Goal: Communication & Community: Answer question/provide support

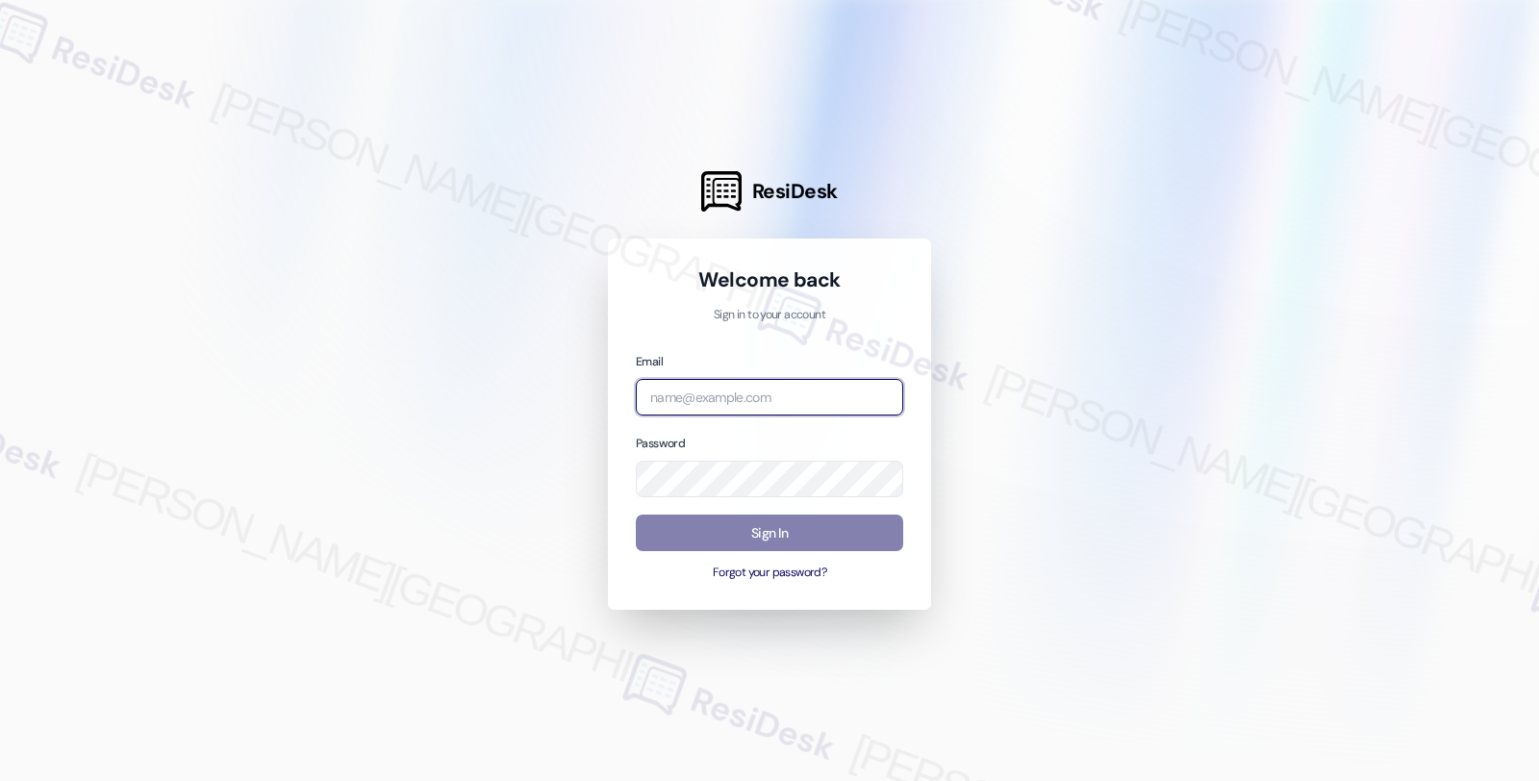
click at [742, 406] on input "email" at bounding box center [769, 398] width 267 height 38
type input "automated-surveys-root_management-fides.ochoa@root_management.com"
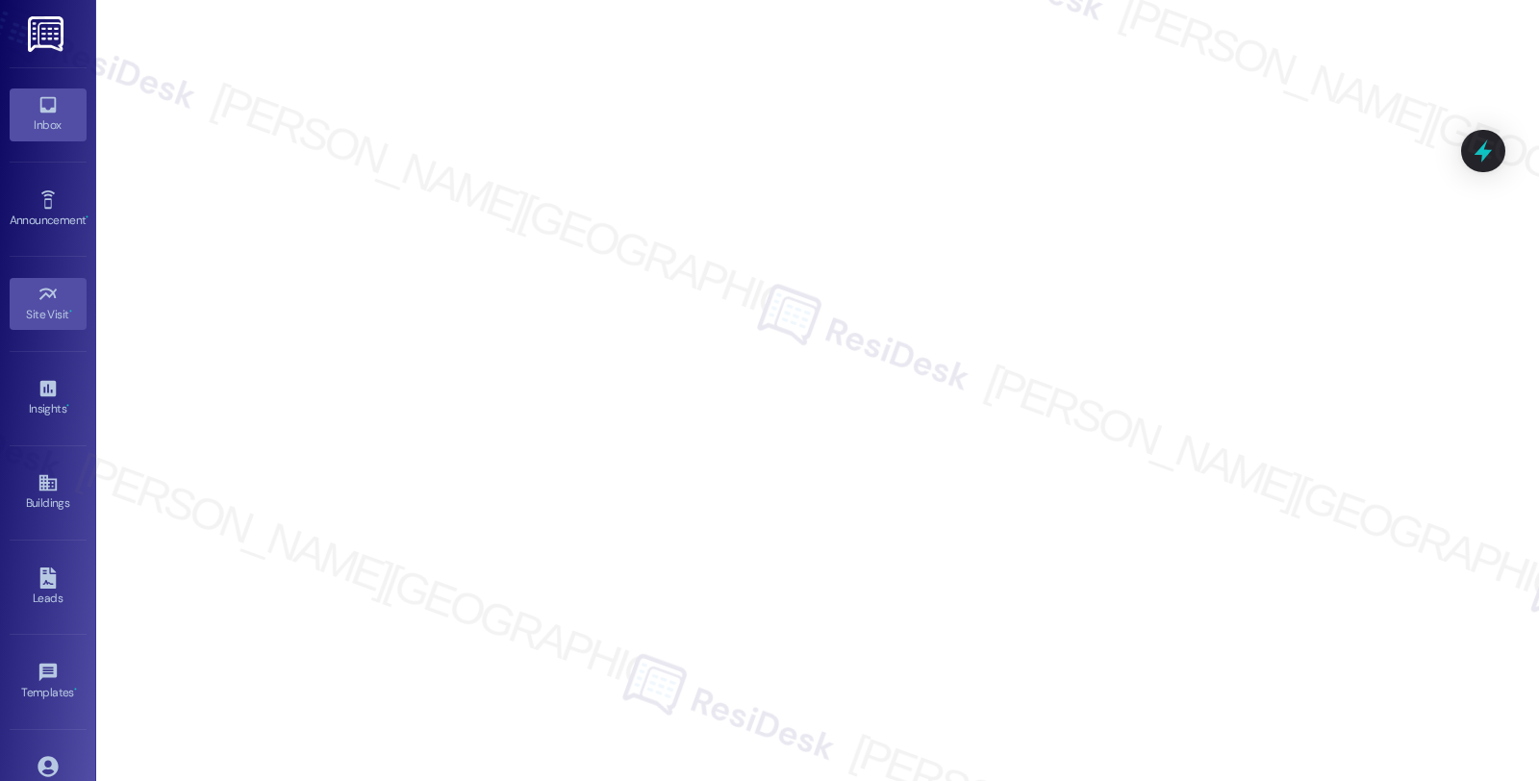
click at [31, 104] on link "Inbox" at bounding box center [48, 114] width 77 height 52
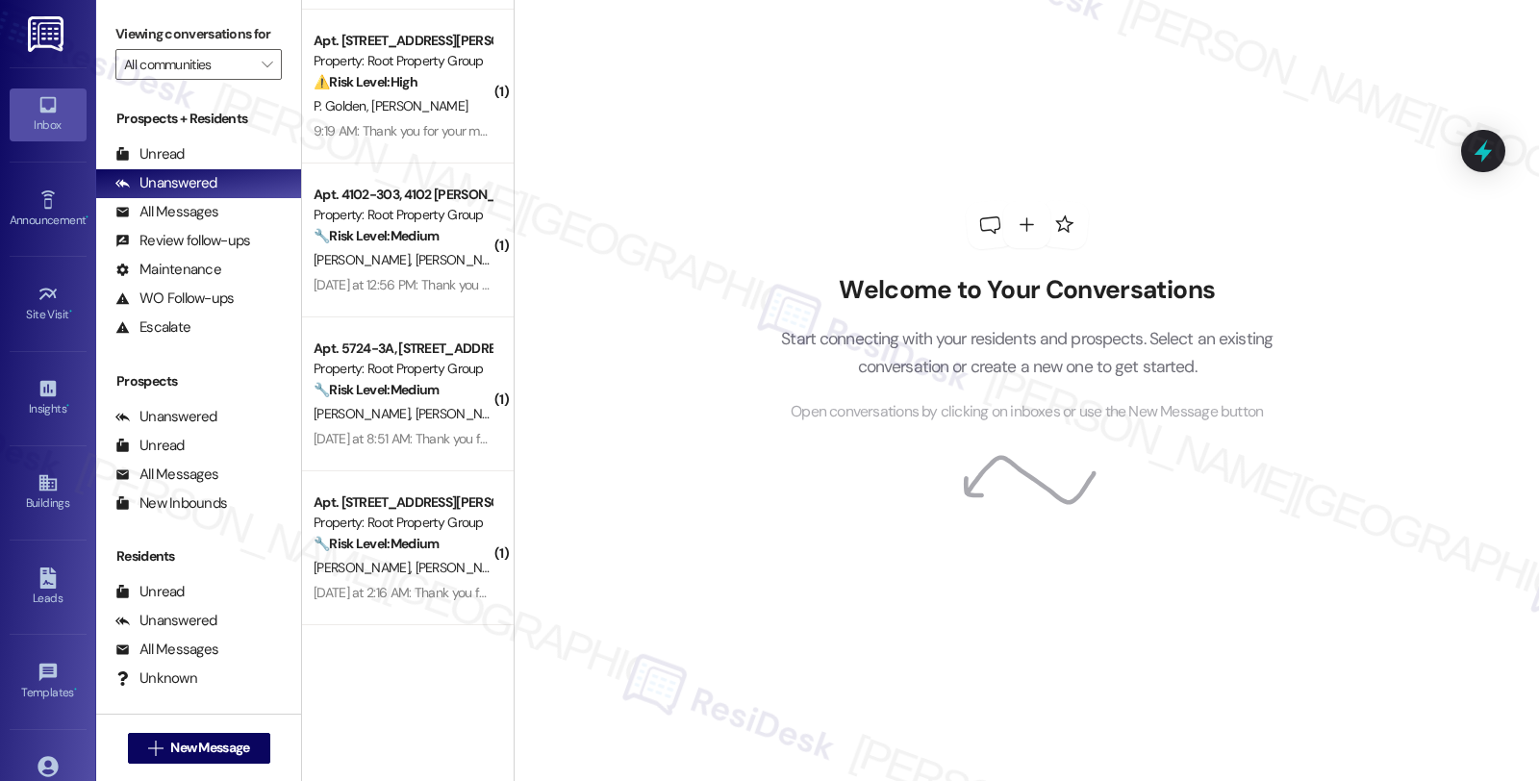
scroll to position [279, 0]
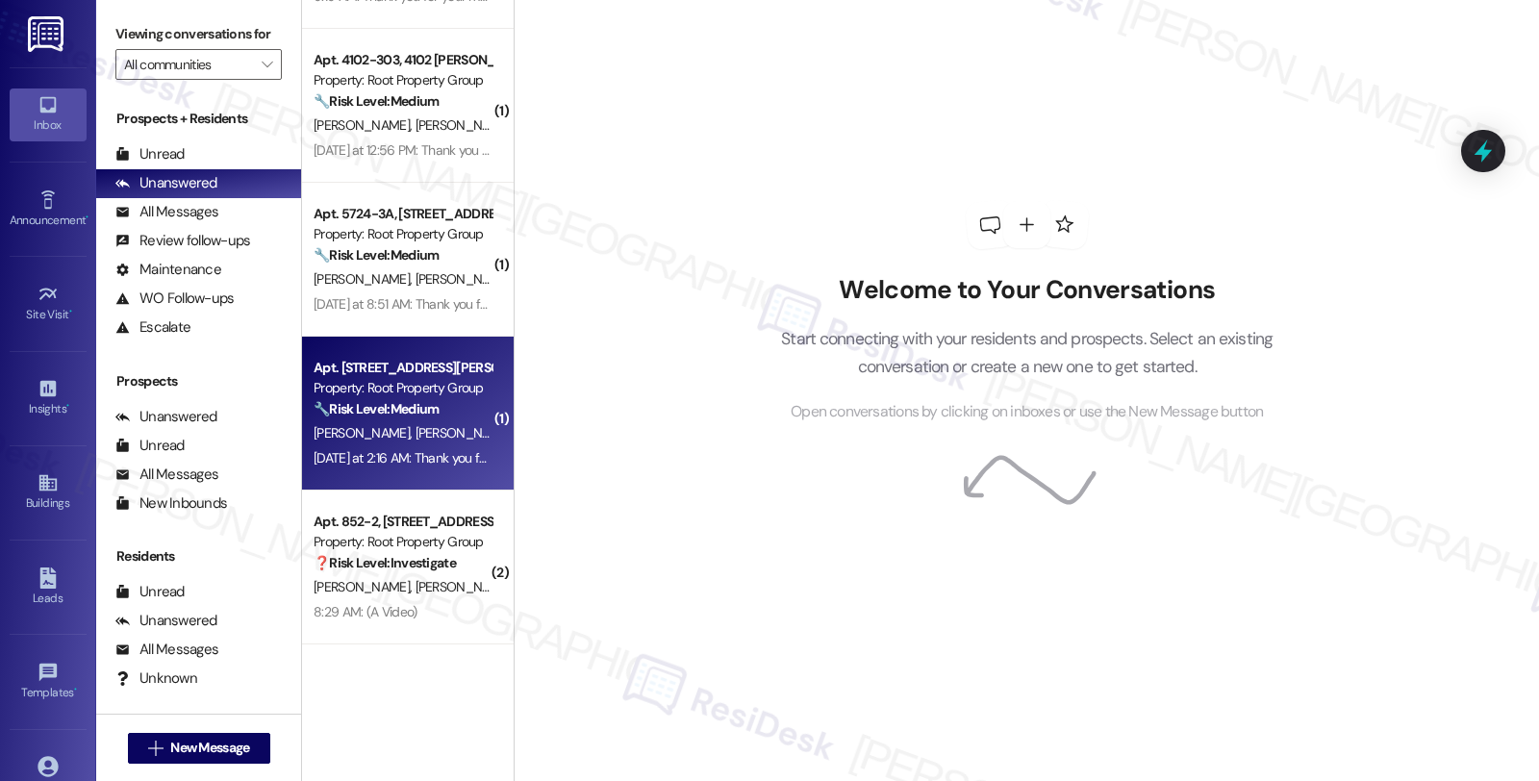
click at [415, 439] on span "R. Knapp" at bounding box center [463, 432] width 96 height 17
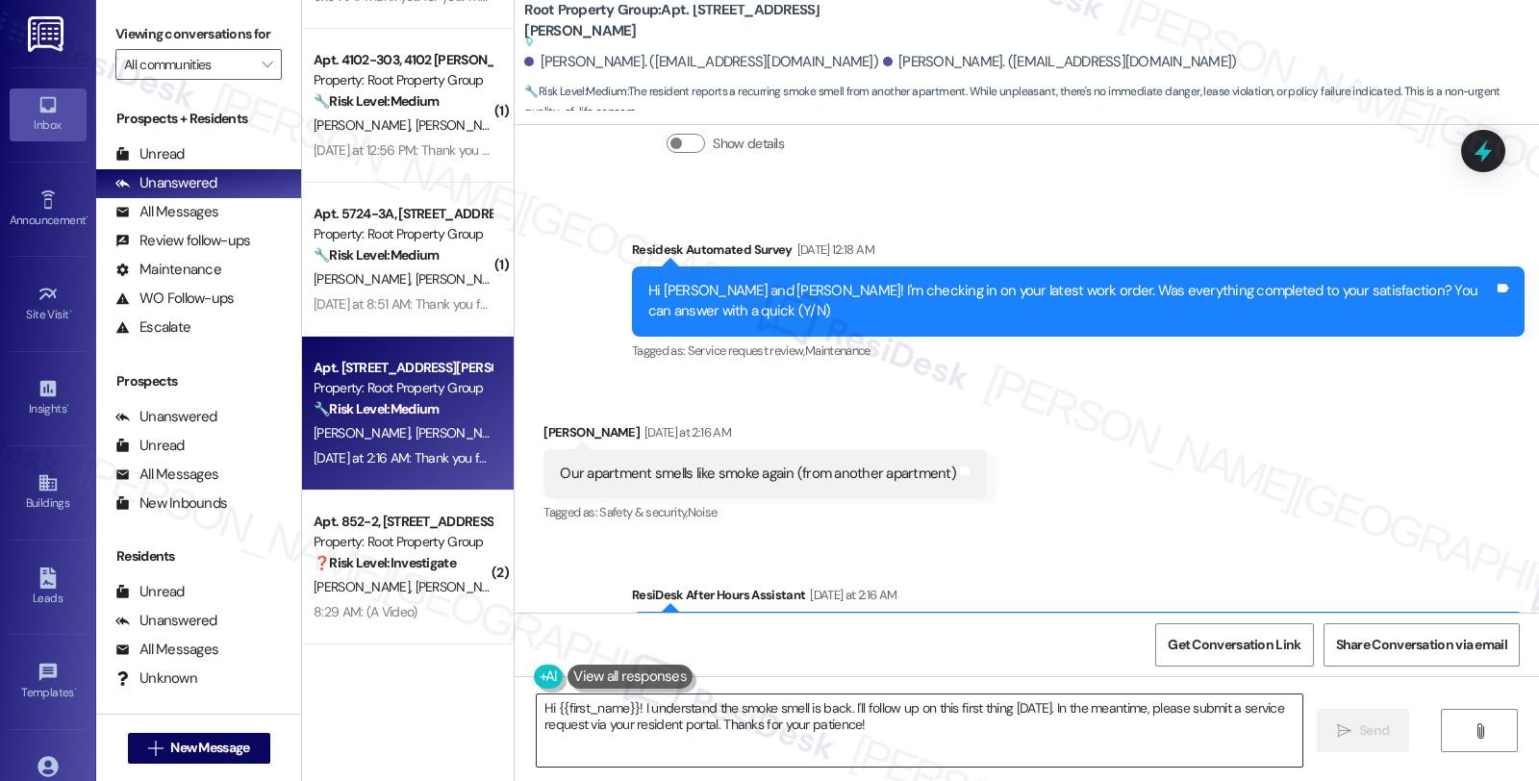
scroll to position [6341, 0]
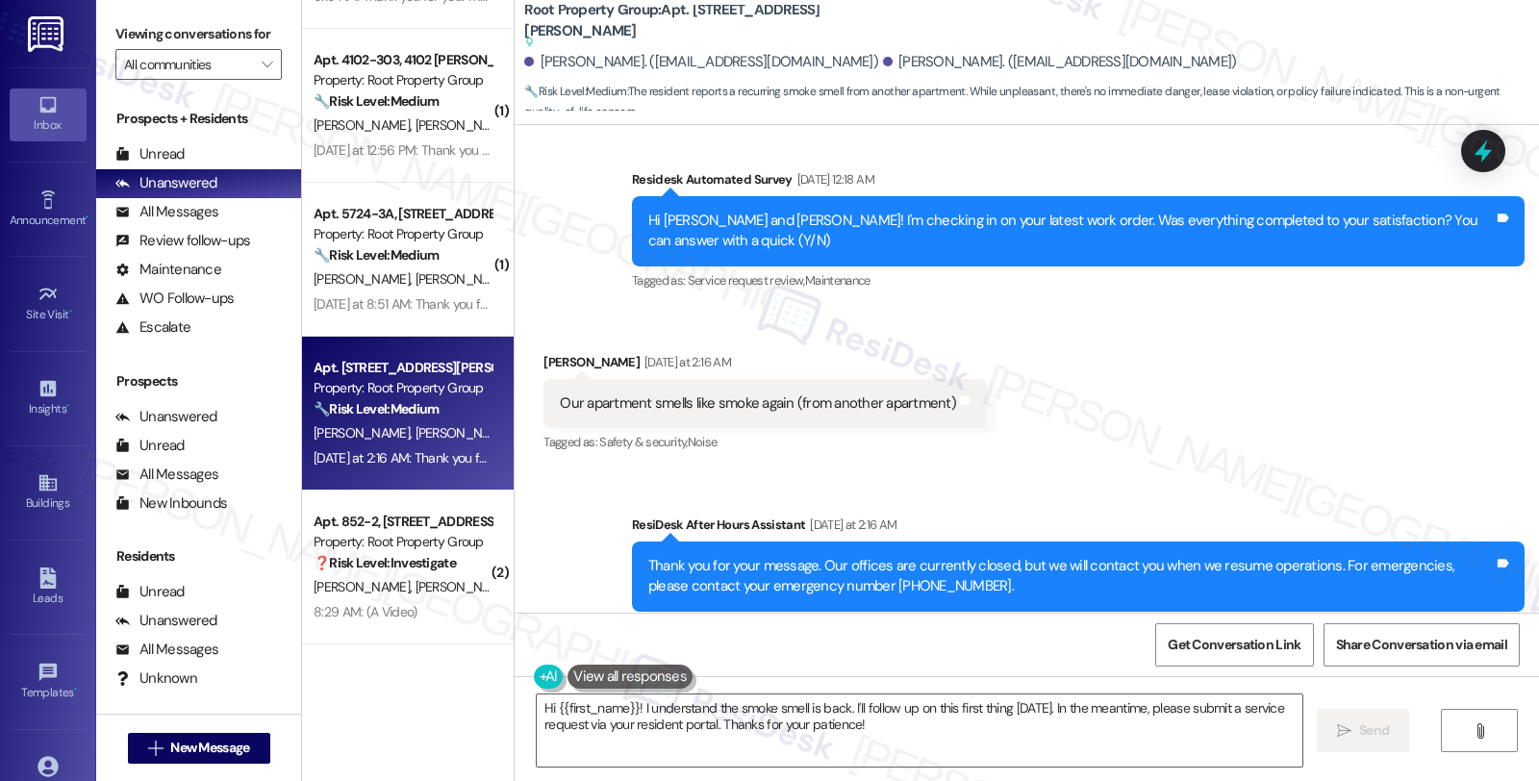
click at [1247, 309] on div "Received via SMS Rachel Knapp Yesterday at 2:16 AM Our apartment smells like sm…" at bounding box center [1026, 390] width 1024 height 163
click at [553, 352] on div "Rachel Knapp Yesterday at 2:16 AM" at bounding box center [764, 365] width 443 height 27
copy div "Rachel"
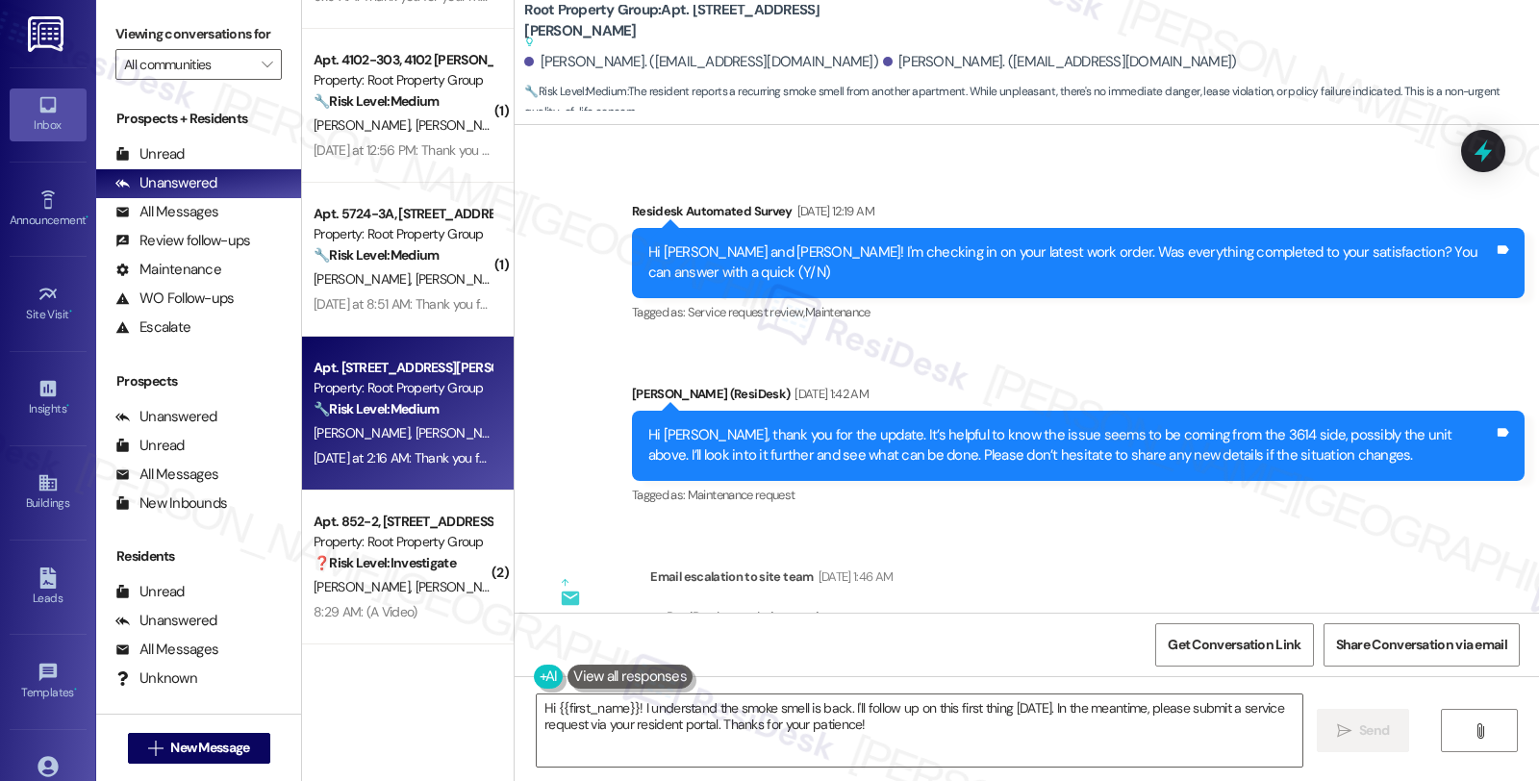
scroll to position [4631, 0]
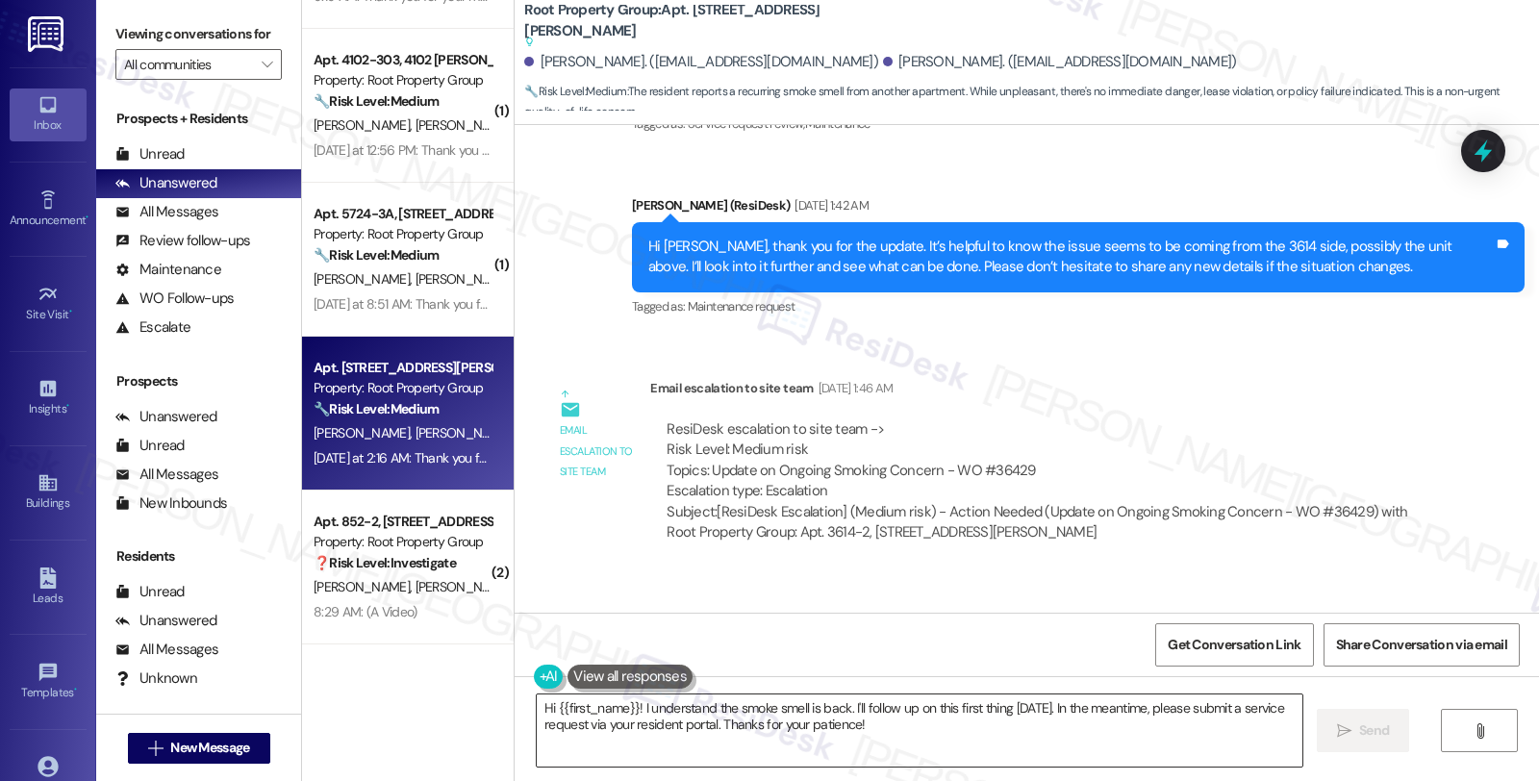
click at [537, 704] on textarea "Hi {{first_name}}! I understand the smoke smell is back. I'll follow up on this…" at bounding box center [919, 730] width 765 height 72
click at [883, 61] on div "Rachel Knapp. (rachelknapp29@gmail.com)" at bounding box center [1060, 62] width 354 height 20
click at [883, 70] on div "Rachel Knapp. (rachelknapp29@gmail.com)" at bounding box center [1060, 62] width 354 height 20
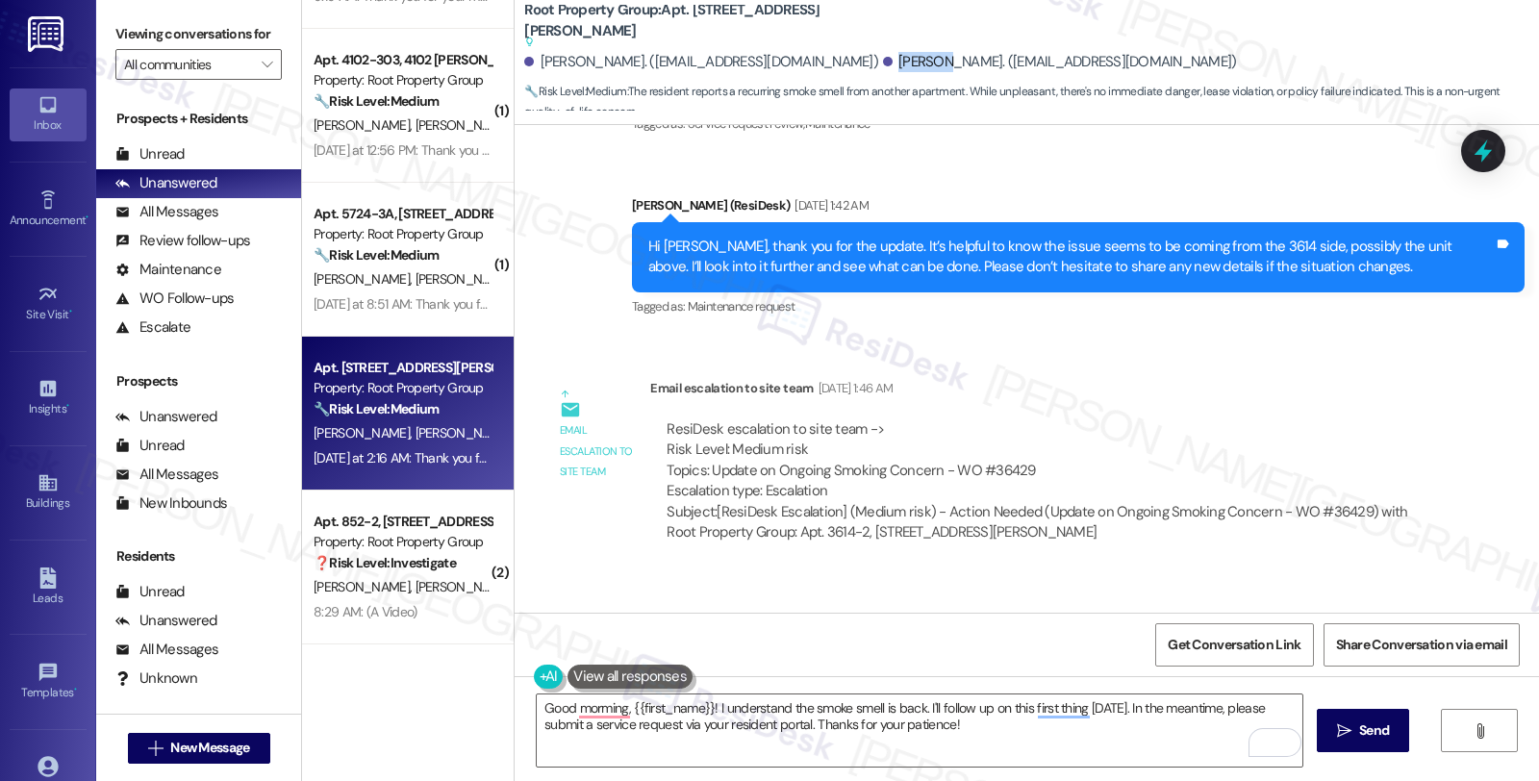
click at [883, 70] on div "Rachel Knapp. (rachelknapp29@gmail.com)" at bounding box center [1060, 62] width 354 height 20
copy div "Rachel"
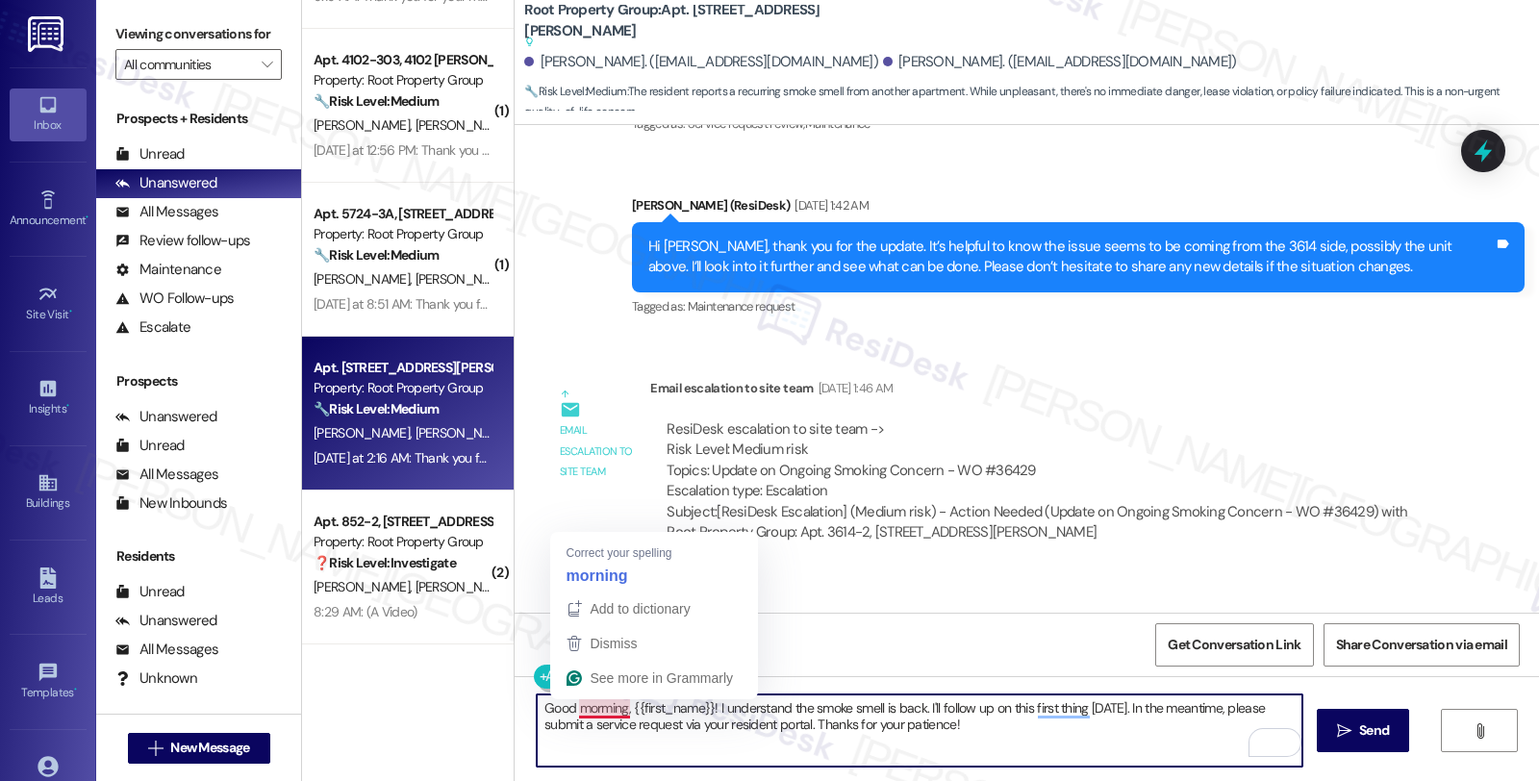
click at [619, 707] on textarea "Good morming, {{first_name}}! I understand the smoke smell is back. I'll follow…" at bounding box center [919, 730] width 765 height 72
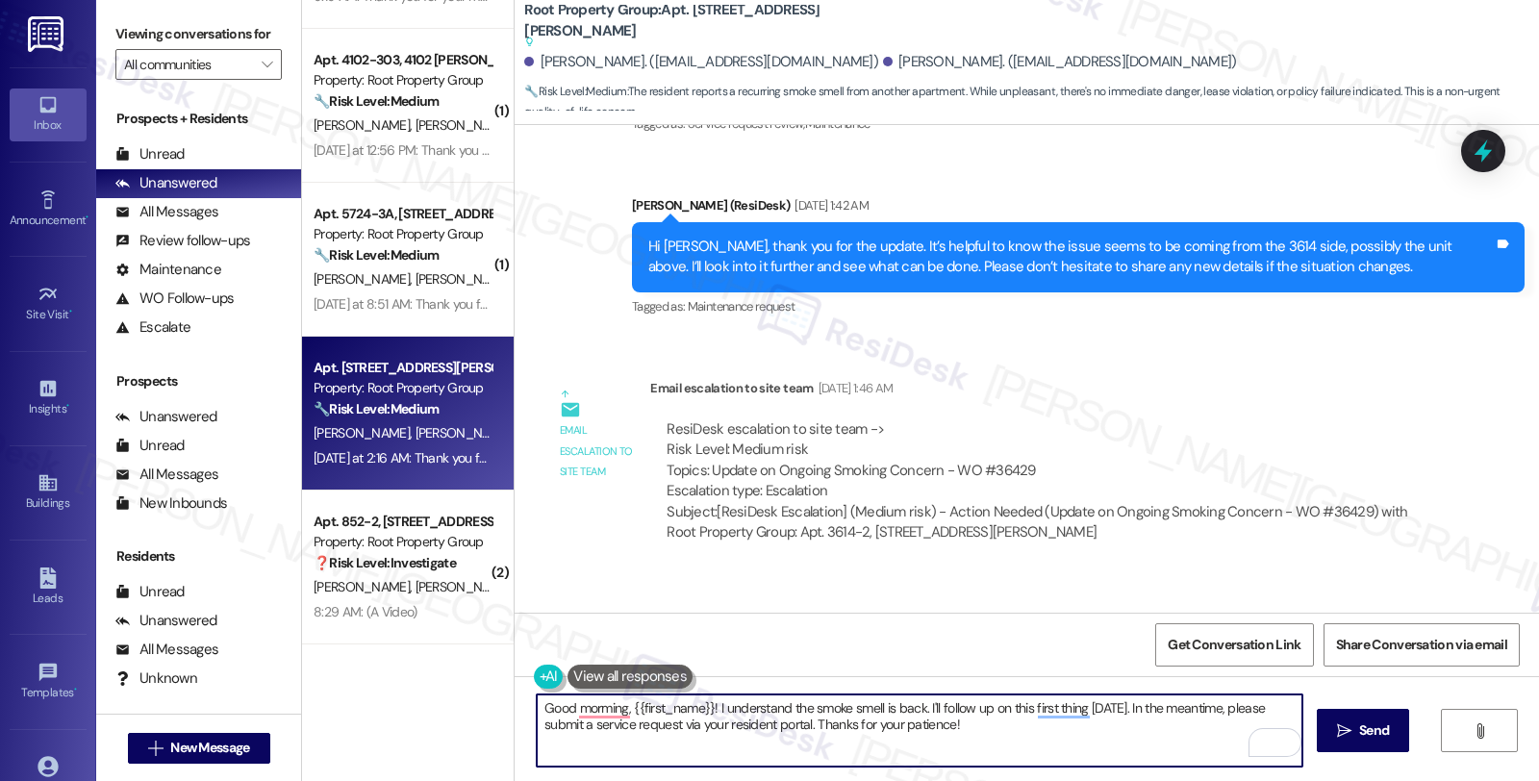
paste textarea "Rachel"
click at [613, 706] on textarea "Good morning,Rachel {{first_name}}! I understand the smoke smell is back. I'll …" at bounding box center [919, 730] width 765 height 72
click at [652, 708] on textarea "Good morning, Rachel {{first_name}}! I understand the smoke smell is back. I'll…" at bounding box center [919, 730] width 765 height 72
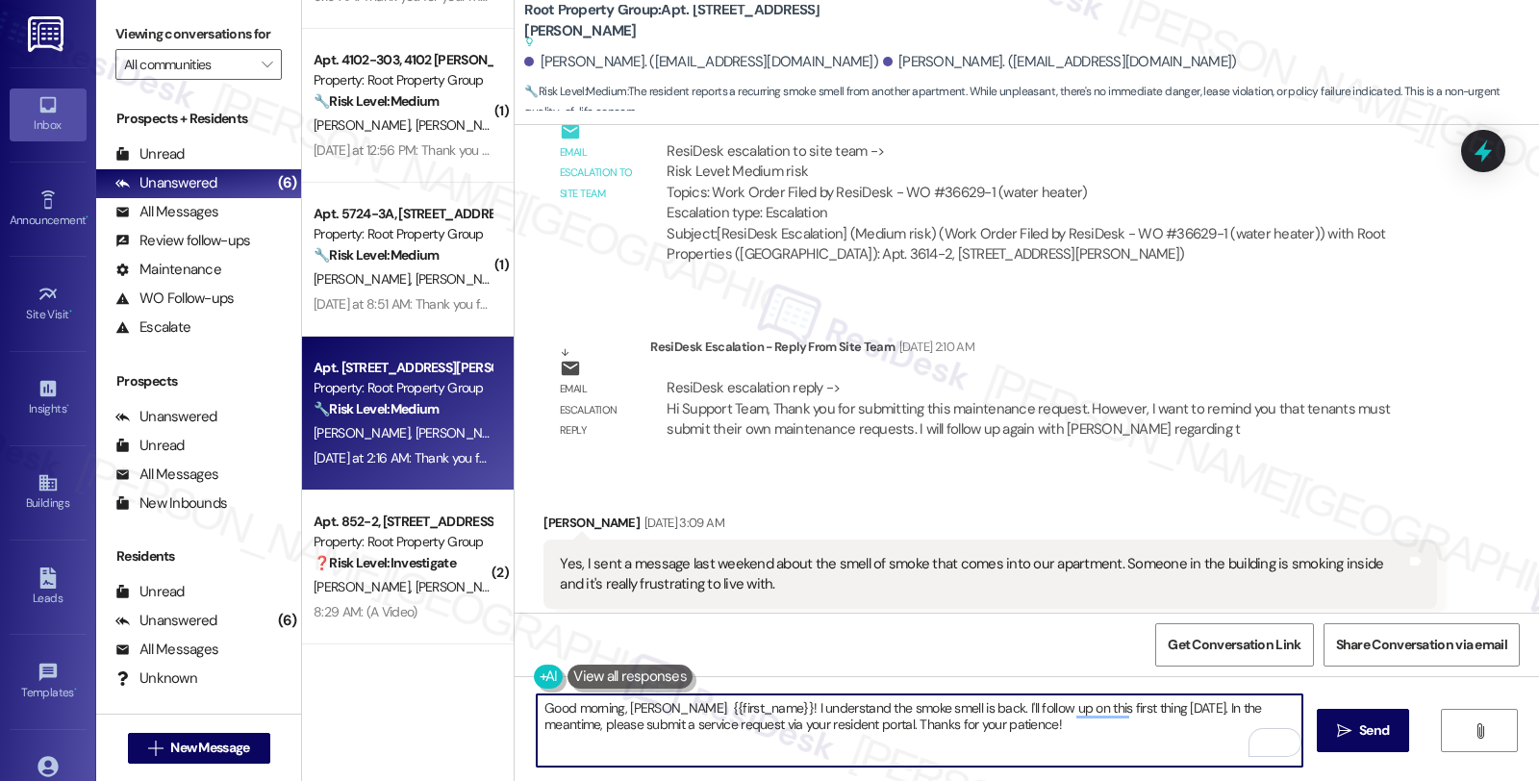
scroll to position [2495, 0]
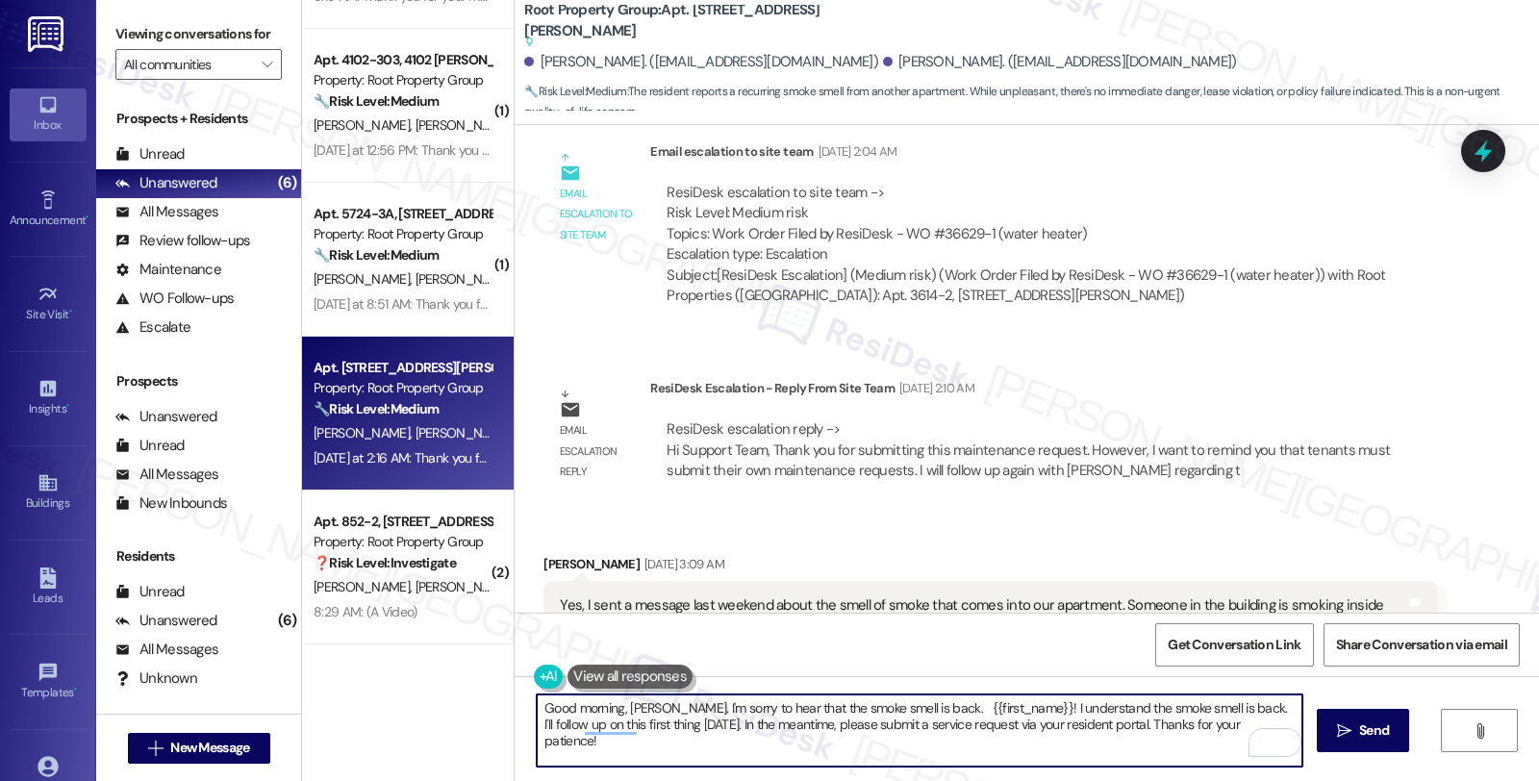
click at [1236, 719] on textarea "Good morning, Rachel. I'm sorry to hear that the smoke smell is back. {{first_n…" at bounding box center [919, 730] width 765 height 72
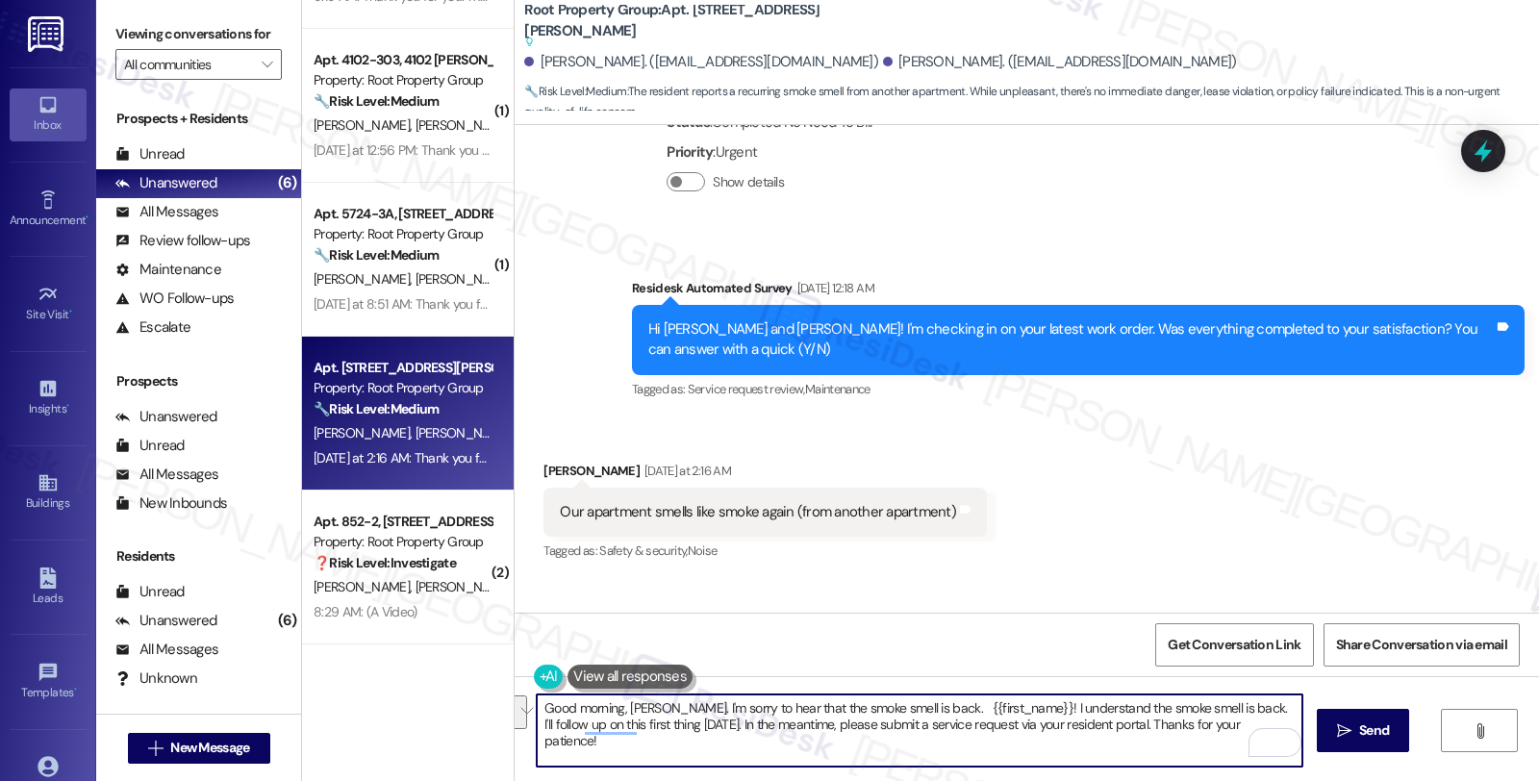
scroll to position [6341, 0]
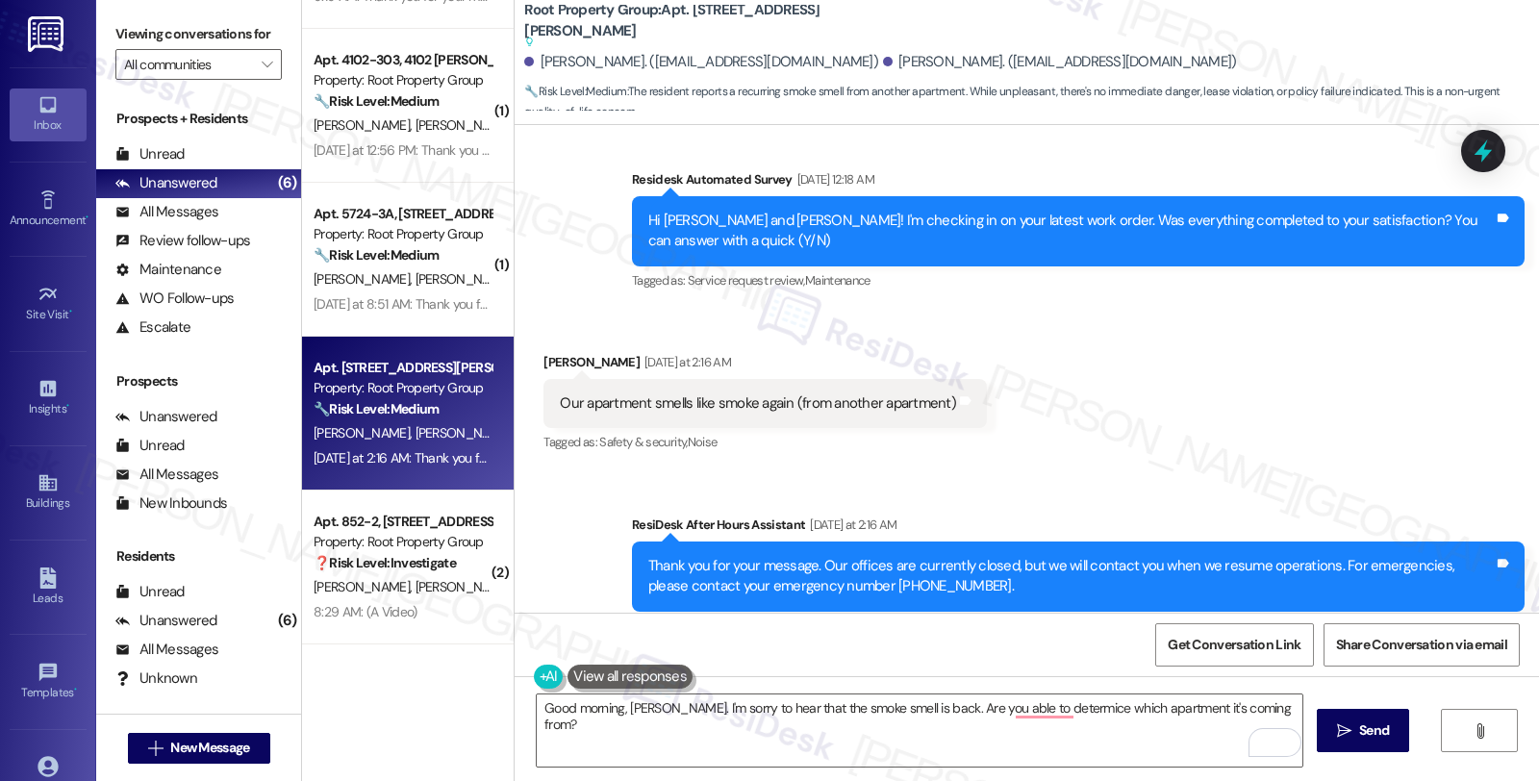
drag, startPoint x: 1267, startPoint y: 371, endPoint x: 1252, endPoint y: 417, distance: 48.7
click at [1267, 371] on div "Received via SMS Rachel Knapp Yesterday at 2:16 AM Our apartment smells like sm…" at bounding box center [1026, 390] width 1024 height 163
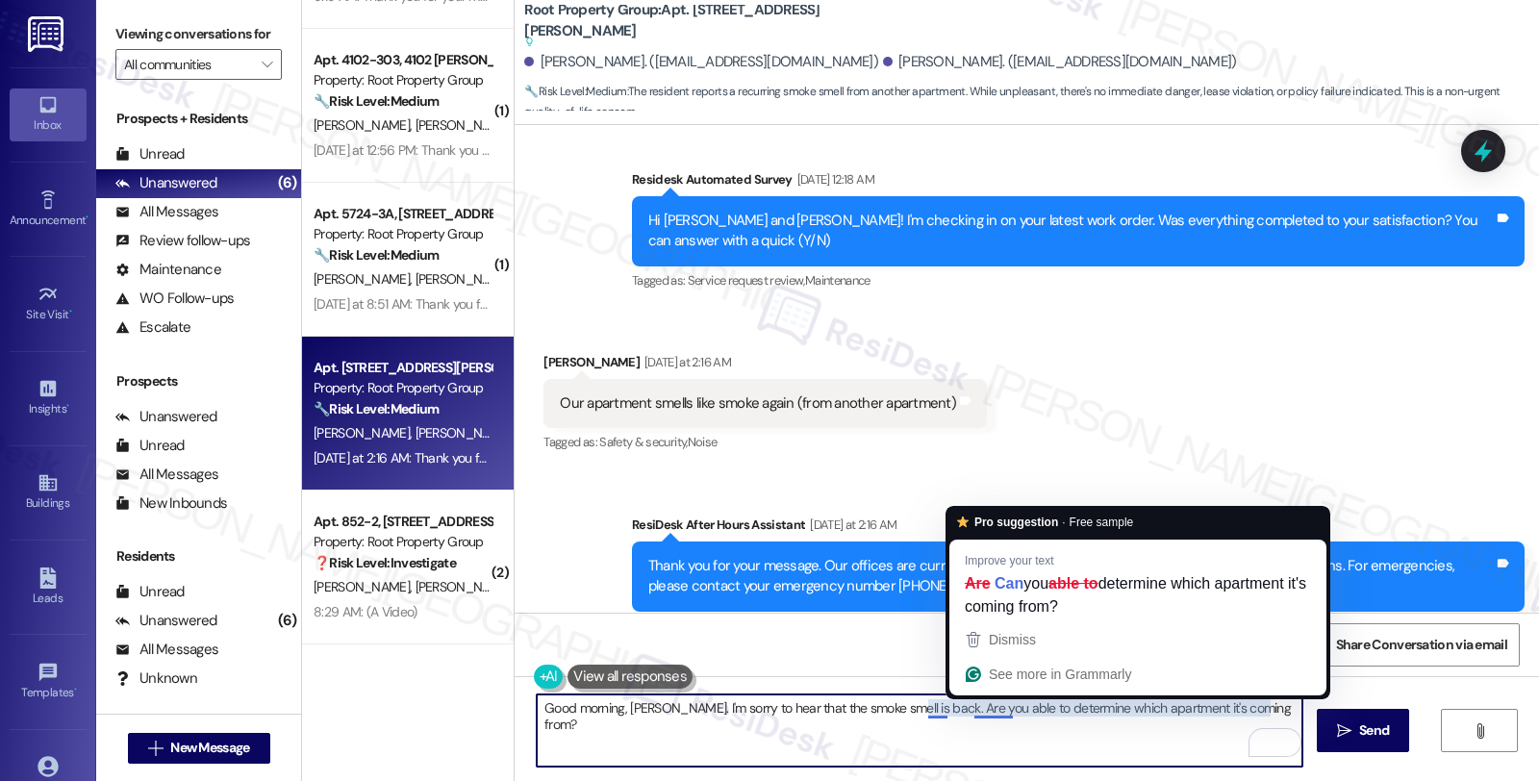
click at [1282, 705] on textarea "Good morning, Rachel. I'm sorry to hear that the smoke smell is back. Are you a…" at bounding box center [919, 730] width 765 height 72
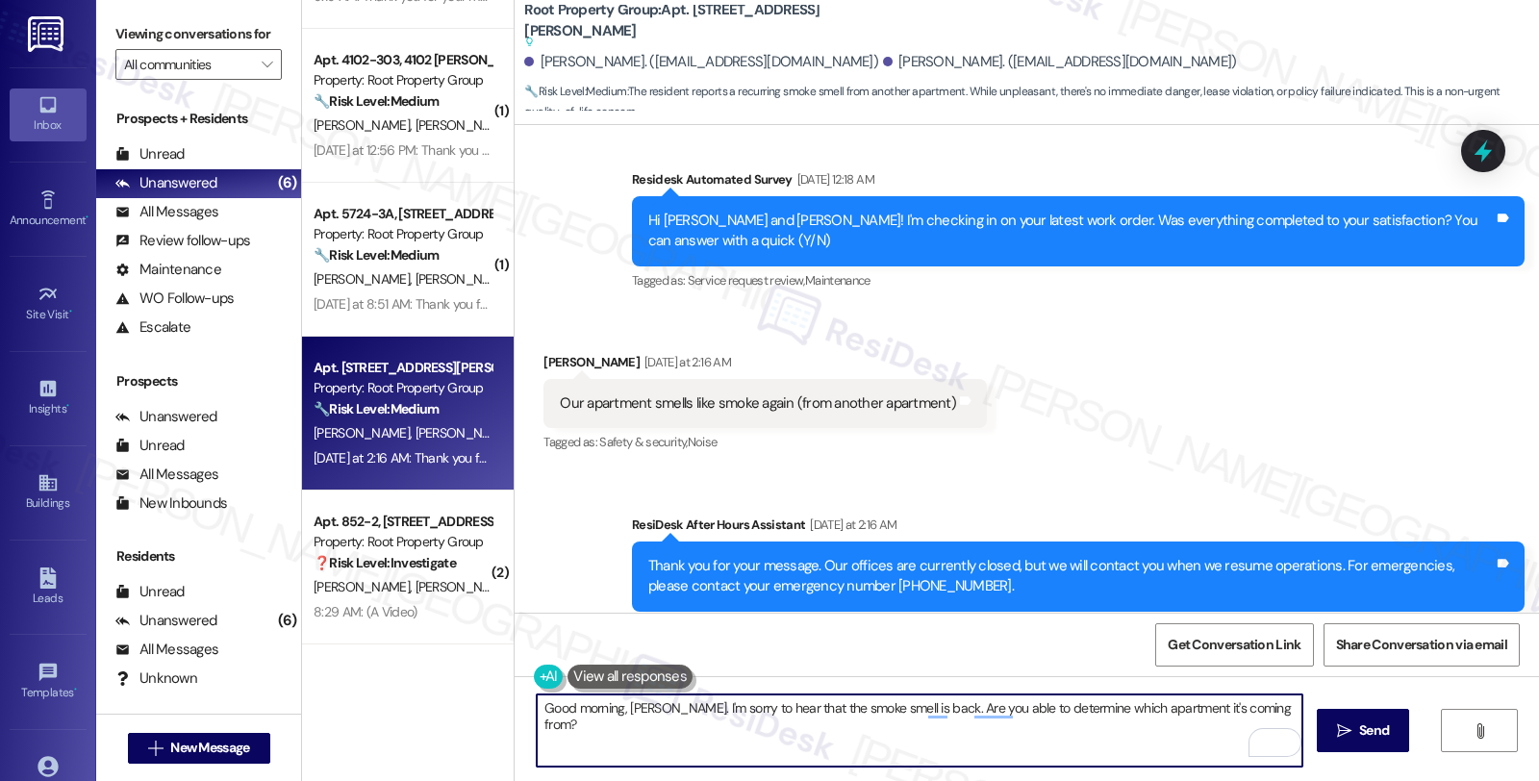
click at [1282, 705] on textarea "Good morning, Rachel. I'm sorry to hear that the smoke smell is back. Are you a…" at bounding box center [919, 730] width 765 height 72
click at [1263, 707] on textarea "Good morning, Rachel. I'm sorry to hear that the smoke smell is back. Are you a…" at bounding box center [919, 730] width 765 height 72
type textarea "Good morning, Rachel. I'm sorry to hear that the smoke smell is back. Are you a…"
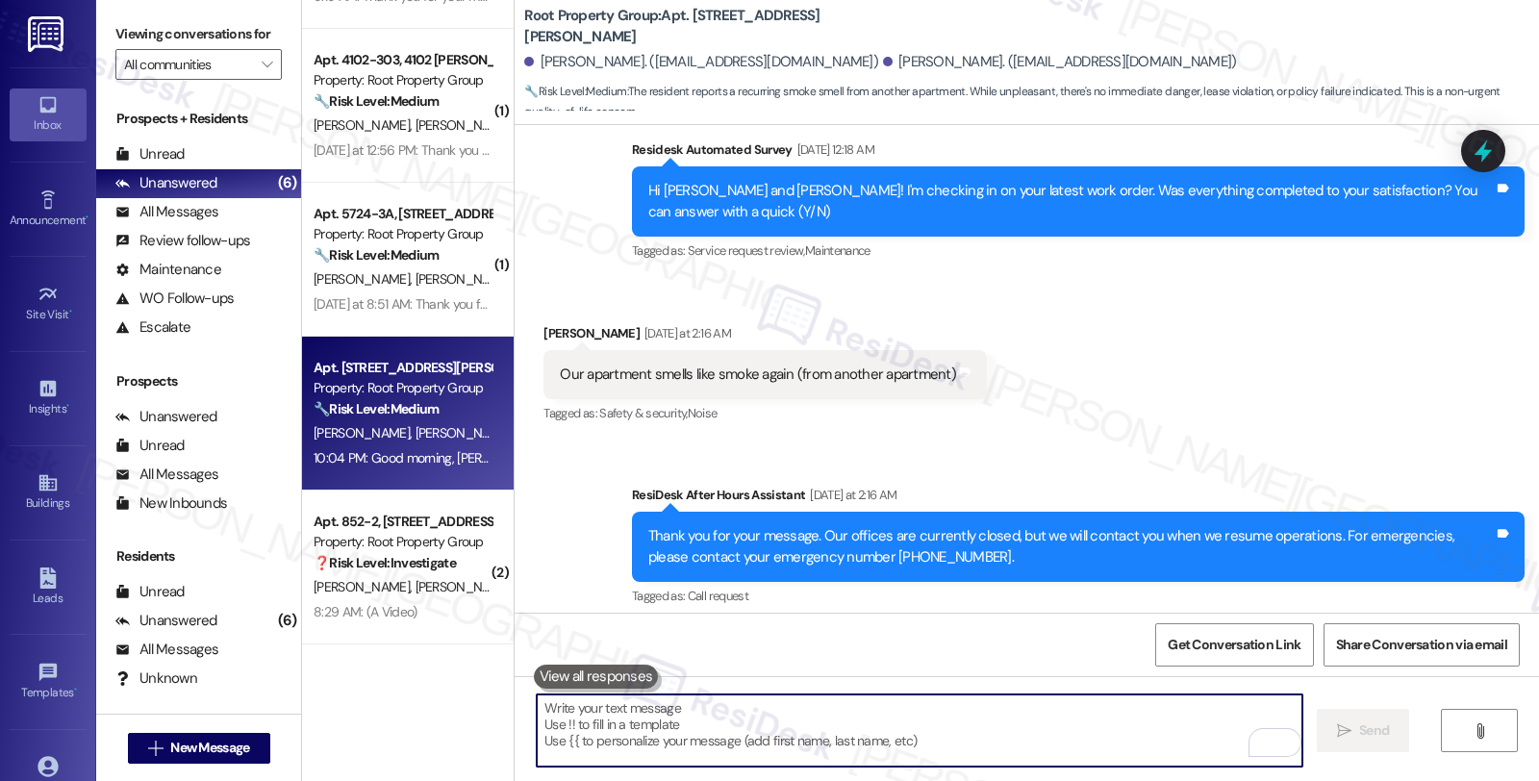
scroll to position [6418, 0]
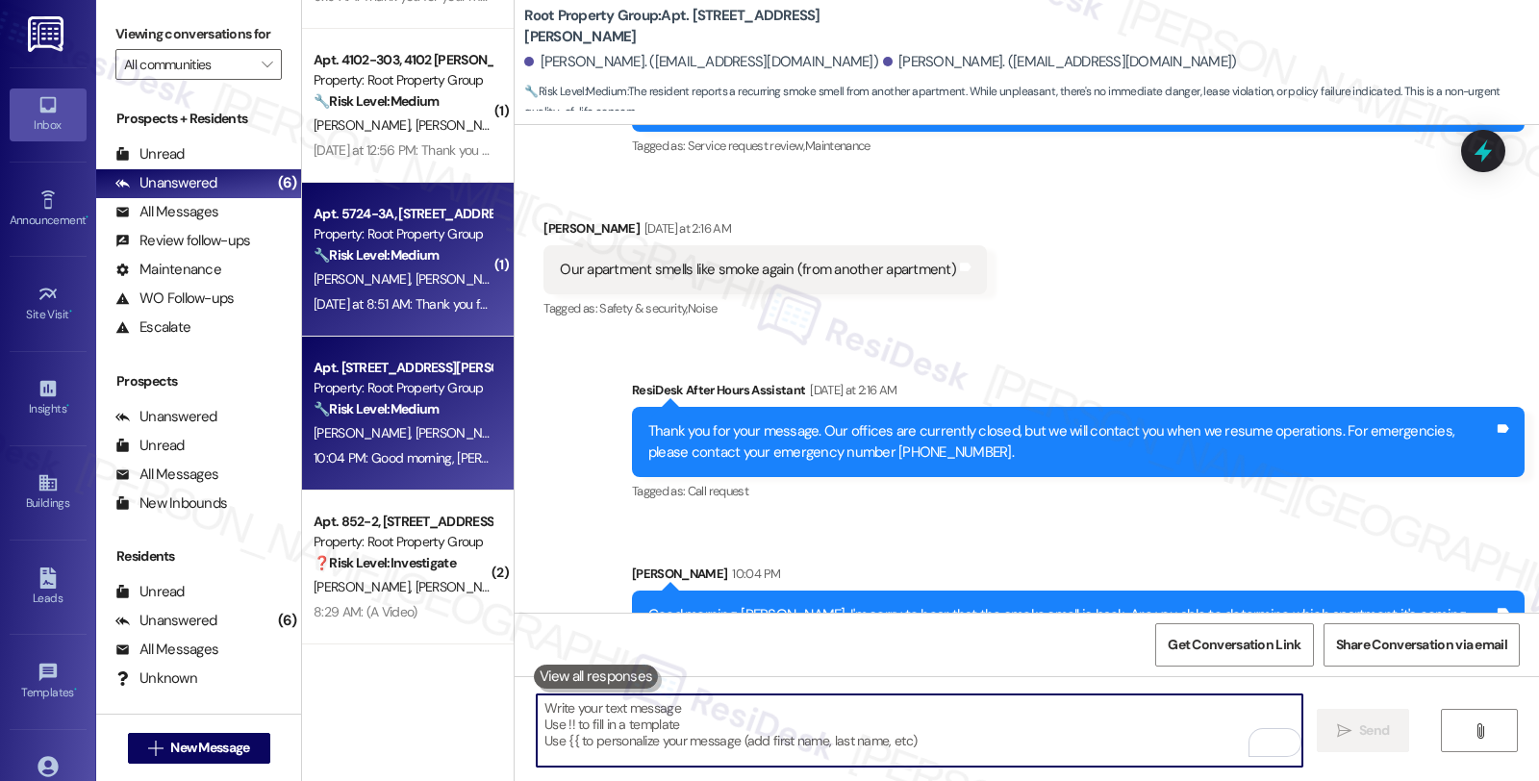
click at [436, 264] on div "🔧 Risk Level: Medium The resident is inquiring about the pet adoption process. …" at bounding box center [403, 255] width 178 height 20
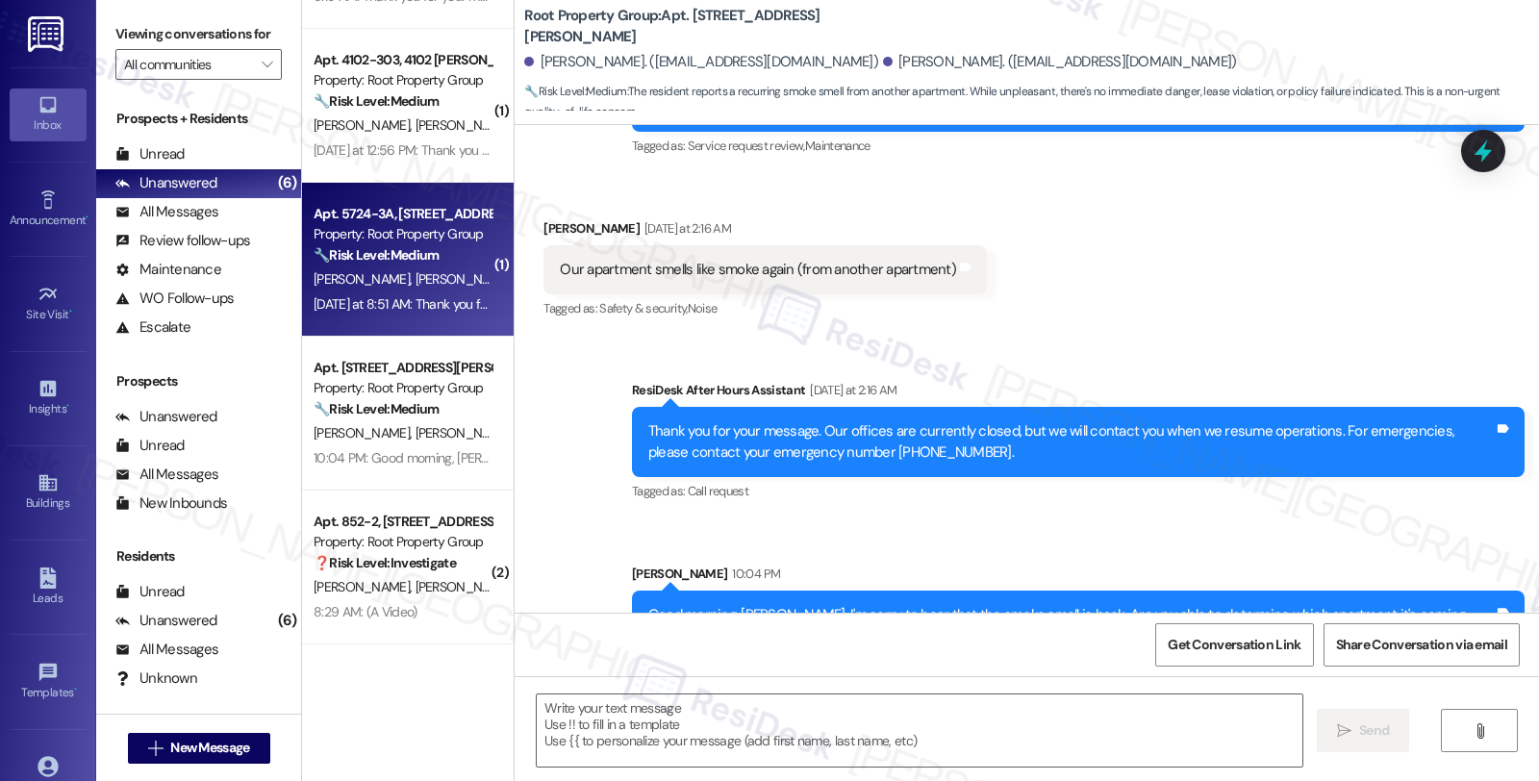
type textarea "Fetching suggested responses. Please feel free to read through the conversation…"
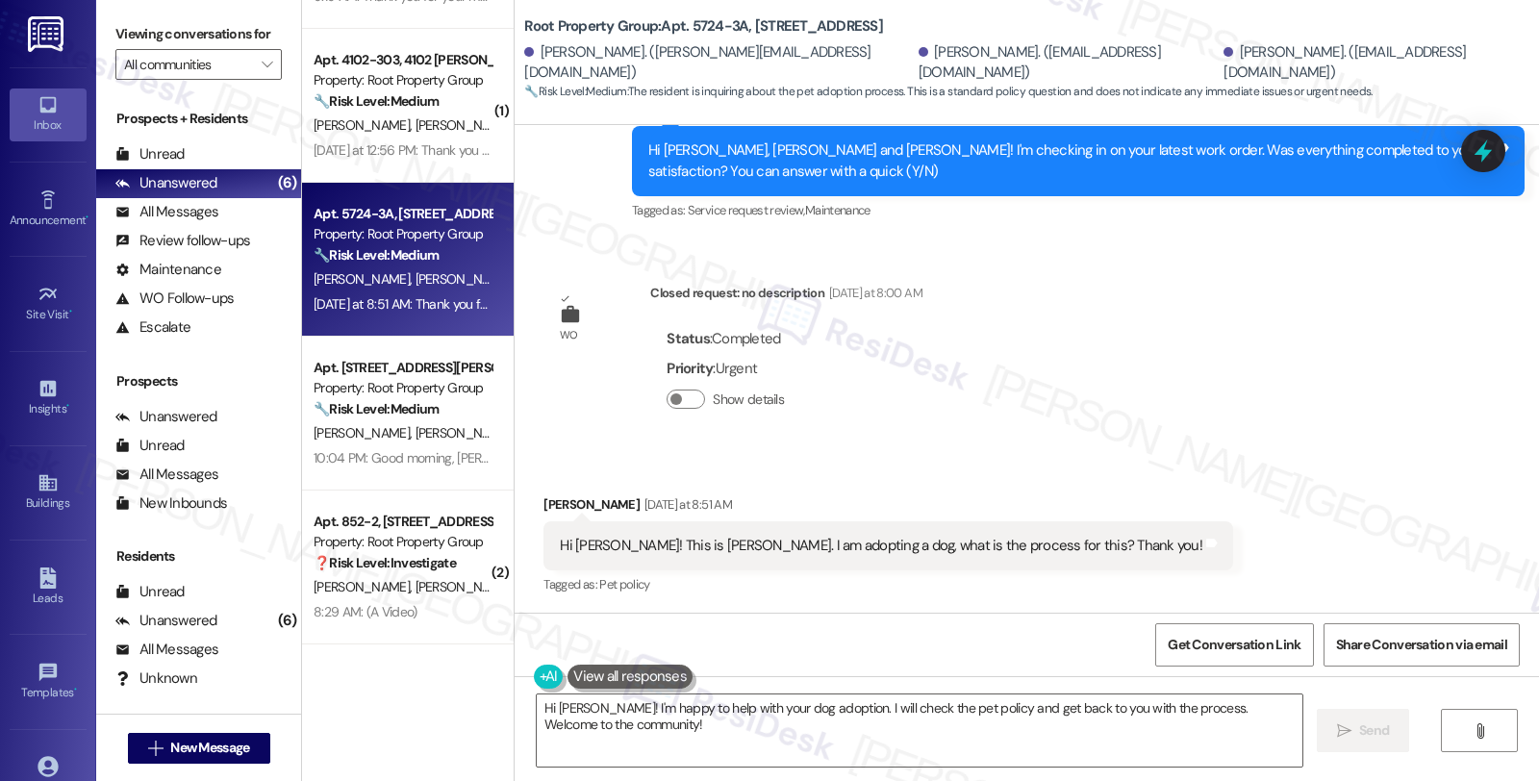
scroll to position [834, 0]
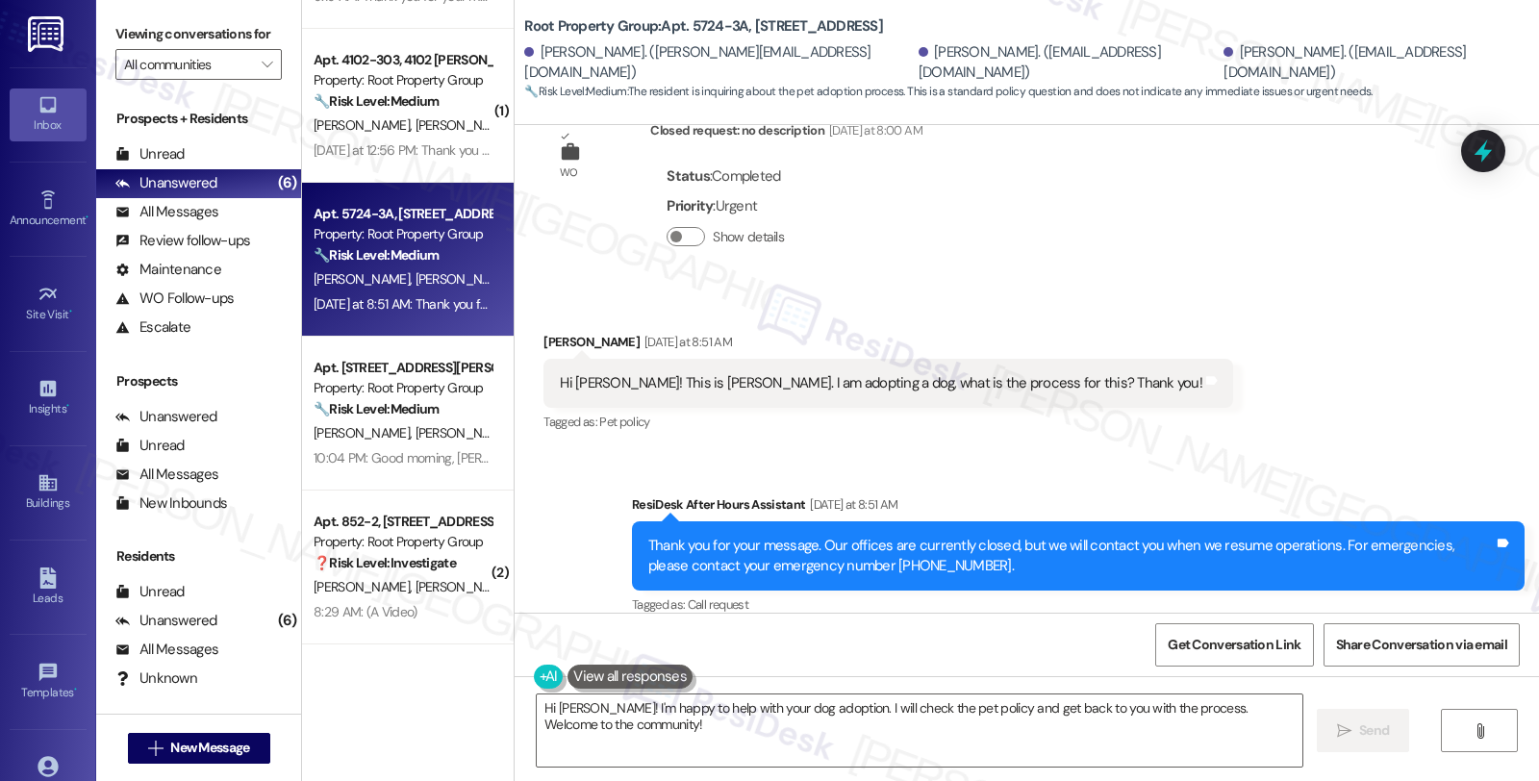
click at [543, 332] on div "Catherine Murphy Yesterday at 8:51 AM" at bounding box center [888, 345] width 690 height 27
copy div "Catherine"
click at [1286, 302] on div "Received via SMS Catherine Murphy Yesterday at 8:51 AM Hi Sarah! This is Cather…" at bounding box center [1026, 369] width 1024 height 163
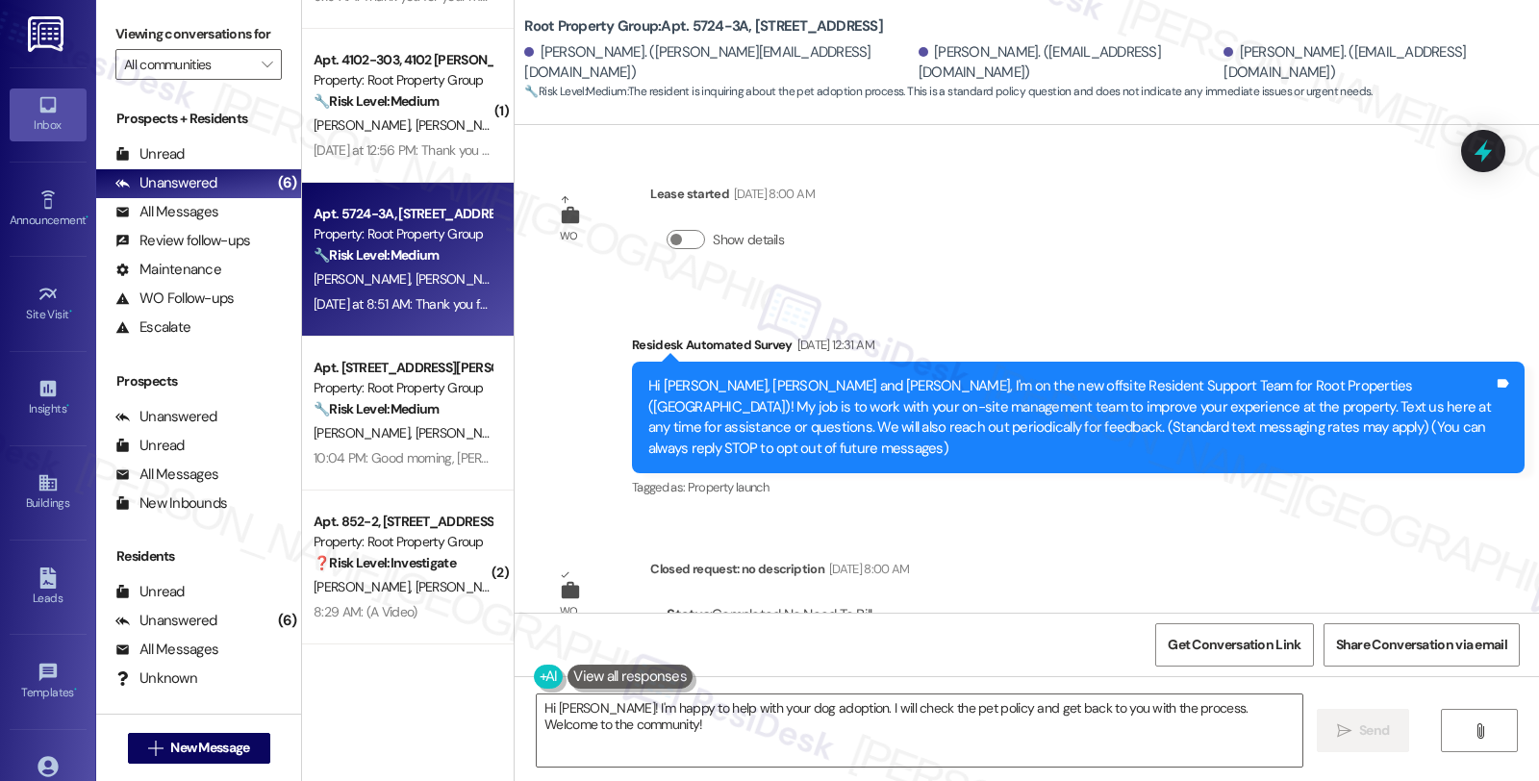
scroll to position [320, 0]
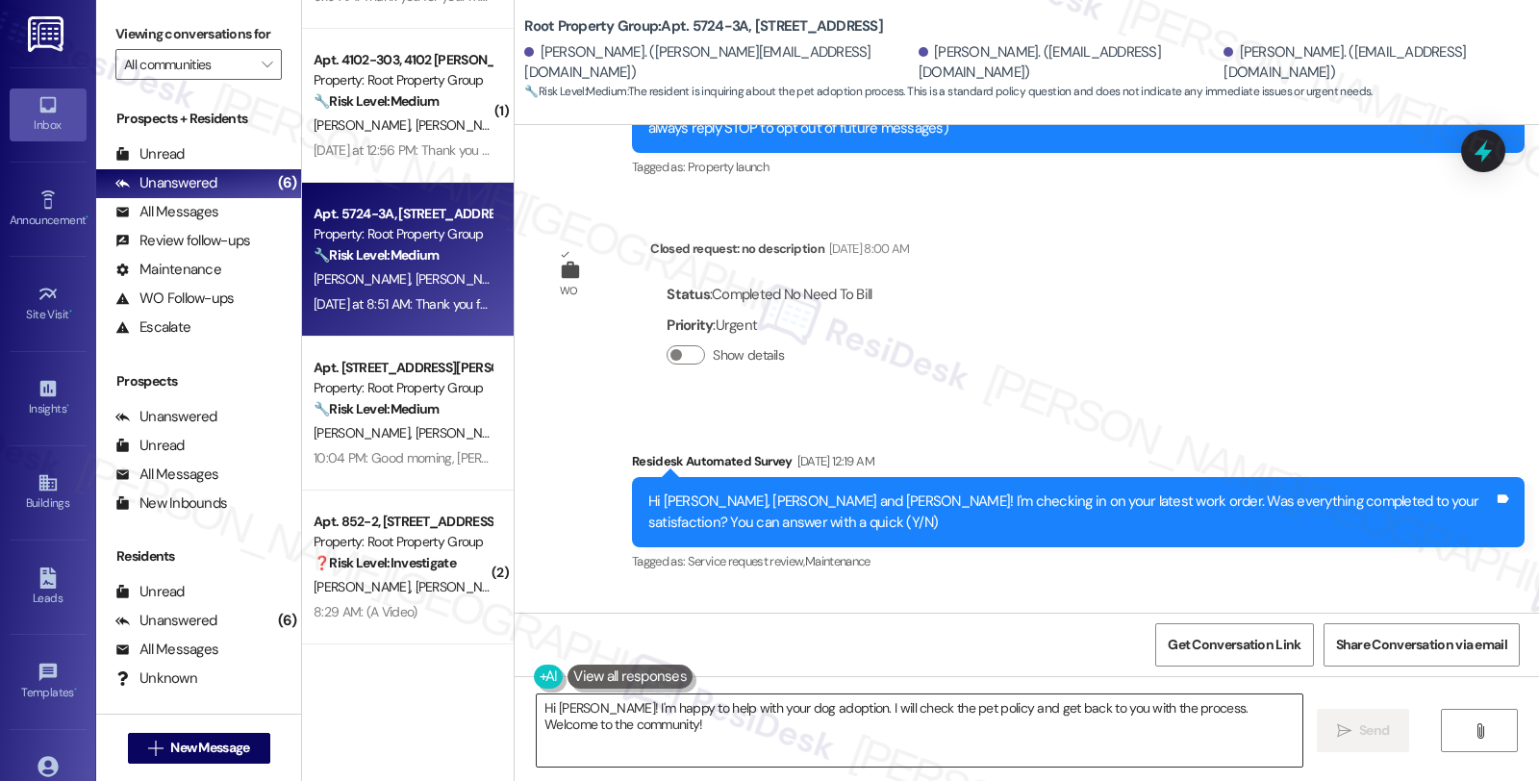
click at [1091, 752] on textarea "Hi Catherine! I'm happy to help with your dog adoption. I will check the pet po…" at bounding box center [919, 730] width 765 height 72
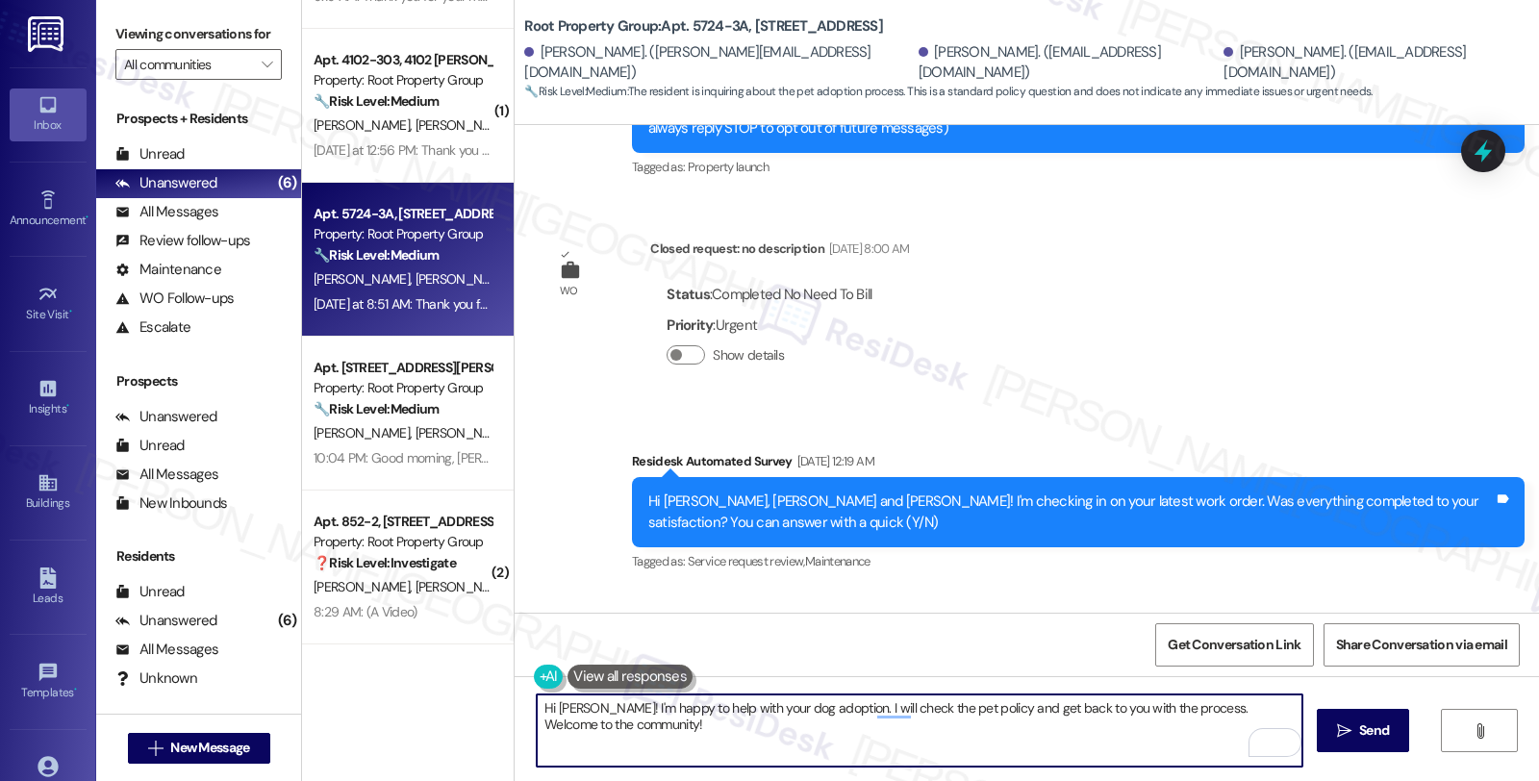
click at [599, 703] on textarea "Hi Catherine! I'm happy to help with your dog adoption. I will check the pet po…" at bounding box center [919, 730] width 765 height 72
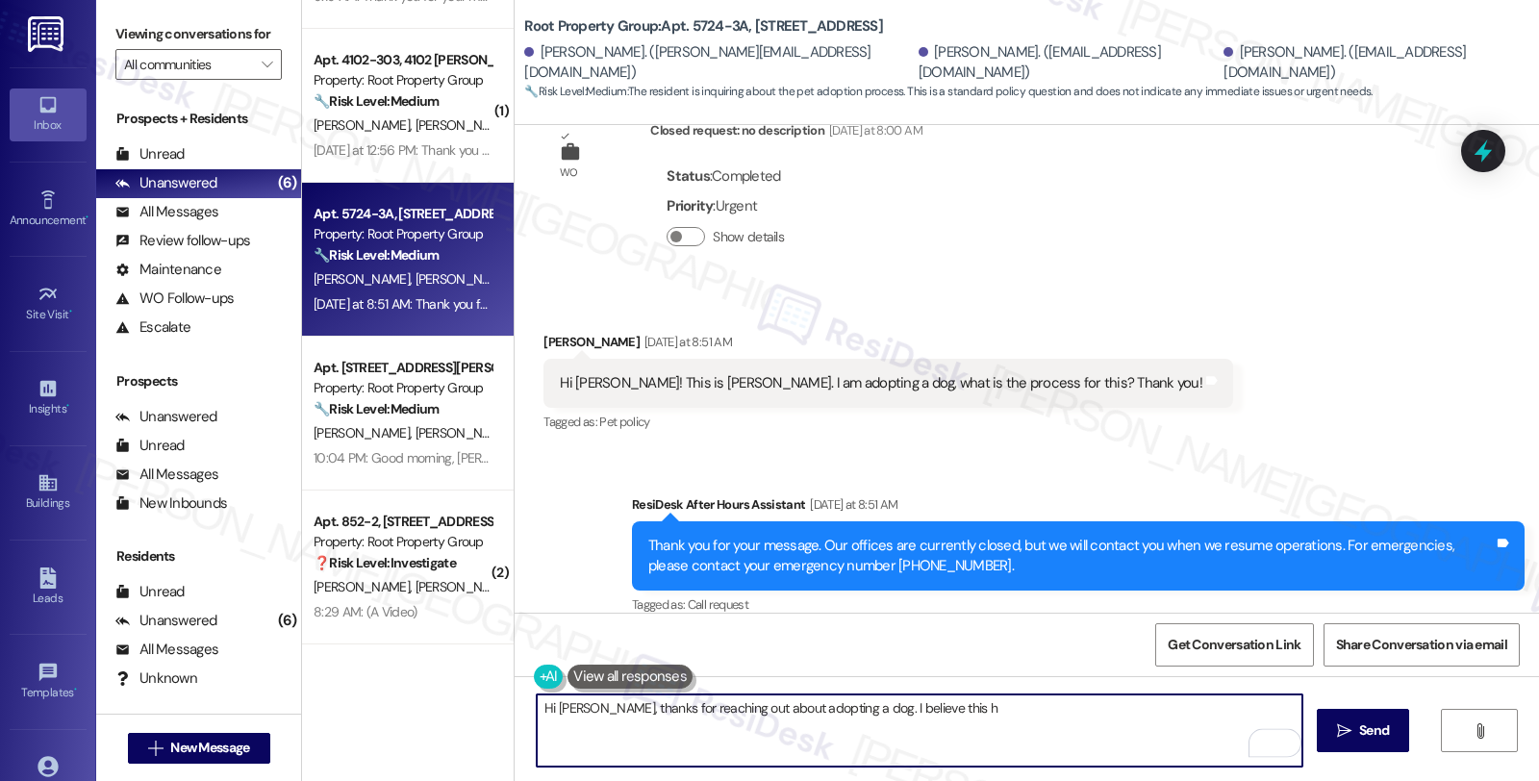
click at [994, 718] on textarea "Hi Catherine, thanks for reaching out about adopting a dog. I believe this h" at bounding box center [919, 730] width 765 height 72
click at [1238, 700] on textarea "Hi Catherine, thanks for reaching out about adopting a dog. I believe this coul…" at bounding box center [919, 730] width 765 height 72
click at [1241, 712] on textarea "Hi Catherine, thanks for reaching out about adopting a dog. I believe this coul…" at bounding box center [919, 730] width 765 height 72
click at [685, 744] on textarea "Hi Catherine, thanks for reaching out about adopting a dog. I believe this coul…" at bounding box center [919, 730] width 765 height 72
drag, startPoint x: 721, startPoint y: 732, endPoint x: 464, endPoint y: 689, distance: 260.4
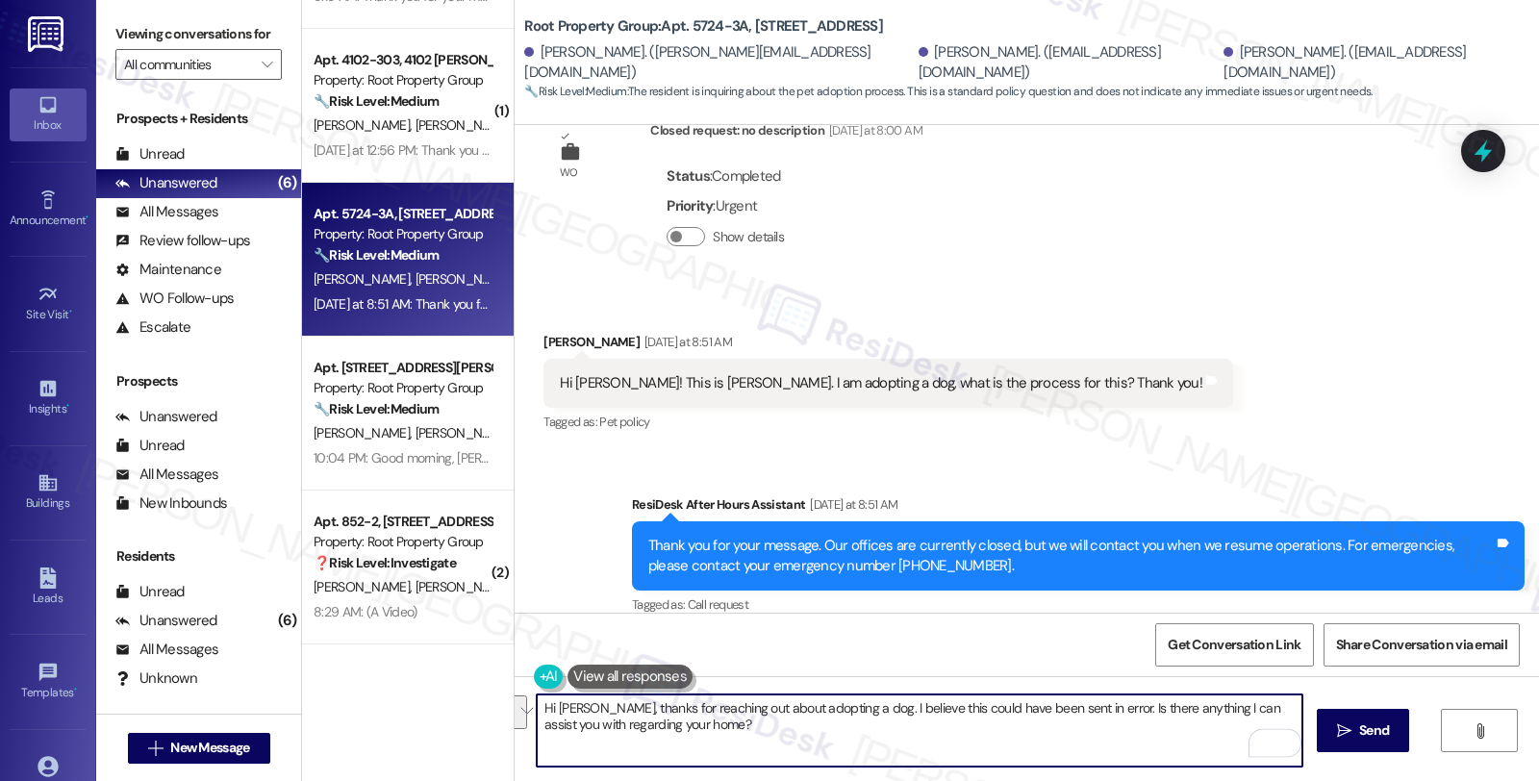
click at [464, 689] on div "( 1 ) Apt. 695-RES, 346-356 Park Ave - 685-695 Vernon Ave Property: Root Proper…" at bounding box center [920, 390] width 1237 height 781
click at [609, 706] on textarea "Hi Catherine, thanks for reaching out about adopting a dog. I believe this coul…" at bounding box center [919, 730] width 765 height 72
click at [727, 721] on textarea "Hi Catherine, thanks for reaching out about adopting a dog. I believe this coul…" at bounding box center [919, 730] width 765 height 72
paste textarea "so much for reaching out about adopting a dog! I think this message may have be…"
click at [851, 735] on textarea "Hi Catherine, thanks so much for reaching out about adopting a dog! I think thi…" at bounding box center [919, 730] width 765 height 72
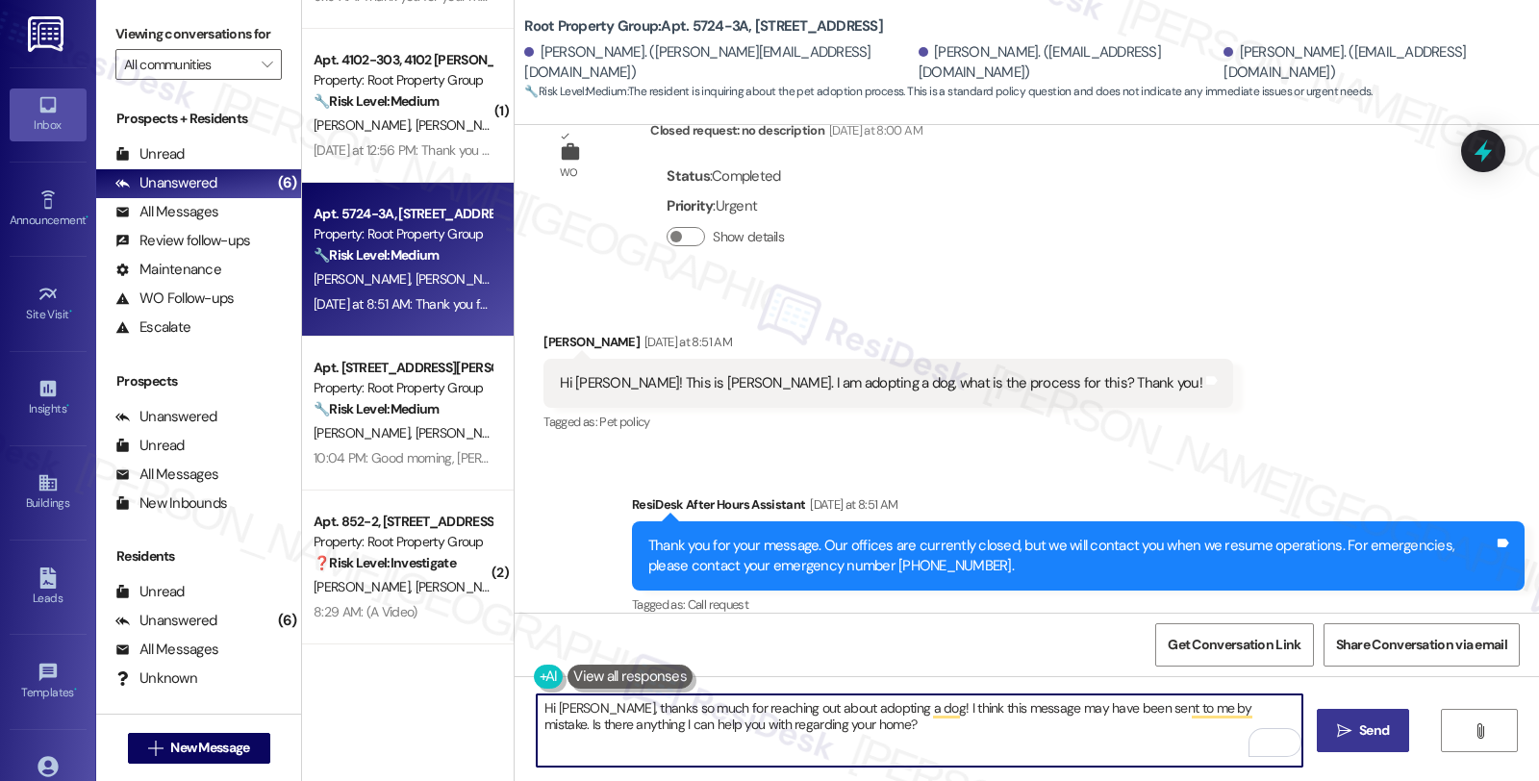
type textarea "Hi Catherine, thanks so much for reaching out about adopting a dog! I think thi…"
click at [1388, 736] on span "Send" at bounding box center [1374, 730] width 38 height 20
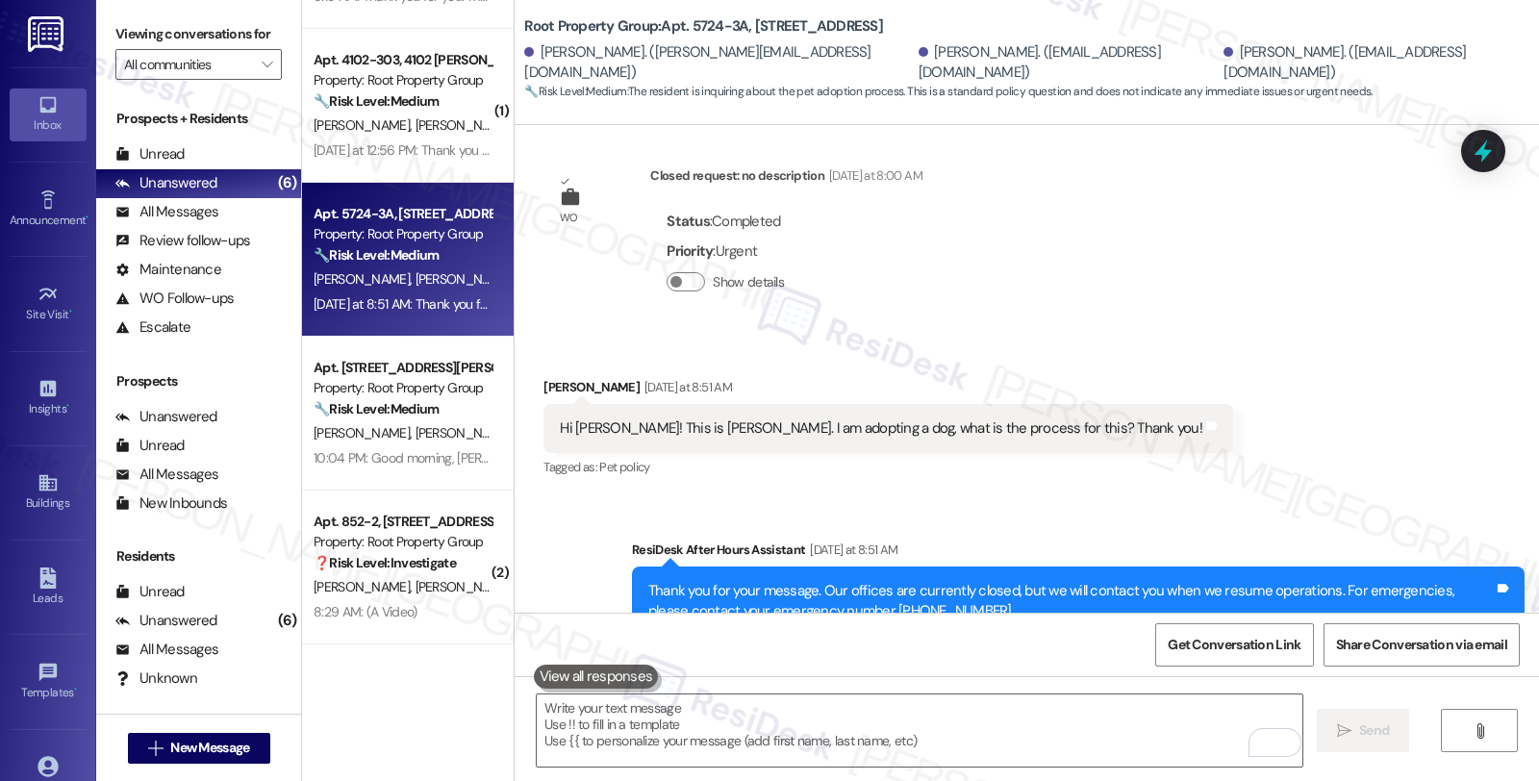
scroll to position [989, 0]
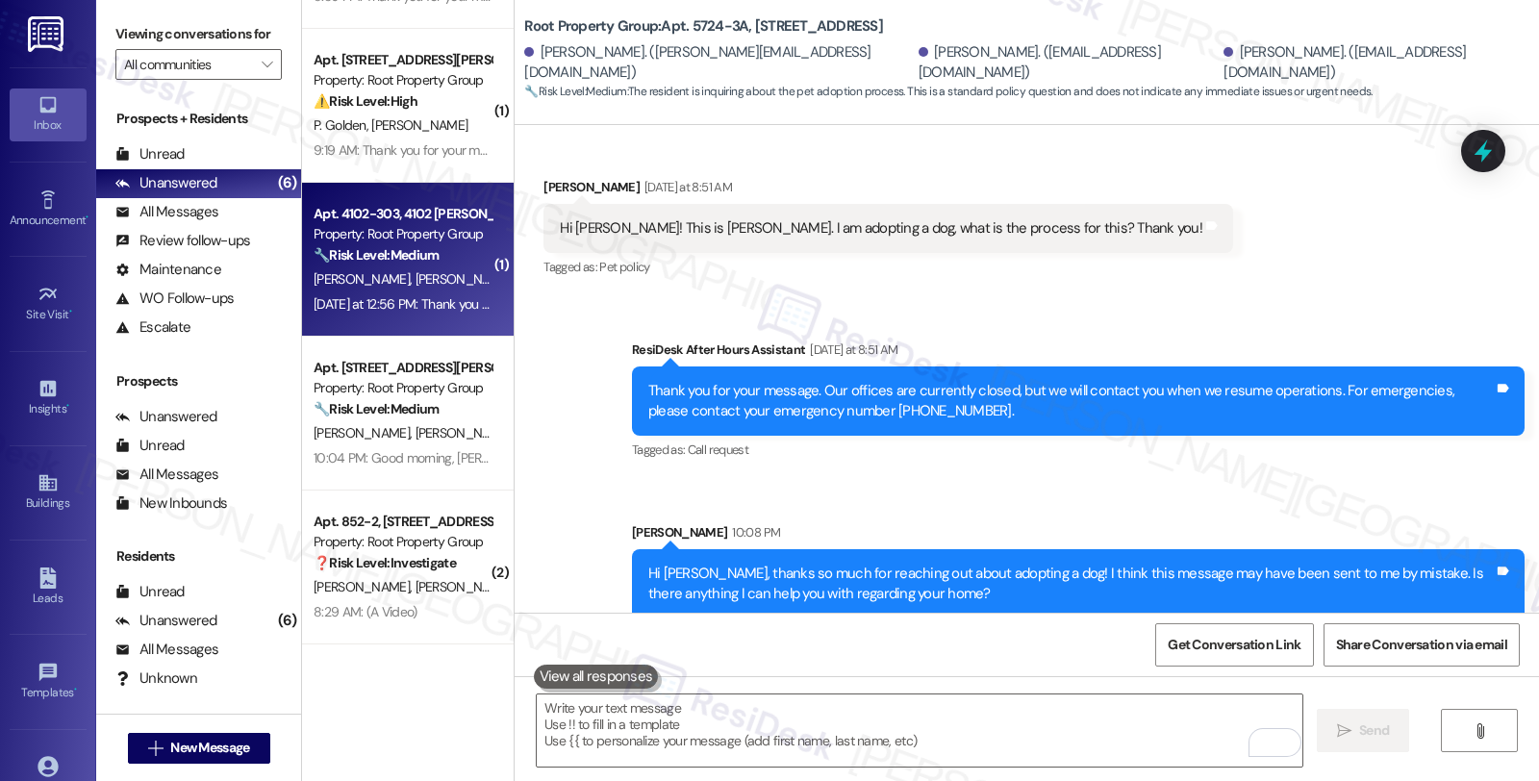
click at [443, 312] on div "Yesterday at 12:56 PM: Thank you for your message. Our offices are currently cl…" at bounding box center [906, 303] width 1184 height 17
type textarea "Fetching suggested responses. Please feel free to read through the conversation…"
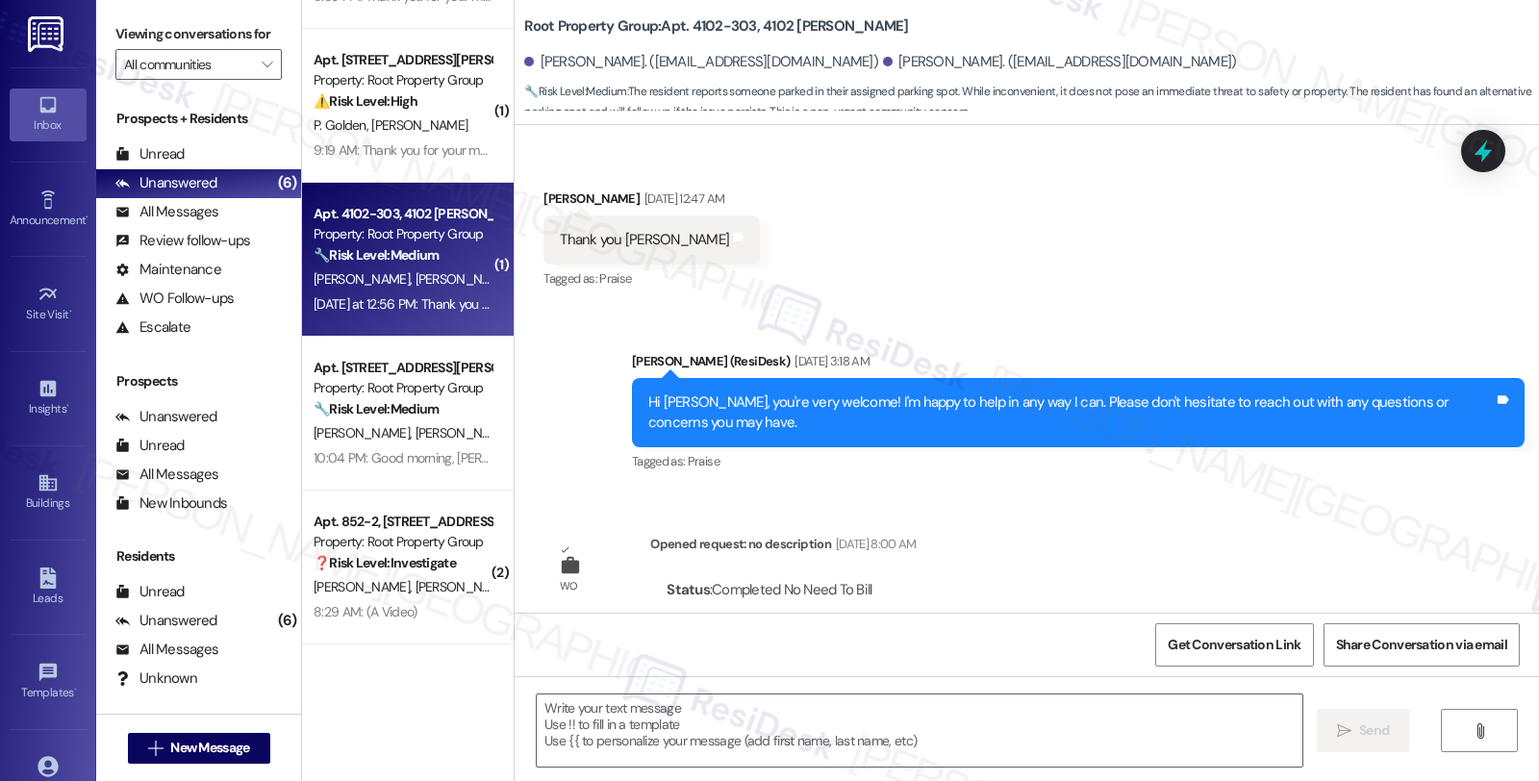
type textarea "Fetching suggested responses. Please feel free to read through the conversation…"
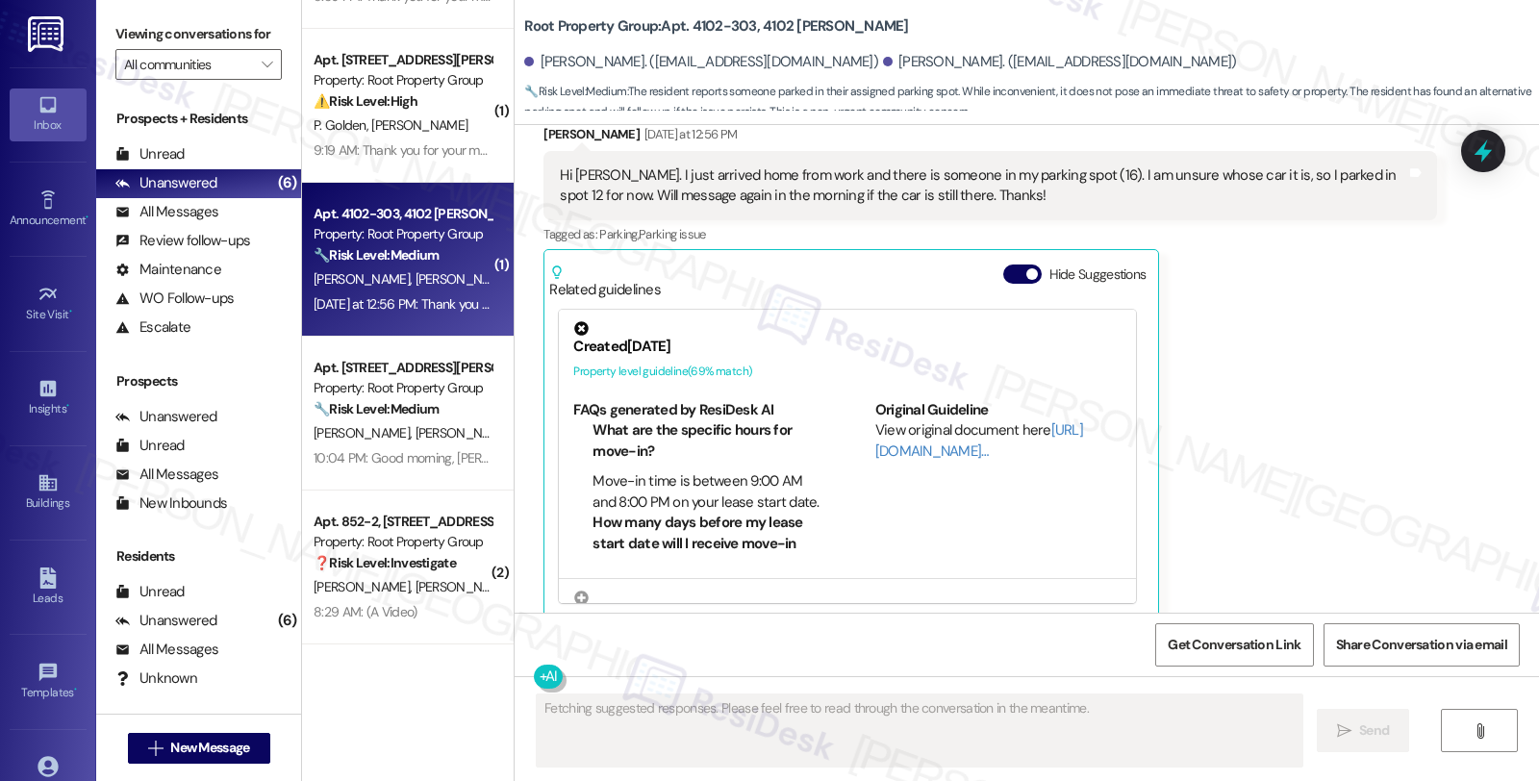
scroll to position [4005, 0]
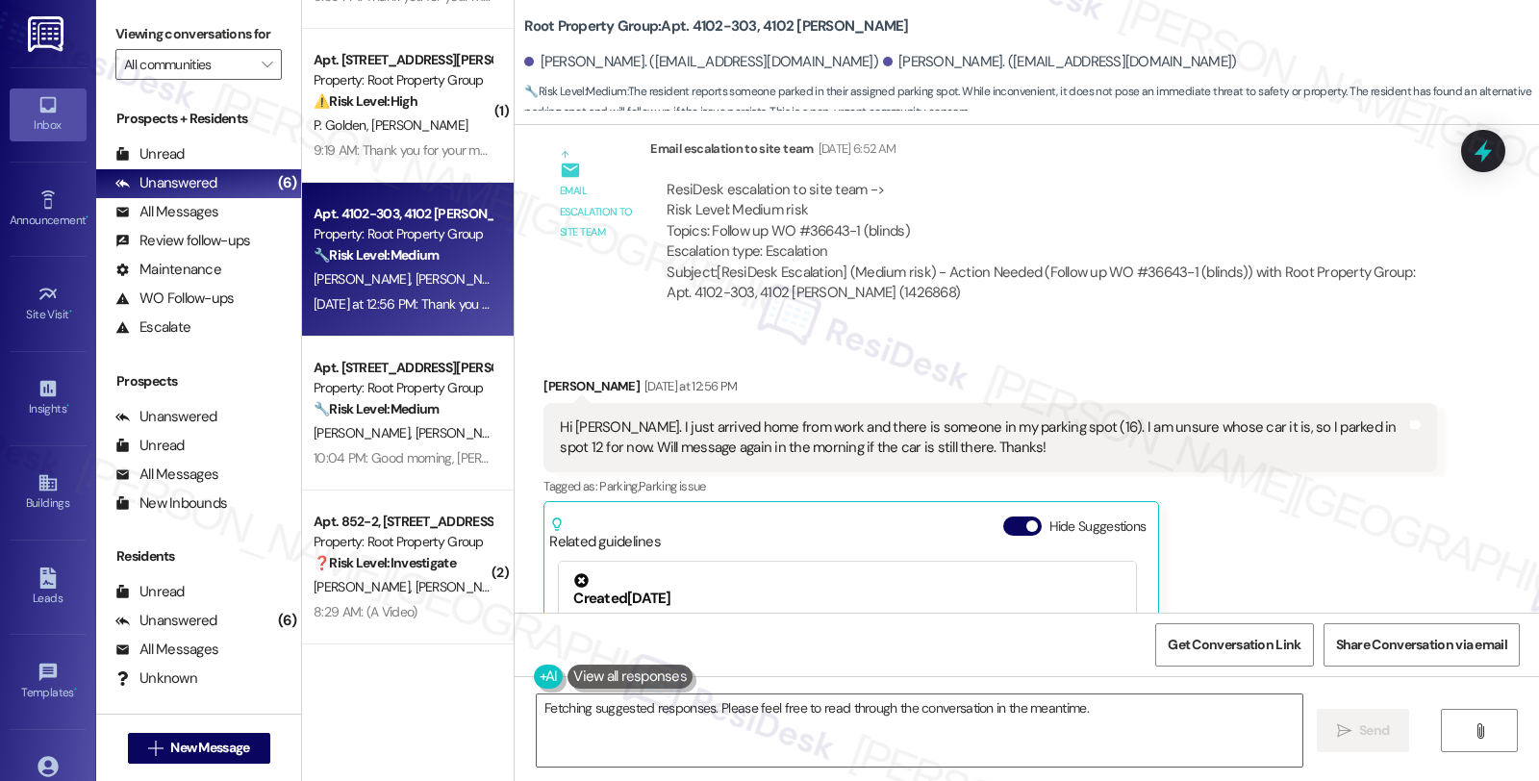
scroll to position [3829, 0]
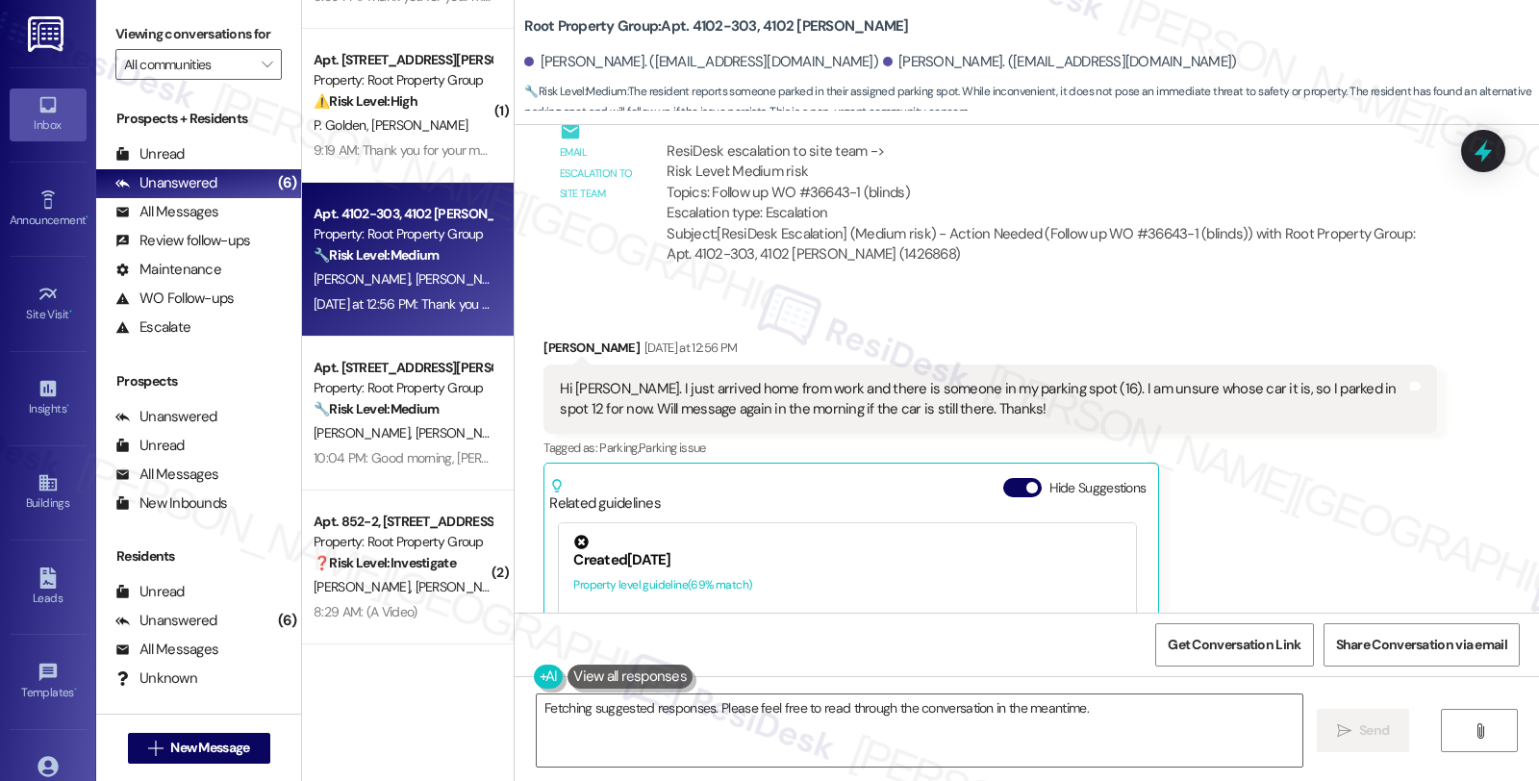
click at [543, 338] on div "[PERSON_NAME] [DATE] at 12:56 PM" at bounding box center [989, 351] width 892 height 27
click at [543, 338] on div "Evan Gonzales Yesterday at 12:56 PM" at bounding box center [989, 351] width 892 height 27
copy div "Evan"
click at [543, 710] on textarea "Hi {{first_name}}, I'm sorry to hear about the parking issue. Since it's not an…" at bounding box center [919, 730] width 765 height 72
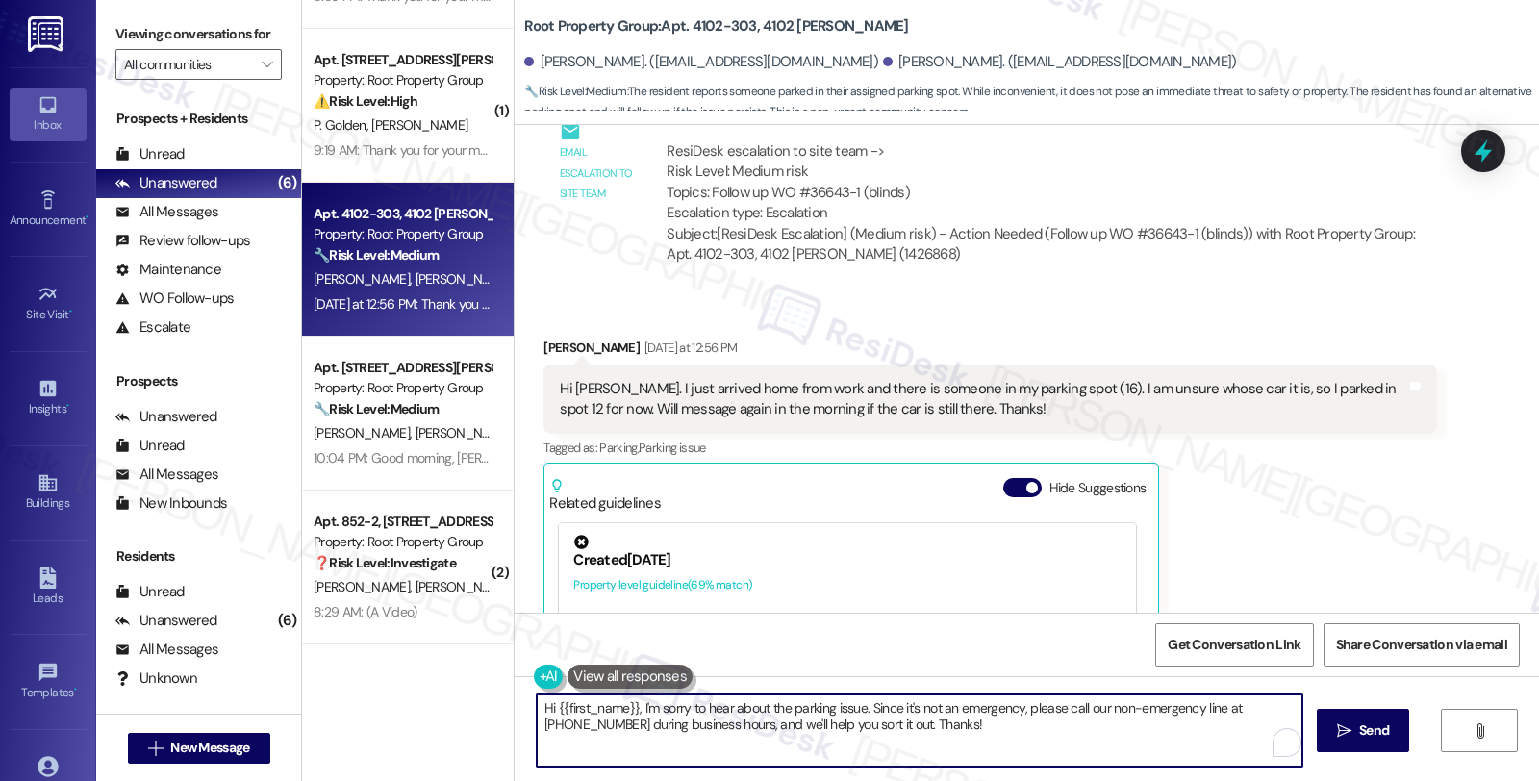
paste textarea "Evan"
drag, startPoint x: 939, startPoint y: 706, endPoint x: 1045, endPoint y: 744, distance: 113.5
click at [1045, 744] on textarea "Hi Evan, thanks for reaching out. I'm sorry to hear about the parking issue. Si…" at bounding box center [919, 730] width 765 height 72
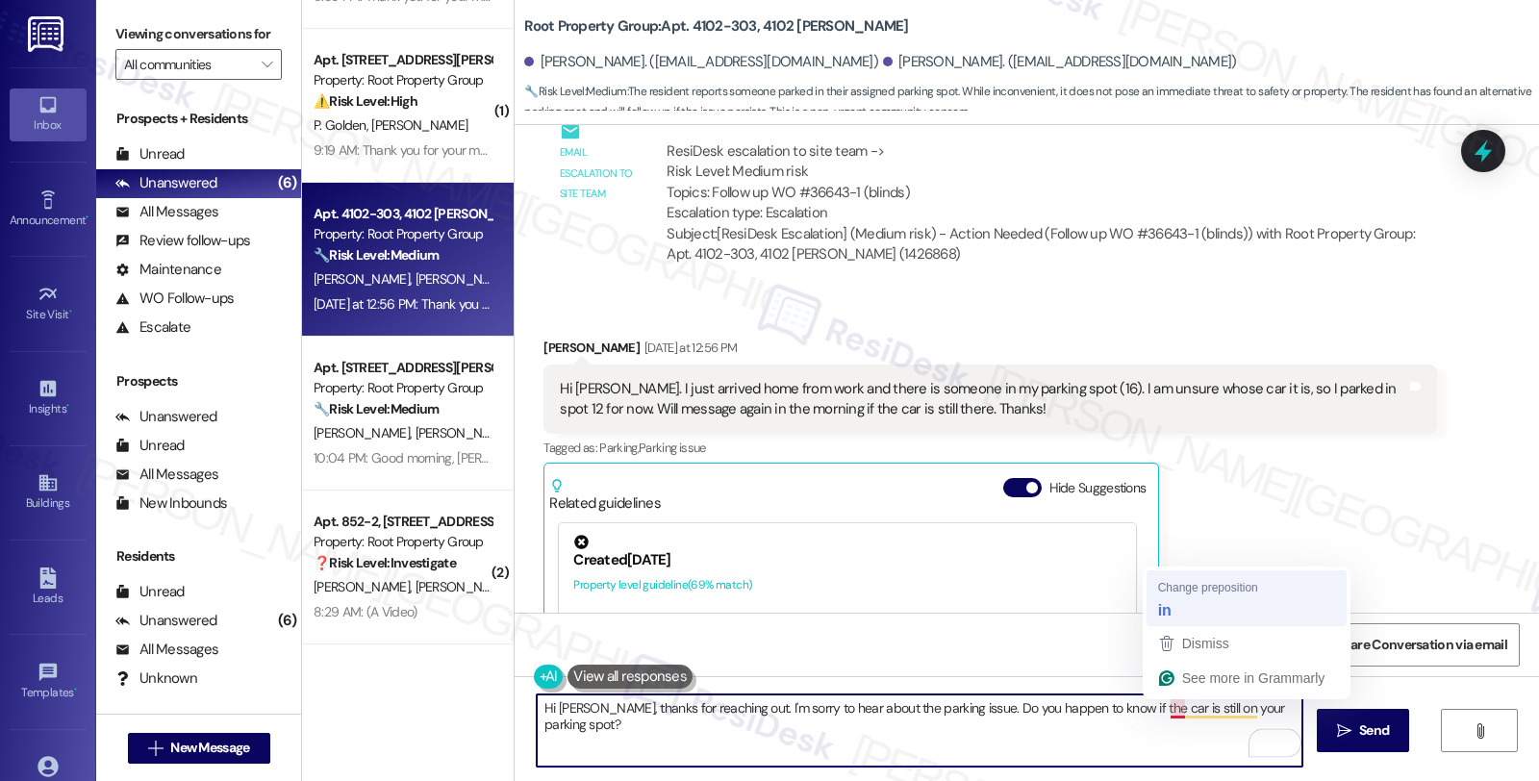
type textarea "Hi Evan, thanks for reaching out. I'm sorry to hear about the parking issue. Do…"
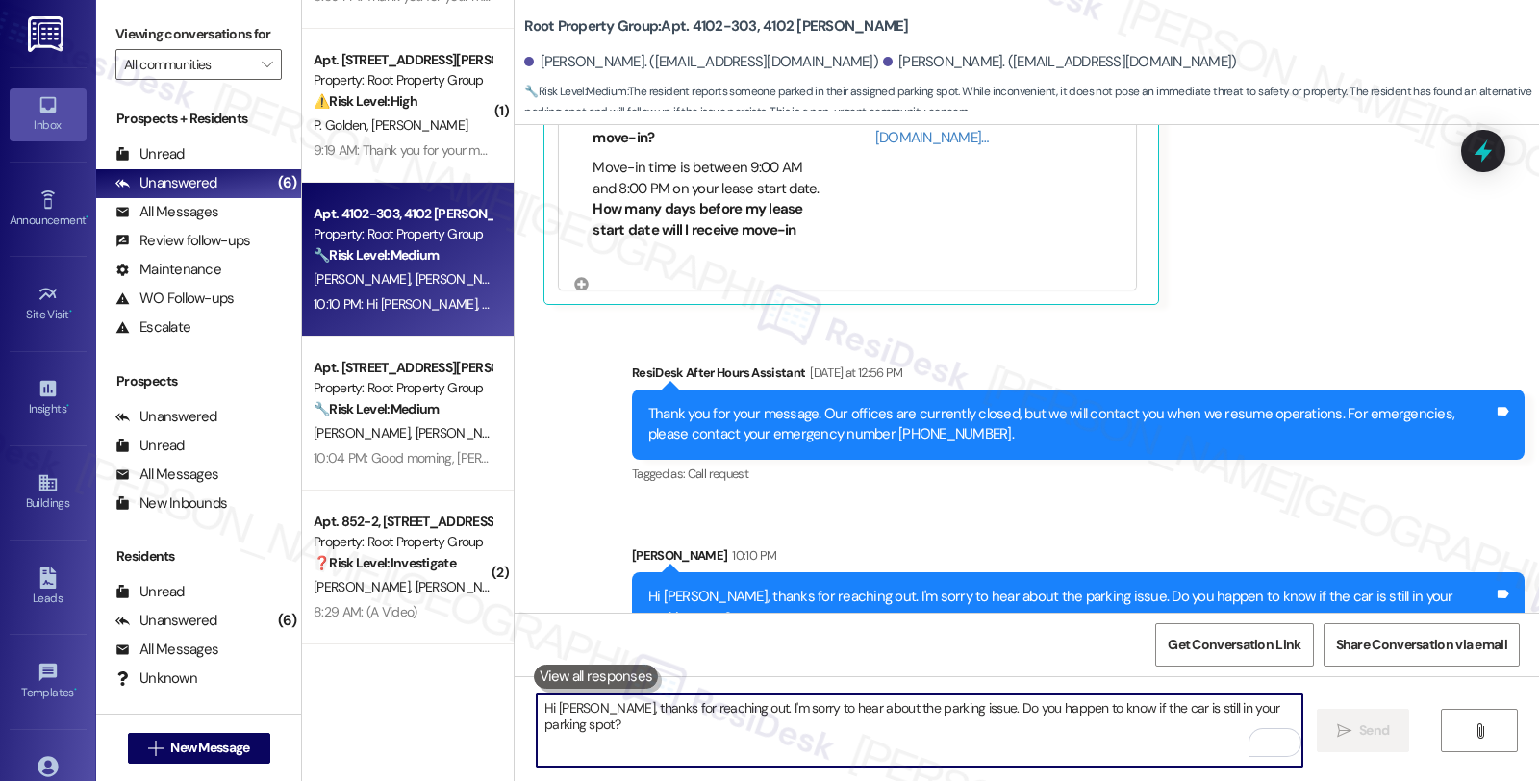
scroll to position [4360, 0]
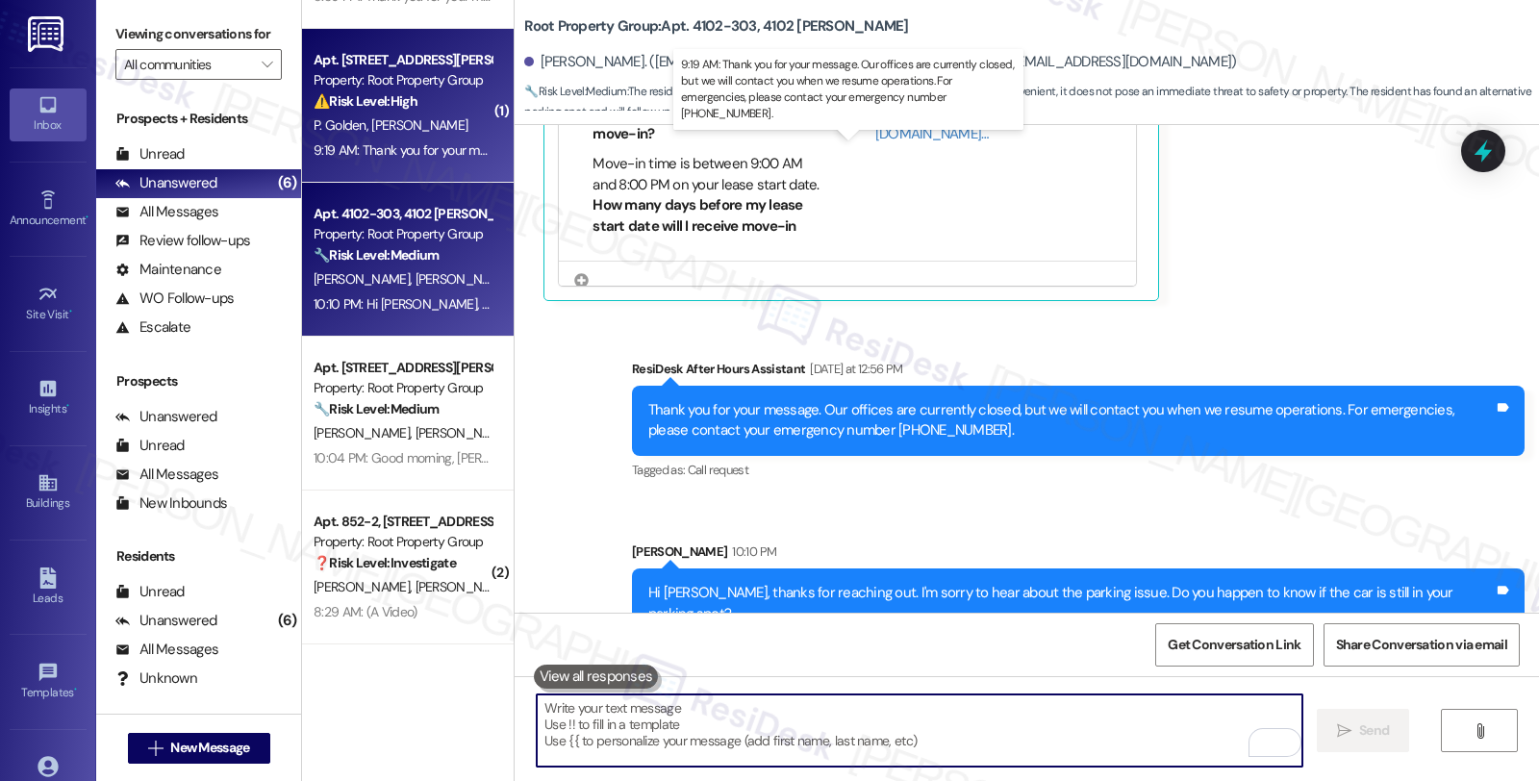
click at [426, 141] on div "9:19 AM: Thank you for your message. Our offices are currently closed, but we w…" at bounding box center [876, 149] width 1124 height 17
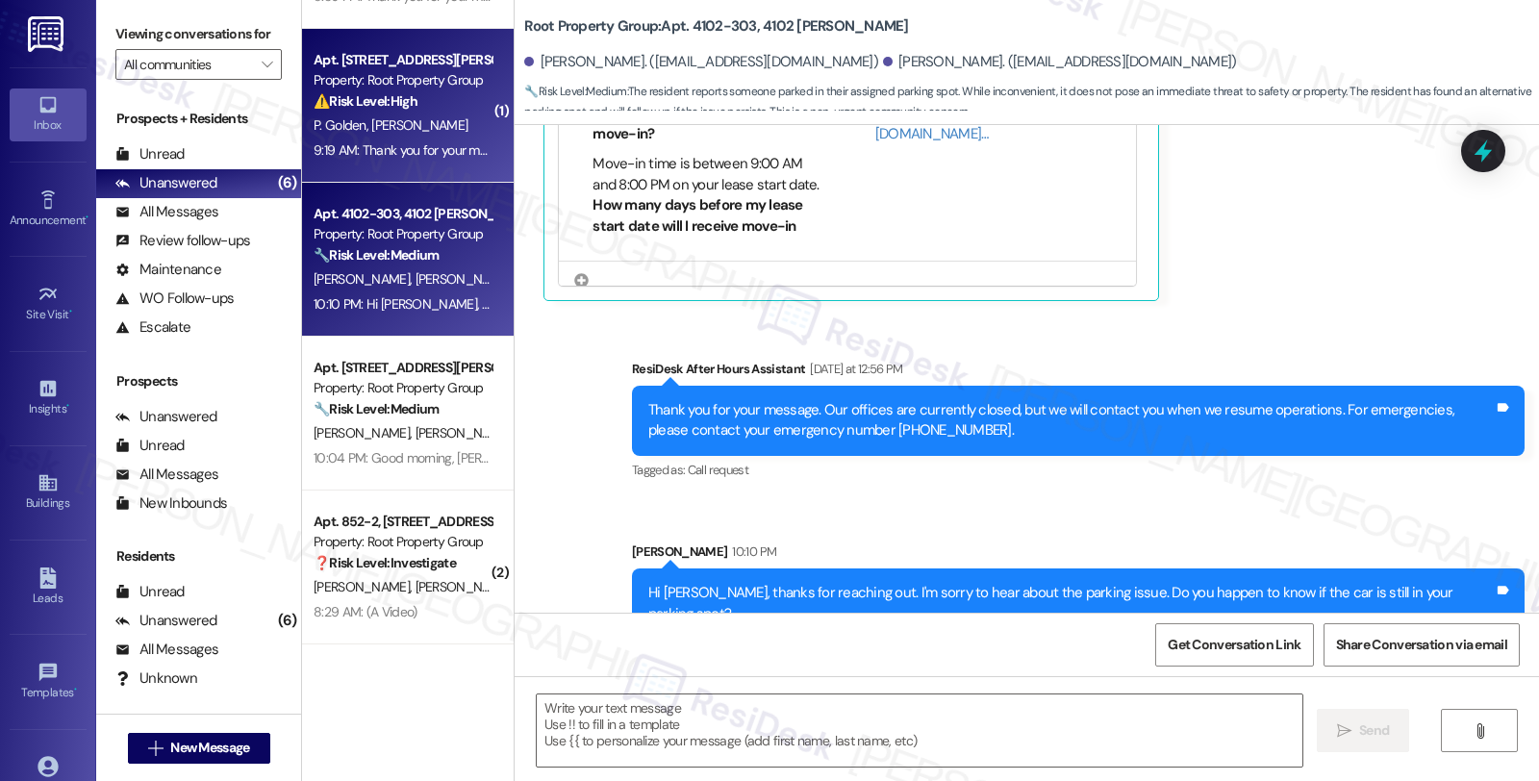
type textarea "Fetching suggested responses. Please feel free to read through the conversation…"
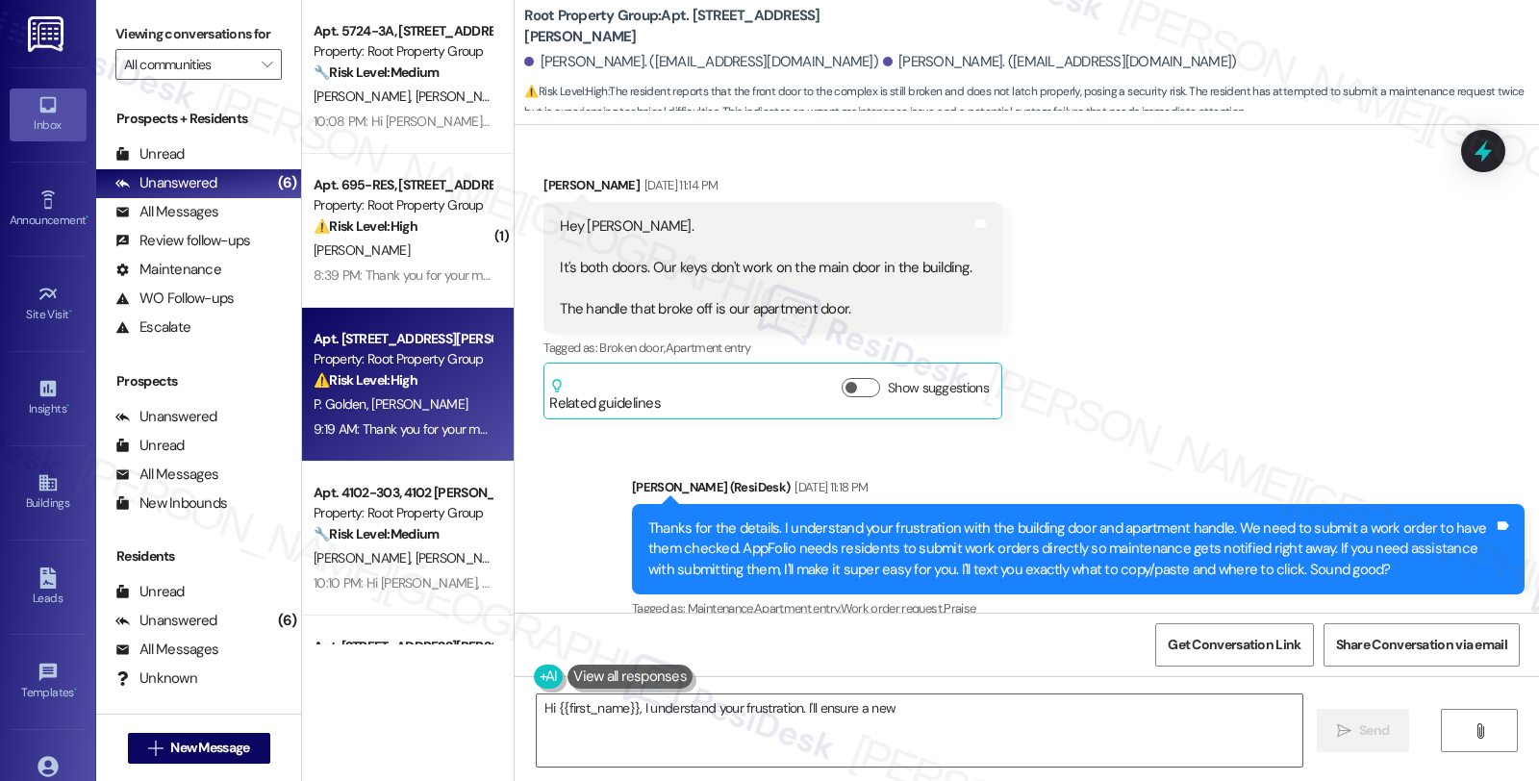
scroll to position [3064, 0]
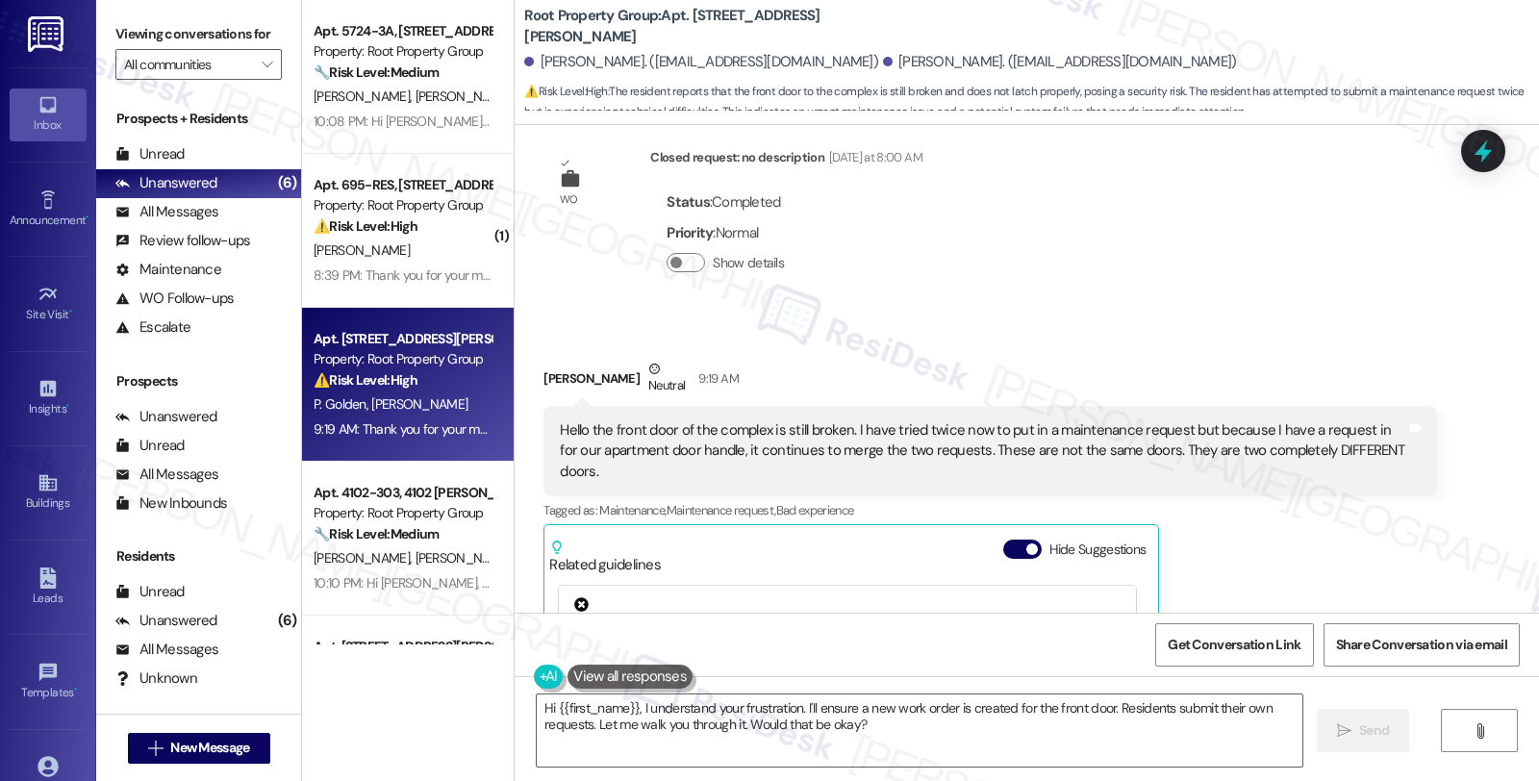
click at [546, 359] on div "Patricia Golden Neutral 9:19 AM" at bounding box center [989, 382] width 892 height 47
copy div "Patricia"
click at [544, 706] on textarea "Hi {{first_name}}, I understand your frustration. I'll ensure a new work order …" at bounding box center [919, 730] width 765 height 72
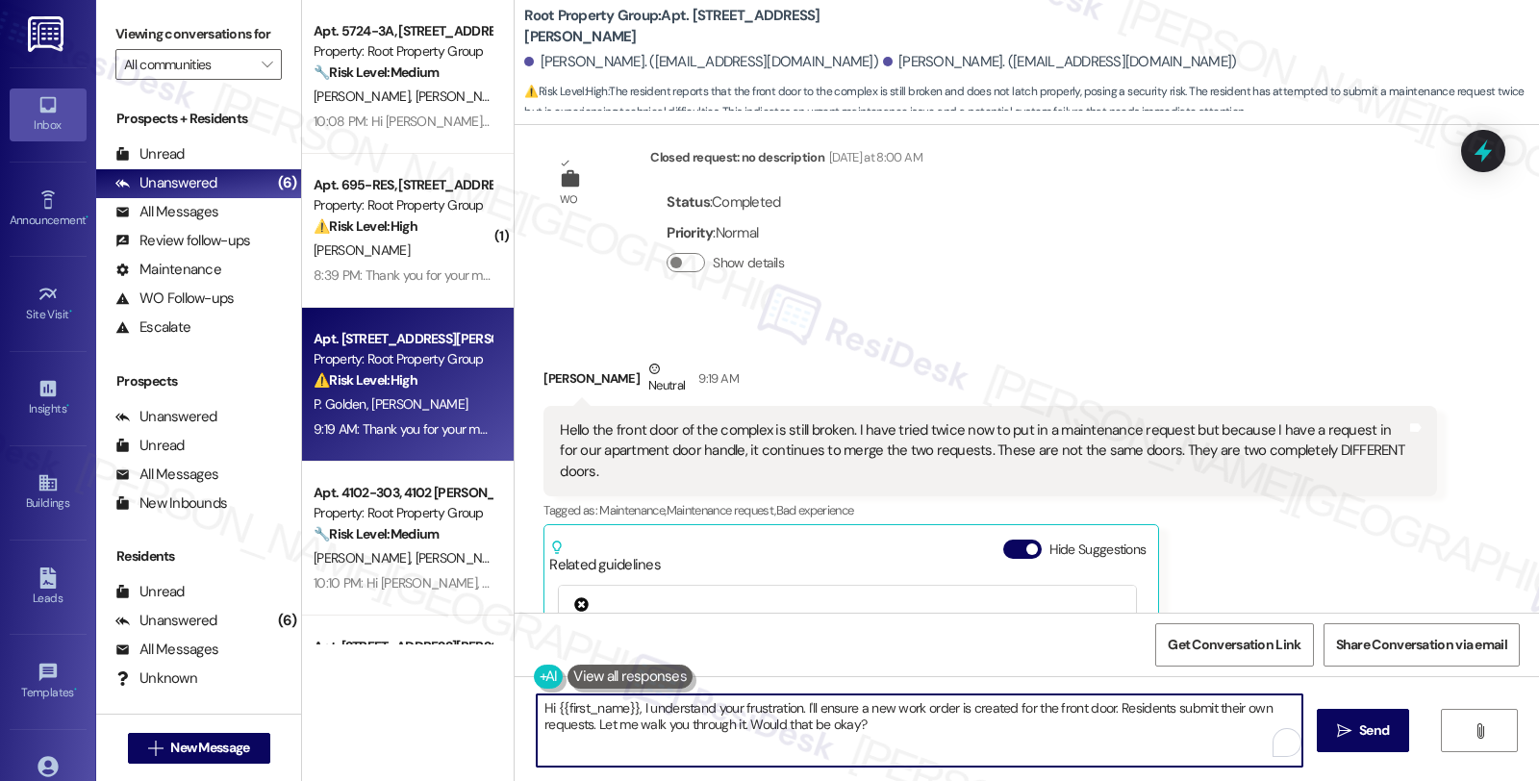
paste textarea "Patricia"
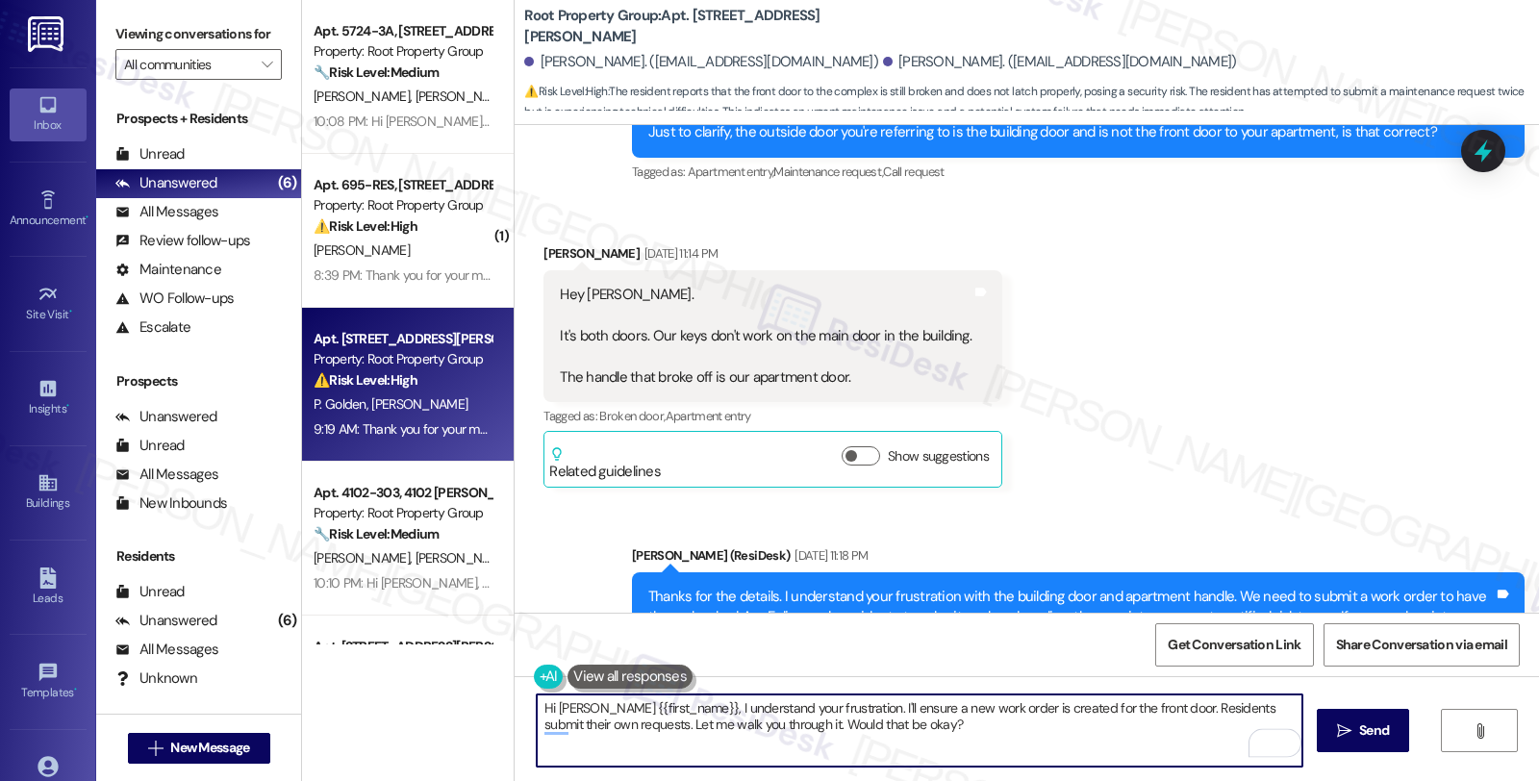
scroll to position [2530, 0]
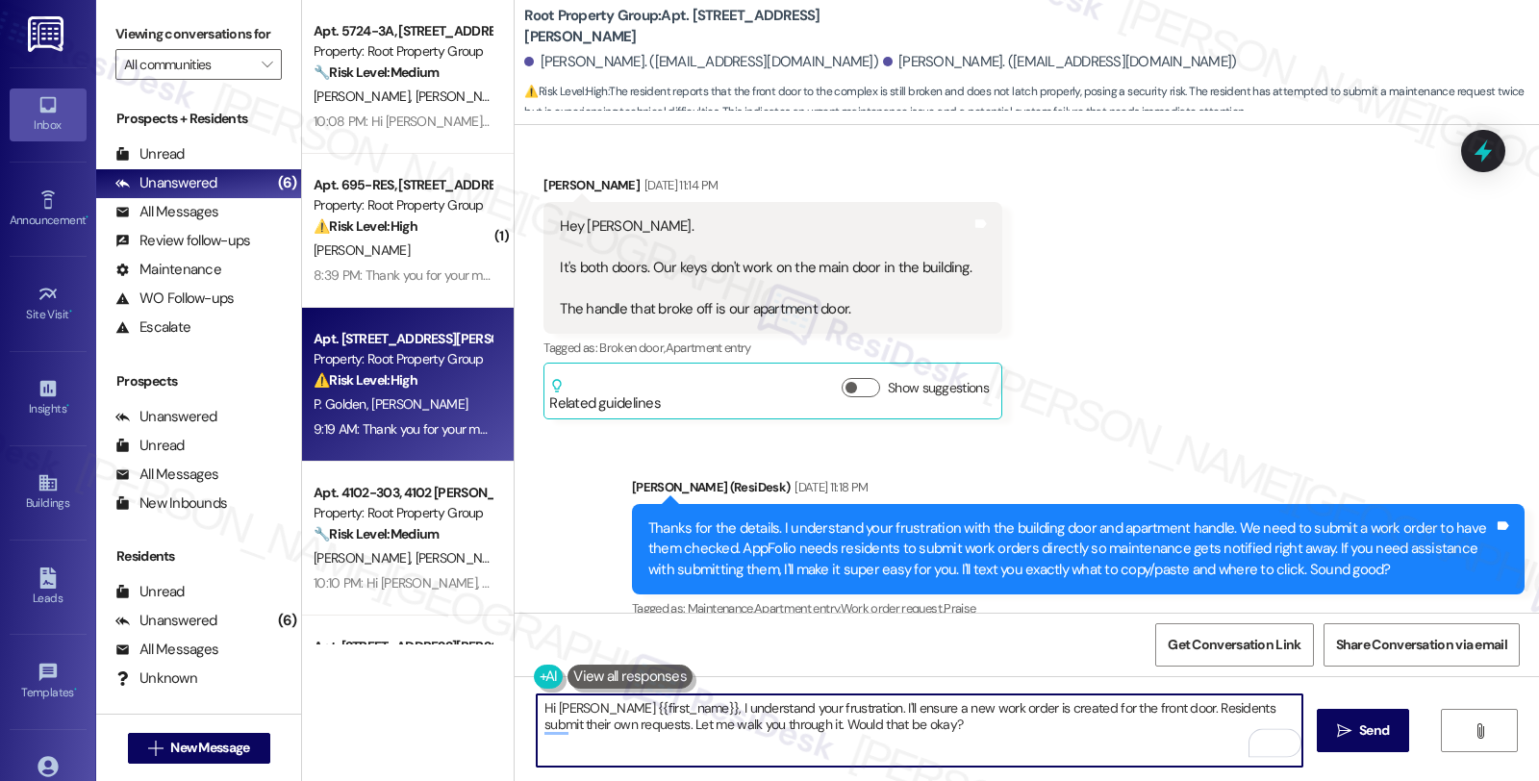
click at [690, 17] on b "Root Property Group: Apt. 3605-2, 2324 W. Addison Street" at bounding box center [716, 26] width 385 height 41
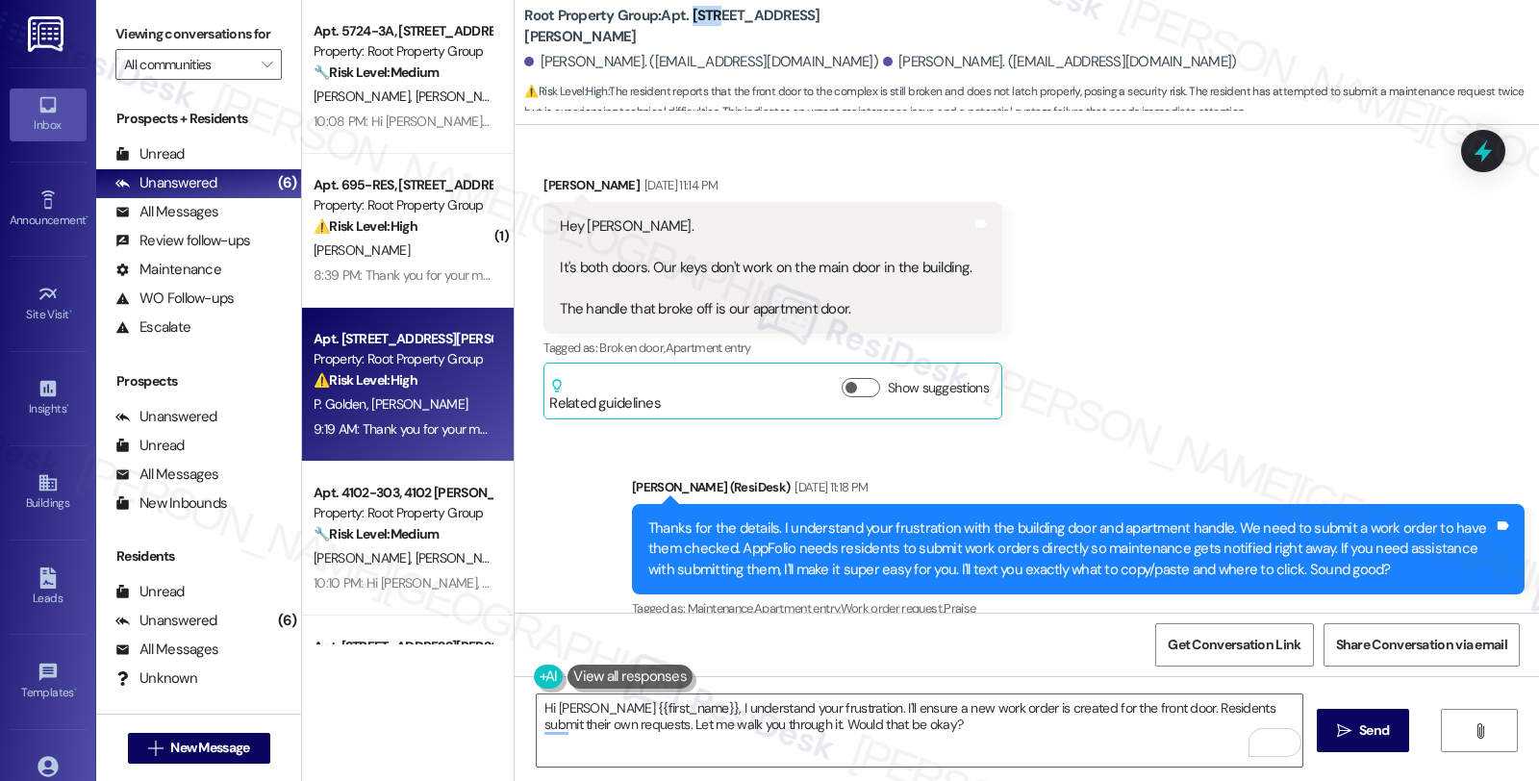
click at [690, 17] on b "Root Property Group: Apt. 3605-2, 2324 W. Addison Street" at bounding box center [716, 26] width 385 height 41
drag, startPoint x: 525, startPoint y: 59, endPoint x: 617, endPoint y: 63, distance: 92.4
click at [617, 63] on div "[PERSON_NAME]. ([EMAIL_ADDRESS][DOMAIN_NAME])" at bounding box center [701, 62] width 354 height 20
copy div "[PERSON_NAME]"
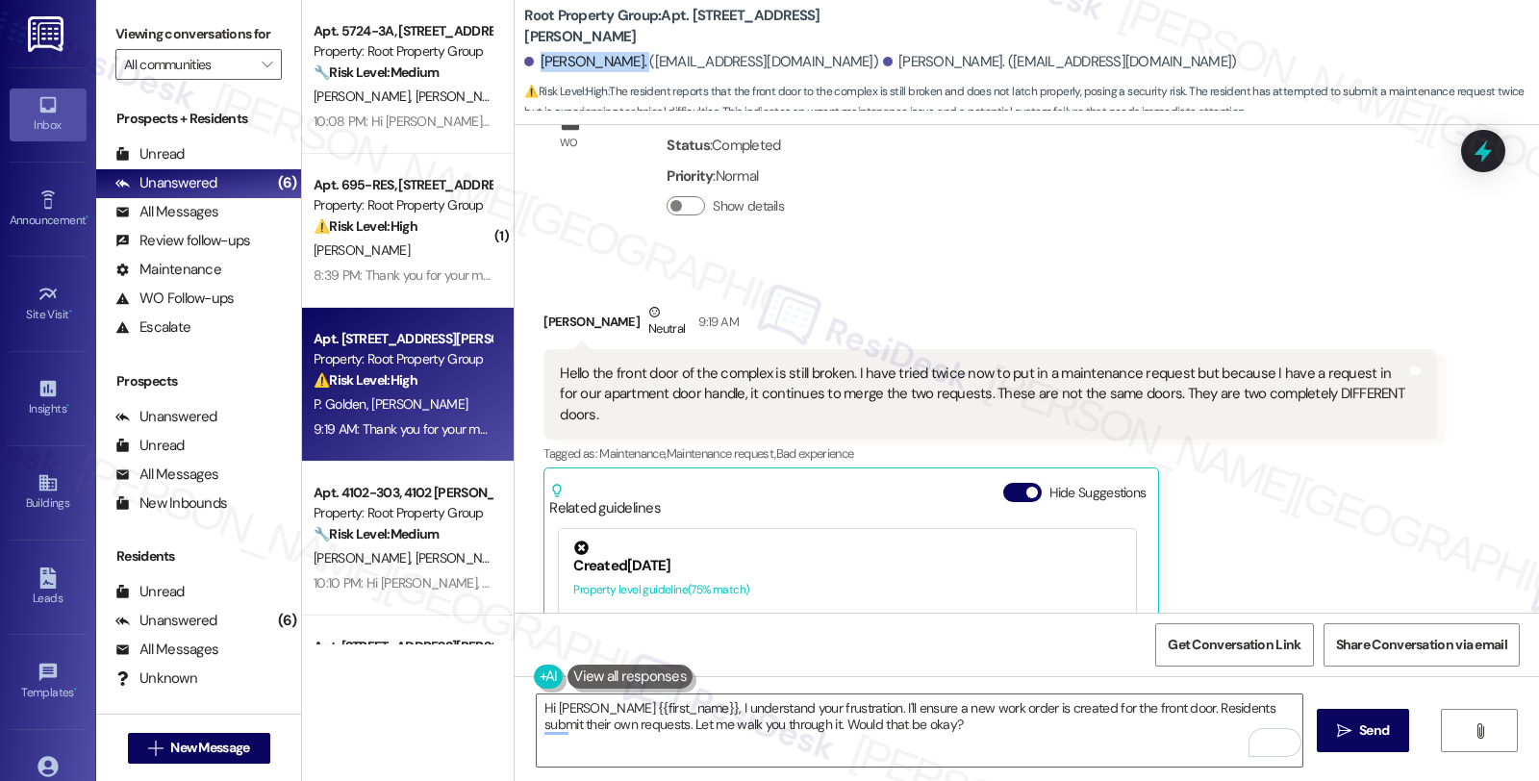
scroll to position [3140, 0]
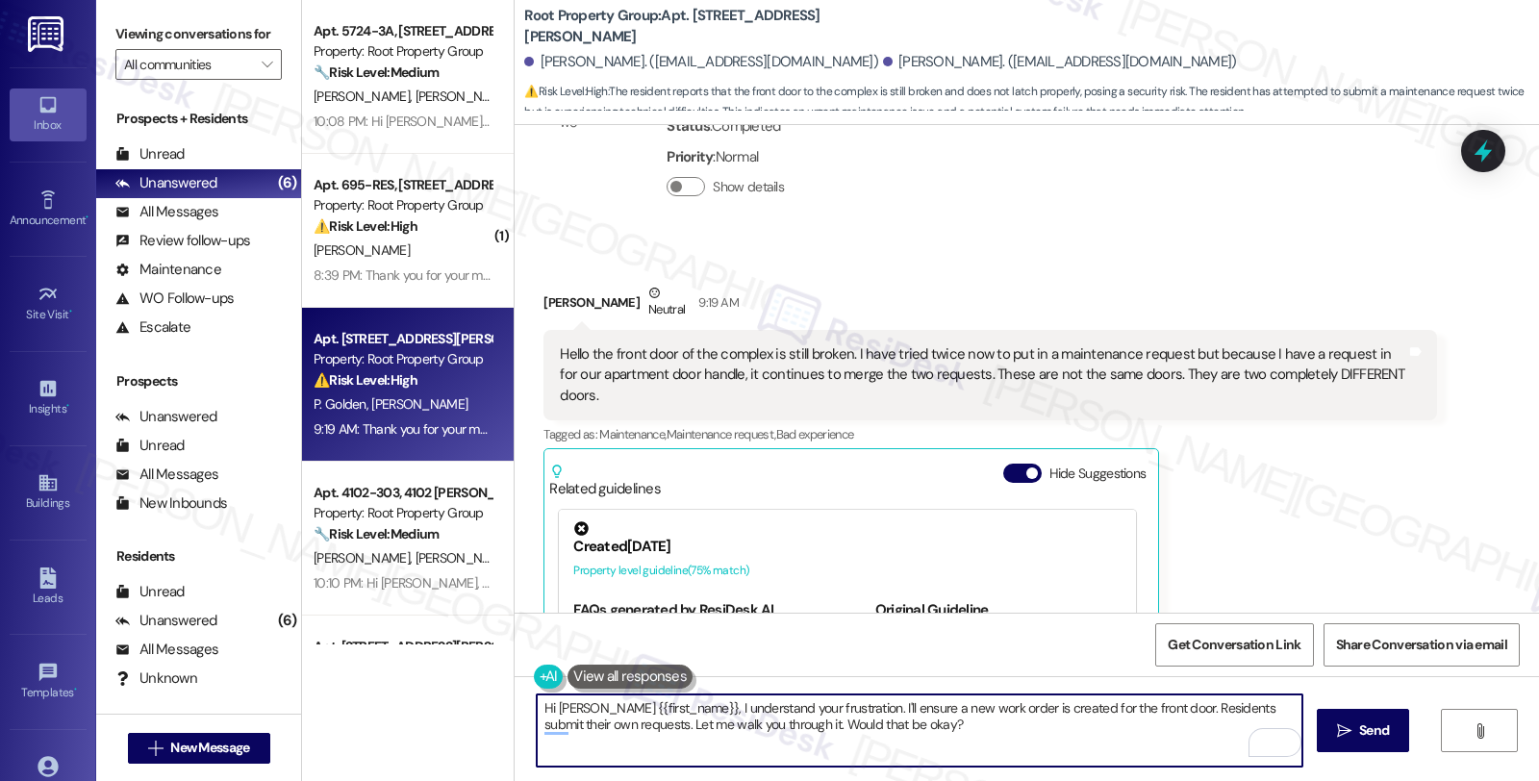
click at [589, 702] on textarea "Hi Patricia {{first_name}}, I understand your frustration. I'll ensure a new wo…" at bounding box center [919, 730] width 765 height 72
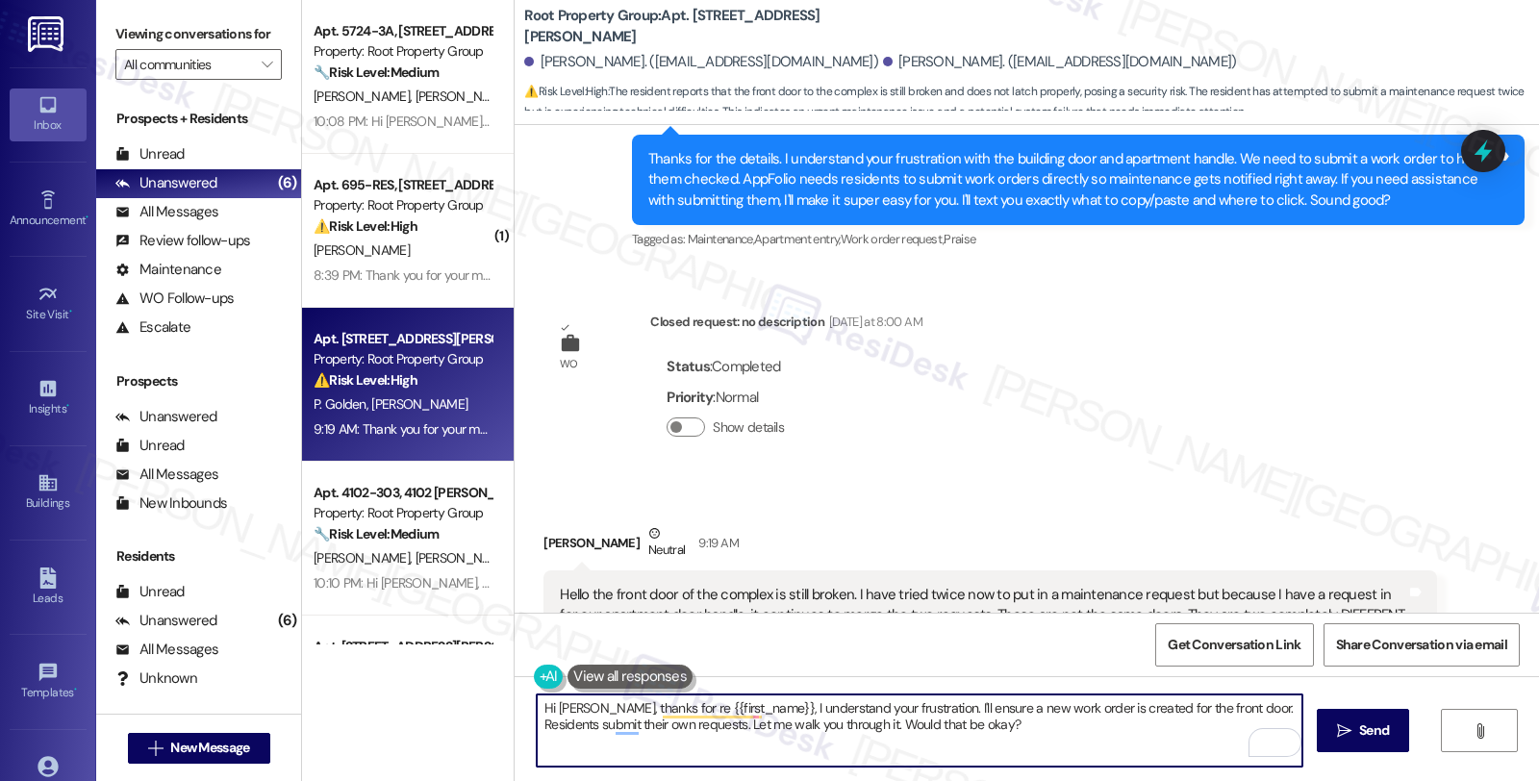
scroll to position [2926, 0]
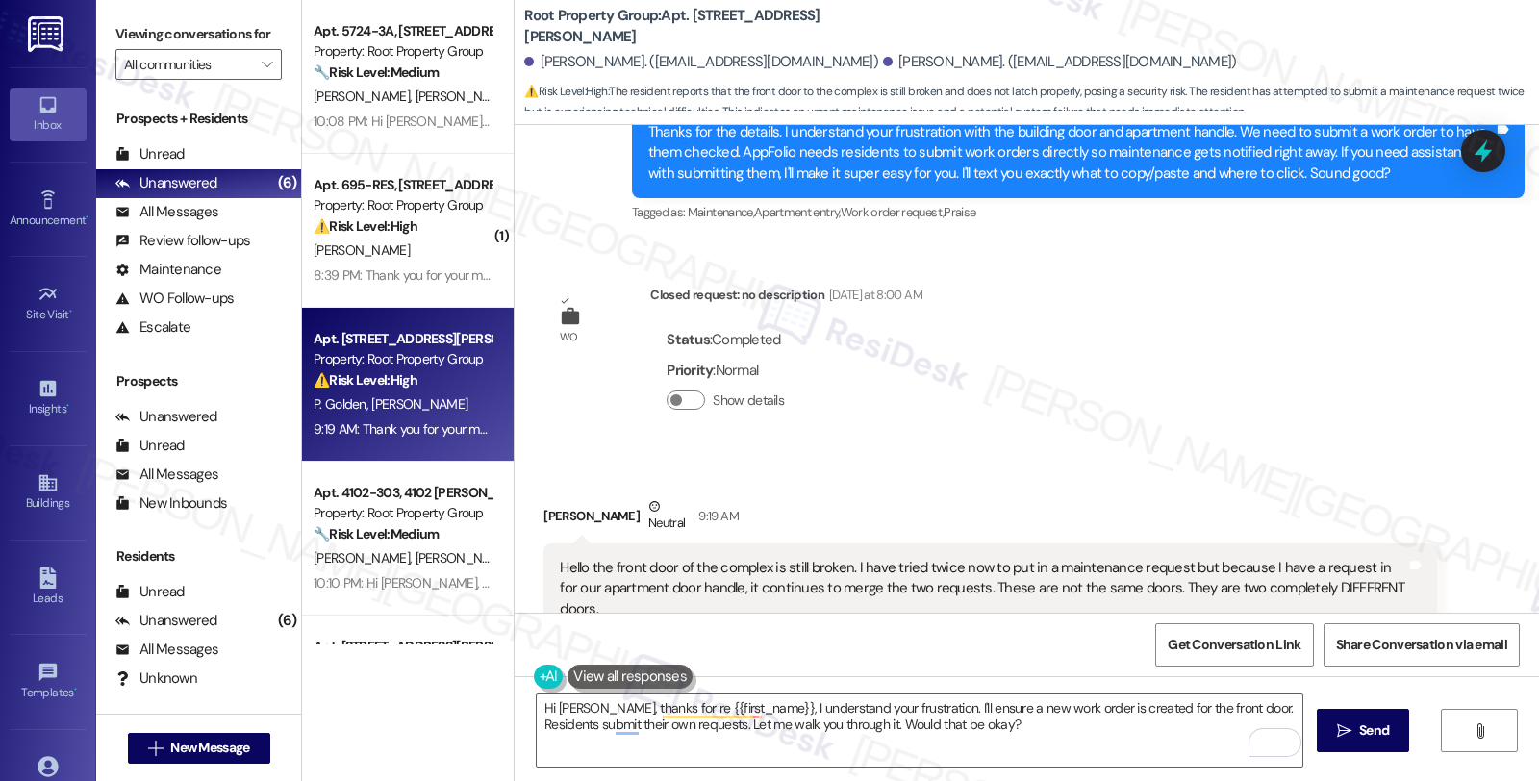
click at [1079, 558] on div "Hello the front door of the complex is still broken. I have tried twice now to …" at bounding box center [982, 589] width 845 height 62
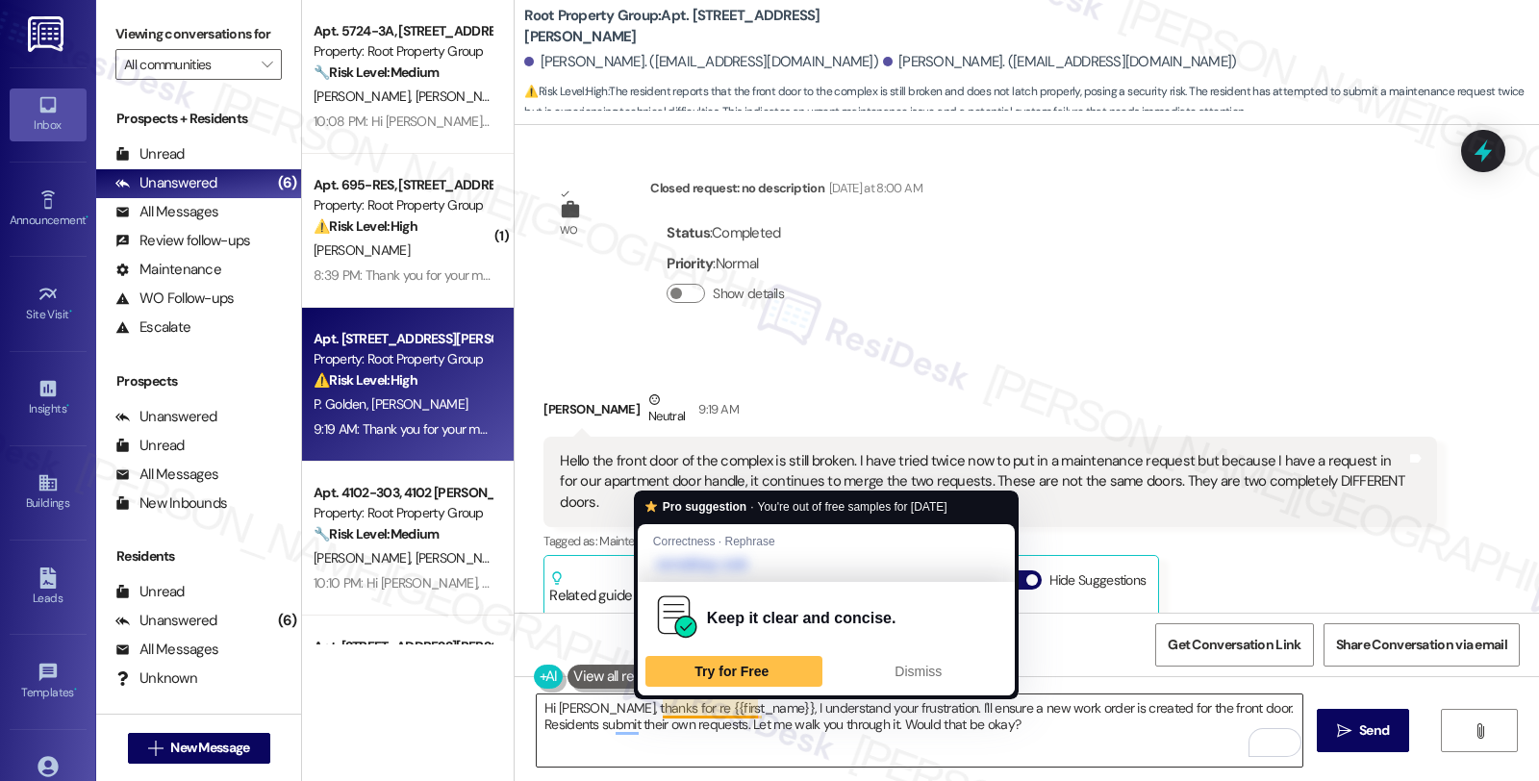
click at [659, 709] on textarea "Hi Patricia, thanks for re {{first_name}}, I understand your frustration. I'll …" at bounding box center [919, 730] width 765 height 72
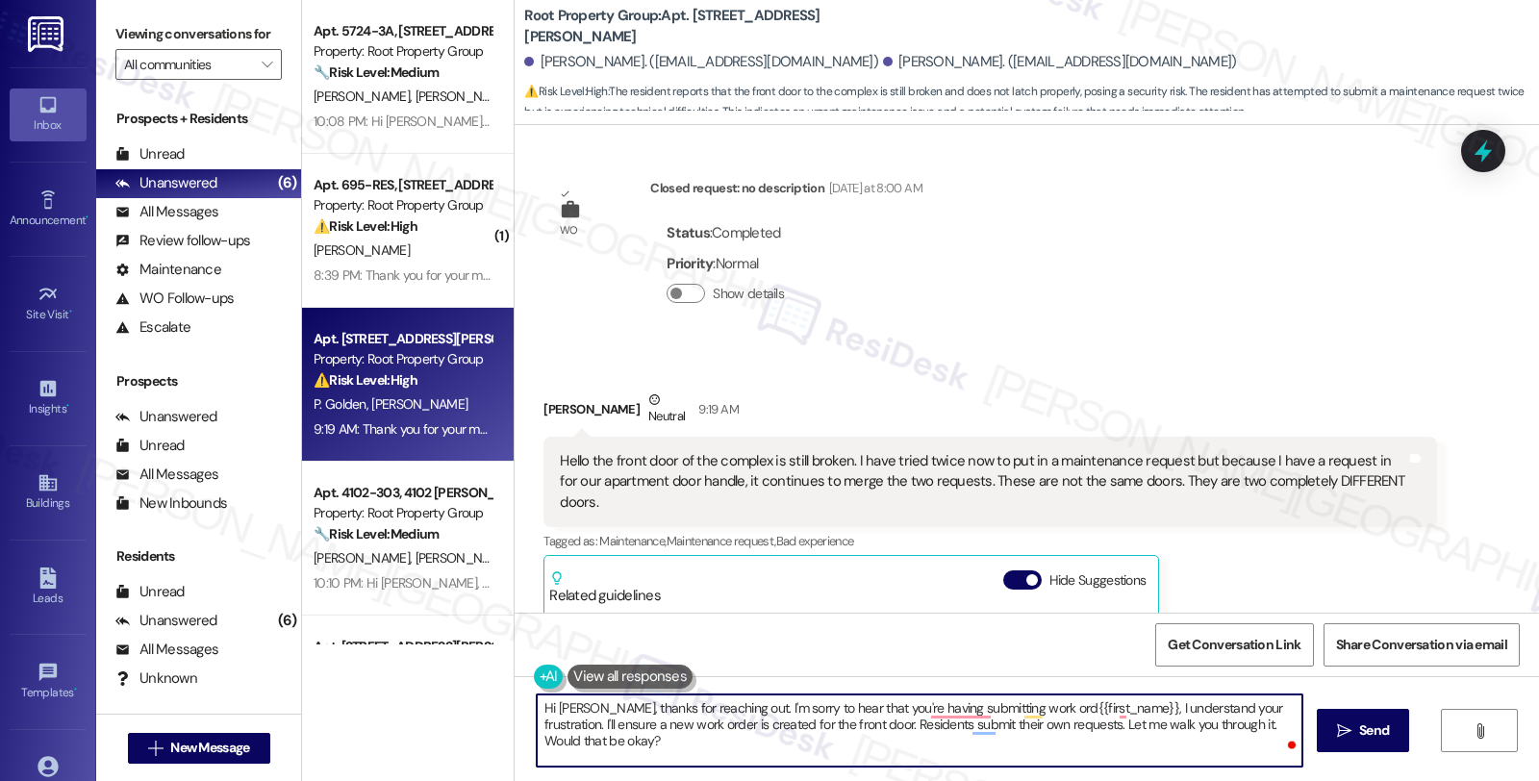
click at [725, 705] on textarea "Hi Patricia, thanks for reaching out. I'm sorry to hear that you're having subm…" at bounding box center [919, 730] width 765 height 72
click at [847, 709] on textarea "Hi Patricia, thanks for reaching out. I'm sorry to hear that you're having subm…" at bounding box center [919, 730] width 765 height 72
click at [731, 708] on textarea "Hi Patricia, thanks for reaching out. I'm sorry to hear that you're having subm…" at bounding box center [919, 730] width 765 height 72
click at [772, 713] on textarea "Hi Patricia, thanks for reaching out. I'm sorry to hear that you're having subm…" at bounding box center [919, 730] width 765 height 72
click at [847, 712] on textarea "Hi Patricia, thanks for reaching out. I'm sorry to hear that you're having subm…" at bounding box center [919, 730] width 765 height 72
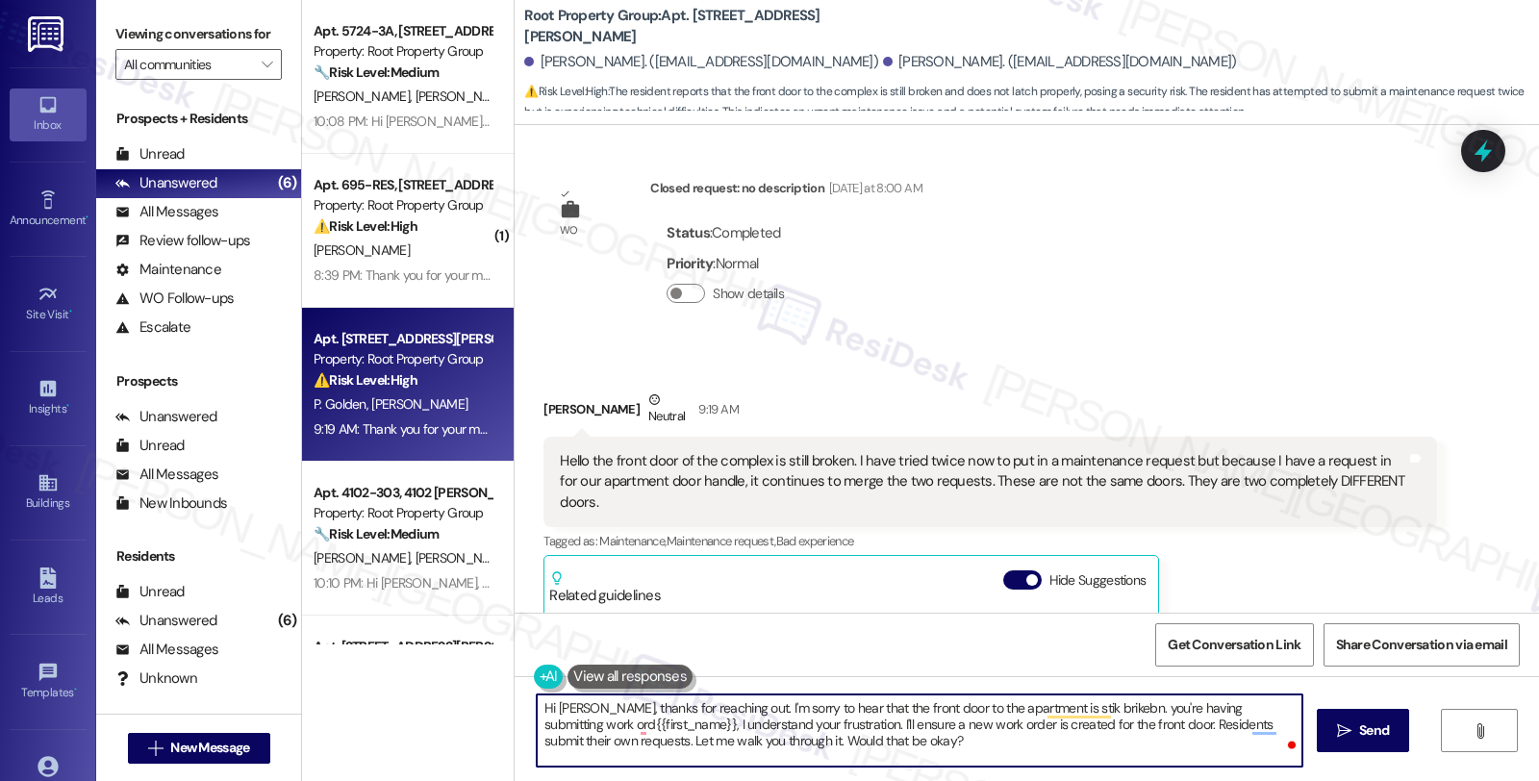
click at [993, 707] on textarea "Hi Patricia, thanks for reaching out. I'm sorry to hear that the front door to …" at bounding box center [919, 730] width 765 height 72
click at [992, 707] on textarea "Hi Patricia, thanks for reaching out. I'm sorry to hear that the front door to …" at bounding box center [919, 730] width 765 height 72
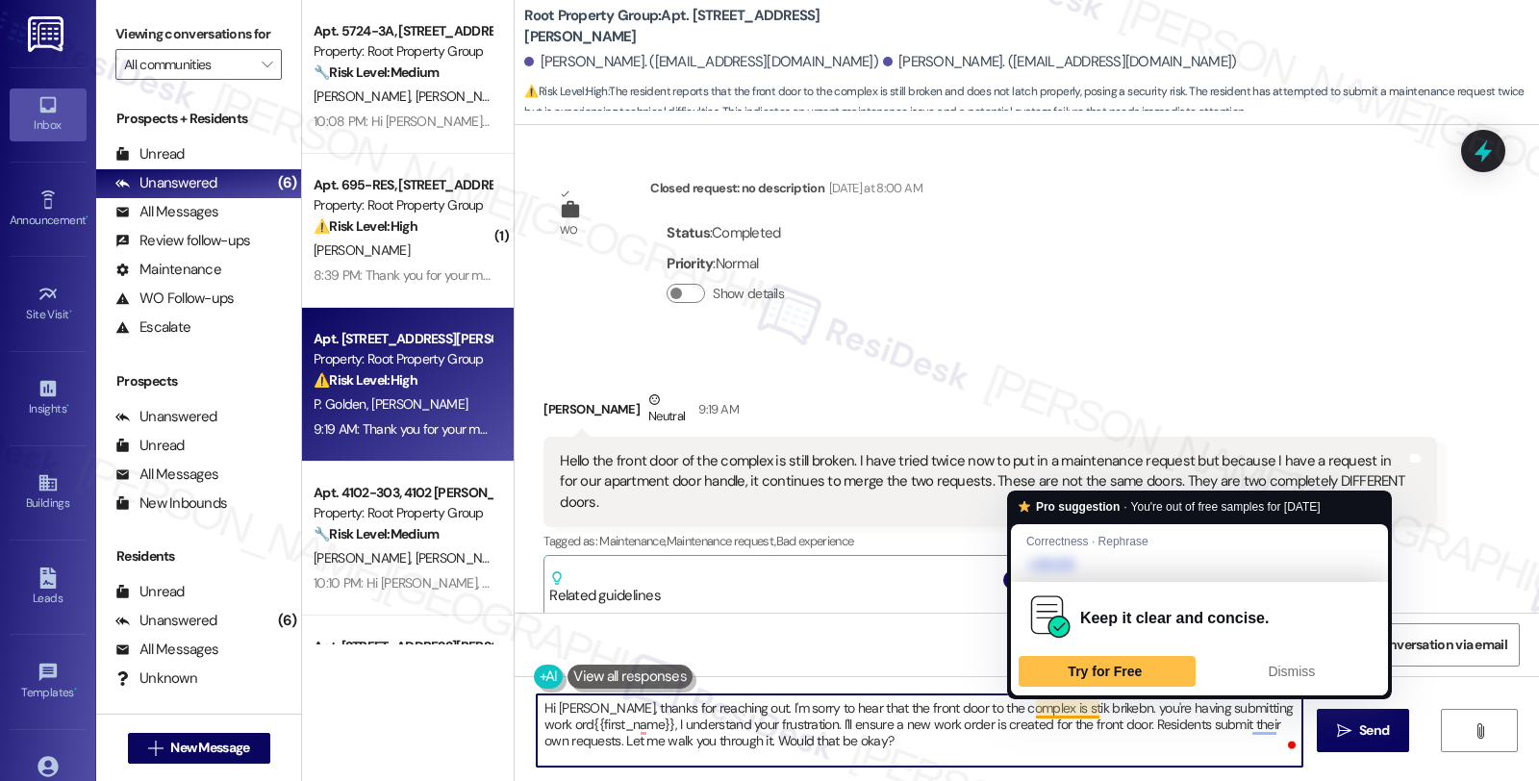
click at [1035, 715] on textarea "Hi Patricia, thanks for reaching out. I'm sorry to hear that the front door to …" at bounding box center [919, 730] width 765 height 72
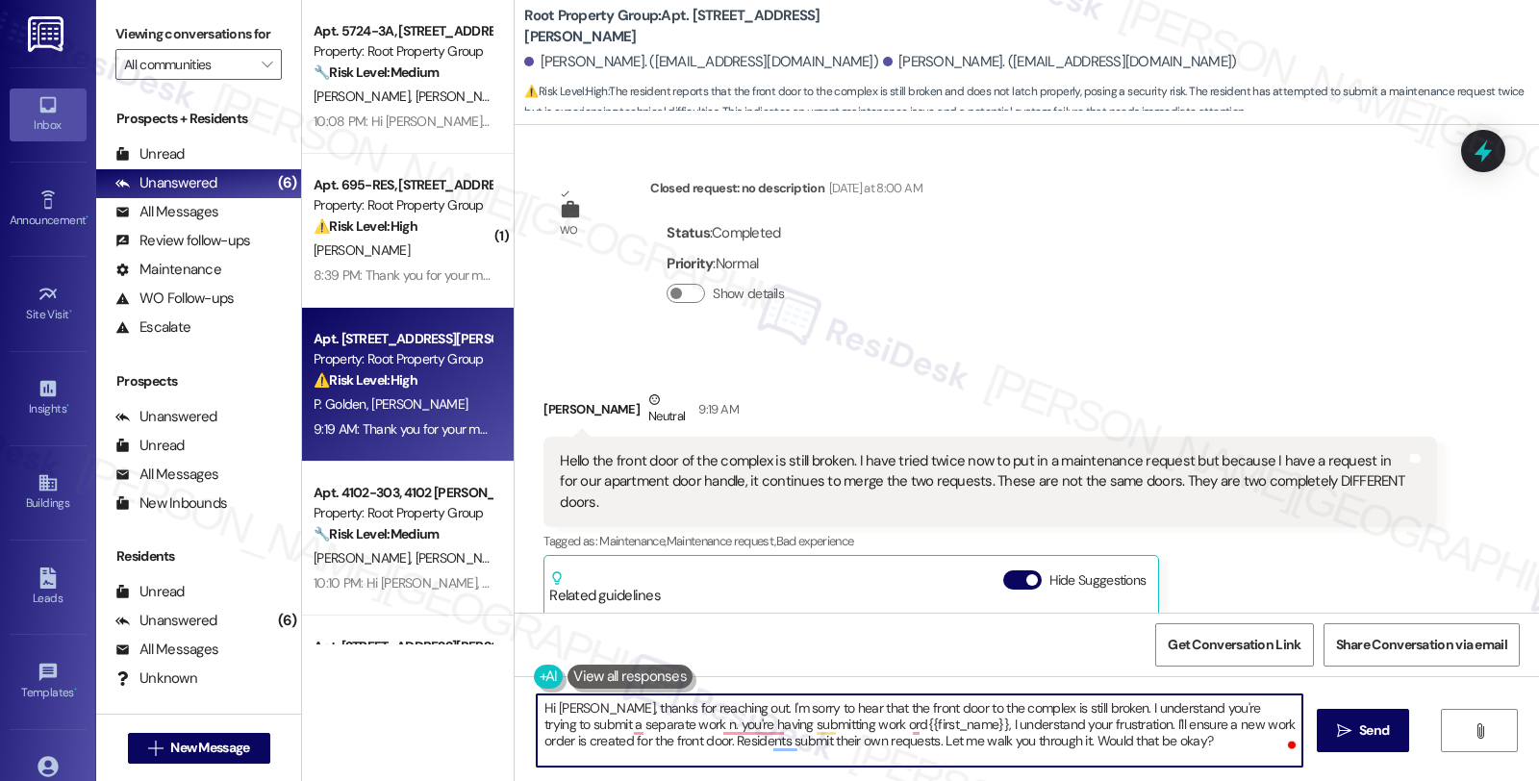
click at [537, 726] on textarea "Hi Patricia, thanks for reaching out. I'm sorry to hear that the front door to …" at bounding box center [919, 730] width 765 height 72
click at [613, 725] on textarea "Hi Patricia, thanks for reaching out. I'm sorry to hear that the front door to …" at bounding box center [919, 730] width 765 height 72
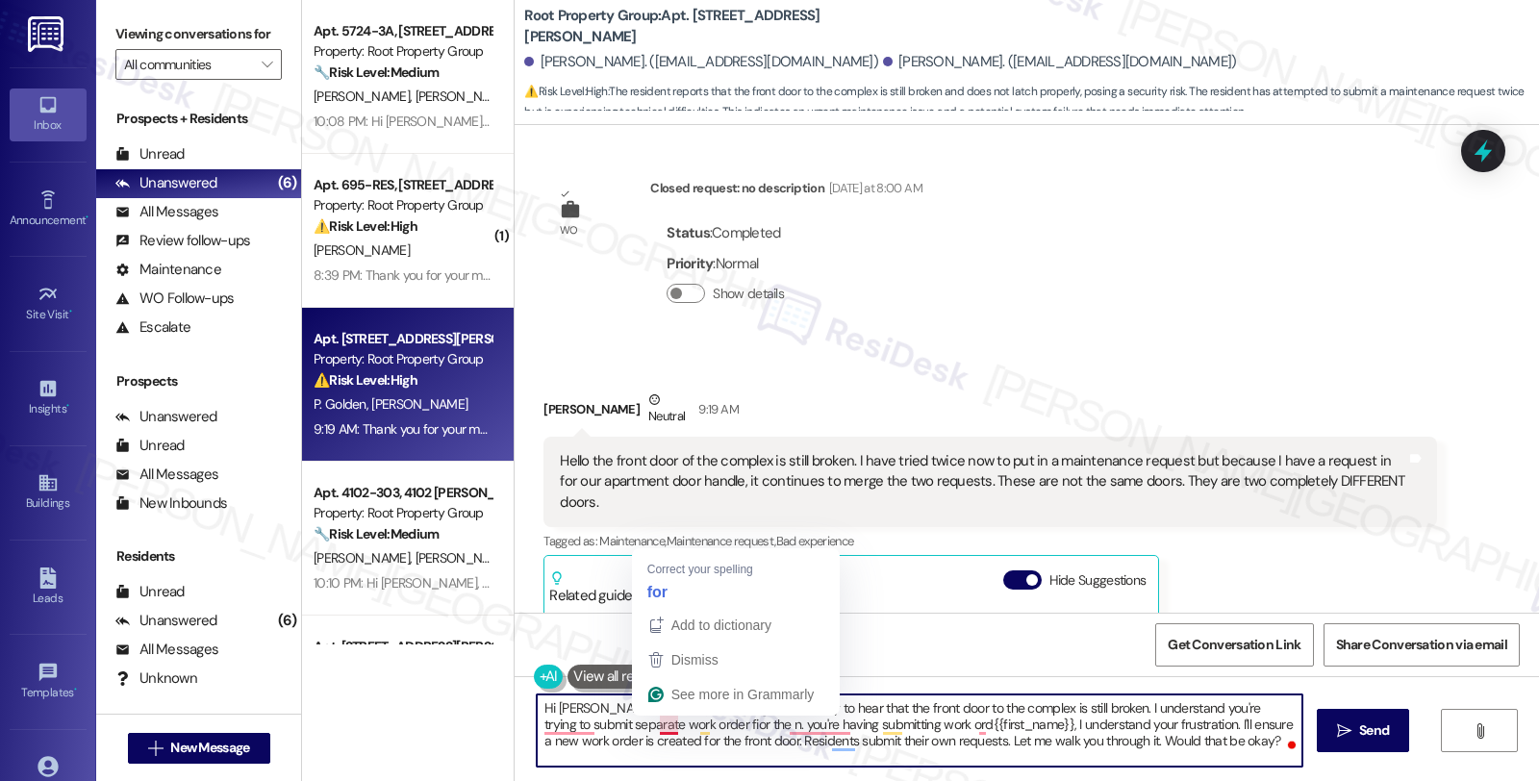
click at [642, 719] on textarea "Hi Patricia, thanks for reaching out. I'm sorry to hear that the front door to …" at bounding box center [919, 730] width 765 height 72
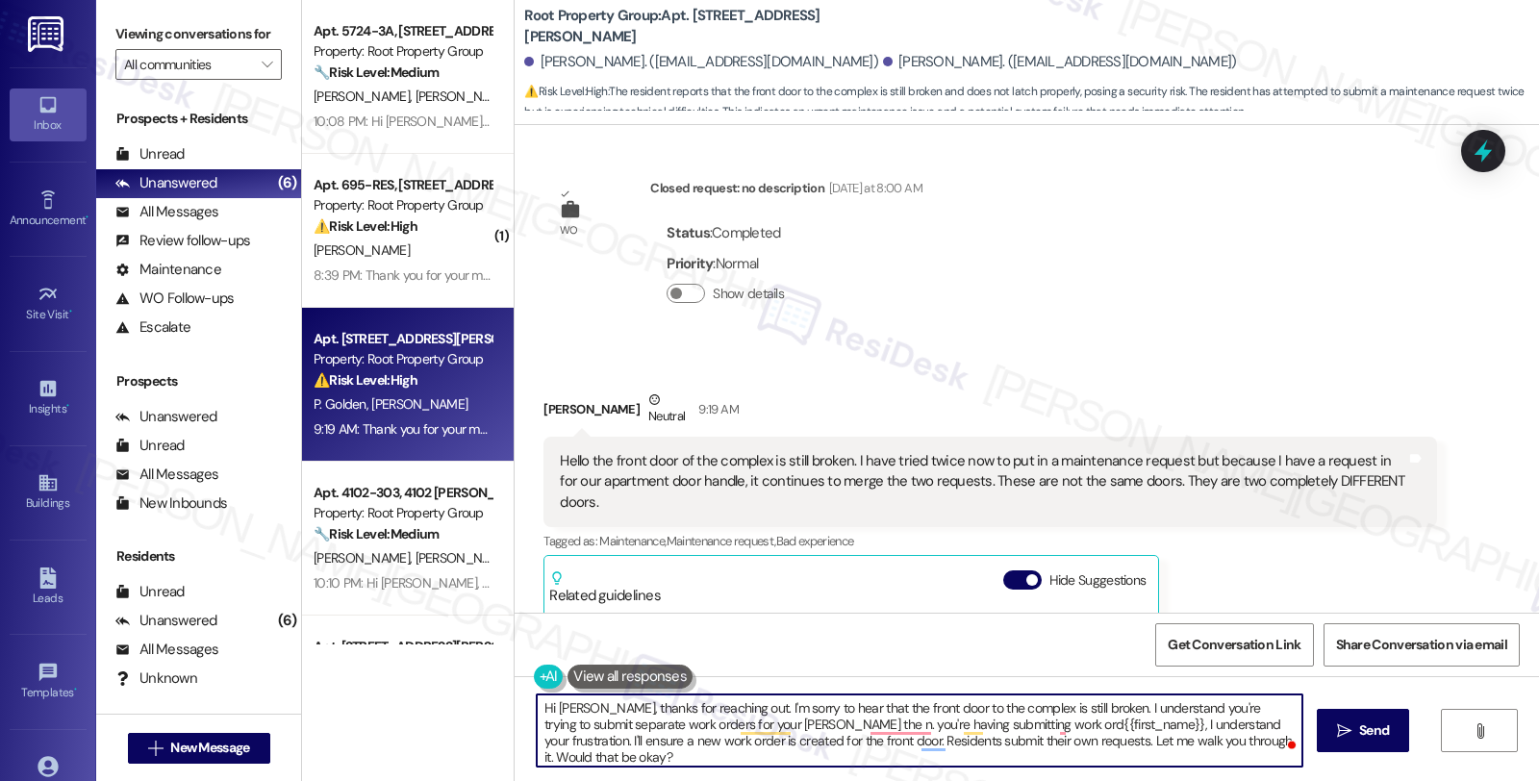
type textarea "Hi Patricia, thanks for reaching out. I'm sorry to hear that the front door to …"
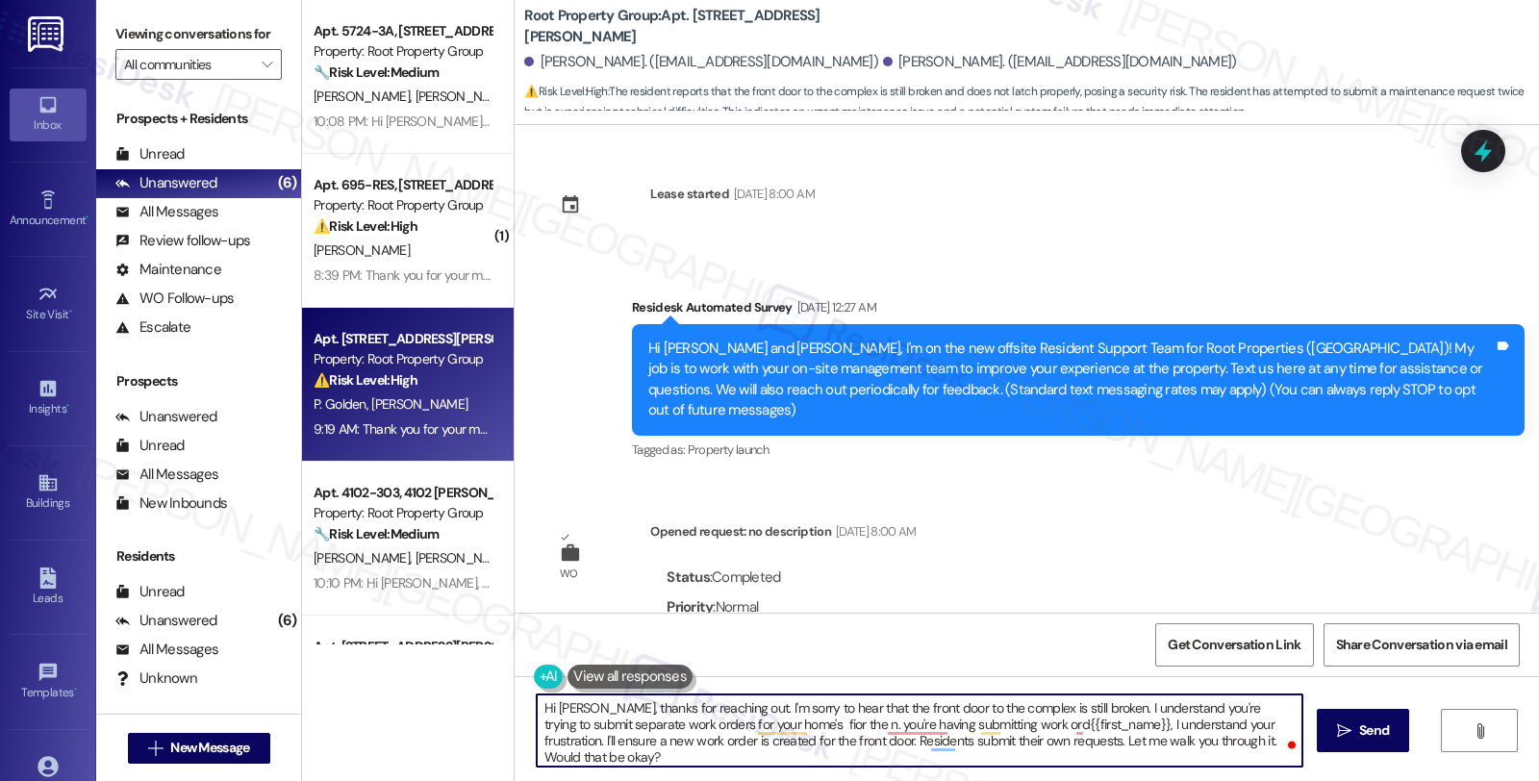
scroll to position [3033, 0]
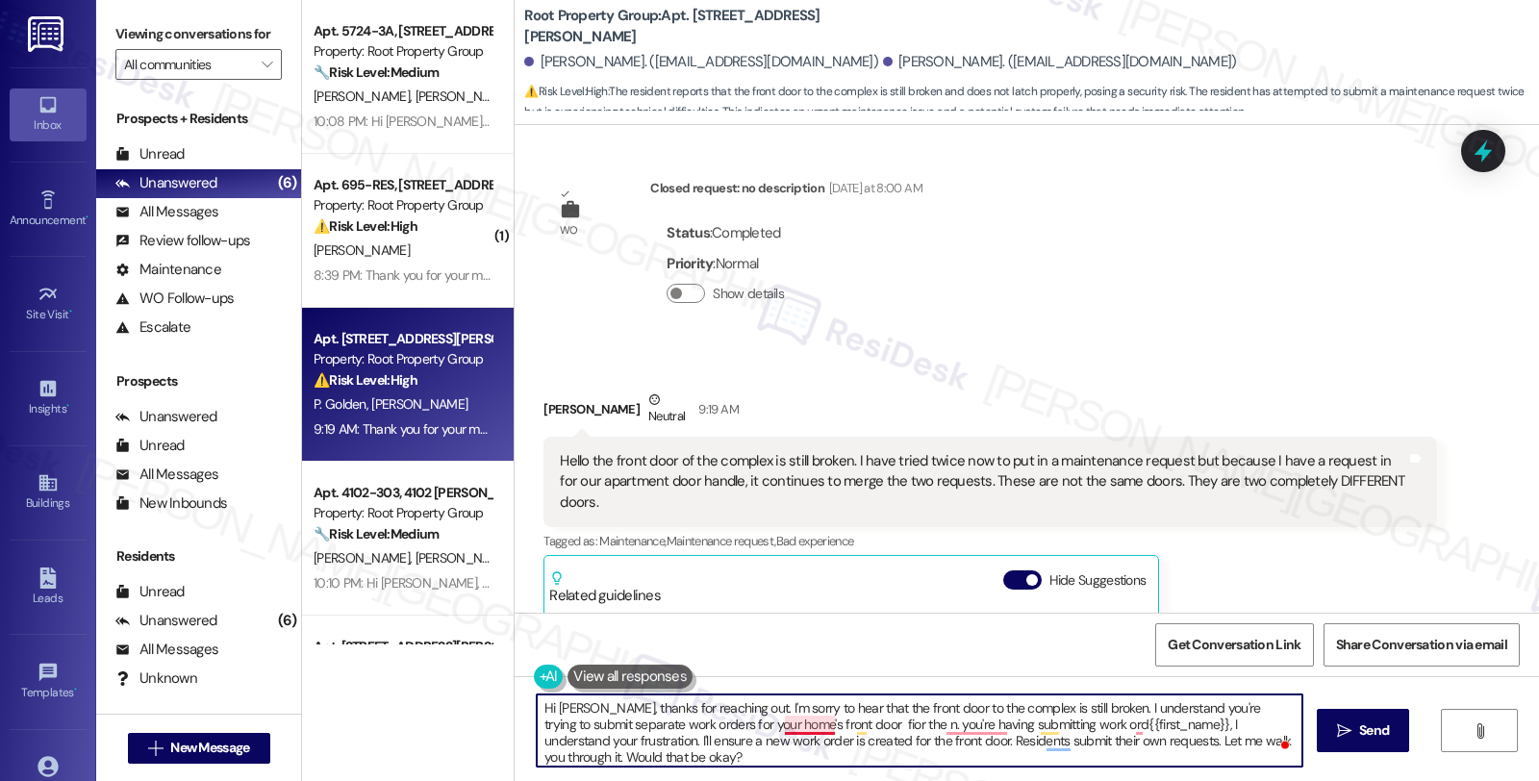
click at [798, 726] on textarea "Hi Patricia, thanks for reaching out. I'm sorry to hear that the front door to …" at bounding box center [919, 730] width 765 height 72
drag, startPoint x: 1080, startPoint y: 723, endPoint x: 1084, endPoint y: 760, distance: 36.7
click at [1084, 760] on textarea "Hi Patricia, thanks for reaching out. I'm sorry to hear that the front door to …" at bounding box center [919, 730] width 765 height 72
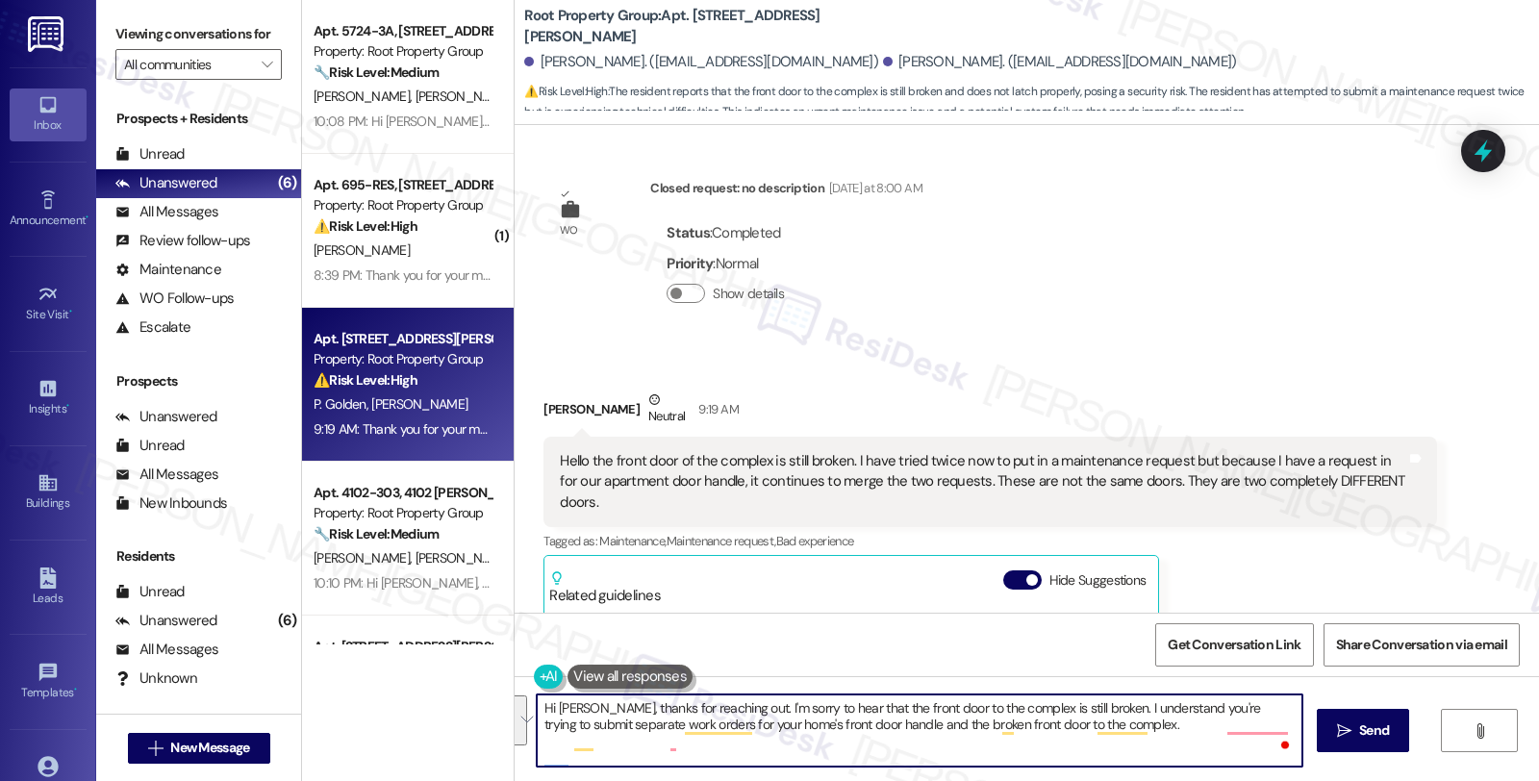
scroll to position [0, 0]
click at [920, 739] on textarea "Hi Patricia, thanks for reaching out. I'm sorry to hear that the front door to …" at bounding box center [919, 730] width 765 height 72
click at [861, 740] on textarea "Hi Patricia, thanks for reaching out. I'm sorry to hear that the front door to …" at bounding box center [919, 730] width 765 height 72
click at [876, 735] on textarea "Hi Patricia, thanks for reaching out. I'm sorry to hear that the front door to …" at bounding box center [919, 730] width 765 height 72
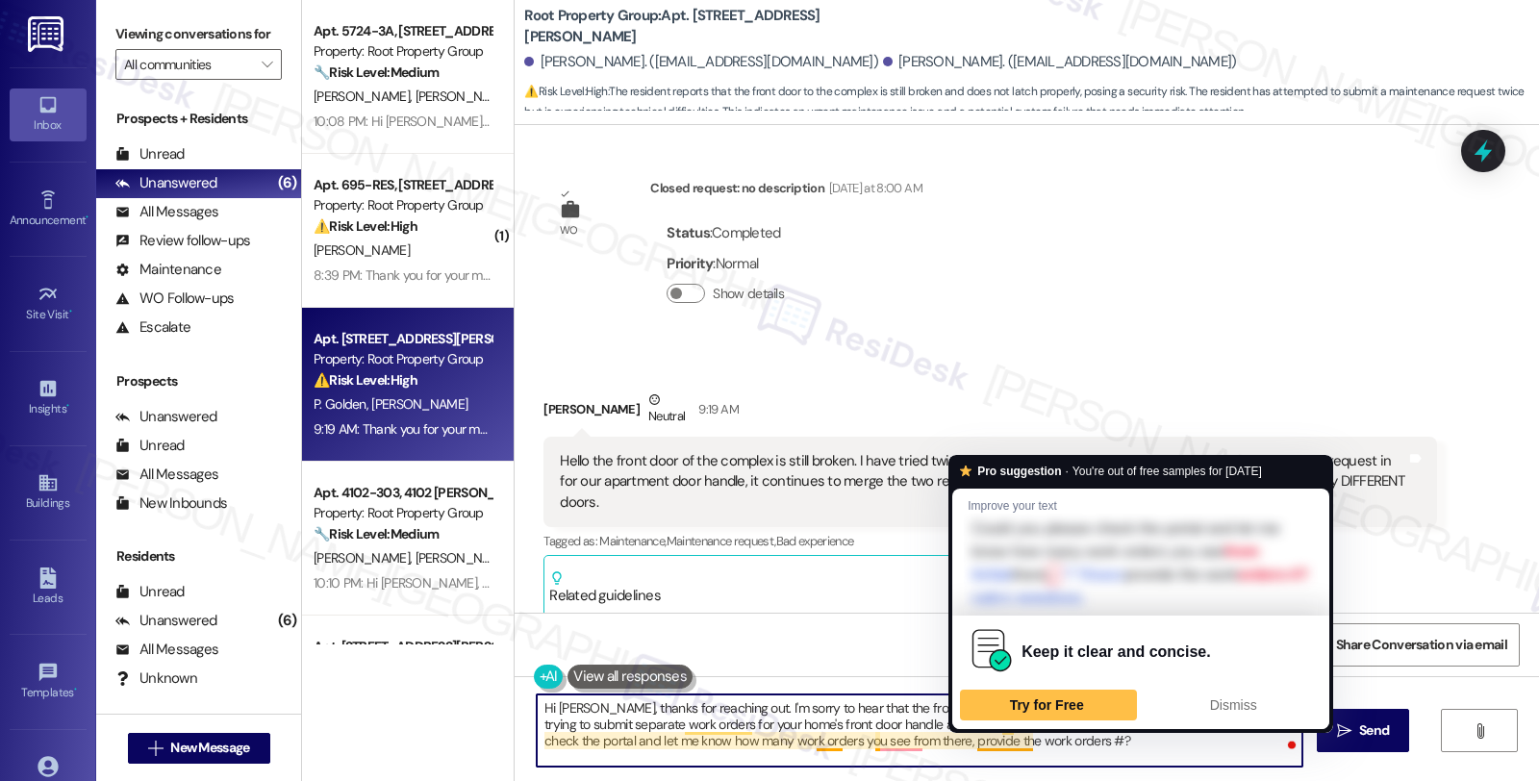
click at [1015, 738] on textarea "Hi Patricia, thanks for reaching out. I'm sorry to hear that the front door to …" at bounding box center [919, 730] width 765 height 72
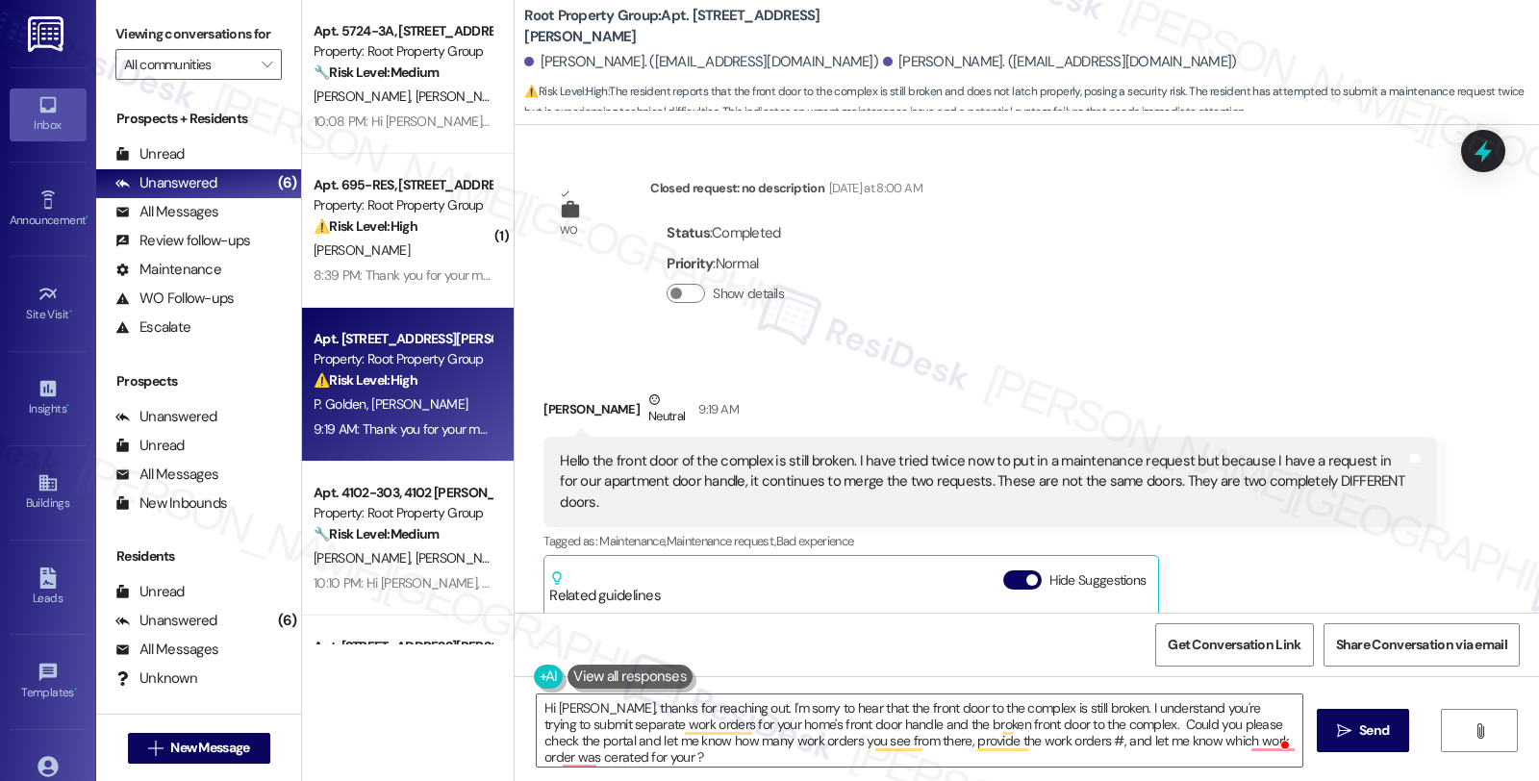
click at [1335, 546] on div "Patricia Golden Neutral 9:19 AM Hello the front door of the complex is still br…" at bounding box center [989, 657] width 892 height 536
click at [1313, 346] on div "Received via SMS Patricia Golden Neutral 9:19 AM Hello the front door of the co…" at bounding box center [1026, 642] width 1024 height 593
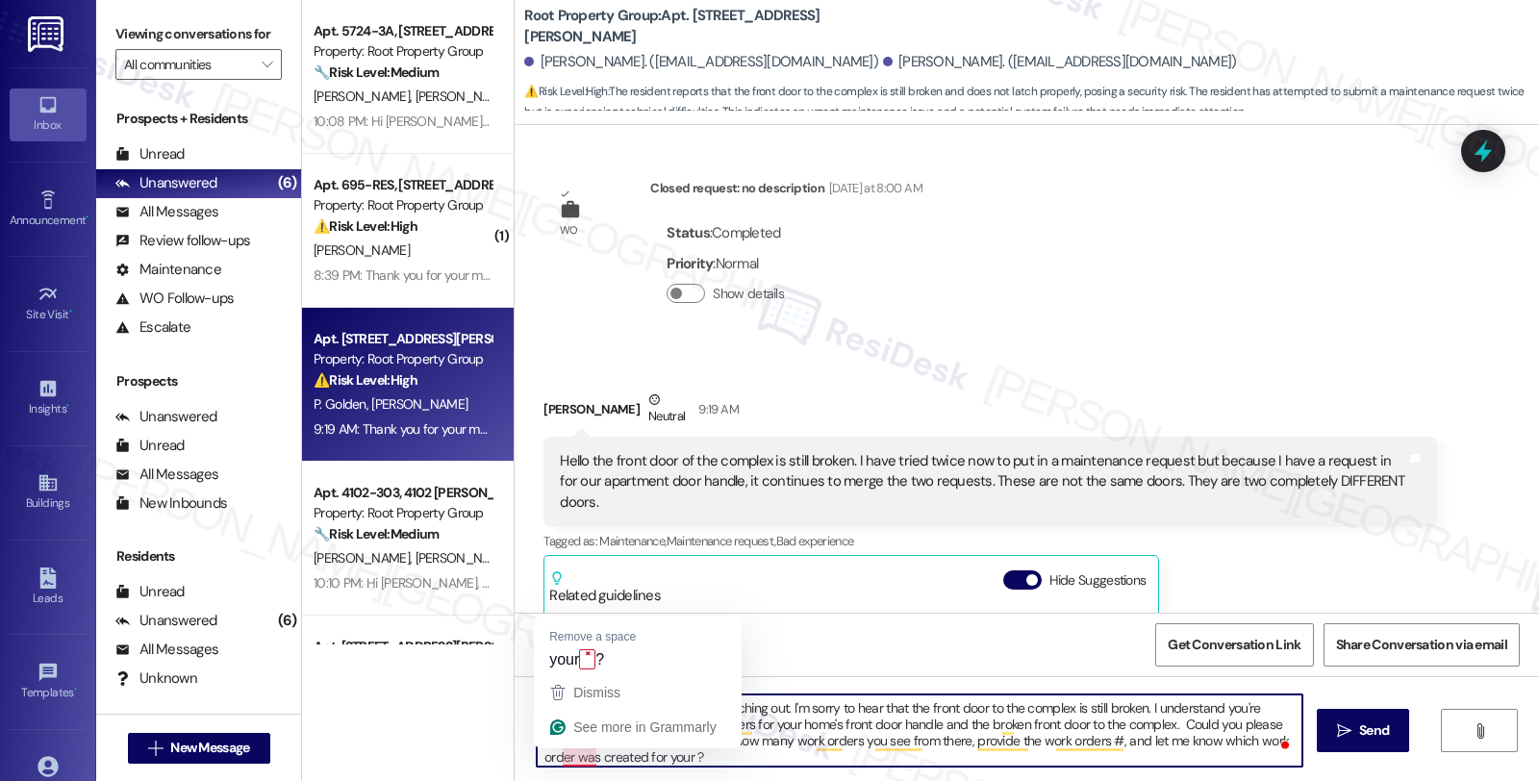
click at [578, 754] on textarea "Hi Patricia, thanks for reaching out. I'm sorry to hear that the front door to …" at bounding box center [919, 730] width 765 height 72
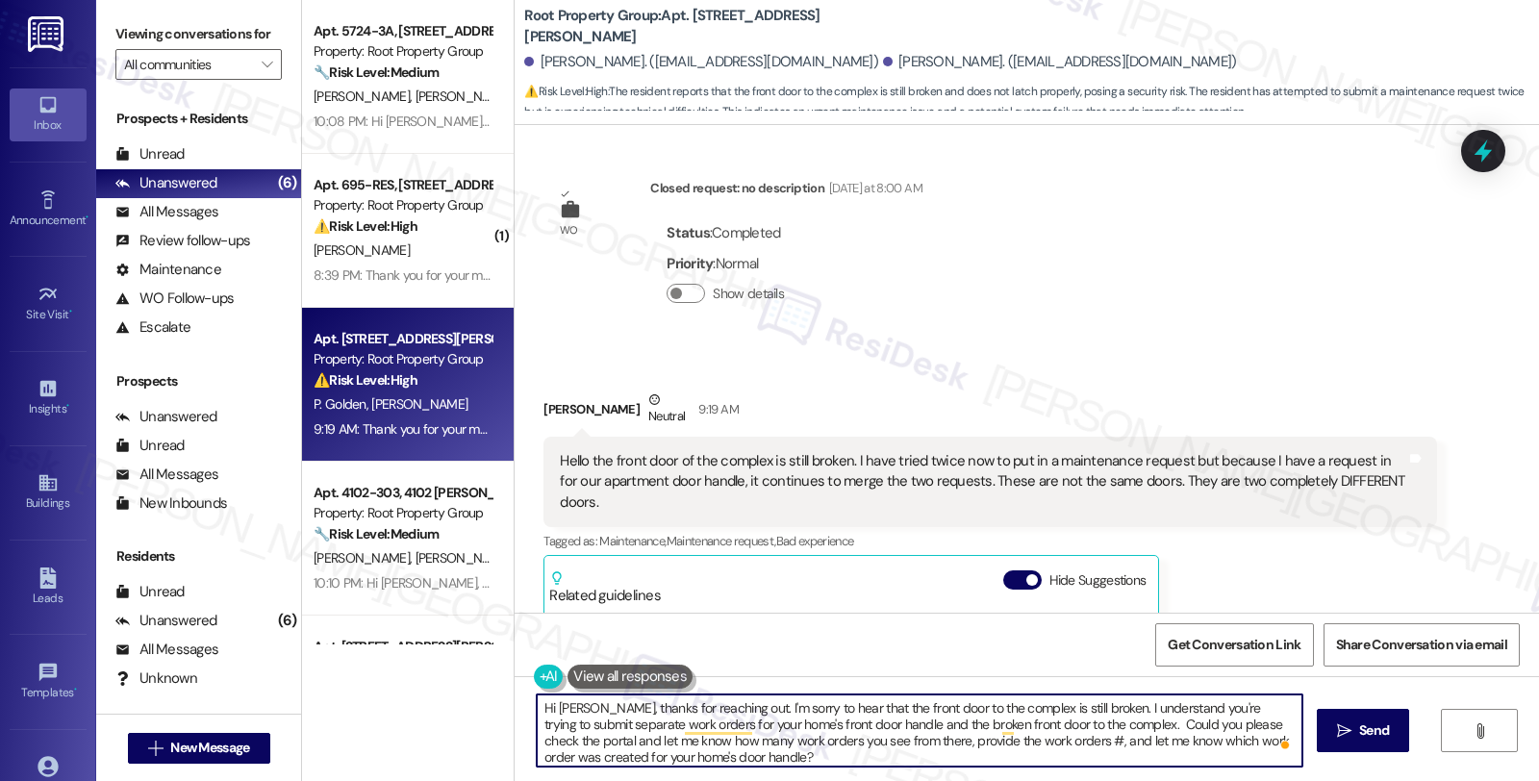
click at [709, 760] on textarea "Hi Patricia, thanks for reaching out. I'm sorry to hear that the front door to …" at bounding box center [919, 730] width 765 height 72
click at [611, 710] on textarea "Hi Patricia, thanks for reaching out. I'm sorry to hear that the front door to …" at bounding box center [919, 730] width 765 height 72
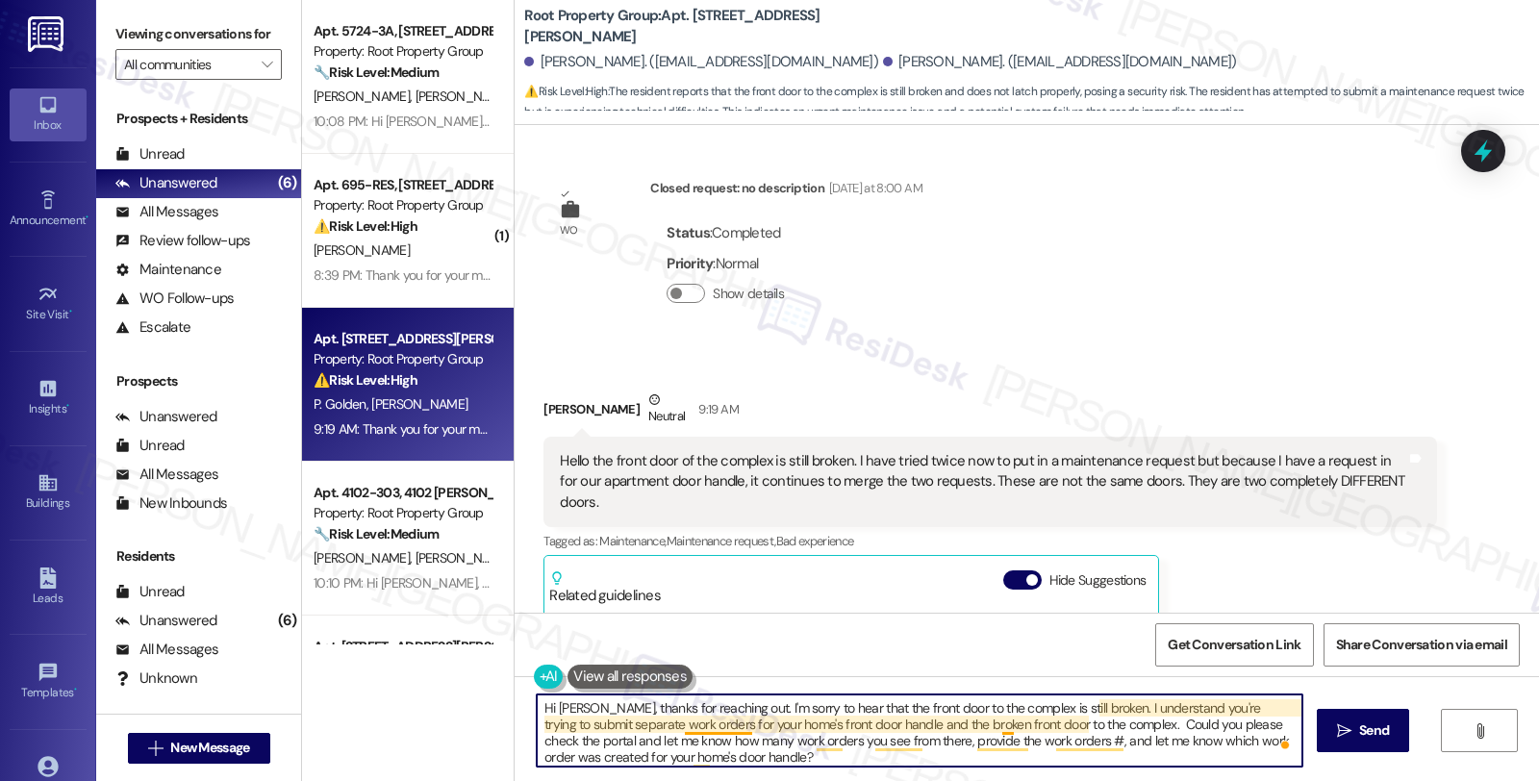
scroll to position [4, 0]
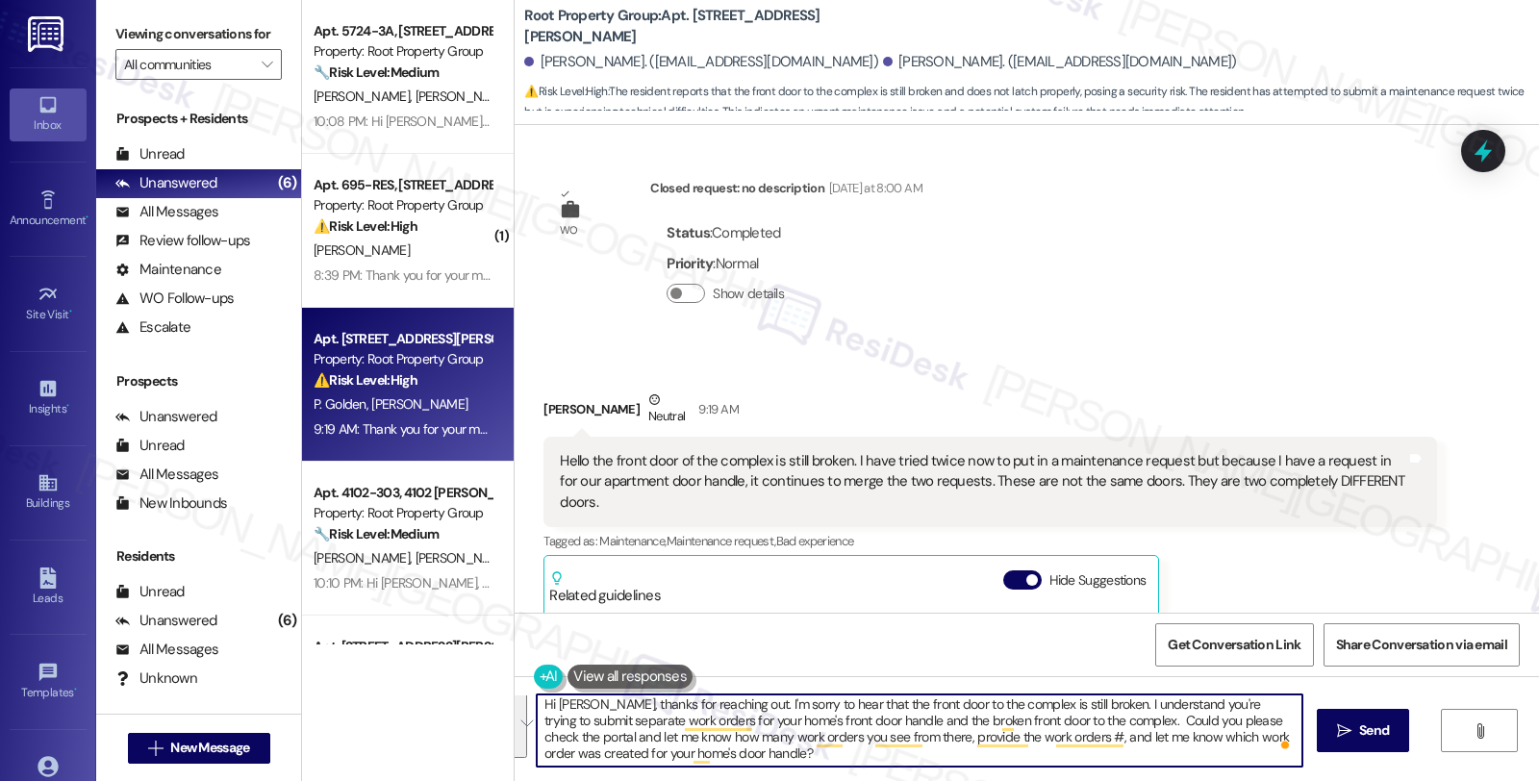
drag, startPoint x: 592, startPoint y: 710, endPoint x: 819, endPoint y: 755, distance: 231.4
click at [819, 755] on textarea "Hi Patricia, thanks for reaching out. I'm sorry to hear that the front door to …" at bounding box center [919, 730] width 765 height 72
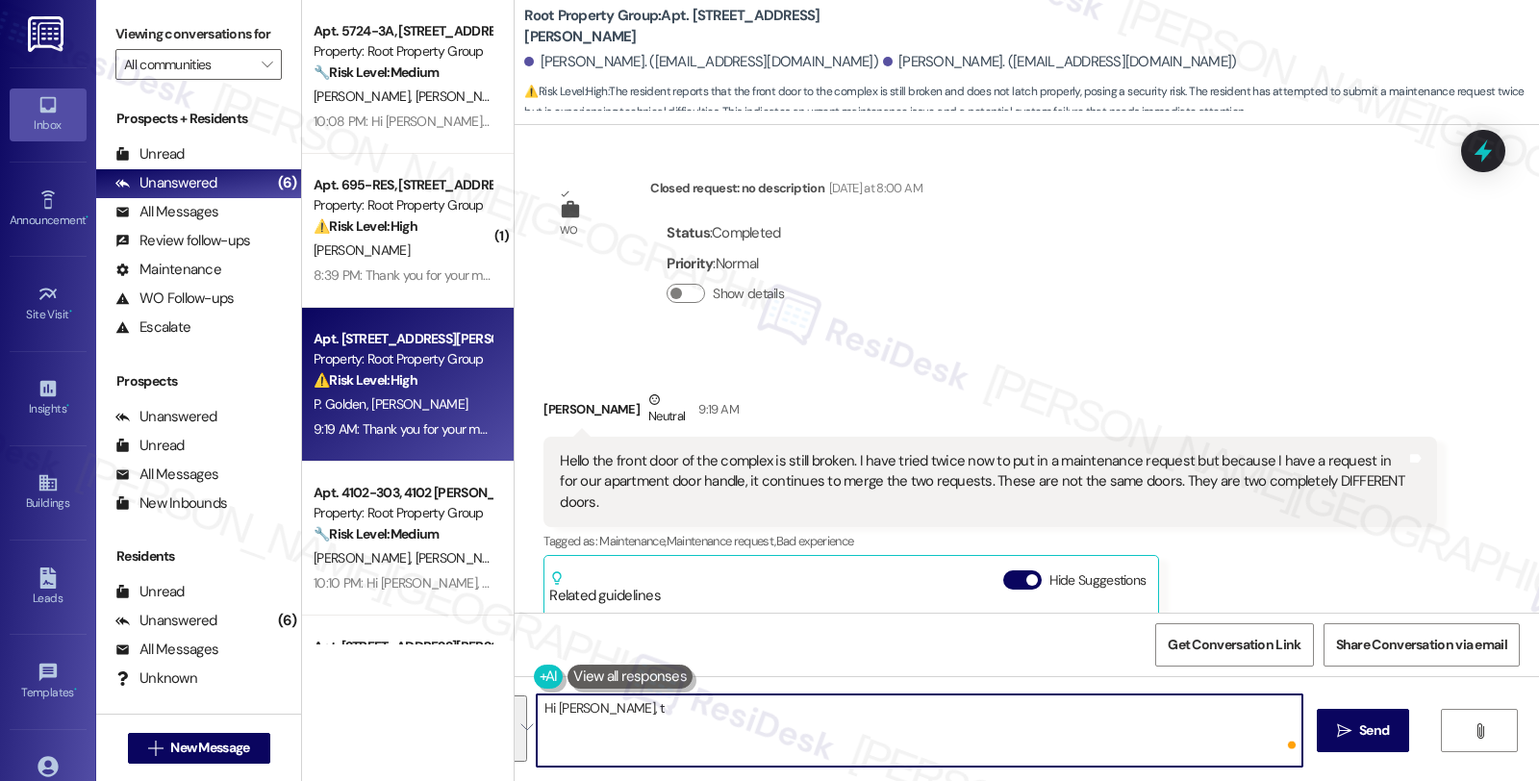
scroll to position [0, 0]
paste textarea "hanks for reaching out. I’m sorry to hear the complex’s front door is still bro…"
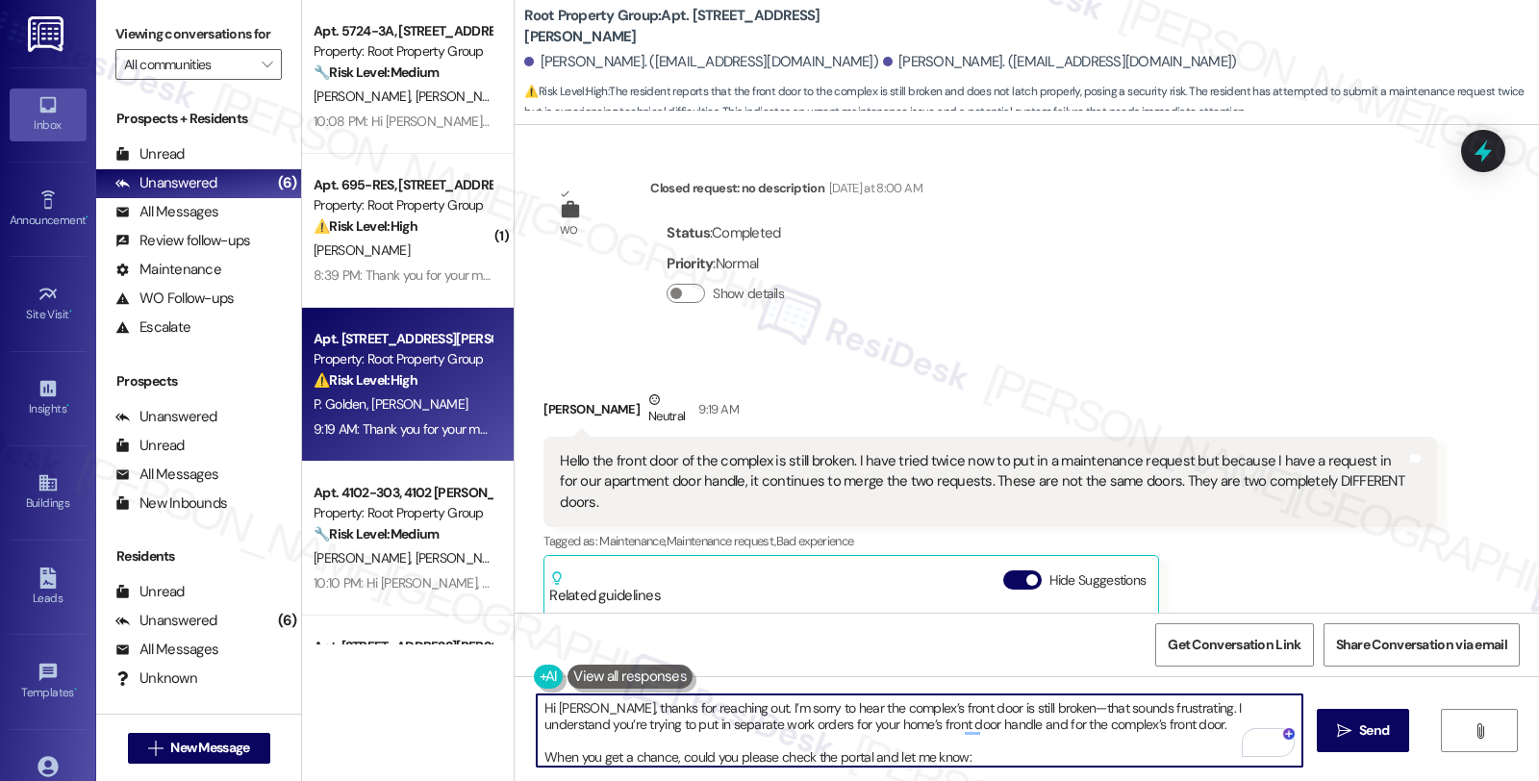
click at [849, 757] on textarea "Hi Patricia, thanks for reaching out. I’m sorry to hear the complex’s front doo…" at bounding box center [919, 730] width 765 height 72
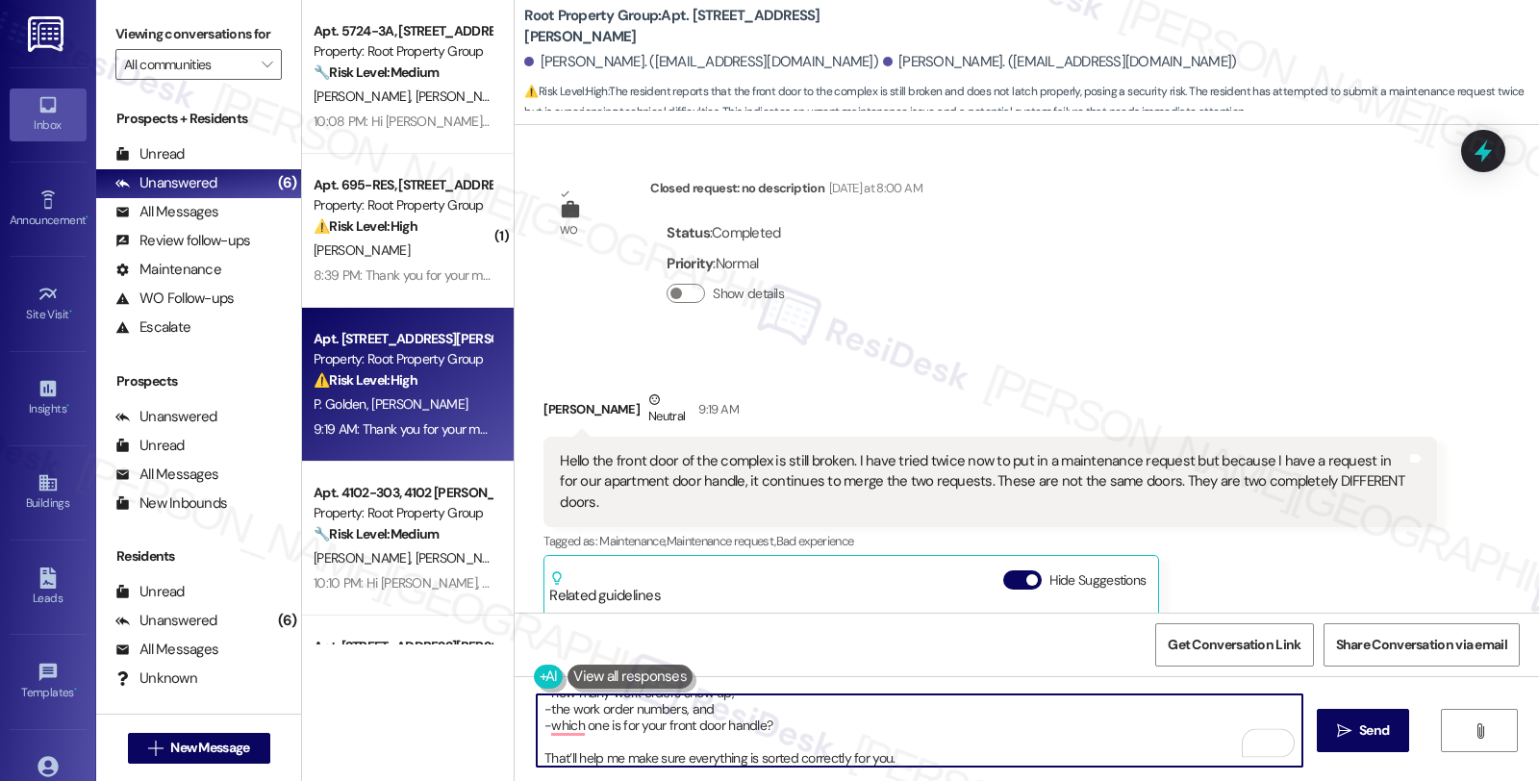
click at [949, 753] on textarea "Hi Patricia, thanks for reaching out. I’m sorry to hear the complex’s front doo…" at bounding box center [919, 730] width 765 height 72
type textarea "Hi Patricia, thanks for reaching out. I’m sorry to hear the complex’s front doo…"
click at [1359, 728] on span "Send" at bounding box center [1374, 730] width 30 height 20
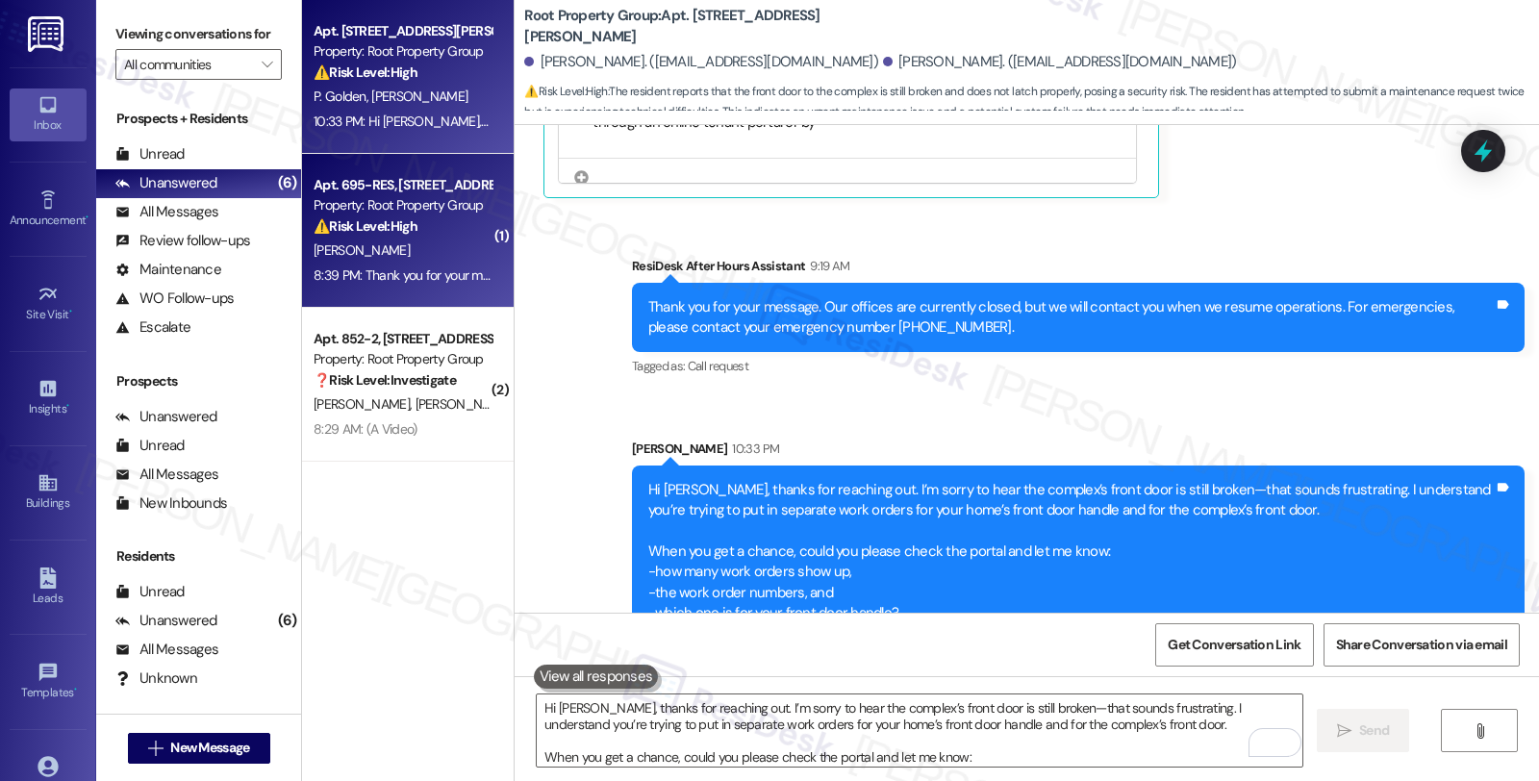
click at [446, 240] on div "[PERSON_NAME]" at bounding box center [403, 250] width 182 height 24
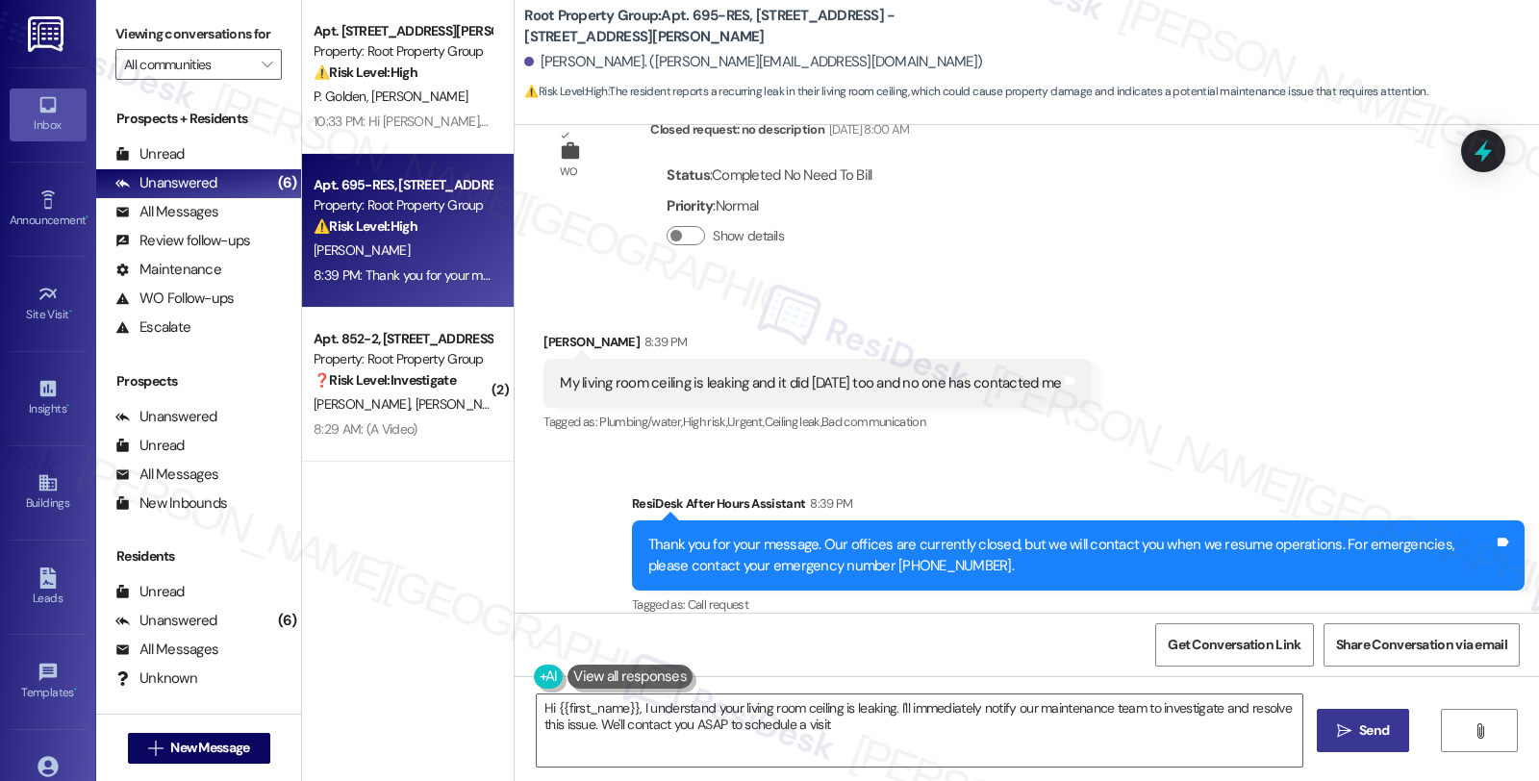
type textarea "Hi {{first_name}}, I understand your living room ceiling is leaking. I'll immed…"
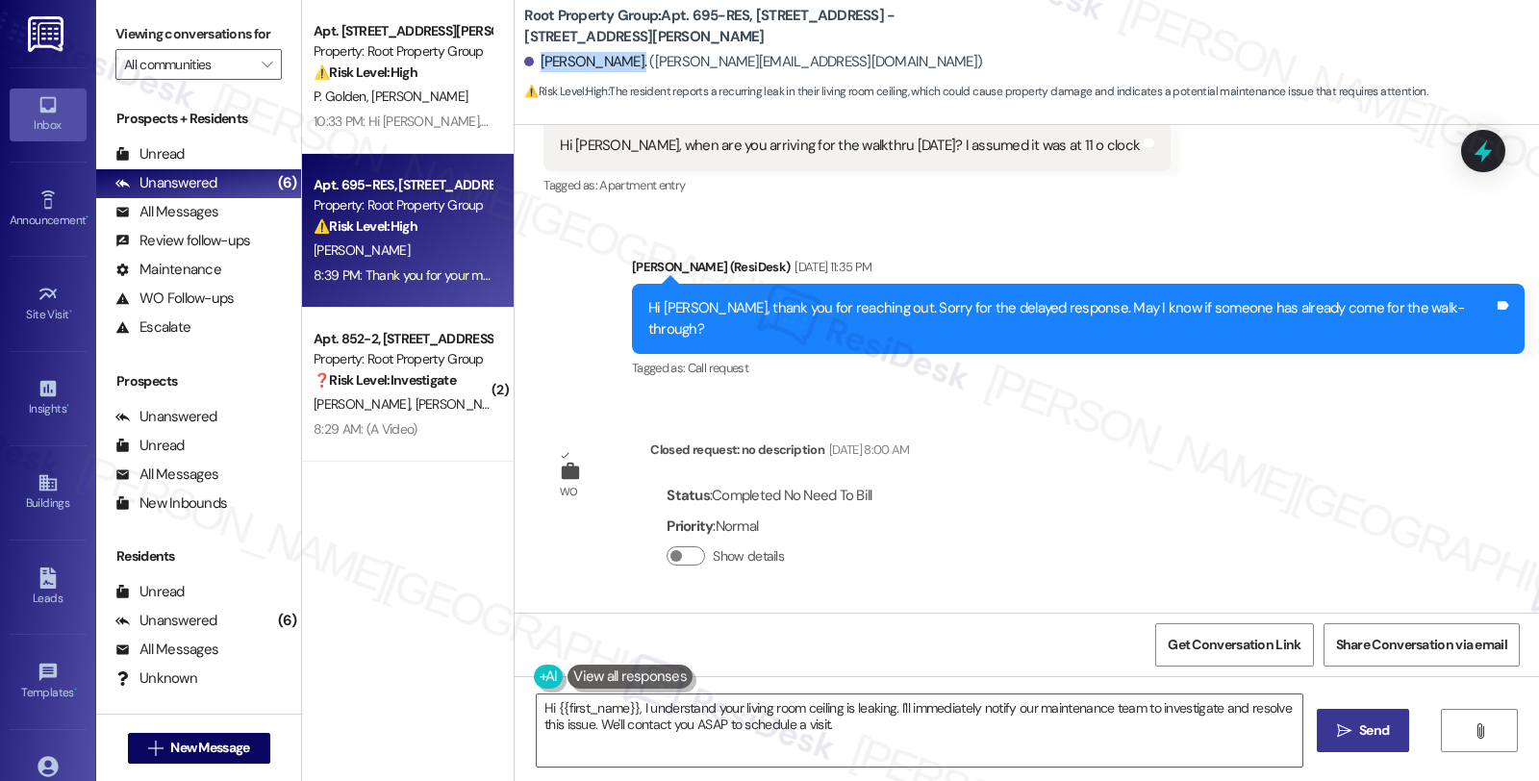
drag, startPoint x: 529, startPoint y: 63, endPoint x: 619, endPoint y: 63, distance: 90.4
click at [619, 63] on div "Alexander Sokol. (alex@alexsokol.com)" at bounding box center [753, 62] width 458 height 20
copy div "Alexander Soko"
drag, startPoint x: 621, startPoint y: 59, endPoint x: 524, endPoint y: 64, distance: 97.3
click at [524, 64] on div "Alexander Sokol. (alex@alexsokol.com)" at bounding box center [753, 62] width 458 height 20
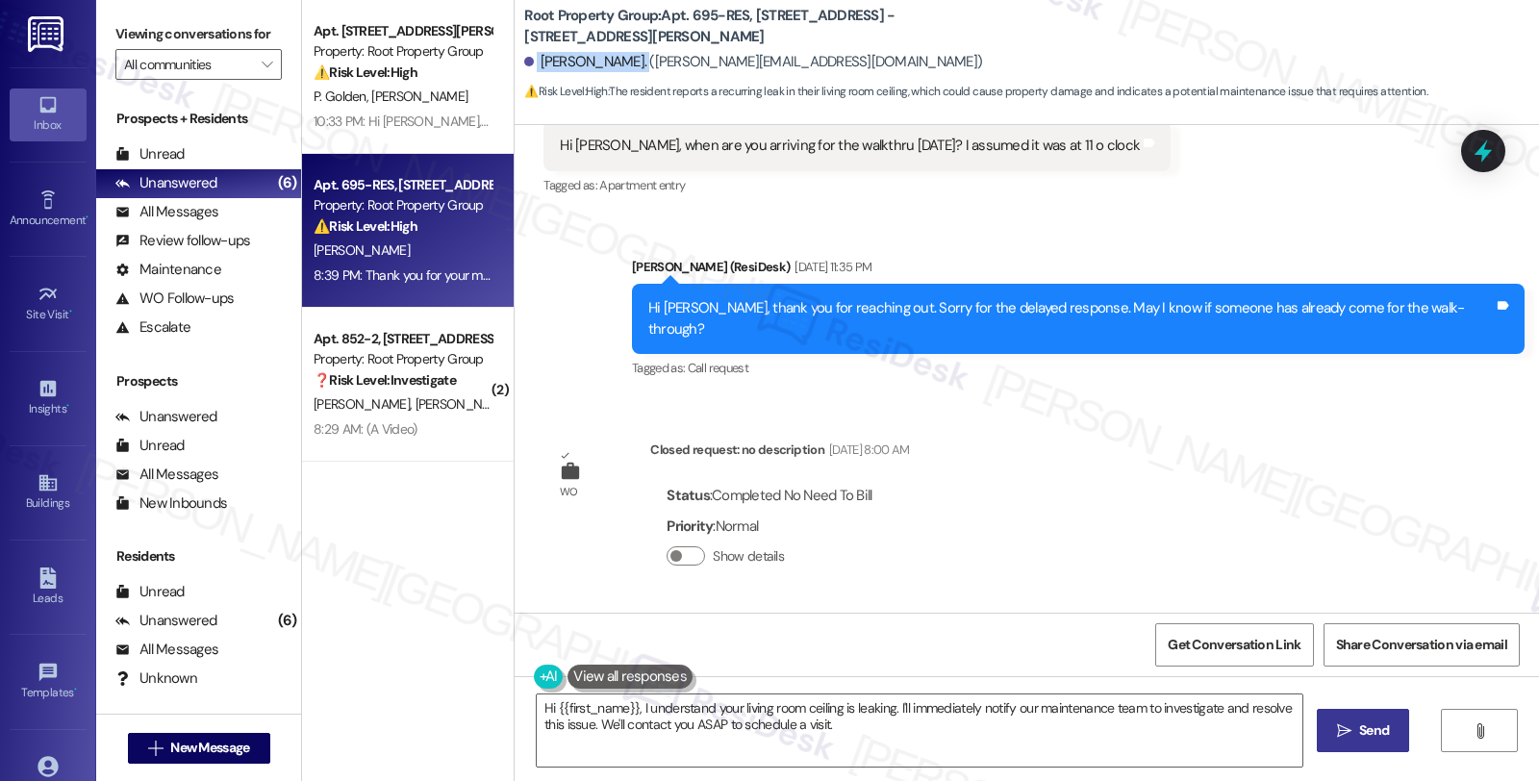
copy div "Alexander Sokol"
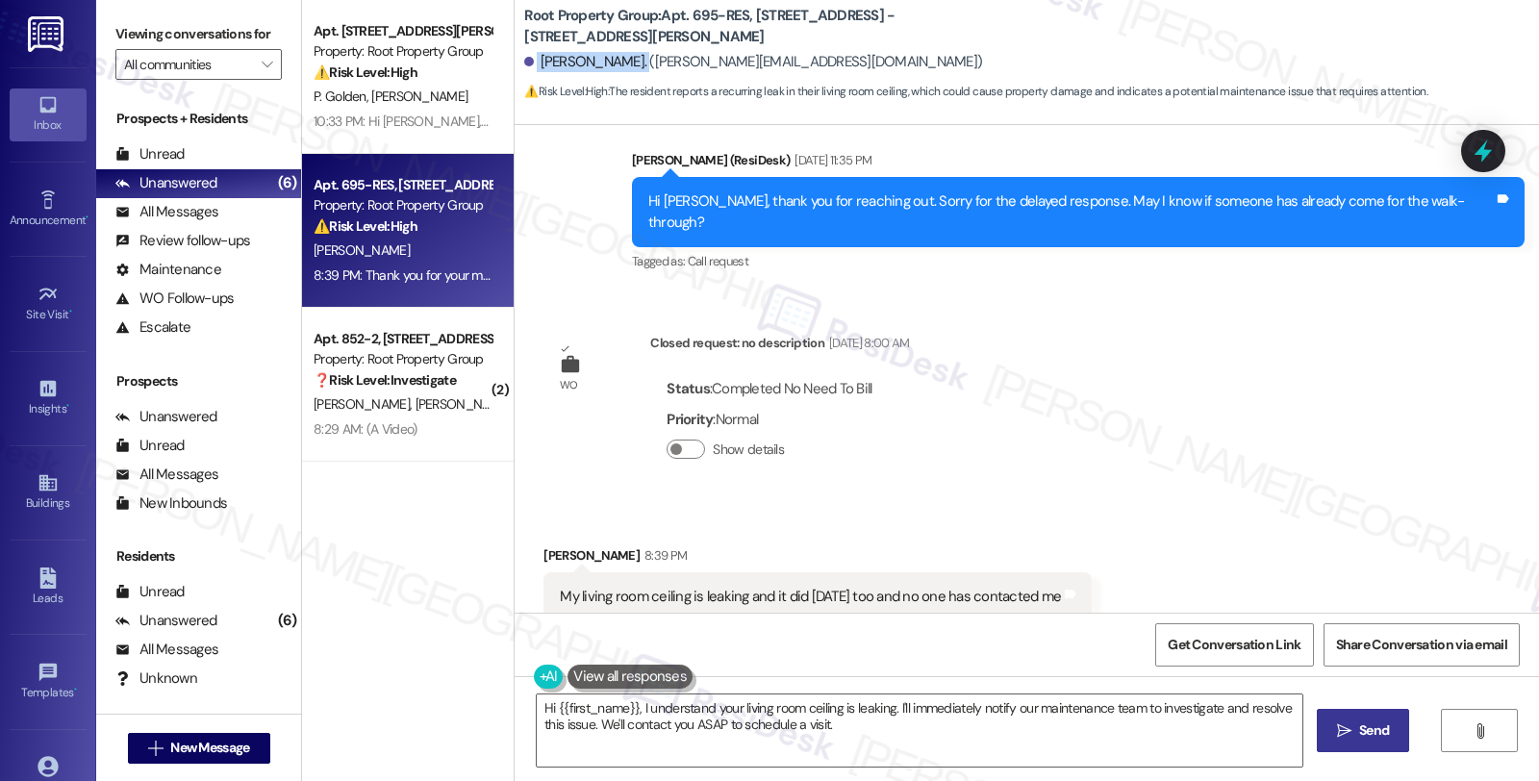
scroll to position [772, 0]
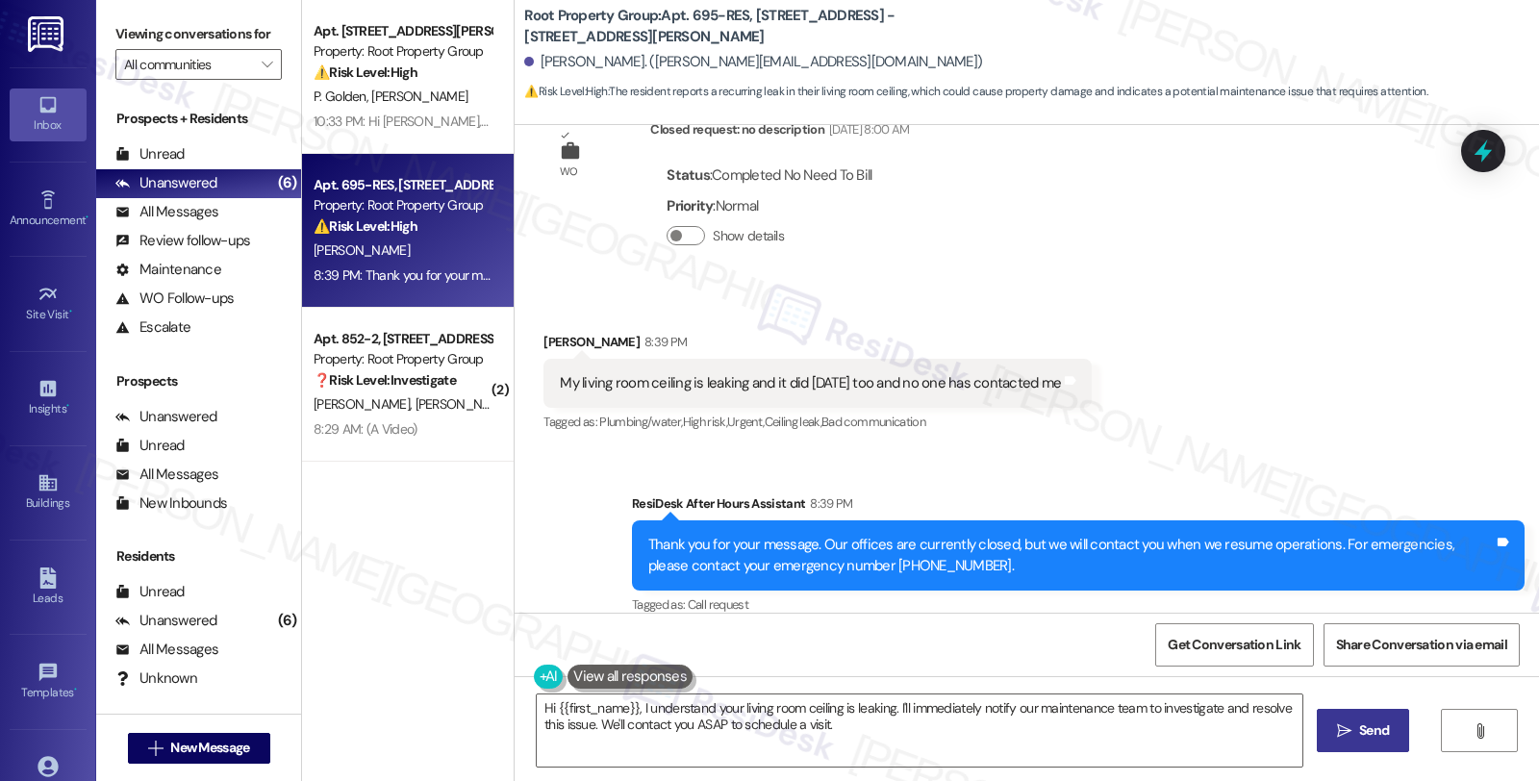
click at [543, 332] on div "Alexander Sokol 8:39 PM" at bounding box center [817, 345] width 548 height 27
copy div "Alexander"
click at [632, 706] on textarea "Hi {{first_name}}, I understand your living room ceiling is leaking. I'll immed…" at bounding box center [919, 730] width 765 height 72
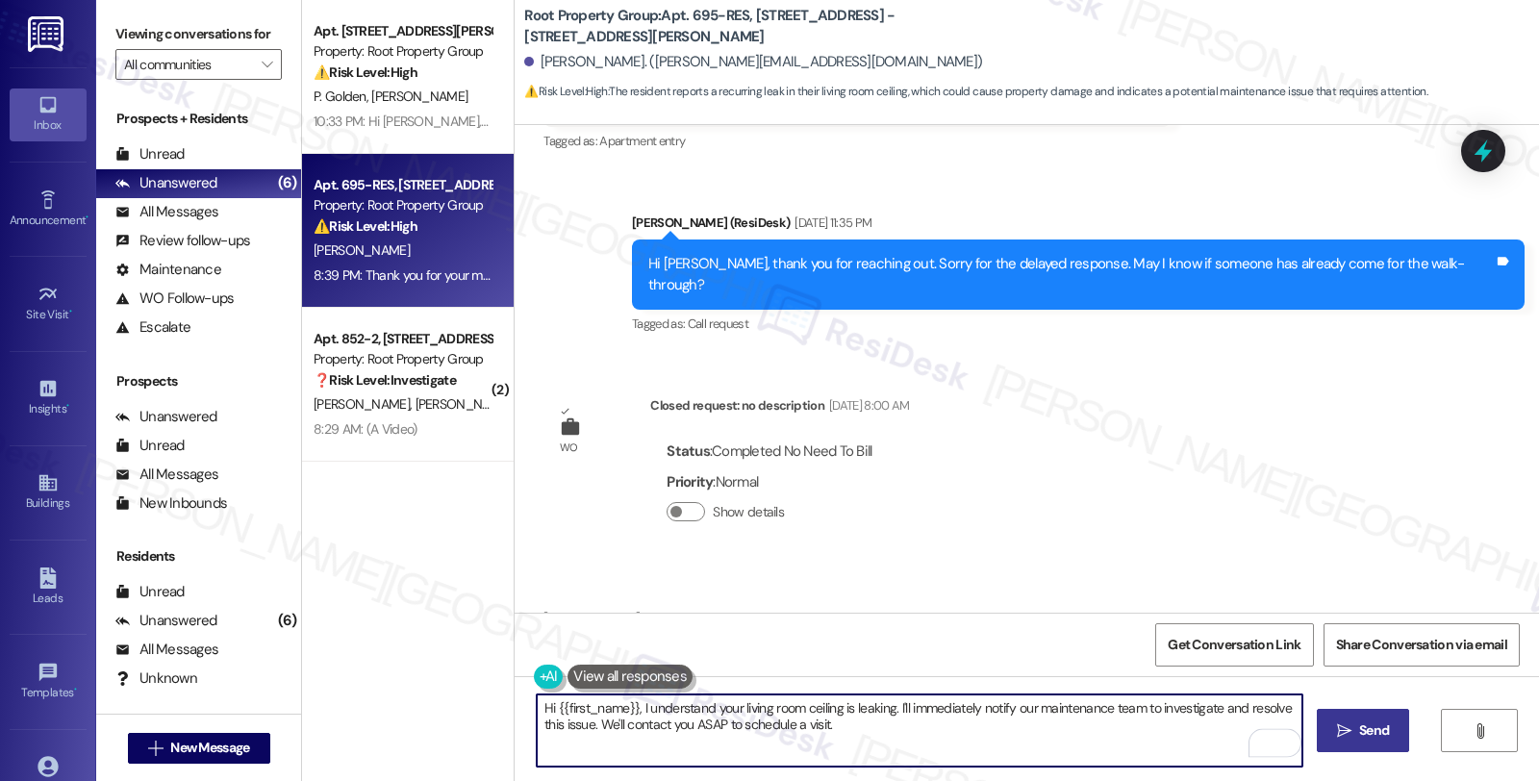
scroll to position [344, 0]
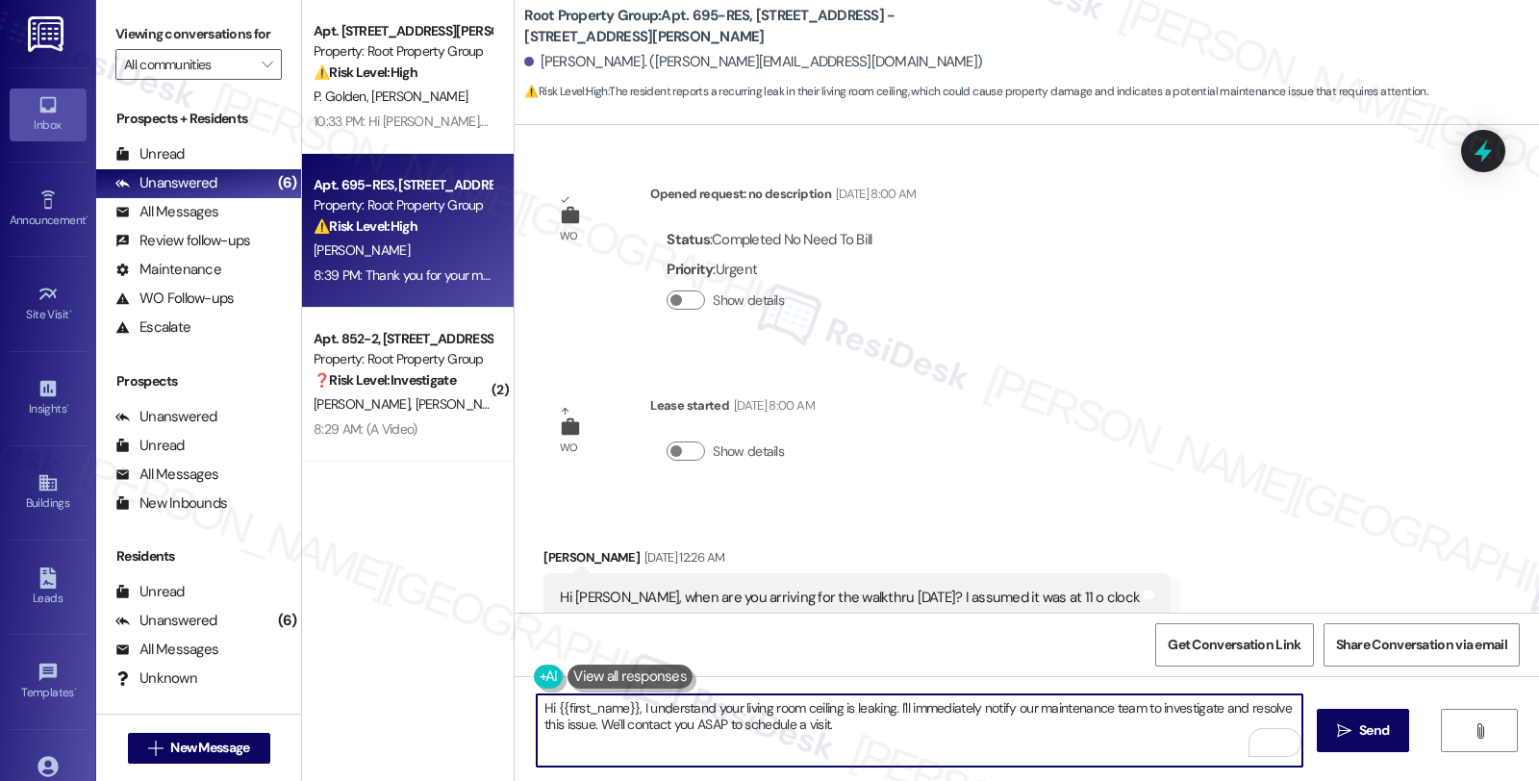
scroll to position [344, 0]
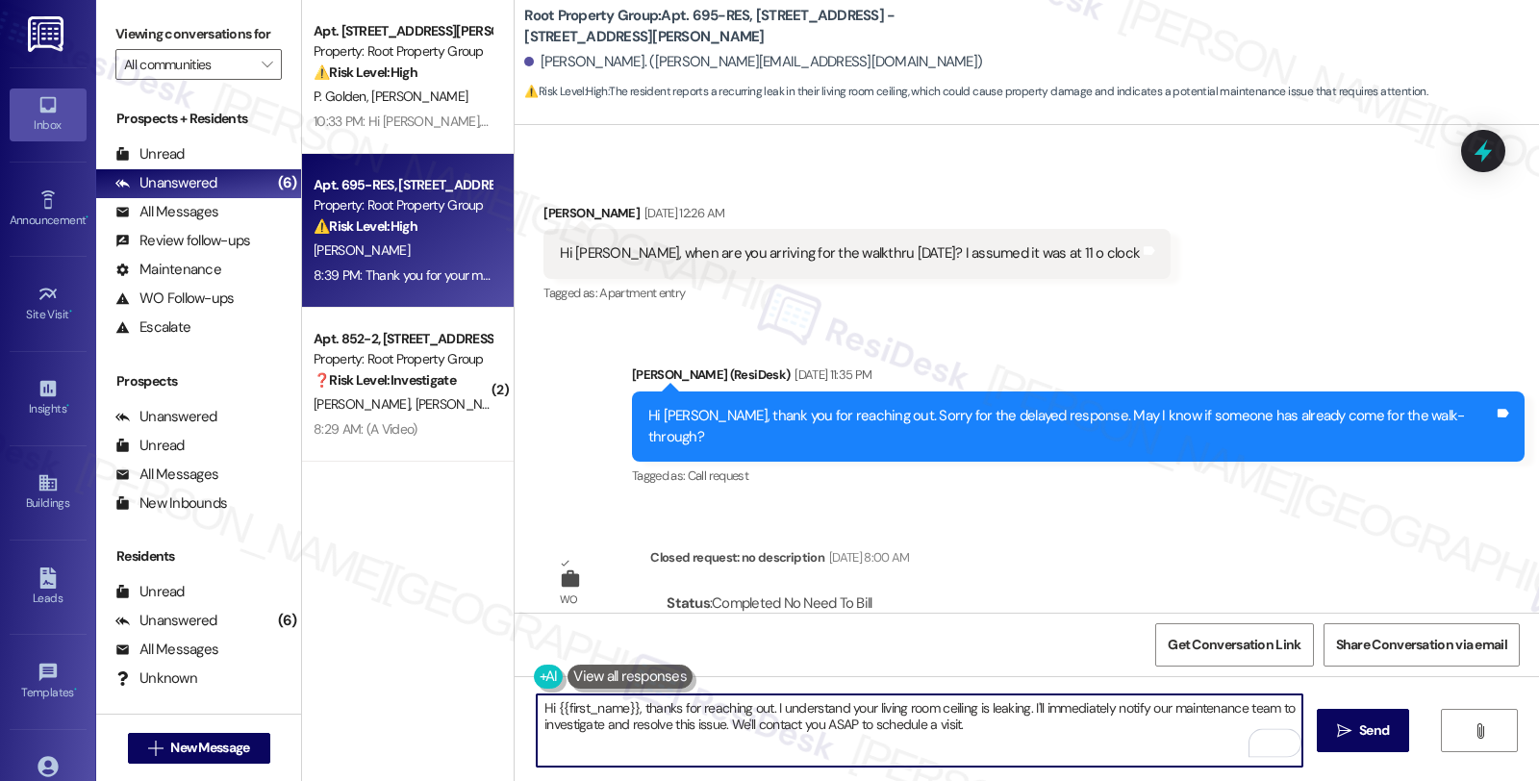
click at [1015, 707] on textarea "Hi {{first_name}}, thanks for reaching out. I understand your living room ceili…" at bounding box center [919, 730] width 765 height 72
drag, startPoint x: 575, startPoint y: 732, endPoint x: 1272, endPoint y: 748, distance: 697.4
click at [1272, 748] on html "Inbox Go to Inbox Announcement • Send A Text Announcement Site Visit • Go to Si…" at bounding box center [769, 390] width 1539 height 781
click at [585, 729] on textarea "Hi {{first_name}}, thanks for reaching out. I understand your living room ceili…" at bounding box center [919, 730] width 765 height 72
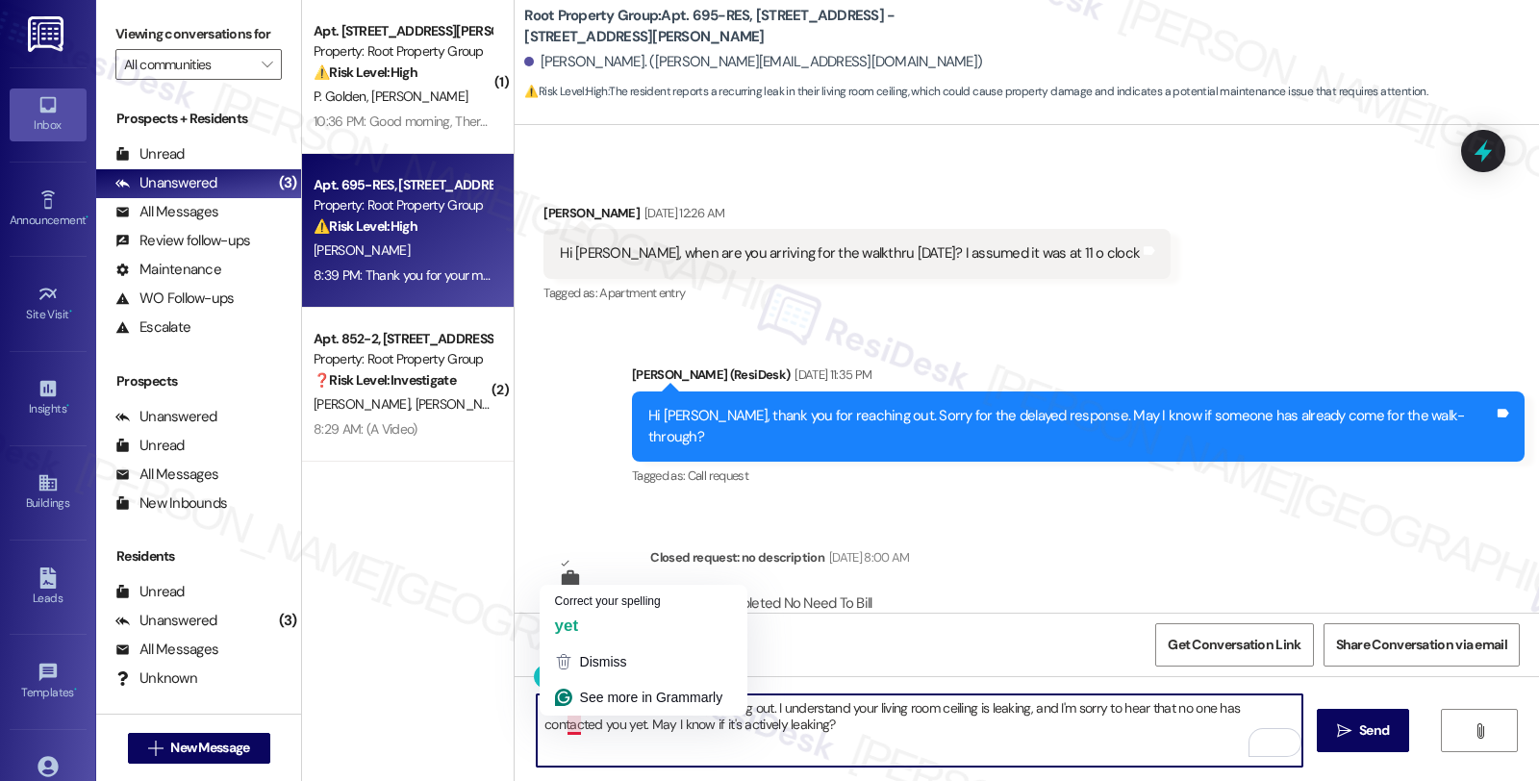
click at [832, 736] on textarea "Hi {{first_name}}, thanks for reaching out. I understand your living room ceili…" at bounding box center [919, 730] width 765 height 72
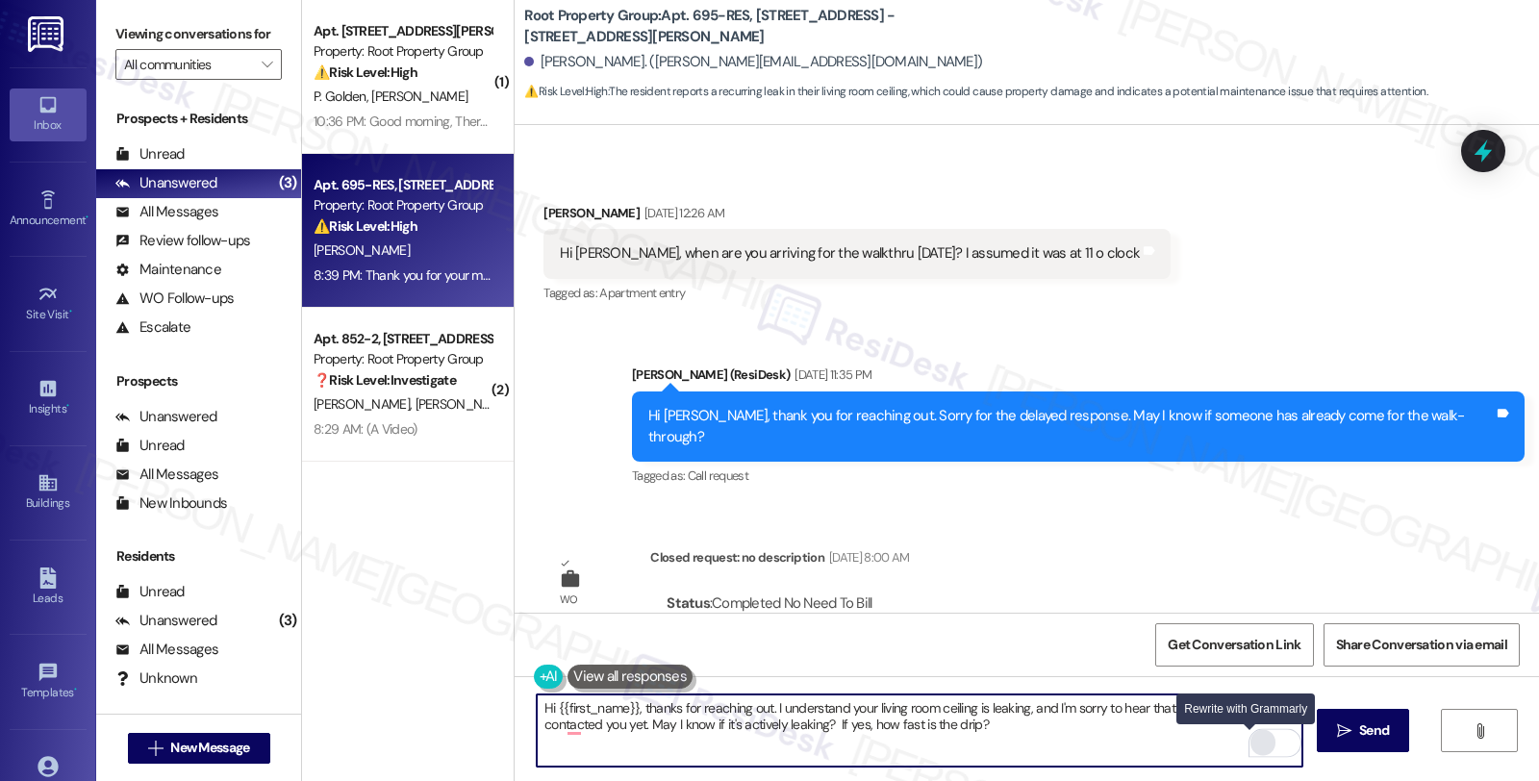
click at [1252, 741] on div "Rewrite with Grammarly" at bounding box center [1262, 743] width 21 height 22
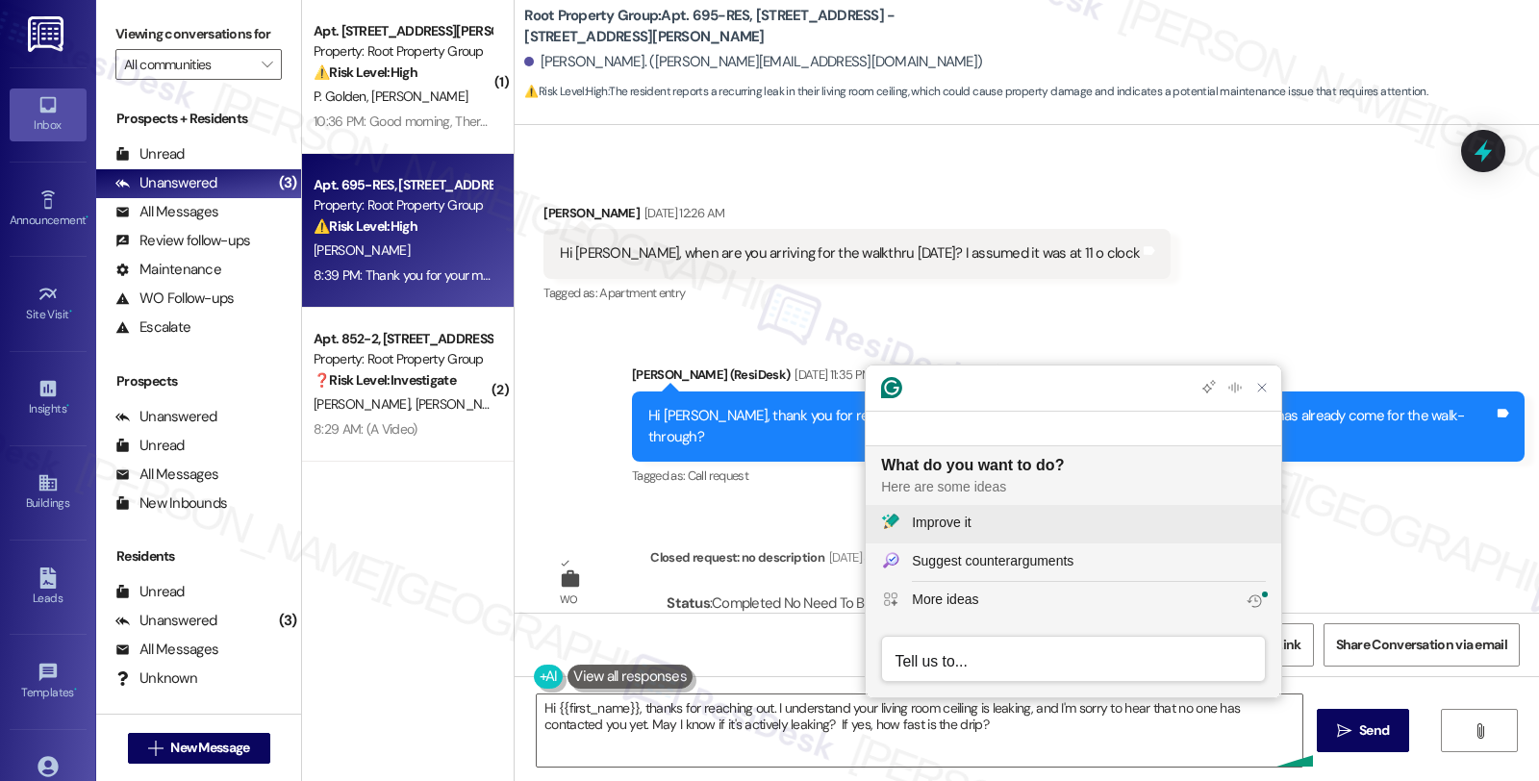
scroll to position [0, 0]
click at [970, 521] on div "Improve it" at bounding box center [941, 523] width 59 height 20
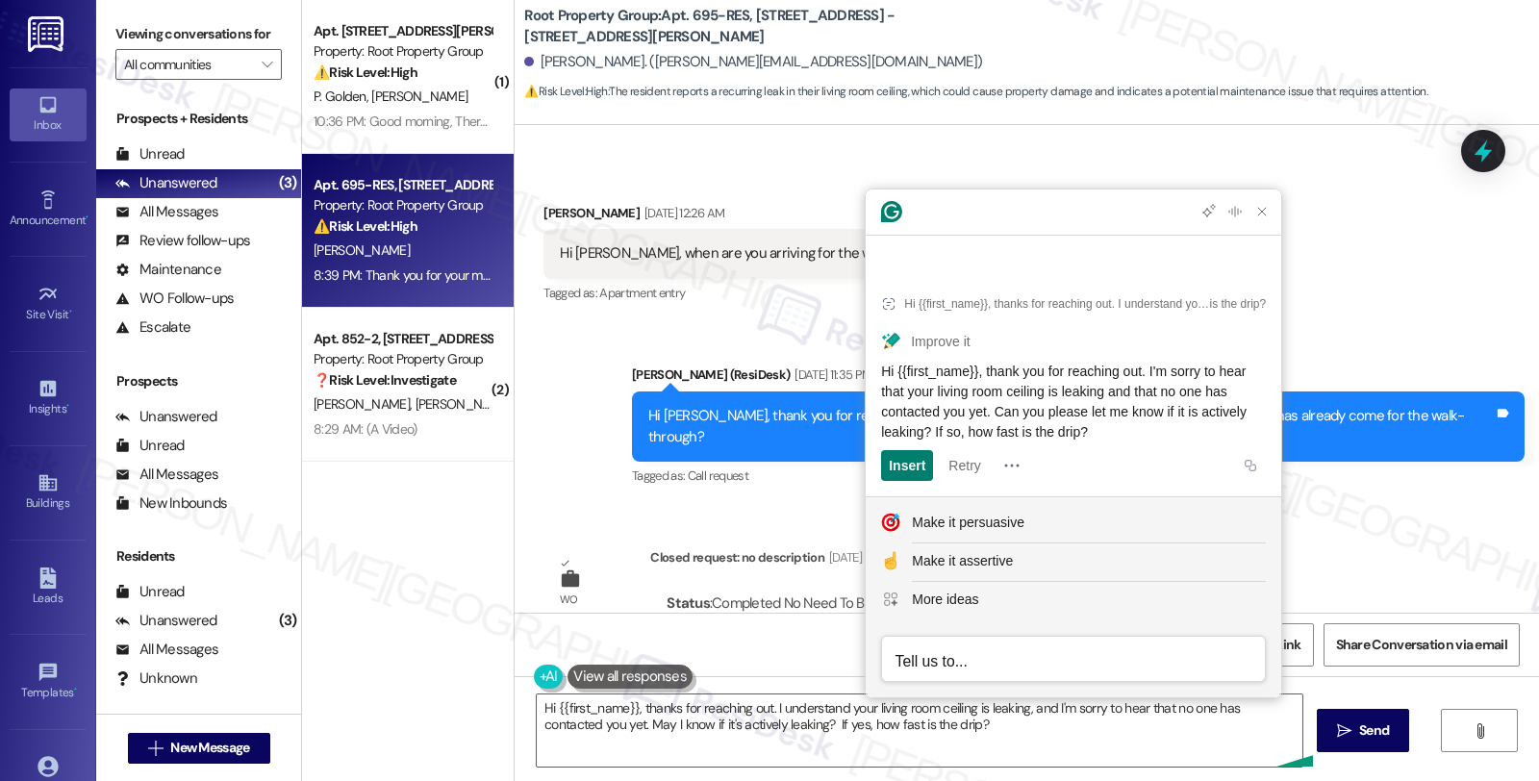
drag, startPoint x: 1174, startPoint y: 427, endPoint x: 869, endPoint y: 378, distance: 308.8
click at [869, 378] on article "Hi {{first_name}}, thanks for reaching out. I understand your living room ceili…" at bounding box center [1072, 382] width 415 height 227
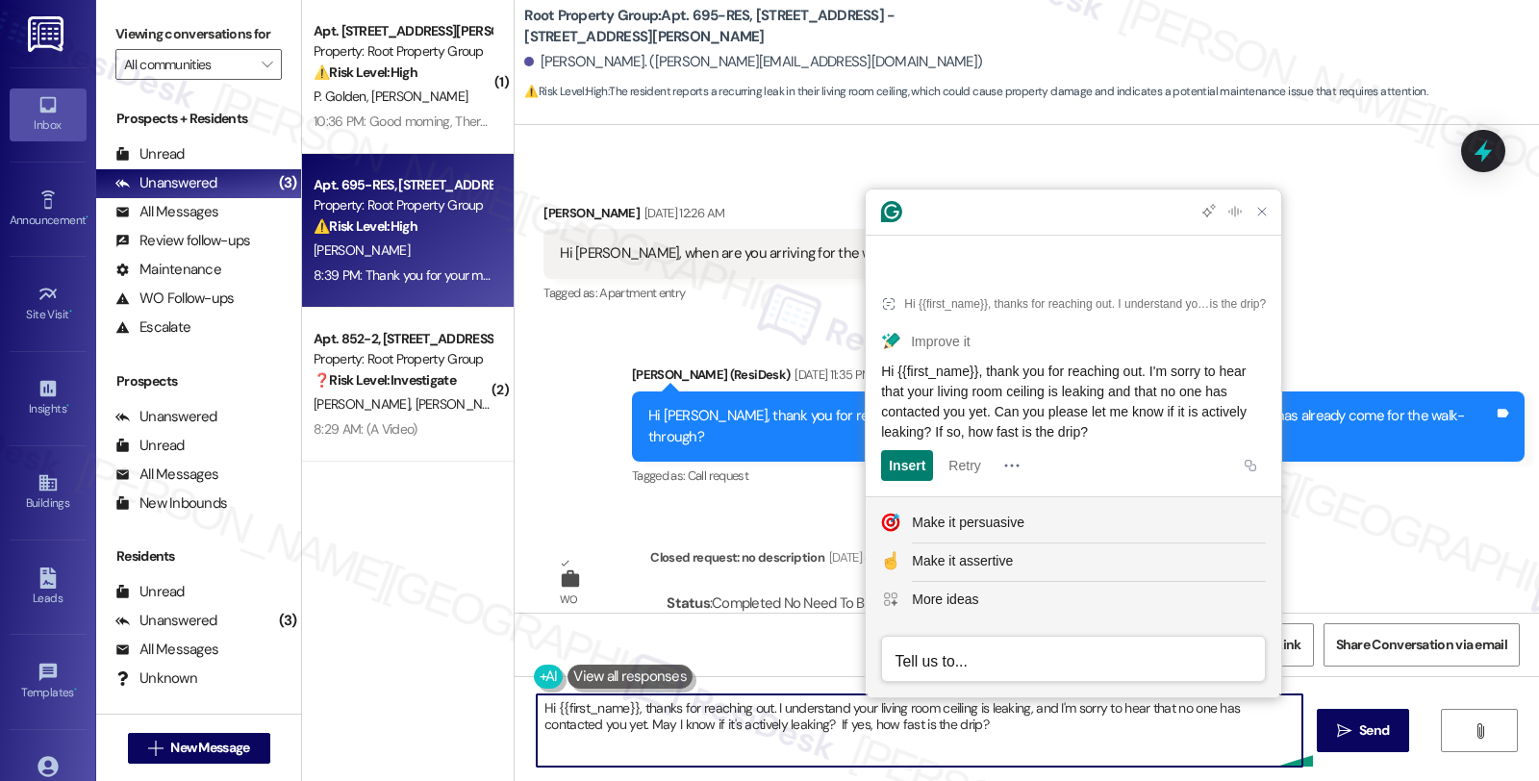
click at [714, 722] on textarea "Hi {{first_name}}, thanks for reaching out. I understand your living room ceili…" at bounding box center [919, 730] width 765 height 72
paste textarea "you for reaching out. I'm sorry to hear that your living room ceiling is leakin…"
type textarea "Hi {{first_name}}, thank you for reaching out. I'm sorry to hear that your livi…"
click at [1359, 737] on span "Send" at bounding box center [1374, 730] width 30 height 20
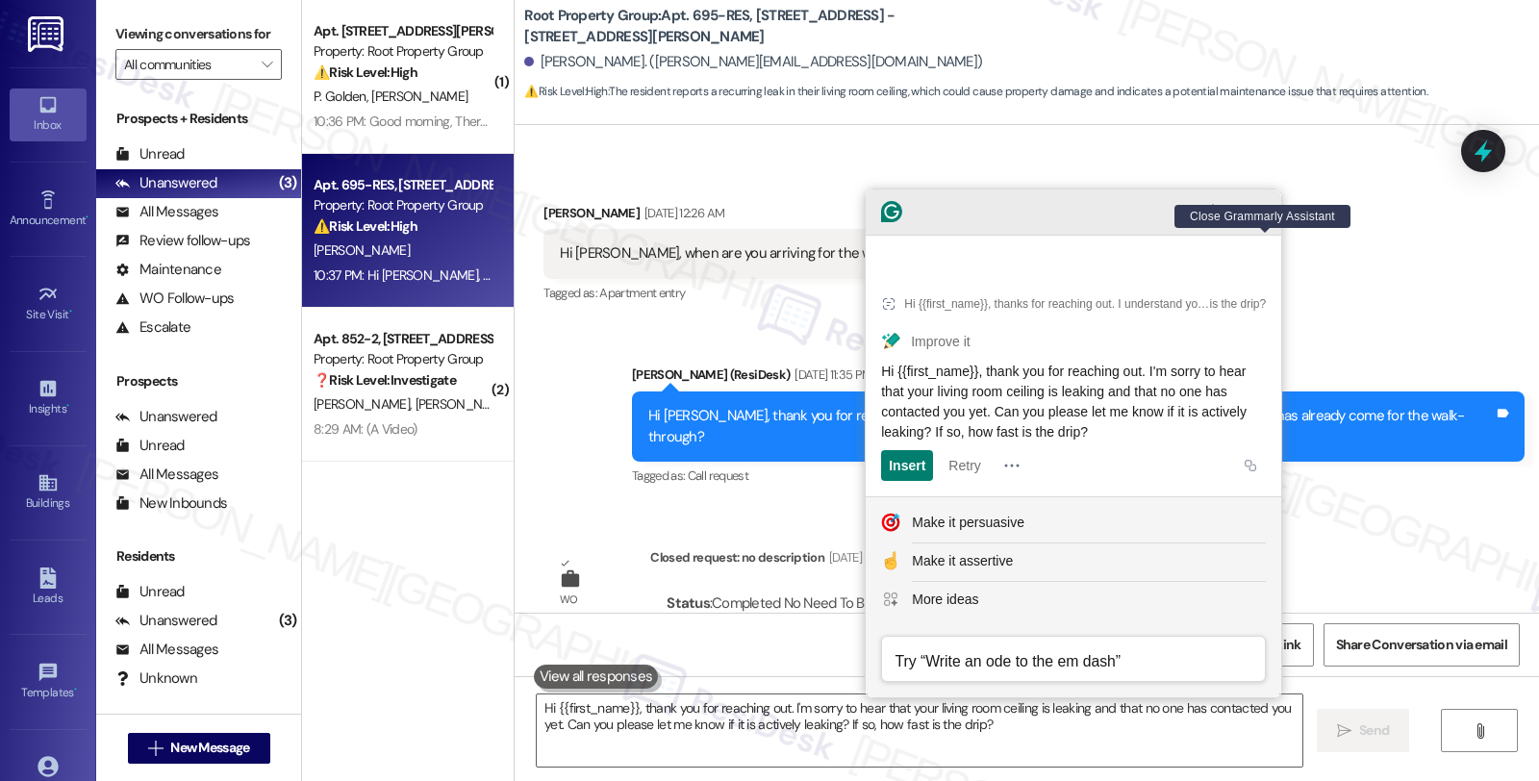
click at [1266, 219] on icon "Close Grammarly Assistant" at bounding box center [1261, 211] width 15 height 15
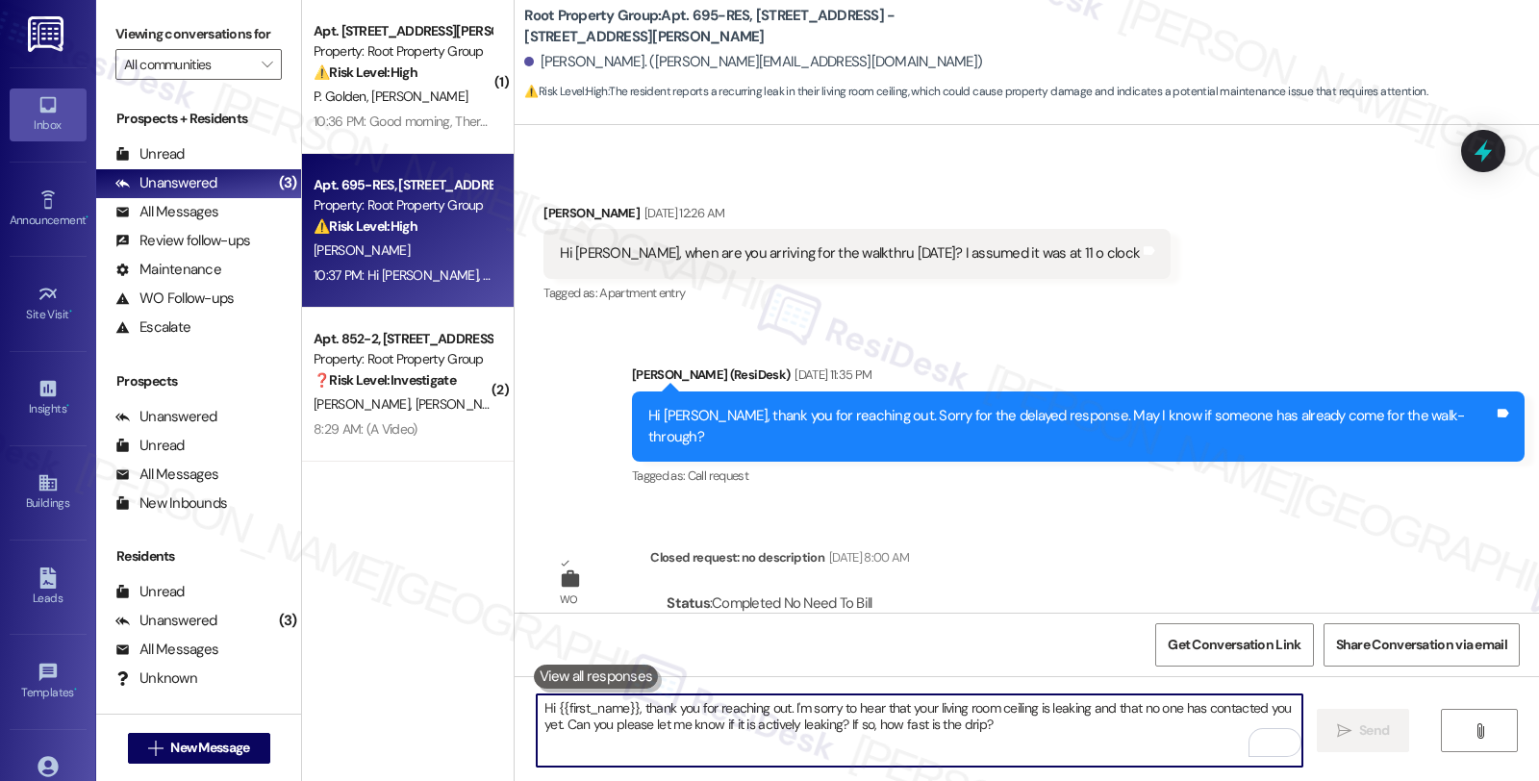
scroll to position [927, 0]
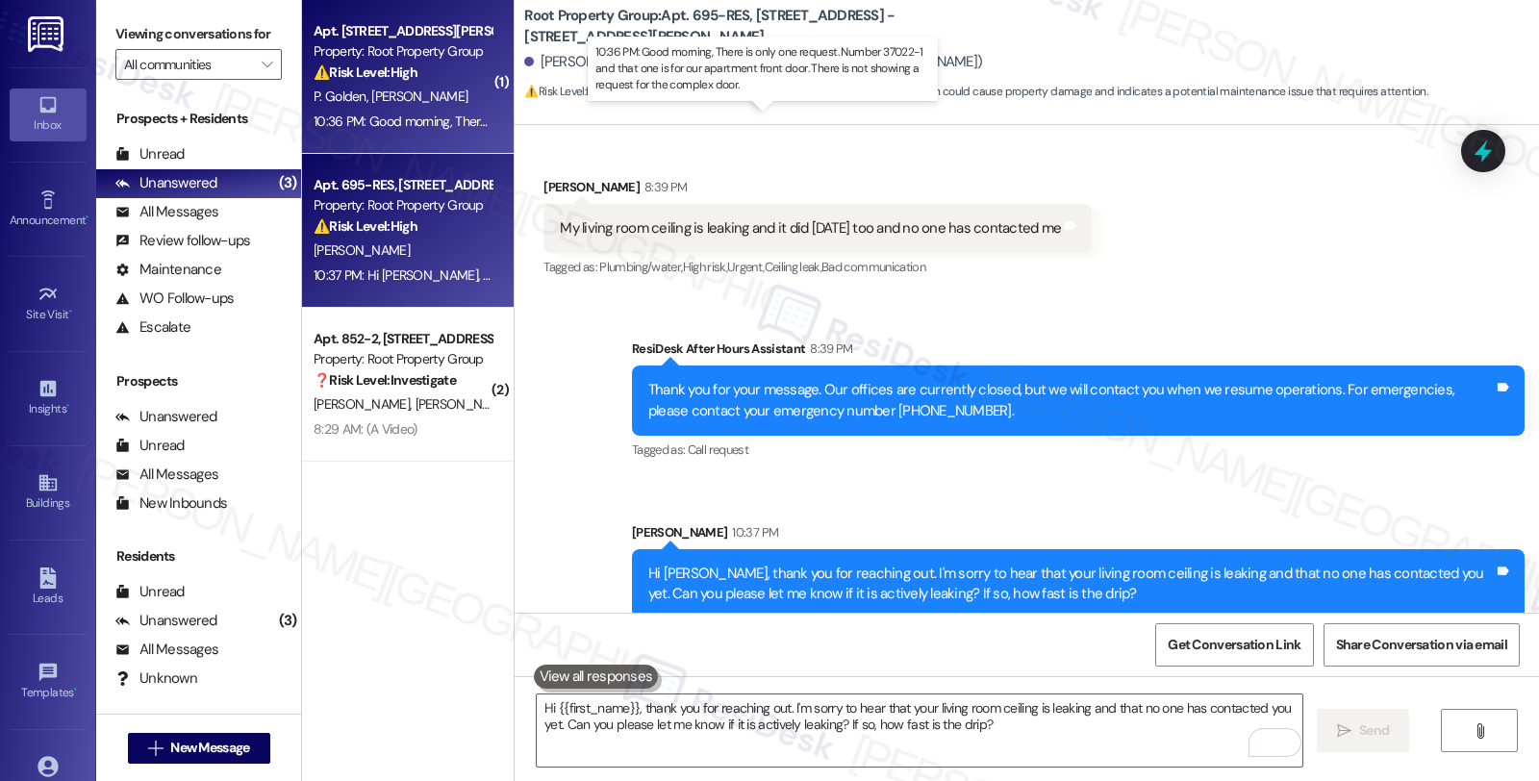
click at [431, 122] on div "10:36 PM: Good morning, There is only one request. Number 37022-1 and that one …" at bounding box center [778, 121] width 928 height 17
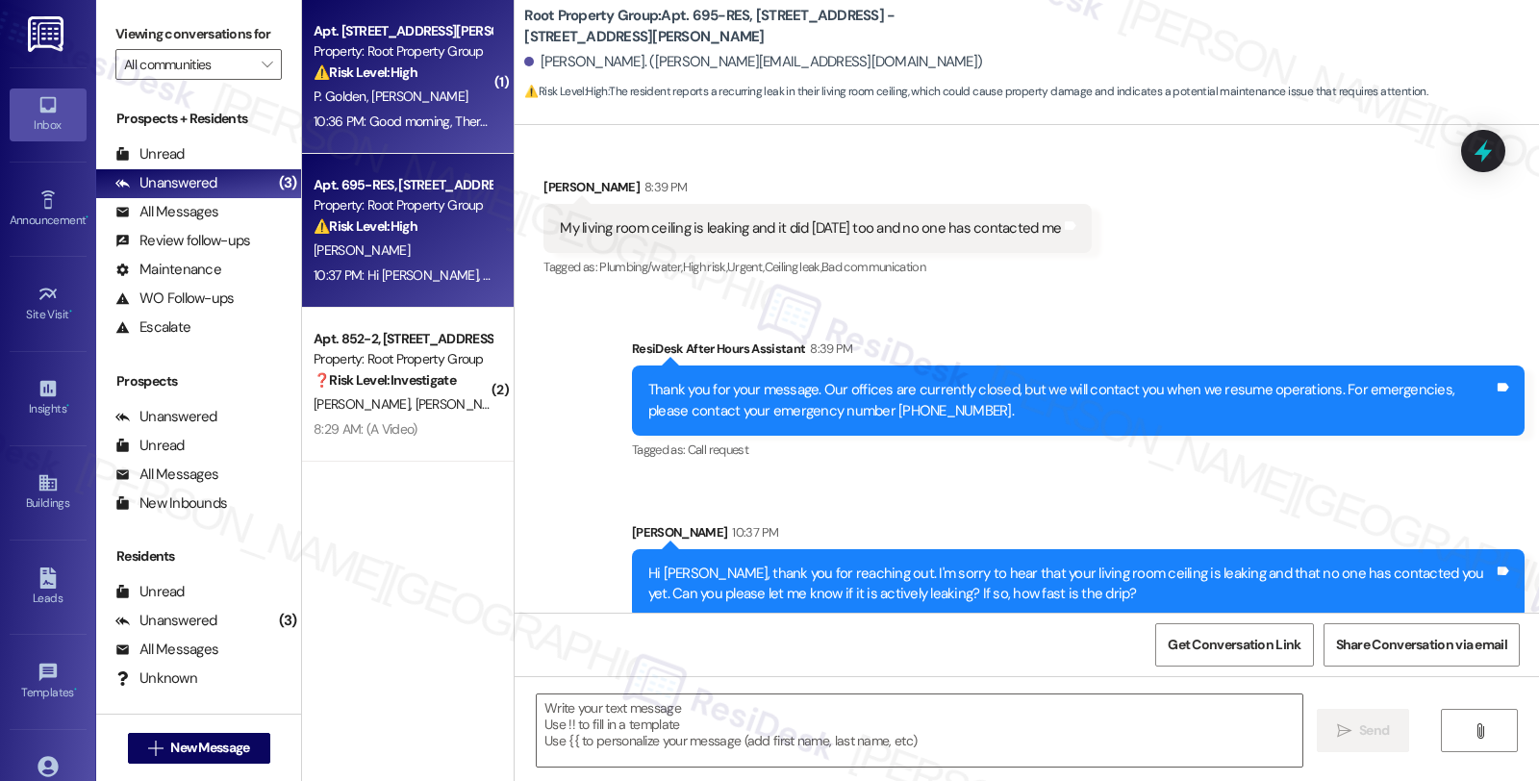
type textarea "Fetching suggested responses. Please feel free to read through the conversation…"
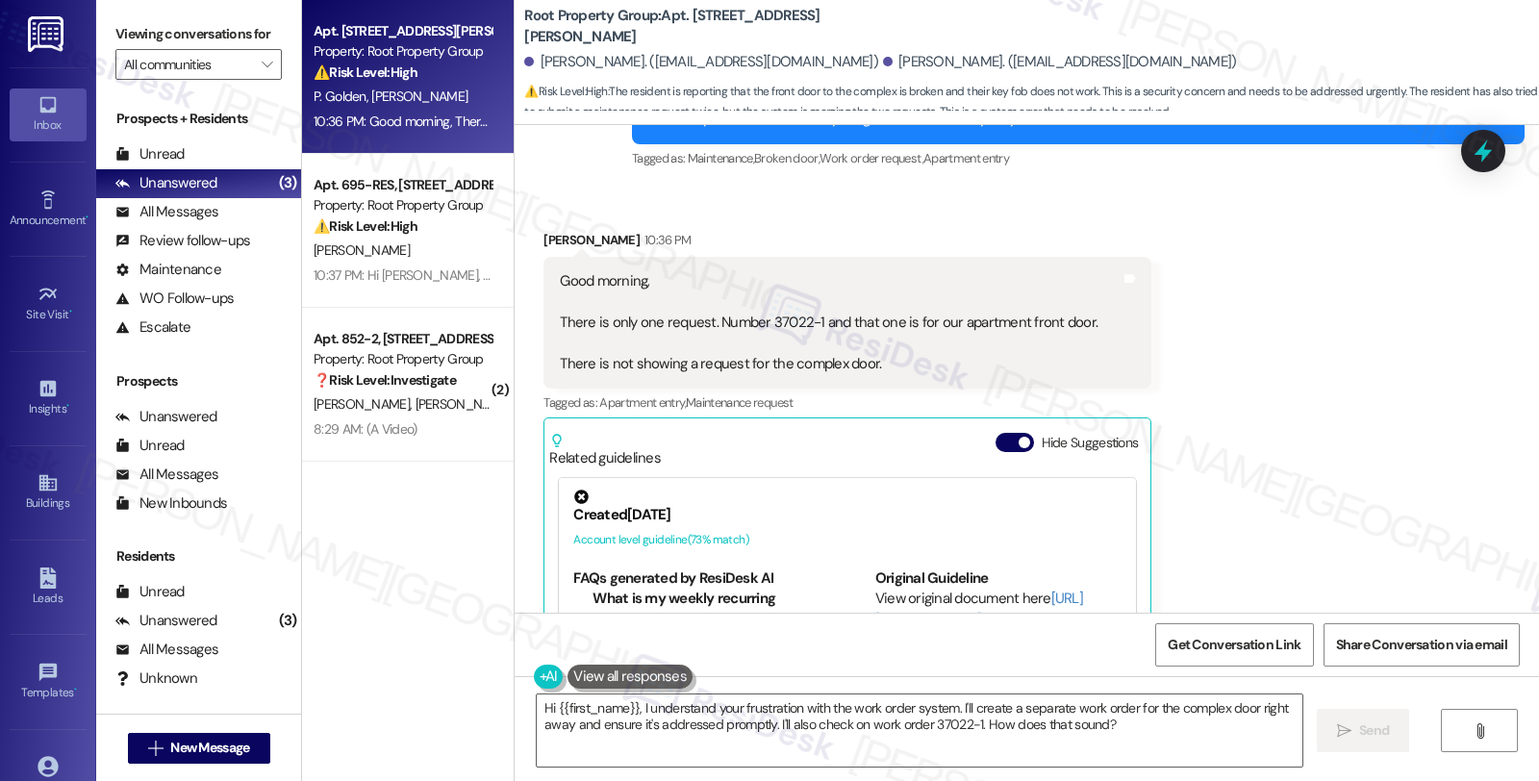
scroll to position [3982, 0]
drag, startPoint x: 753, startPoint y: 242, endPoint x: 804, endPoint y: 241, distance: 51.0
click at [804, 272] on div "Good morning, There is only one request. Number 37022-1 and that one is for our…" at bounding box center [829, 323] width 538 height 103
copy div "37022-1"
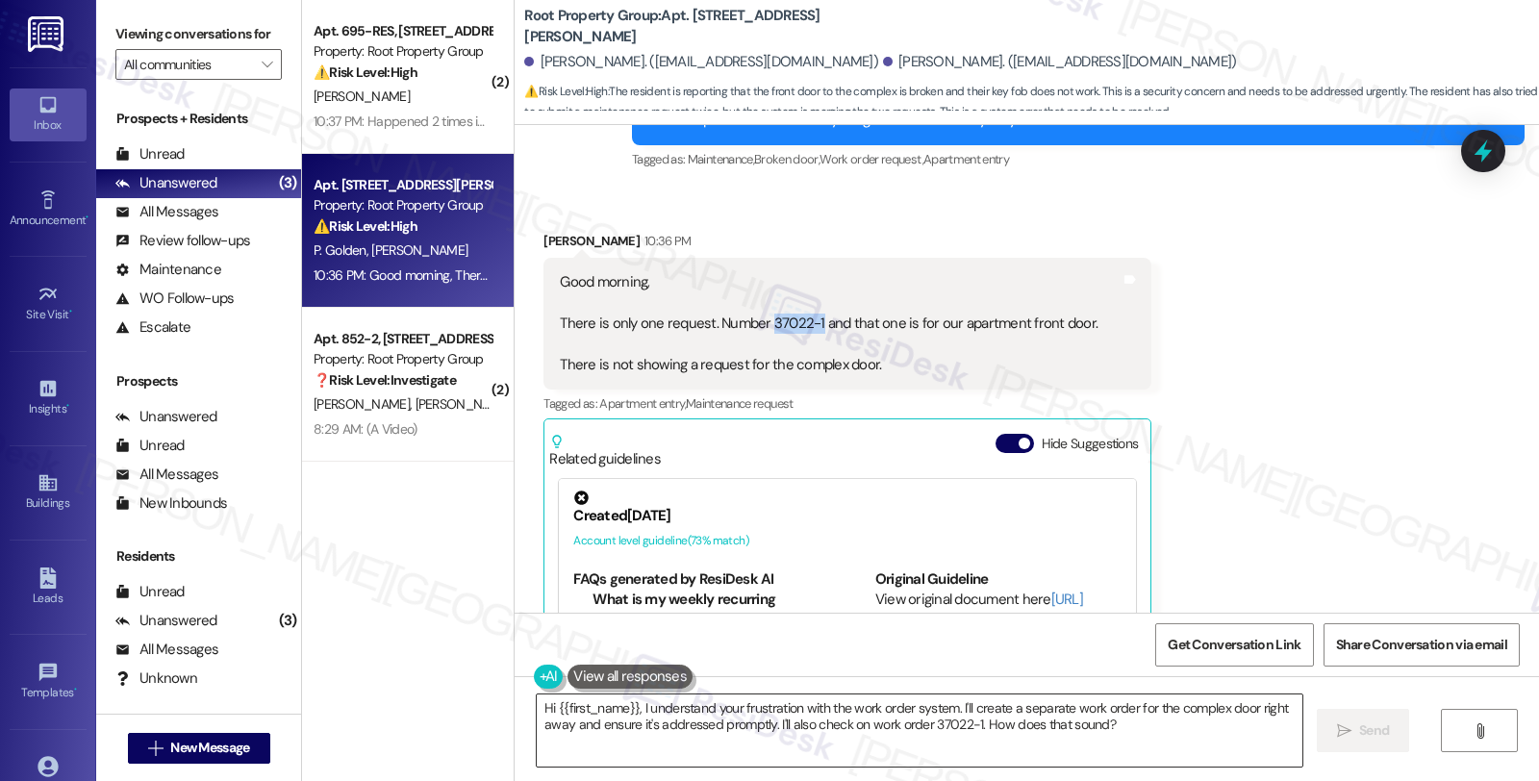
click at [537, 709] on textarea "Hi {{first_name}}, I understand your frustration with the work order system. I'…" at bounding box center [919, 730] width 765 height 72
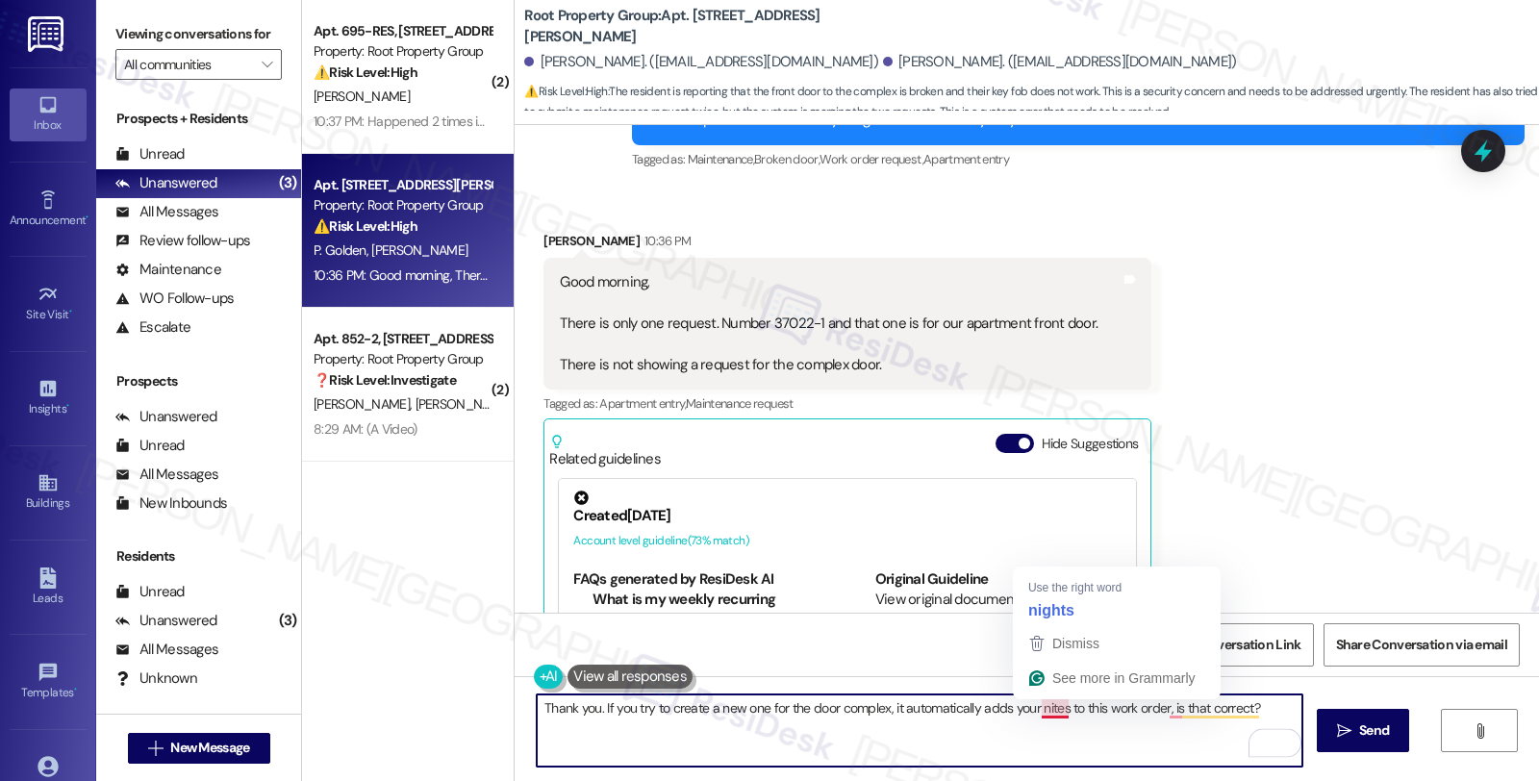
click at [1045, 702] on textarea "Thank you. If you try to create a new one for the door complex, it automaticall…" at bounding box center [919, 730] width 765 height 72
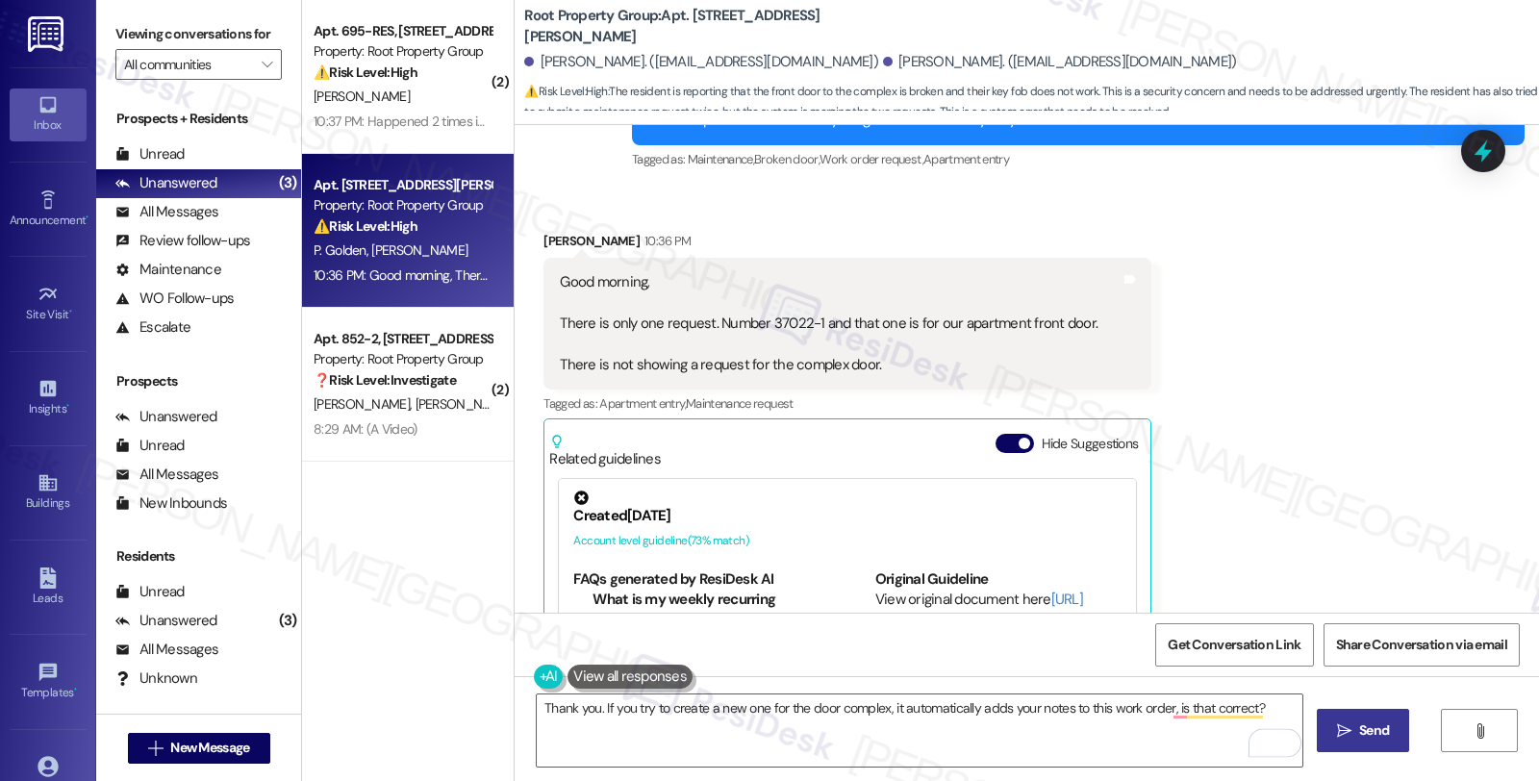
click at [1359, 724] on span "Send" at bounding box center [1374, 730] width 30 height 20
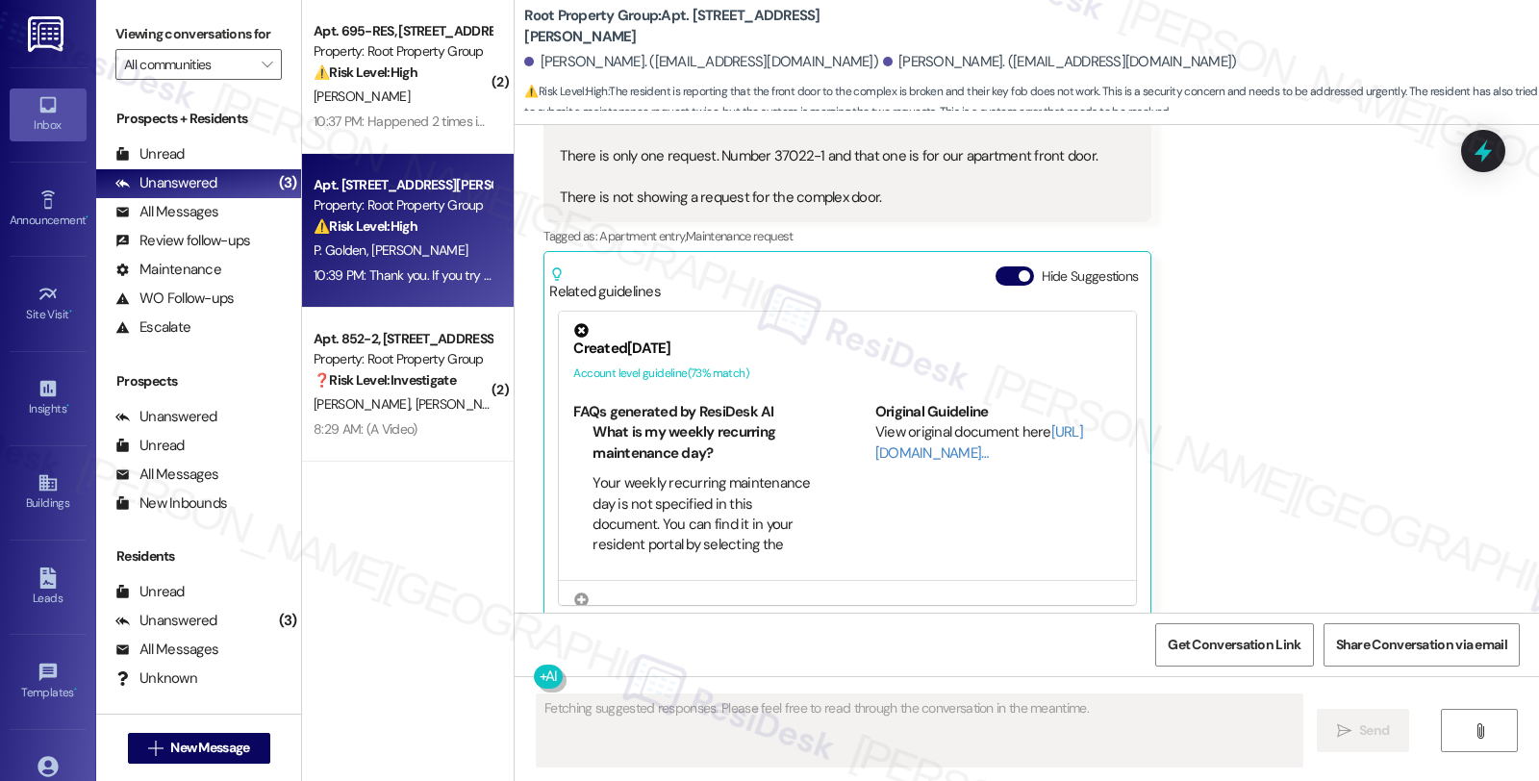
scroll to position [4224, 0]
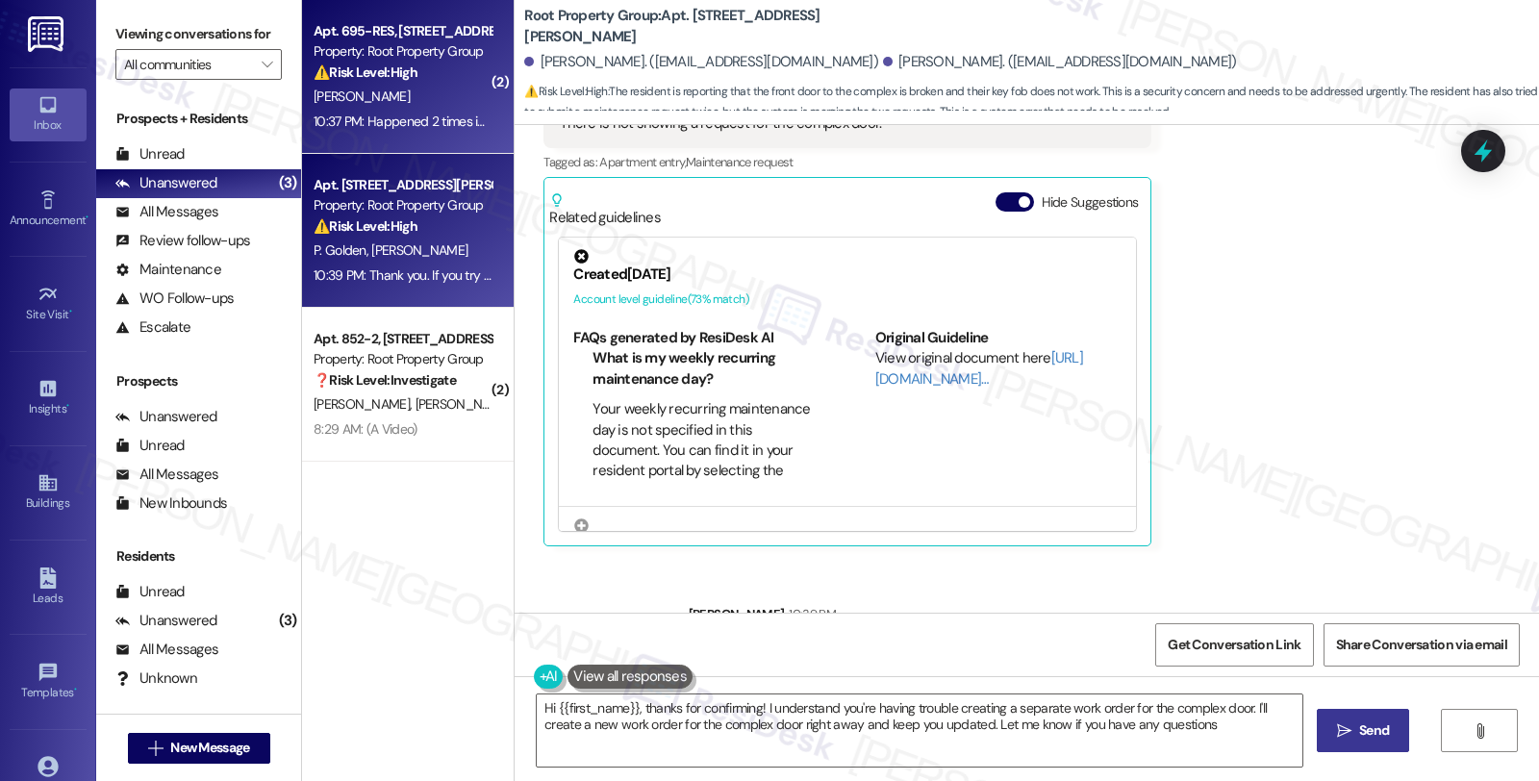
type textarea "Hi {{first_name}}, thanks for confirming! I understand you're having trouble cr…"
click at [411, 71] on div "⚠️ Risk Level: High The resident reports a recurring ceiling leak that has happ…" at bounding box center [403, 73] width 178 height 20
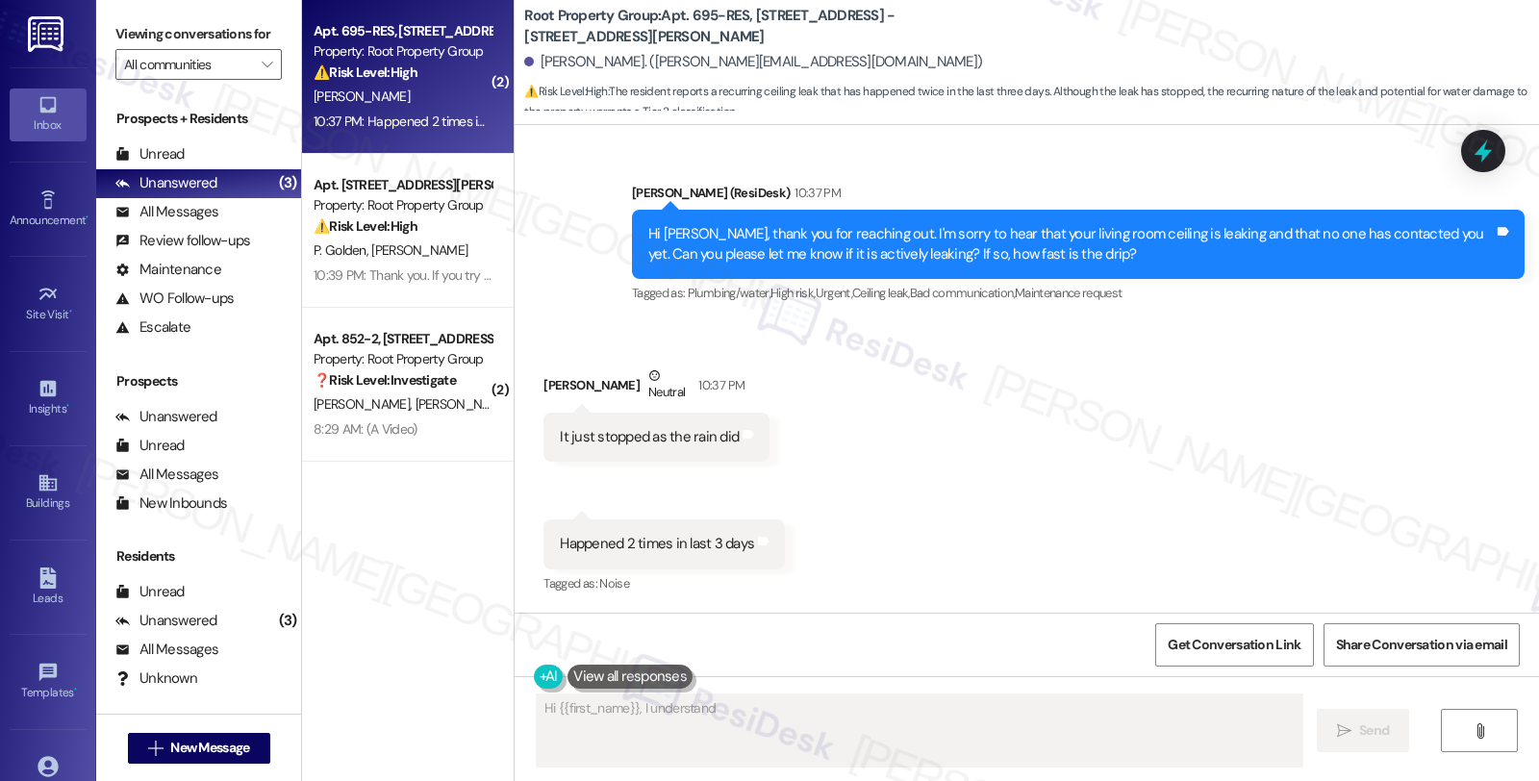
scroll to position [1244, 0]
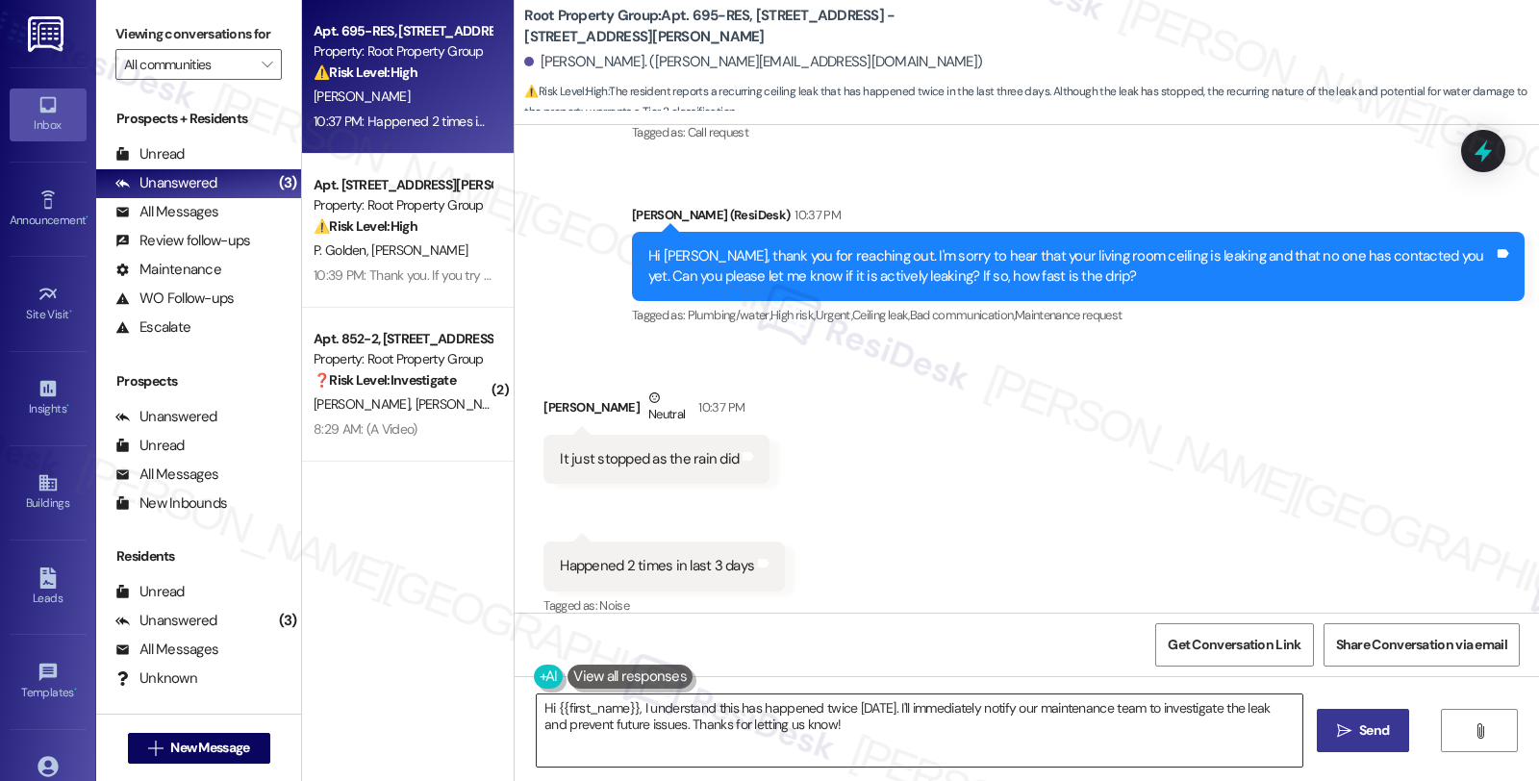
click at [619, 718] on textarea "Hi {{first_name}}, I understand this has happened twice [DATE]. I'll immediatel…" at bounding box center [919, 730] width 765 height 72
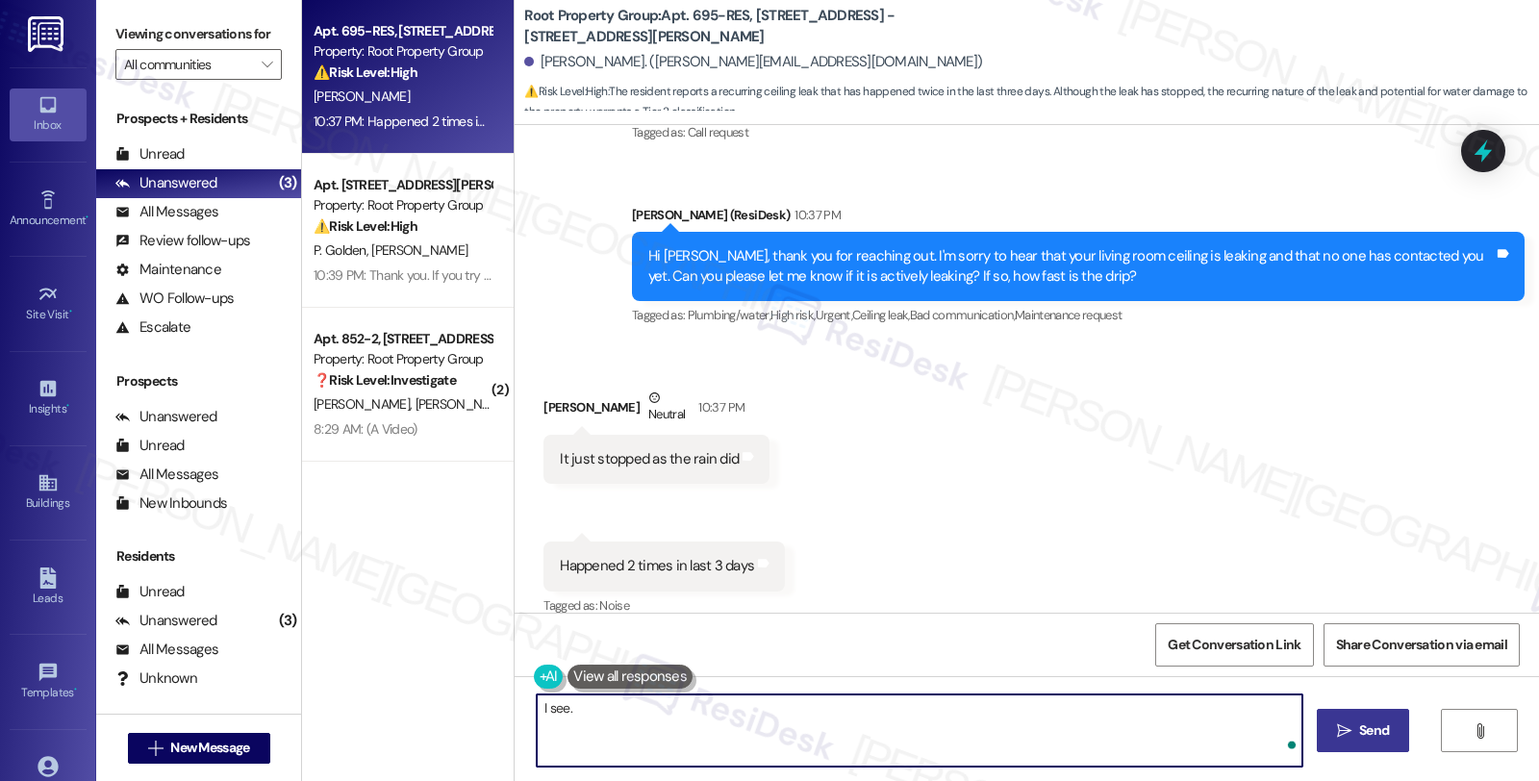
type textarea "I see."
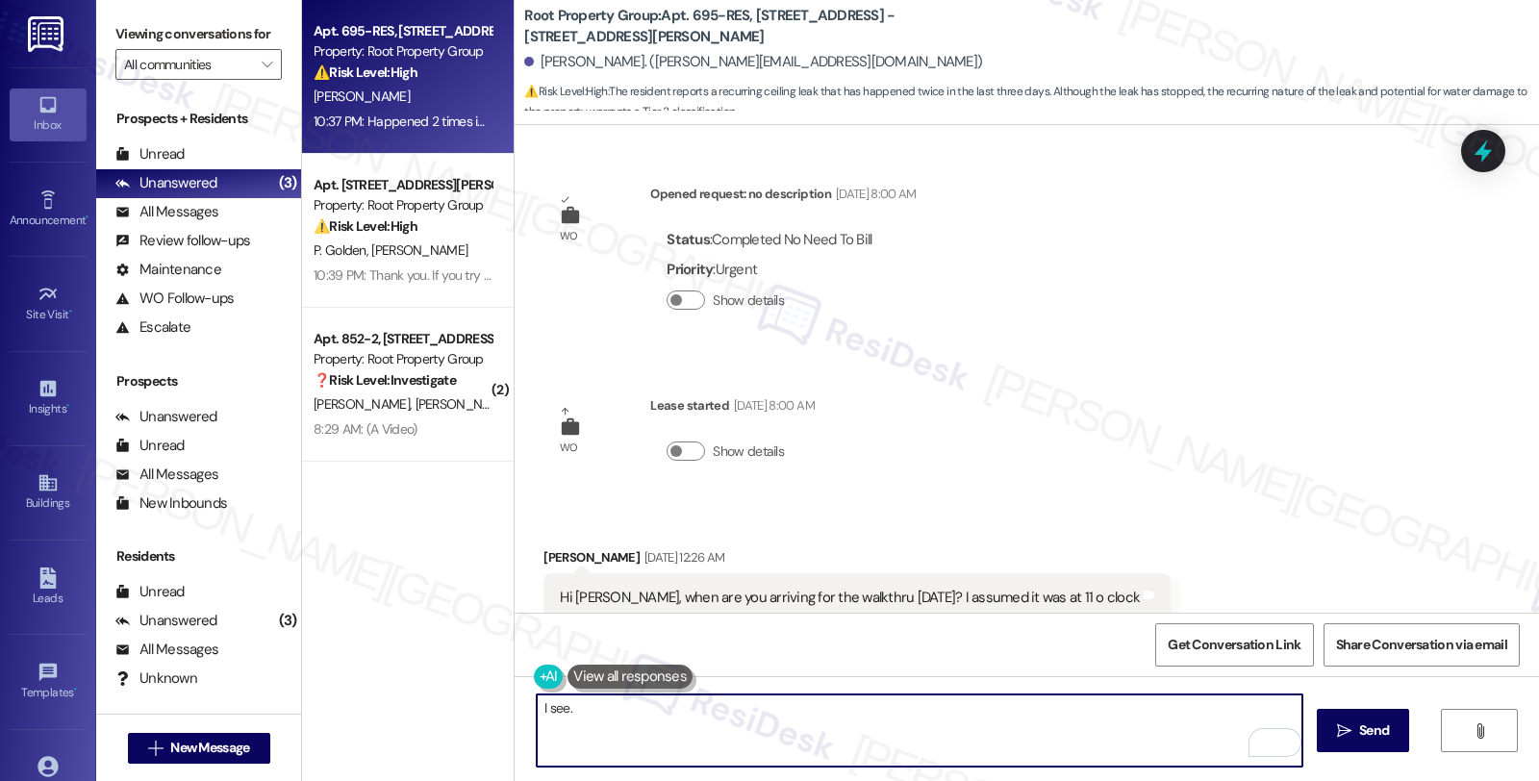
scroll to position [1244, 0]
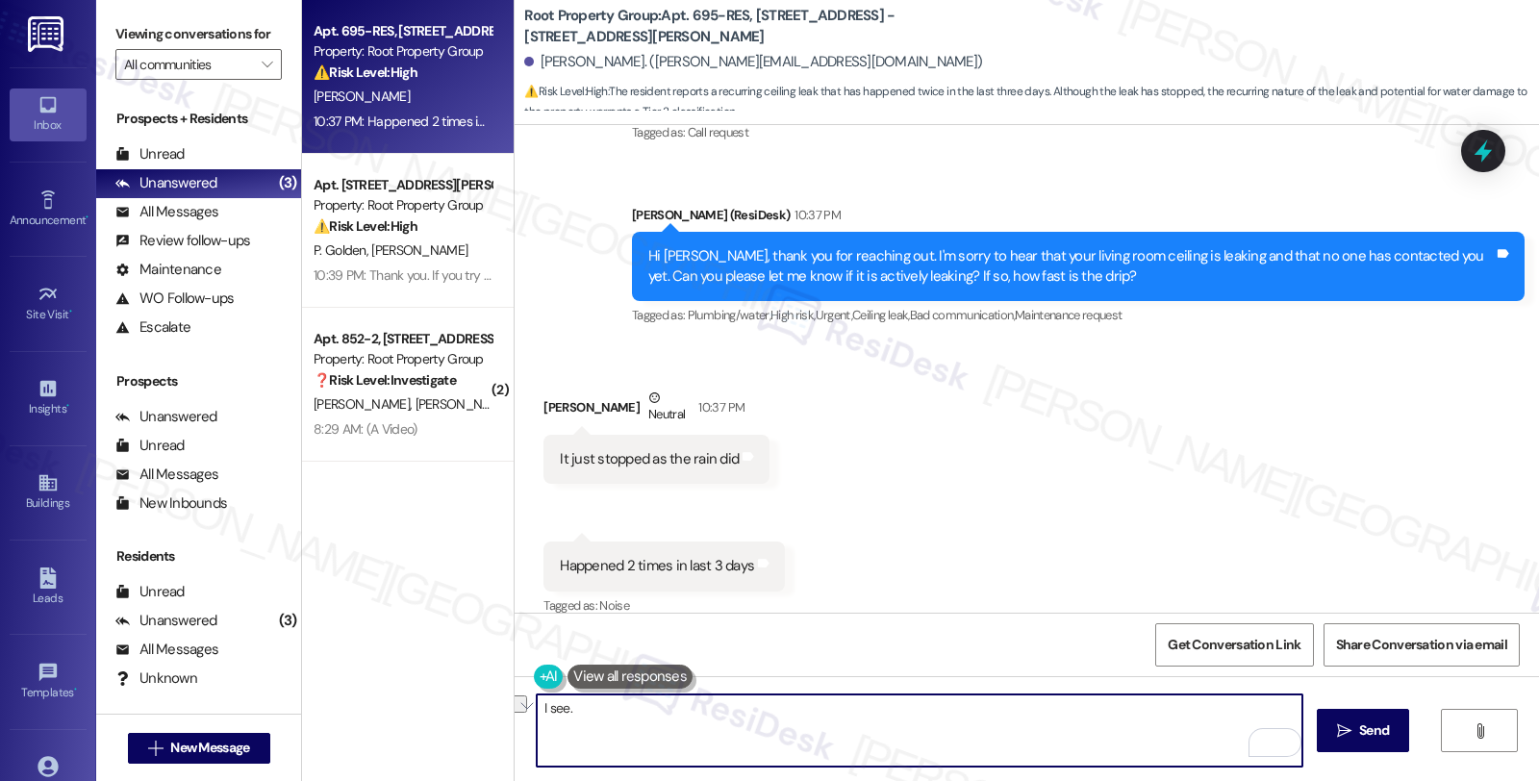
drag, startPoint x: 601, startPoint y: 702, endPoint x: 469, endPoint y: 694, distance: 132.0
click at [469, 694] on div "Apt. 695-RES, [STREET_ADDRESS][PERSON_NAME] Property: Root Property Group ⚠️ Ri…" at bounding box center [920, 390] width 1237 height 781
click at [757, 705] on textarea "Thanks for letting me know. I ca" at bounding box center [919, 730] width 765 height 72
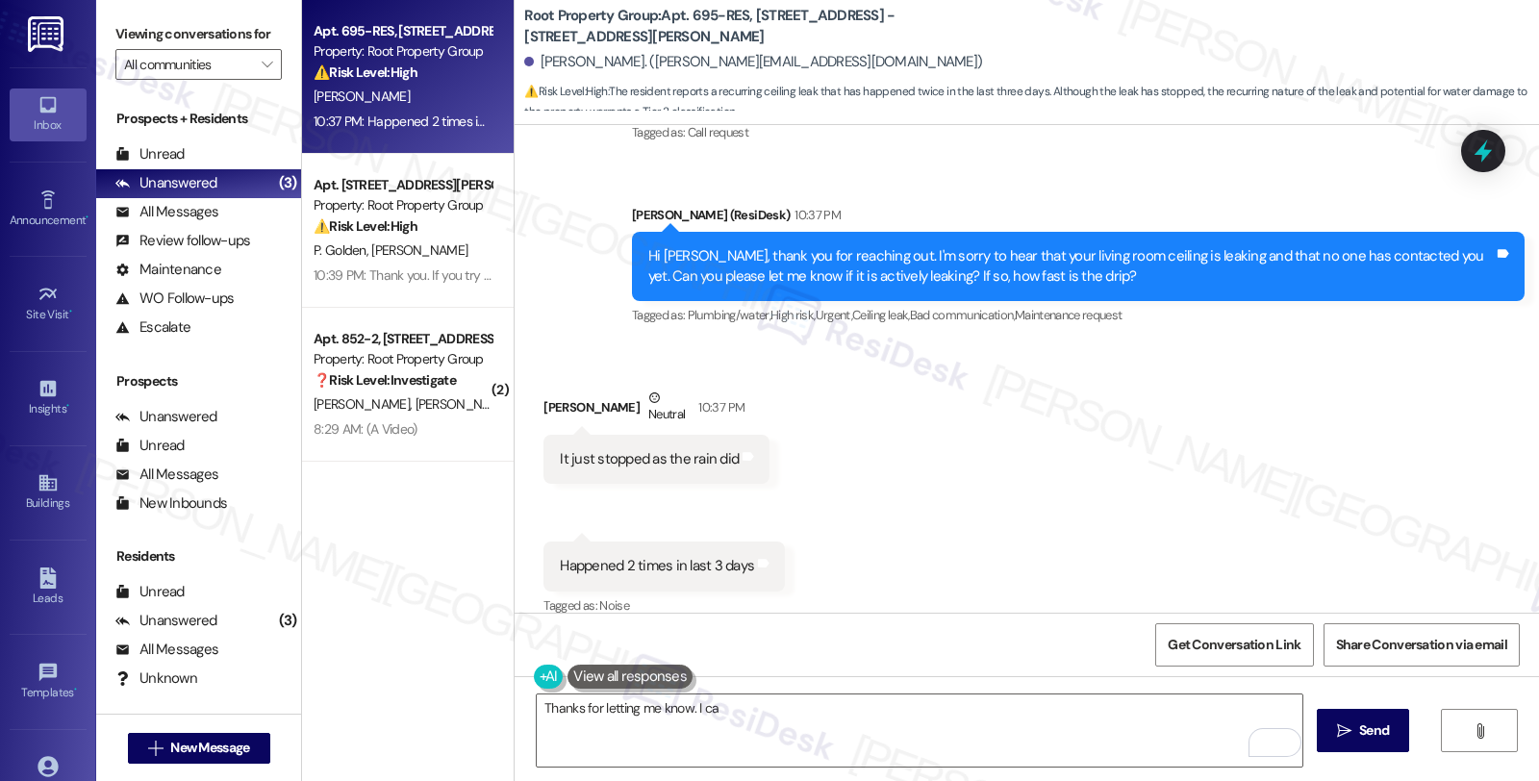
click at [1361, 474] on div "Received via SMS [PERSON_NAME] Neutral 10:37 PM It just stopped as the rain did…" at bounding box center [1026, 488] width 1024 height 289
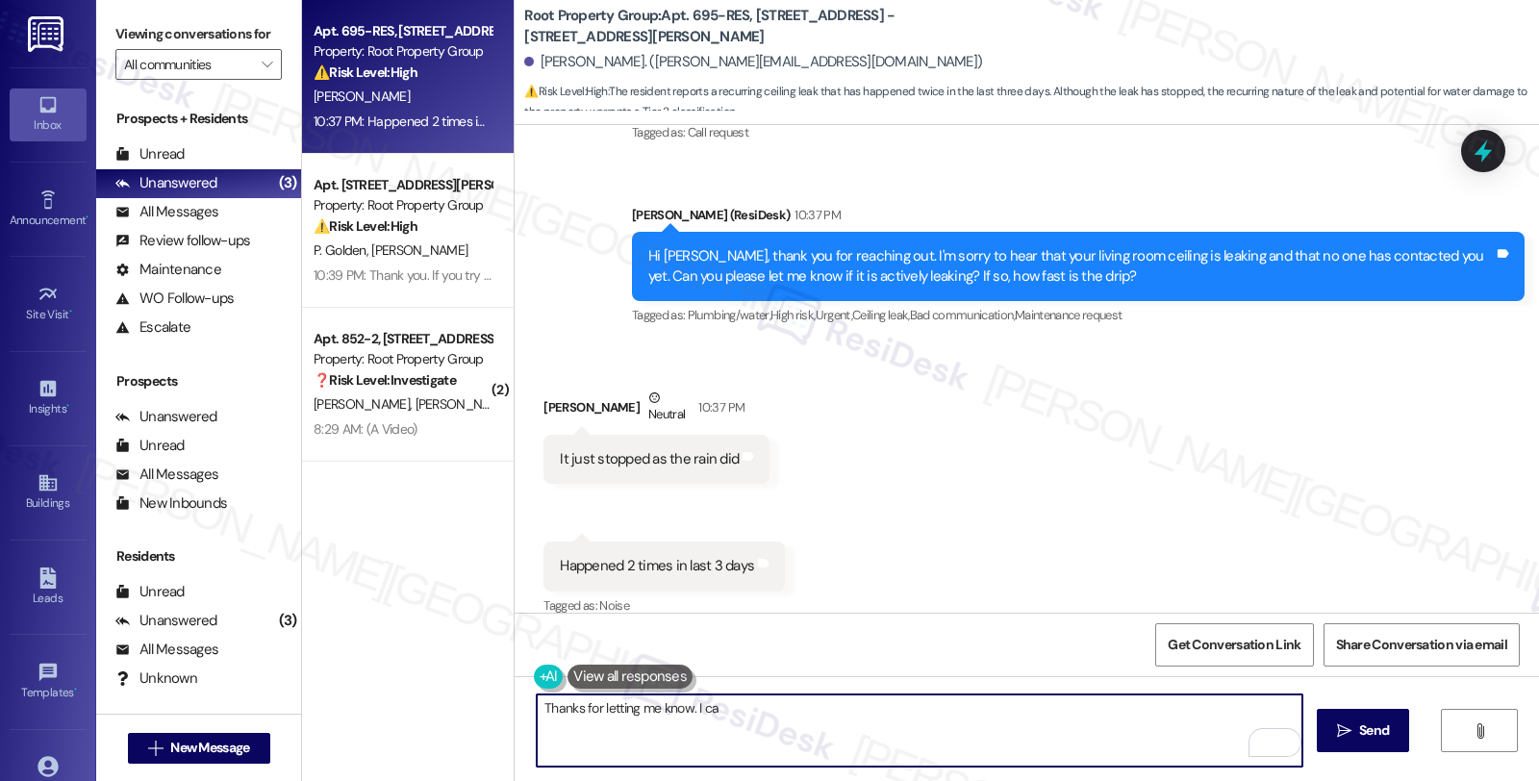
click at [782, 708] on textarea "Thanks for letting me know. I ca" at bounding box center [919, 730] width 765 height 72
paste textarea "#36944-1"
click at [798, 712] on textarea "Thanks for letting me know. I see work order ##36944-1" at bounding box center [919, 730] width 765 height 72
click at [924, 721] on textarea "Thanks for letting me know. I see work order #36944-1" at bounding box center [919, 730] width 765 height 72
click at [712, 714] on textarea "Thanks for letting me know. I see work order #36944-1 has been" at bounding box center [919, 730] width 765 height 72
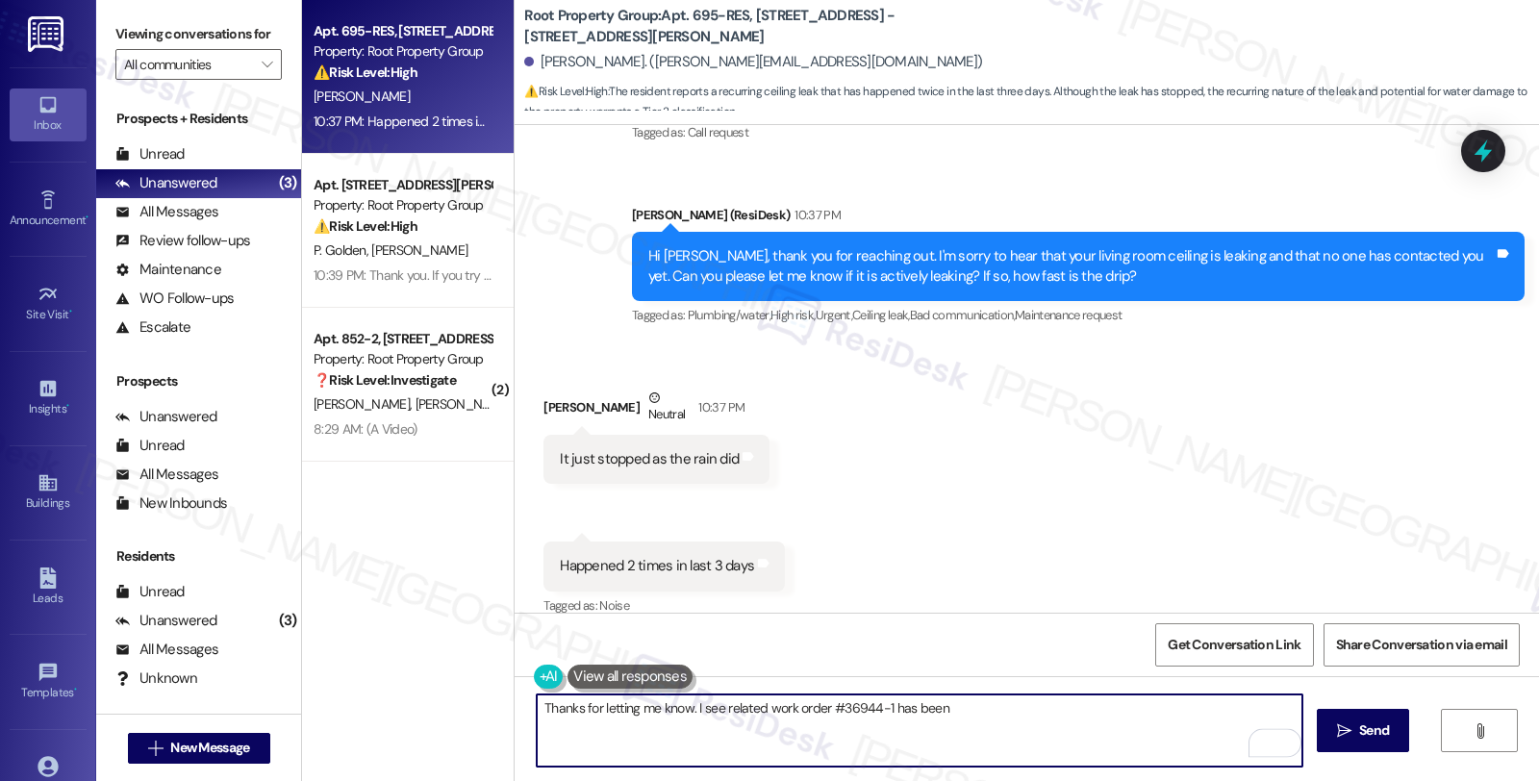
drag, startPoint x: 875, startPoint y: 709, endPoint x: 1016, endPoint y: 708, distance: 140.4
click at [1016, 708] on textarea "Thanks for letting me know. I see related work order #36944-1 has been" at bounding box center [919, 730] width 765 height 72
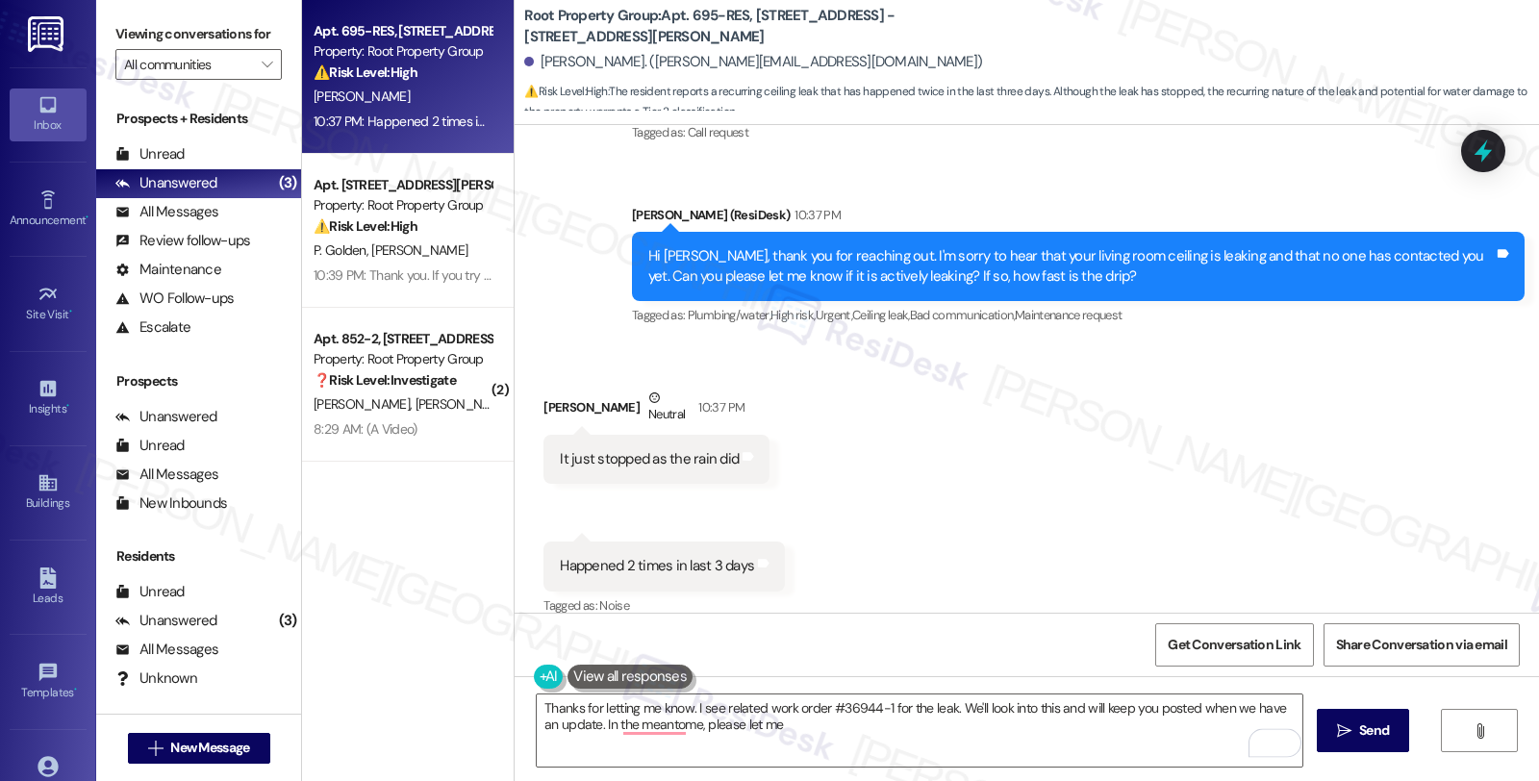
click at [661, 601] on div "Received via SMS 10:37 PM Alexander Sokol 10:37 PM Happened 2 times in last 3 d…" at bounding box center [664, 580] width 270 height 107
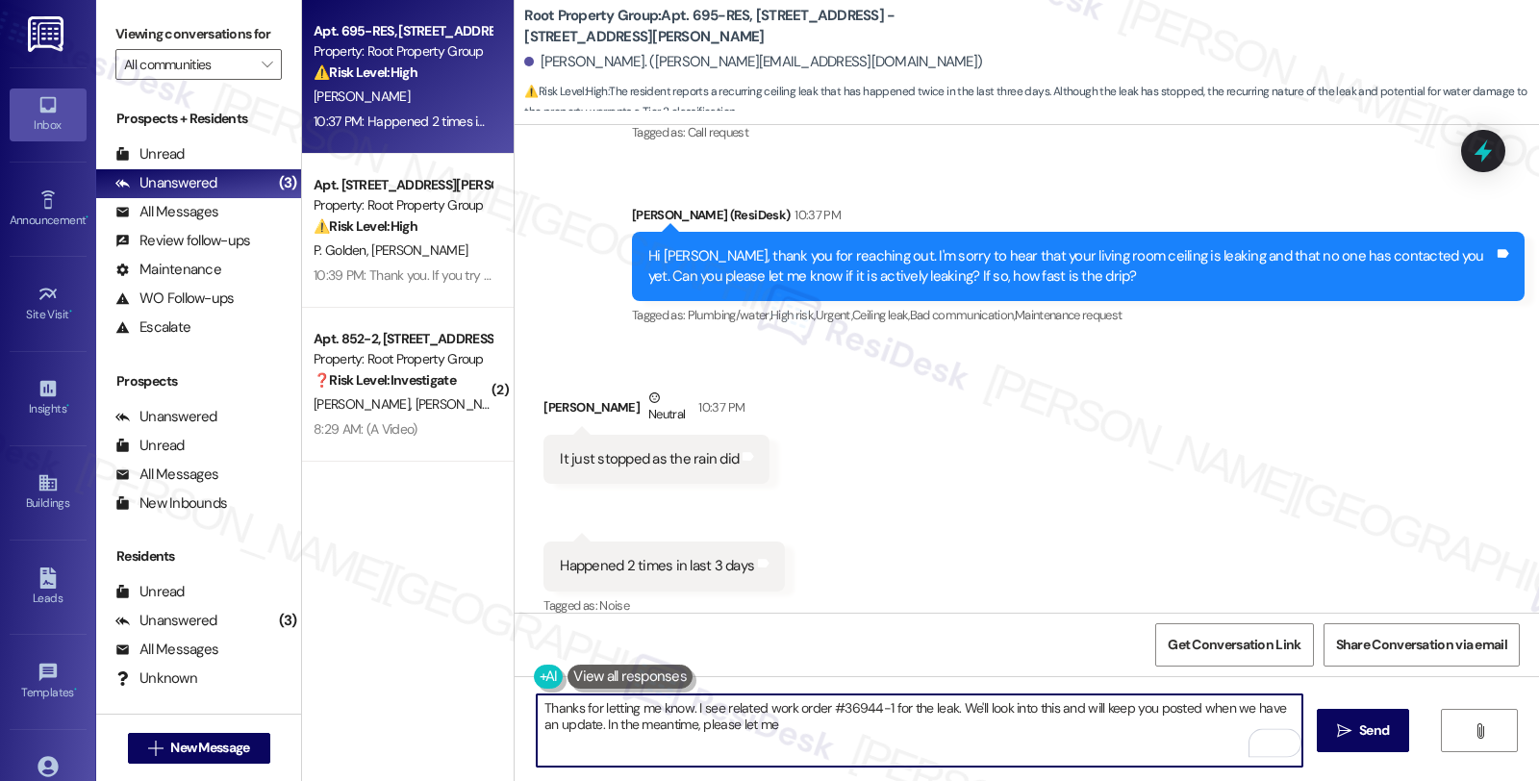
click at [785, 719] on textarea "Thanks for letting me know. I see related work order #36944-1 for the leak. We'…" at bounding box center [919, 730] width 765 height 72
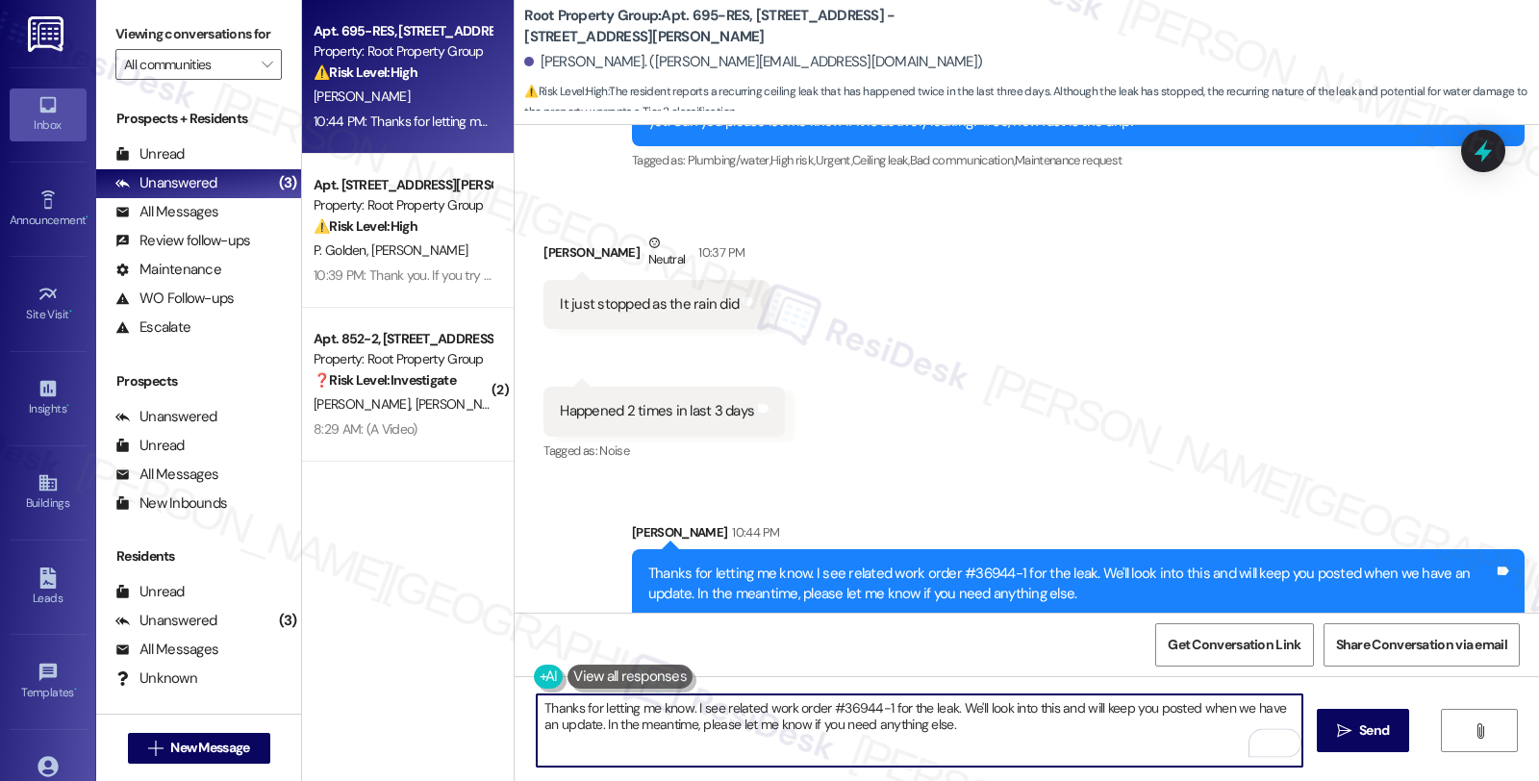
type textarea "Hi {{first_name}}, I understand this has happened twice in 3 days. I'll immedia…"
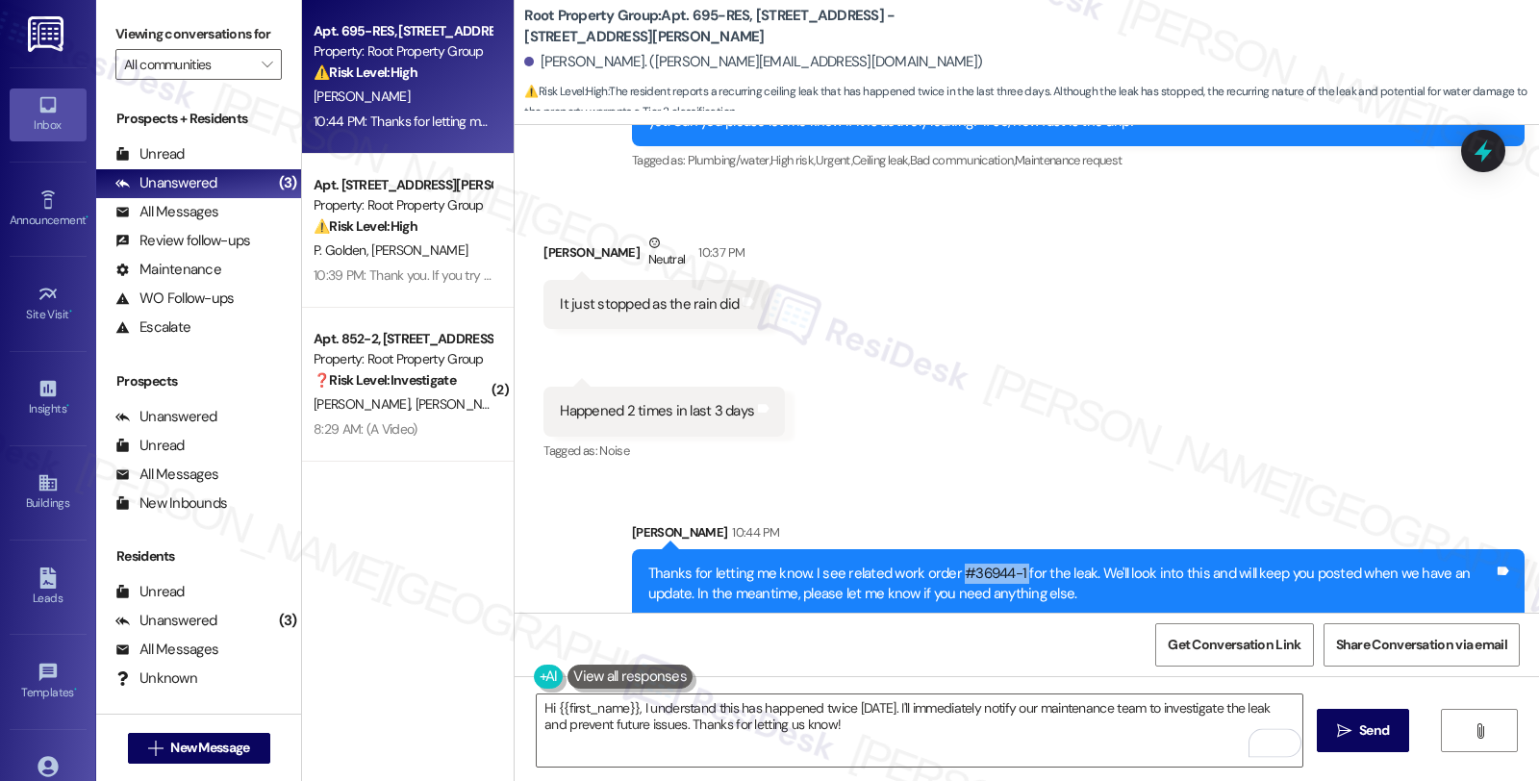
drag, startPoint x: 944, startPoint y: 548, endPoint x: 1010, endPoint y: 550, distance: 65.4
click at [1010, 564] on div "Thanks for letting me know. I see related work order #36944-1 for the leak. We'…" at bounding box center [1070, 584] width 845 height 41
copy div "#36944-1"
click at [1472, 162] on icon at bounding box center [1483, 151] width 33 height 33
click at [1476, 168] on div at bounding box center [1483, 150] width 58 height 55
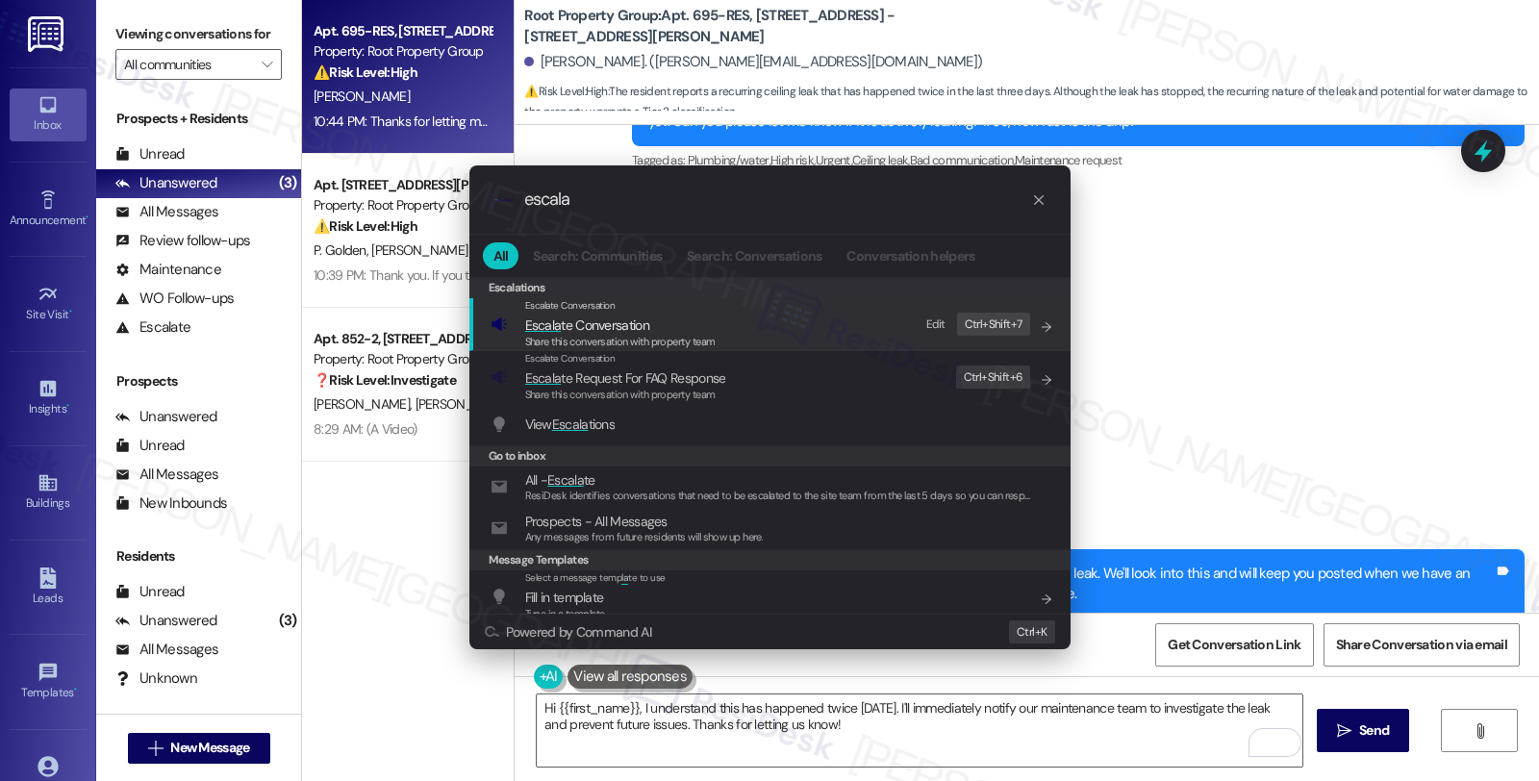
type input "escala"
click at [569, 331] on span "Escala te Conversation" at bounding box center [587, 324] width 124 height 17
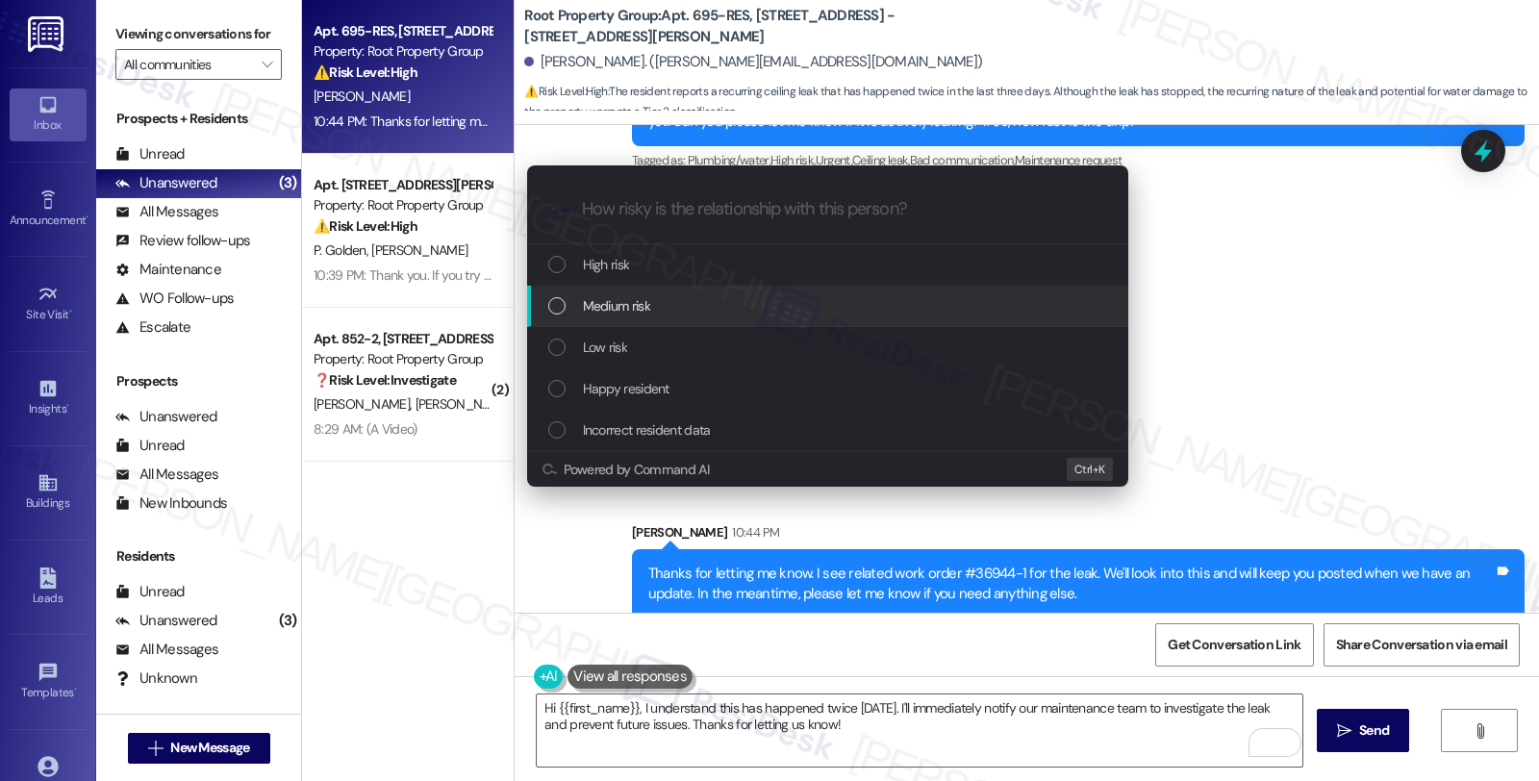
click at [666, 293] on div "Medium risk" at bounding box center [827, 306] width 601 height 41
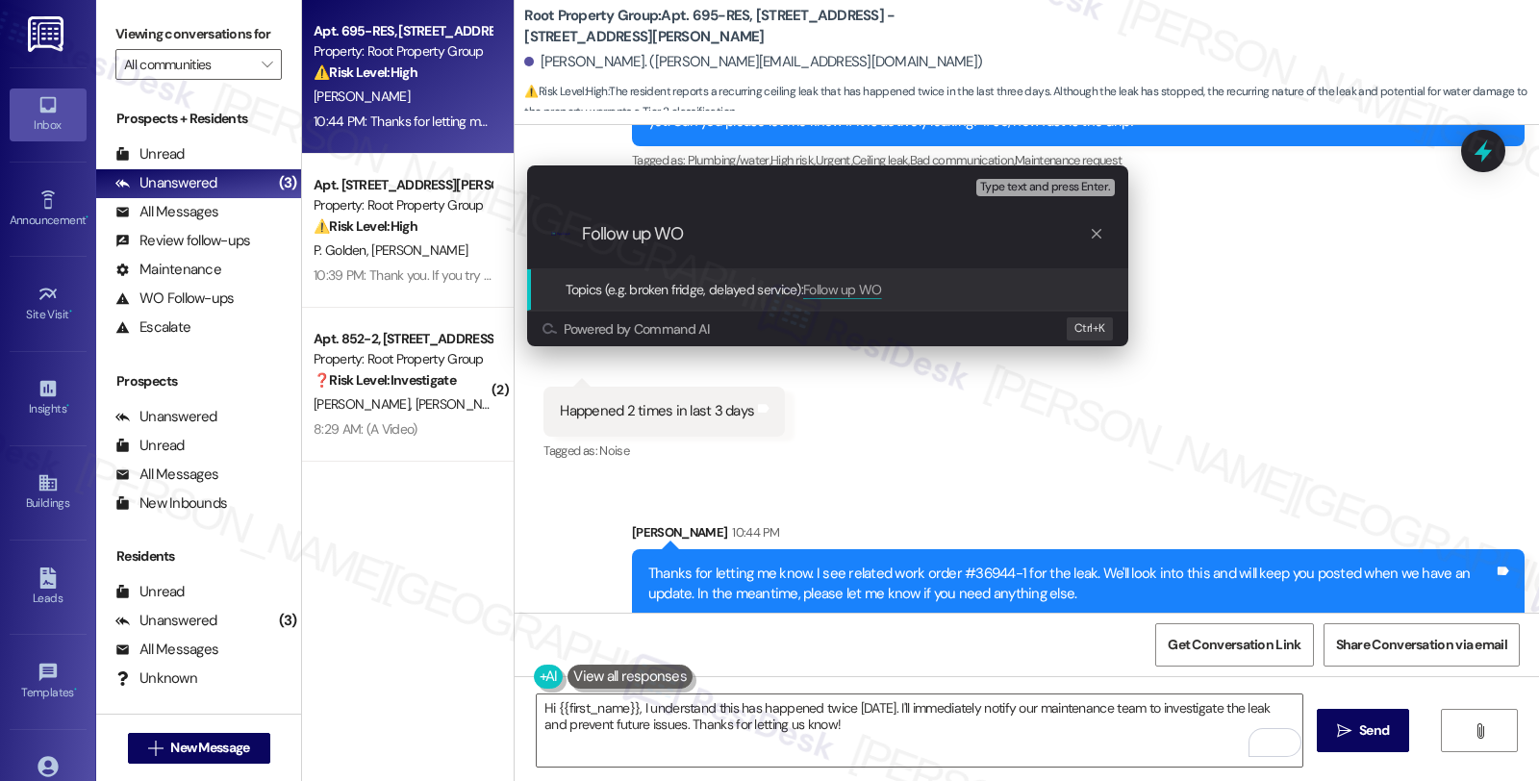
paste input "#36944-1"
click at [776, 233] on input "Follow up WO #36944-1 (ceilinh leak)" at bounding box center [835, 234] width 507 height 20
type input "Follow up WO #36944-1 (ceiling leak)"
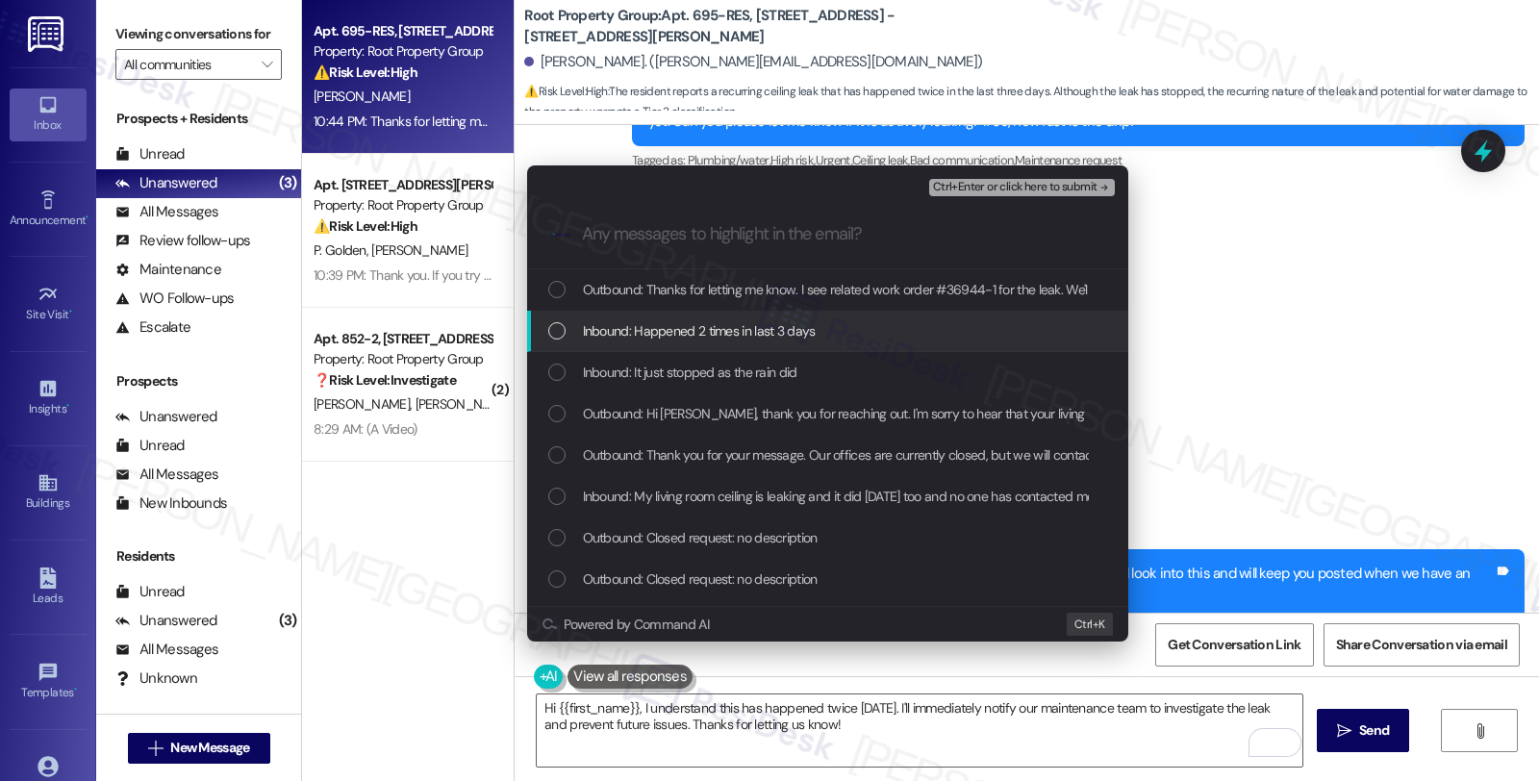
click at [782, 342] on div "Inbound: Happened 2 times in last 3 days" at bounding box center [827, 331] width 601 height 41
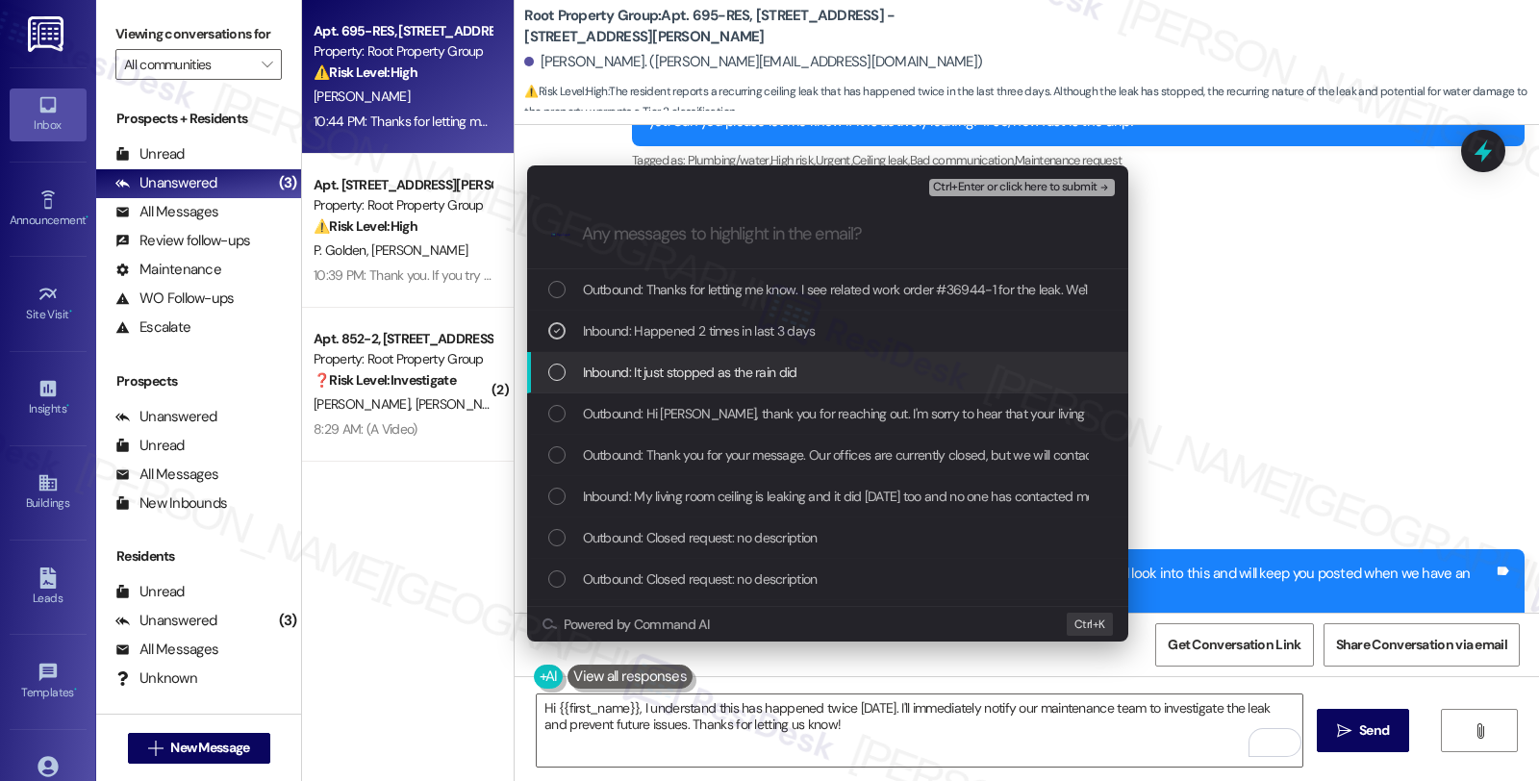
click at [772, 372] on span "Inbound: It just stopped as the rain did" at bounding box center [690, 372] width 214 height 21
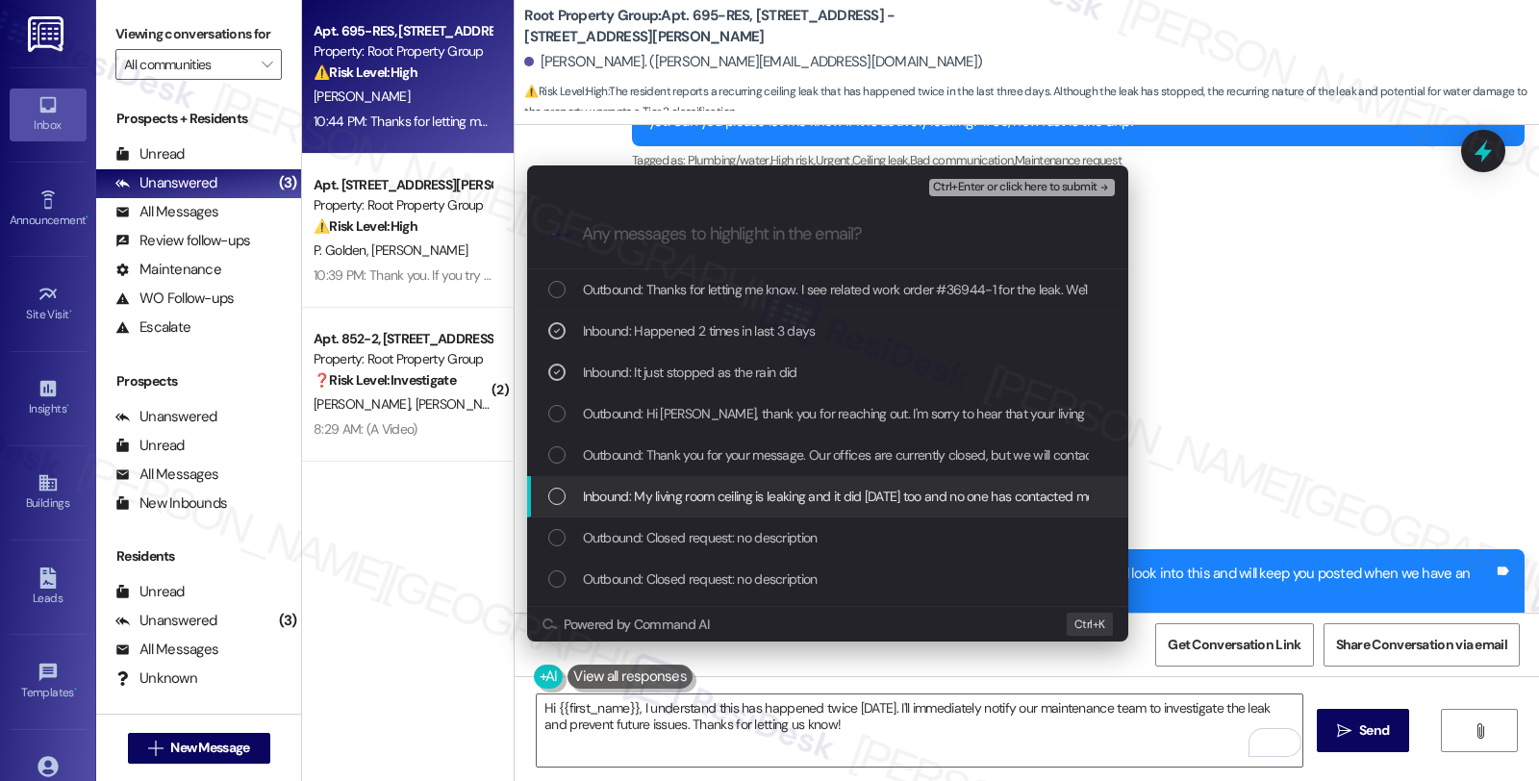
click at [747, 500] on span "Inbound: My living room ceiling is leaking and it did on Saturday too and no on…" at bounding box center [839, 496] width 512 height 21
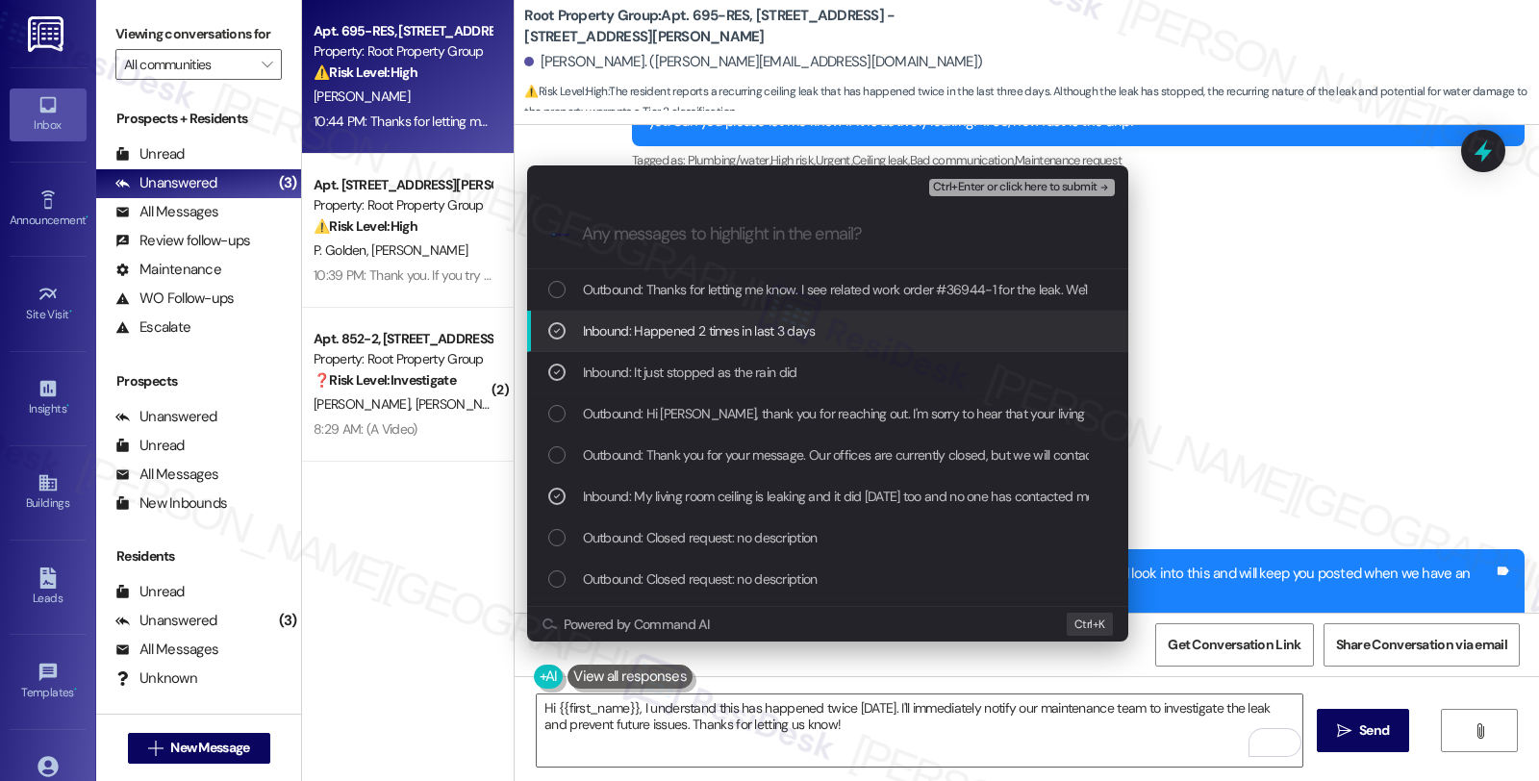
click at [966, 187] on span "Ctrl+Enter or click here to submit" at bounding box center [1015, 187] width 164 height 13
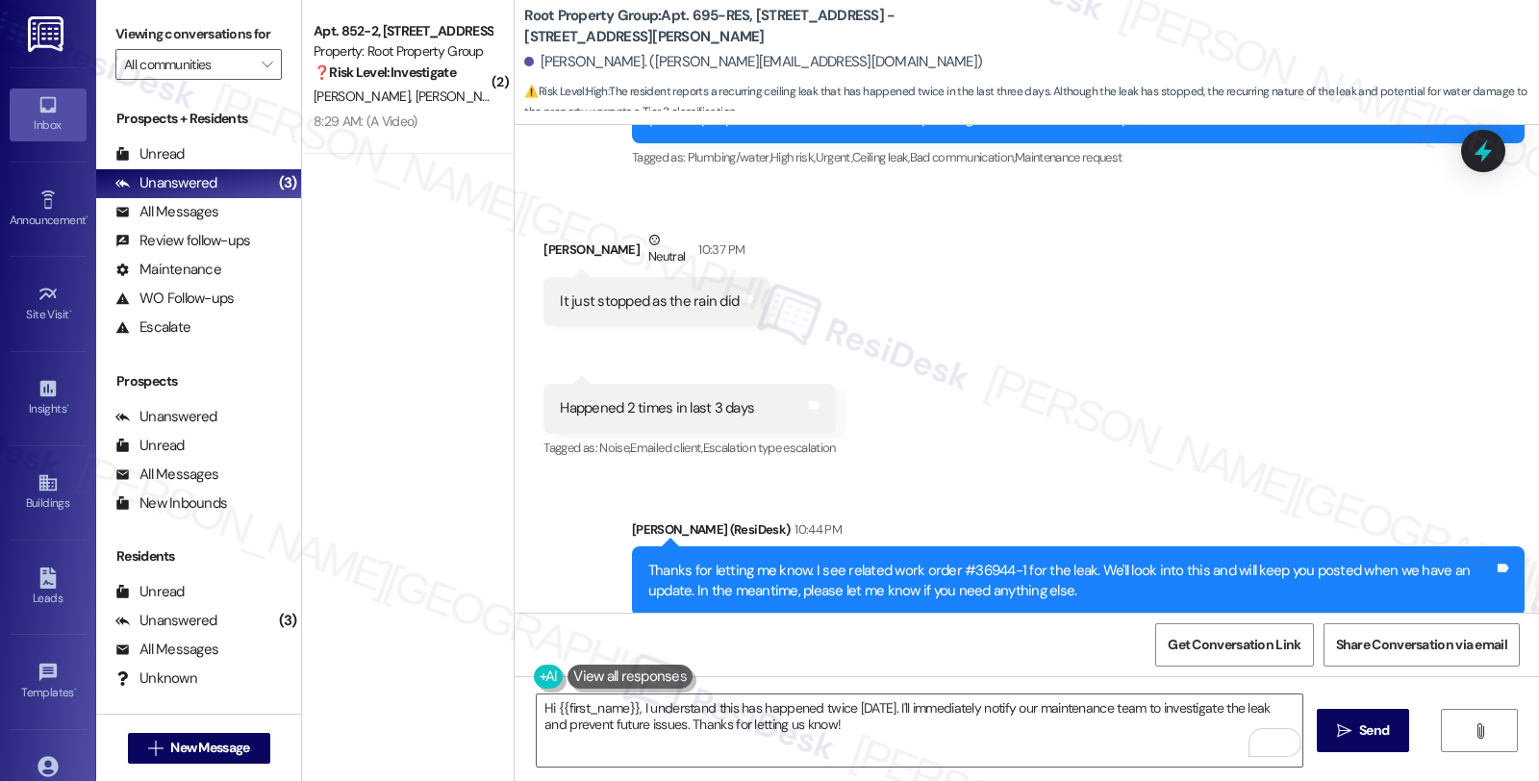
scroll to position [1427, 0]
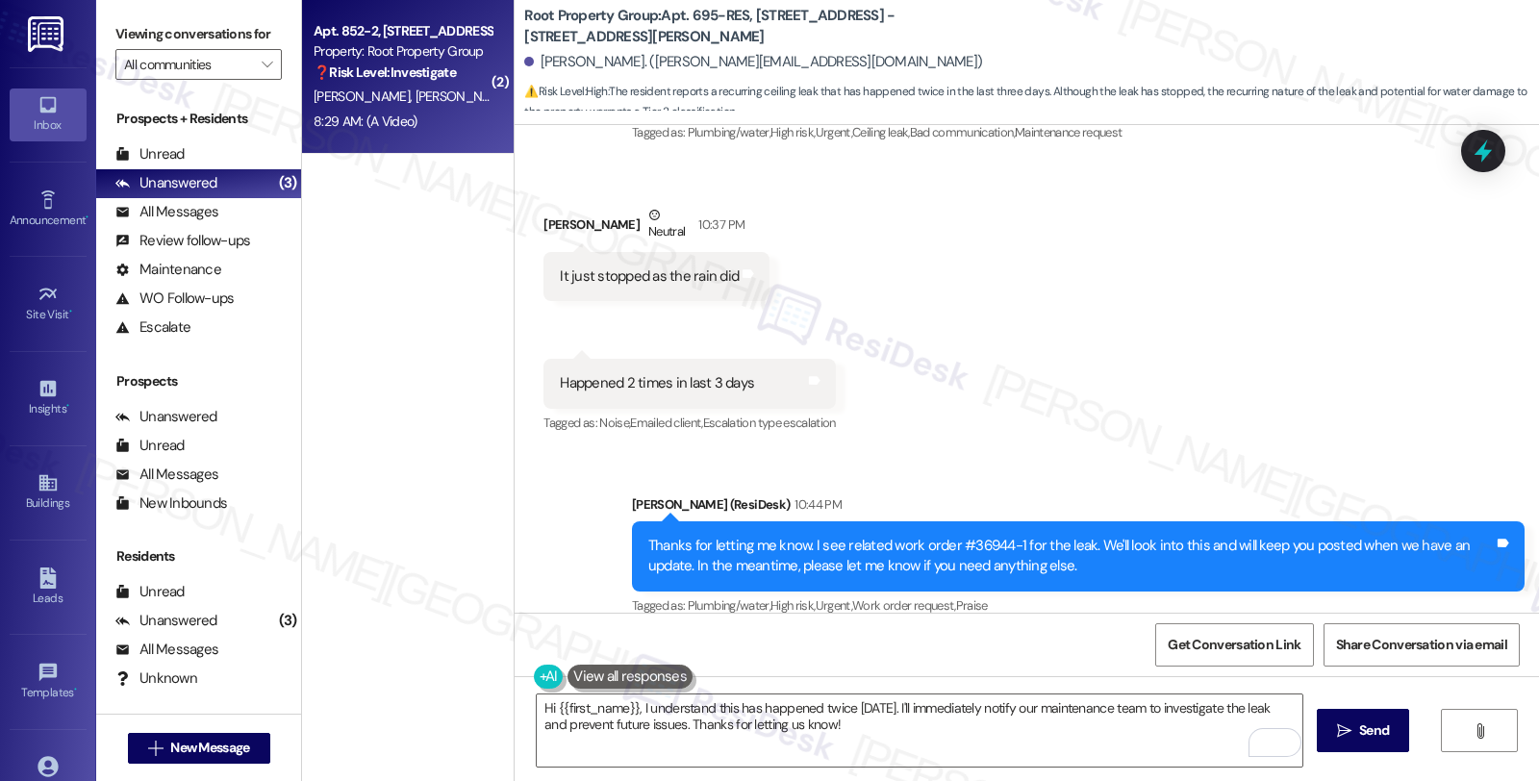
click at [409, 68] on strong "❓ Risk Level: Investigate" at bounding box center [385, 71] width 142 height 17
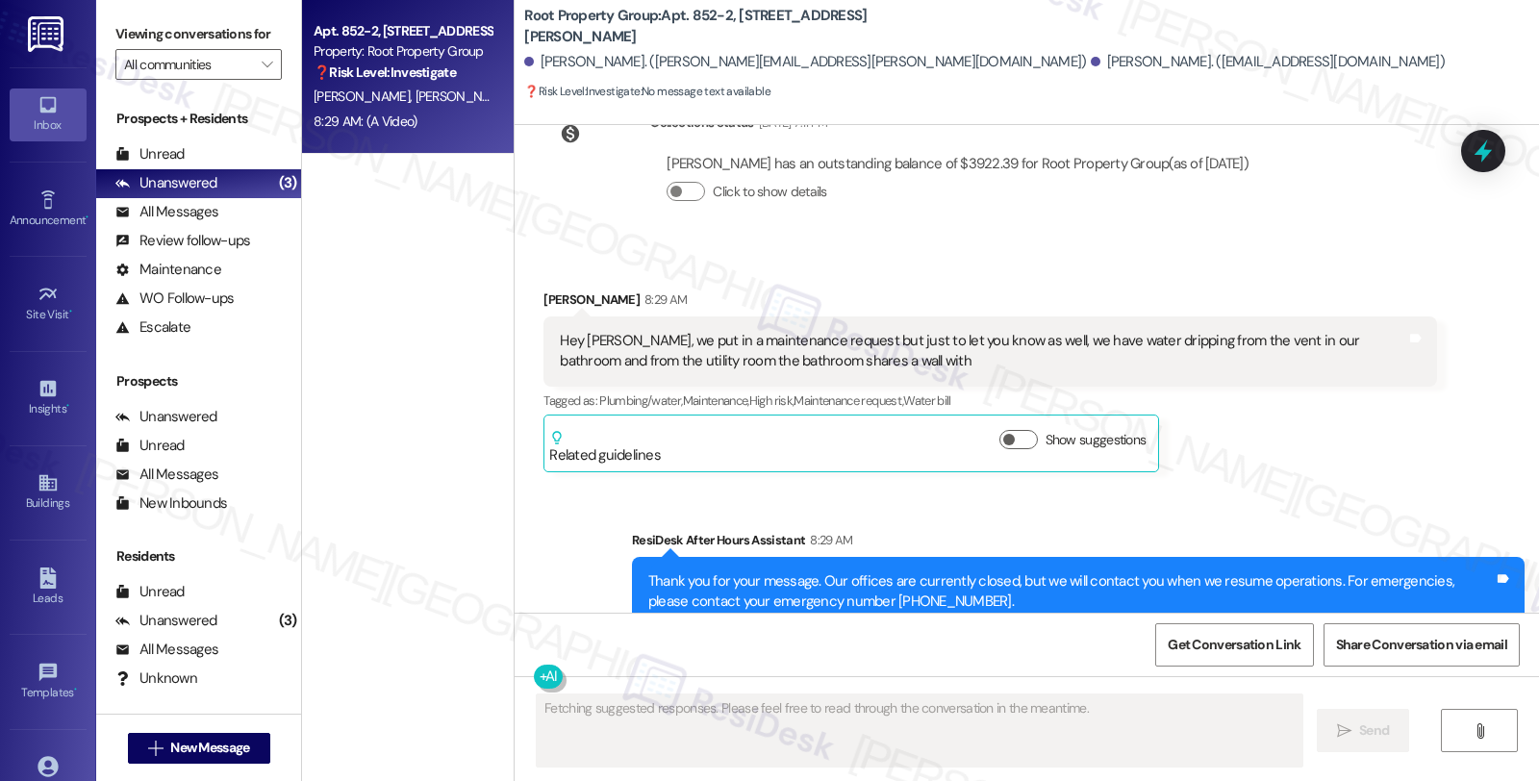
scroll to position [1176, 0]
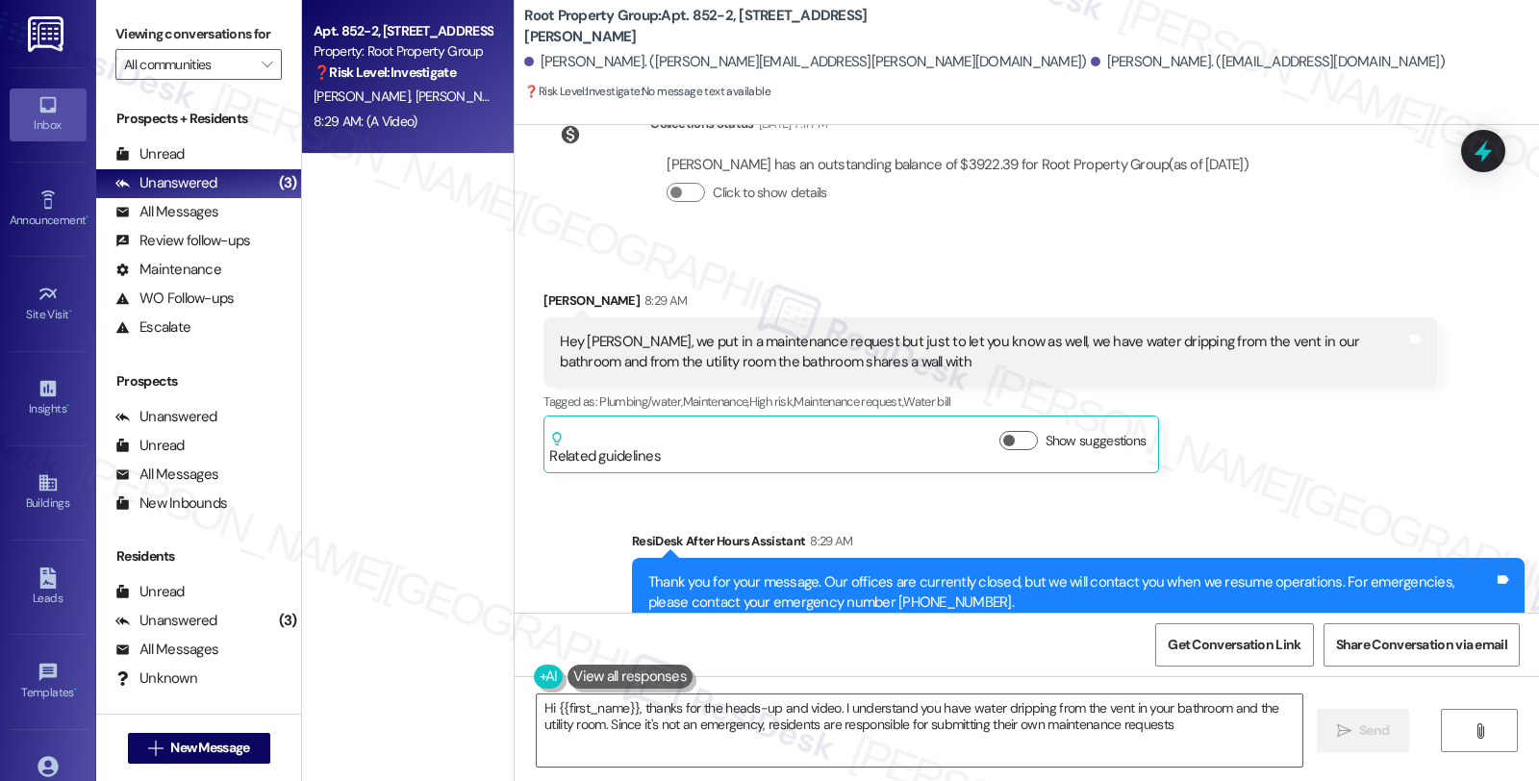
type textarea "Hi {{first_name}}, thanks for the heads-up and video. I understand you have wat…"
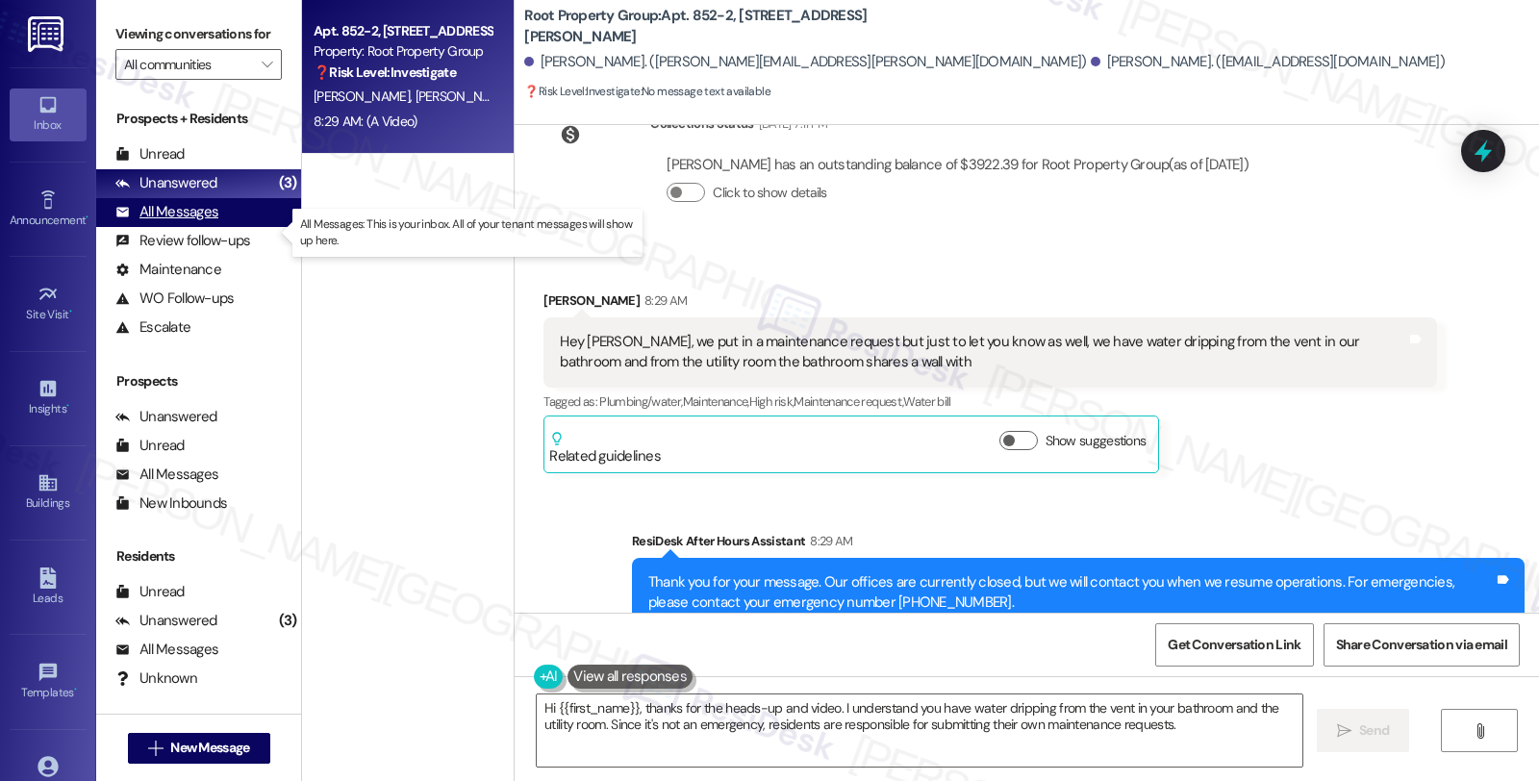
click at [208, 222] on div "All Messages" at bounding box center [166, 212] width 103 height 20
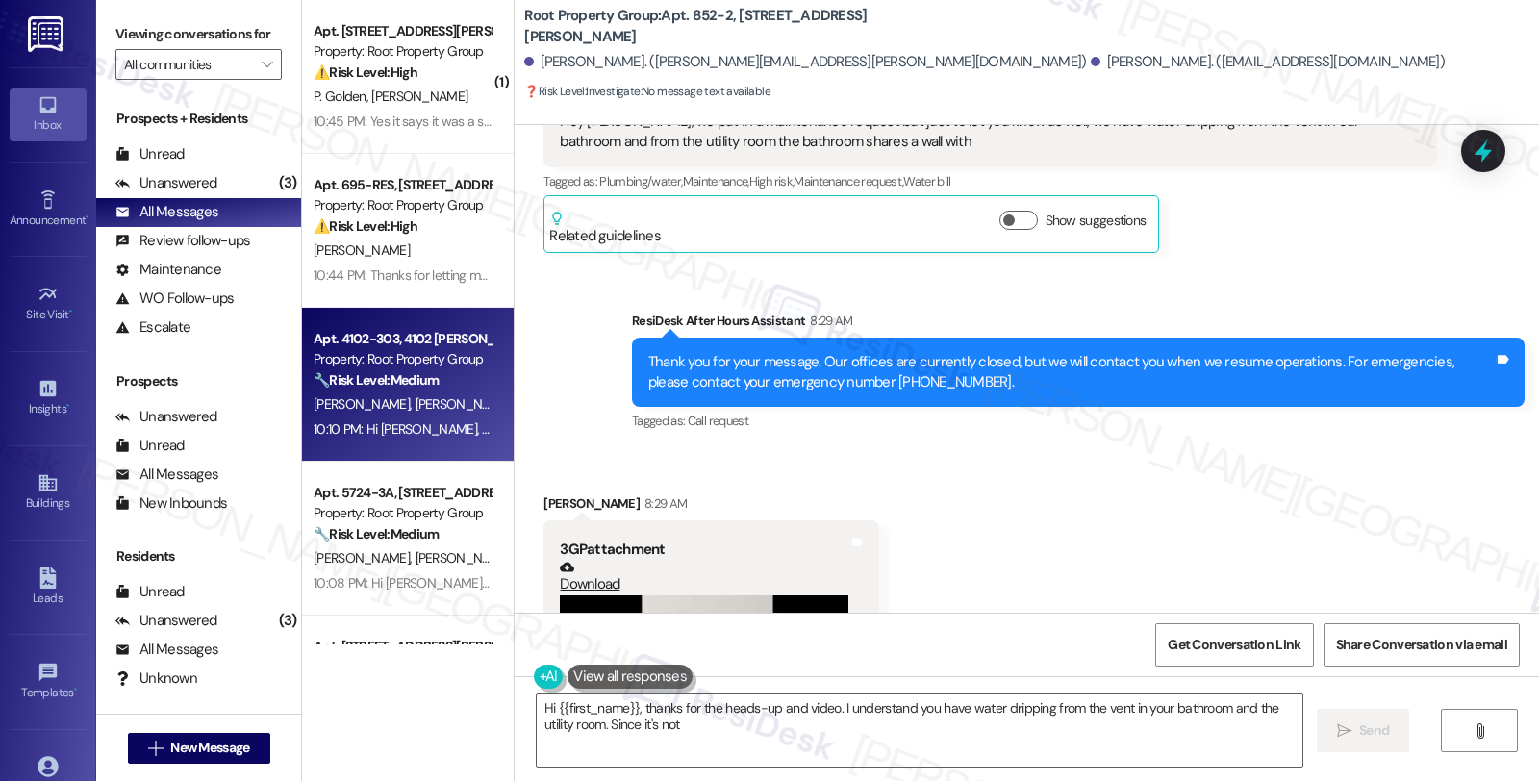
scroll to position [1603, 0]
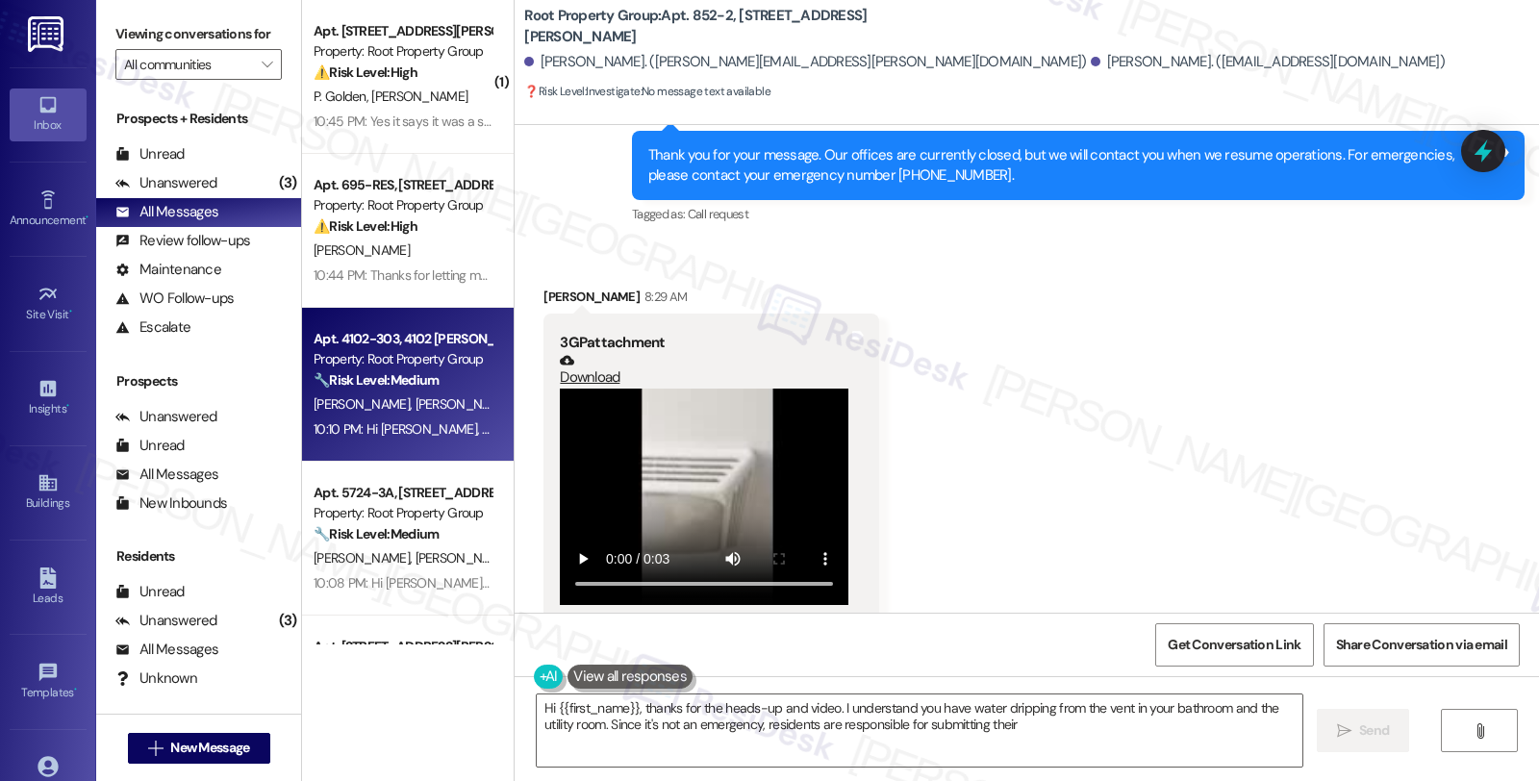
type textarea "Hi {{first_name}}, thanks for the heads-up and video. I understand you have wat…"
click at [453, 401] on div "E. Gonzales C. Gonzales" at bounding box center [403, 404] width 182 height 24
type textarea "Hi {{first_name}}, thanks for the heads-up and video. I understand you have wat…"
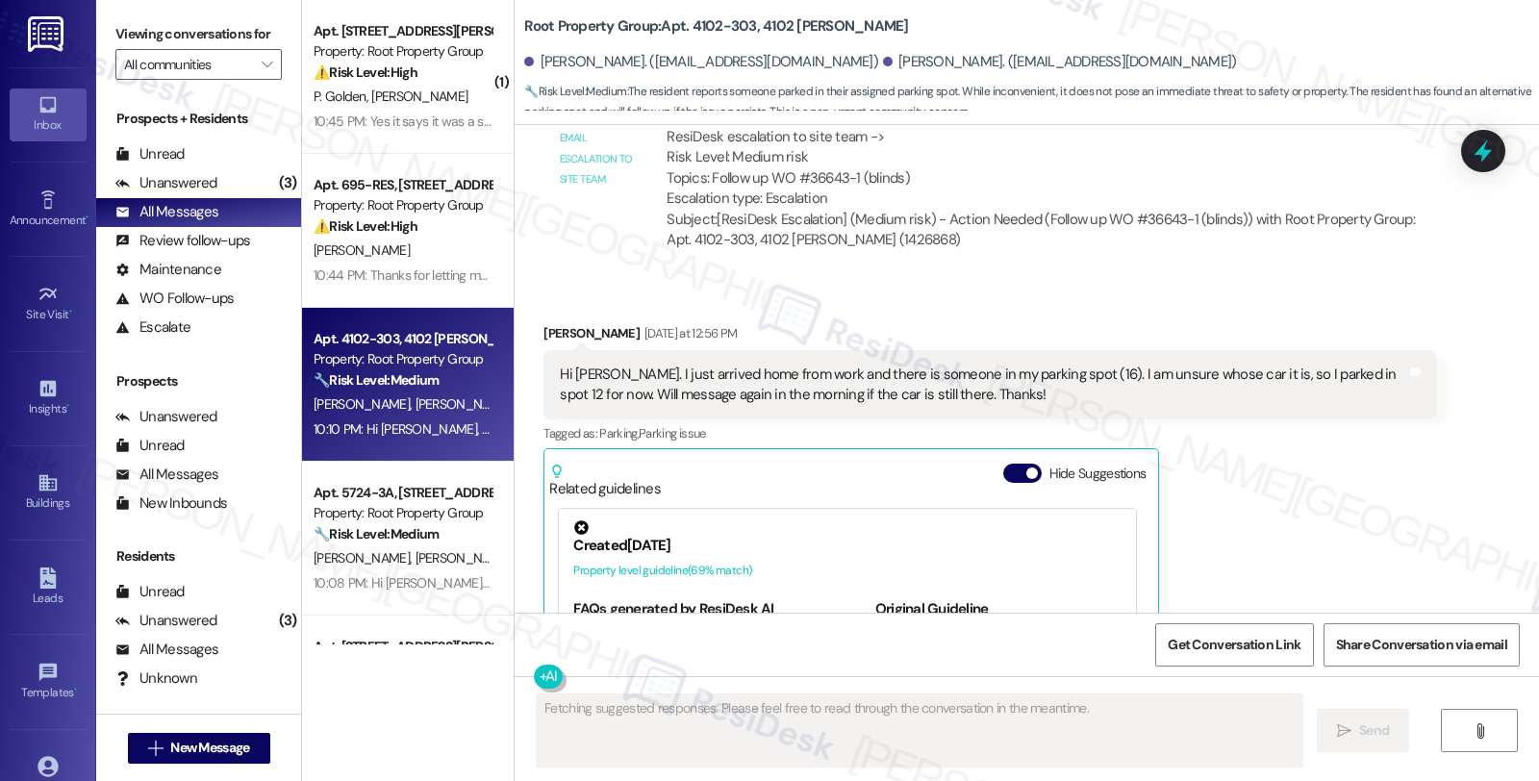
scroll to position [3829, 0]
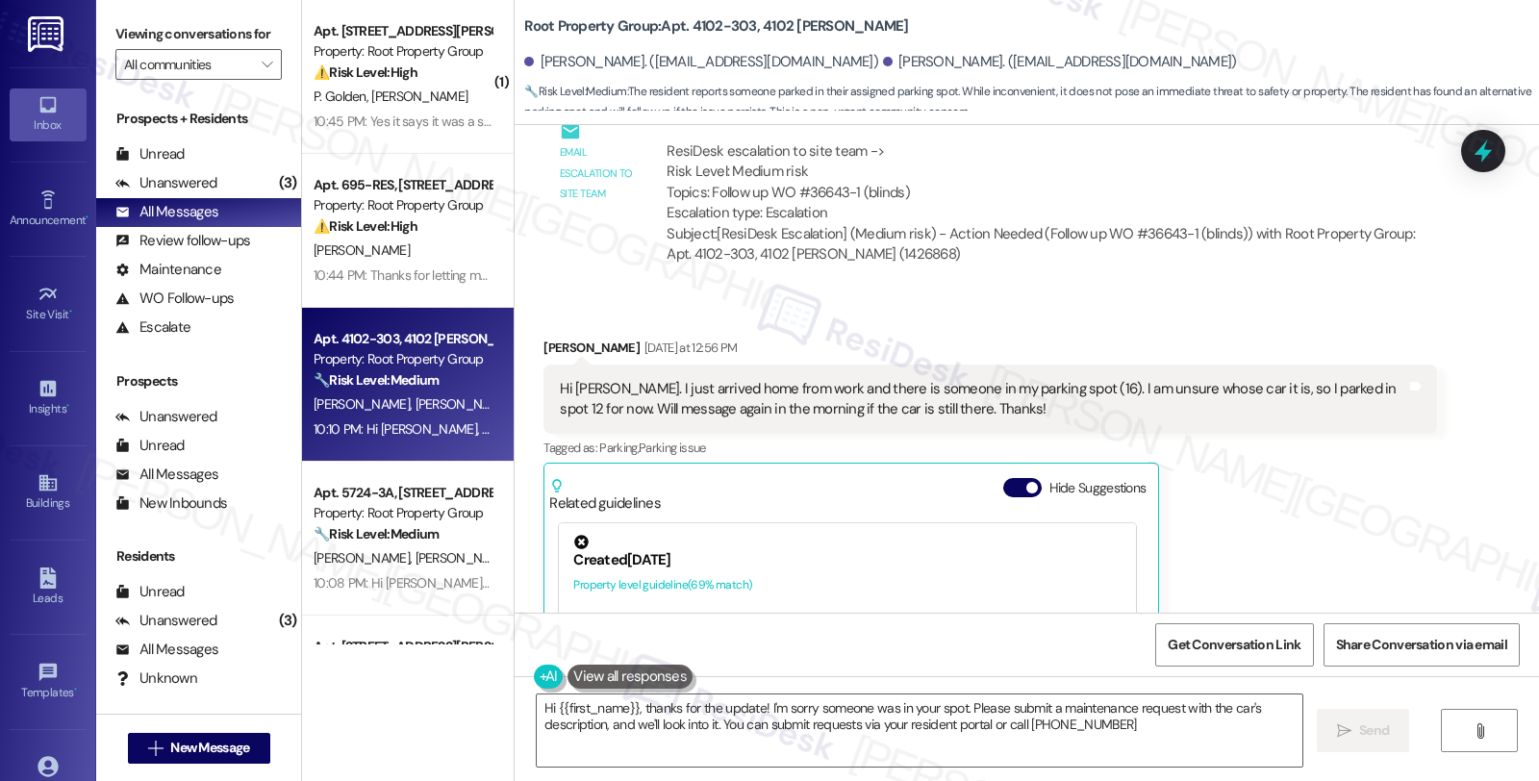
type textarea "Hi {{first_name}}, thanks for the update! I'm sorry someone was in your spot. P…"
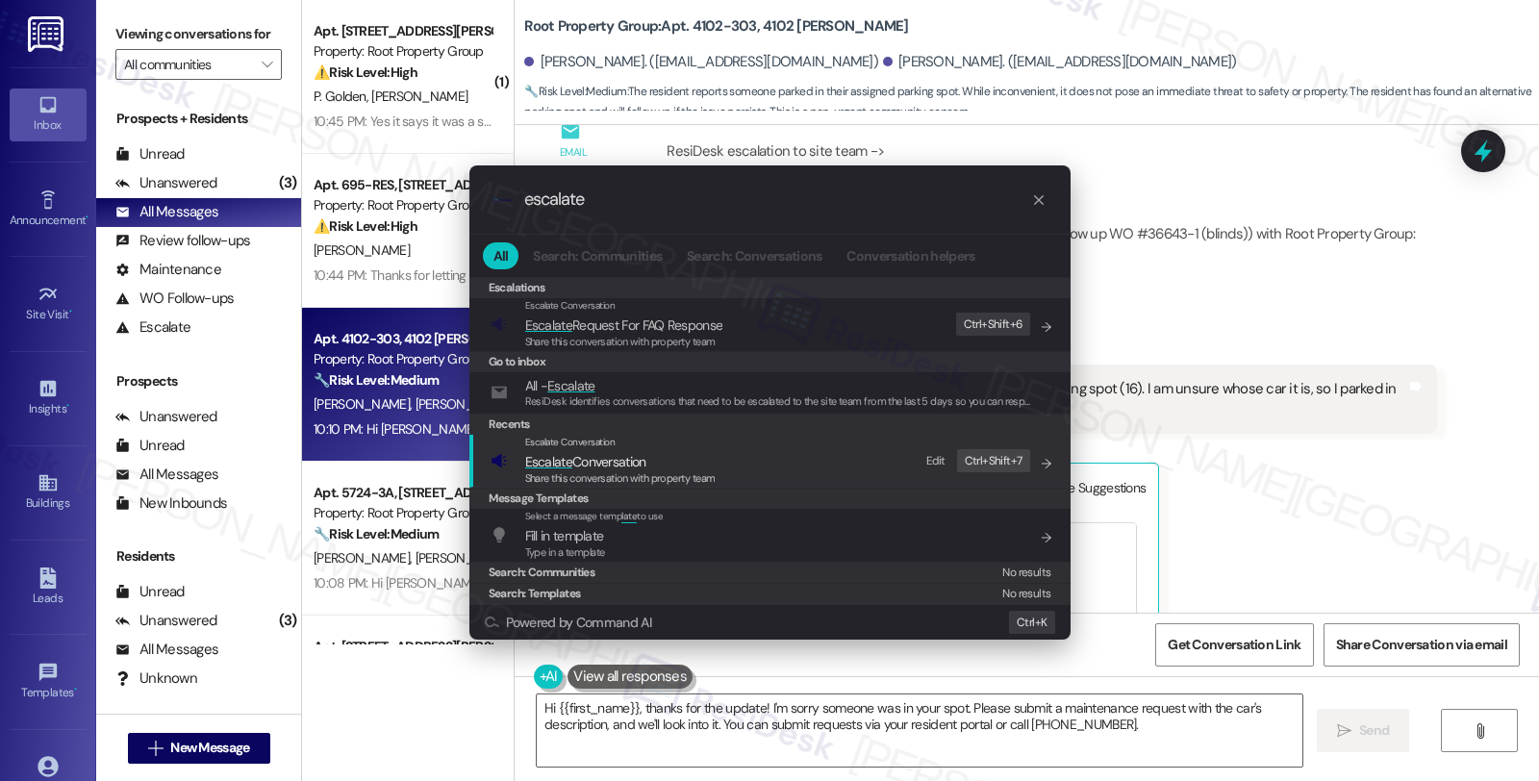
type input "escalate"
click at [704, 474] on span "Share this conversation with property team" at bounding box center [620, 477] width 190 height 13
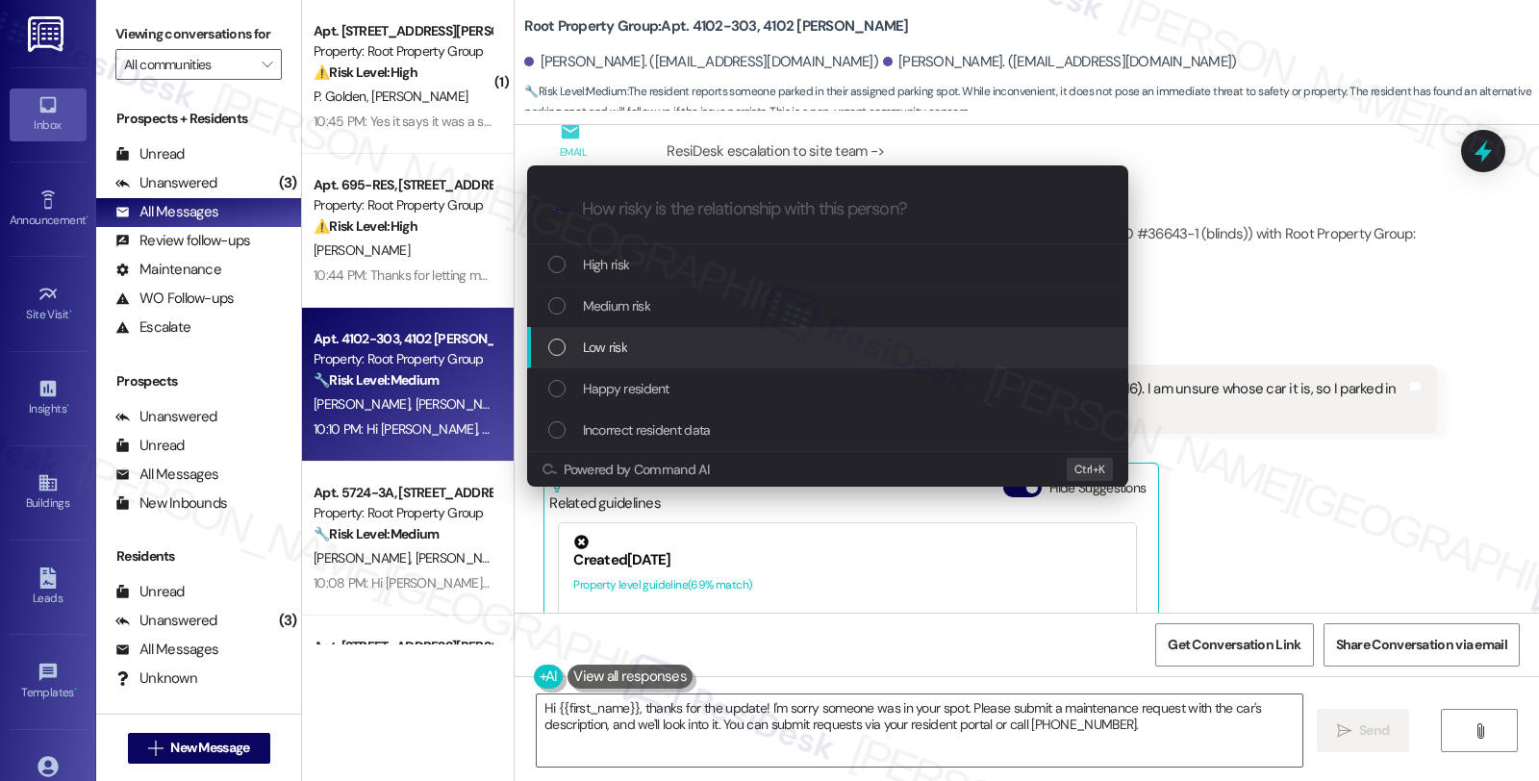
click at [664, 346] on div "Low risk" at bounding box center [829, 347] width 563 height 21
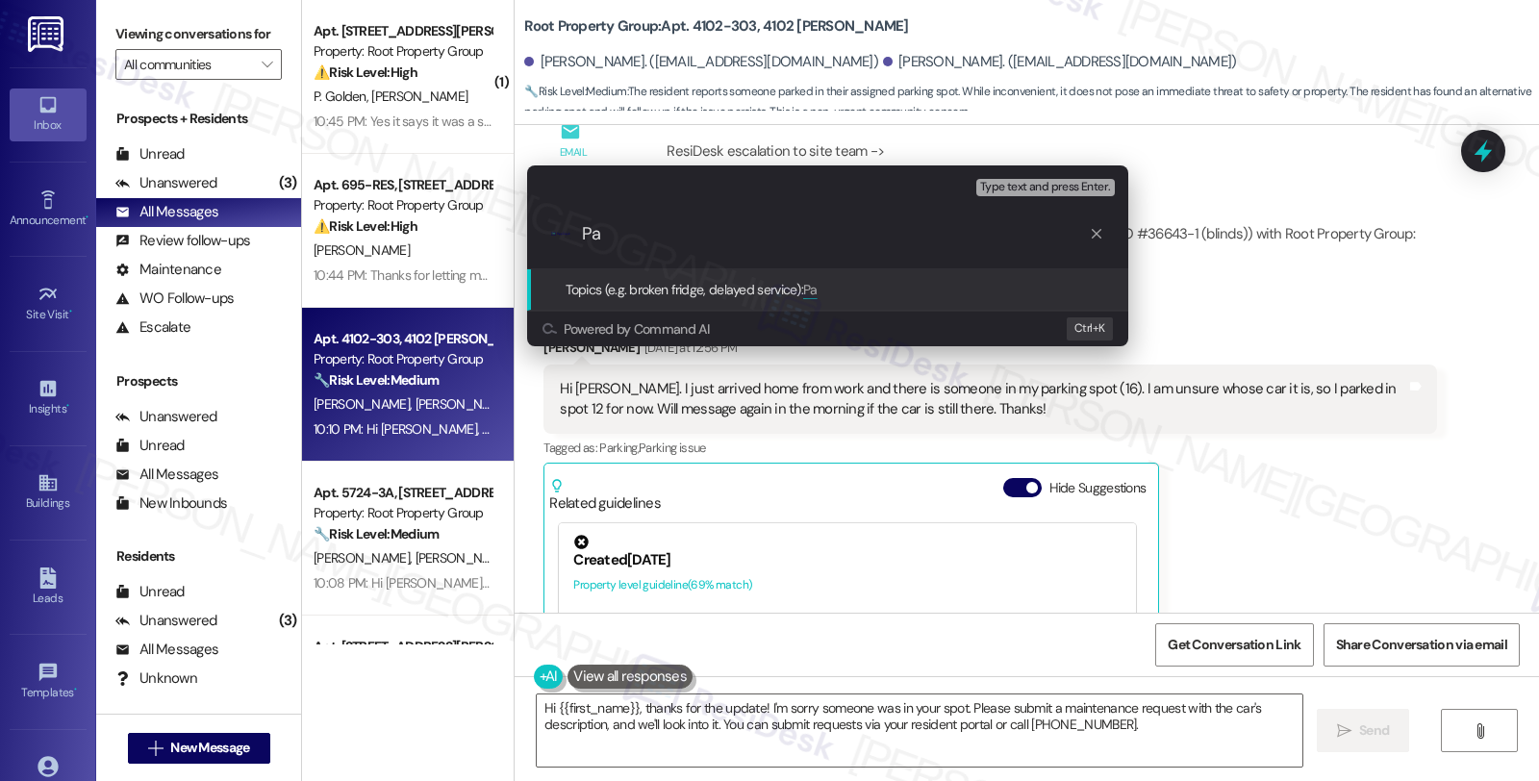
type input "P"
type input "Someone's parked on their parking spot"
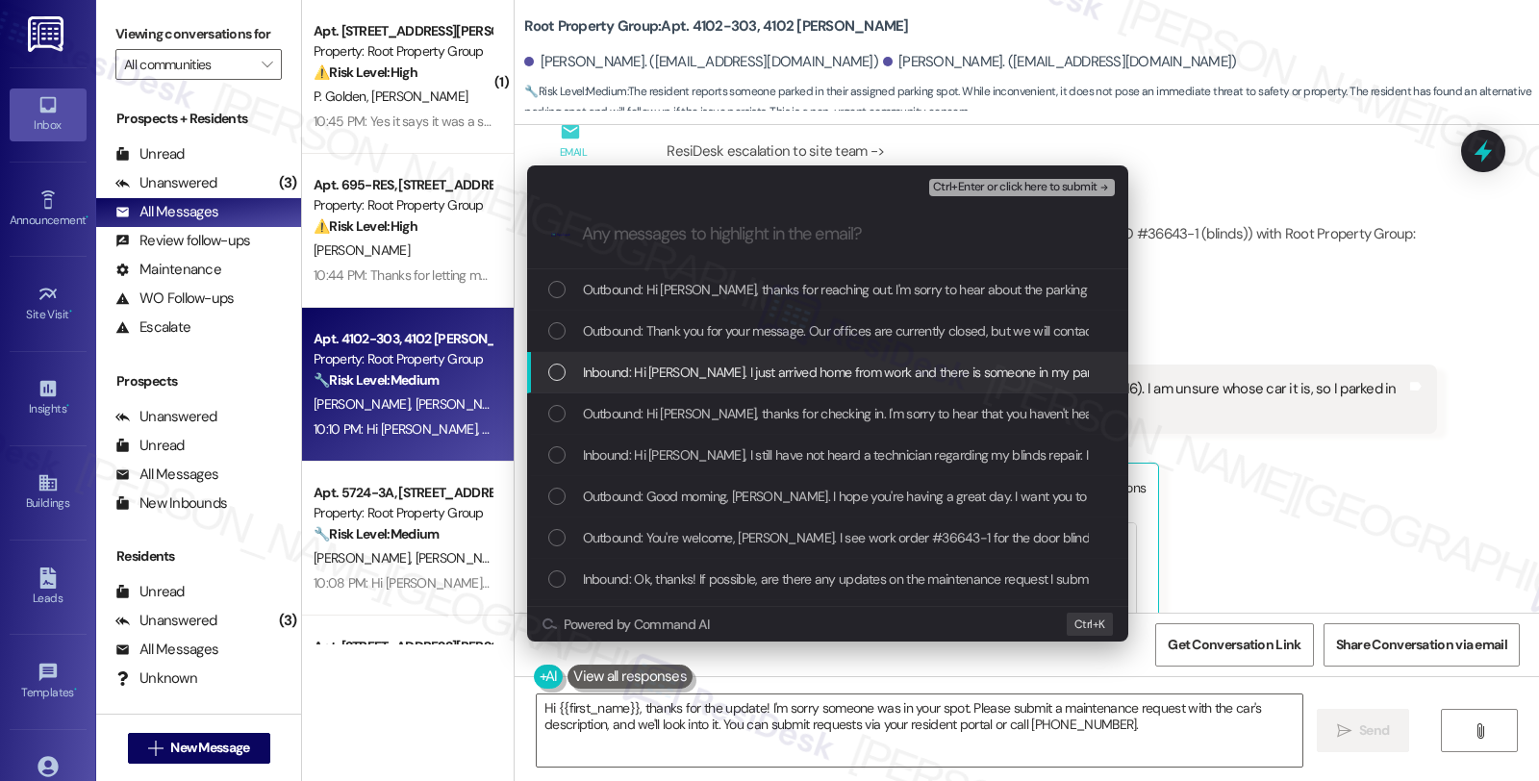
click at [668, 366] on span "Inbound: Hi Sarah. I just arrived home from work and there is someone in my par…" at bounding box center [1213, 372] width 1261 height 21
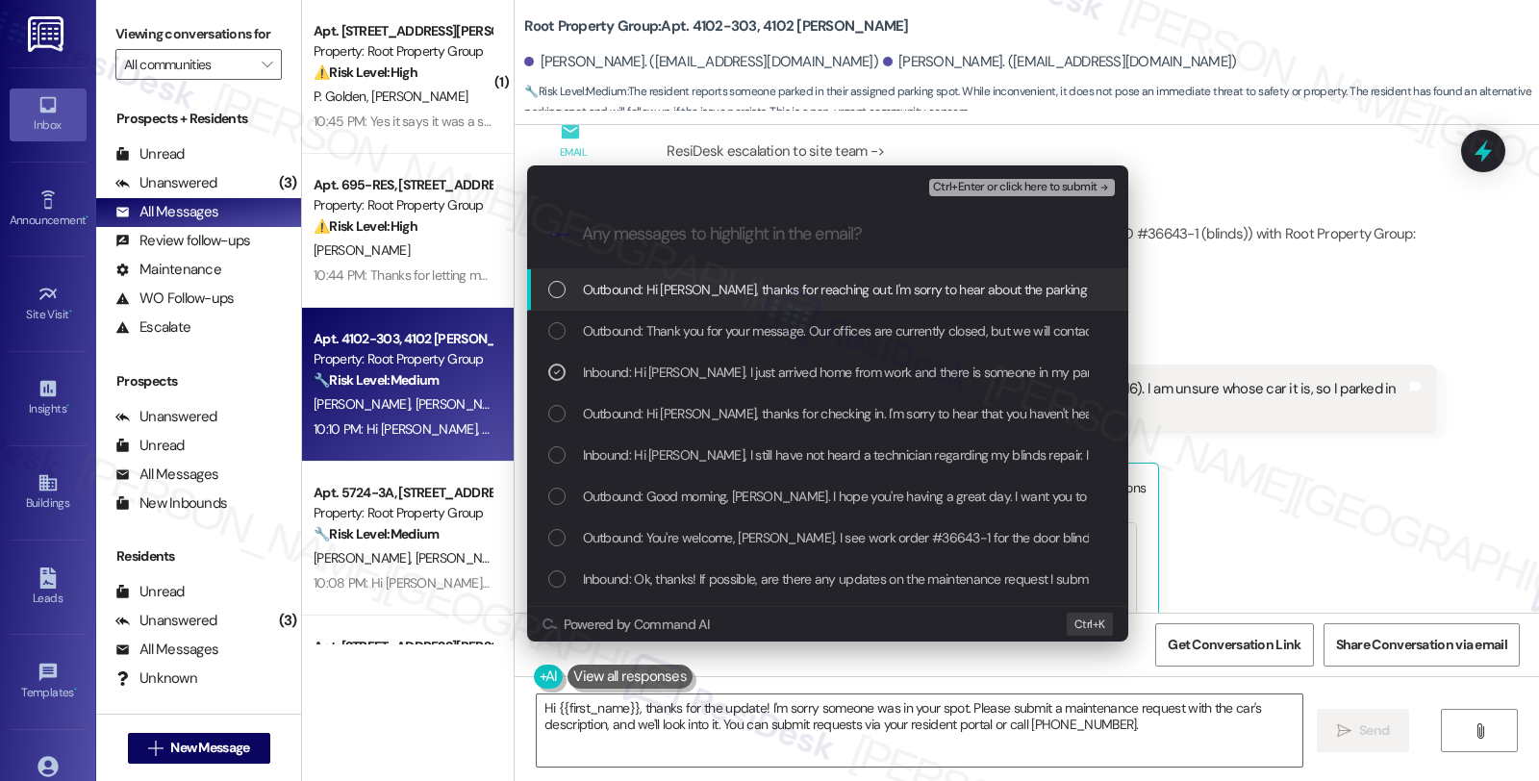
click at [991, 192] on span "Ctrl+Enter or click here to submit" at bounding box center [1015, 187] width 164 height 13
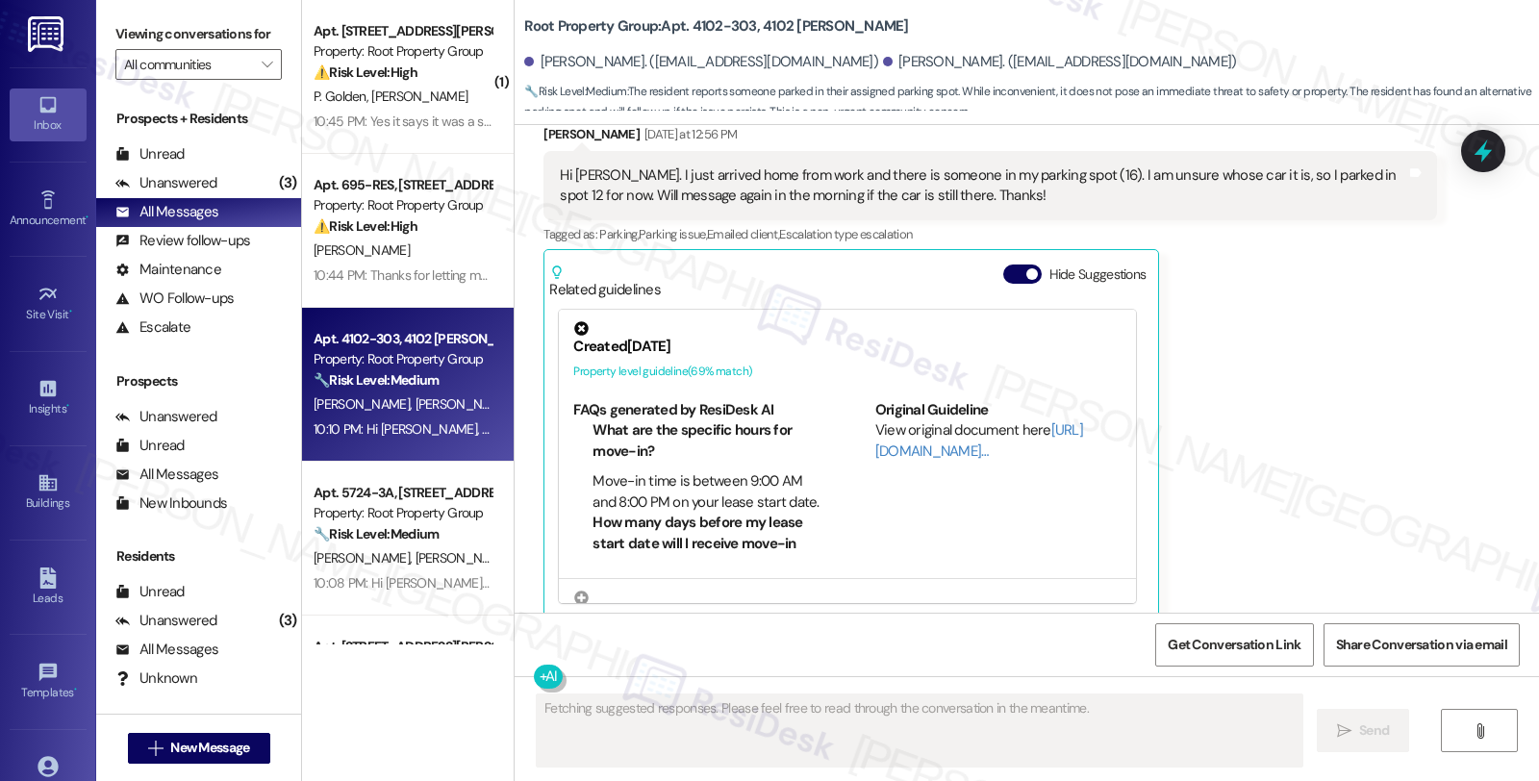
scroll to position [4388, 0]
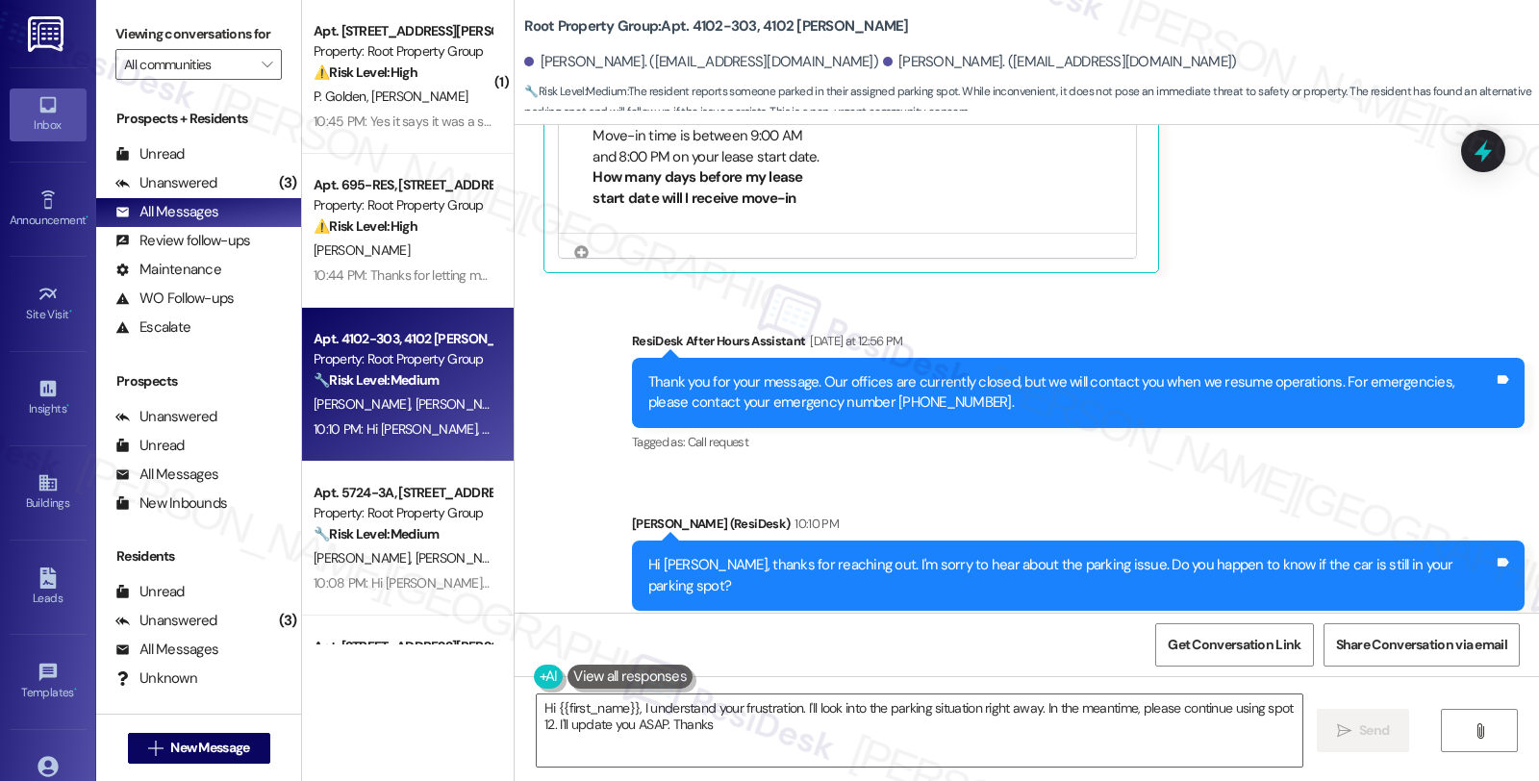
type textarea "Hi {{first_name}}, I understand your frustration. I'll look into the parking si…"
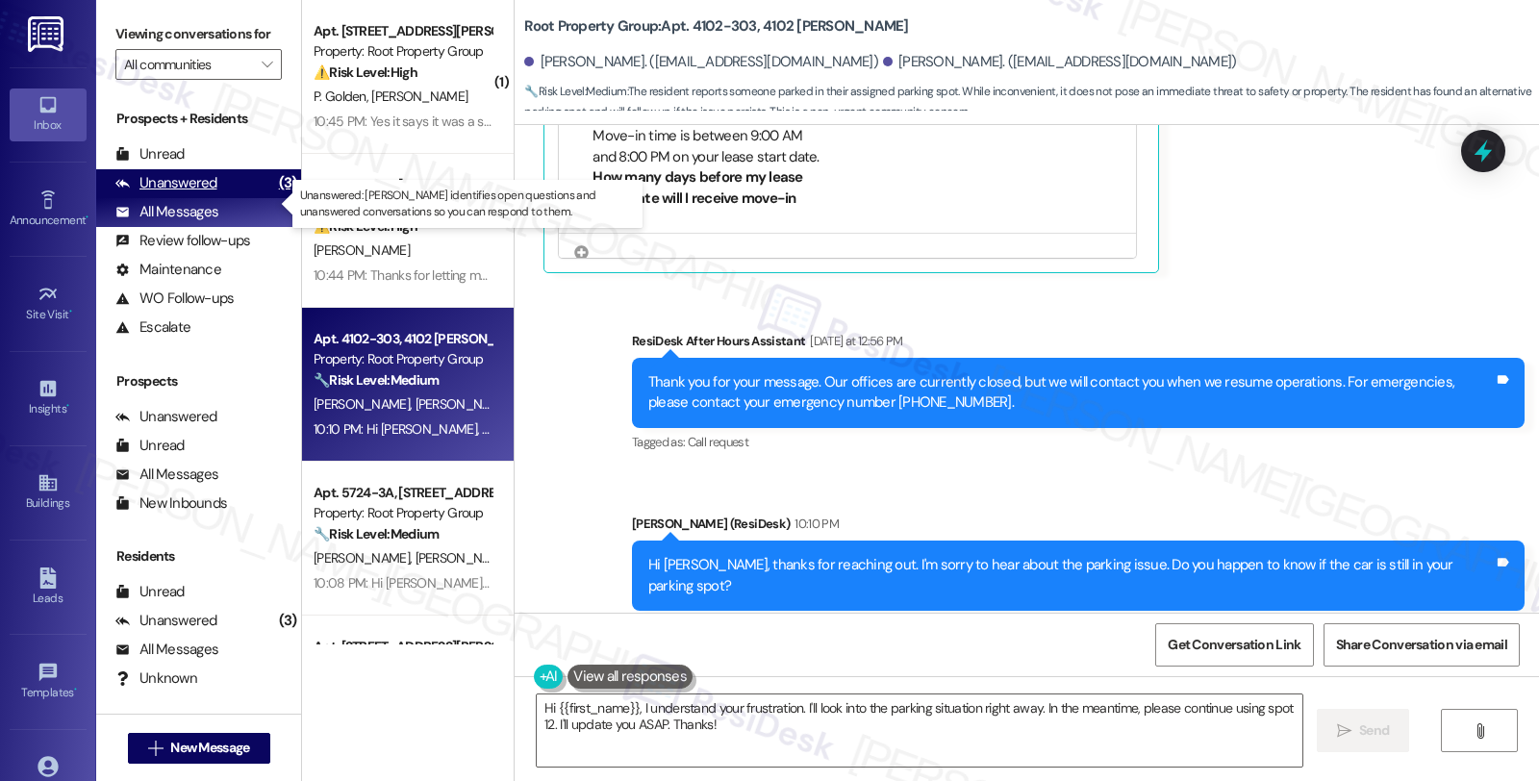
click at [227, 198] on div "Unanswered (3)" at bounding box center [198, 183] width 205 height 29
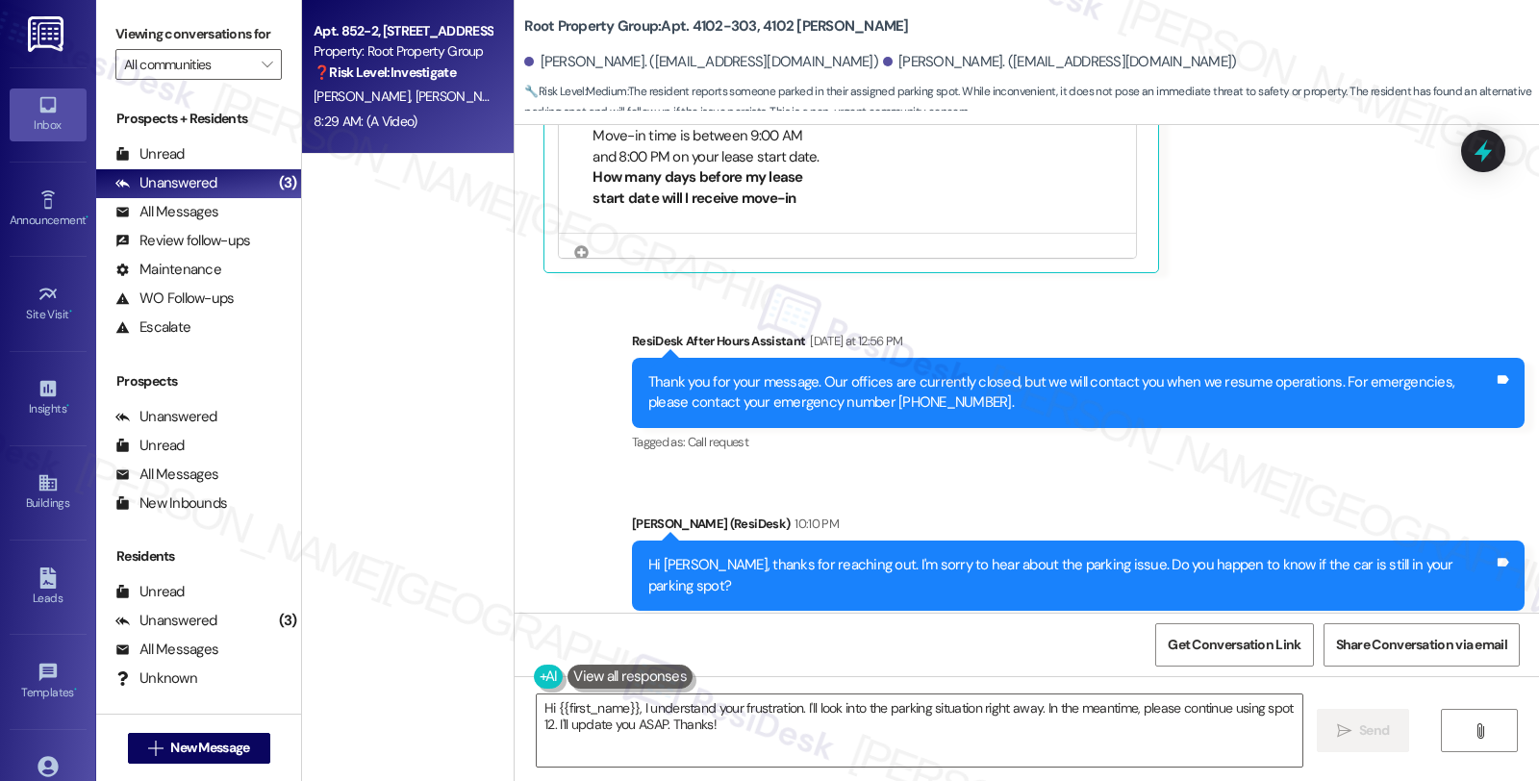
click at [361, 79] on strong "❓ Risk Level: Investigate" at bounding box center [385, 71] width 142 height 17
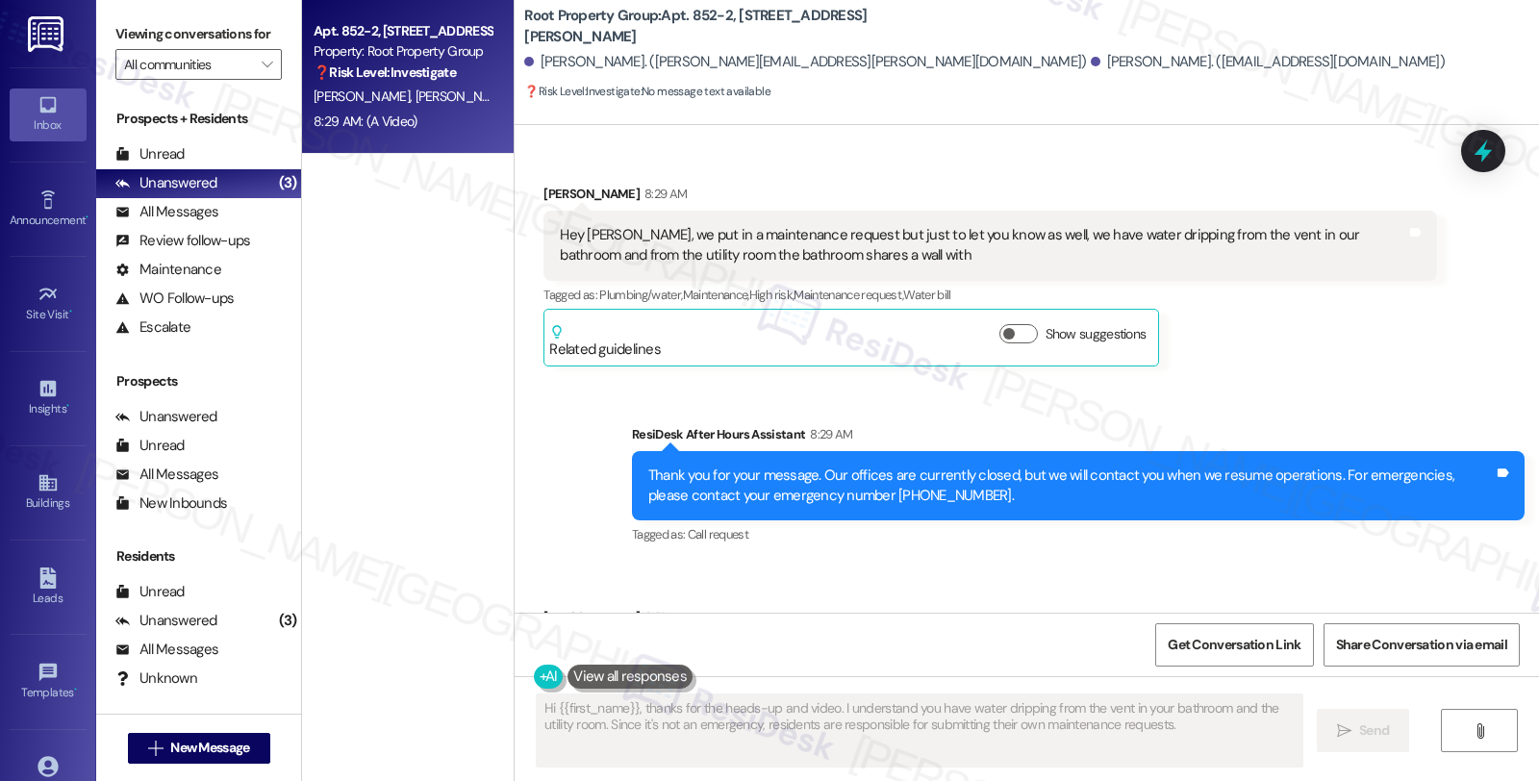
scroll to position [1603, 0]
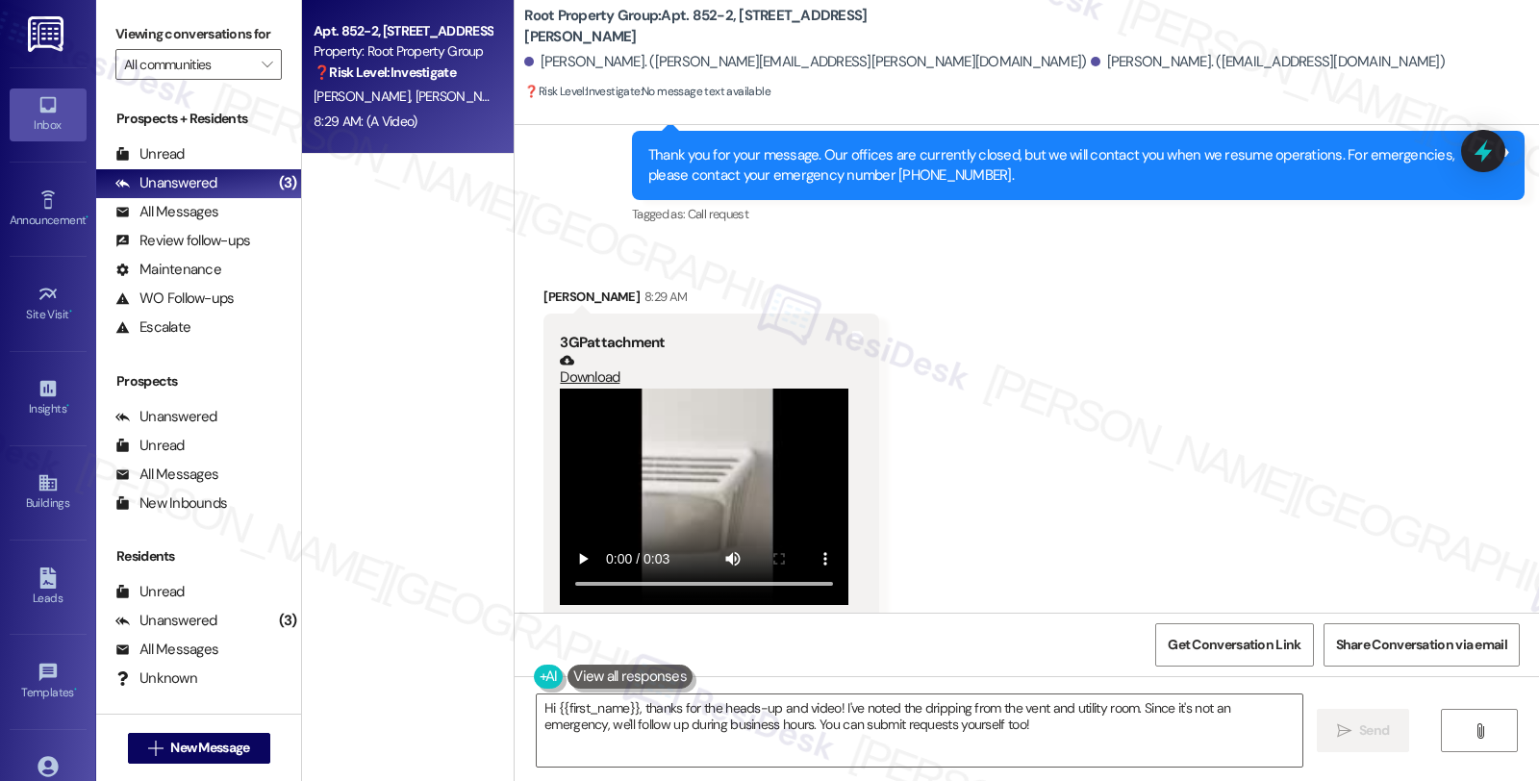
click at [570, 358] on link "Download" at bounding box center [704, 370] width 288 height 34
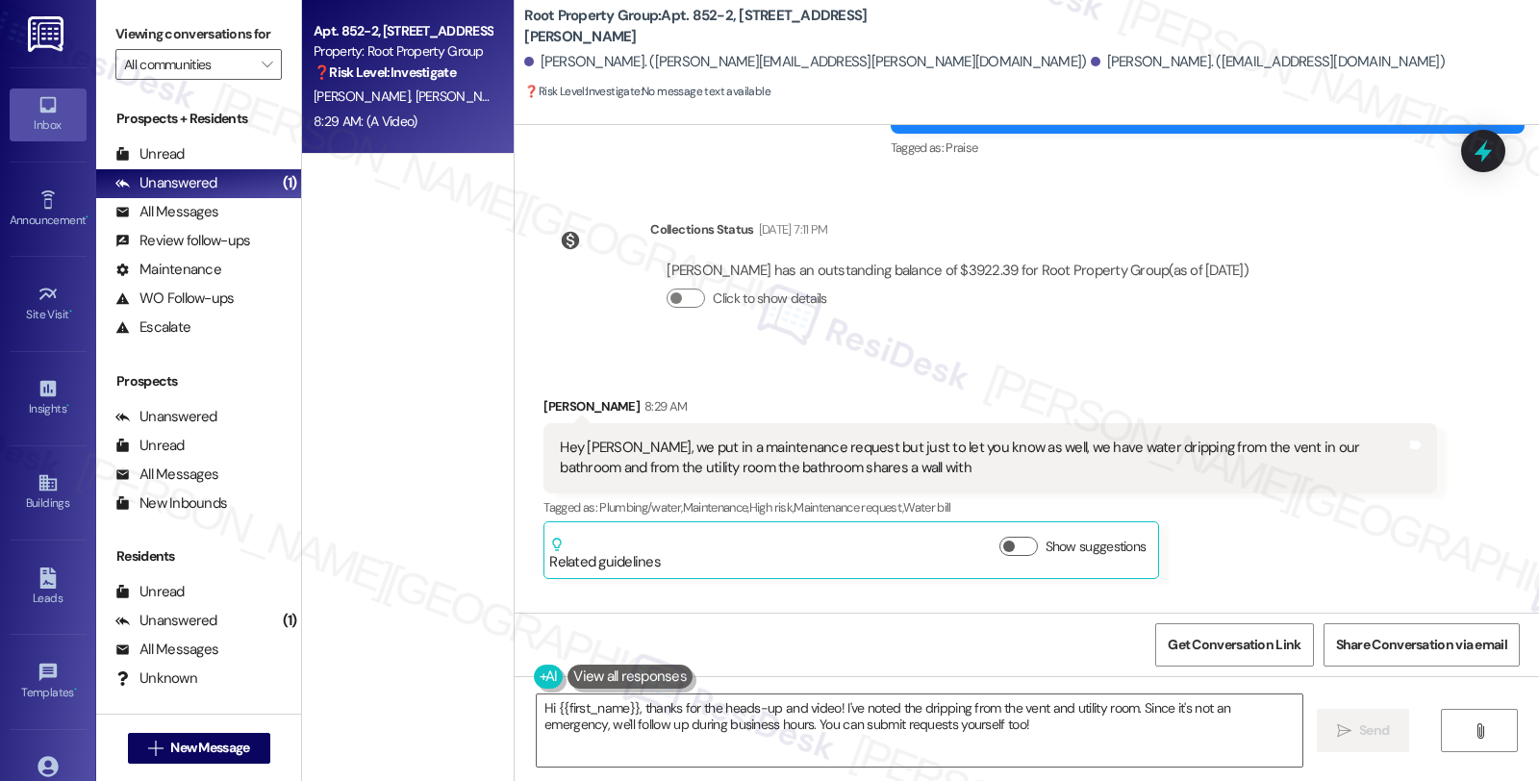
scroll to position [1069, 0]
drag, startPoint x: 802, startPoint y: 58, endPoint x: 876, endPoint y: 62, distance: 74.1
click at [1091, 62] on div "Michael Stemmler. (palmerstemmler@gmail.com)" at bounding box center [1268, 62] width 354 height 20
click at [1091, 63] on div "Michael Stemmler. (palmerstemmler@gmail.com)" at bounding box center [1268, 62] width 354 height 20
drag, startPoint x: 914, startPoint y: 61, endPoint x: 809, endPoint y: 79, distance: 106.4
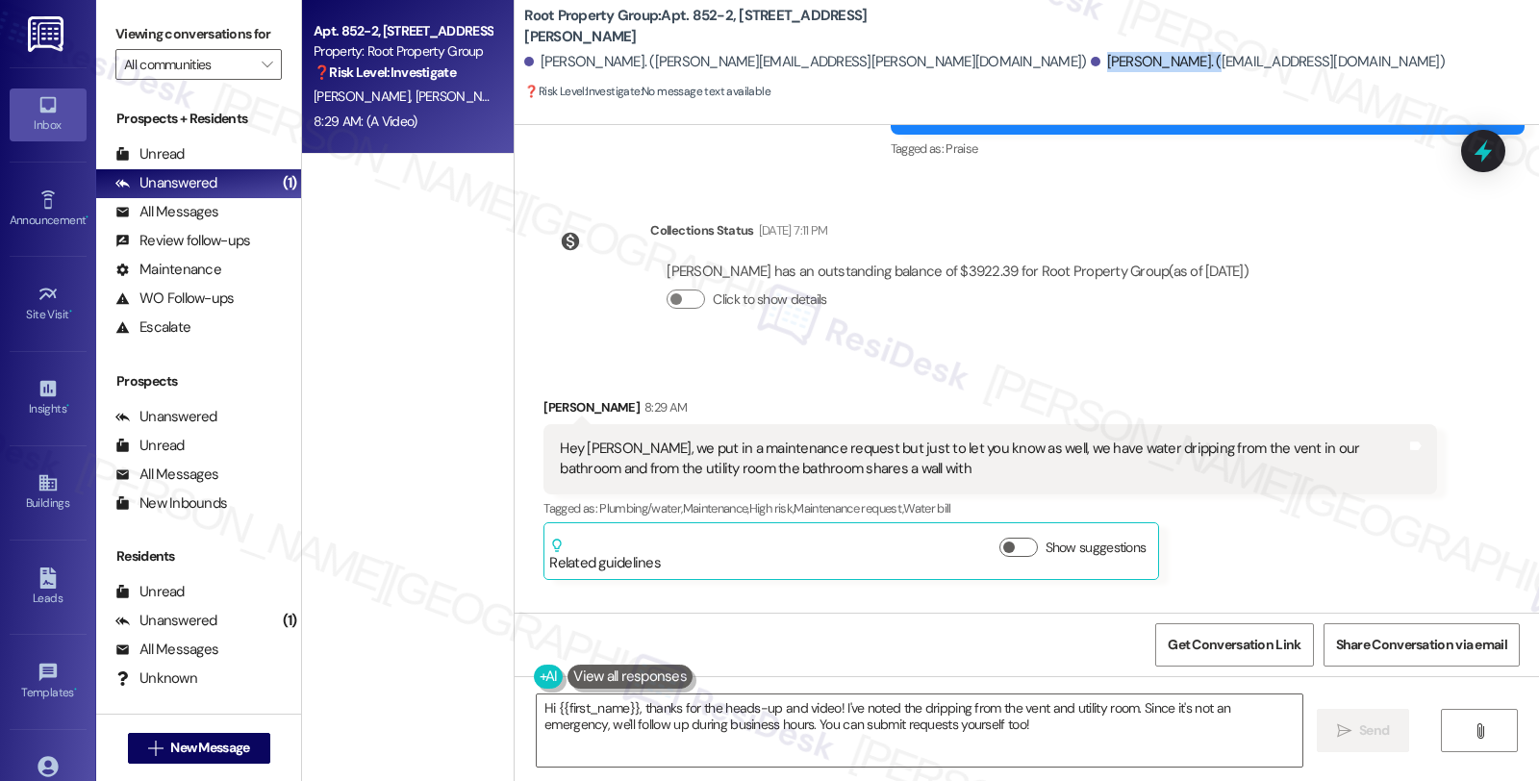
click at [809, 79] on div "Maude Tarbox. (maude.tarbox@gmail.com) Michael Stemmler. (palmerstemmler@gmail.…" at bounding box center [1031, 62] width 1015 height 38
copy div "Michael Stemmler"
click at [551, 397] on div "Michael Stemmler 8:29 AM" at bounding box center [989, 410] width 892 height 27
copy div "Michael"
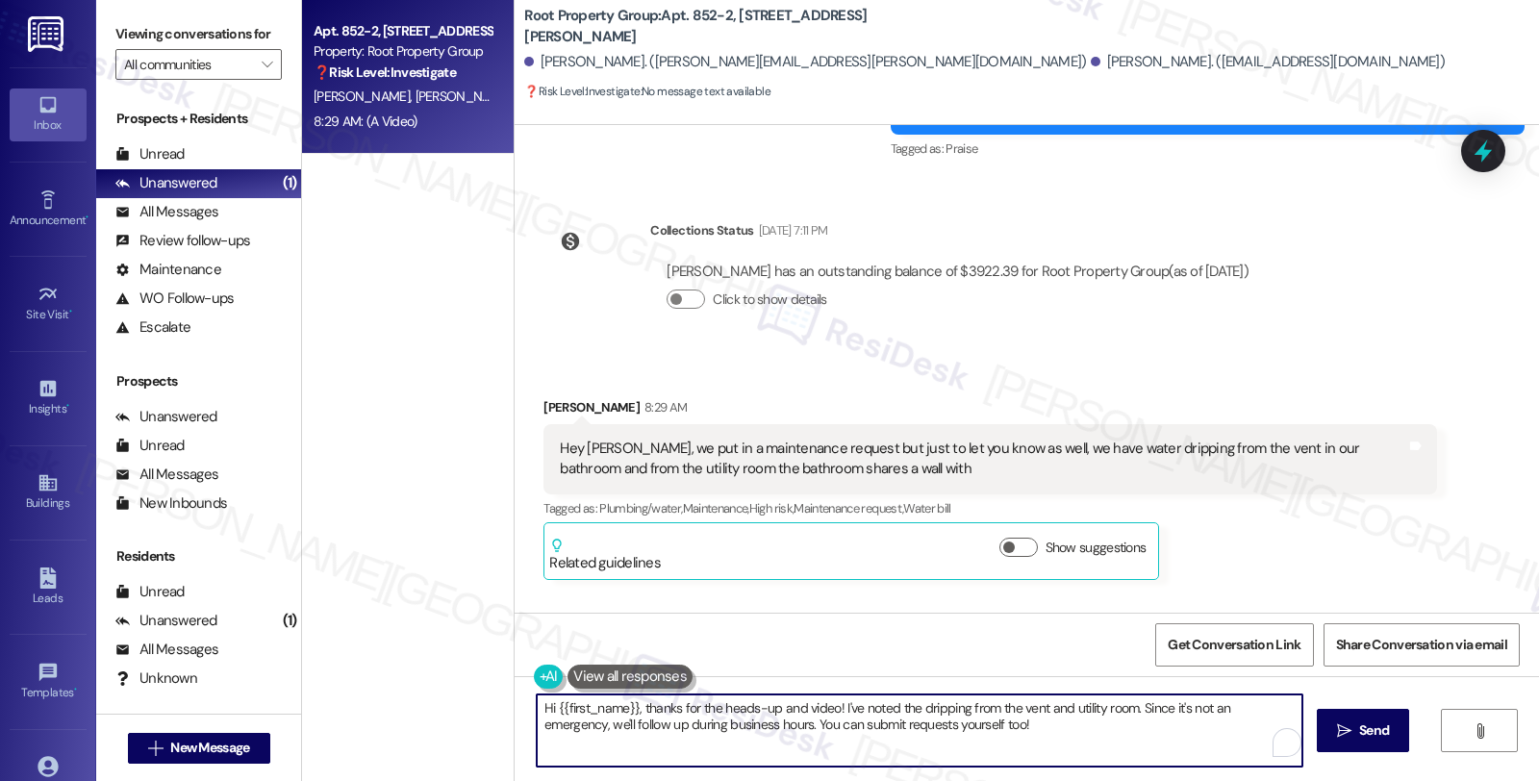
drag, startPoint x: 544, startPoint y: 702, endPoint x: 621, endPoint y: 702, distance: 76.9
click at [621, 702] on textarea "Hi {{first_name}}, thanks for the heads-up and video! I've noted the dripping f…" at bounding box center [919, 730] width 765 height 72
paste textarea "Michael"
click at [790, 707] on textarea "Hi Michael, thanks for the heads-up and video! I've noted the dripping from the…" at bounding box center [919, 730] width 765 height 72
paste textarea "#37044-1"
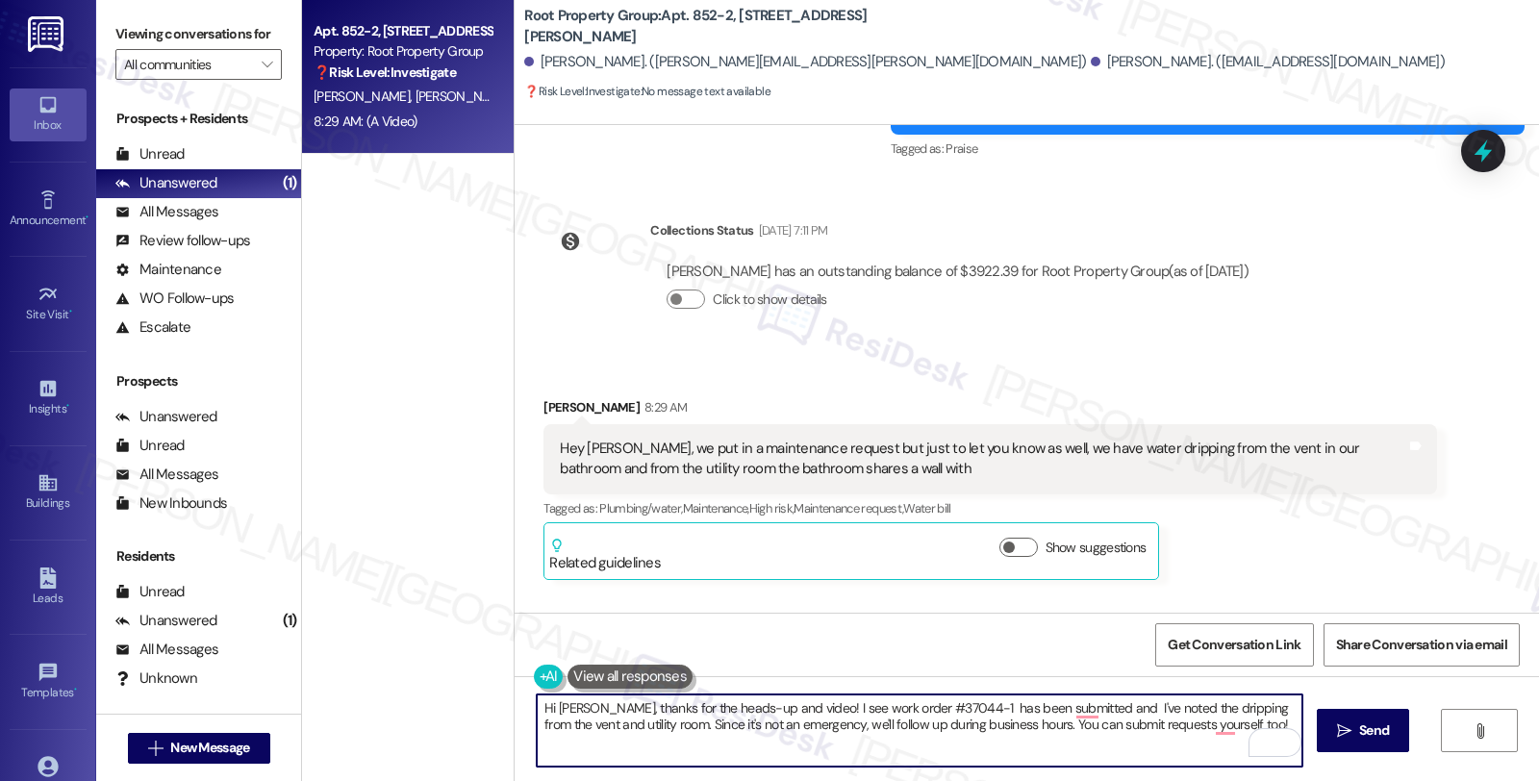
click at [1397, 383] on div "Received via SMS Michael Stemmler 8:29 AM Hey Sarah, we put in a maintenance re…" at bounding box center [989, 489] width 921 height 212
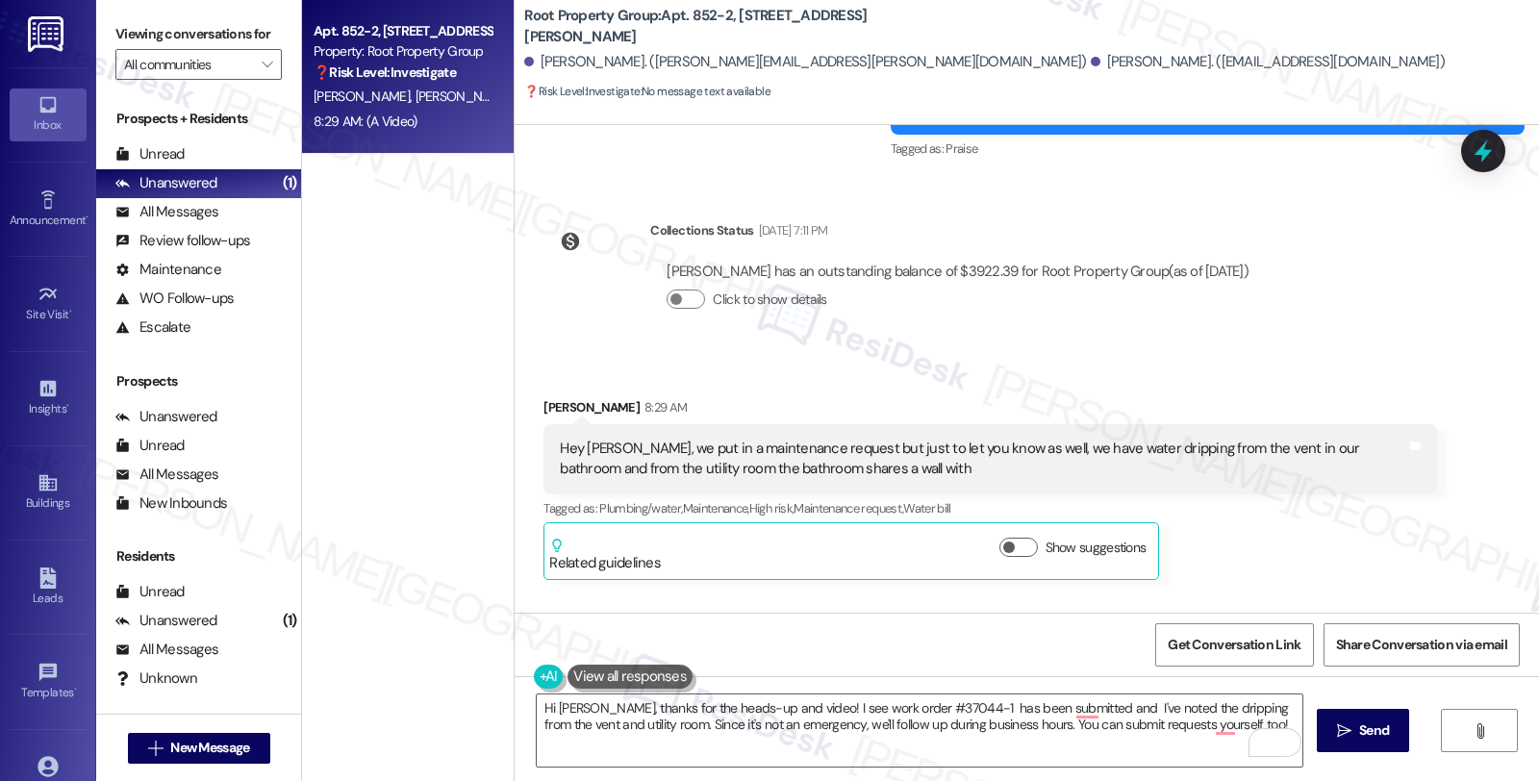
click at [1390, 507] on div "Michael Stemmler 8:29 AM Hey Sarah, we put in a maintenance request but just to…" at bounding box center [989, 488] width 892 height 183
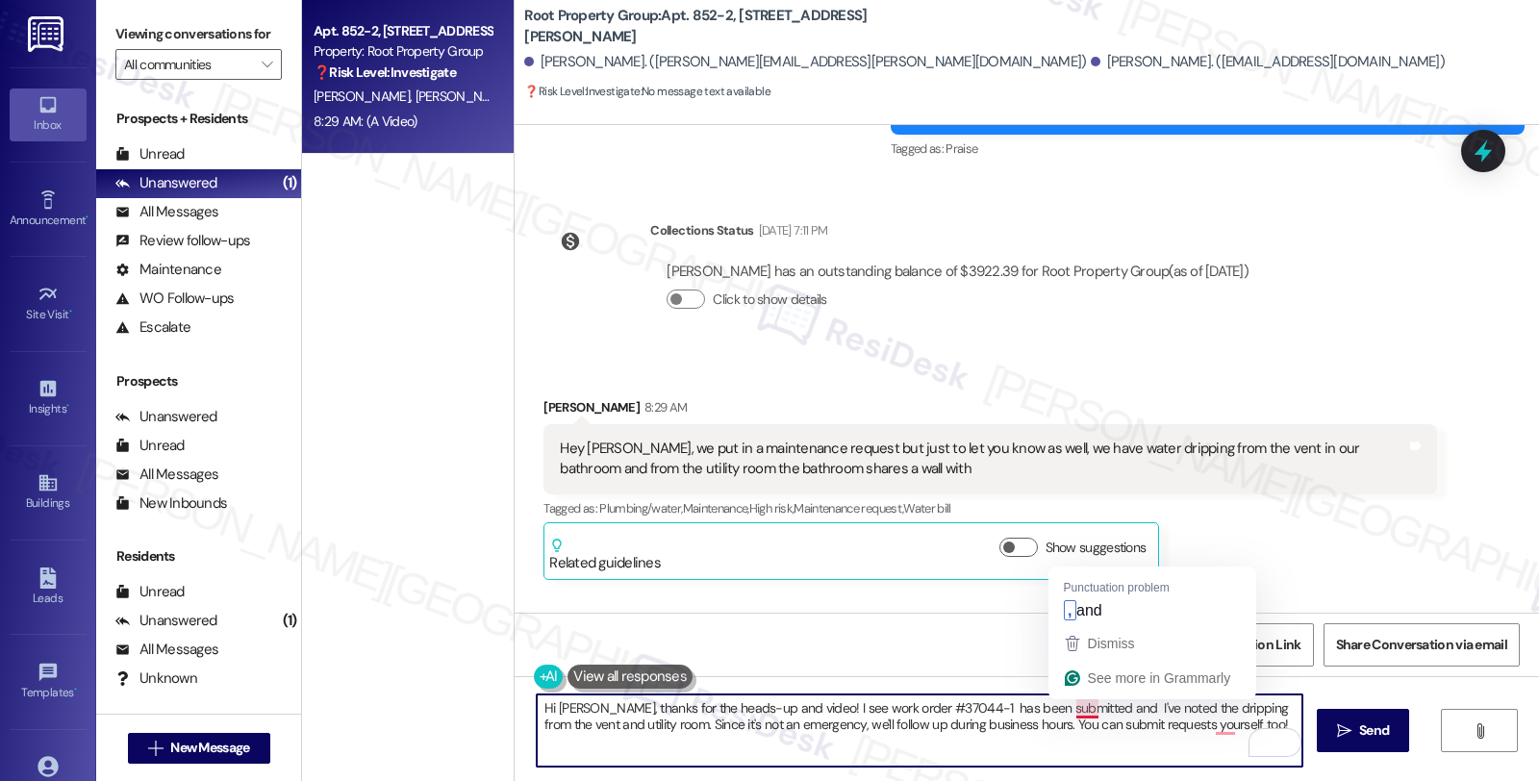
click at [1060, 704] on textarea "Hi Michael, thanks for the heads-up and video! I see work order #37044-1 has be…" at bounding box center [919, 730] width 765 height 72
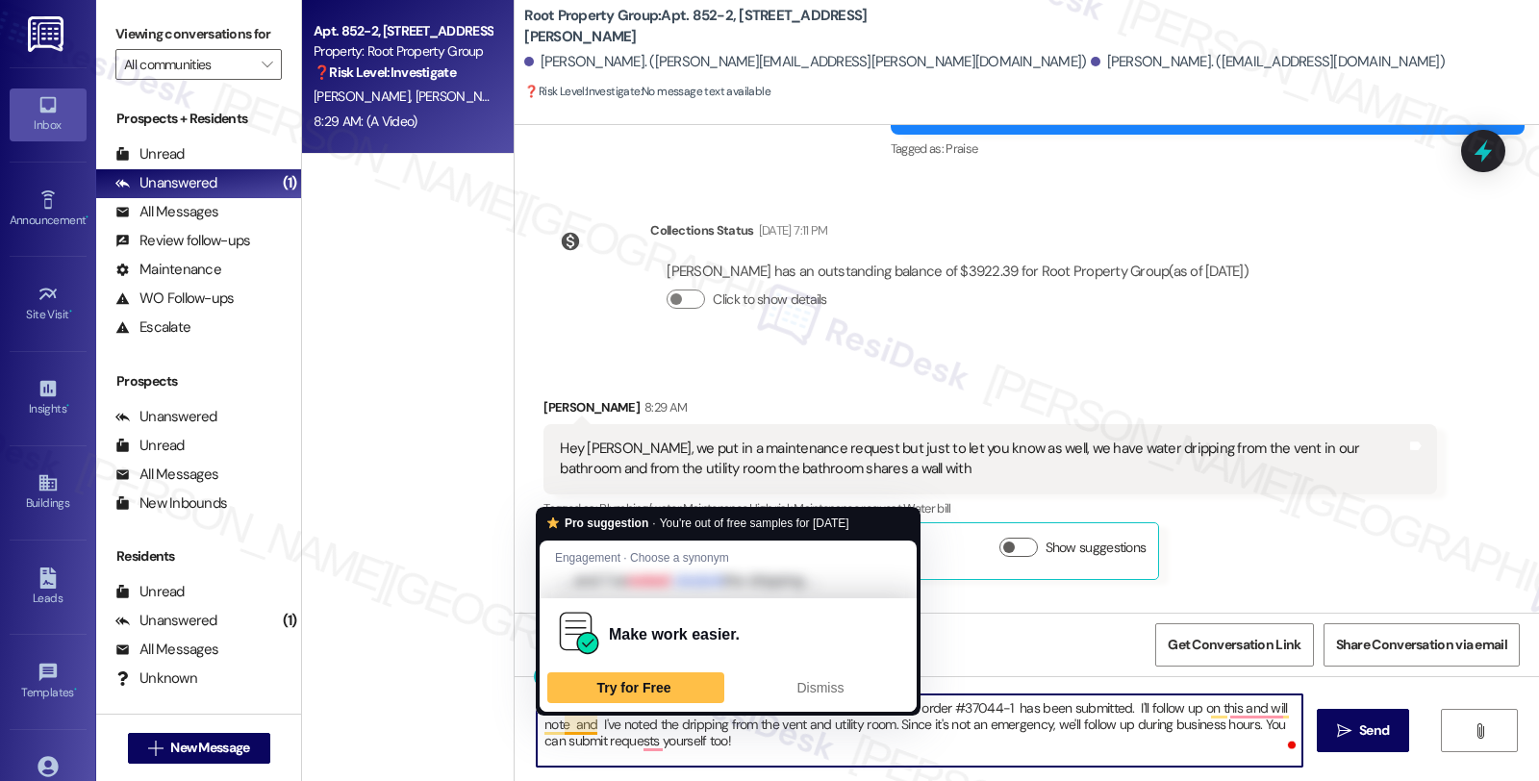
click at [582, 727] on textarea "Hi Michael, thanks for the heads-up and video! I see work order #37044-1 has be…" at bounding box center [919, 730] width 765 height 72
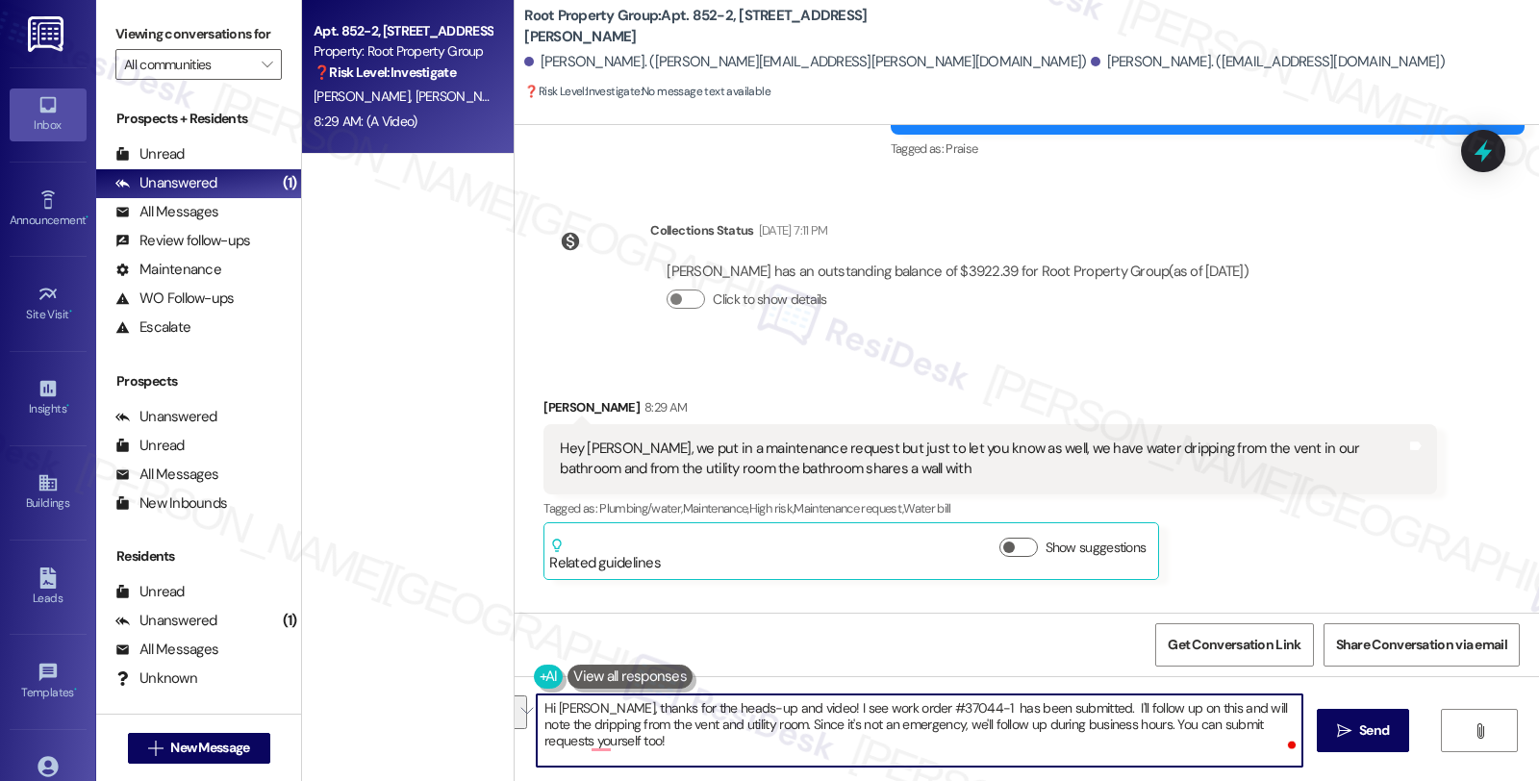
drag, startPoint x: 752, startPoint y: 722, endPoint x: 784, endPoint y: 758, distance: 47.7
click at [784, 758] on textarea "Hi Michael, thanks for the heads-up and video! I see work order #37044-1 has be…" at bounding box center [919, 730] width 765 height 72
type textarea "Hi Michael, thanks for the heads-up and video! I see work order #37044-1 has be…"
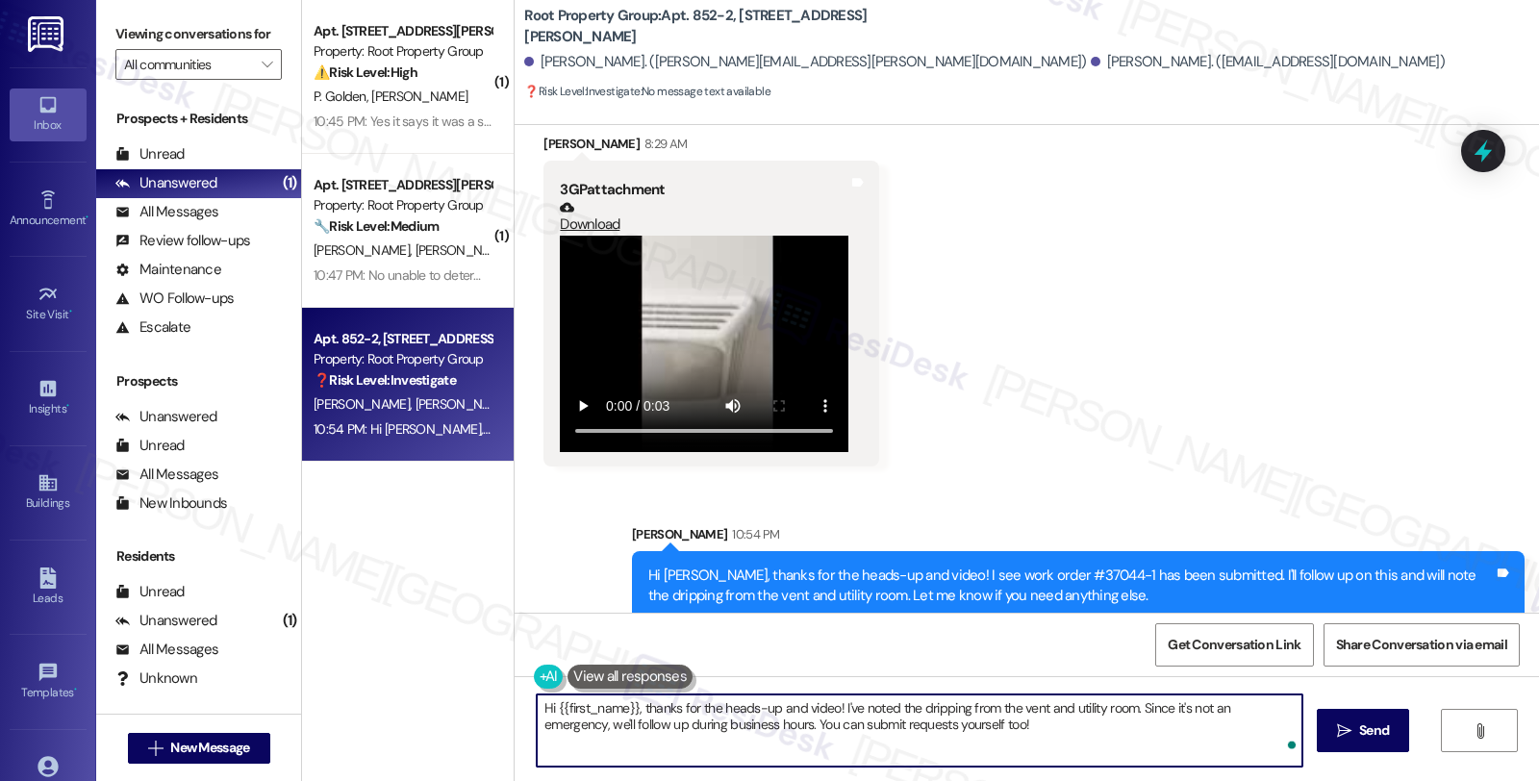
scroll to position [1758, 0]
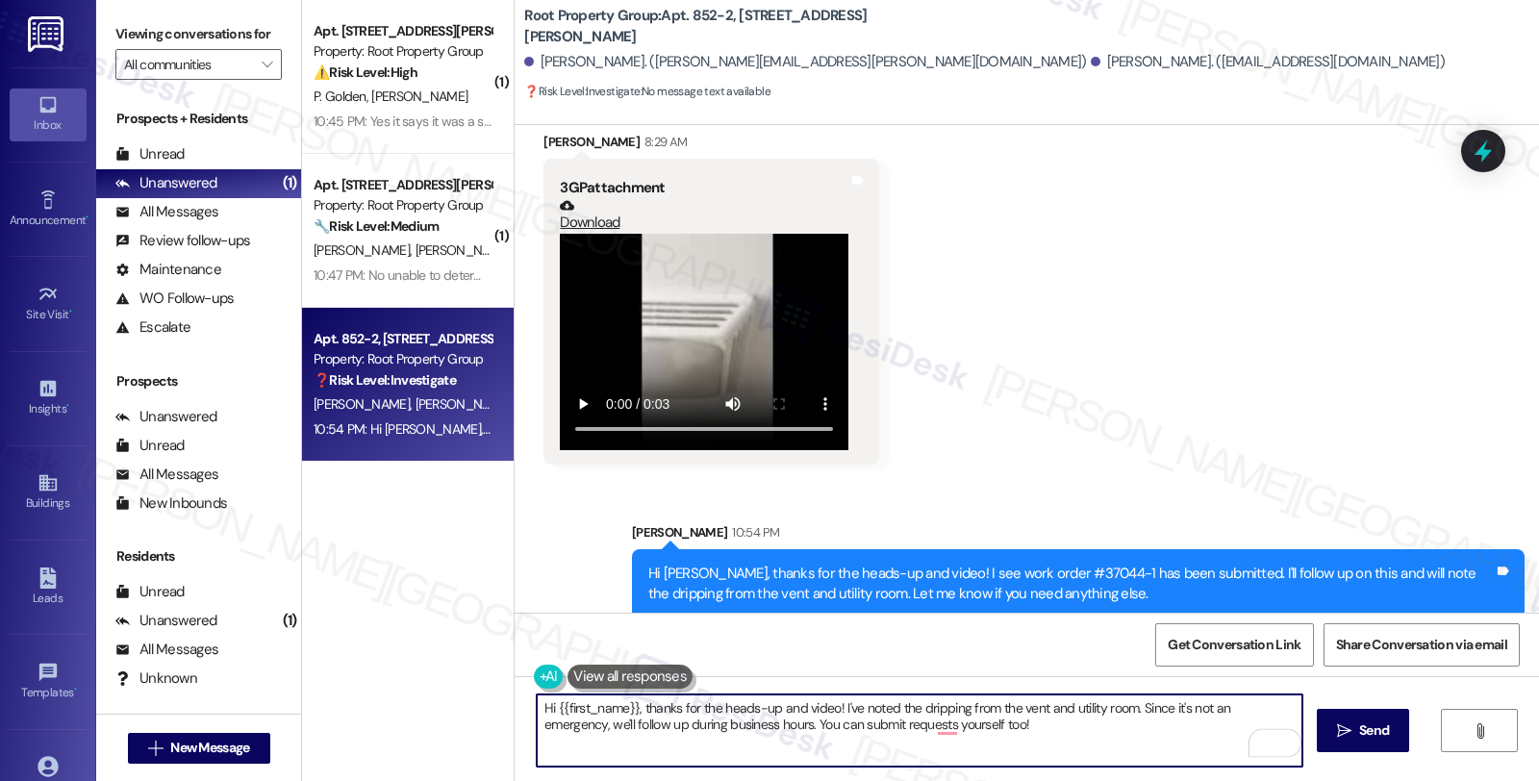
type textarea "Hi {{first_name}}, thanks for the heads-up and video! I've noted the dripping f…"
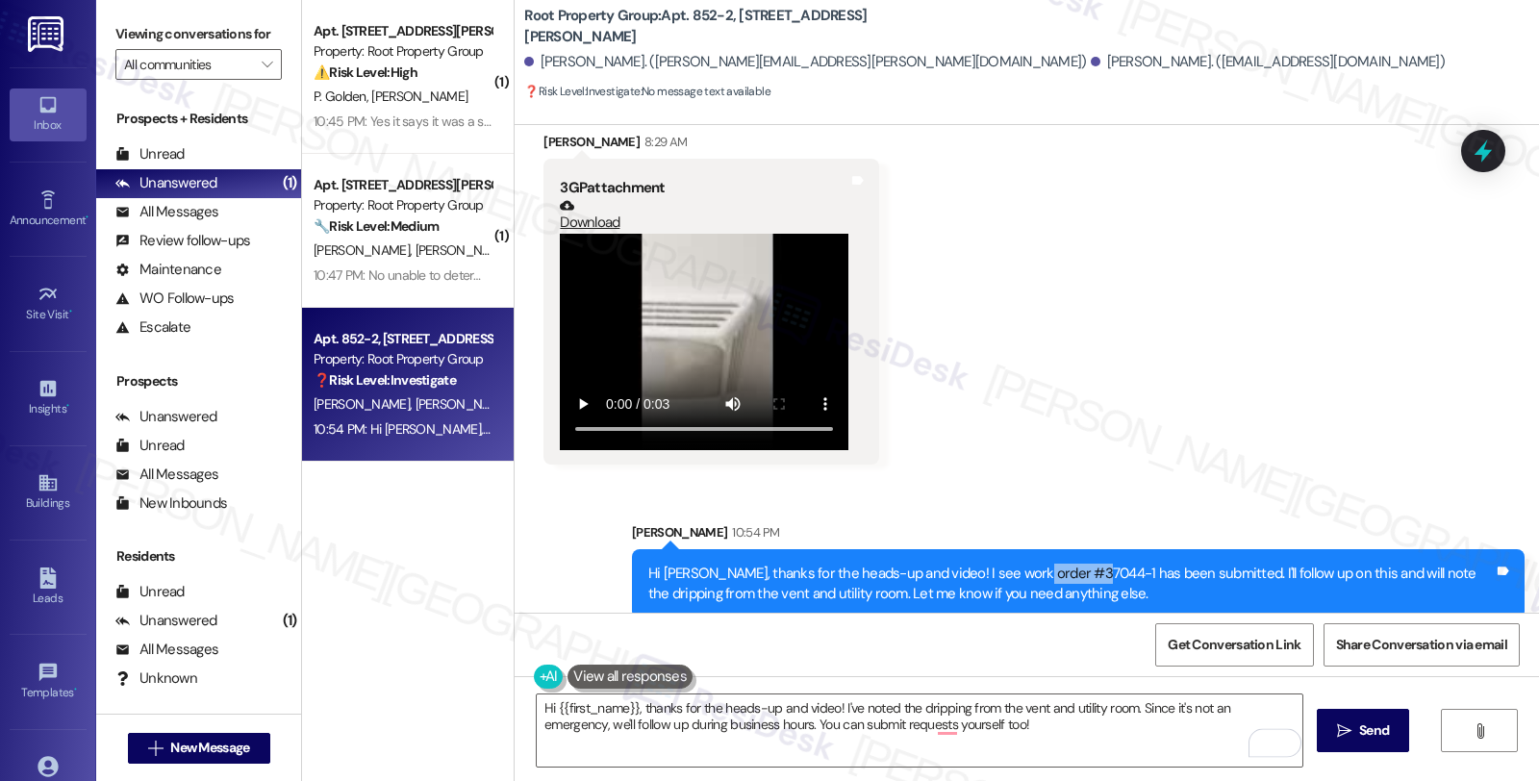
drag, startPoint x: 1013, startPoint y: 554, endPoint x: 1075, endPoint y: 554, distance: 62.5
click at [1075, 564] on div "Hi Michael, thanks for the heads-up and video! I see work order #37044-1 has be…" at bounding box center [1070, 584] width 845 height 41
copy div "#37044-1"
click at [1486, 148] on icon at bounding box center [1483, 151] width 33 height 33
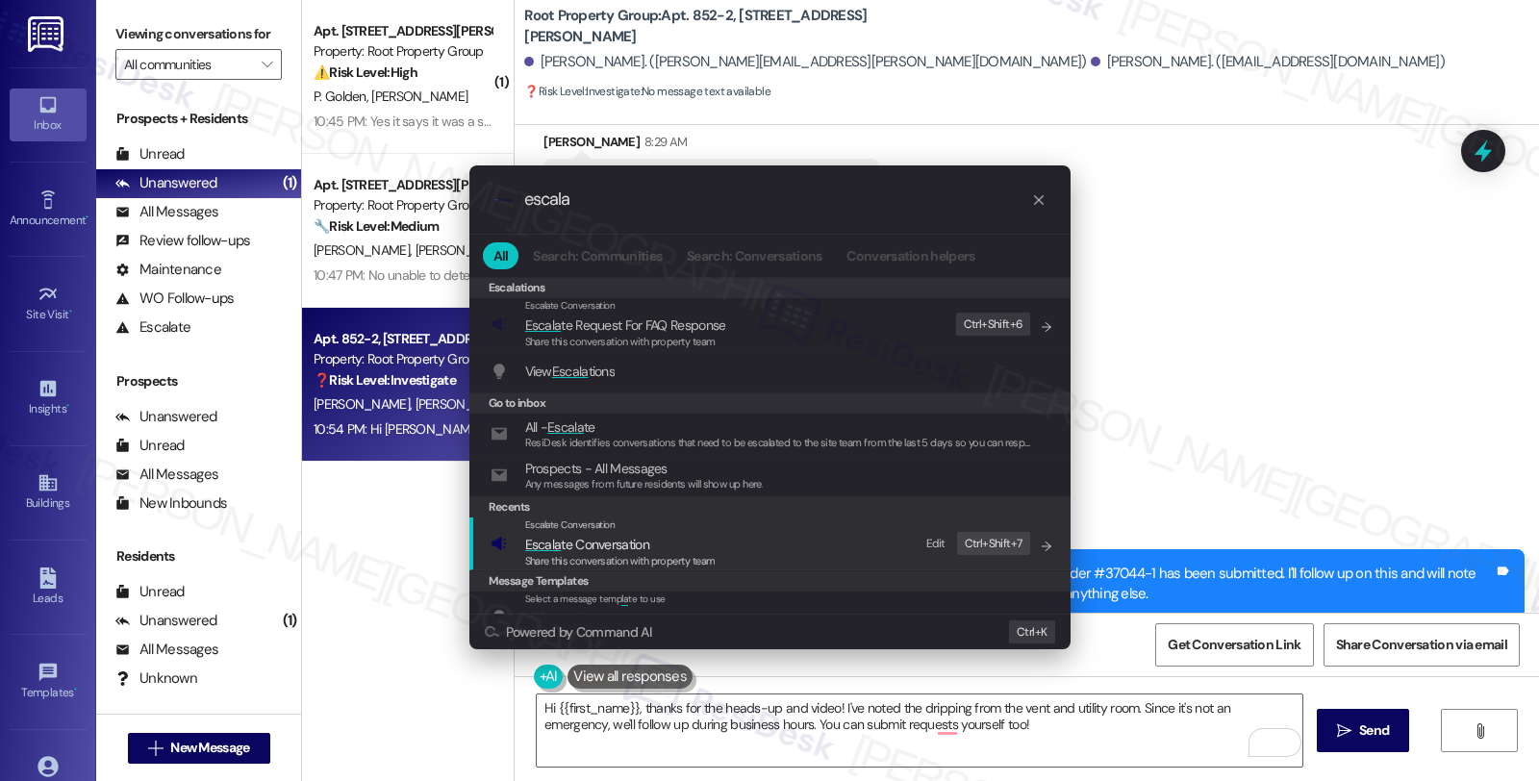
type input "escala"
click at [584, 543] on span "Escala te Conversation" at bounding box center [587, 544] width 124 height 17
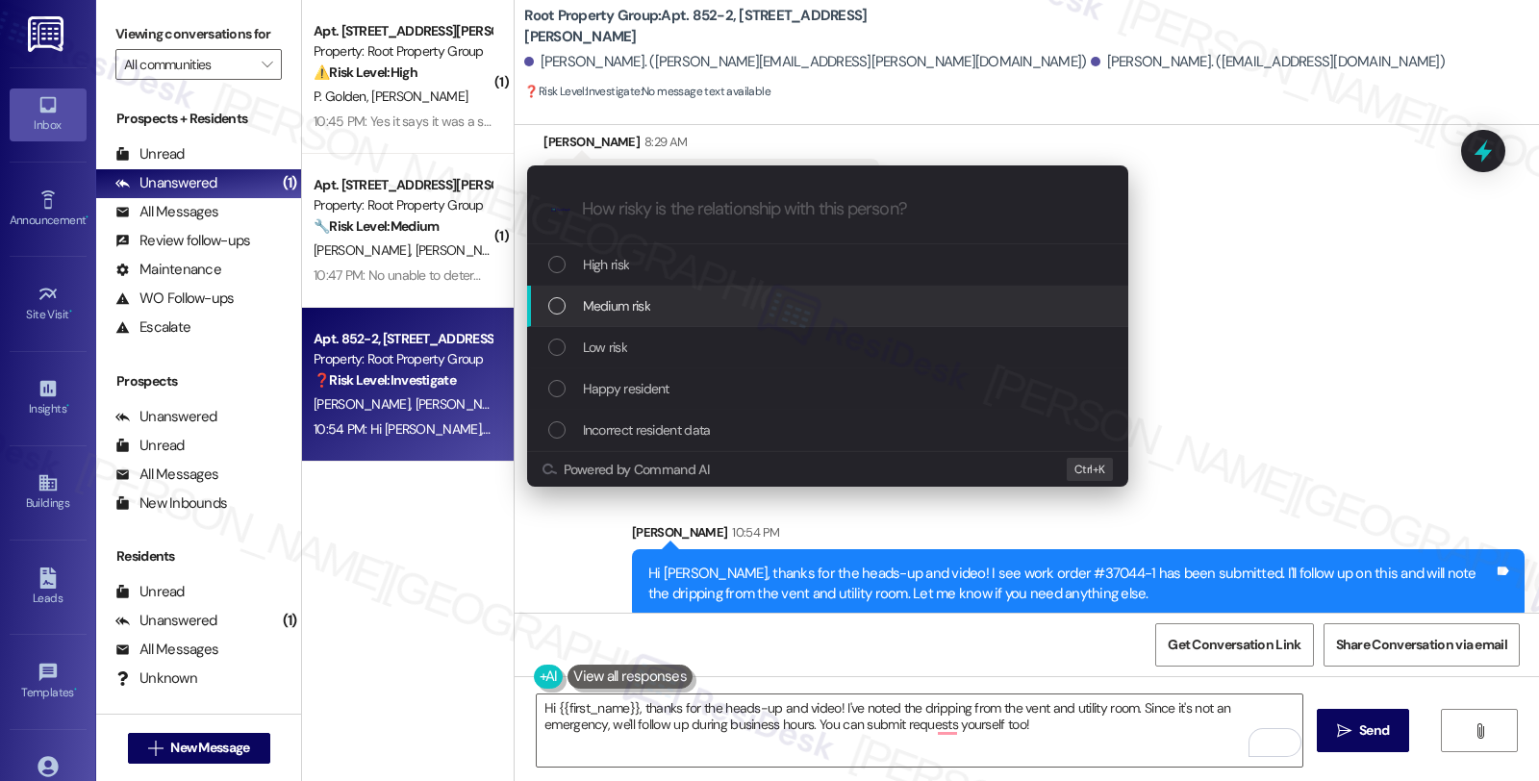
click at [615, 306] on span "Medium risk" at bounding box center [616, 305] width 67 height 21
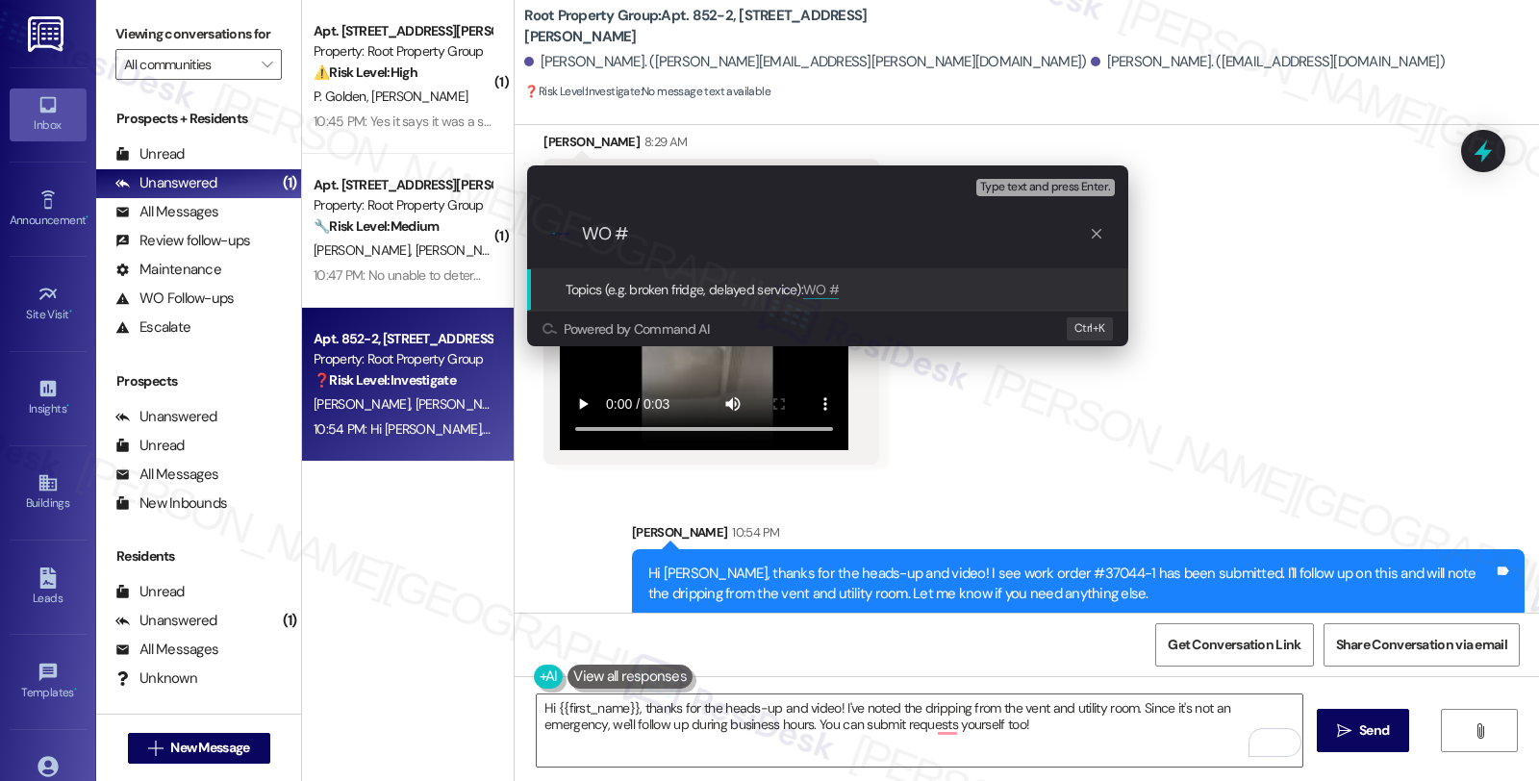
paste input "#37044-1"
click at [630, 237] on input "WO # #37044-1" at bounding box center [835, 234] width 507 height 20
click at [718, 236] on input "WO #37044-1" at bounding box center [835, 234] width 507 height 20
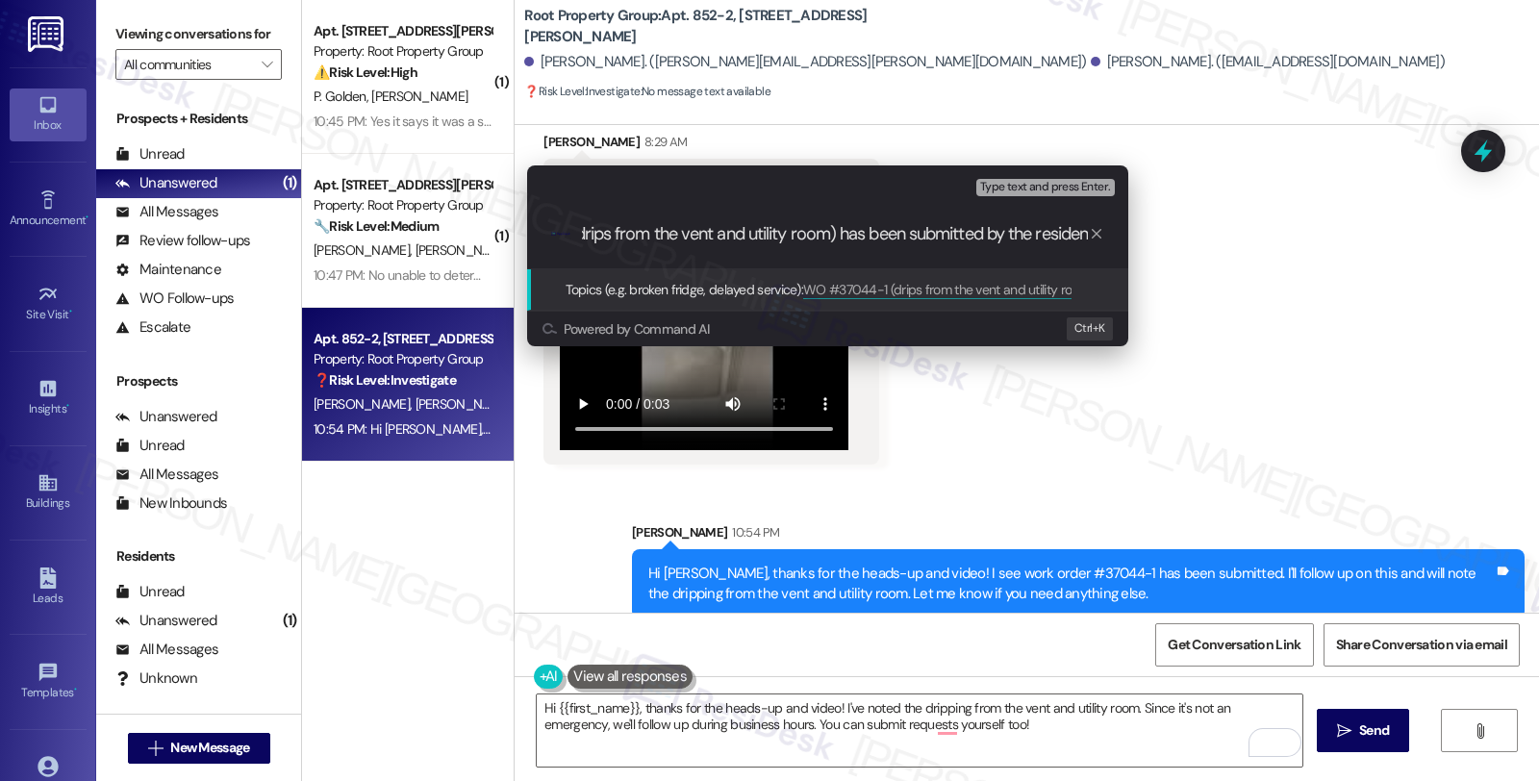
type input "WO #37044-1 (drips from the vent and utility room) has been submitted by the re…"
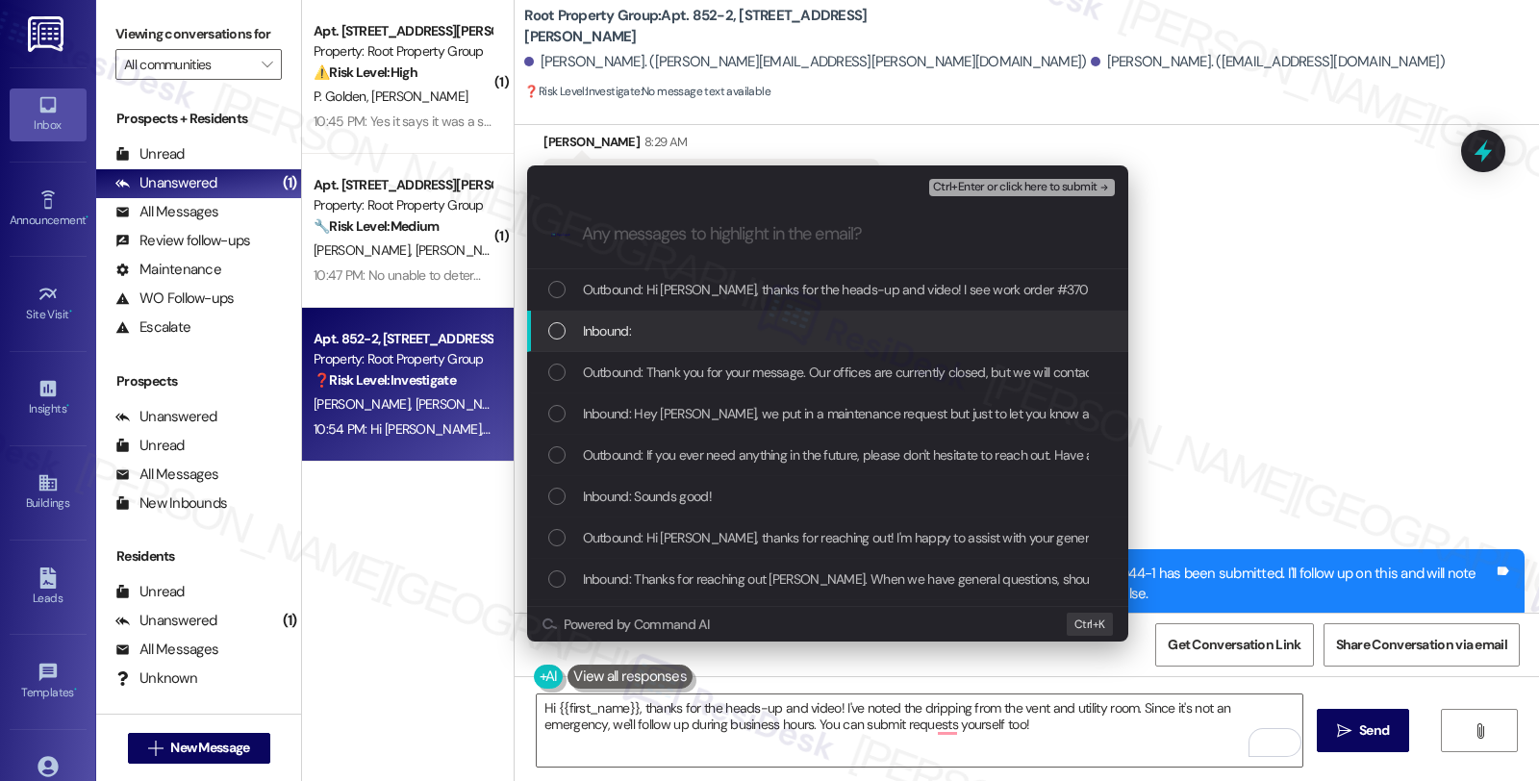
click at [614, 327] on span "Inbound:" at bounding box center [607, 330] width 48 height 21
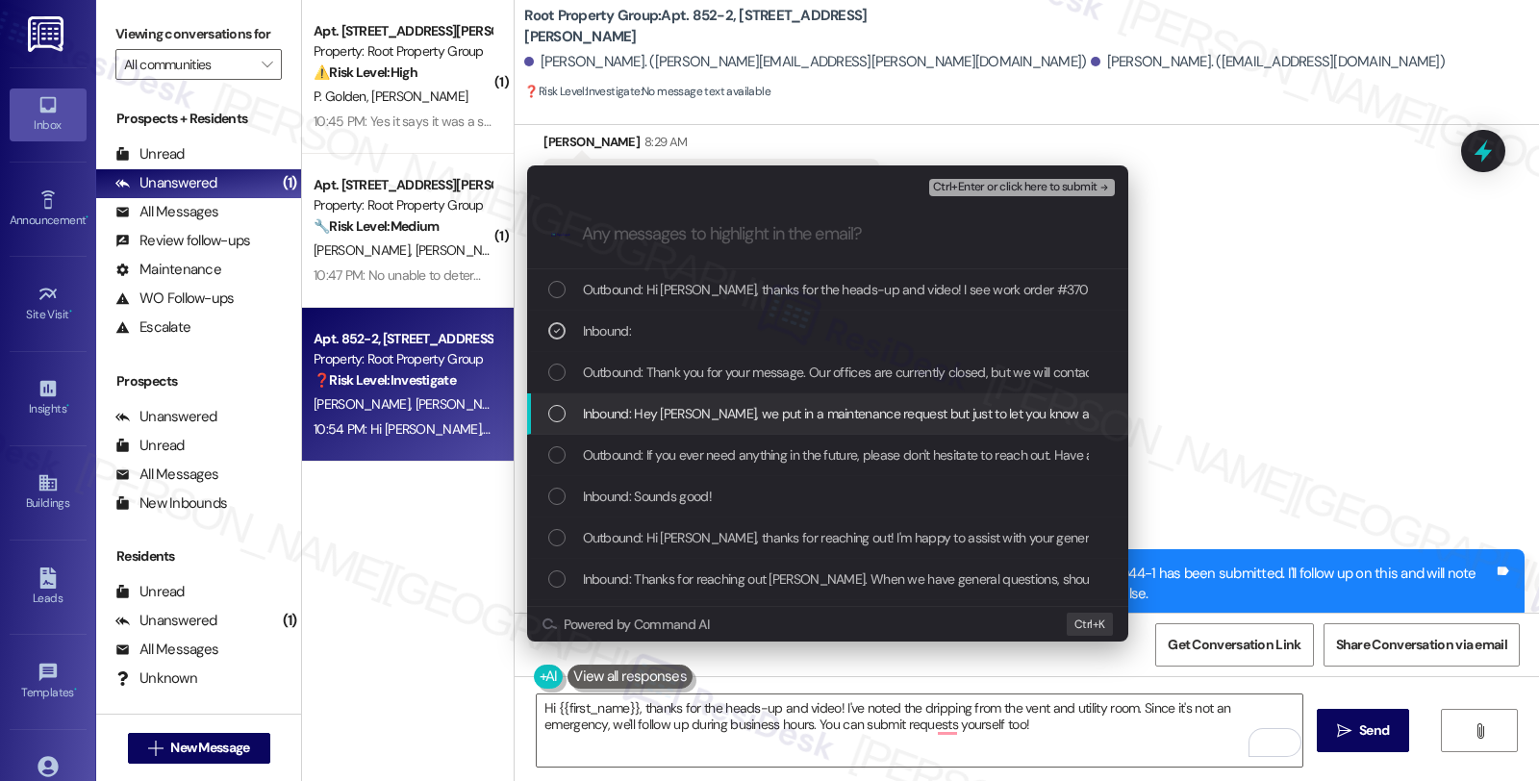
click at [618, 417] on span "Inbound: Hey Sarah, we put in a maintenance request but just to let you know as…" at bounding box center [1166, 413] width 1166 height 21
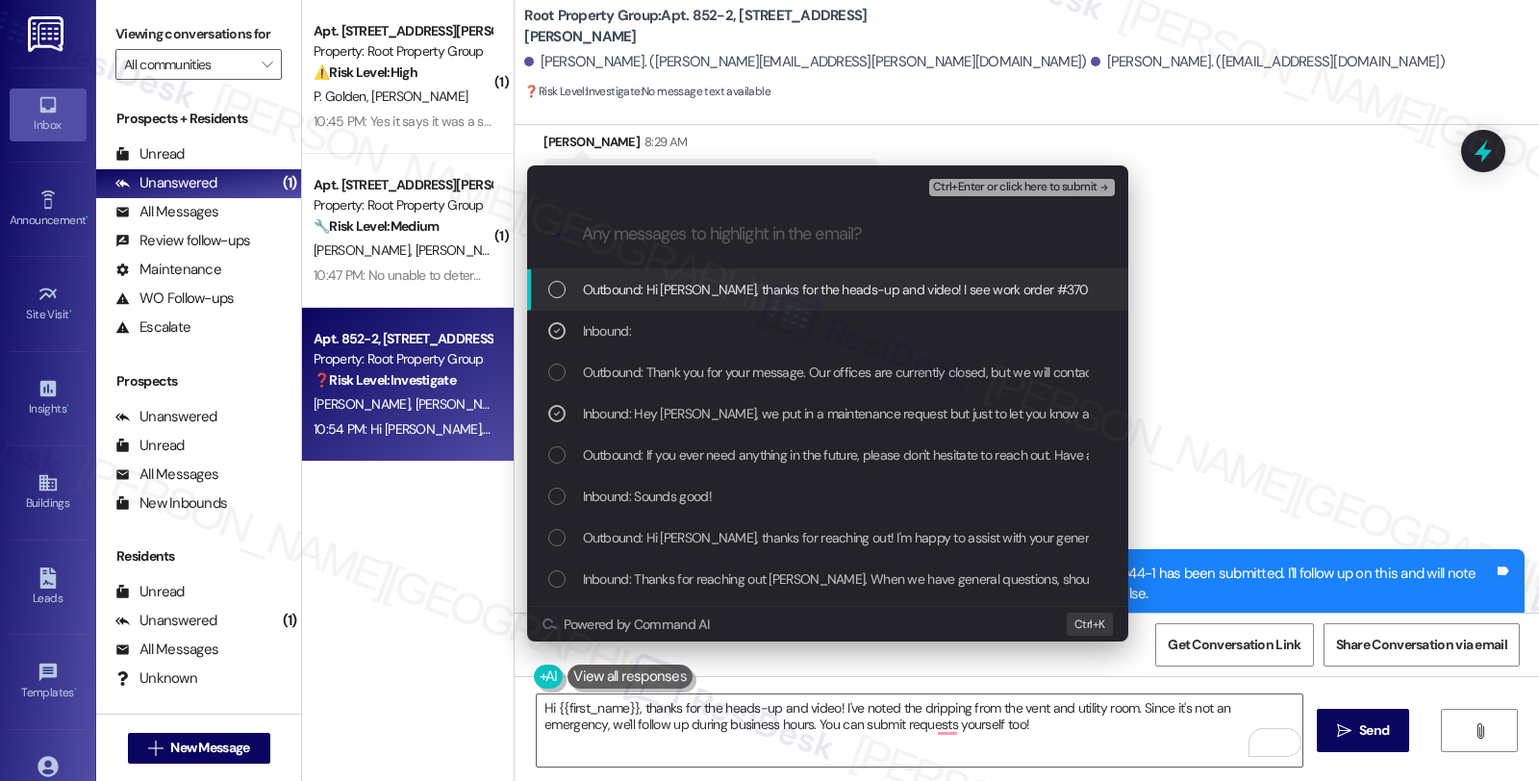
click at [1050, 197] on div "Ctrl+Enter or click here to submit" at bounding box center [1023, 187] width 189 height 25
click at [1046, 185] on span "Ctrl+Enter or click here to submit" at bounding box center [1015, 187] width 164 height 13
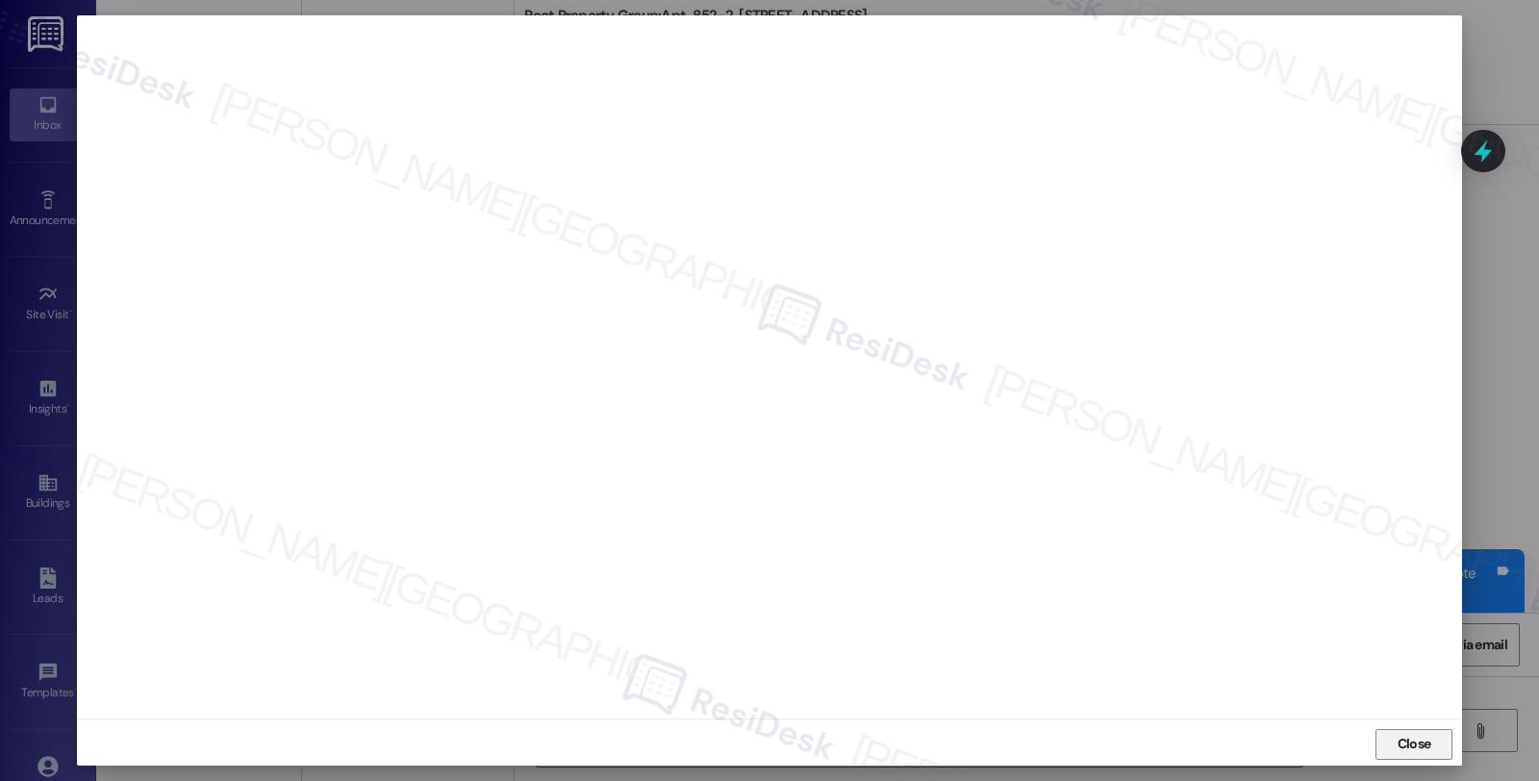
click at [1420, 738] on span "Close" at bounding box center [1414, 744] width 34 height 20
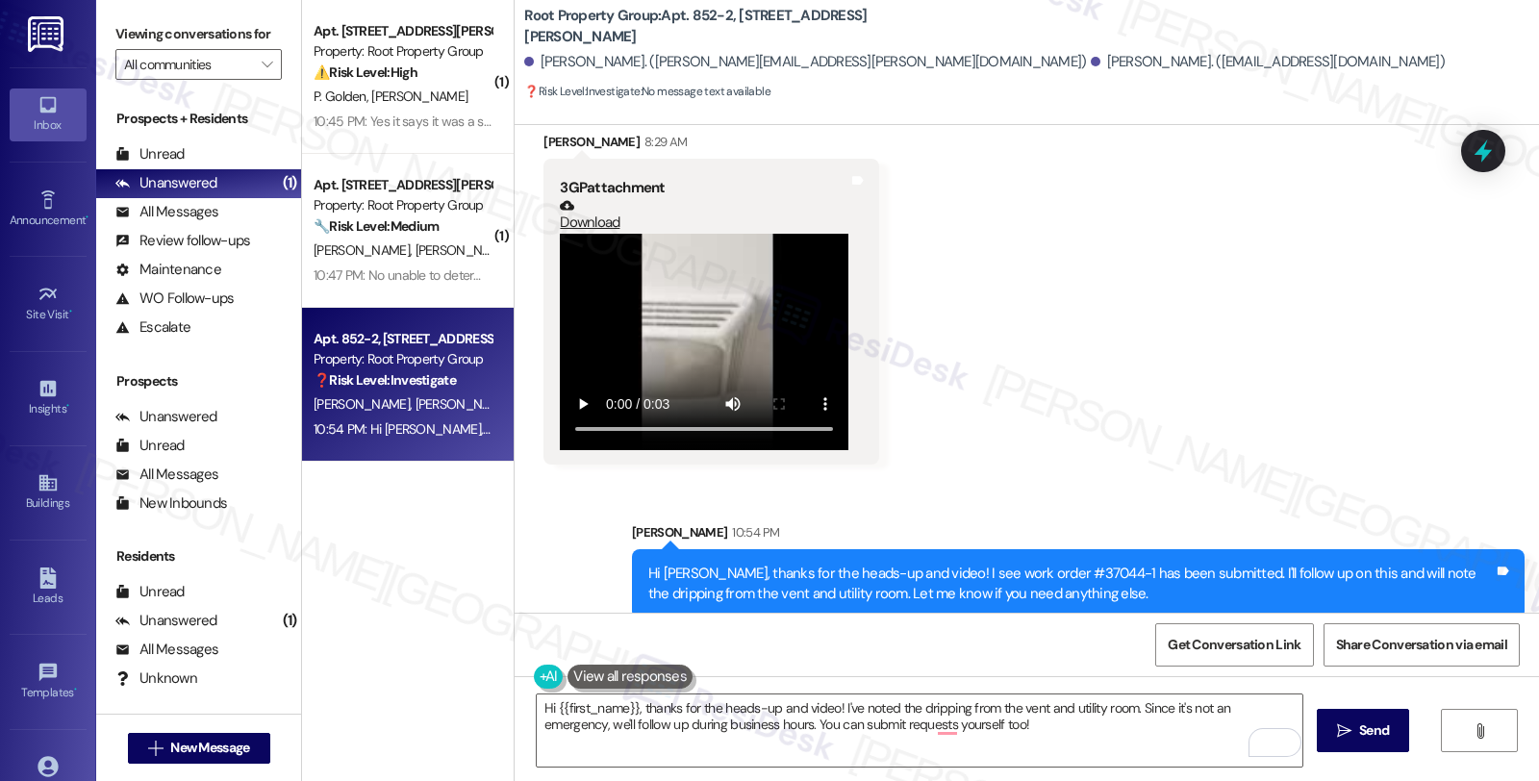
click at [1457, 159] on div "Received via SMS Michael Stemmler 8:29 AM 3GP attachment Download Tags and notes" at bounding box center [1026, 283] width 1024 height 390
click at [1478, 152] on icon at bounding box center [1482, 152] width 23 height 30
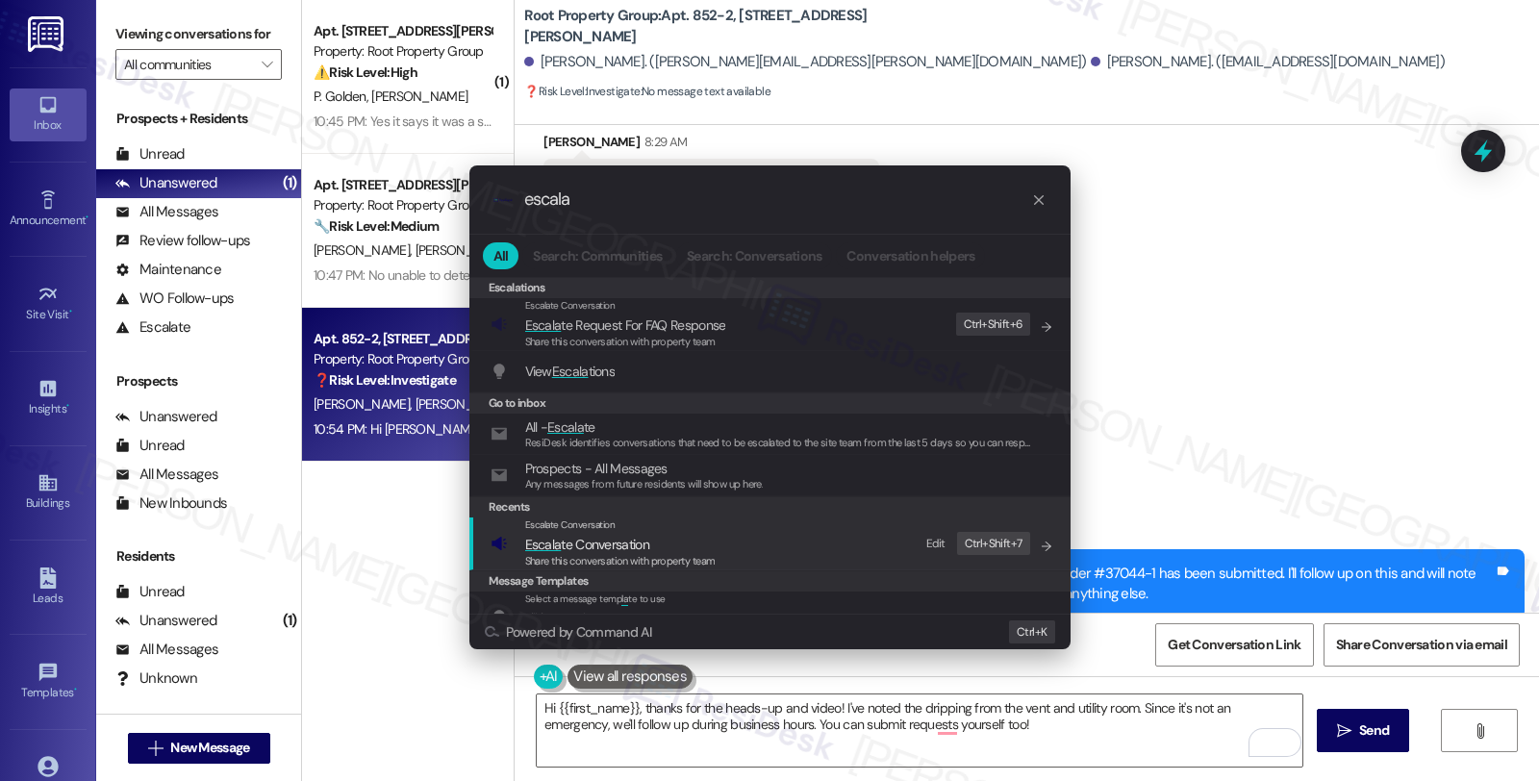
type input "escala"
click at [641, 541] on span "Escala te Conversation" at bounding box center [587, 544] width 124 height 17
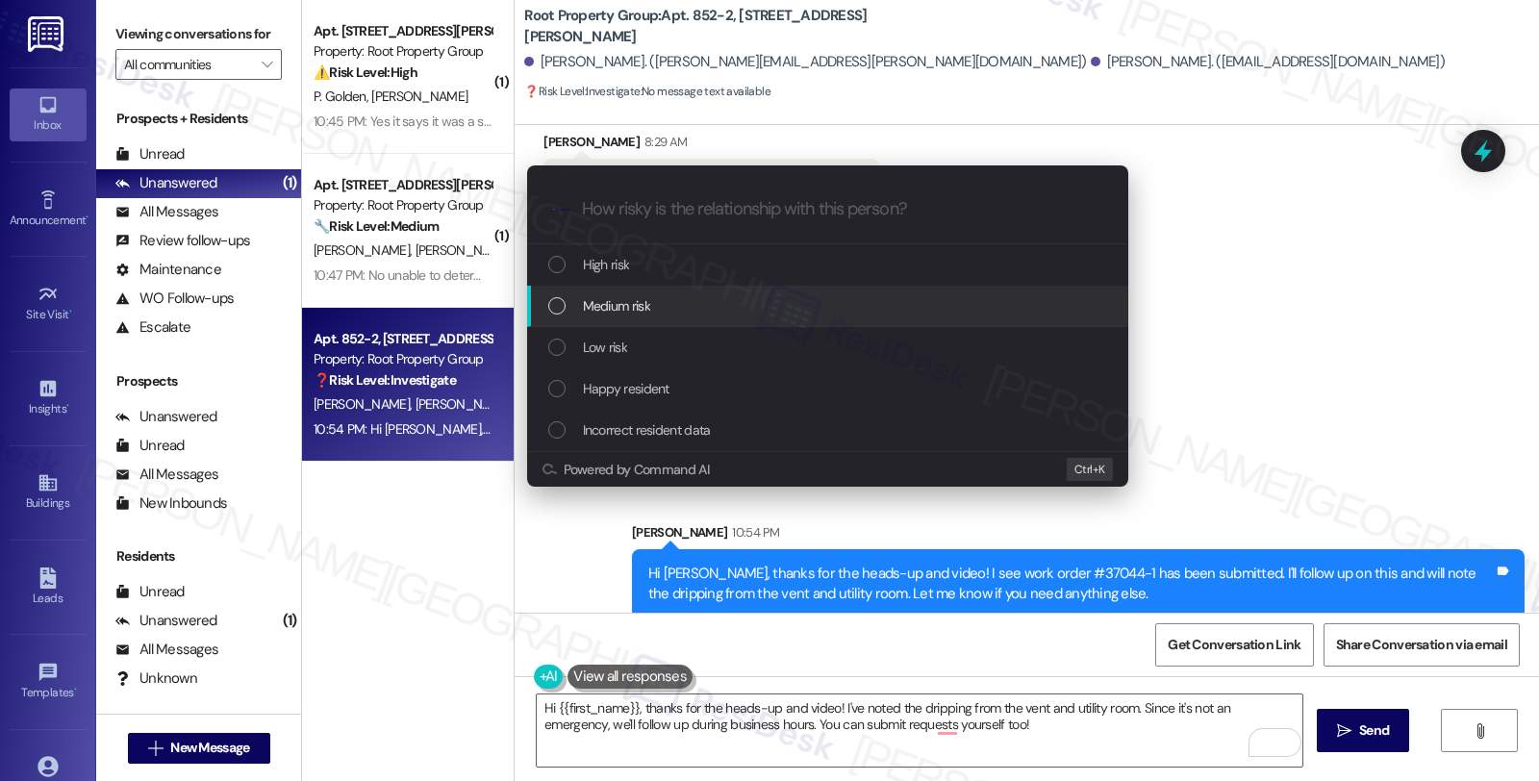
click at [612, 300] on span "Medium risk" at bounding box center [616, 305] width 67 height 21
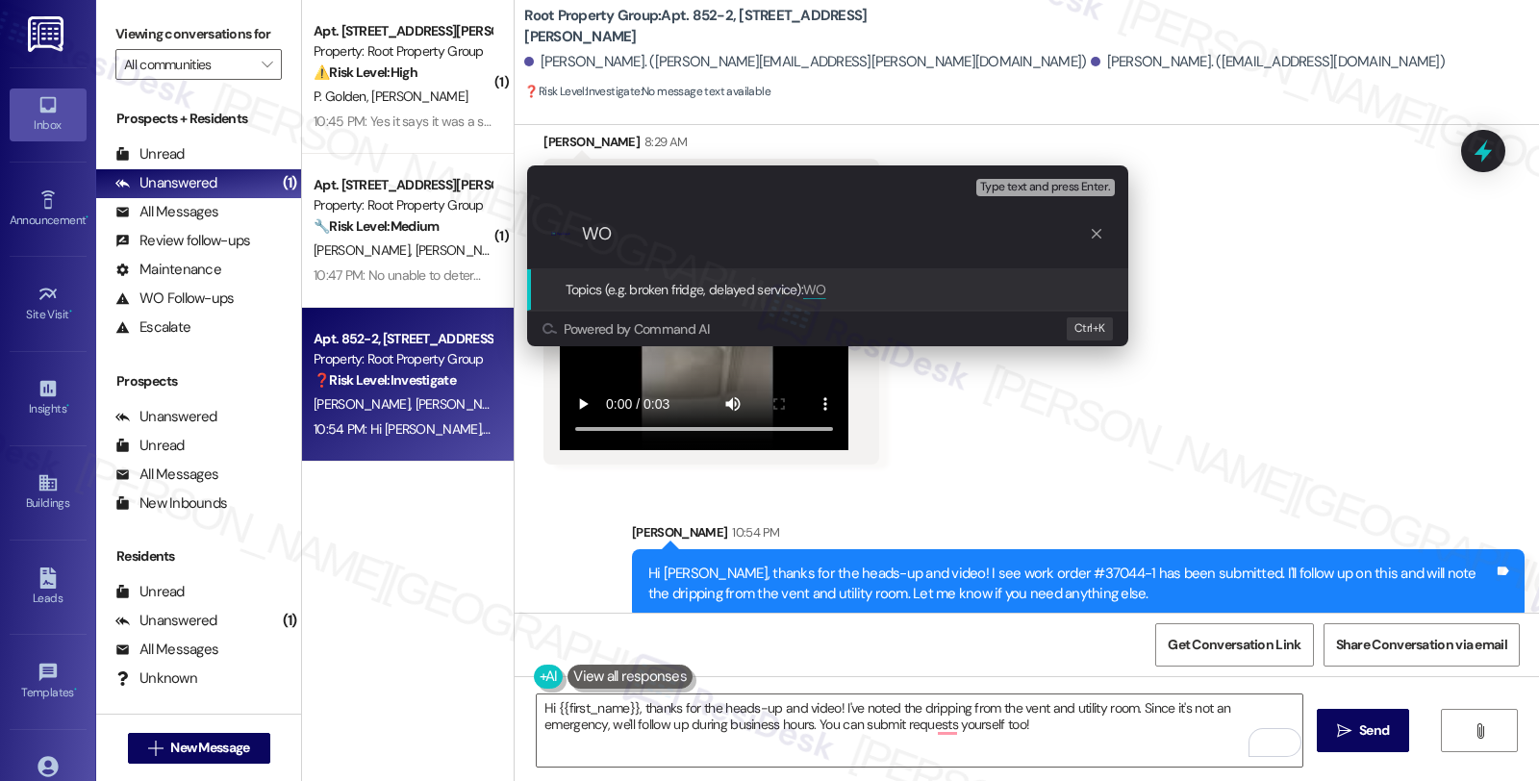
paste input "#37044-1"
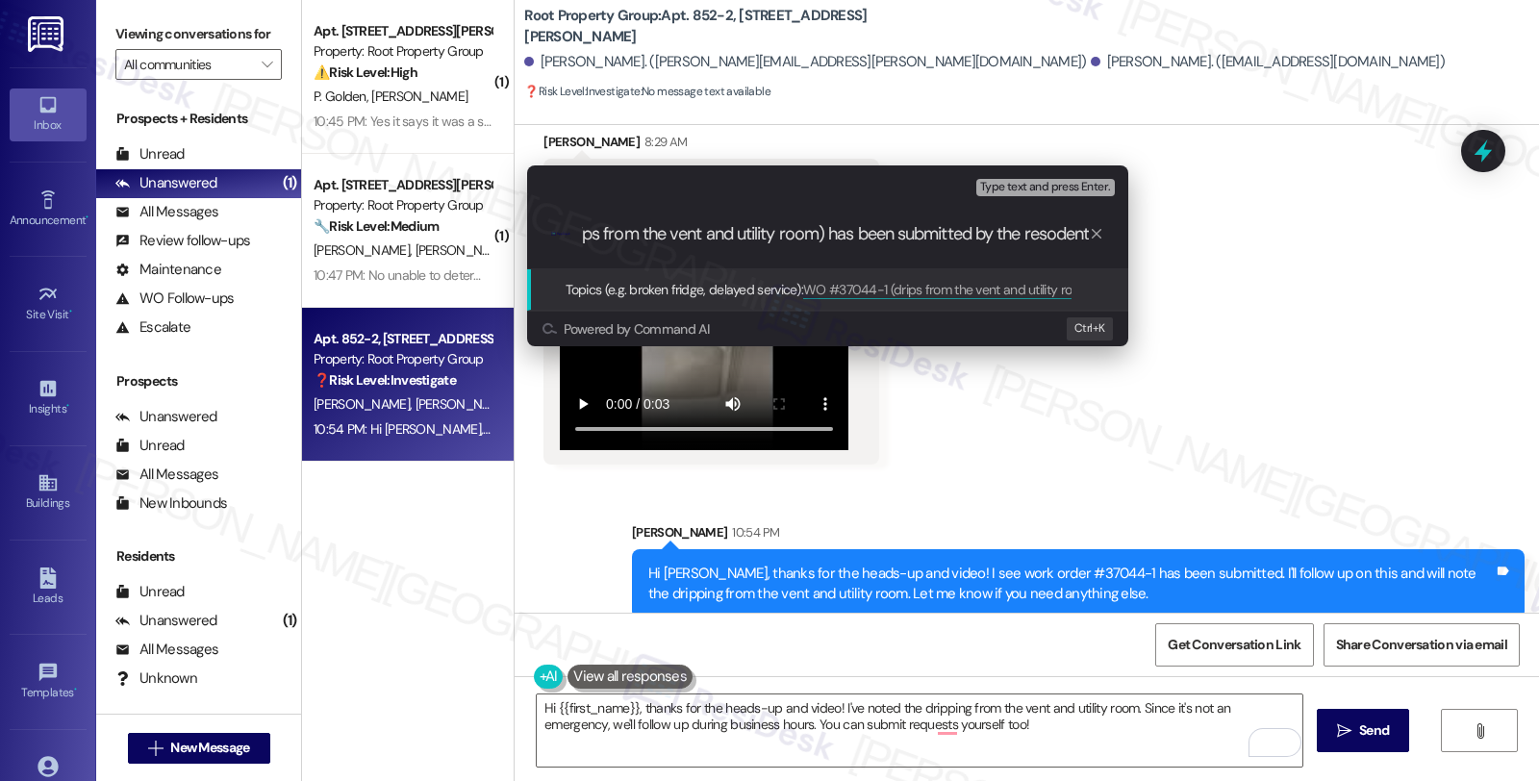
scroll to position [0, 146]
click at [1046, 231] on input "WO #37044-1 (drips from the vent and utility room) has been submitted by the re…" at bounding box center [835, 234] width 507 height 20
type input "WO #37044-1 (drips from the vent and utility room) has been submitted by the re…"
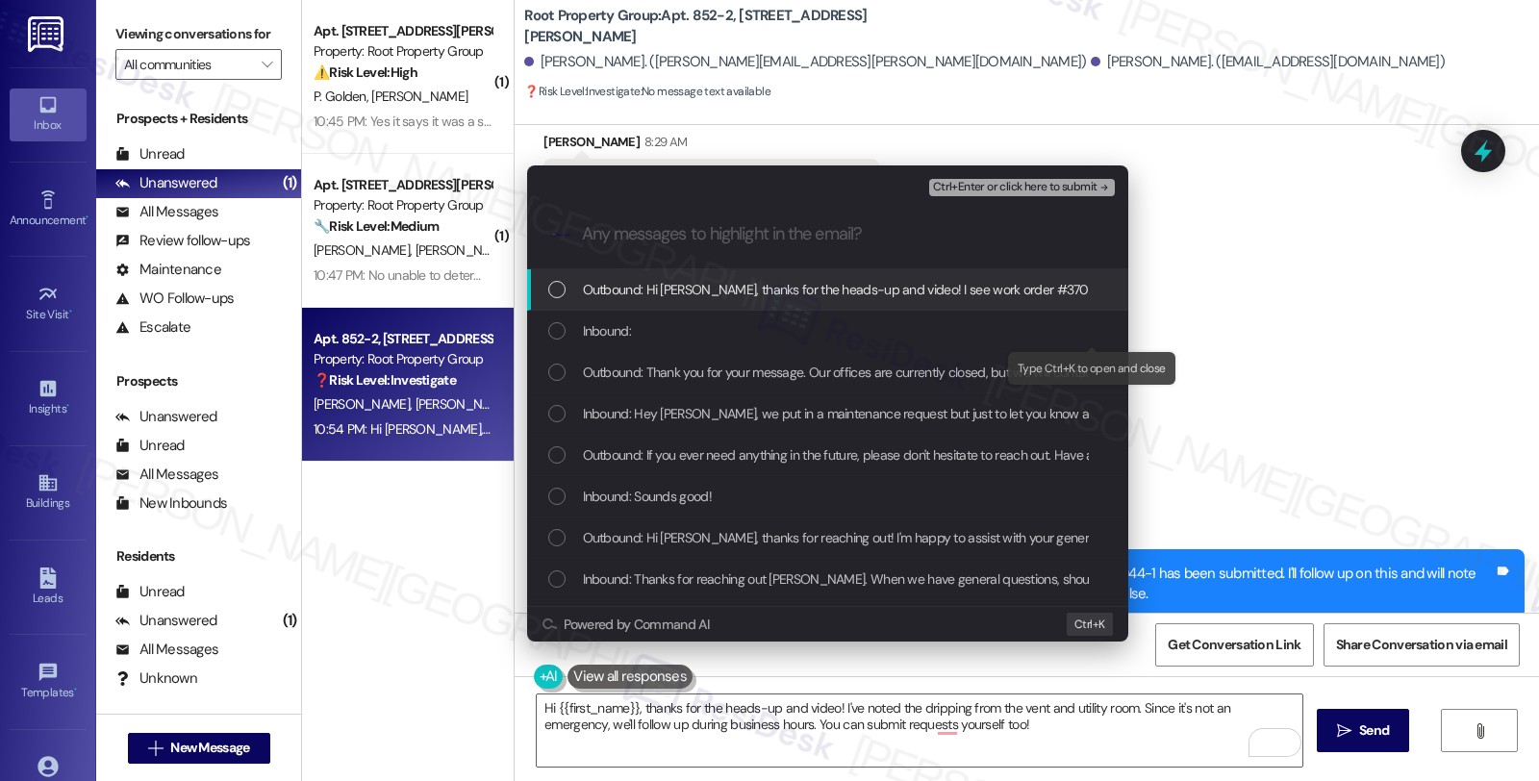
scroll to position [0, 0]
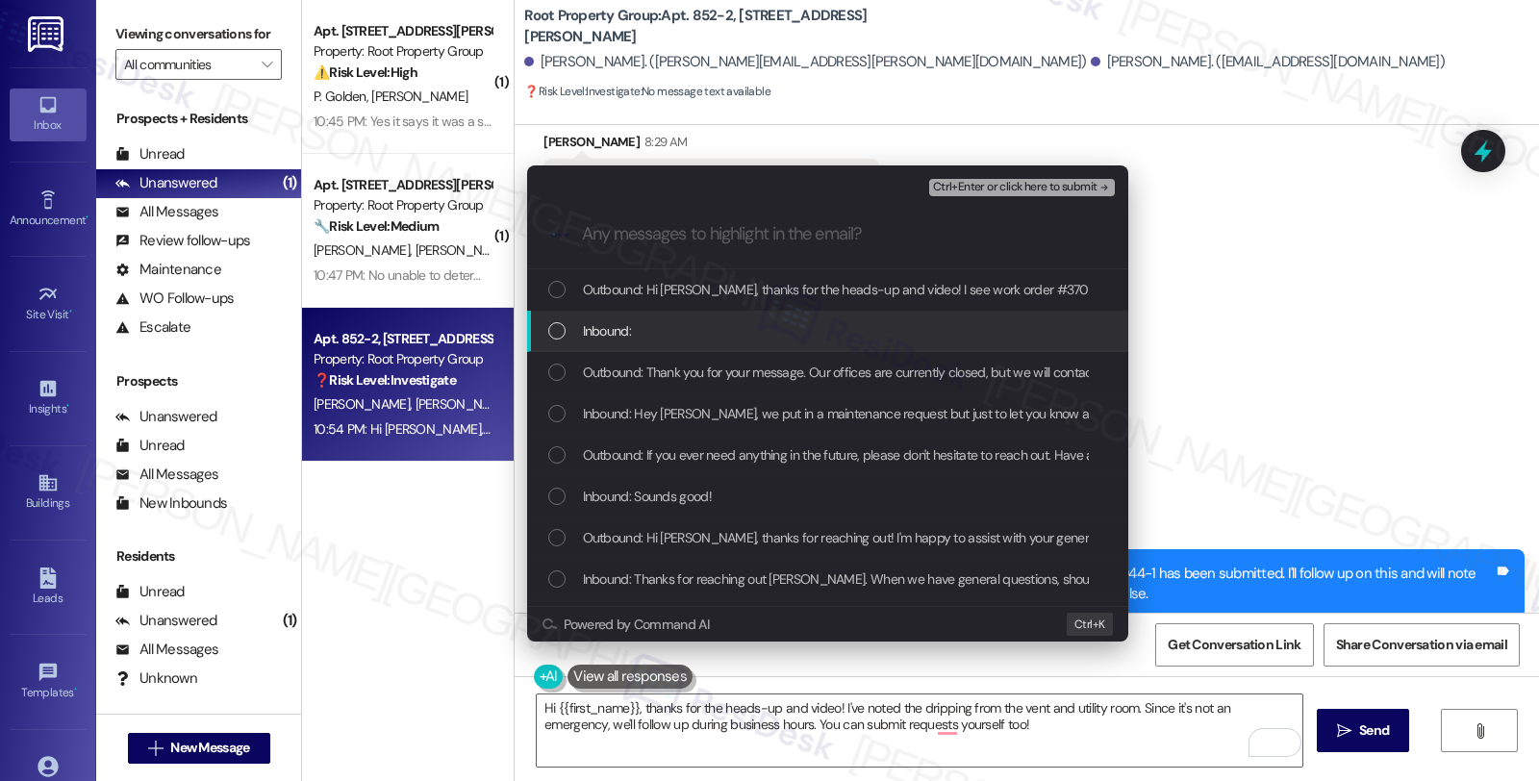
click at [644, 339] on div "Inbound:" at bounding box center [829, 330] width 563 height 21
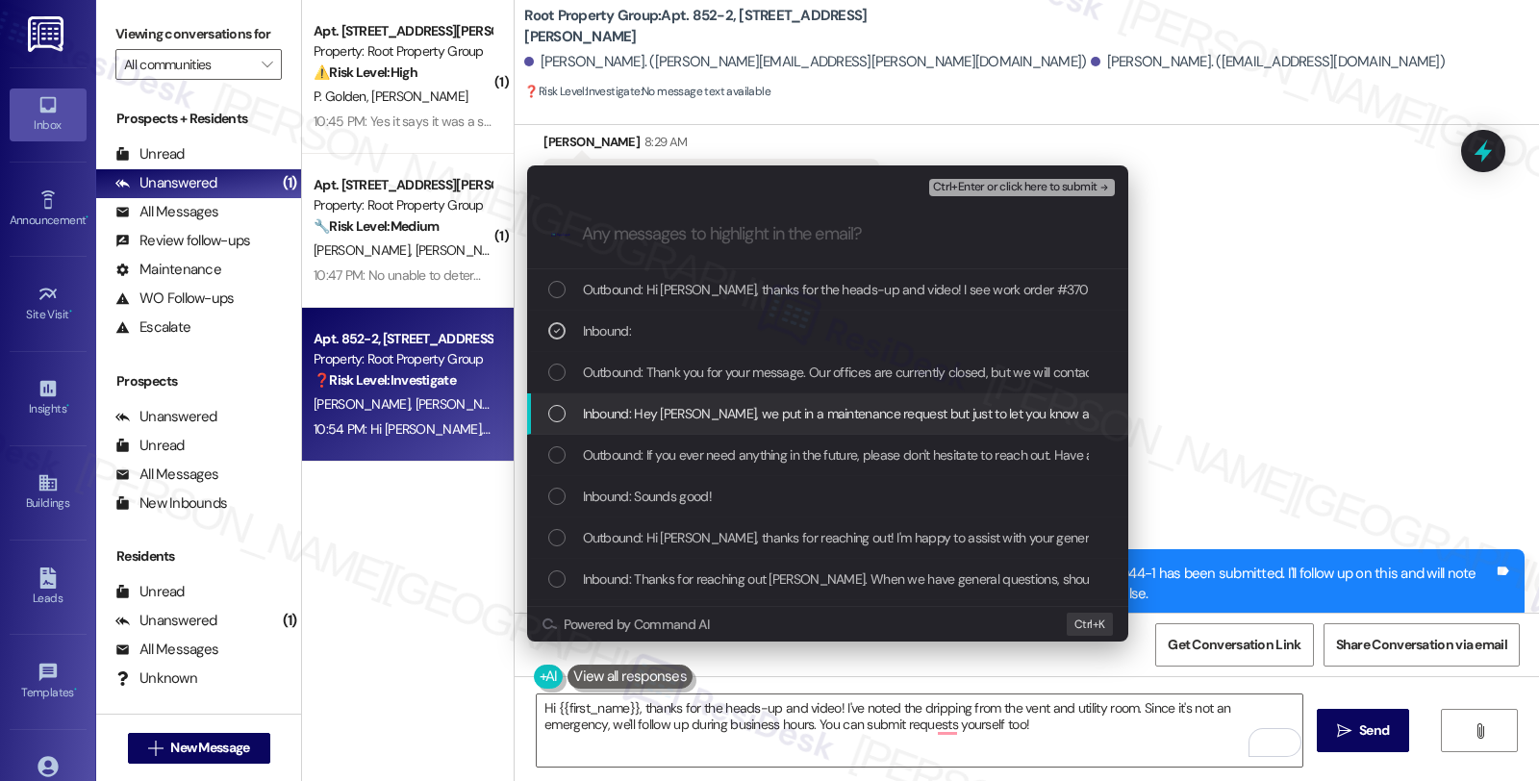
click at [649, 419] on span "Inbound: Hey Sarah, we put in a maintenance request but just to let you know as…" at bounding box center [1166, 413] width 1166 height 21
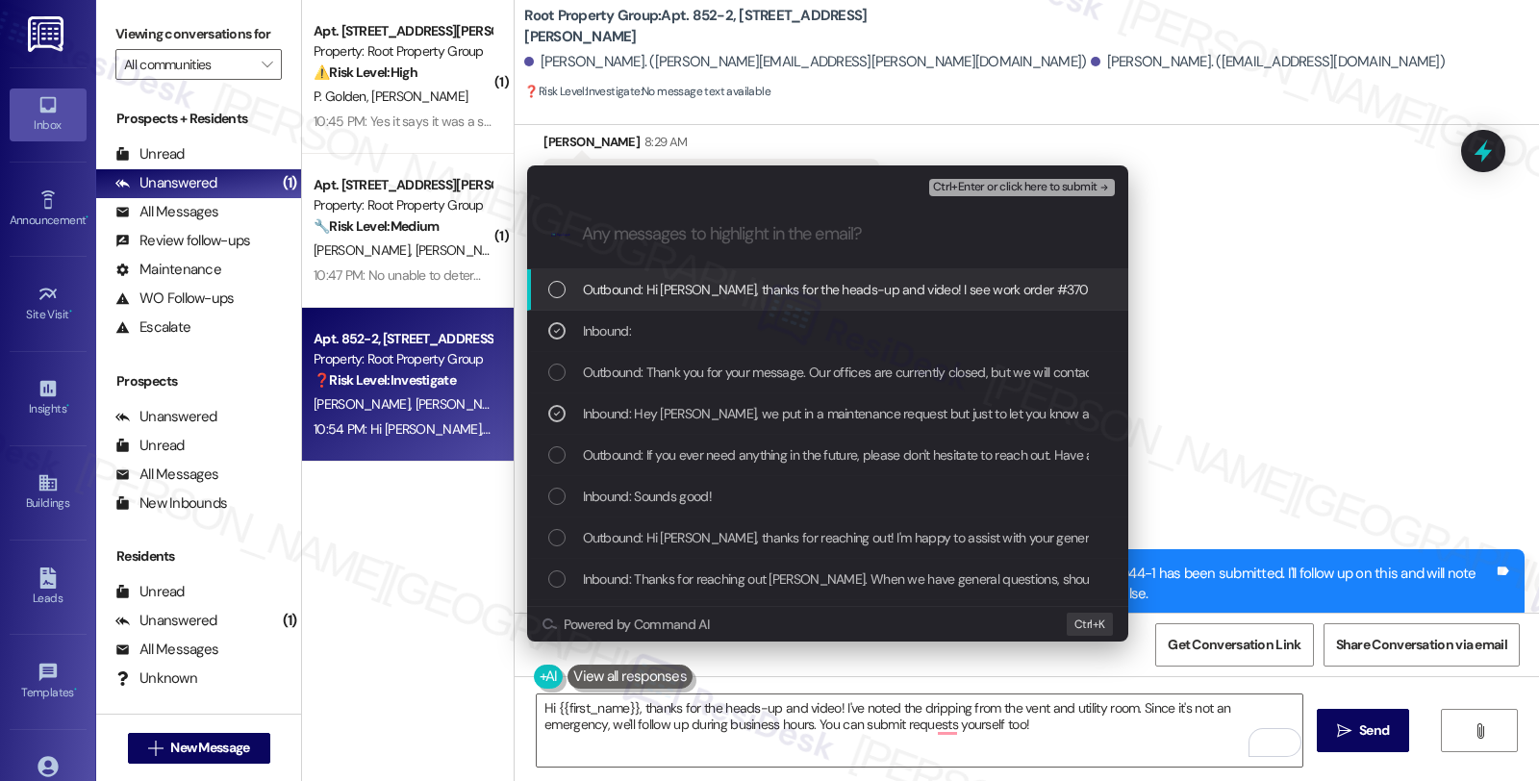
click at [1039, 195] on button "Ctrl+Enter or click here to submit" at bounding box center [1022, 187] width 186 height 17
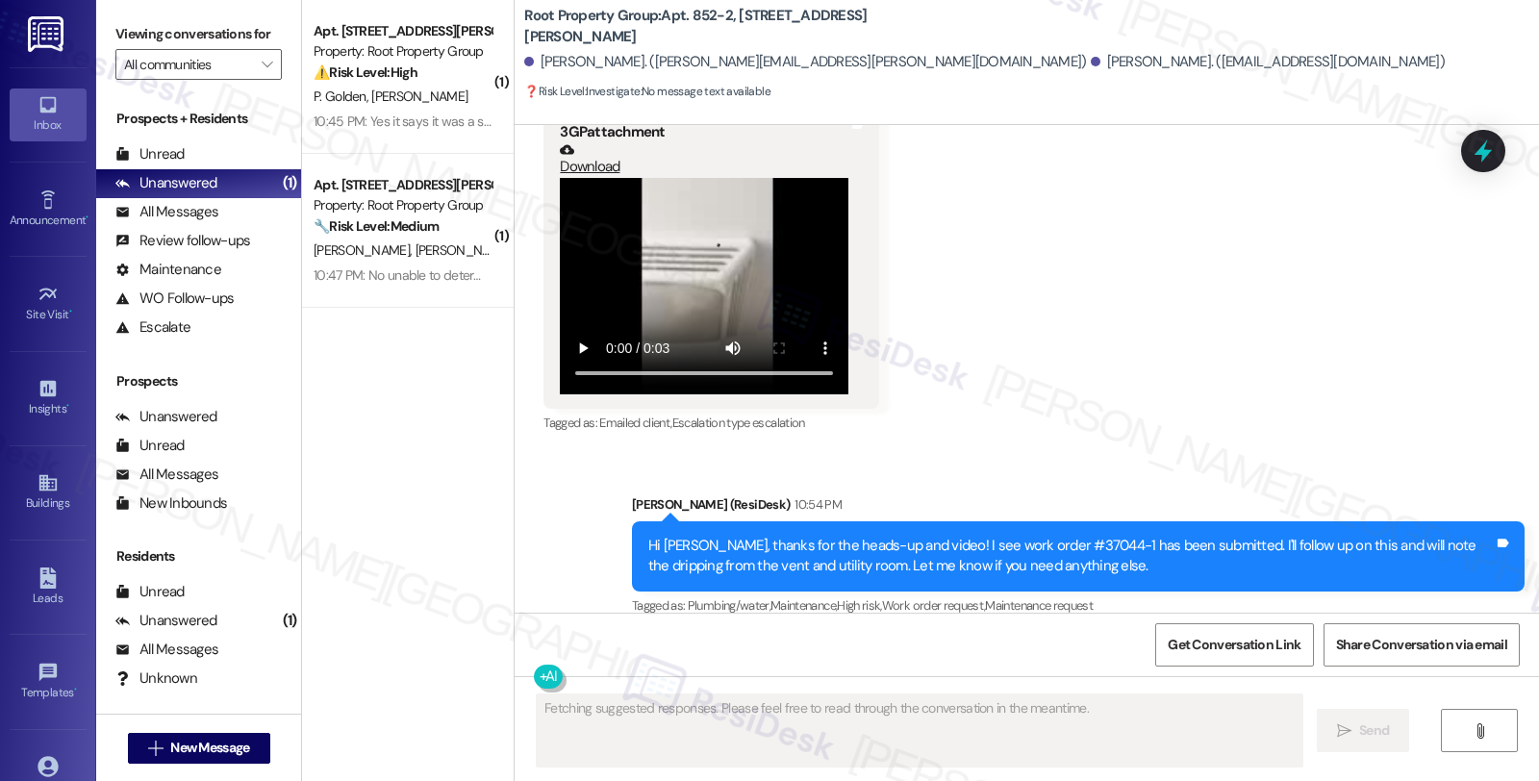
scroll to position [1815, 0]
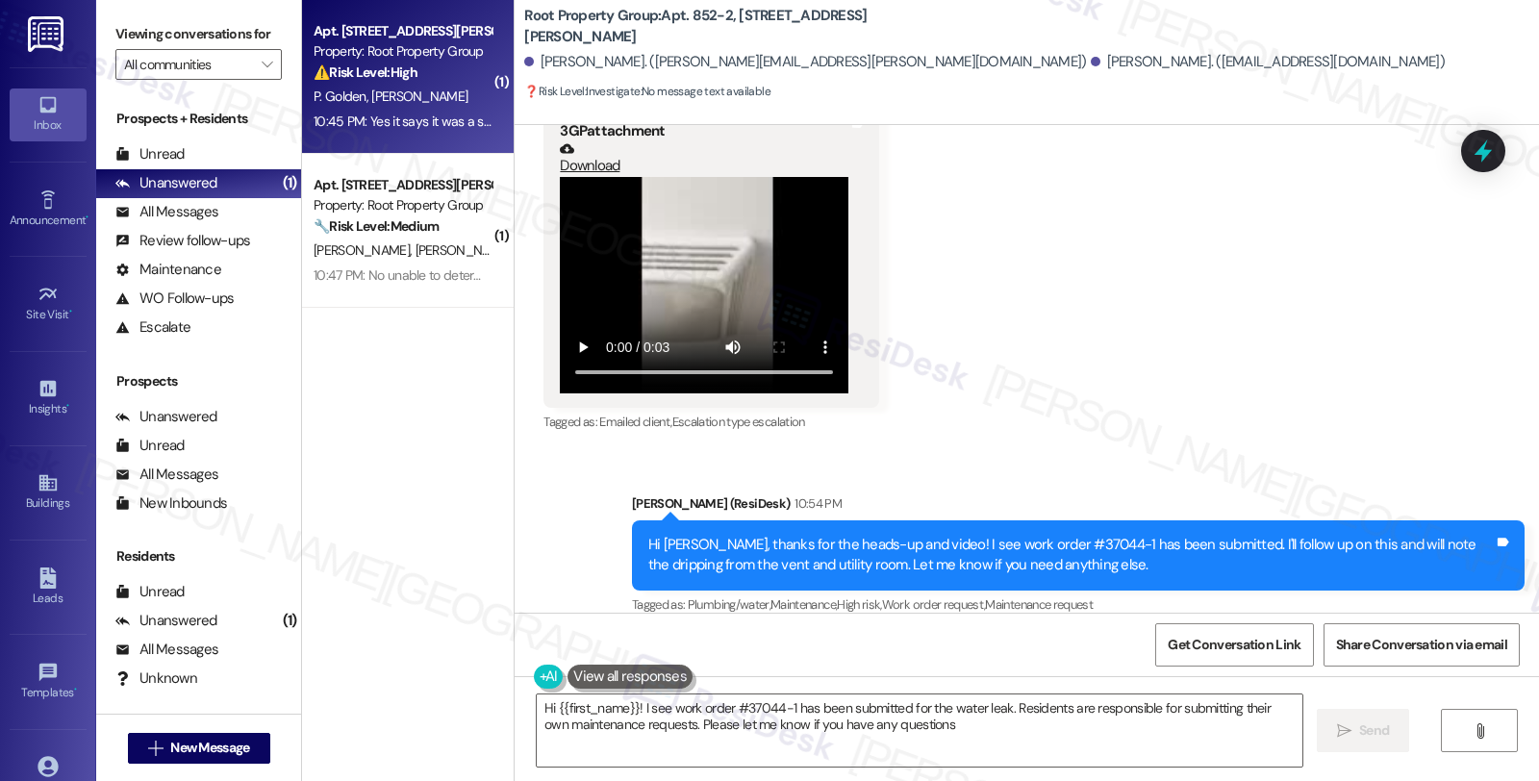
type textarea "Hi {{first_name}}! I see work order #37044-1 has been submitted for the water l…"
click at [418, 108] on div "P. Golden R. Golden" at bounding box center [403, 97] width 182 height 24
type textarea "Fetching suggested responses. Please feel free to read through the conversation…"
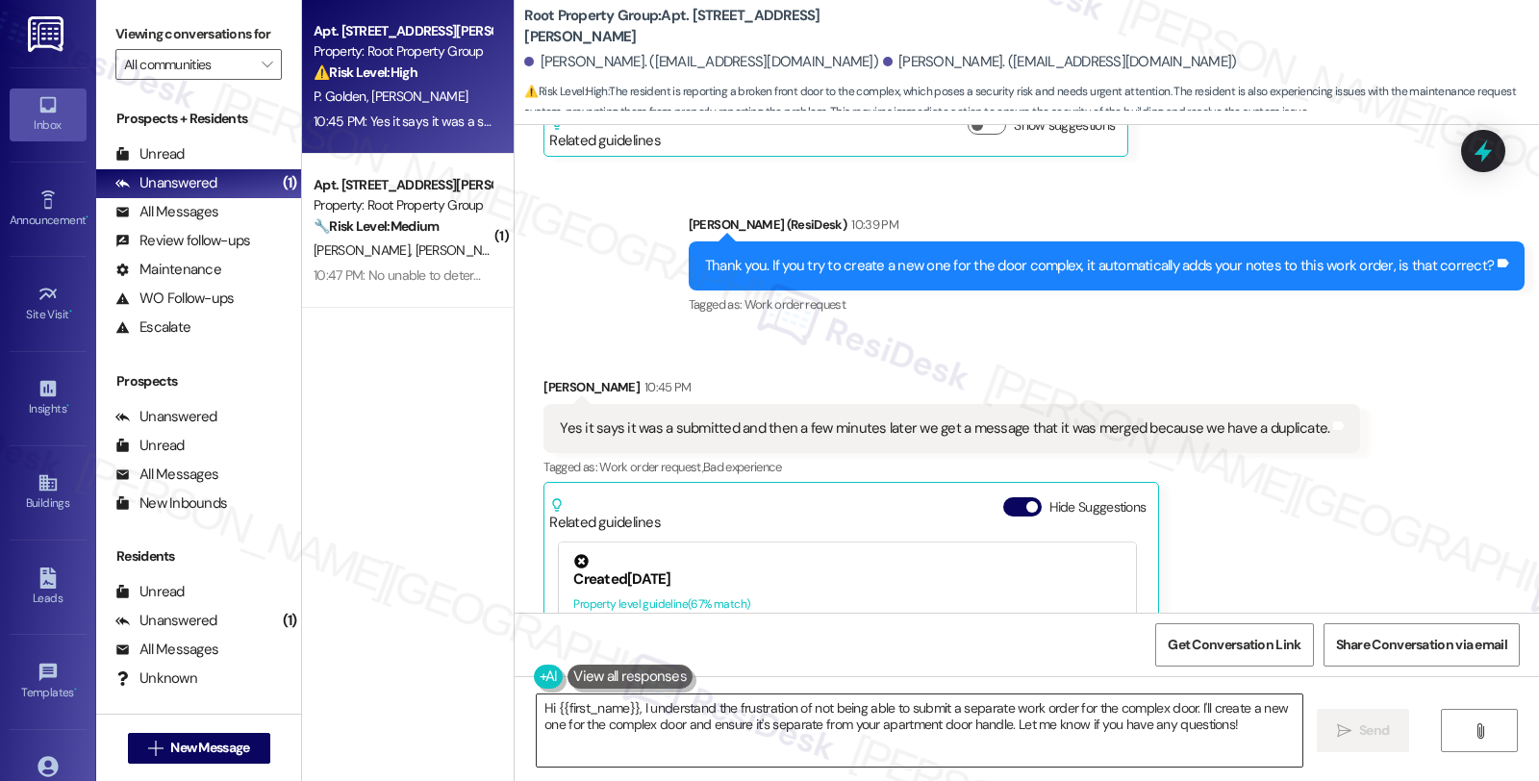
scroll to position [4472, 0]
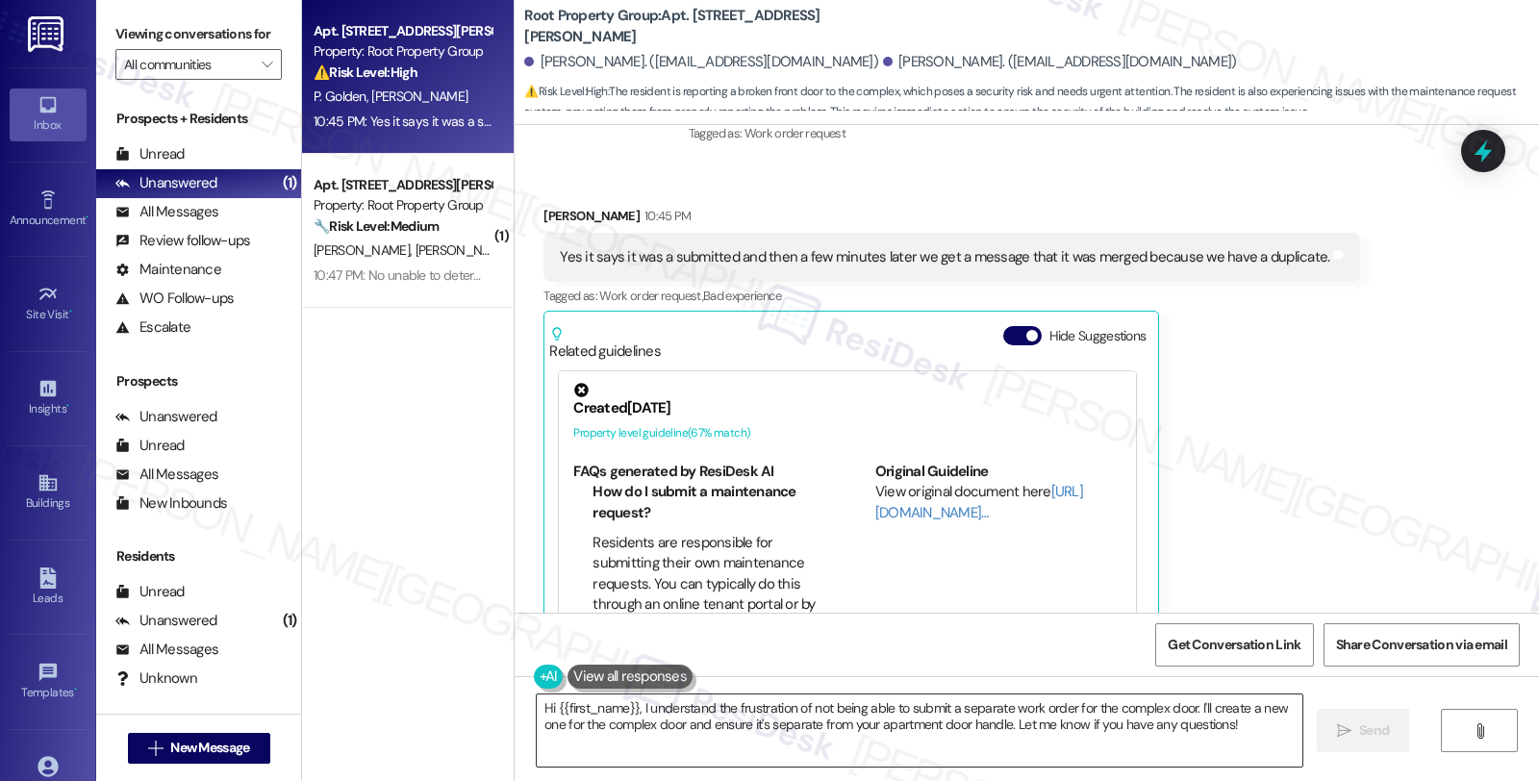
click at [537, 706] on textarea "Hi {{first_name}}, I understand the frustration of not being able to submit a s…" at bounding box center [919, 730] width 765 height 72
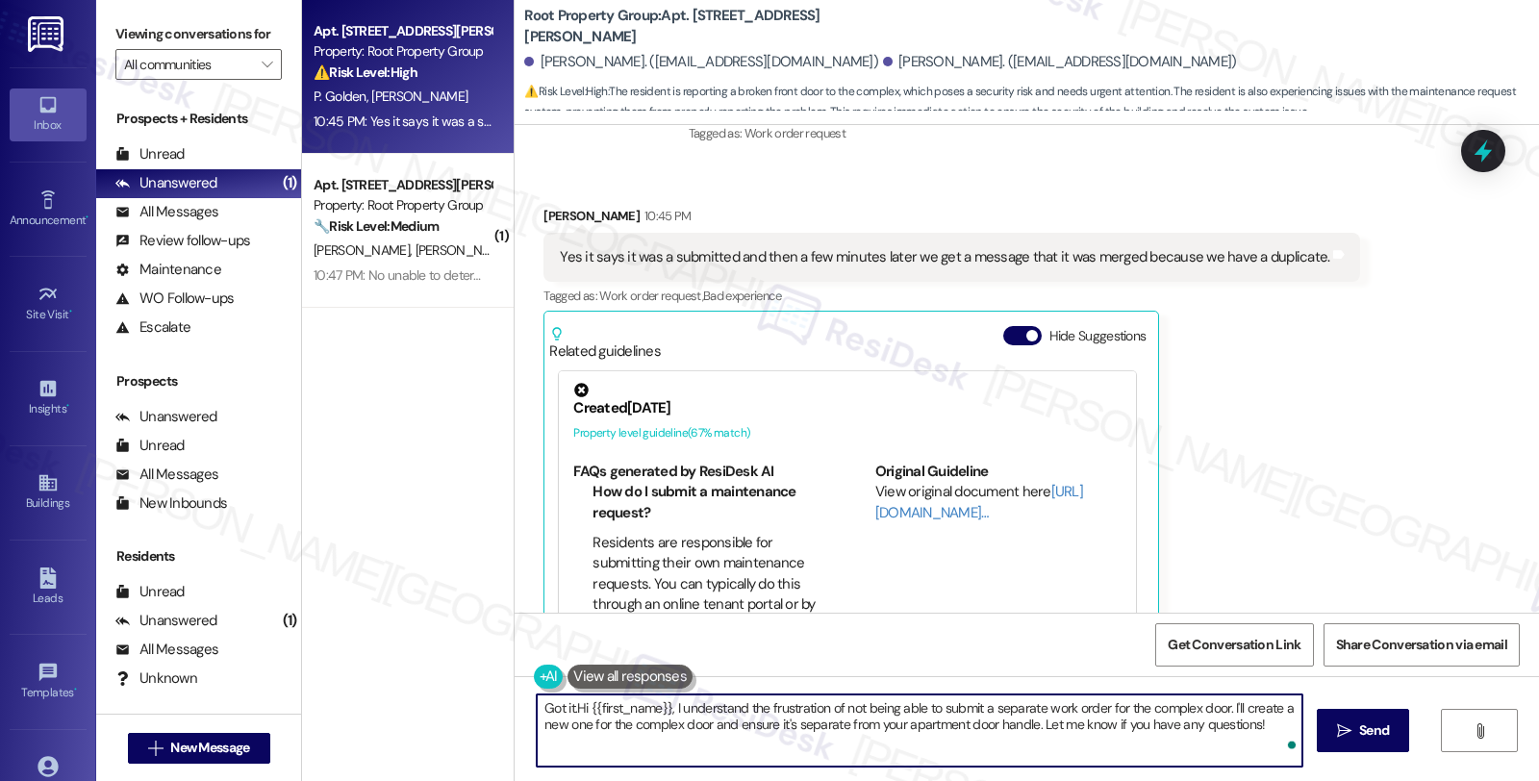
type textarea "Got it. Hi {{first_name}}, I understand the frustration of not being able to su…"
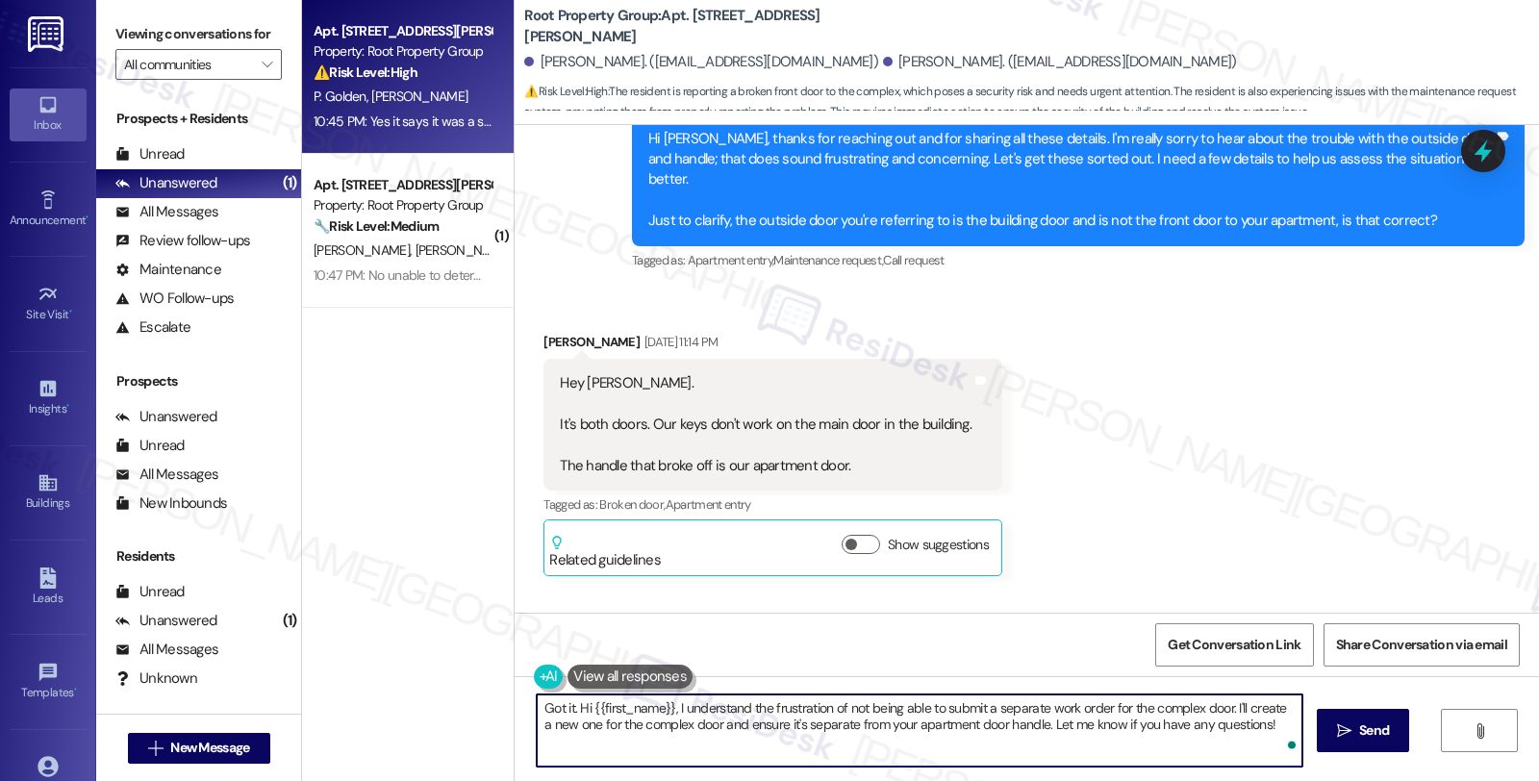
scroll to position [2334, 0]
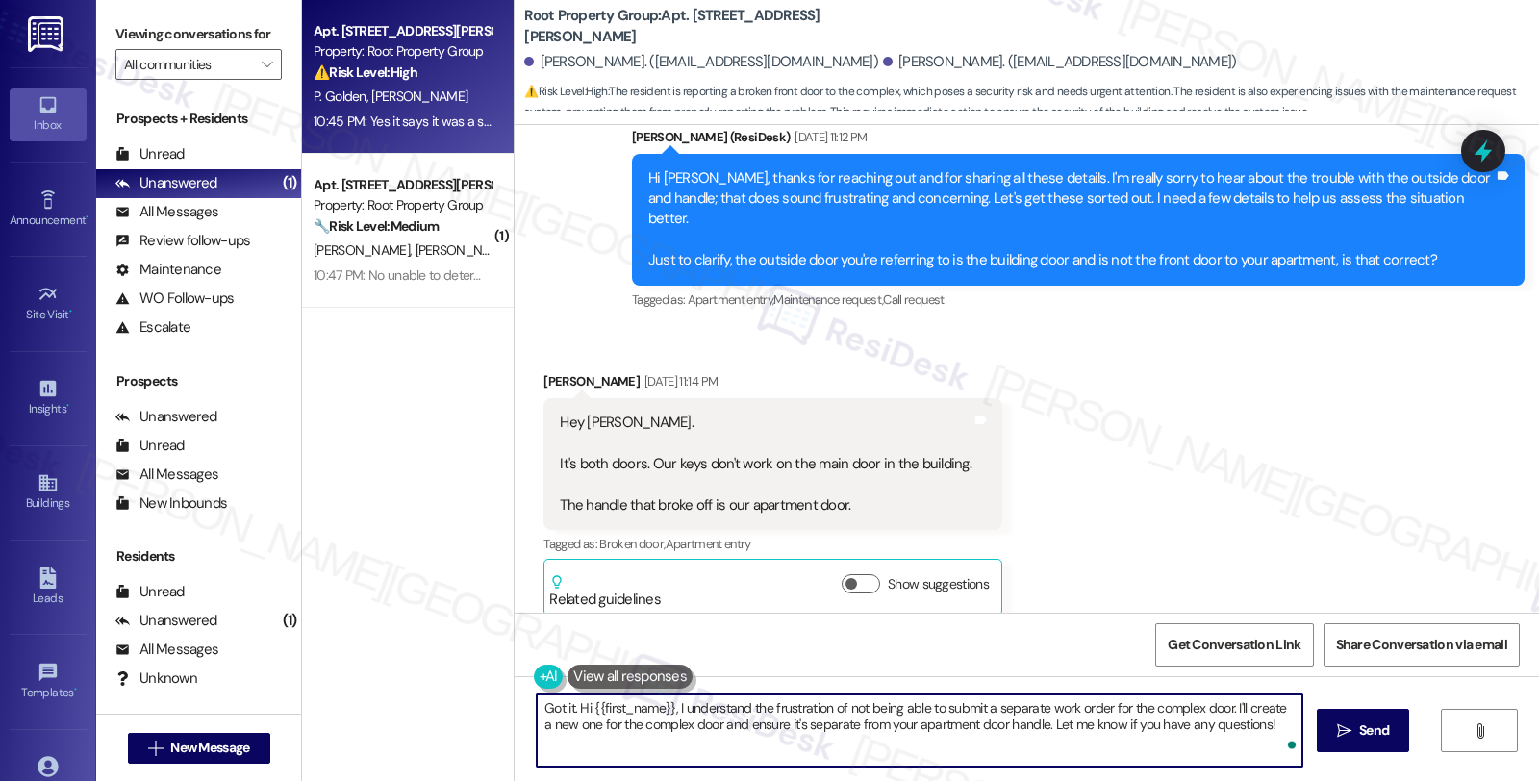
click at [1255, 727] on textarea "Got it. Hi {{first_name}}, I understand the frustration of not being able to su…" at bounding box center [919, 730] width 765 height 72
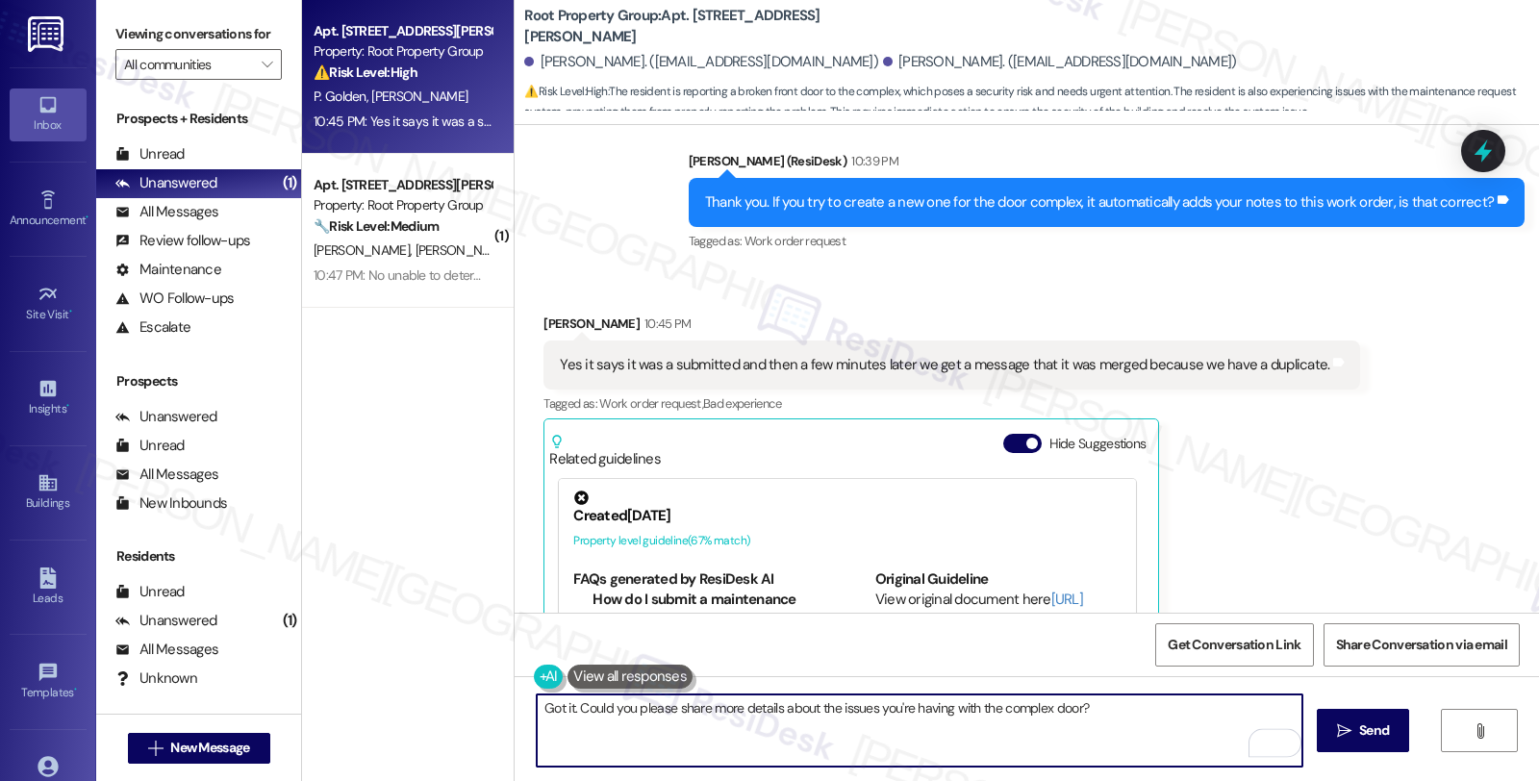
scroll to position [4472, 0]
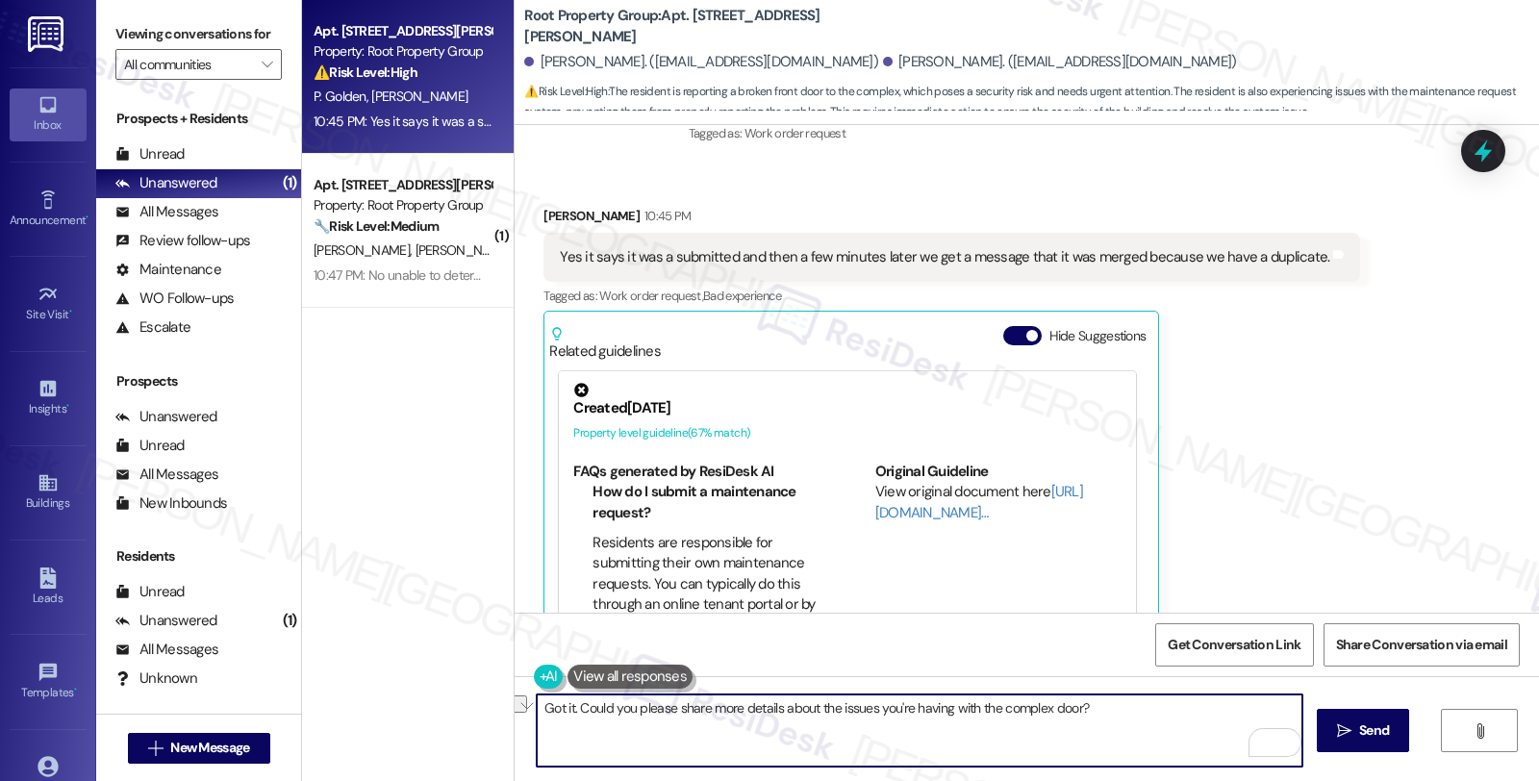
drag, startPoint x: 529, startPoint y: 708, endPoint x: 564, endPoint y: 708, distance: 34.6
click at [564, 708] on textarea "Got it. Could you please share more details about the issues you're having with…" at bounding box center [919, 730] width 765 height 72
type textarea "I see. Could you please share more details about the issues you're having with …"
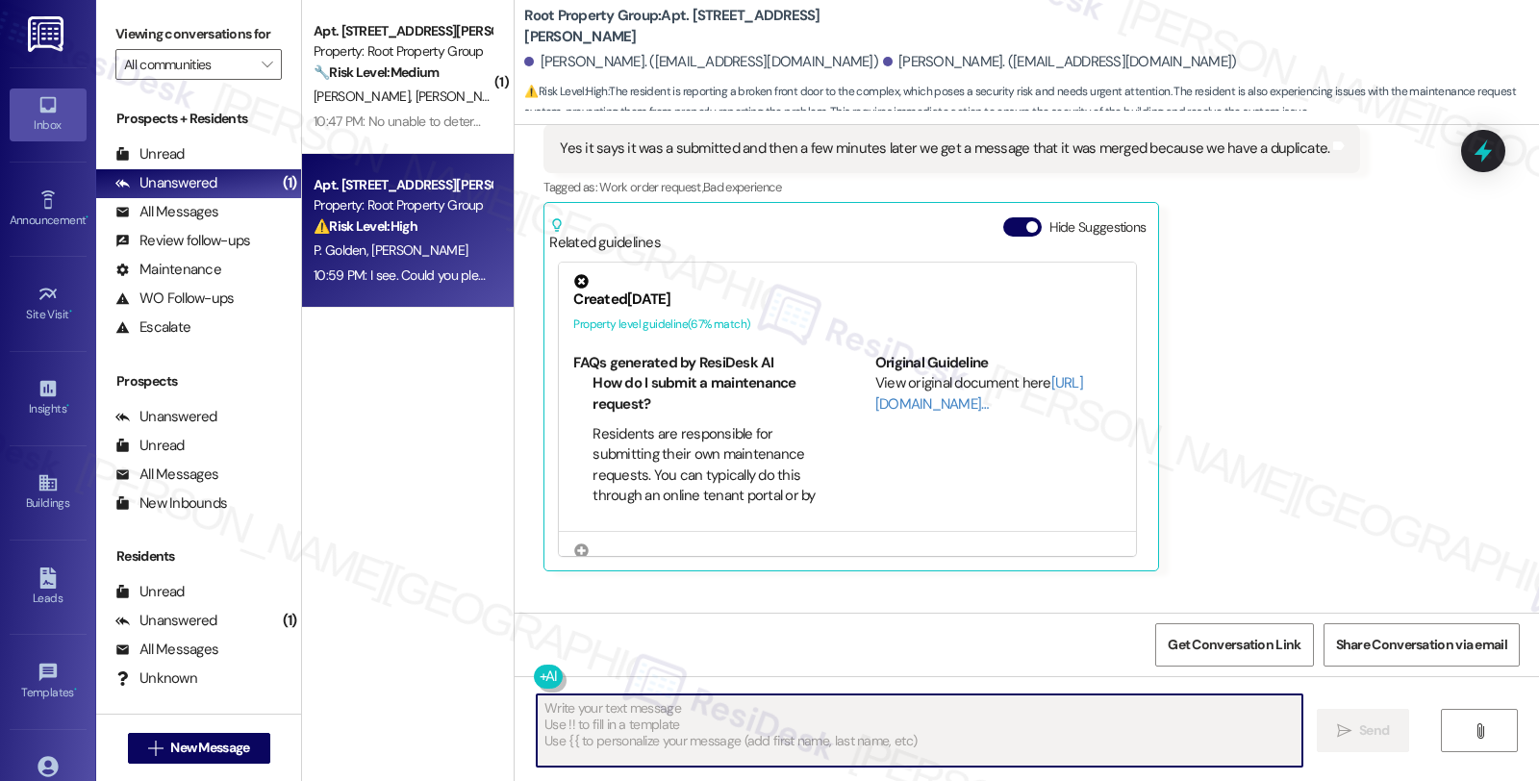
scroll to position [4606, 0]
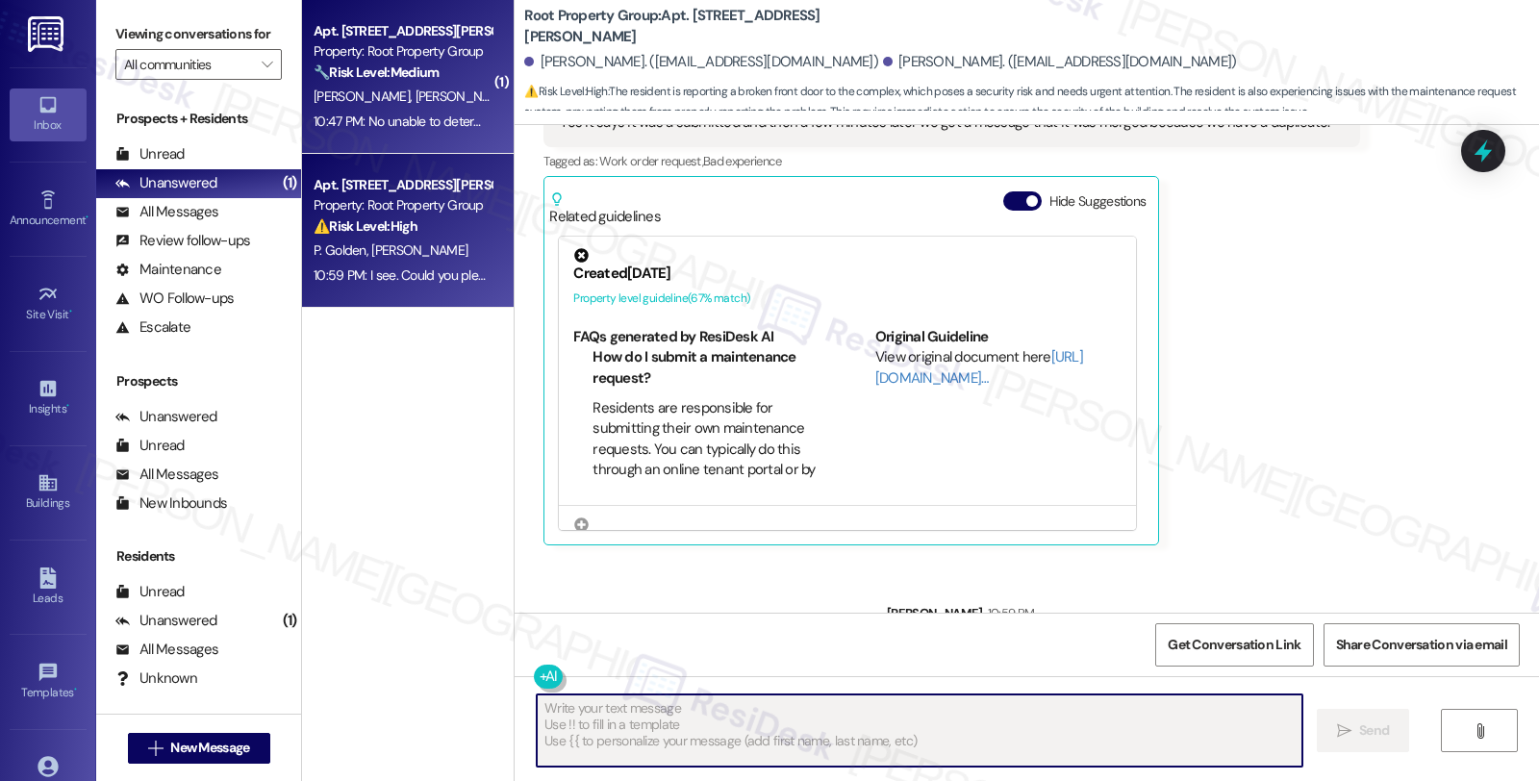
click at [420, 113] on div "10:47 PM: No unable to determine which apartment. The smell is usually stronges…" at bounding box center [739, 121] width 851 height 17
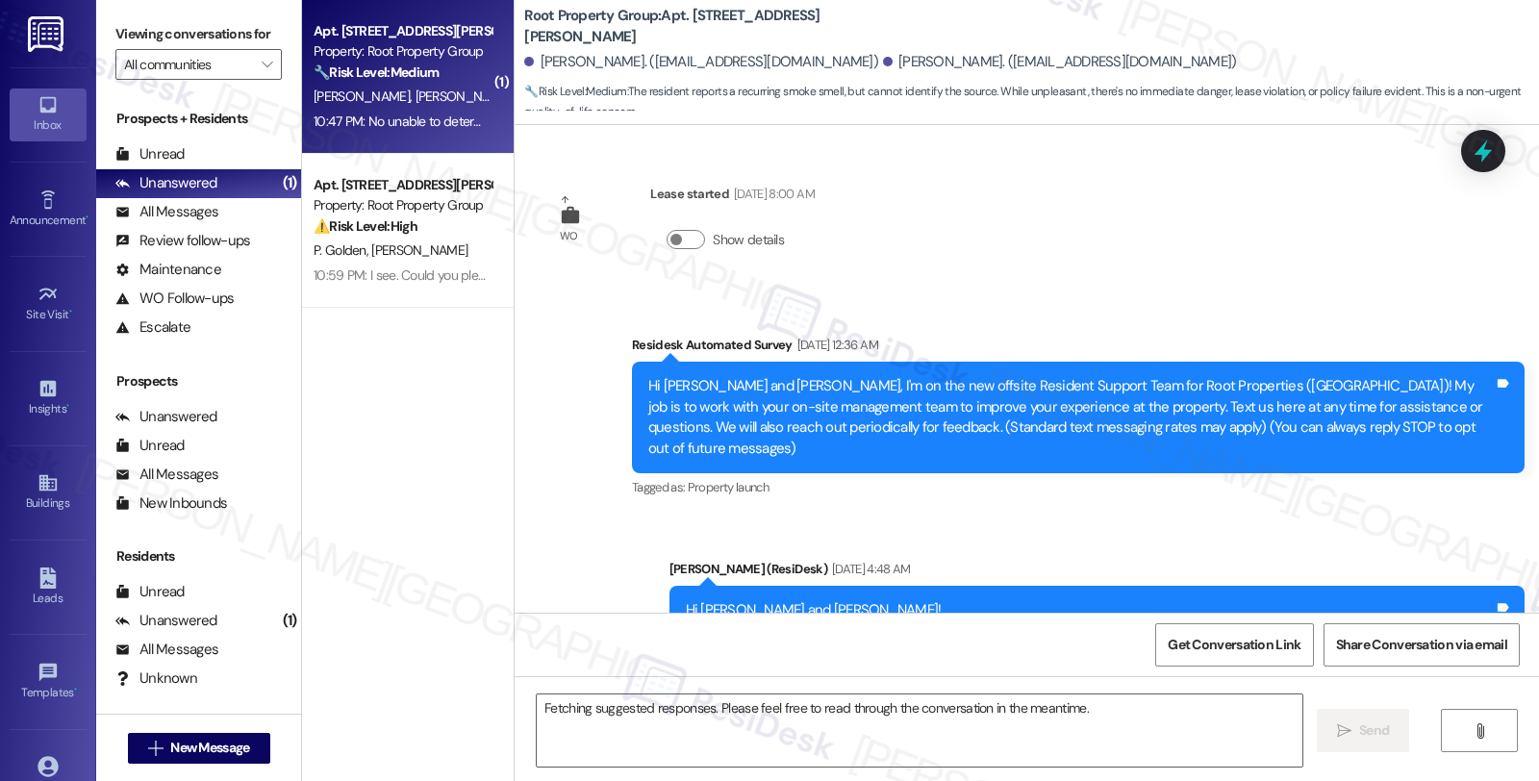
scroll to position [6969, 0]
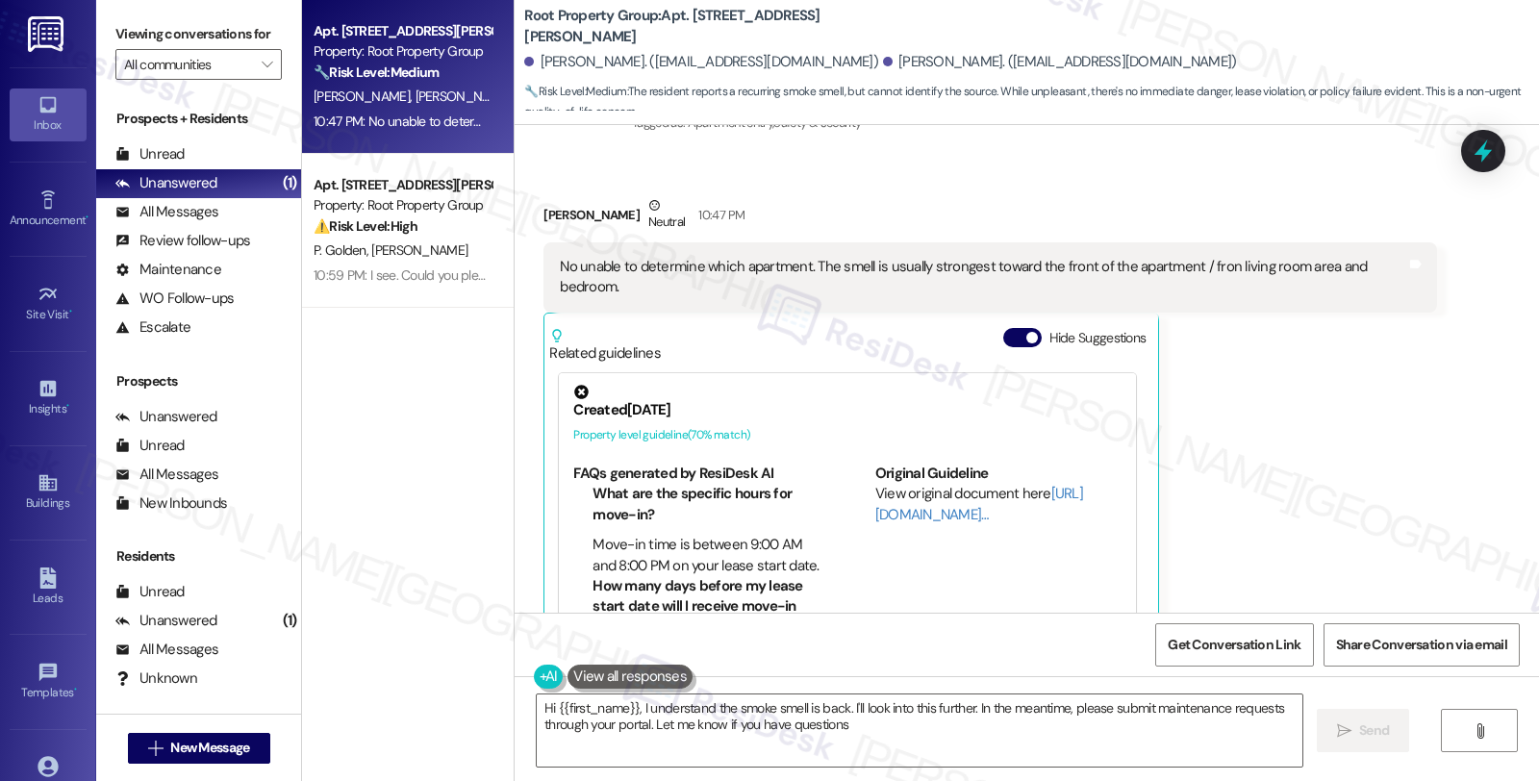
type textarea "Hi {{first_name}}, I understand the smoke smell is back. I'll look into this fu…"
click at [1378, 493] on div "[PERSON_NAME] Neutral 10:47 PM No unable to determine which apartment. The smel…" at bounding box center [989, 438] width 892 height 487
click at [1257, 428] on div "[PERSON_NAME] Neutral 10:47 PM No unable to determine which apartment. The smel…" at bounding box center [989, 438] width 892 height 487
click at [969, 742] on textarea "Hi {{first_name}}, I understand the smoke smell is back. I'll look into this fu…" at bounding box center [919, 730] width 765 height 72
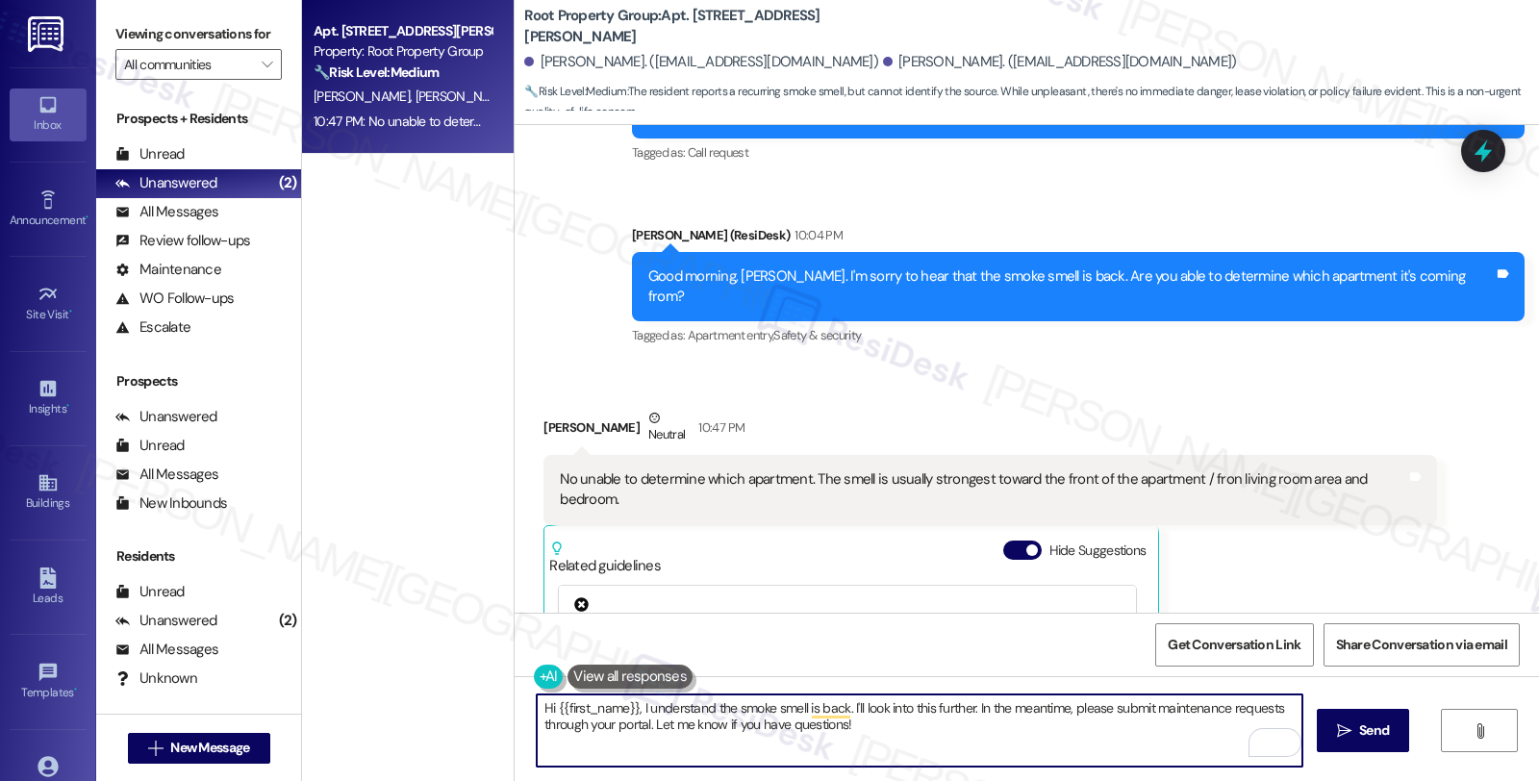
scroll to position [6756, 0]
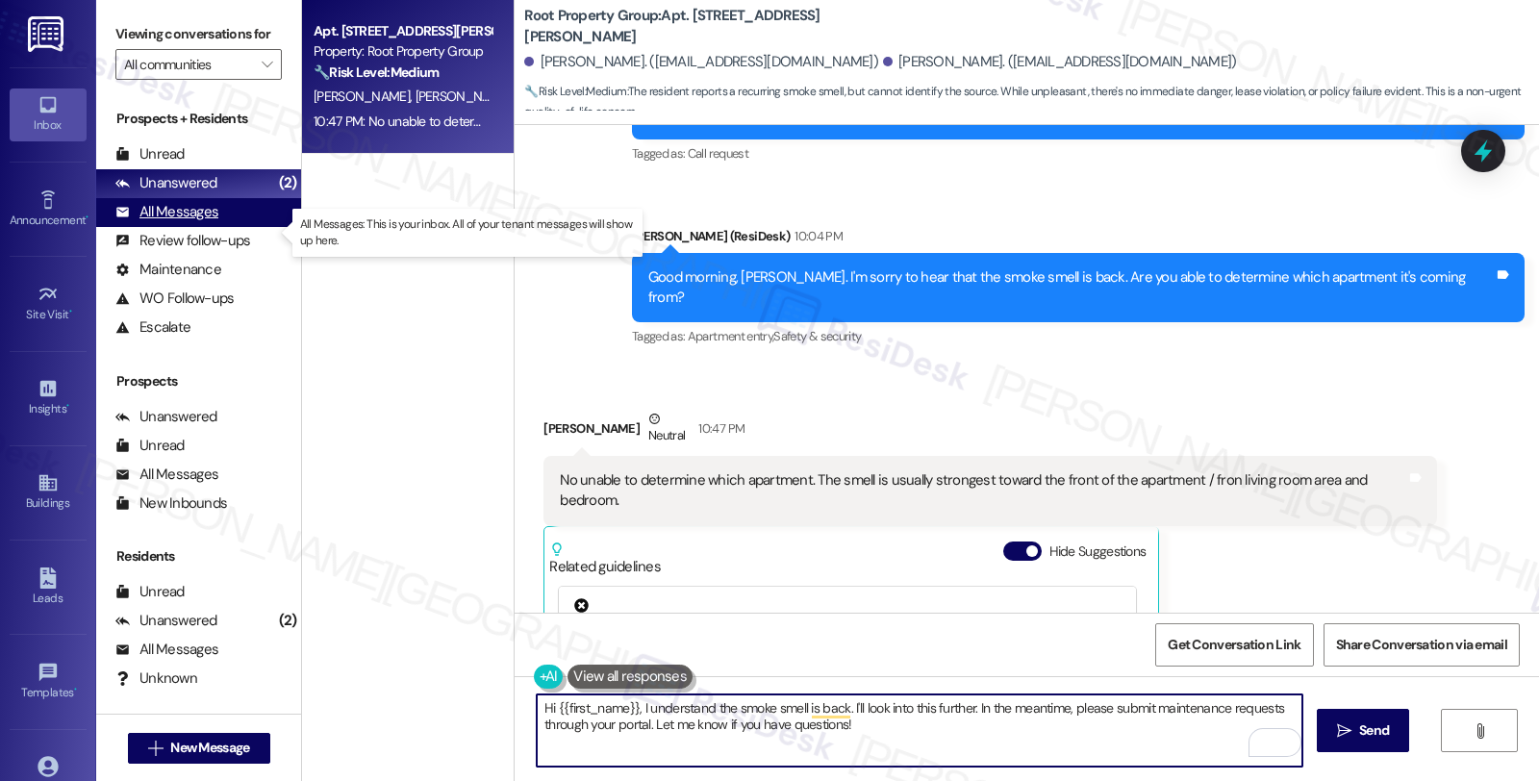
click at [170, 222] on div "All Messages" at bounding box center [166, 212] width 103 height 20
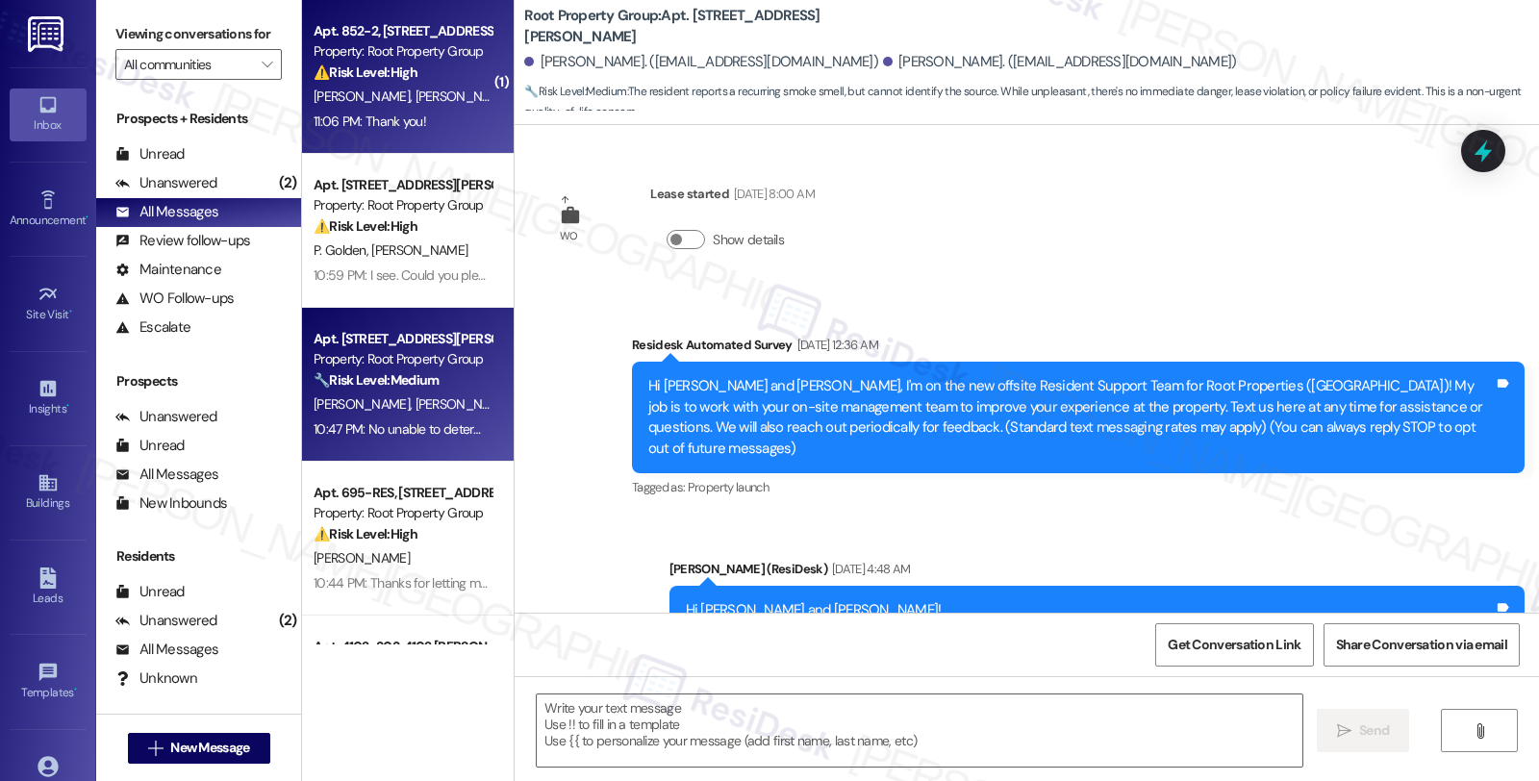
scroll to position [6969, 0]
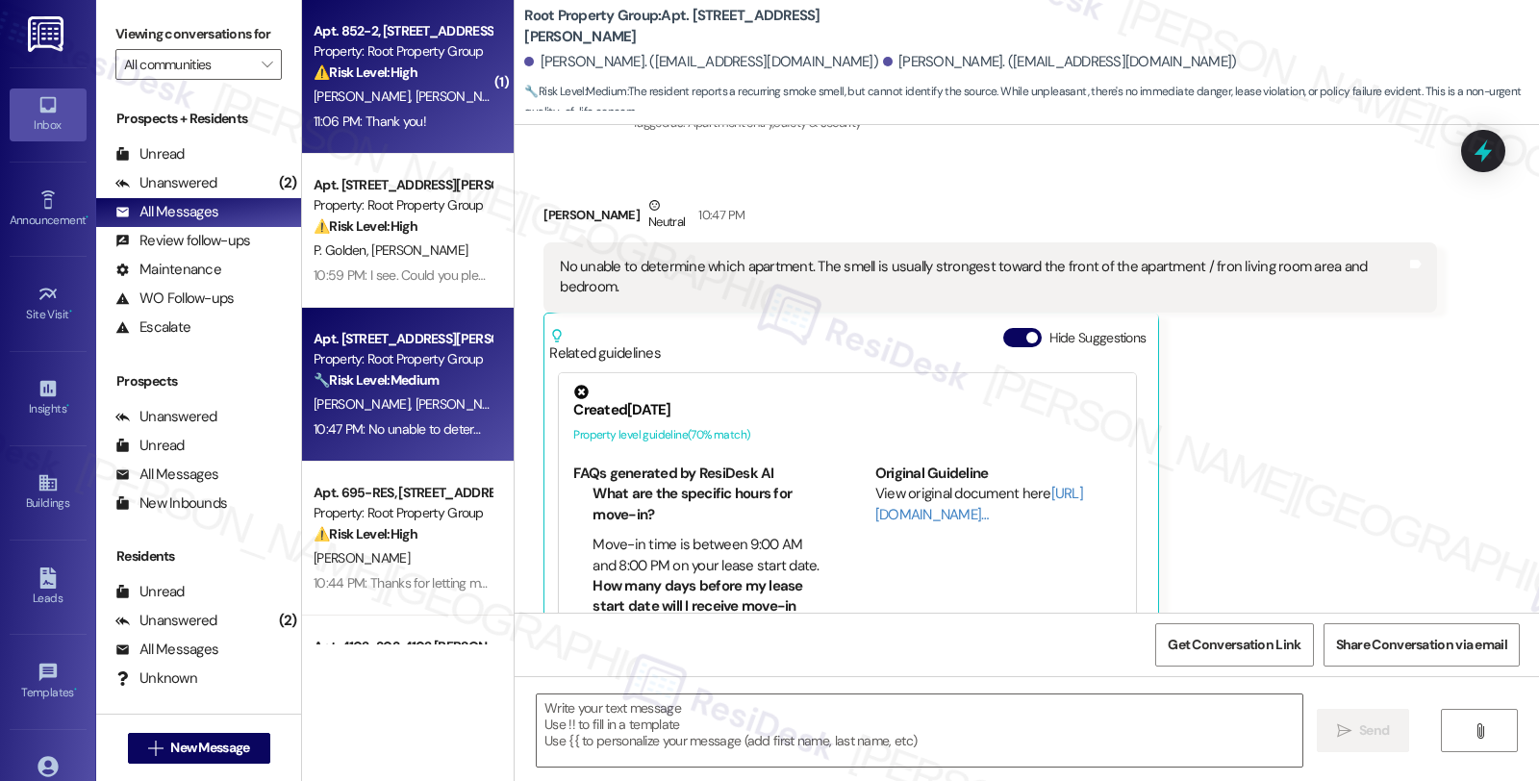
type textarea "Fetching suggested responses. Please feel free to read through the conversation…"
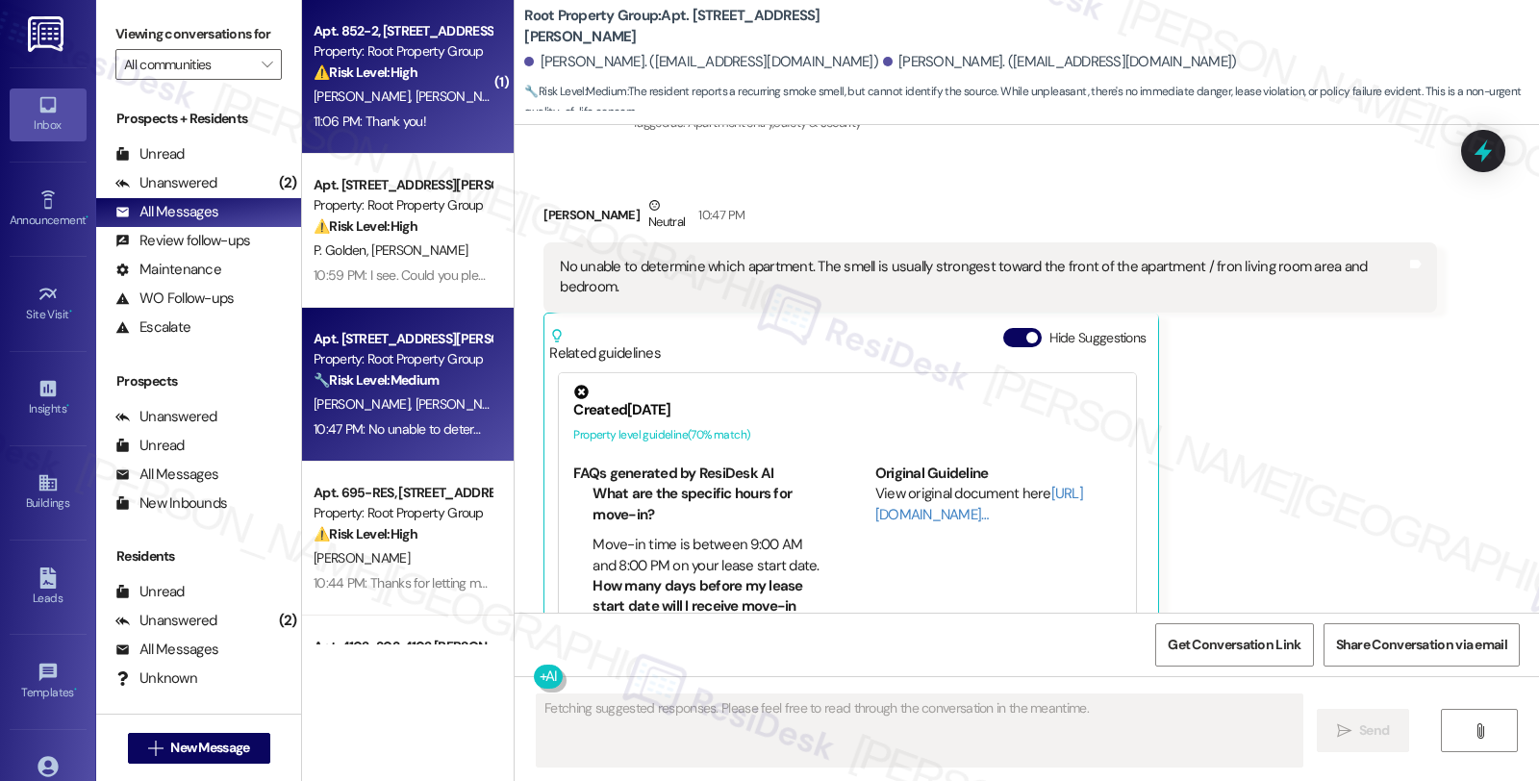
click at [391, 79] on strong "⚠️ Risk Level: High" at bounding box center [366, 71] width 104 height 17
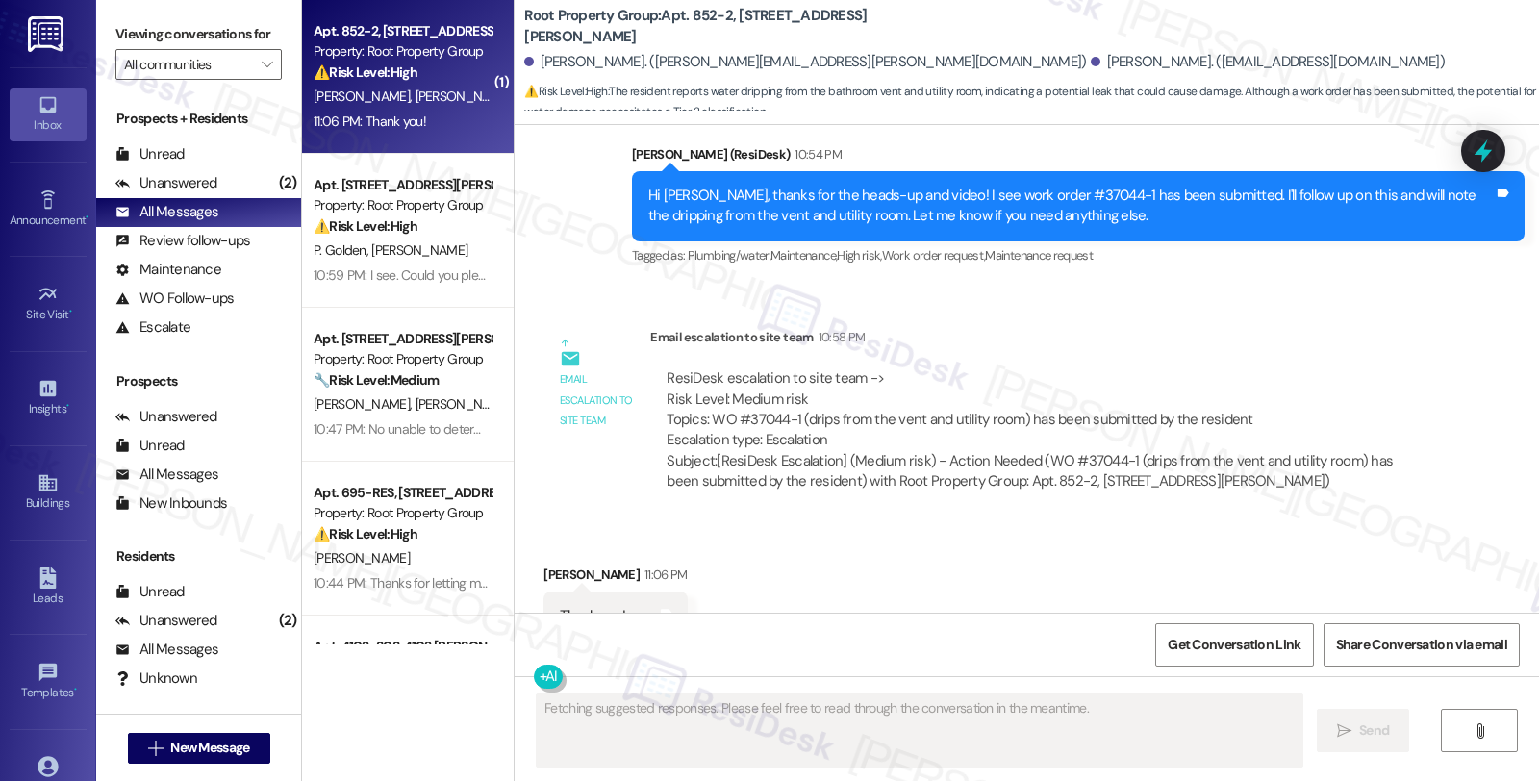
scroll to position [2214, 0]
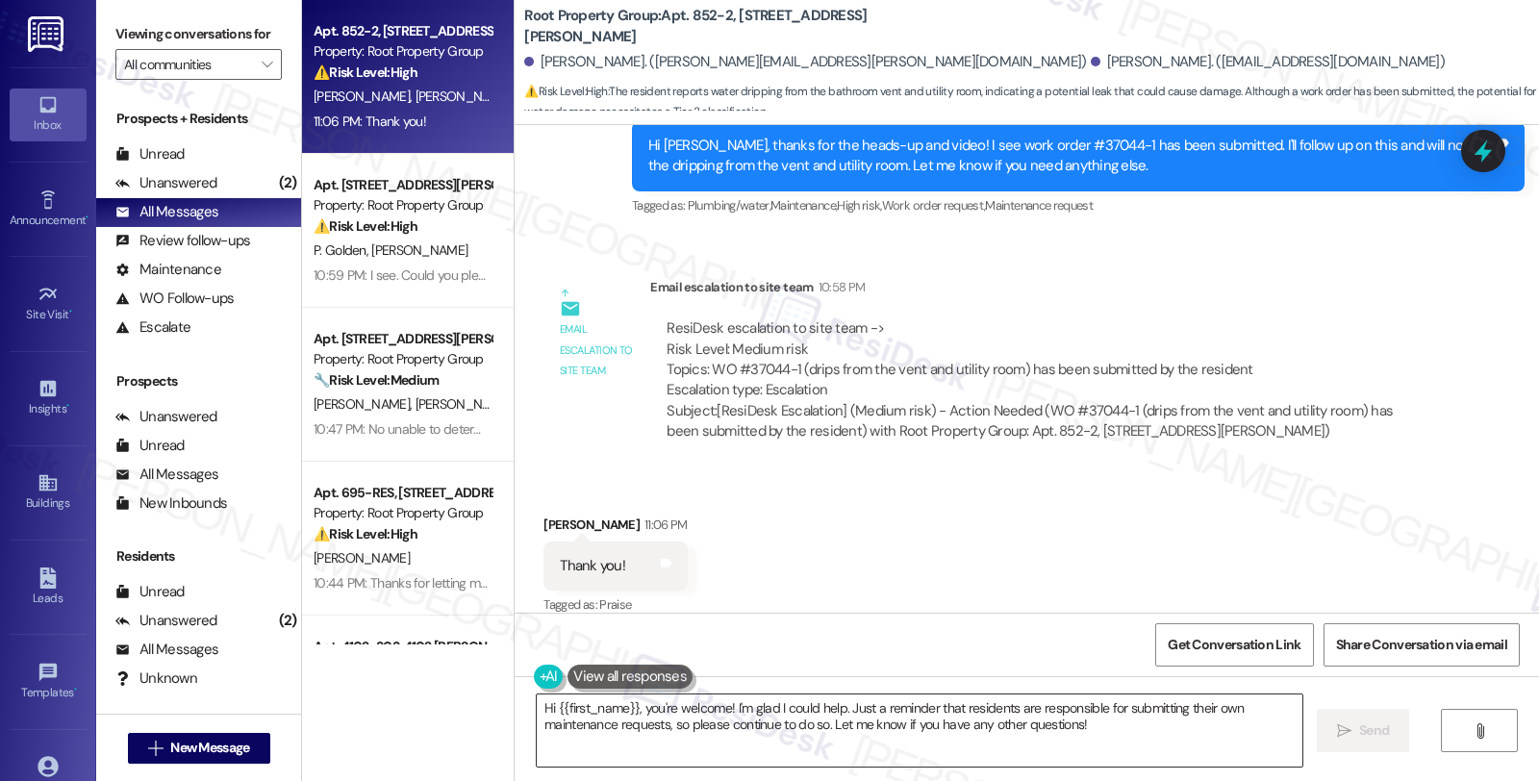
click at [537, 705] on textarea "Hi {{first_name}}, you're welcome! I'm glad I could help. Just a reminder that …" at bounding box center [919, 730] width 765 height 72
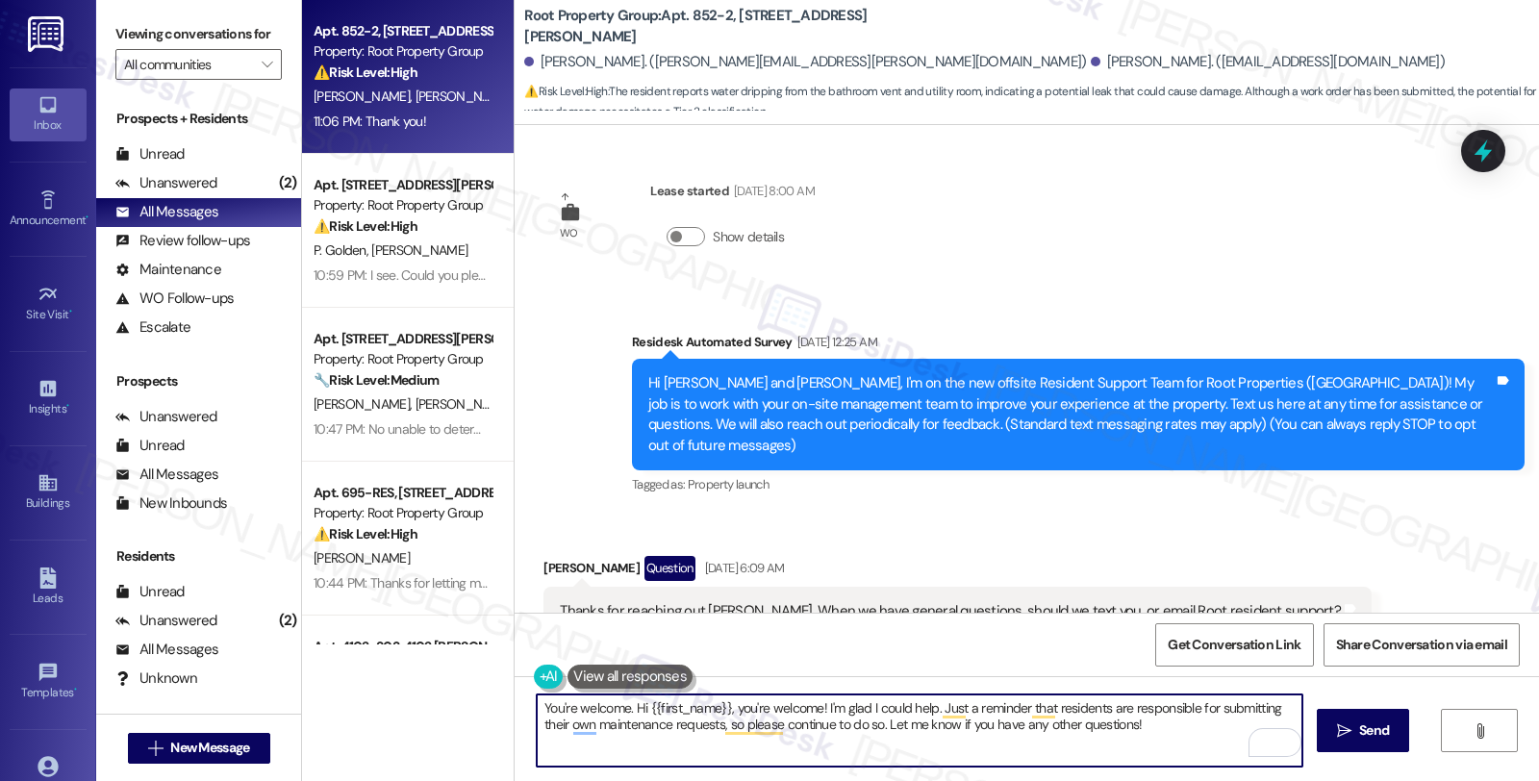
scroll to position [0, 0]
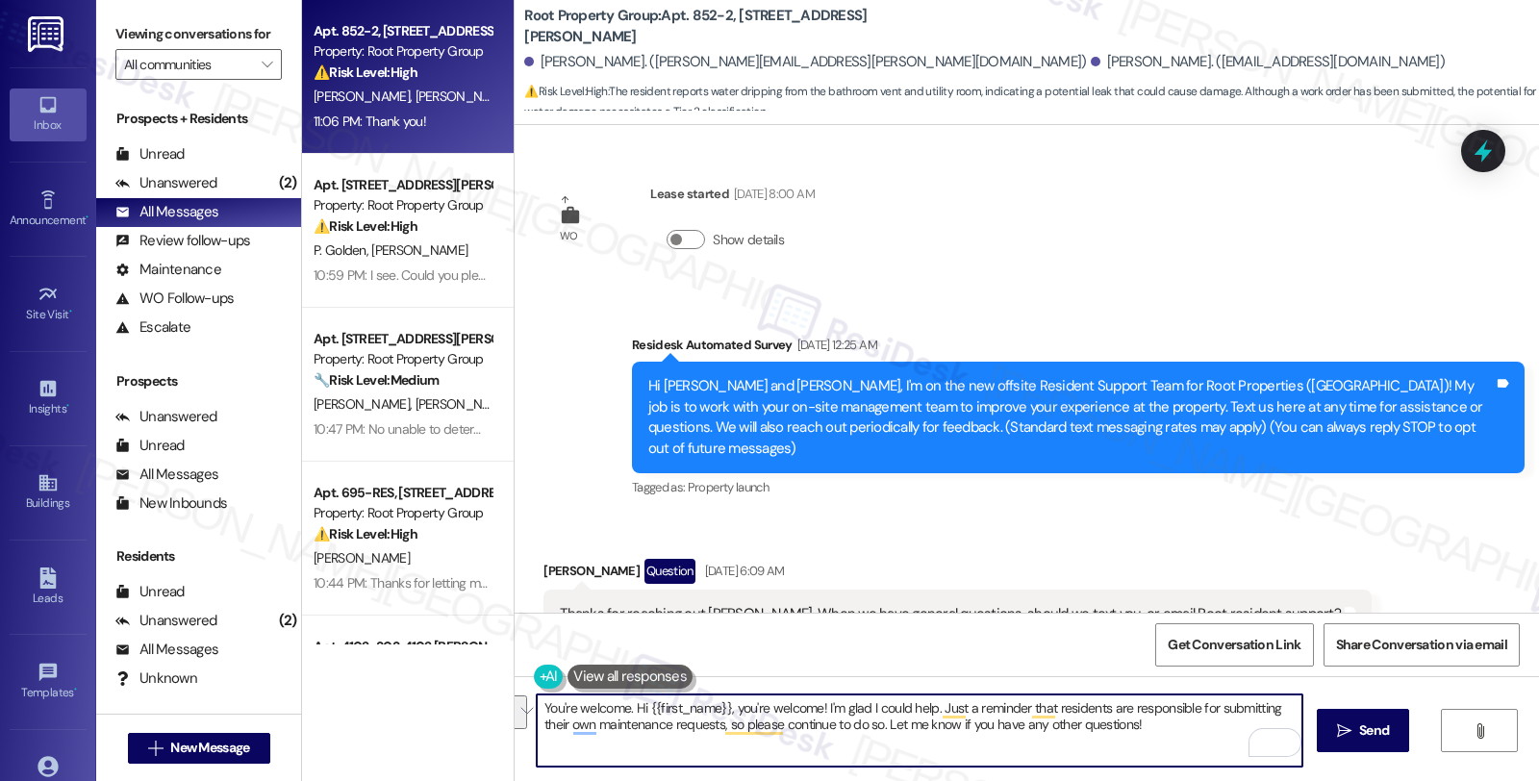
drag, startPoint x: 621, startPoint y: 702, endPoint x: 1327, endPoint y: 825, distance: 716.5
click at [1327, 780] on html "Inbox Go to Inbox Announcement • Send A Text Announcement Site Visit • Go to Si…" at bounding box center [769, 390] width 1539 height 781
paste textarea "Should you have other concerns, please feel free to reach out. Have a great day"
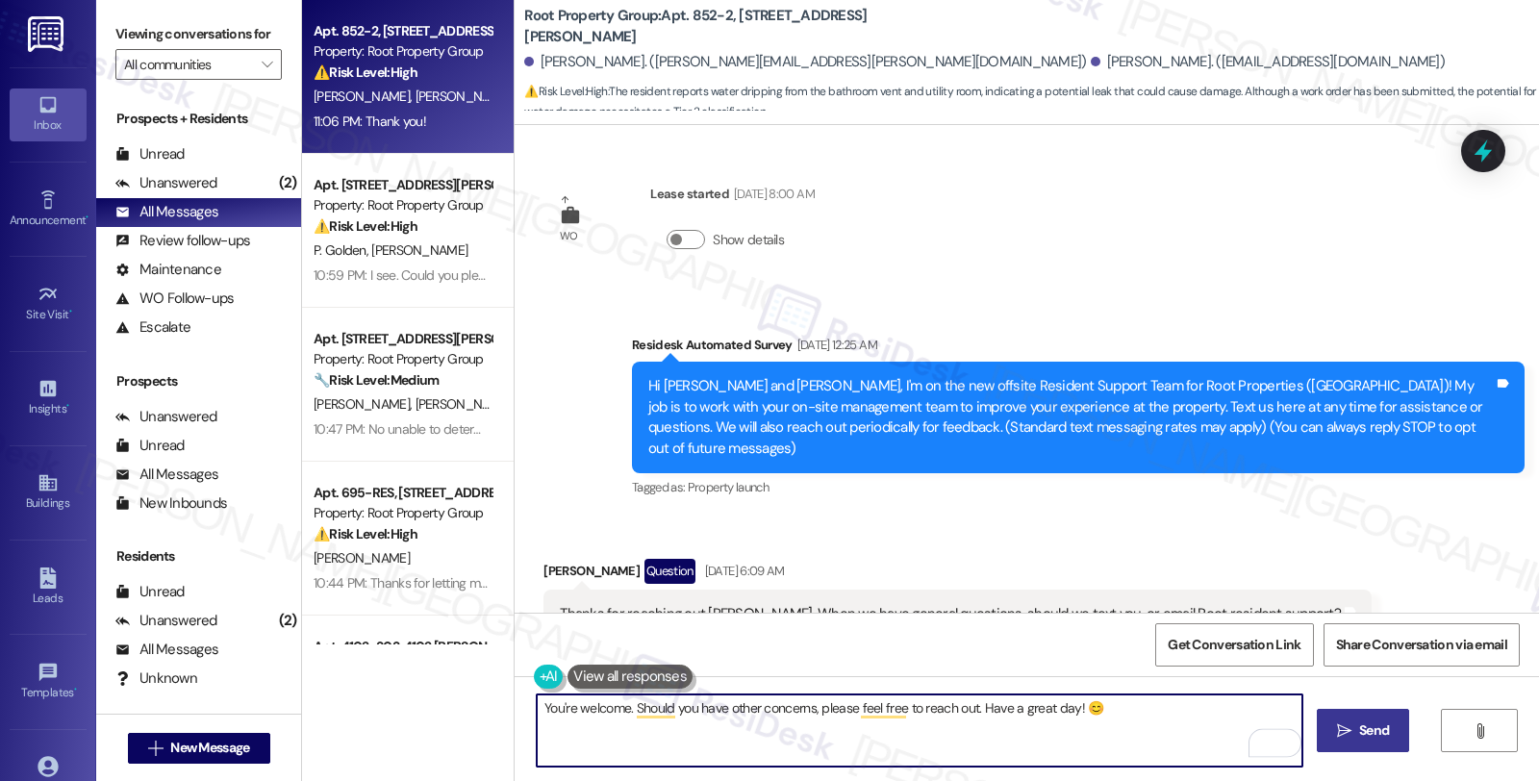
type textarea "You're welcome. Should you have other concerns, please feel free to reach out. …"
click at [1351, 735] on span " Send" at bounding box center [1363, 730] width 61 height 20
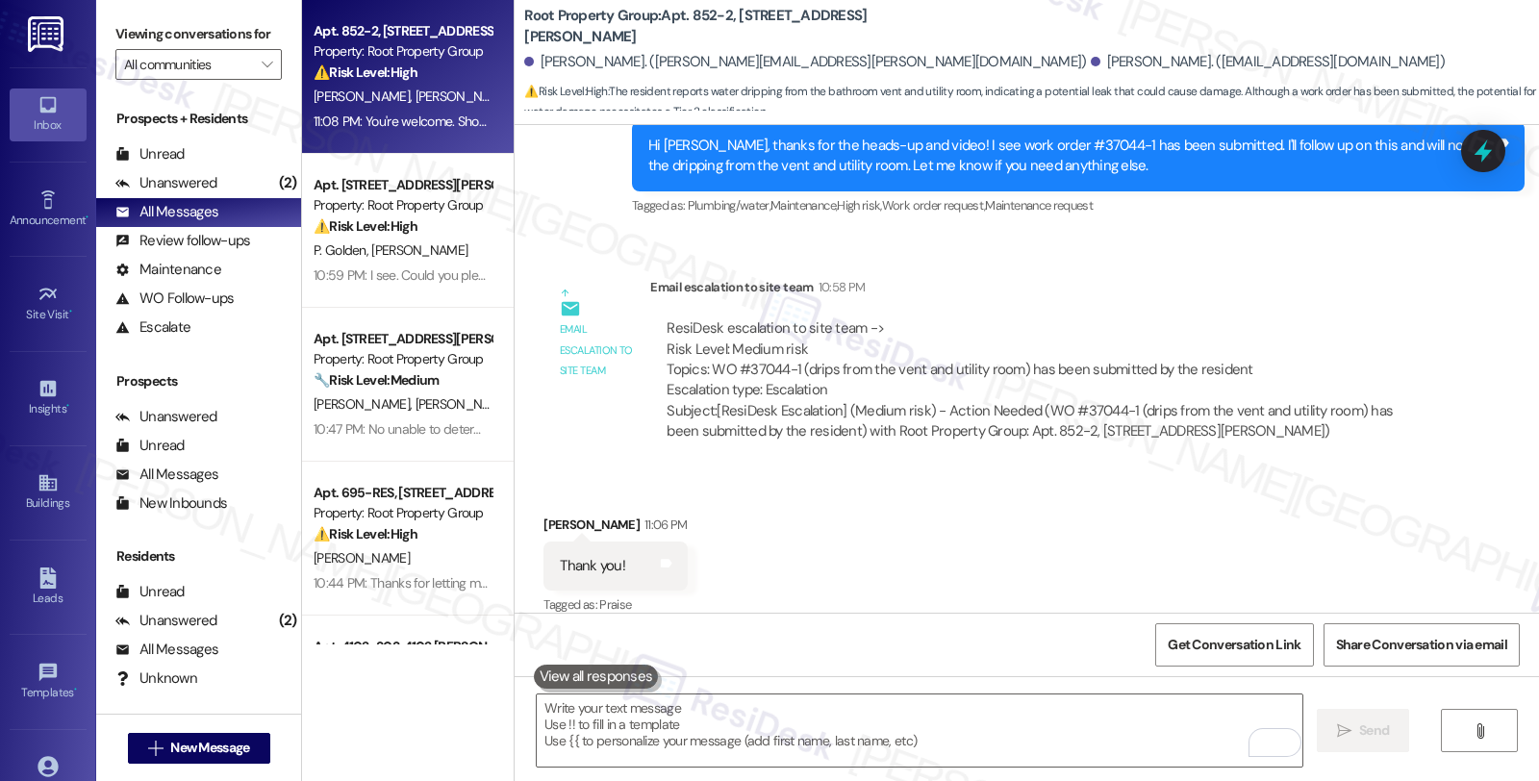
scroll to position [2348, 0]
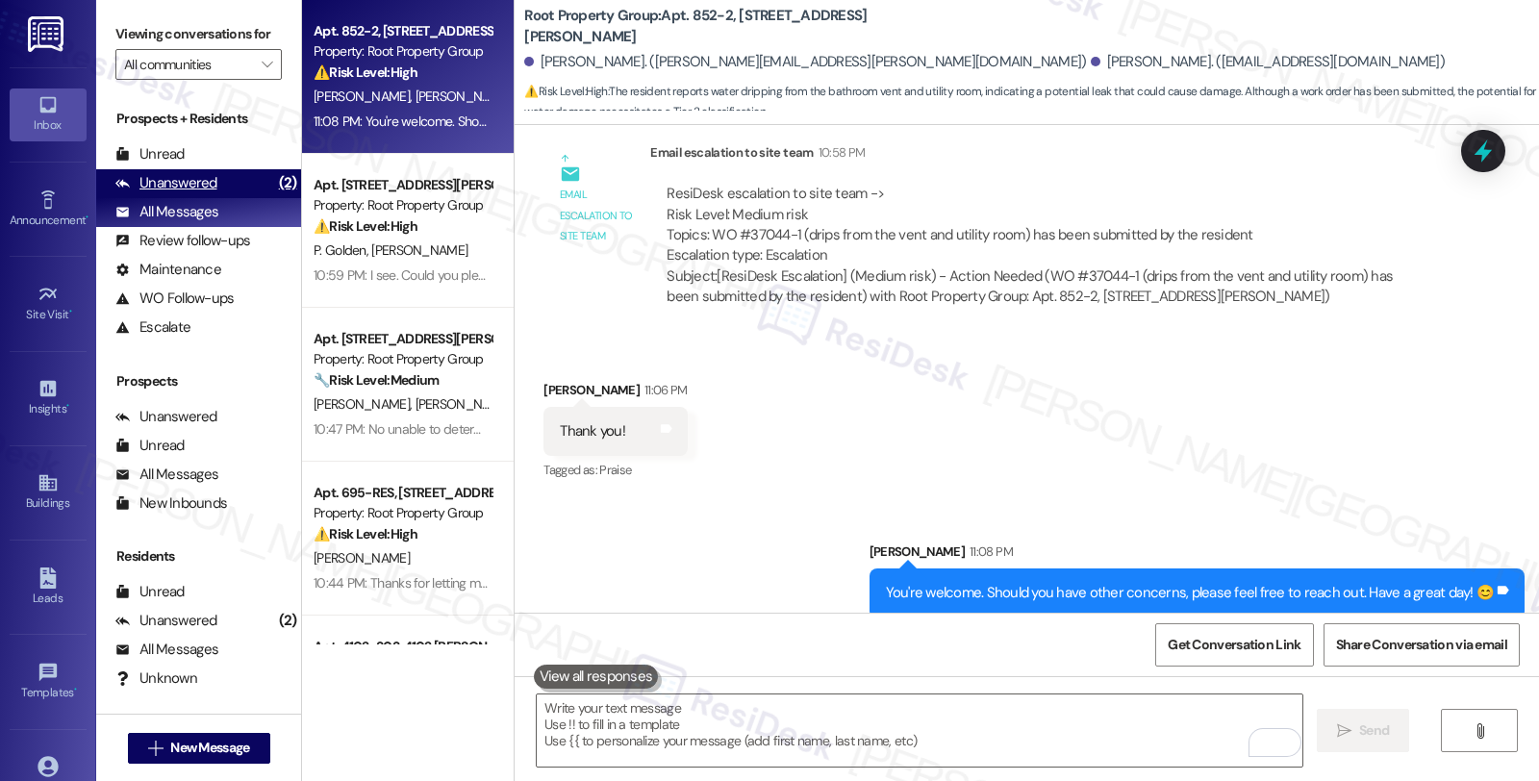
click at [238, 198] on div "Unanswered (2)" at bounding box center [198, 183] width 205 height 29
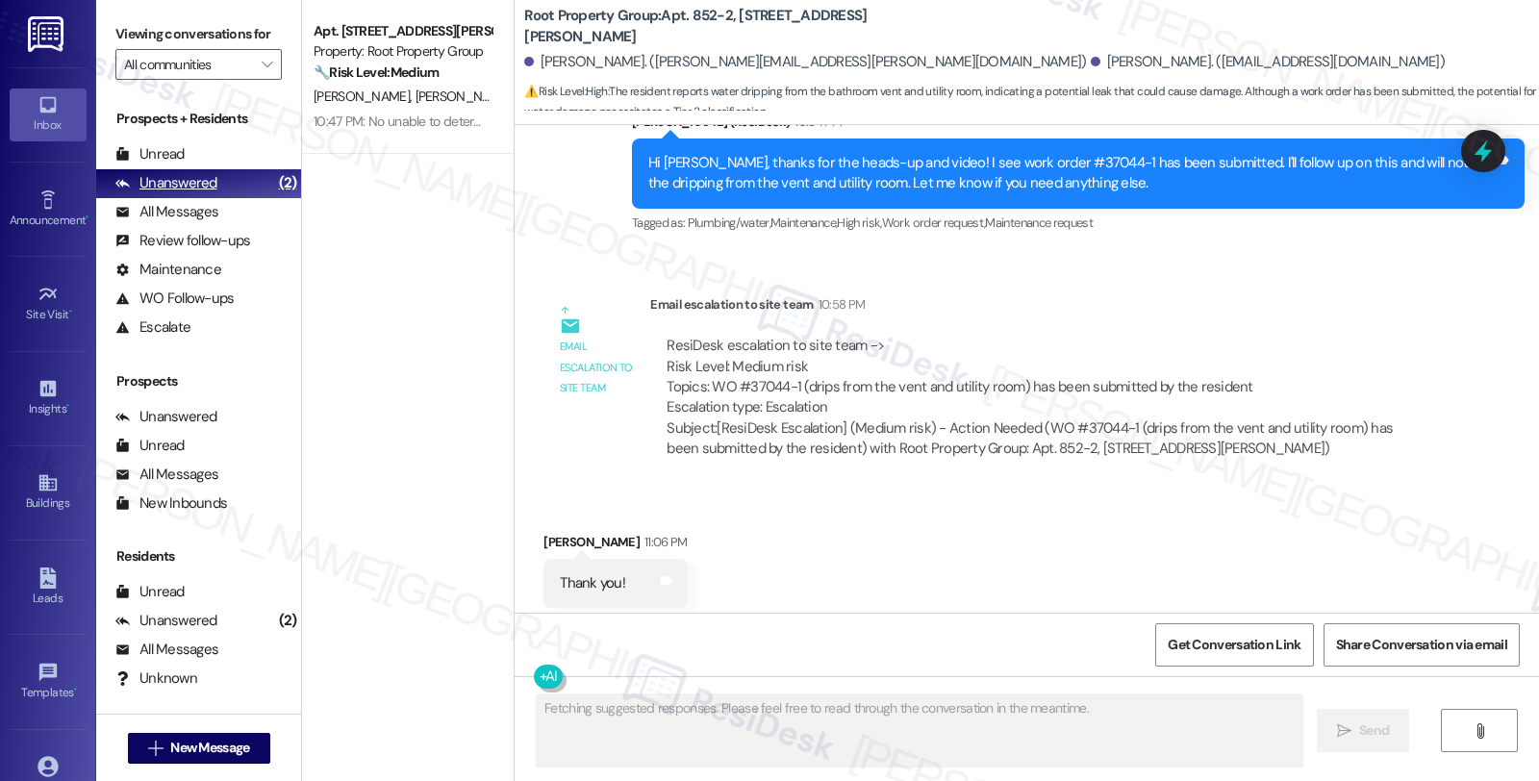
scroll to position [2214, 0]
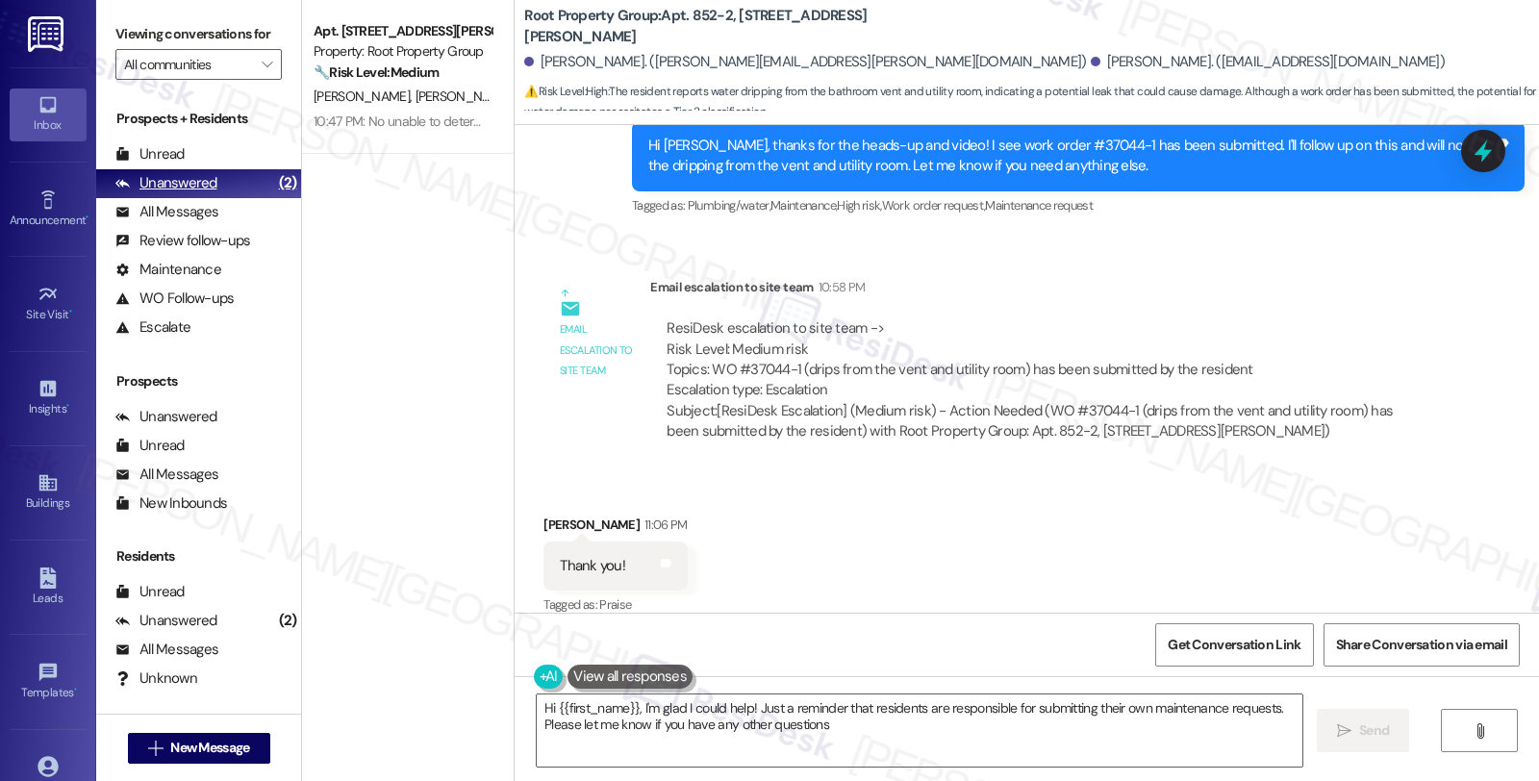
type textarea "Hi {{first_name}}, I'm glad I could help! Just a reminder that residents are re…"
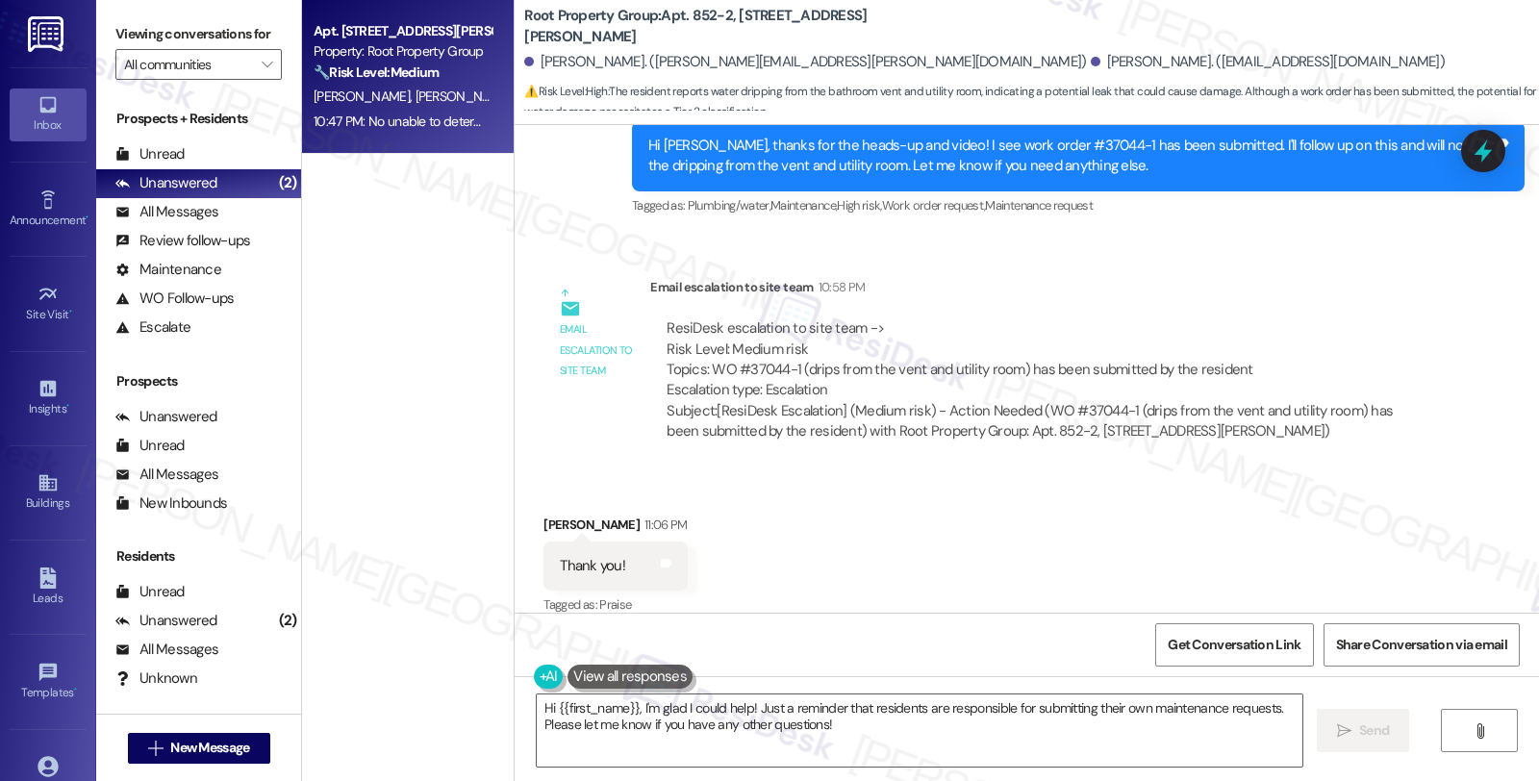
click at [446, 60] on div "Property: Root Property Group" at bounding box center [403, 51] width 178 height 20
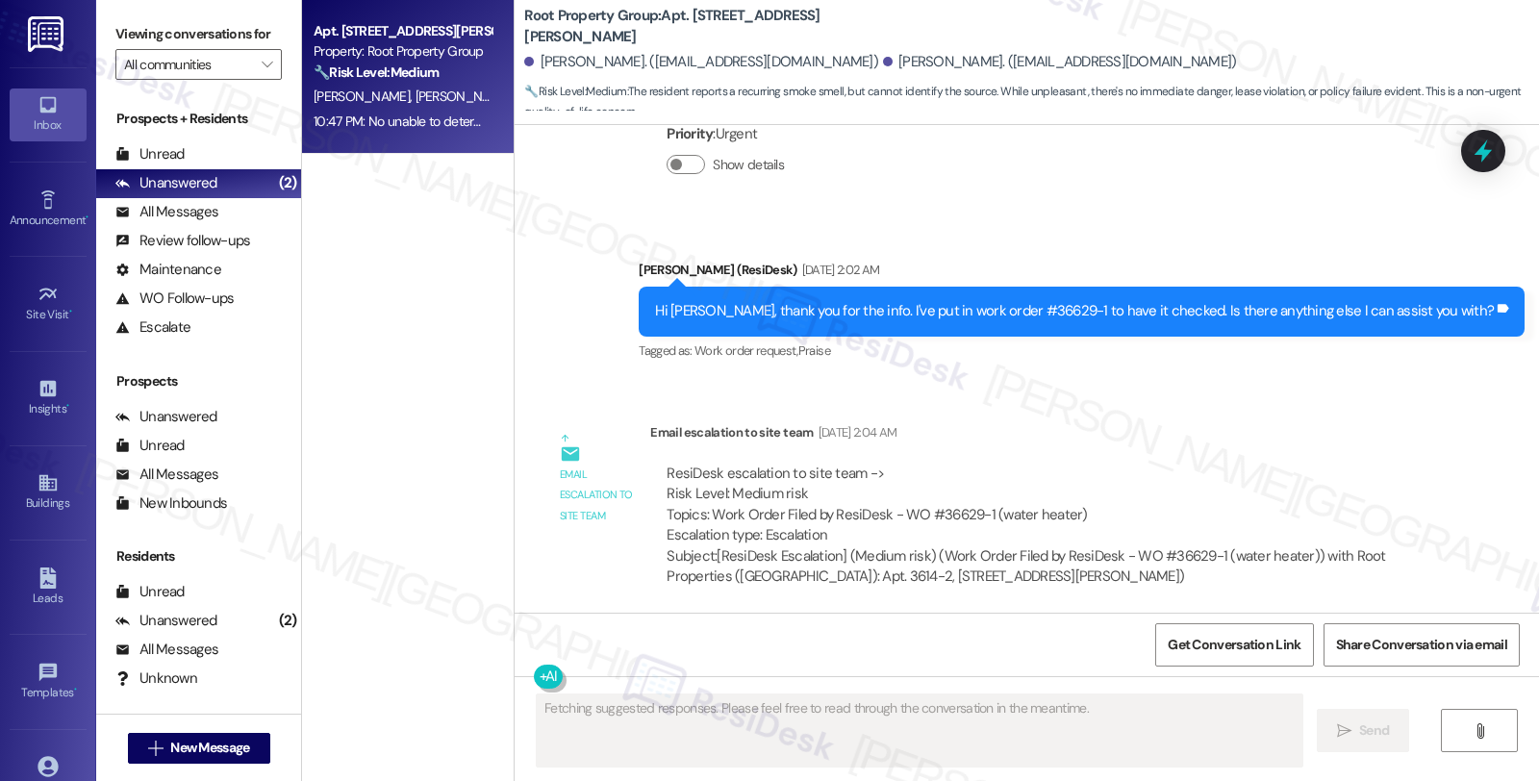
scroll to position [6969, 0]
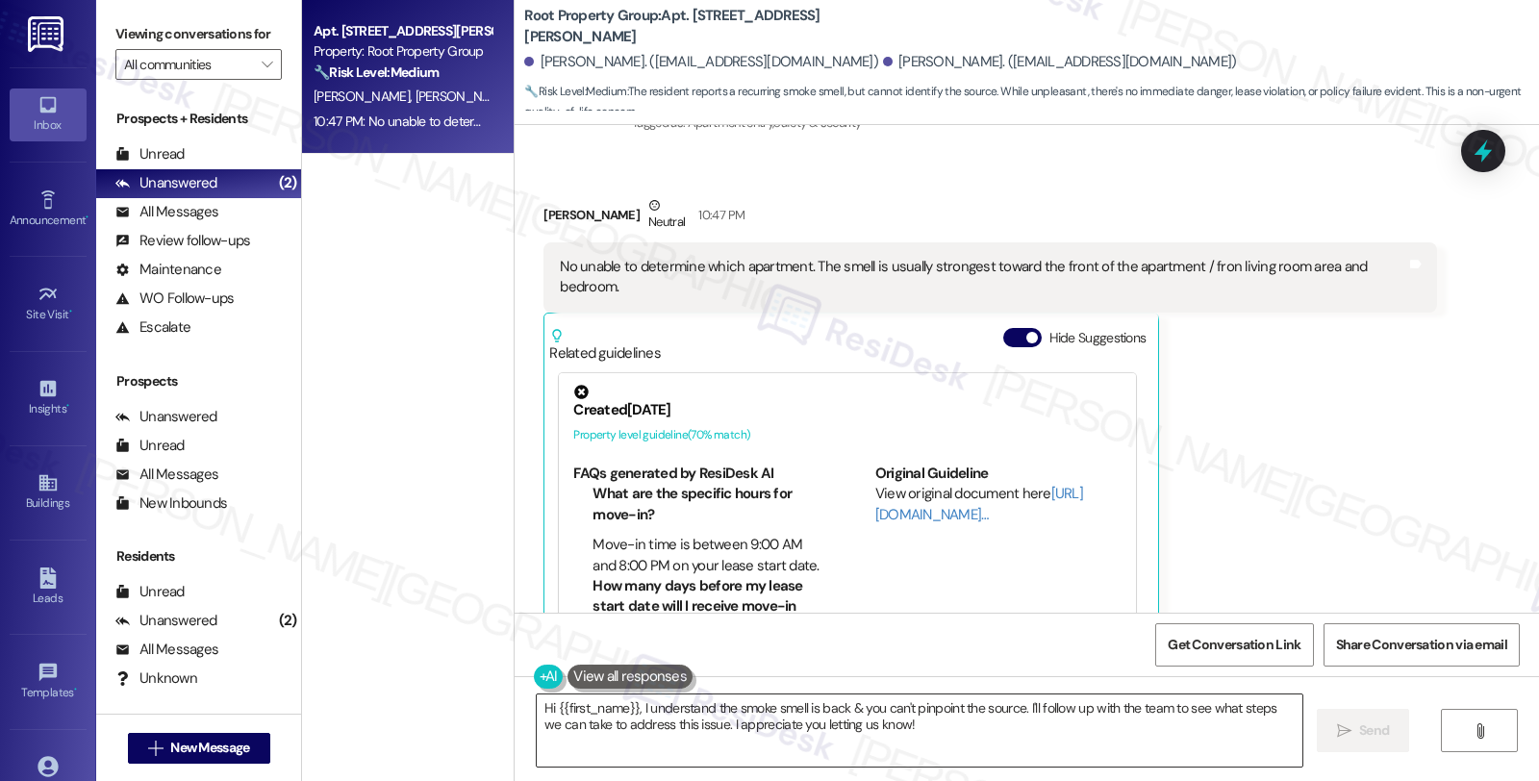
click at [821, 707] on textarea "Hi {{first_name}}, I understand the smoke smell is back & you can't pinpoint th…" at bounding box center [919, 730] width 765 height 72
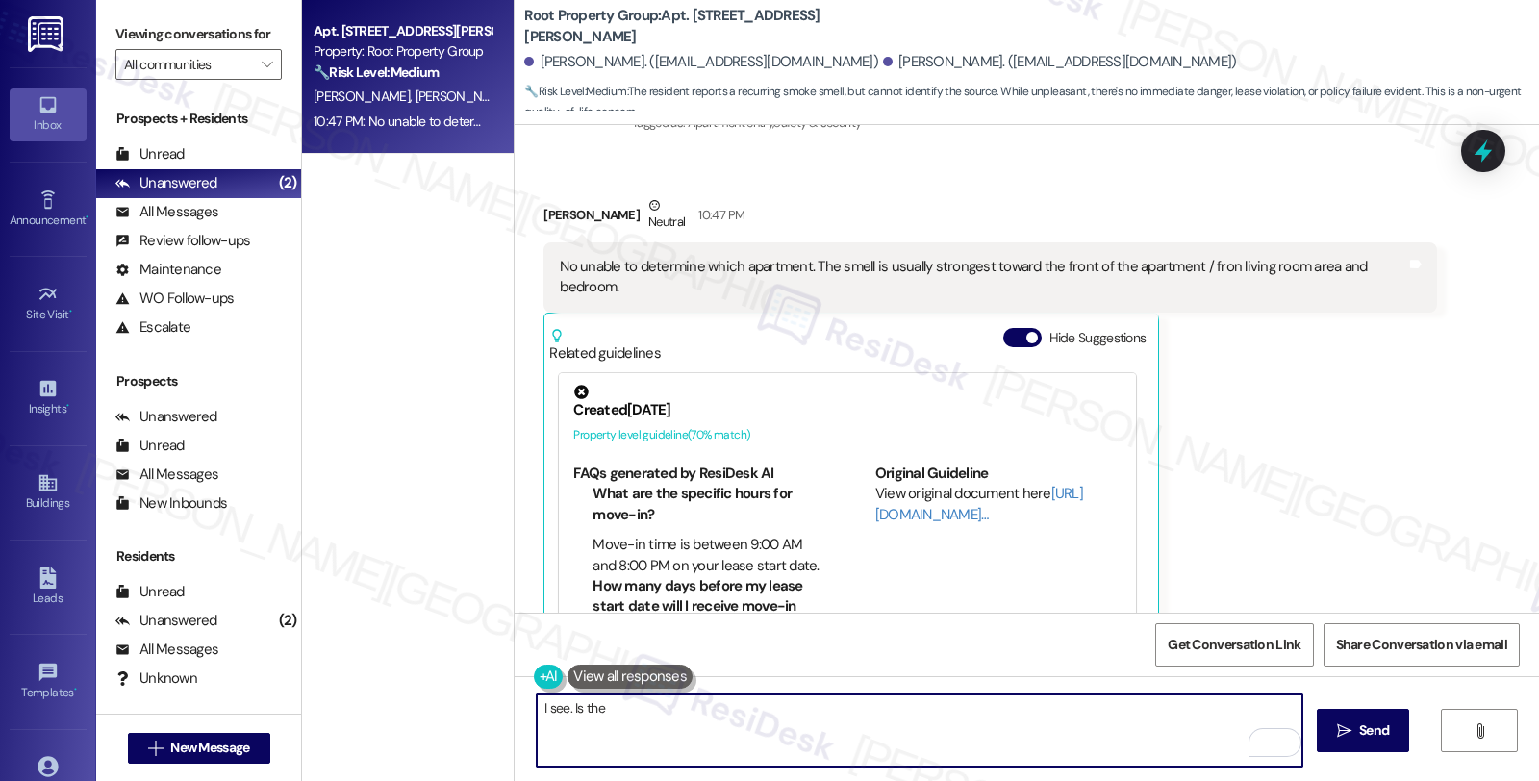
click at [578, 707] on textarea "I see. Is the" at bounding box center [919, 730] width 765 height 72
click at [580, 707] on textarea "I see. Is the" at bounding box center [919, 730] width 765 height 72
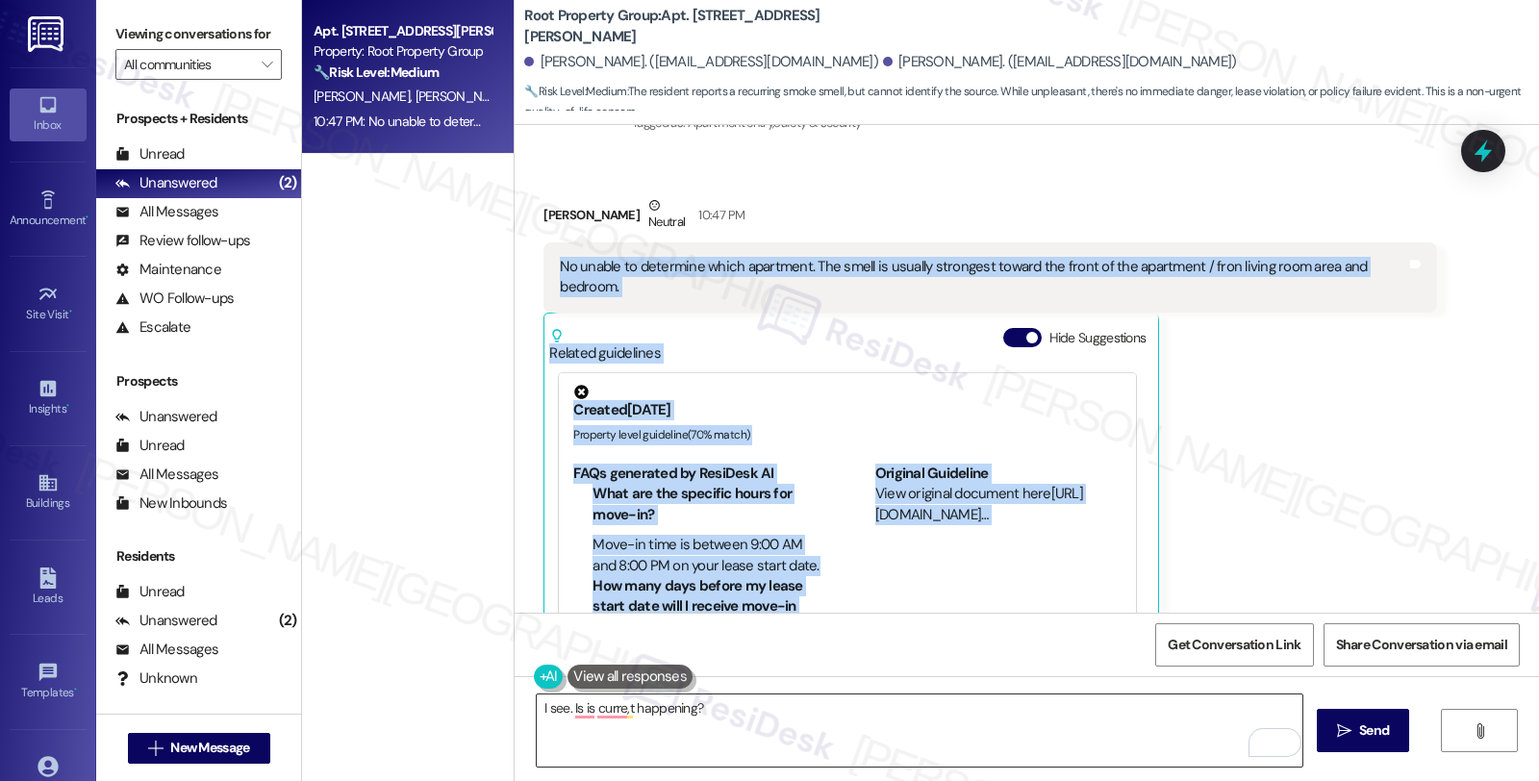
drag, startPoint x: 539, startPoint y: 195, endPoint x: 750, endPoint y: 726, distance: 571.1
click at [750, 726] on div "WO Lease started Apr 29, 2023 at 8:00 AM Show details Survey, sent via SMS Resi…" at bounding box center [1026, 515] width 1024 height 781
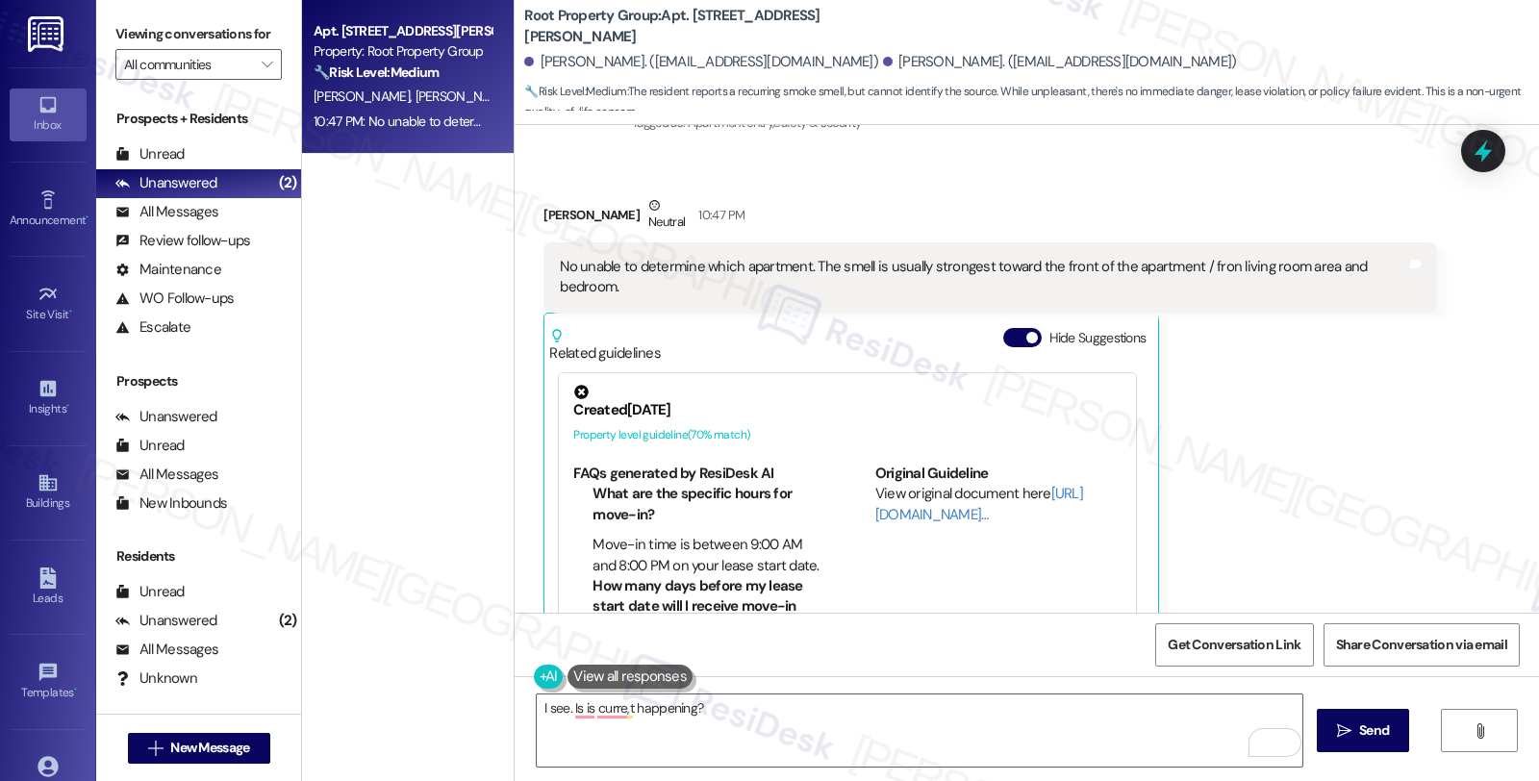
click at [779, 687] on div "I see. Is is curre,t happening?  Send " at bounding box center [1026, 748] width 1024 height 144
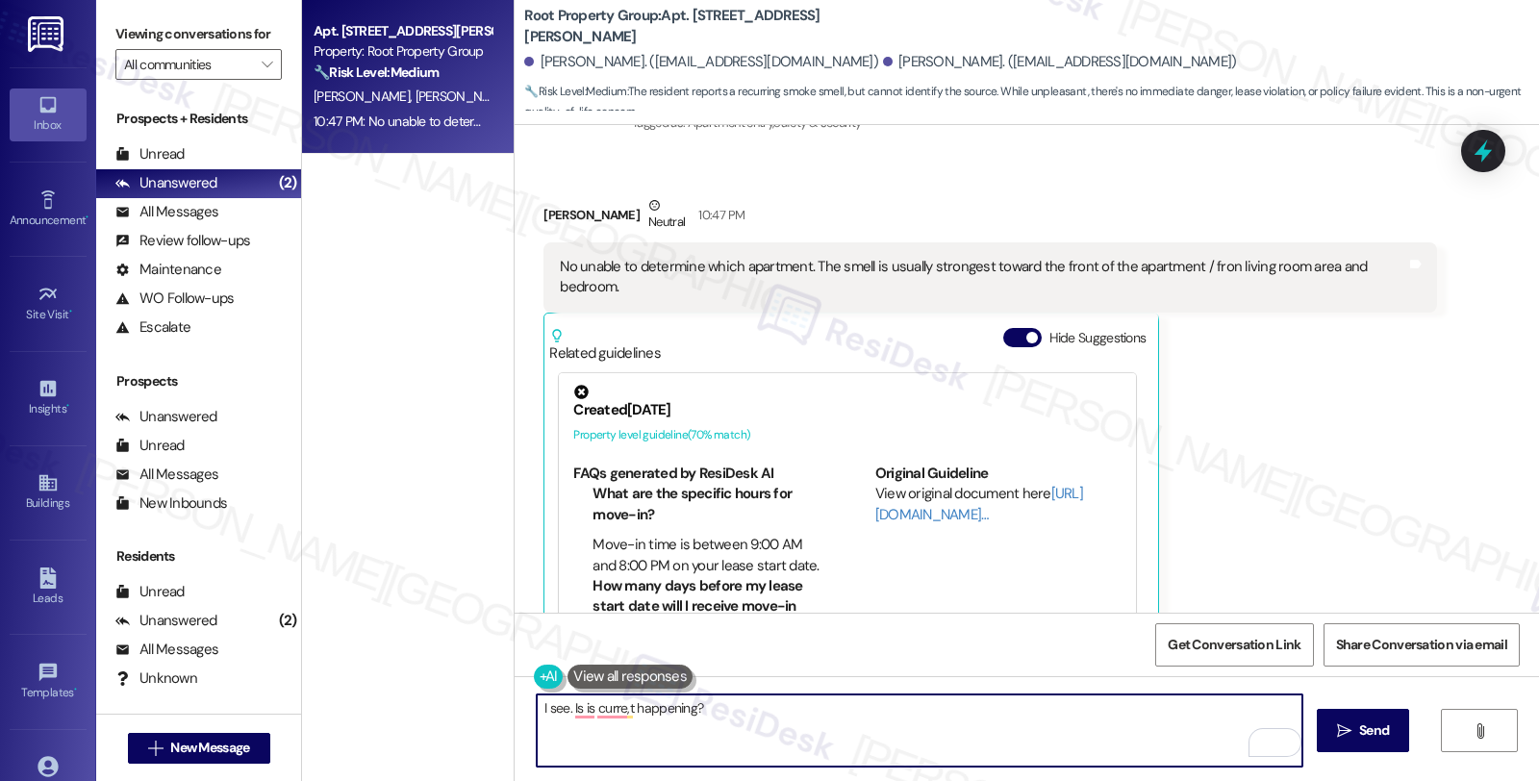
drag, startPoint x: 564, startPoint y: 708, endPoint x: 721, endPoint y: 716, distance: 157.0
click at [721, 716] on textarea "I see. Is is curre,t happening?" at bounding box center [919, 730] width 765 height 72
drag, startPoint x: 561, startPoint y: 706, endPoint x: 968, endPoint y: 706, distance: 407.7
click at [968, 706] on textarea "I see. Is is currently happening?" at bounding box center [919, 730] width 765 height 72
click at [785, 716] on textarea "I see. Is it currently happening?" at bounding box center [919, 730] width 765 height 72
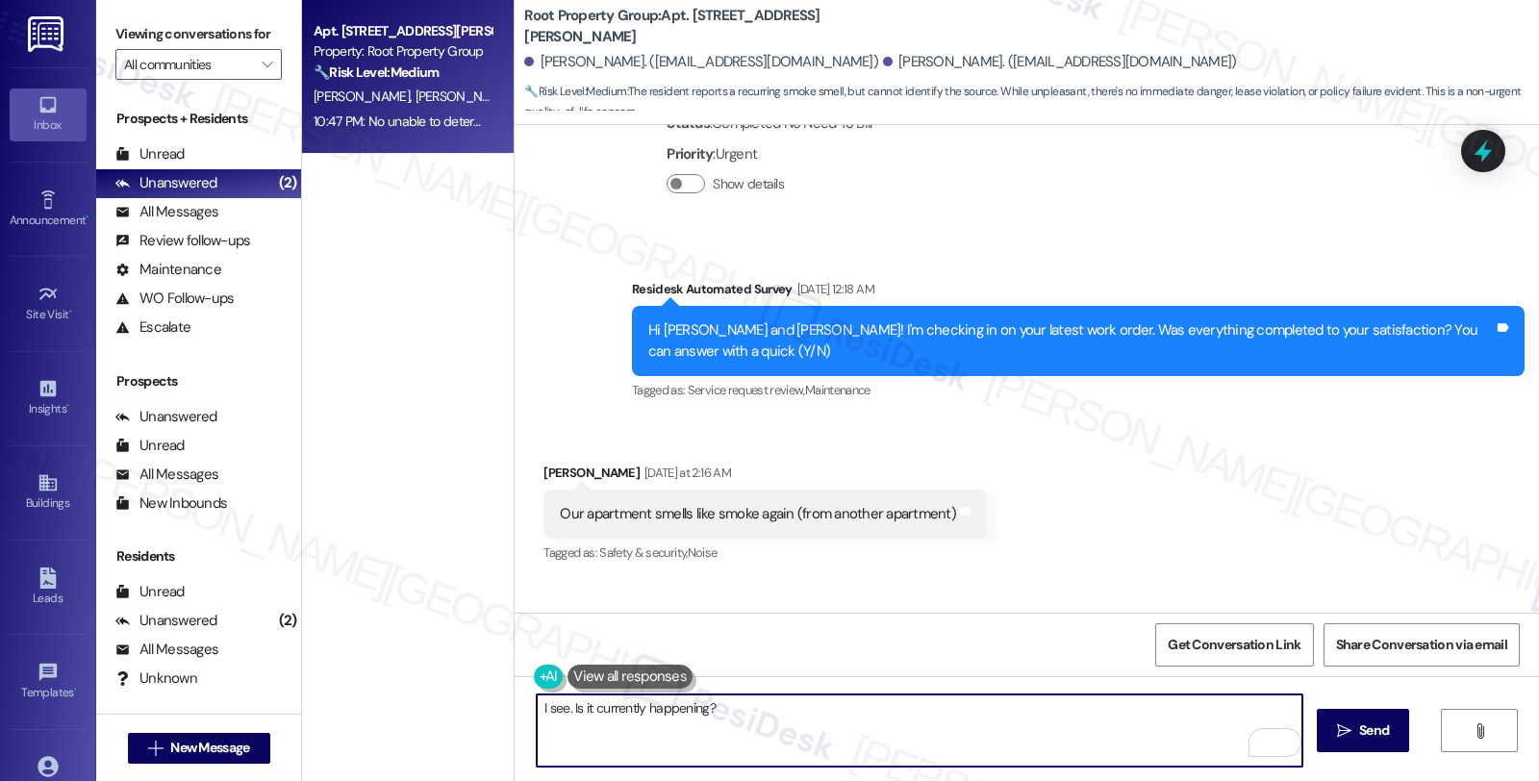
scroll to position [6114, 0]
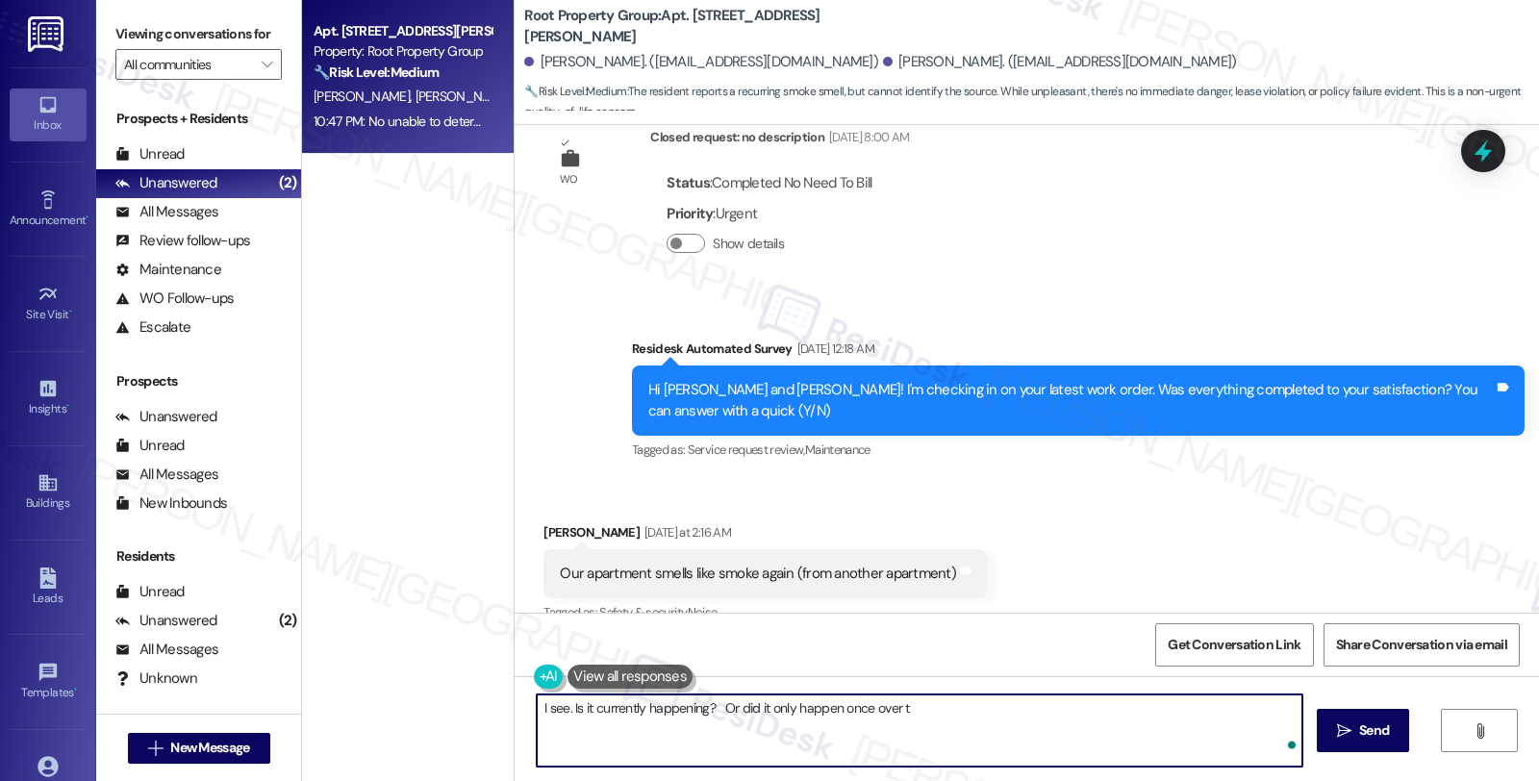
type textarea "I see. Is it currently happening? Or did it only happen once over"
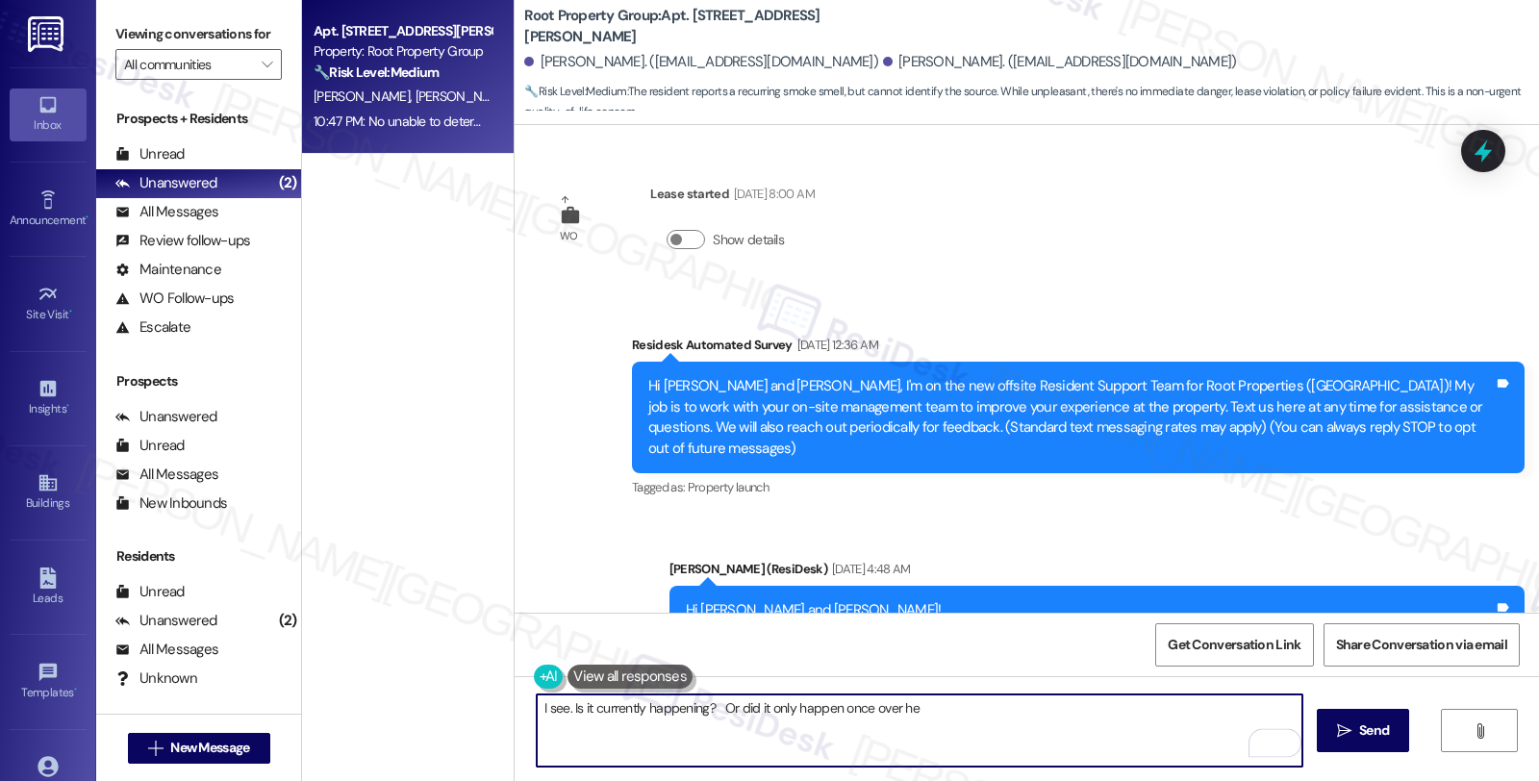
scroll to position [6114, 0]
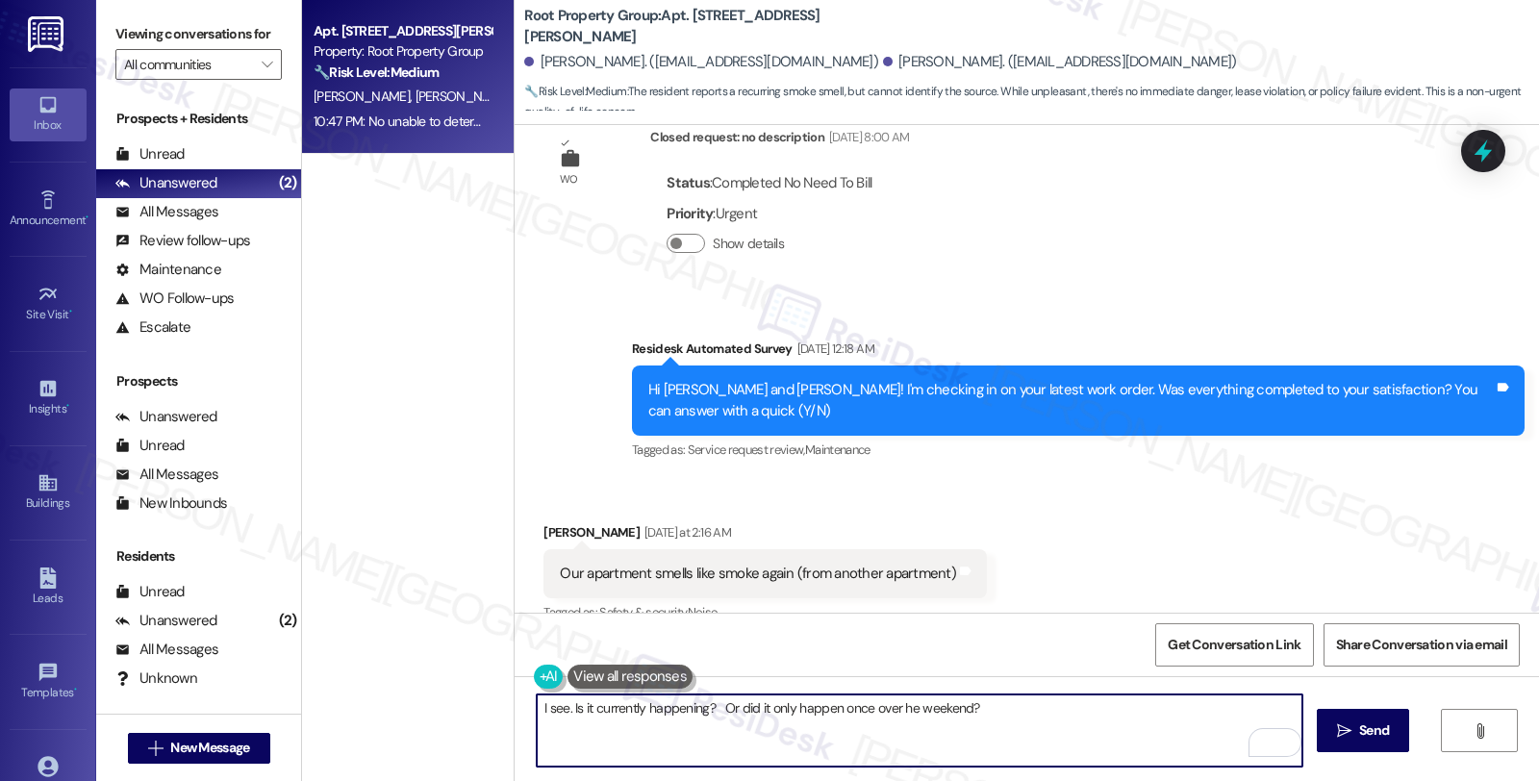
click at [890, 709] on textarea "I see. Is it currently happening? Or did it only happen once over he weekend?" at bounding box center [919, 730] width 765 height 72
type textarea "I see. Is it currently happening? Or did it only happen once over the weekend?"
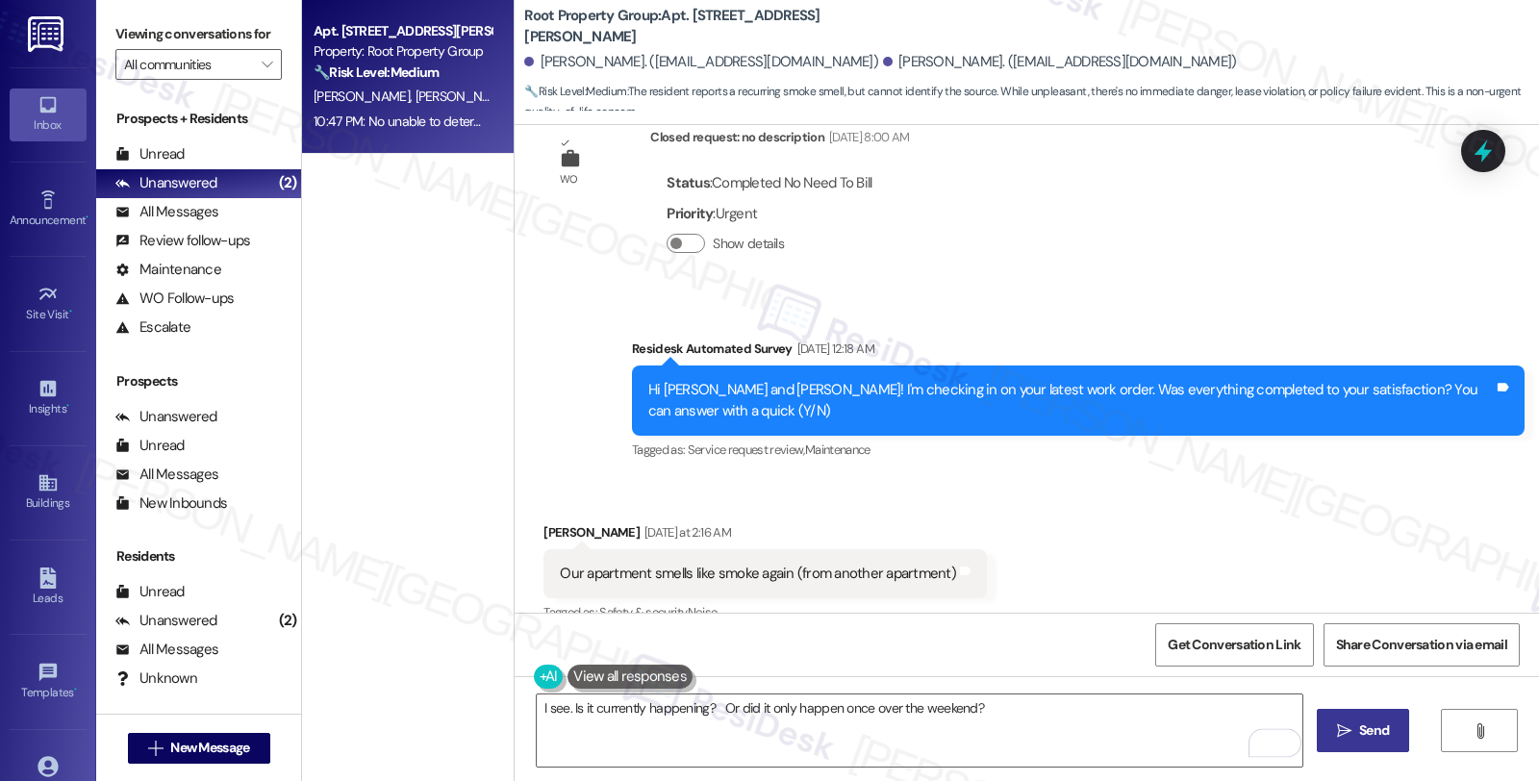
click at [1367, 735] on span "Send" at bounding box center [1374, 730] width 30 height 20
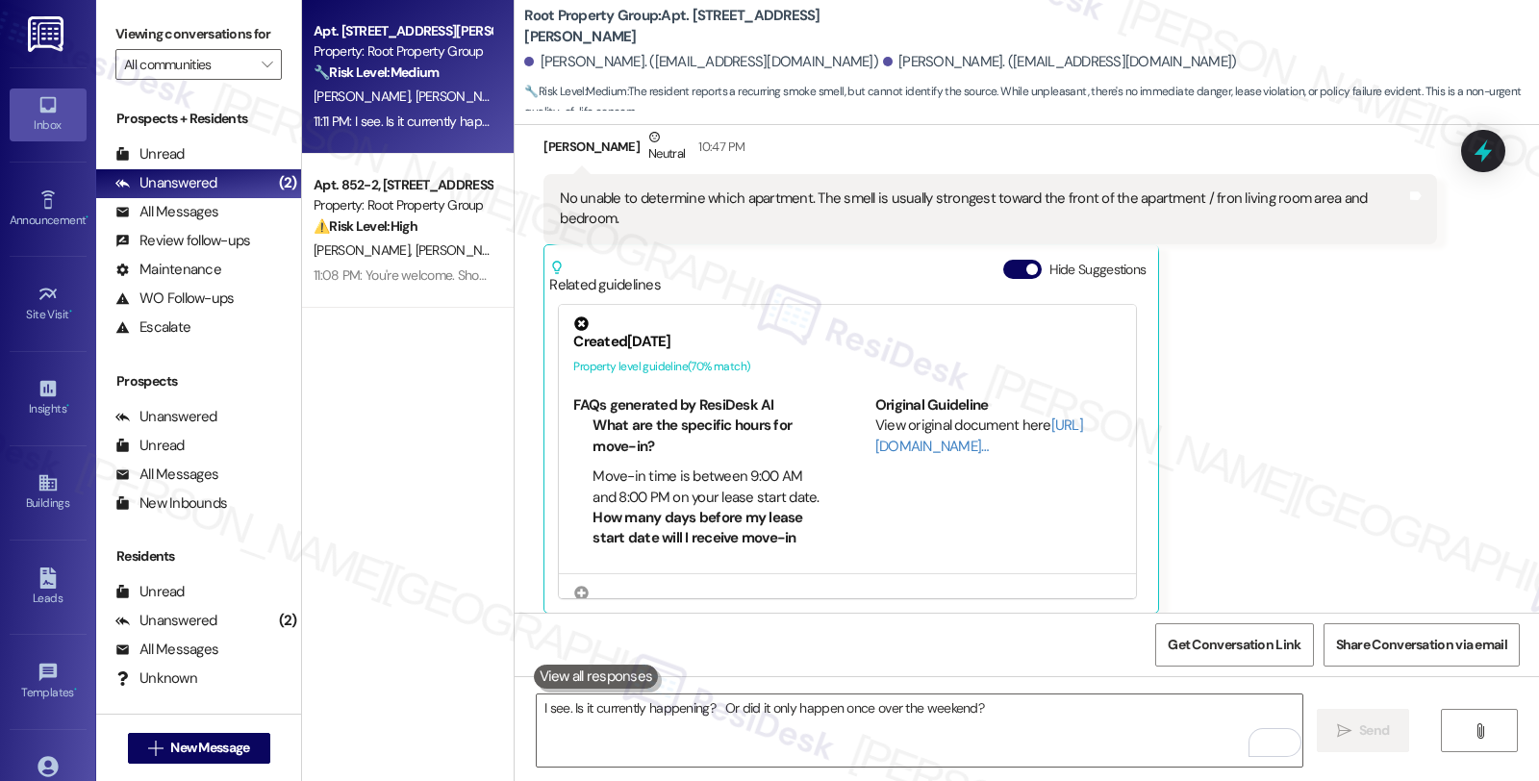
scroll to position [7104, 0]
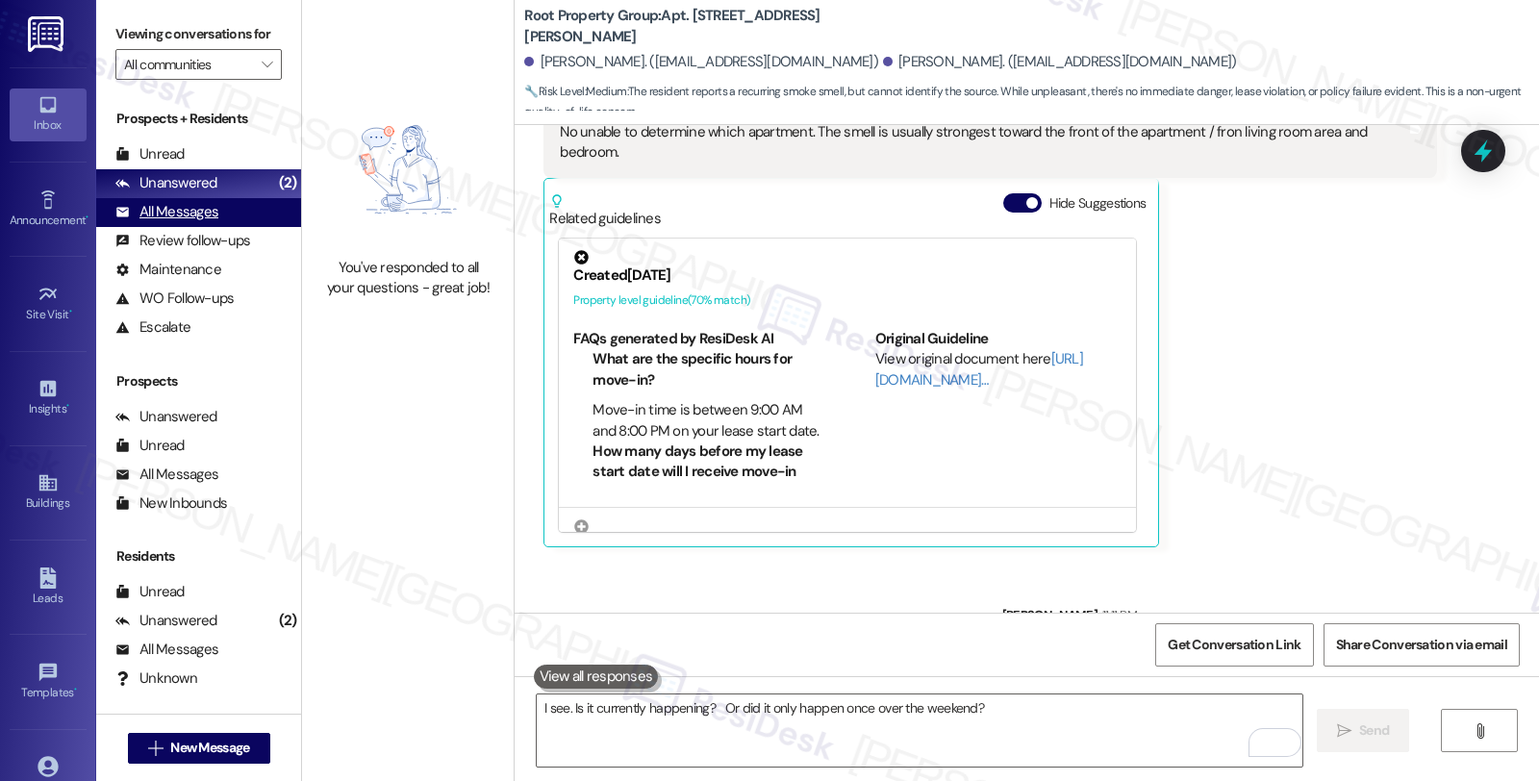
click at [210, 222] on div "All Messages" at bounding box center [166, 212] width 103 height 20
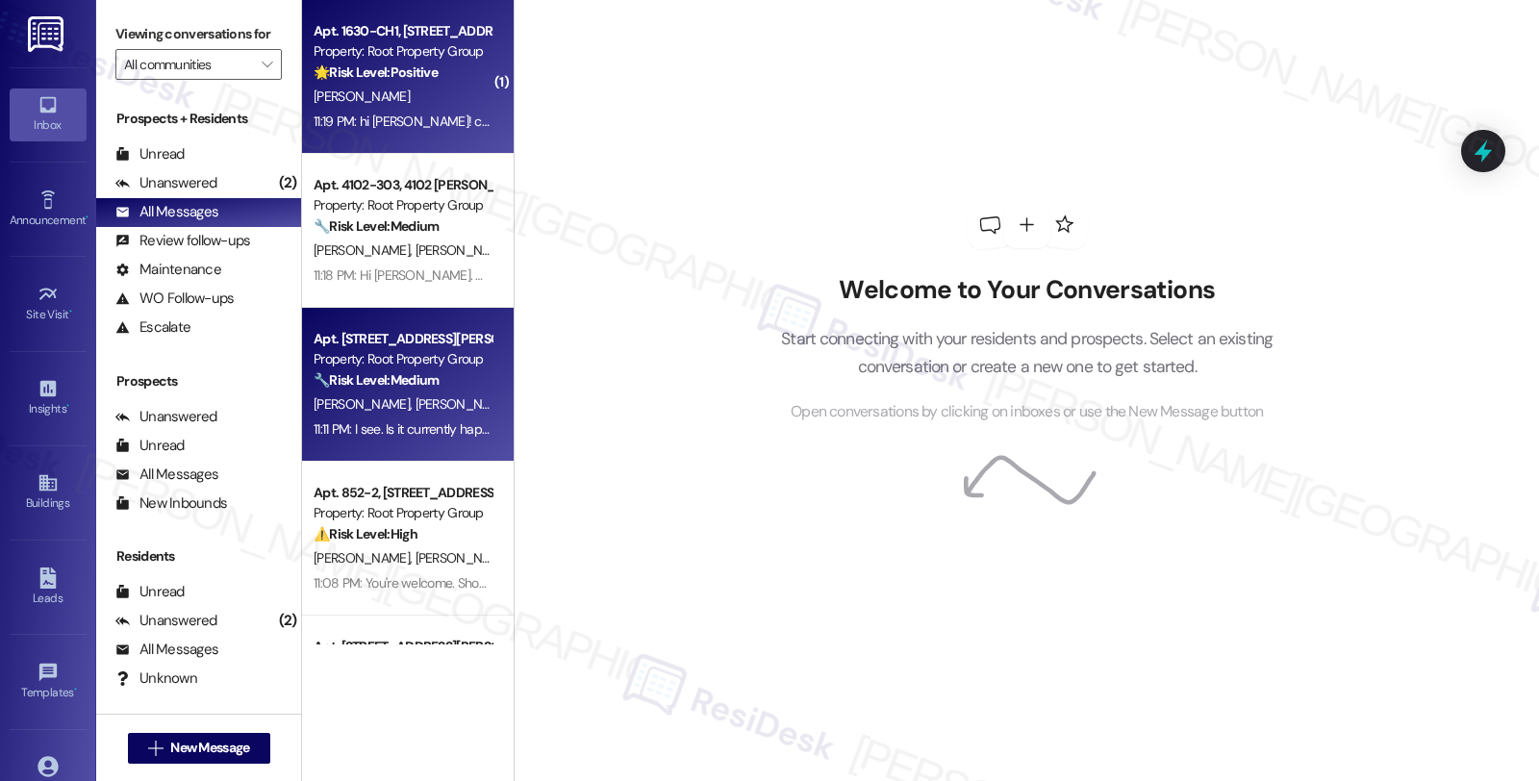
click at [322, 79] on strong "🌟 Risk Level: Positive" at bounding box center [376, 71] width 124 height 17
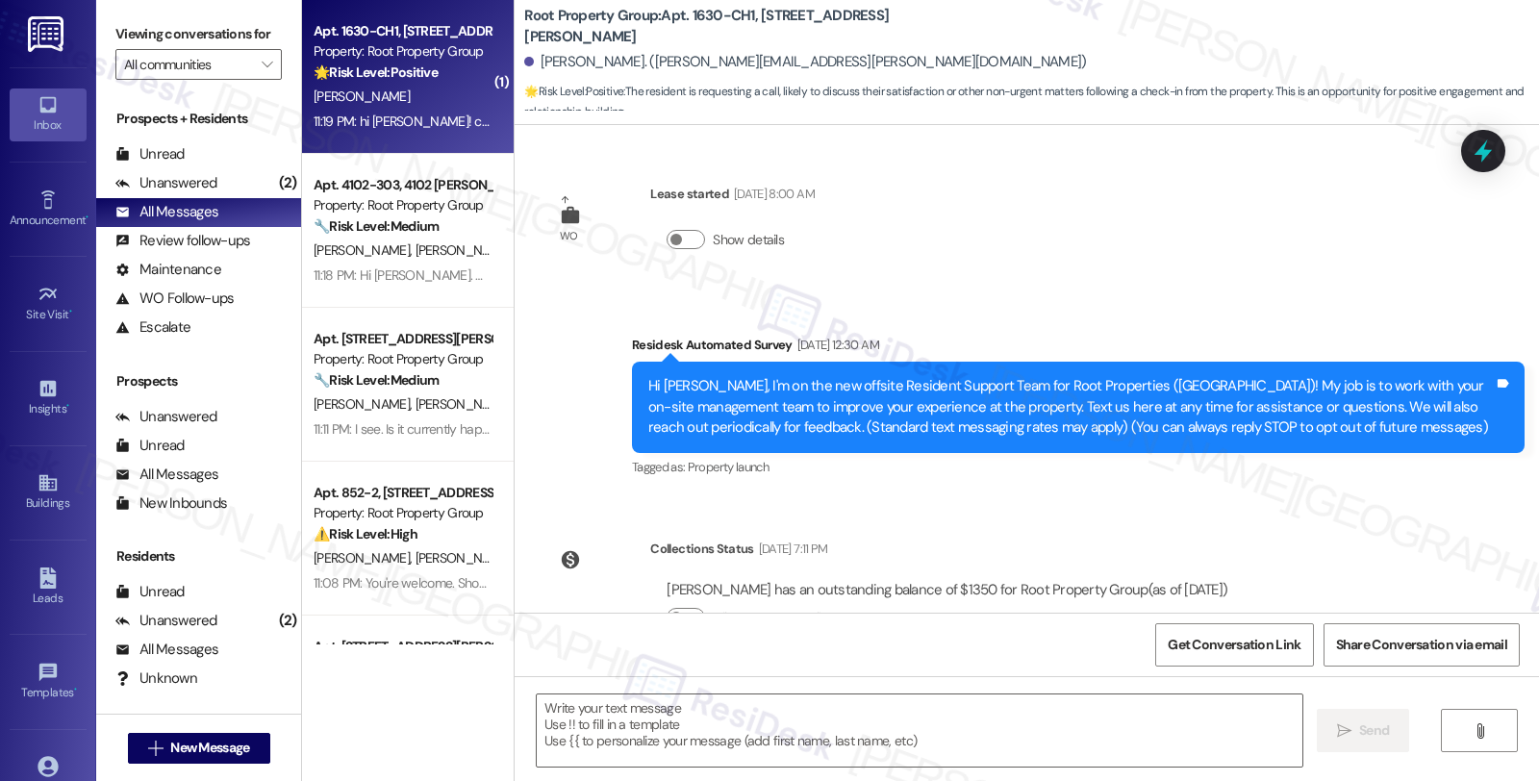
scroll to position [632, 0]
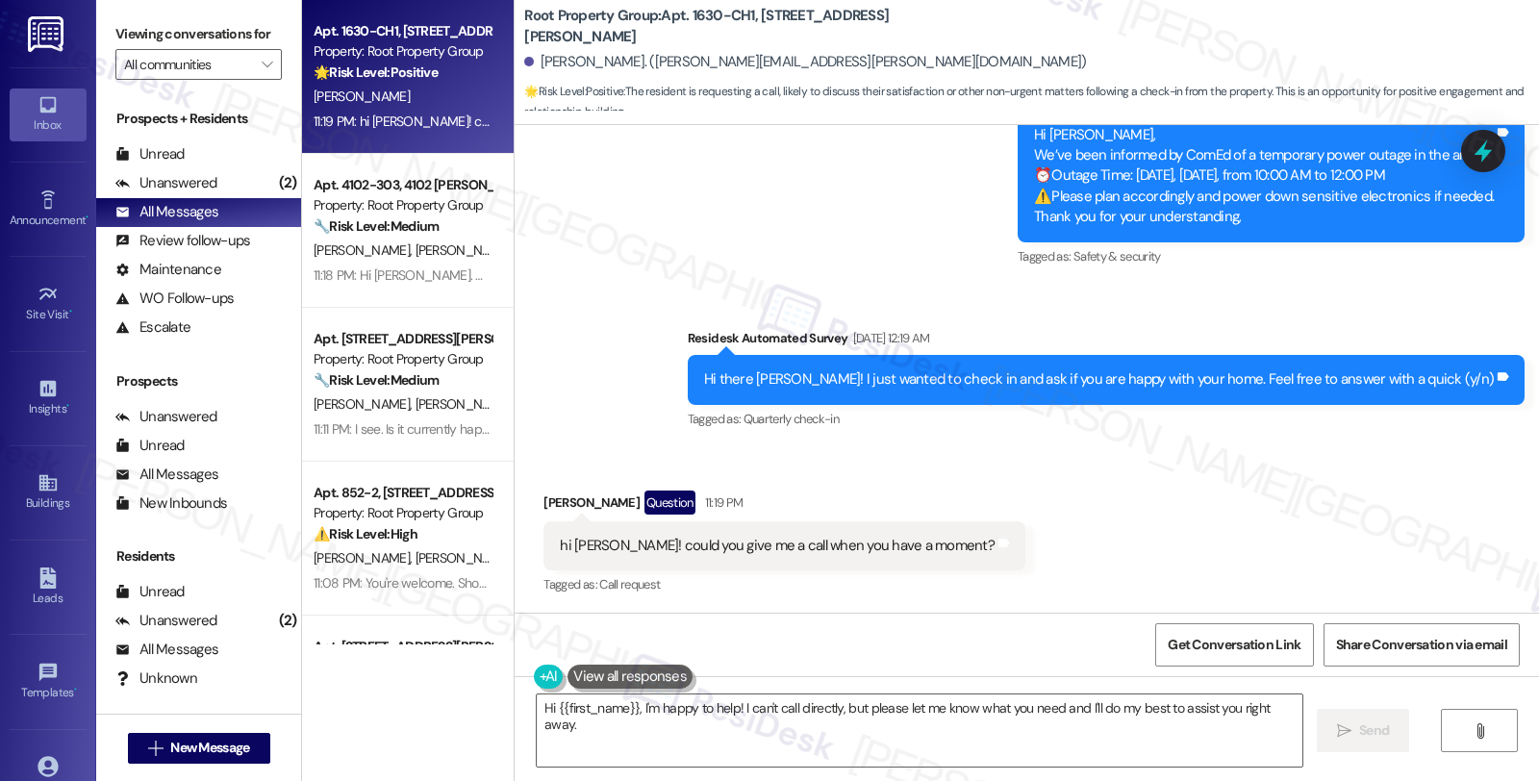
click at [543, 497] on div "[PERSON_NAME] Question 11:19 PM" at bounding box center [784, 505] width 482 height 31
click at [629, 707] on textarea "Hi {{first_name}}, I'm happy to help! I can't call directly, but please let me …" at bounding box center [919, 730] width 765 height 72
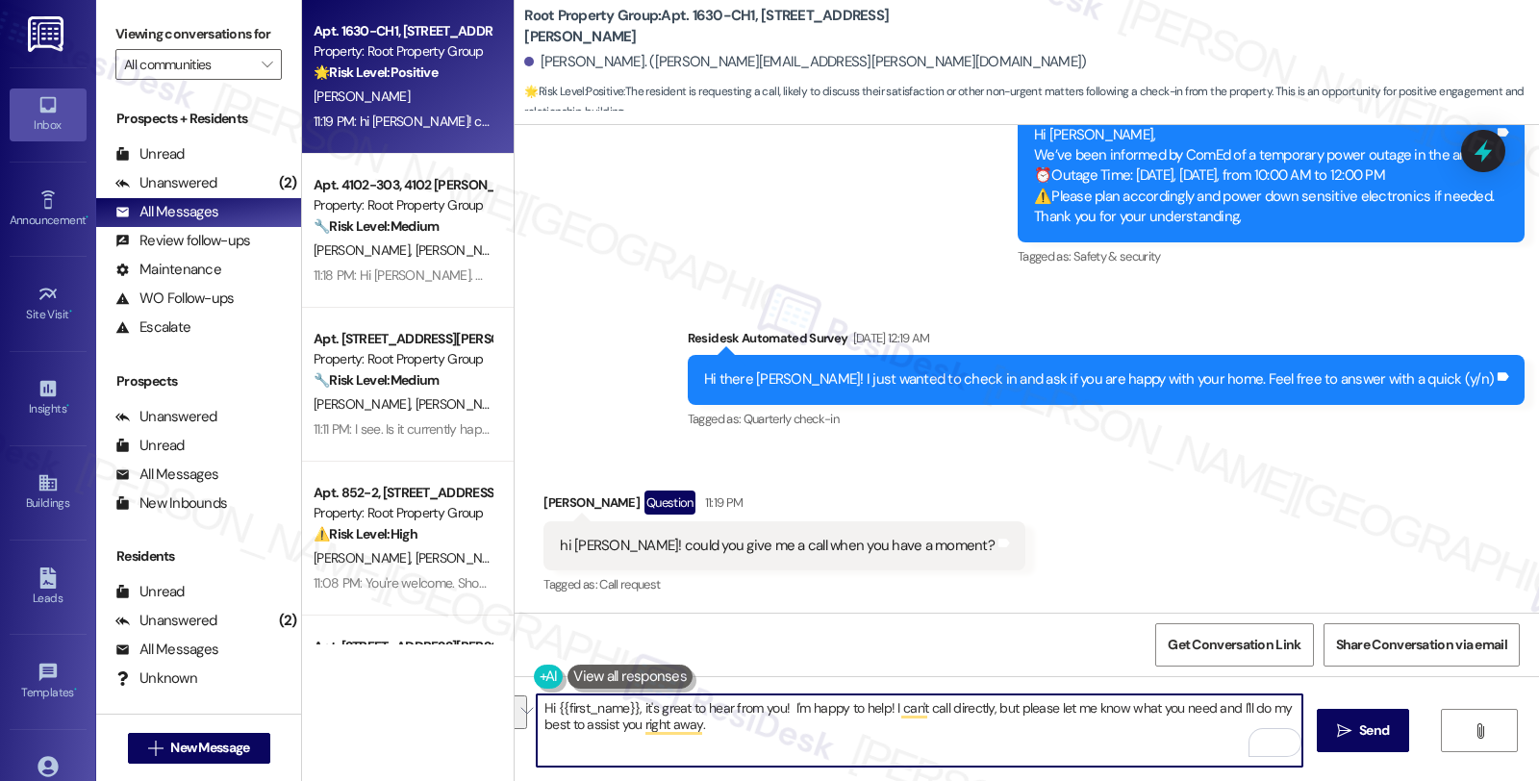
drag, startPoint x: 784, startPoint y: 705, endPoint x: 805, endPoint y: 729, distance: 32.0
click at [805, 729] on textarea "Hi {{first_name}}, it's great to hear from you! I'm happy to help! I can't call…" at bounding box center [919, 730] width 765 height 72
paste textarea "I would love to speak with you. However, I'm only communicating with tenants vi…"
drag, startPoint x: 1139, startPoint y: 707, endPoint x: 1215, endPoint y: 706, distance: 76.0
click at [1215, 706] on textarea "Hi {{first_name}}, it's great to hear from you! I would love to speak with you.…" at bounding box center [919, 730] width 765 height 72
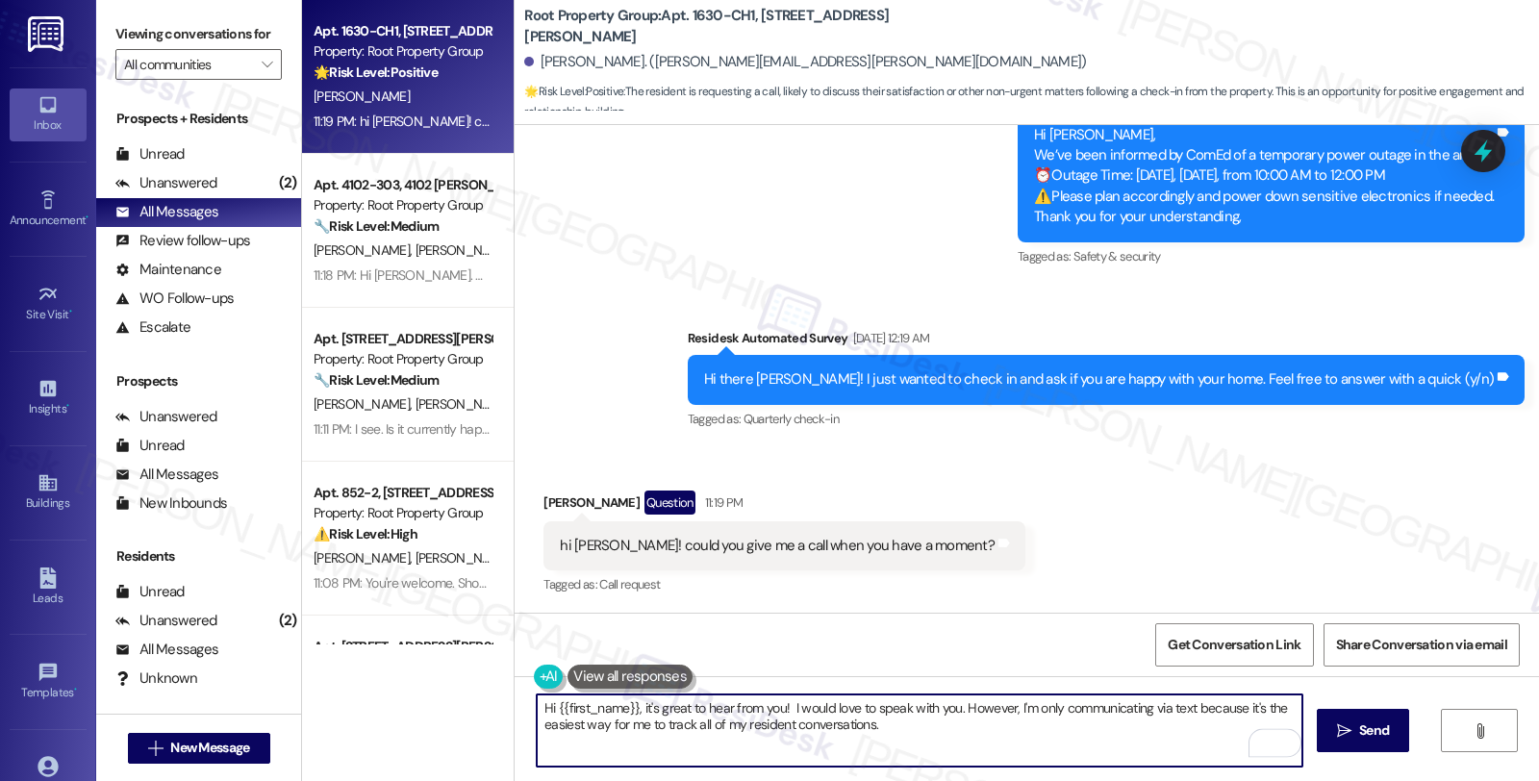
click at [904, 731] on textarea "Hi {{first_name}}, it's great to hear from you! I would love to speak with you.…" at bounding box center [919, 730] width 765 height 72
type textarea "Hi {{first_name}}, it's great to hear from you! I would love to speak with you.…"
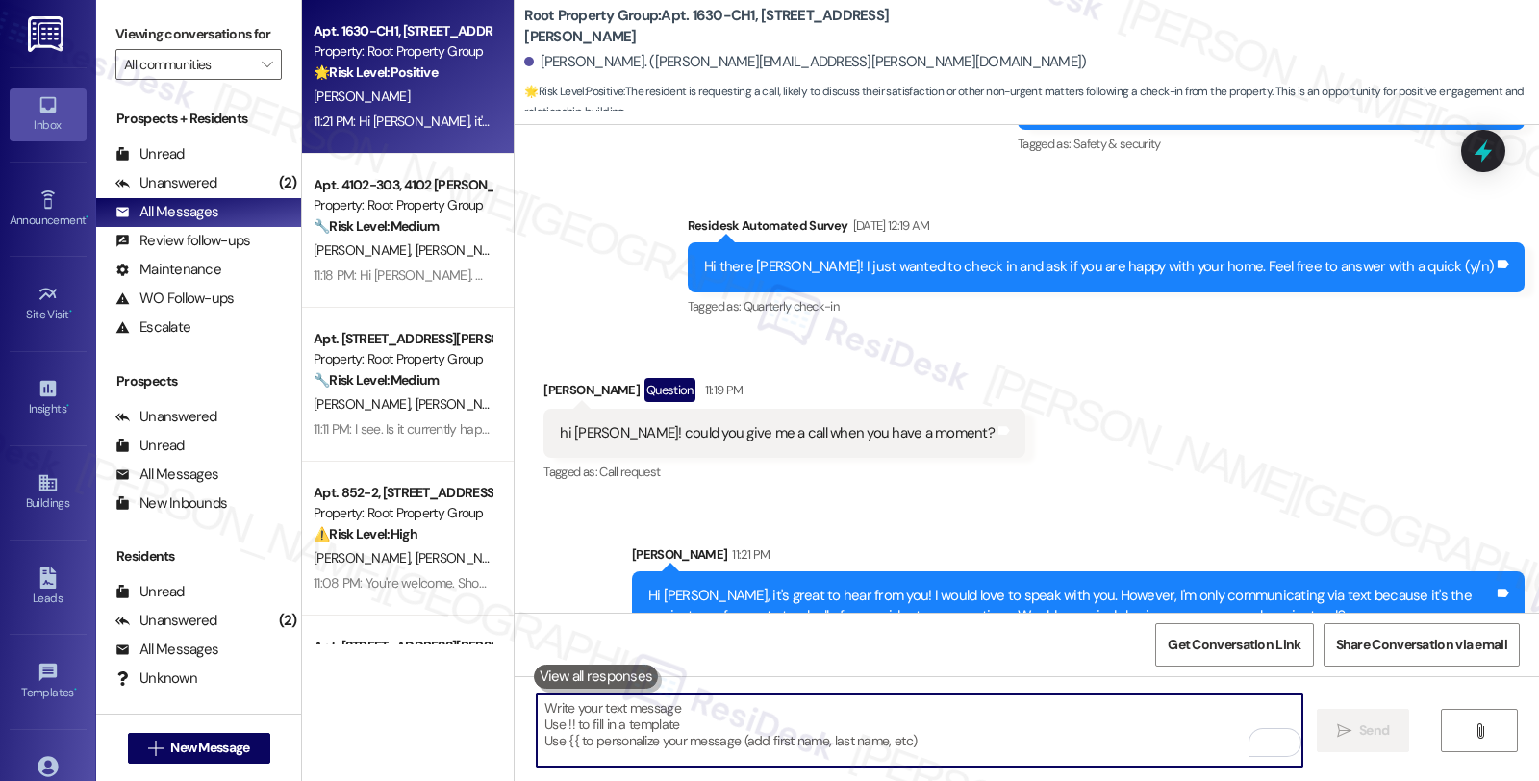
scroll to position [787, 0]
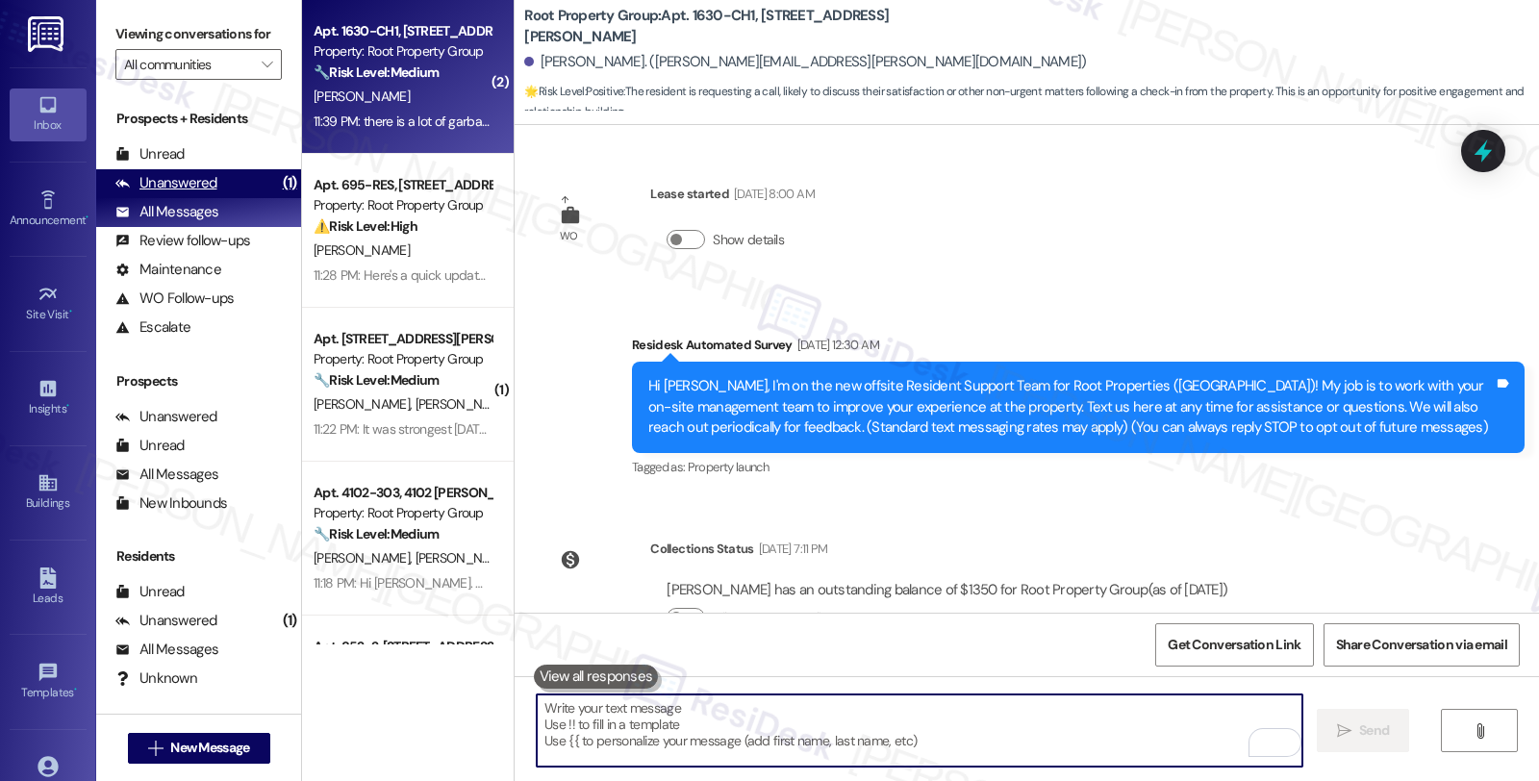
scroll to position [920, 0]
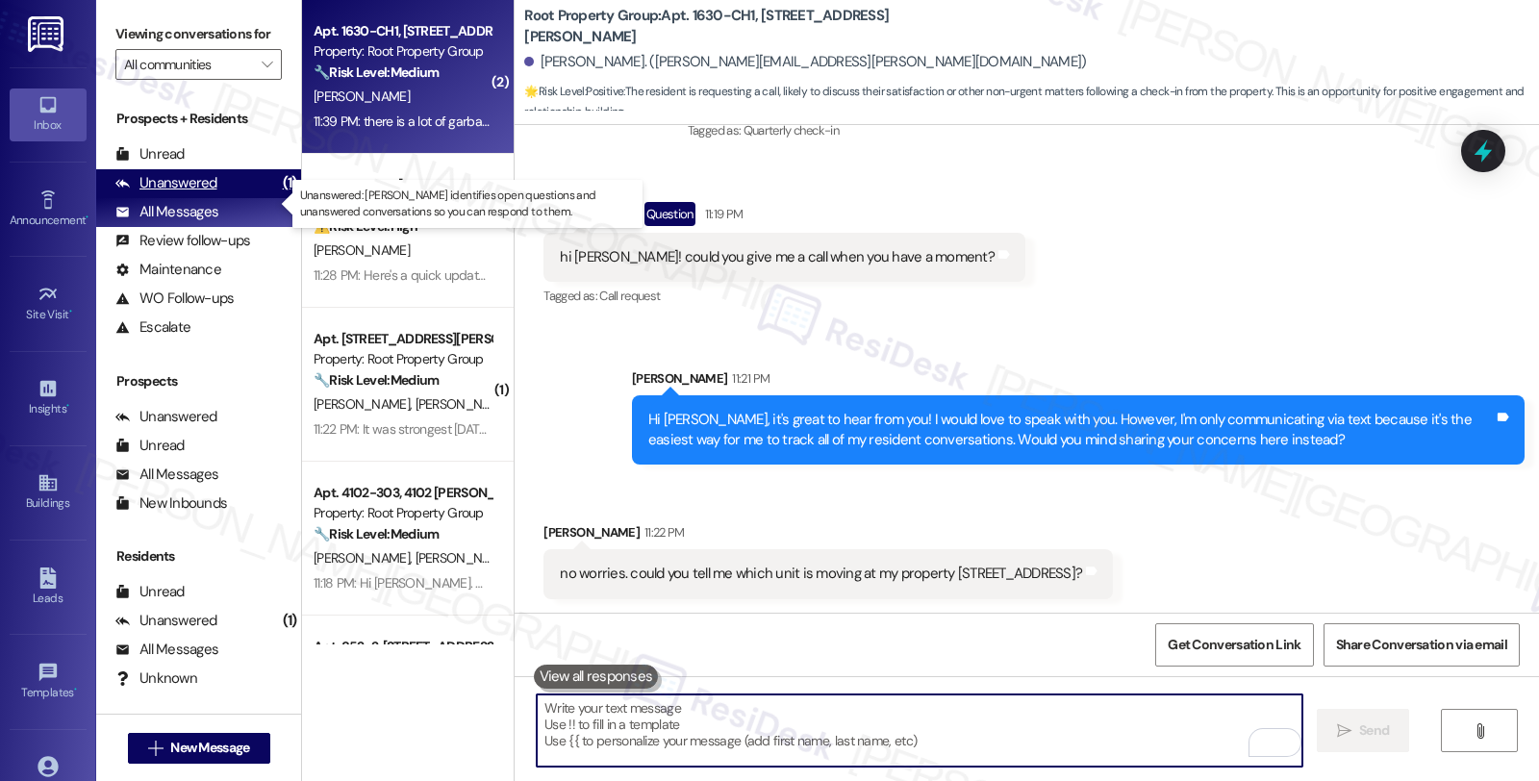
click at [194, 193] on div "Unanswered" at bounding box center [166, 183] width 102 height 20
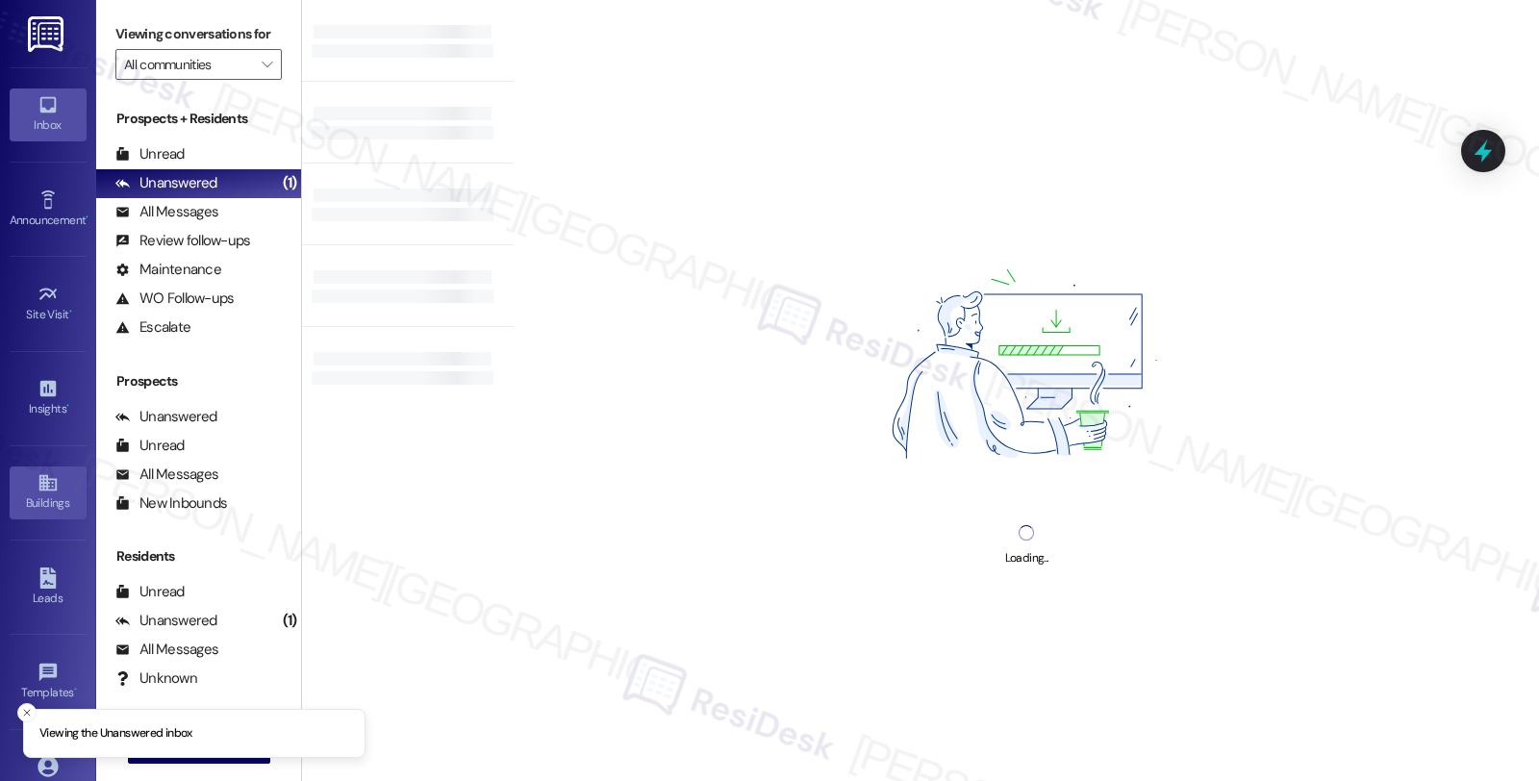
click at [48, 497] on div "Buildings" at bounding box center [48, 502] width 96 height 19
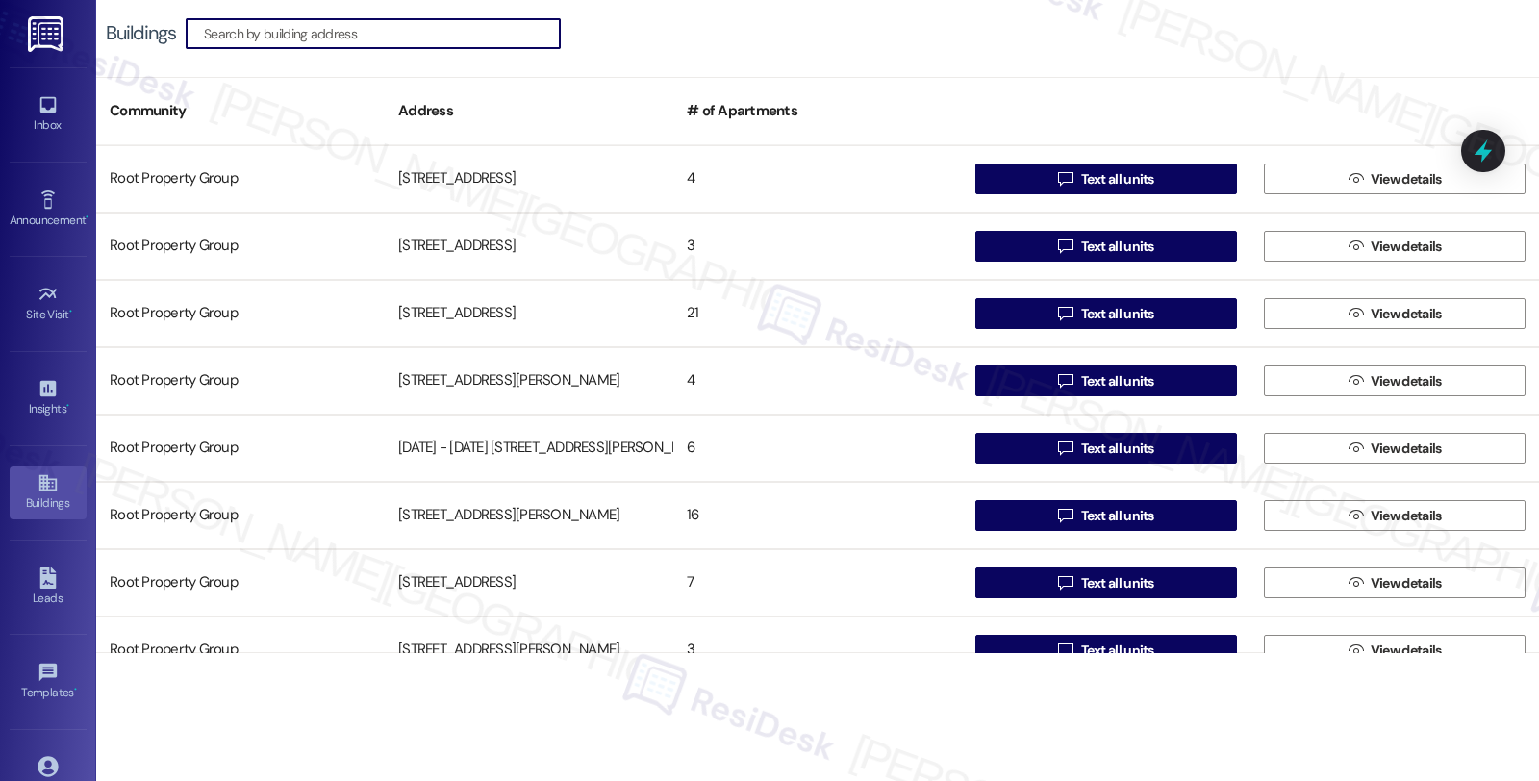
click at [392, 29] on input at bounding box center [382, 33] width 356 height 27
paste input "Lincoln"
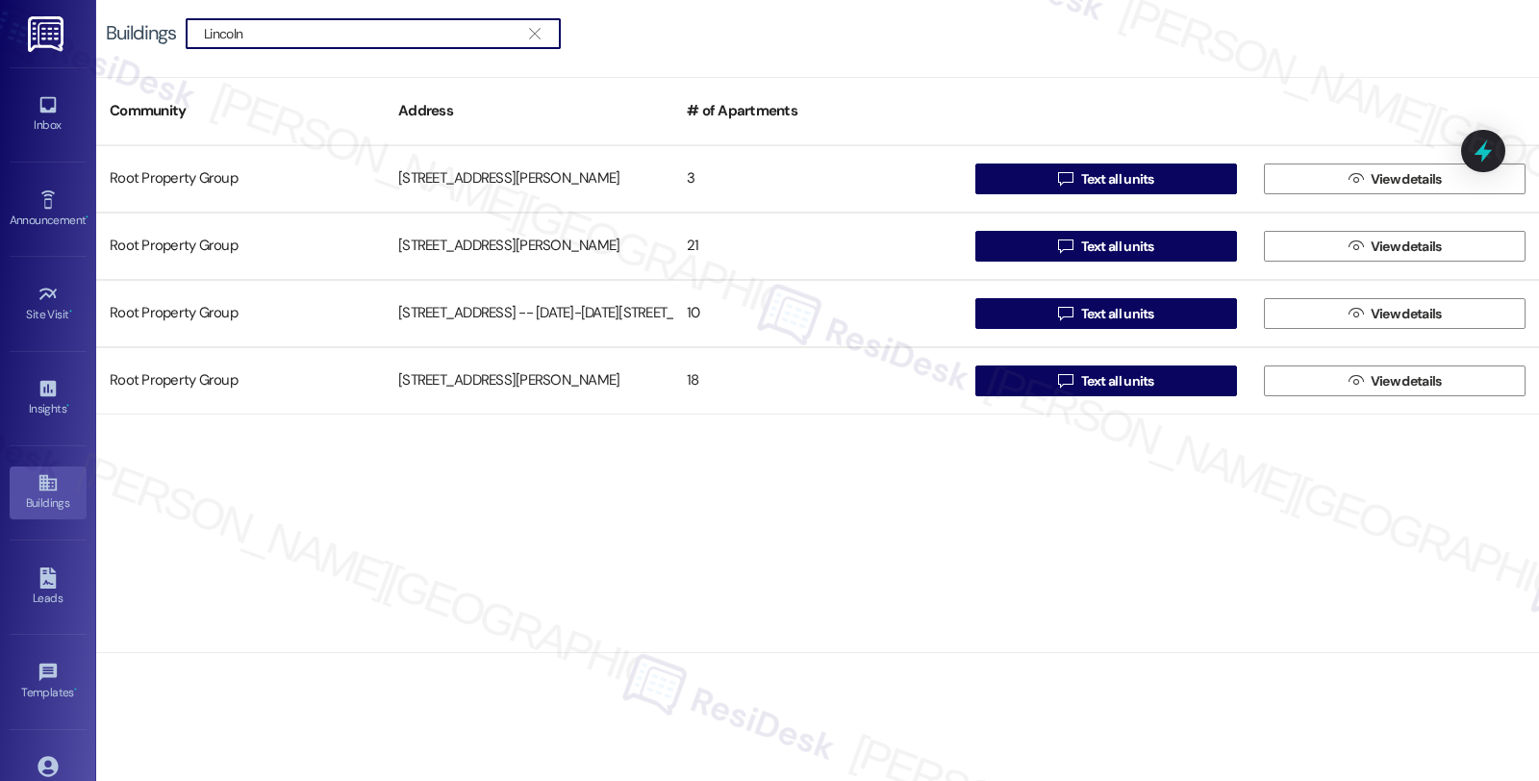
drag, startPoint x: 405, startPoint y: 29, endPoint x: 164, endPoint y: 29, distance: 240.4
click at [164, 29] on div "Buildings  Lincoln " at bounding box center [343, 33] width 474 height 31
paste input "and [PERSON_NAME]"
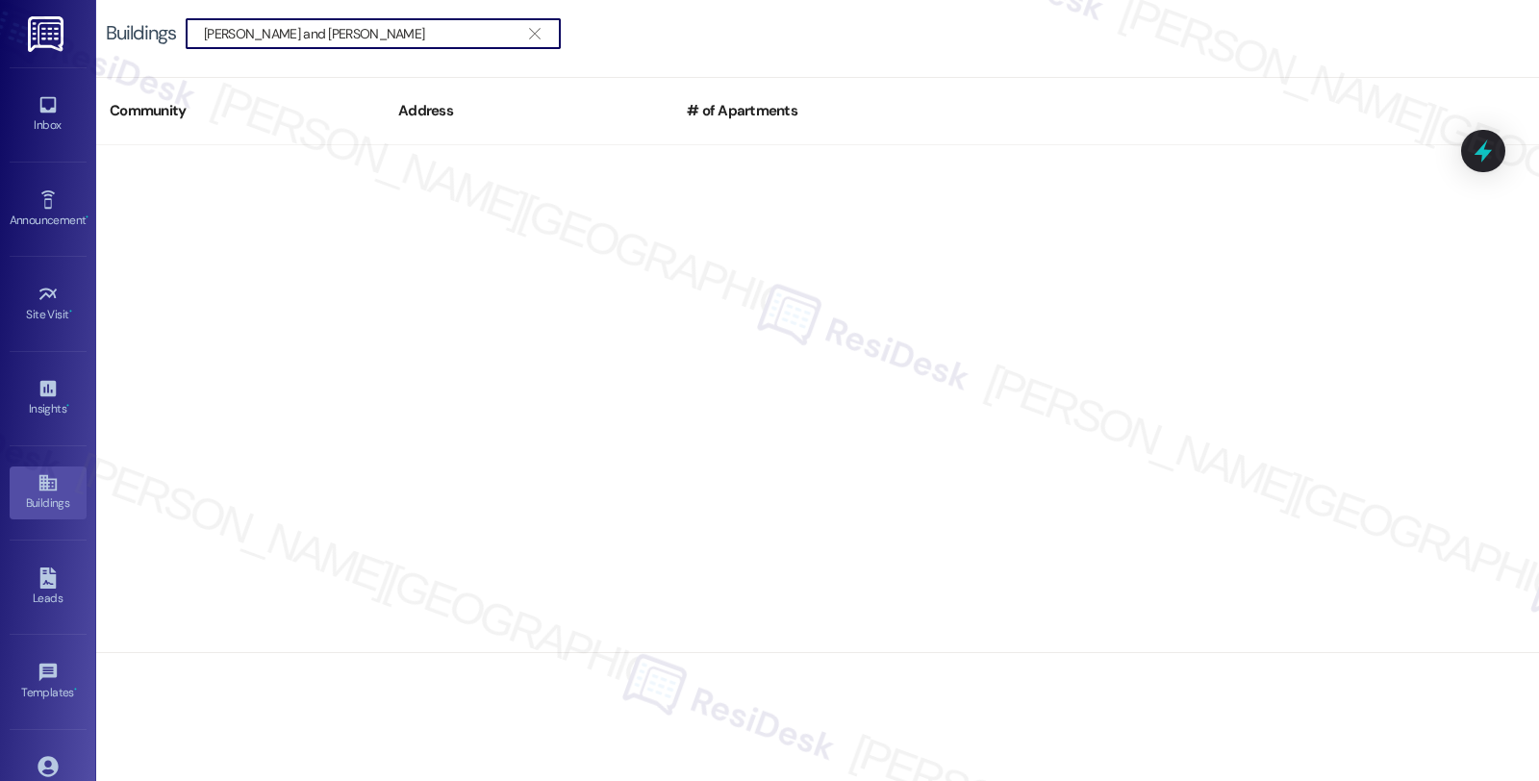
drag, startPoint x: 414, startPoint y: 30, endPoint x: 277, endPoint y: 34, distance: 137.6
click at [277, 34] on input "Lincoln and Hutchinson" at bounding box center [361, 33] width 315 height 27
click at [253, 35] on input "Lincoln and Hutchinson" at bounding box center [361, 33] width 315 height 27
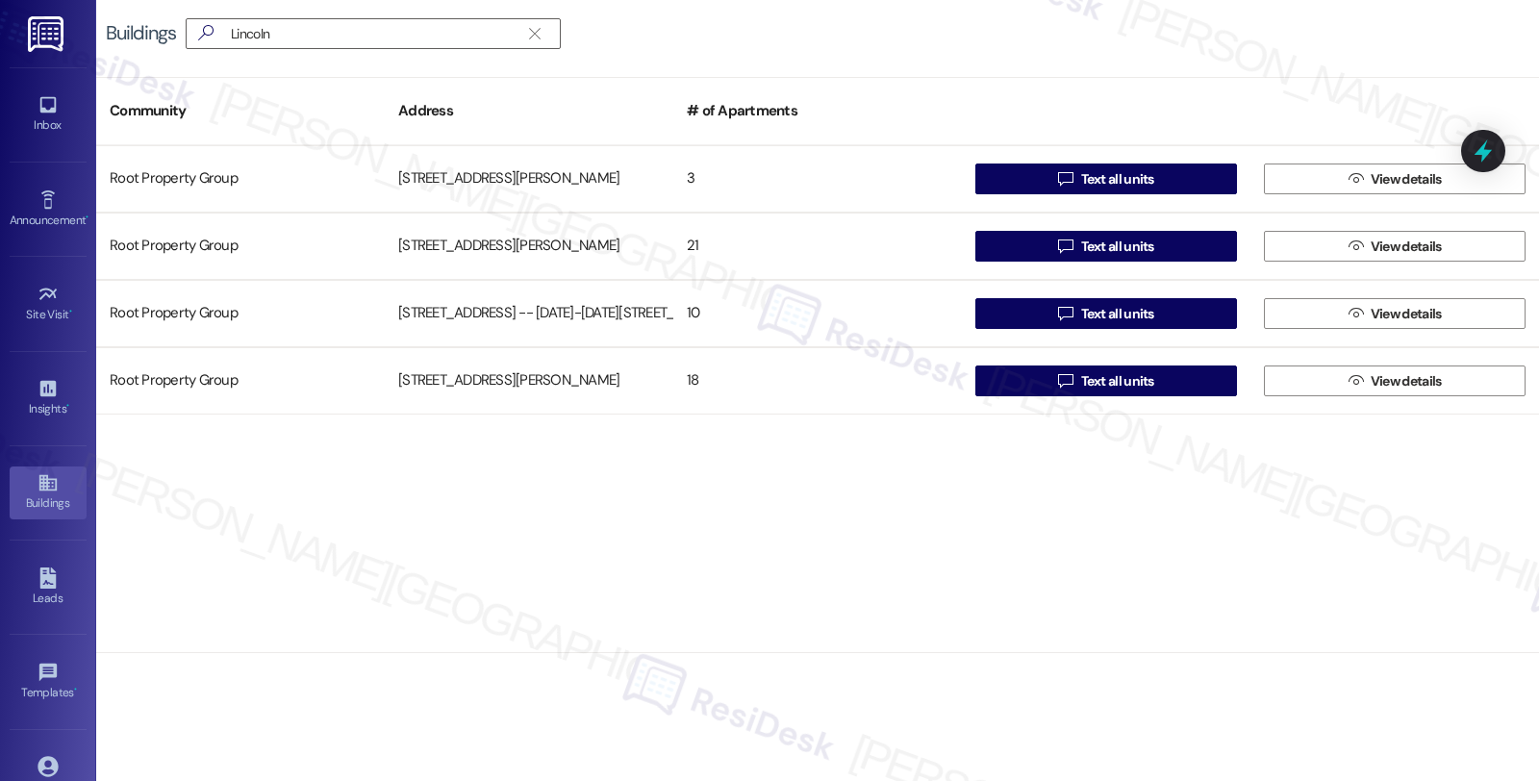
drag, startPoint x: 1267, startPoint y: 475, endPoint x: 1177, endPoint y: 437, distance: 97.4
click at [1267, 475] on div "Root Property Group 2933 N. Lincoln Avenue 3  Text all units  View details Ro…" at bounding box center [817, 399] width 1442 height 508
click at [328, 39] on input "Lincoln" at bounding box center [361, 33] width 315 height 27
click at [229, 34] on input "Lincoln" at bounding box center [361, 33] width 315 height 27
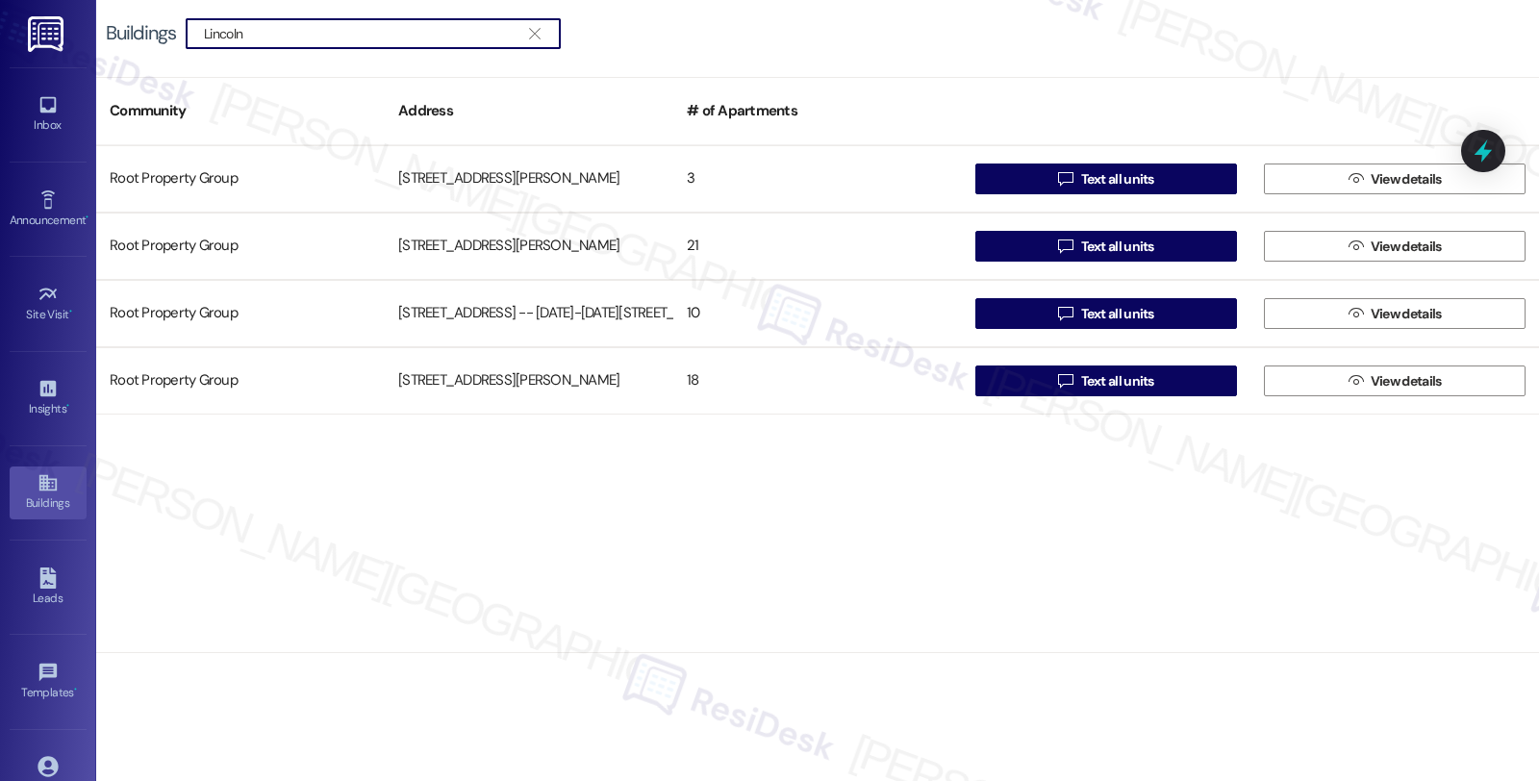
click at [229, 34] on input "Lincoln" at bounding box center [361, 33] width 315 height 27
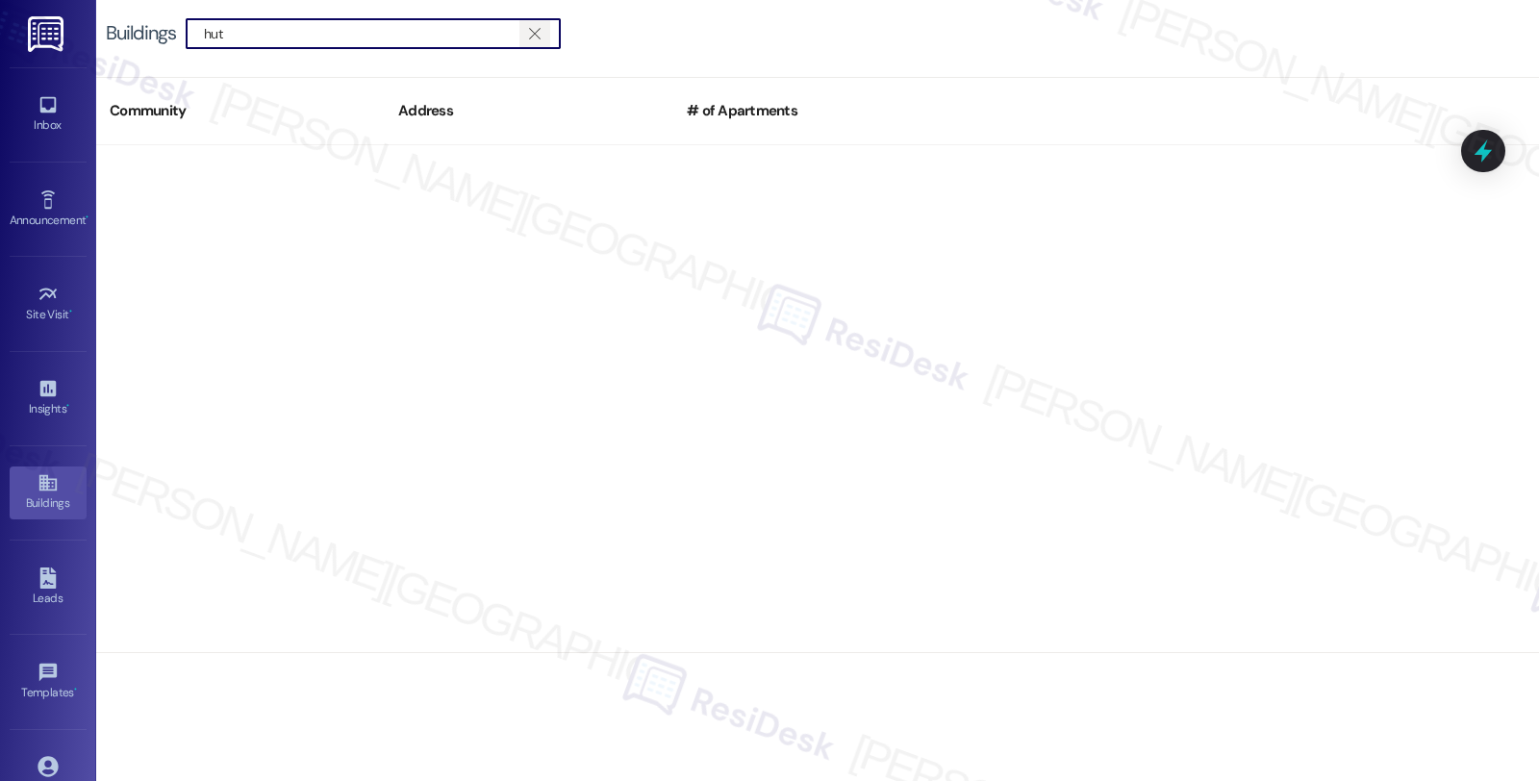
type input "hut"
click at [539, 38] on icon "" at bounding box center [534, 33] width 11 height 15
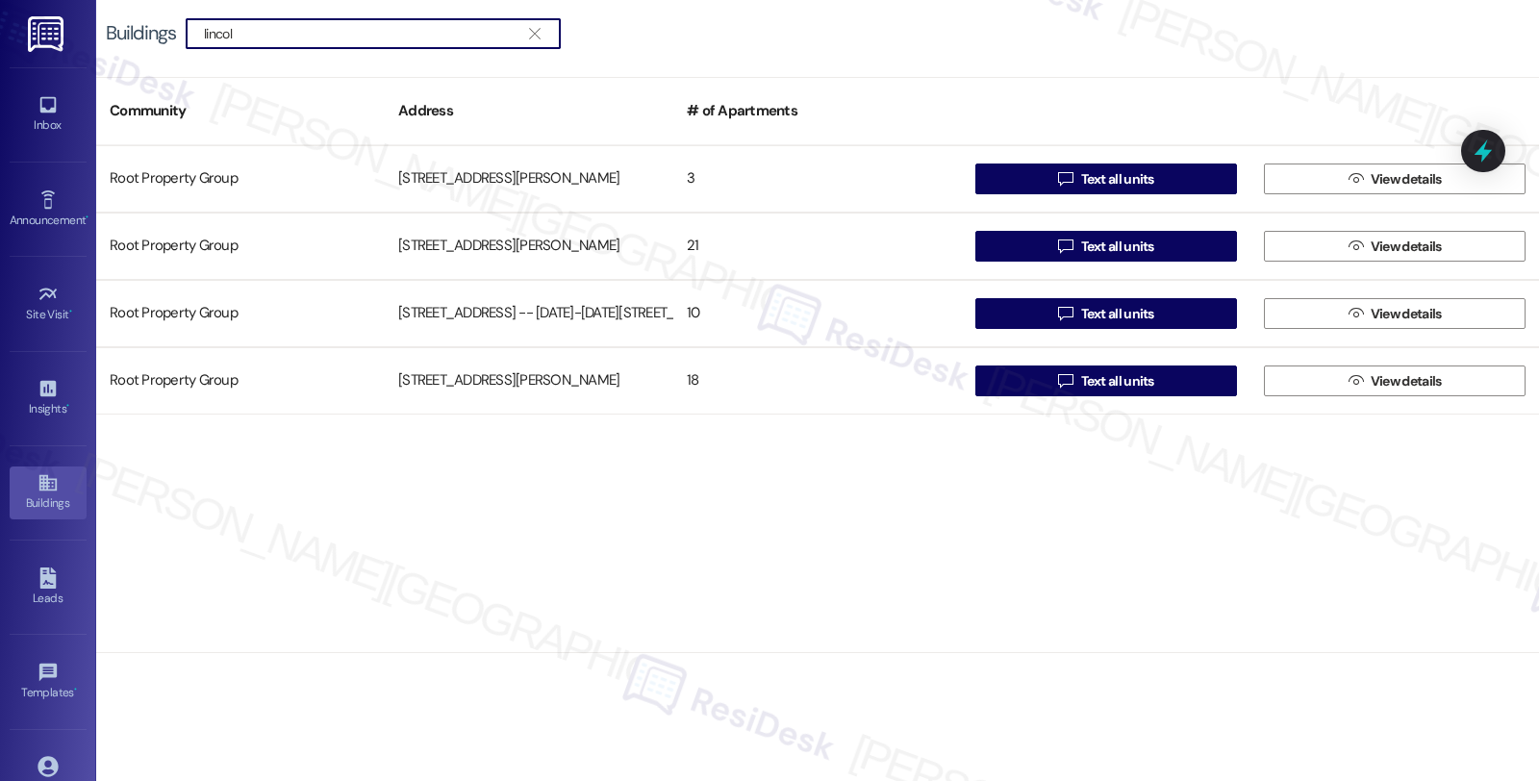
drag, startPoint x: 351, startPoint y: 29, endPoint x: 161, endPoint y: 35, distance: 190.5
click at [161, 35] on div "Buildings  lincol " at bounding box center [343, 33] width 474 height 31
paste input "4237-2439 N. Lincoln Avenue"
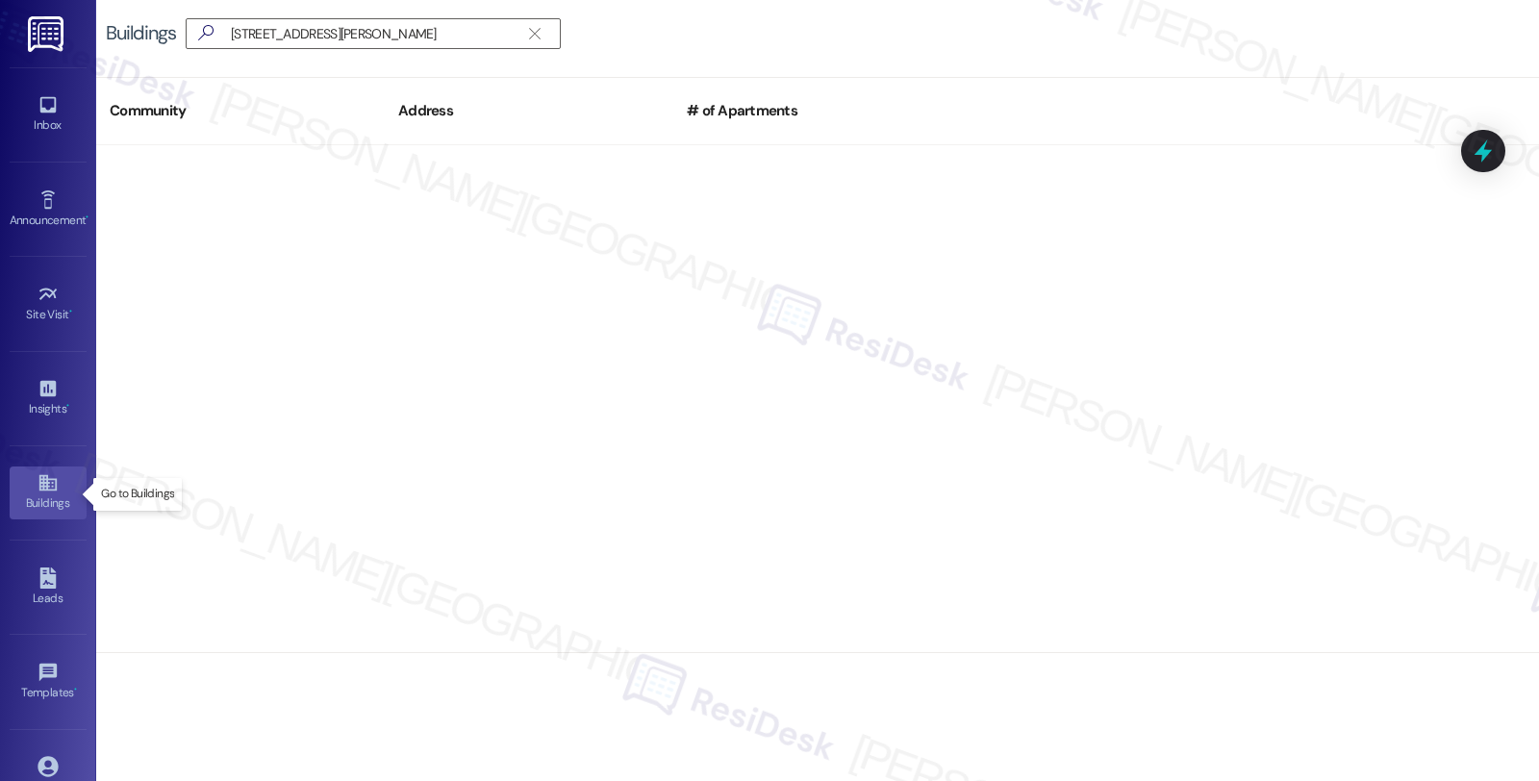
click at [61, 492] on link "Buildings" at bounding box center [48, 492] width 77 height 52
drag, startPoint x: 233, startPoint y: 34, endPoint x: 267, endPoint y: 34, distance: 34.6
click at [267, 34] on input "4237-2439 N. Lincoln Avenue" at bounding box center [361, 33] width 315 height 27
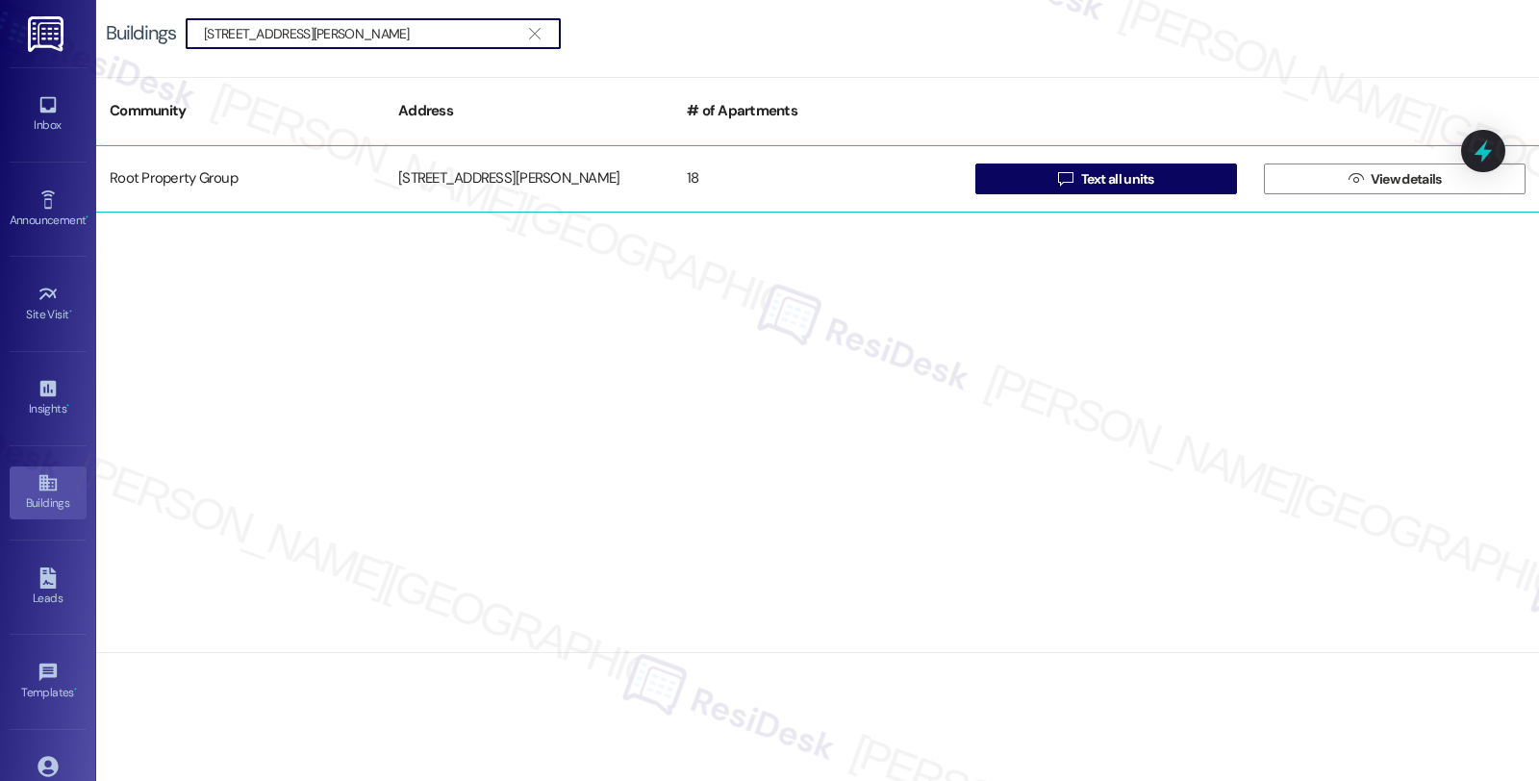
type input "4237 N. Lincoln Avenue"
click at [1082, 173] on span "Text all units" at bounding box center [1117, 179] width 73 height 20
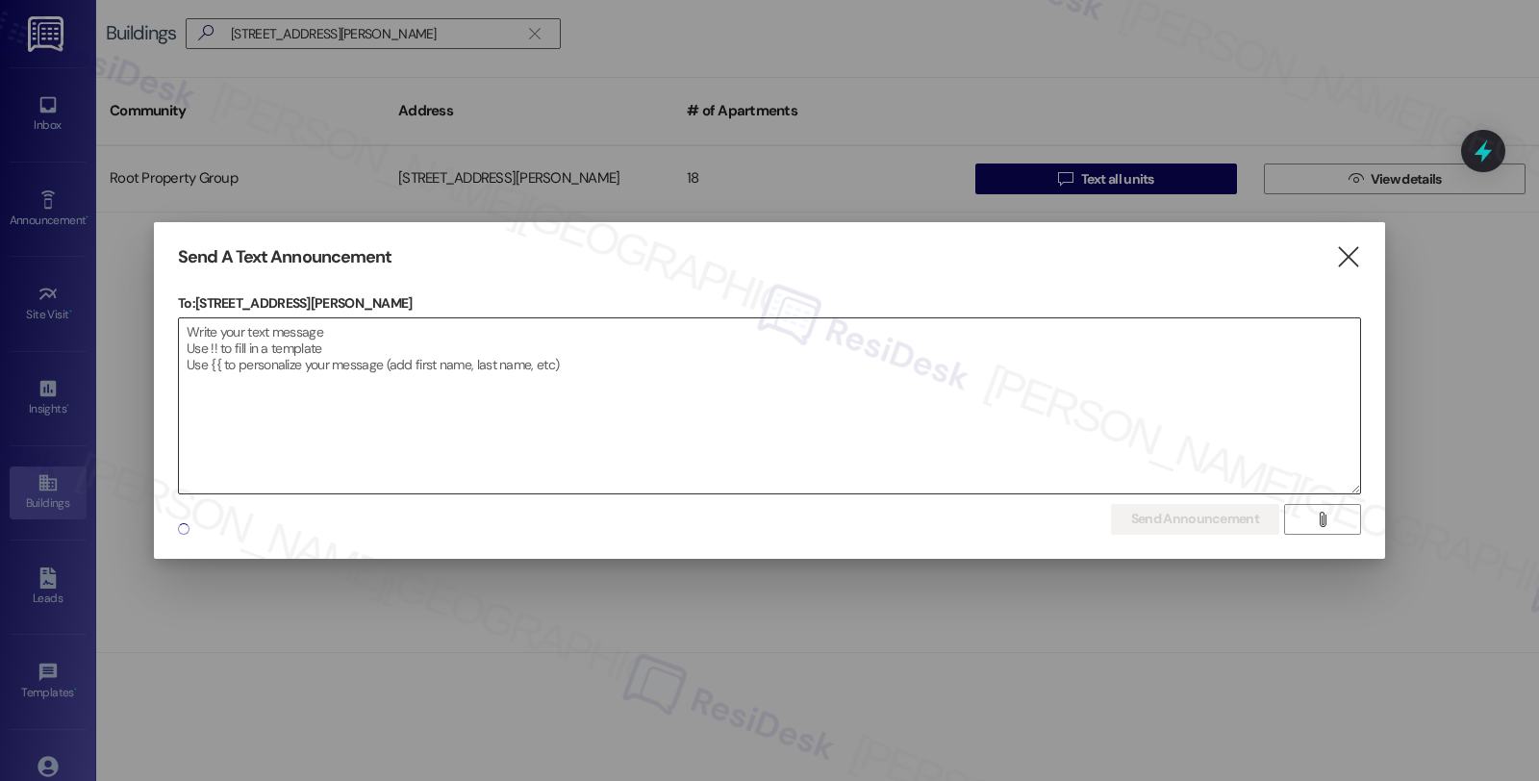
click at [641, 385] on textarea at bounding box center [769, 405] width 1181 height 175
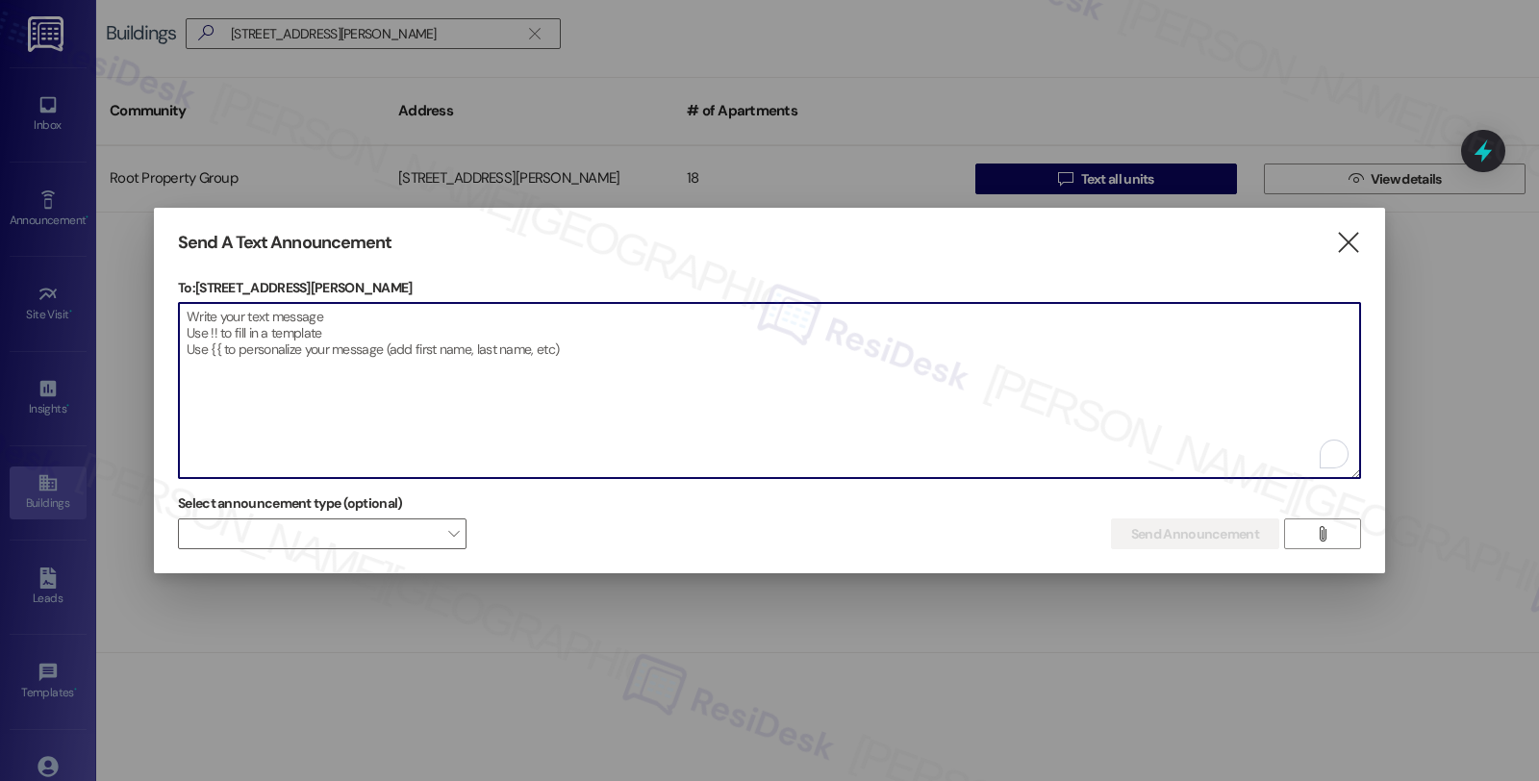
paste textarea "Hi {{first_name}}, Please be advised that there will be an emergency water shut…"
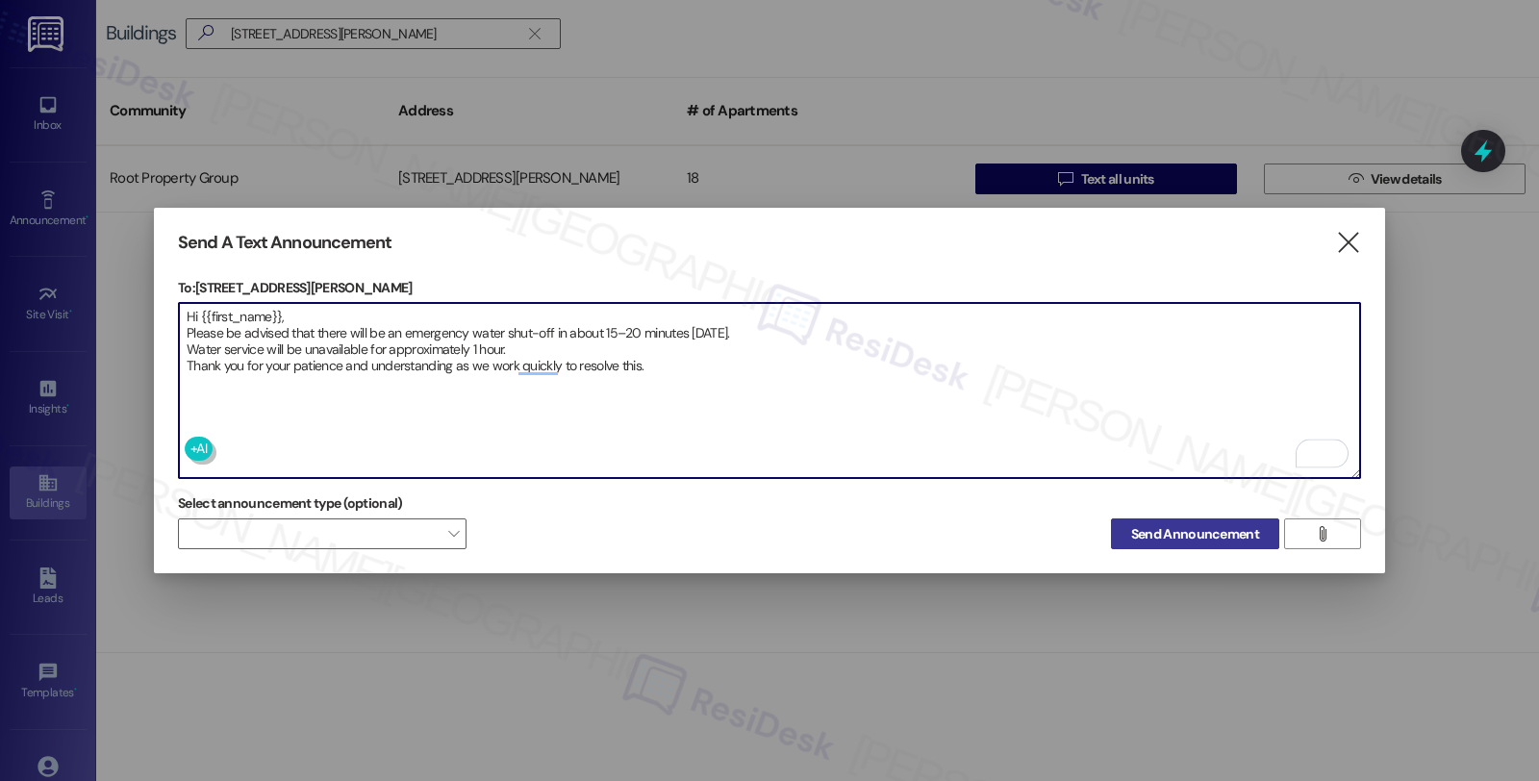
type textarea "Hi {{first_name}}, Please be advised that there will be an emergency water shut…"
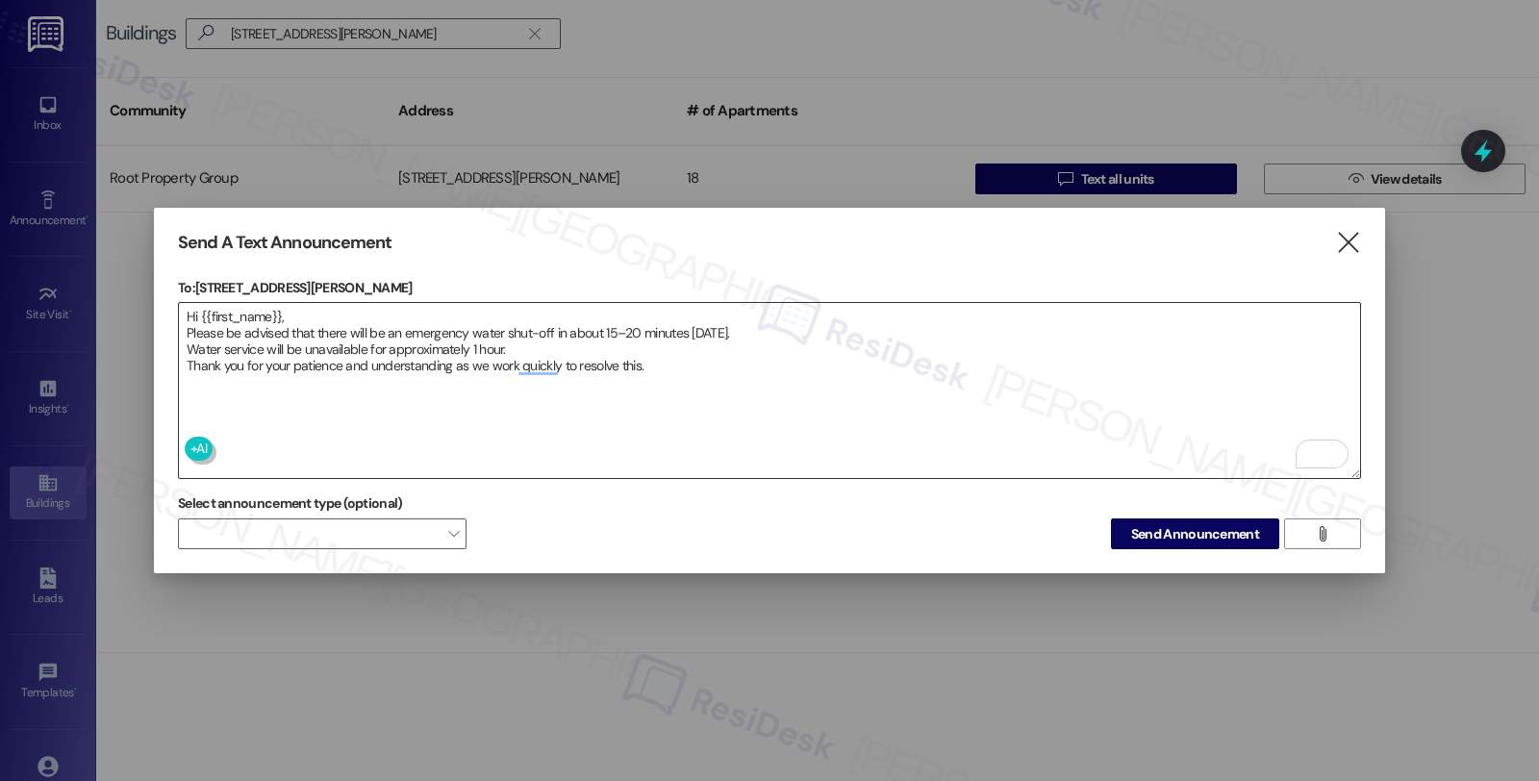
drag, startPoint x: 1231, startPoint y: 404, endPoint x: 1203, endPoint y: 408, distance: 28.2
click at [1231, 404] on textarea "Hi {{first_name}}, Please be advised that there will be an emergency water shut…" at bounding box center [769, 390] width 1181 height 175
click at [1157, 525] on span "Send Announcement" at bounding box center [1195, 534] width 128 height 20
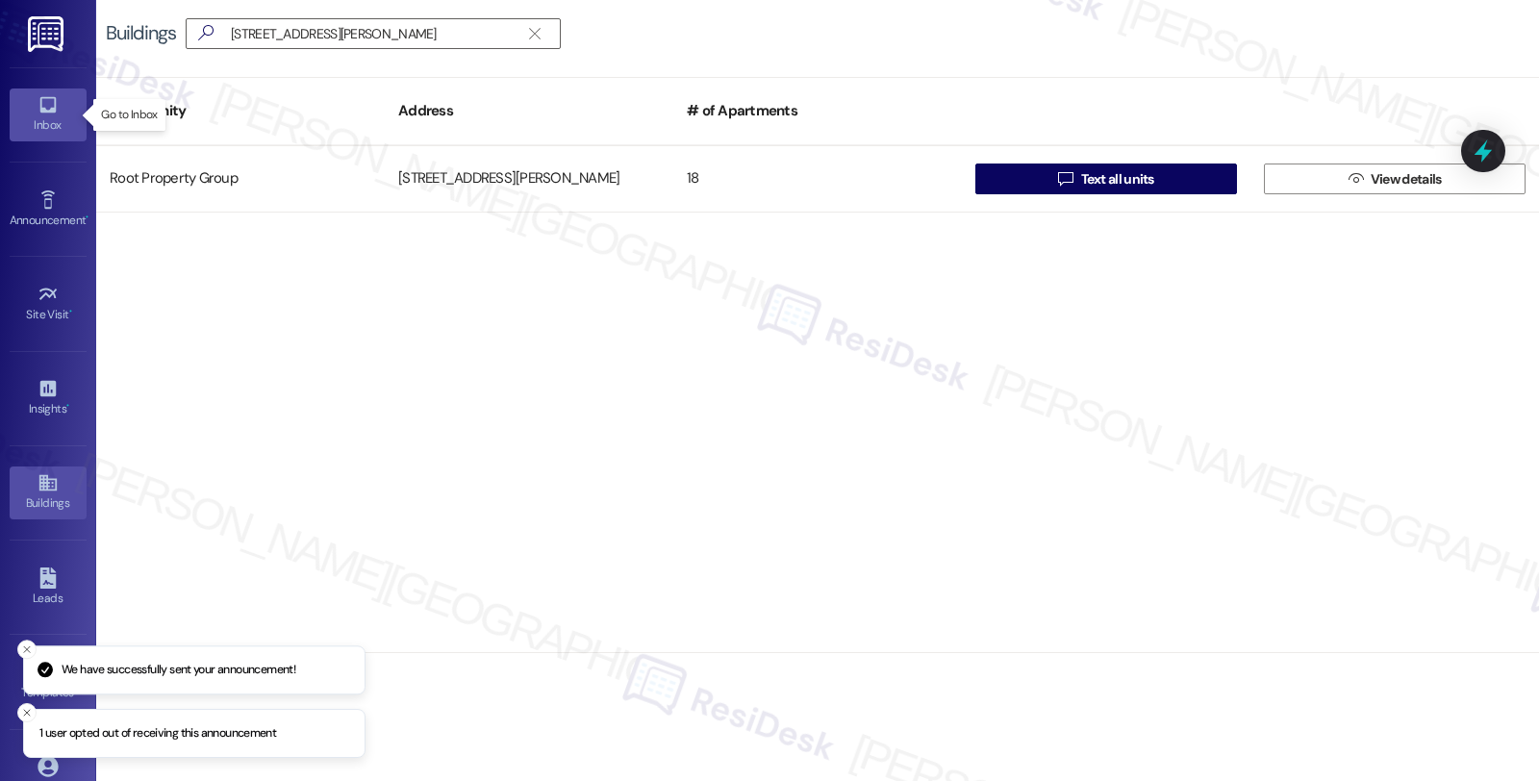
click at [59, 110] on link "Inbox" at bounding box center [48, 114] width 77 height 52
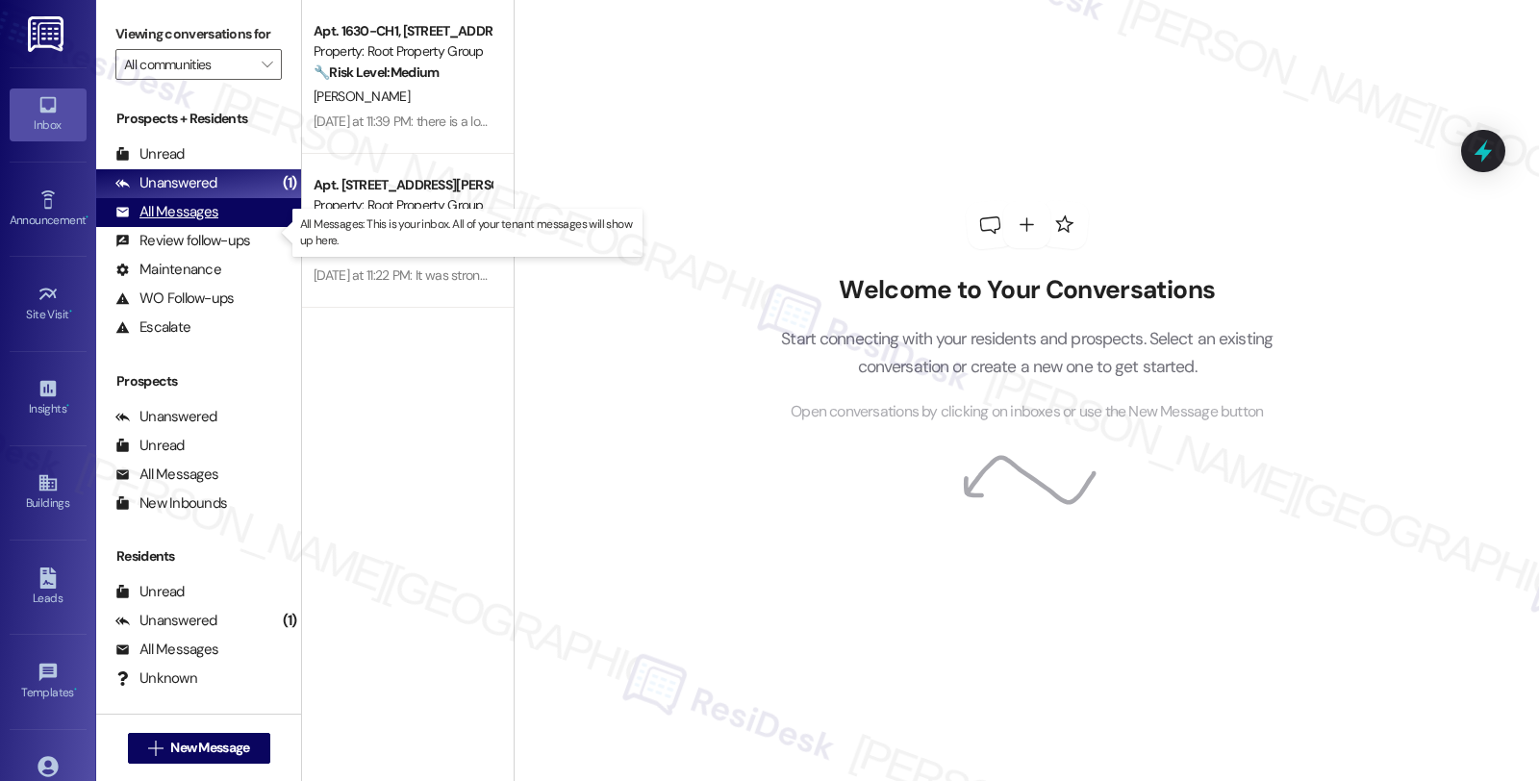
click at [196, 222] on div "All Messages" at bounding box center [166, 212] width 103 height 20
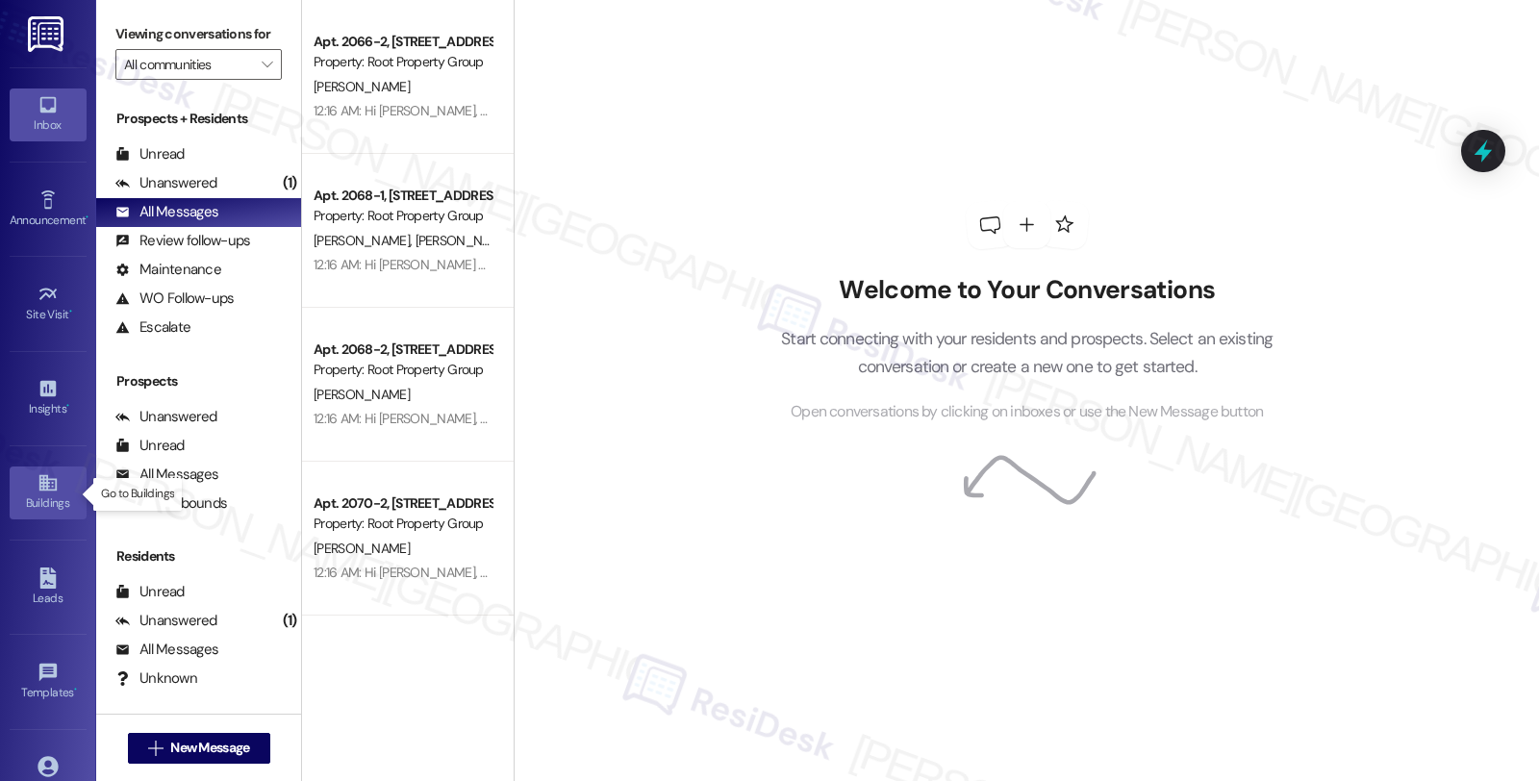
click at [56, 495] on div "Buildings" at bounding box center [48, 502] width 96 height 19
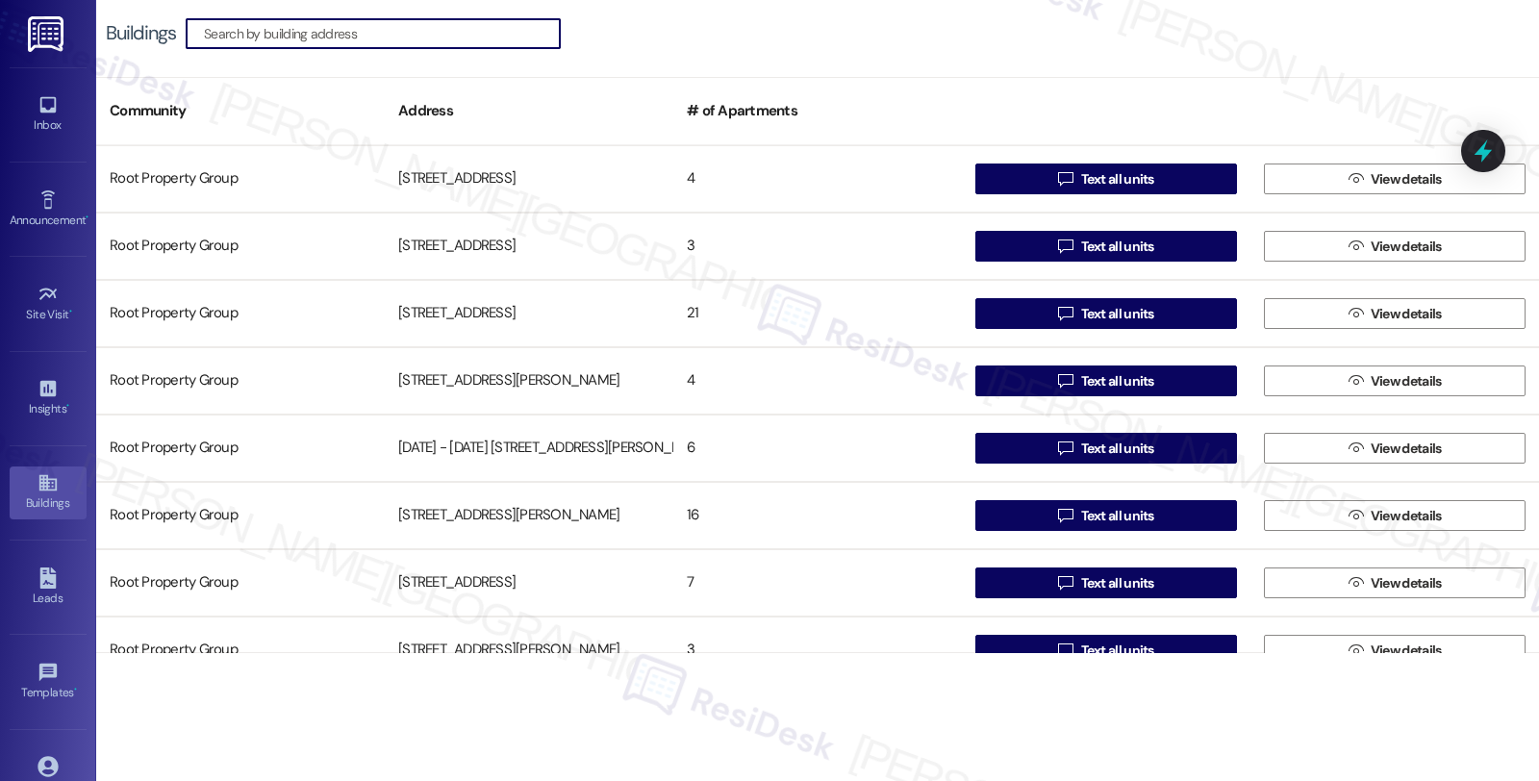
click at [240, 34] on input at bounding box center [382, 33] width 356 height 27
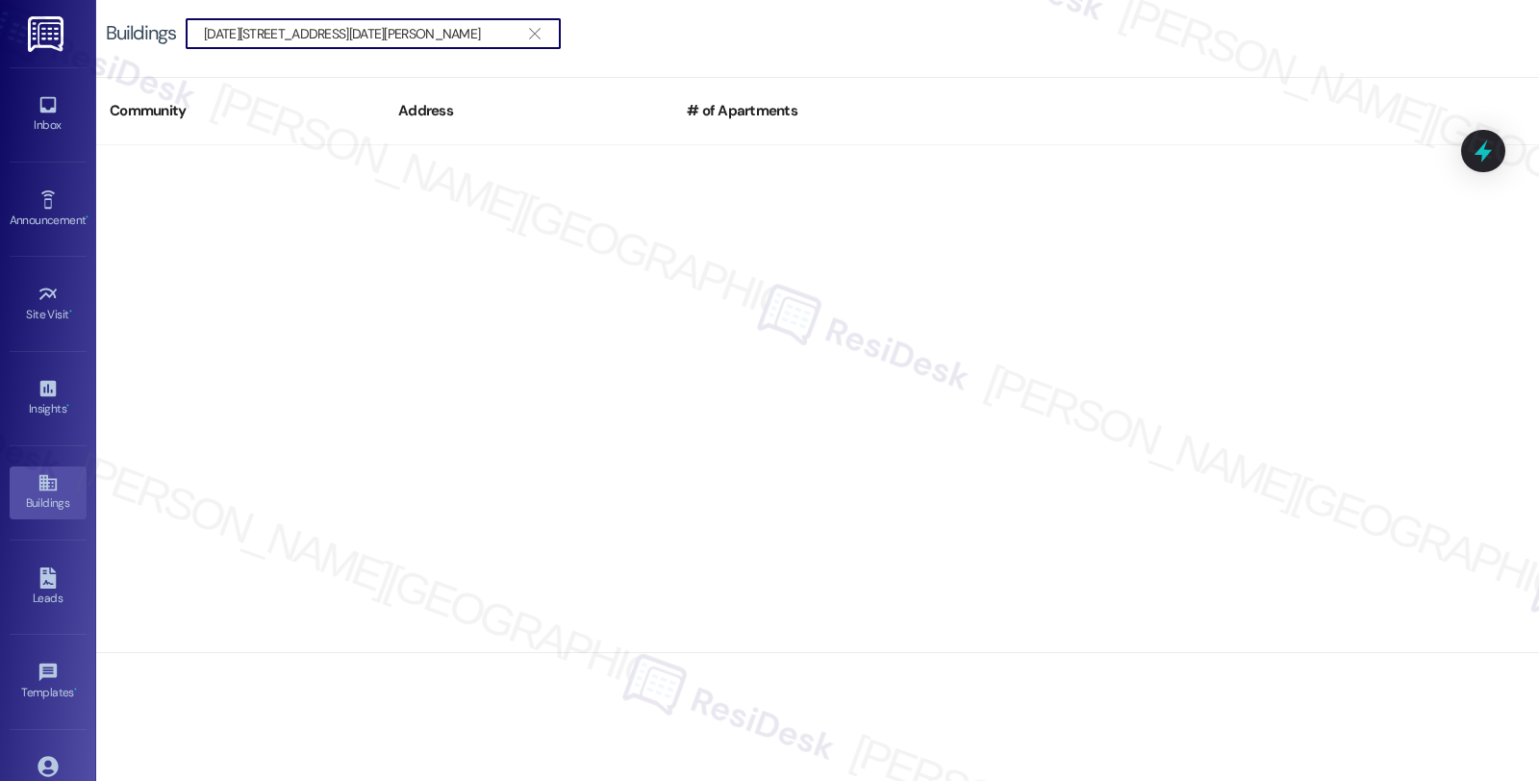
drag, startPoint x: 237, startPoint y: 30, endPoint x: 272, endPoint y: 30, distance: 35.6
click at [272, 30] on input "2064-2070 W. Hutchinson Street" at bounding box center [361, 33] width 315 height 27
click at [340, 31] on input "2064 W. Hutchinson Street" at bounding box center [361, 33] width 315 height 27
click at [405, 31] on input "2064 W. Hutchinson Street" at bounding box center [361, 33] width 315 height 27
click at [405, 31] on input "2064" at bounding box center [361, 33] width 315 height 27
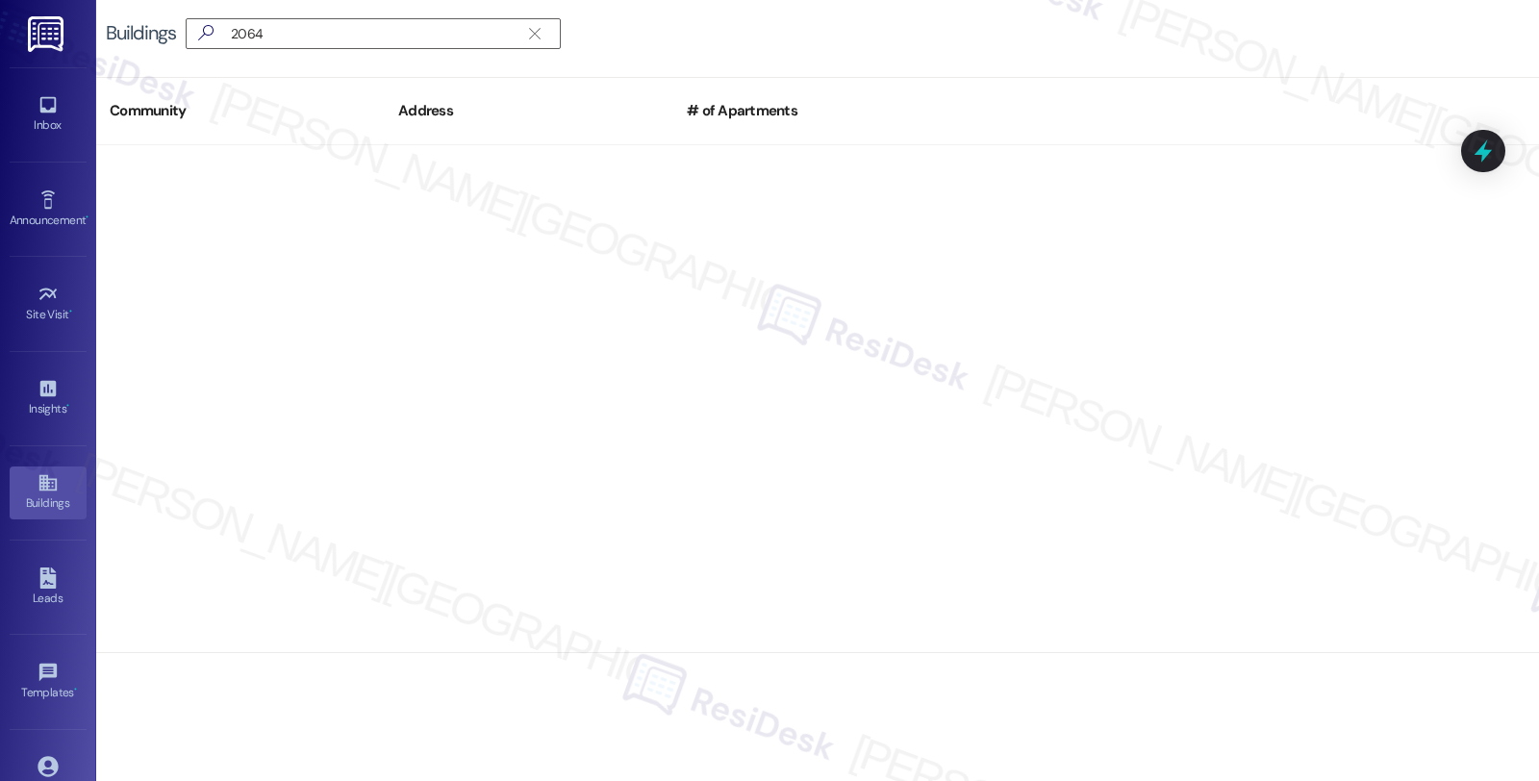
click at [1330, 392] on div at bounding box center [817, 399] width 1442 height 508
drag, startPoint x: 312, startPoint y: 30, endPoint x: 168, endPoint y: 30, distance: 143.3
click at [168, 30] on div "Buildings  2064 " at bounding box center [343, 33] width 474 height 31
paste input "Hutchinson"
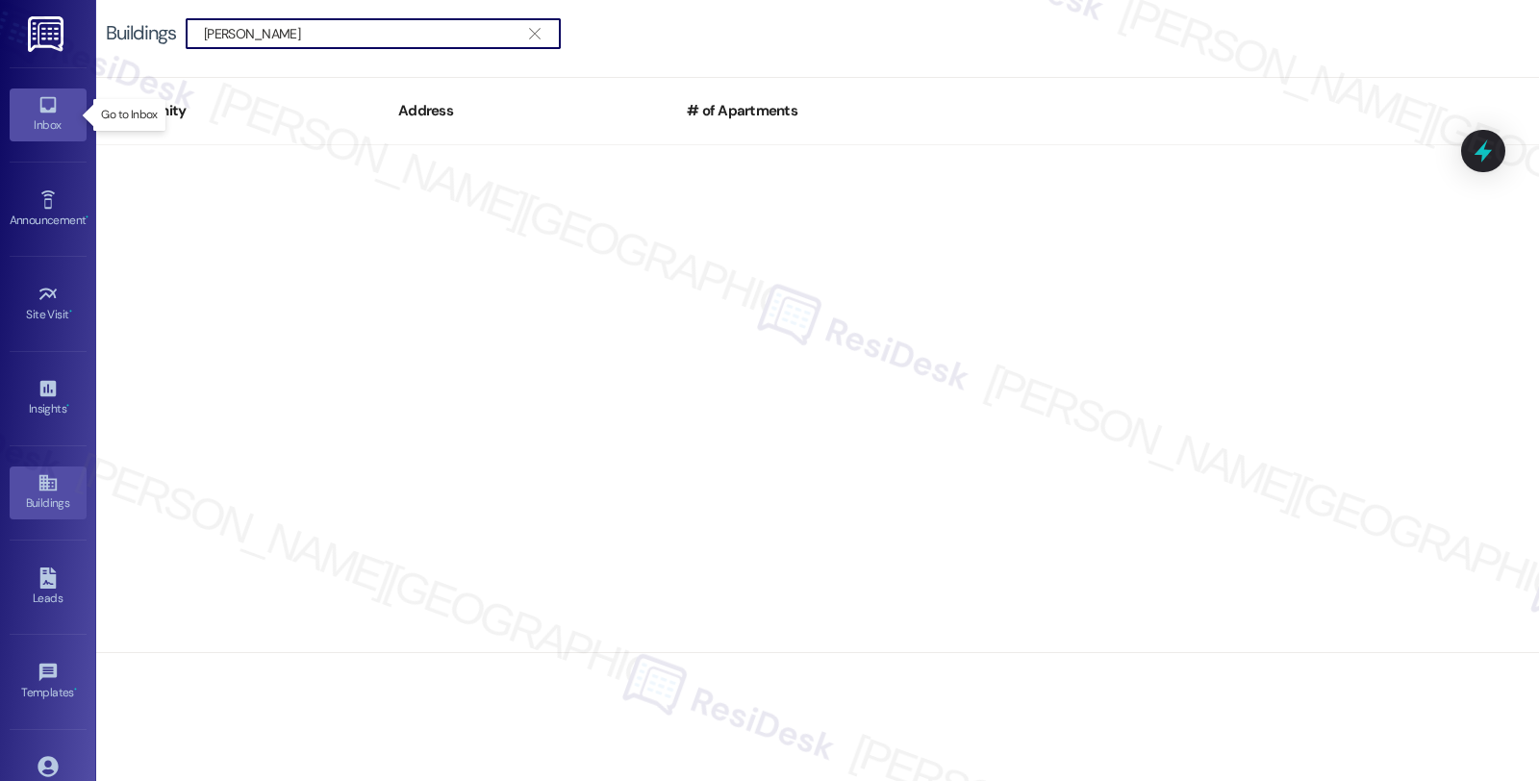
type input "Hutchinson"
click at [39, 116] on div "Inbox" at bounding box center [48, 124] width 96 height 19
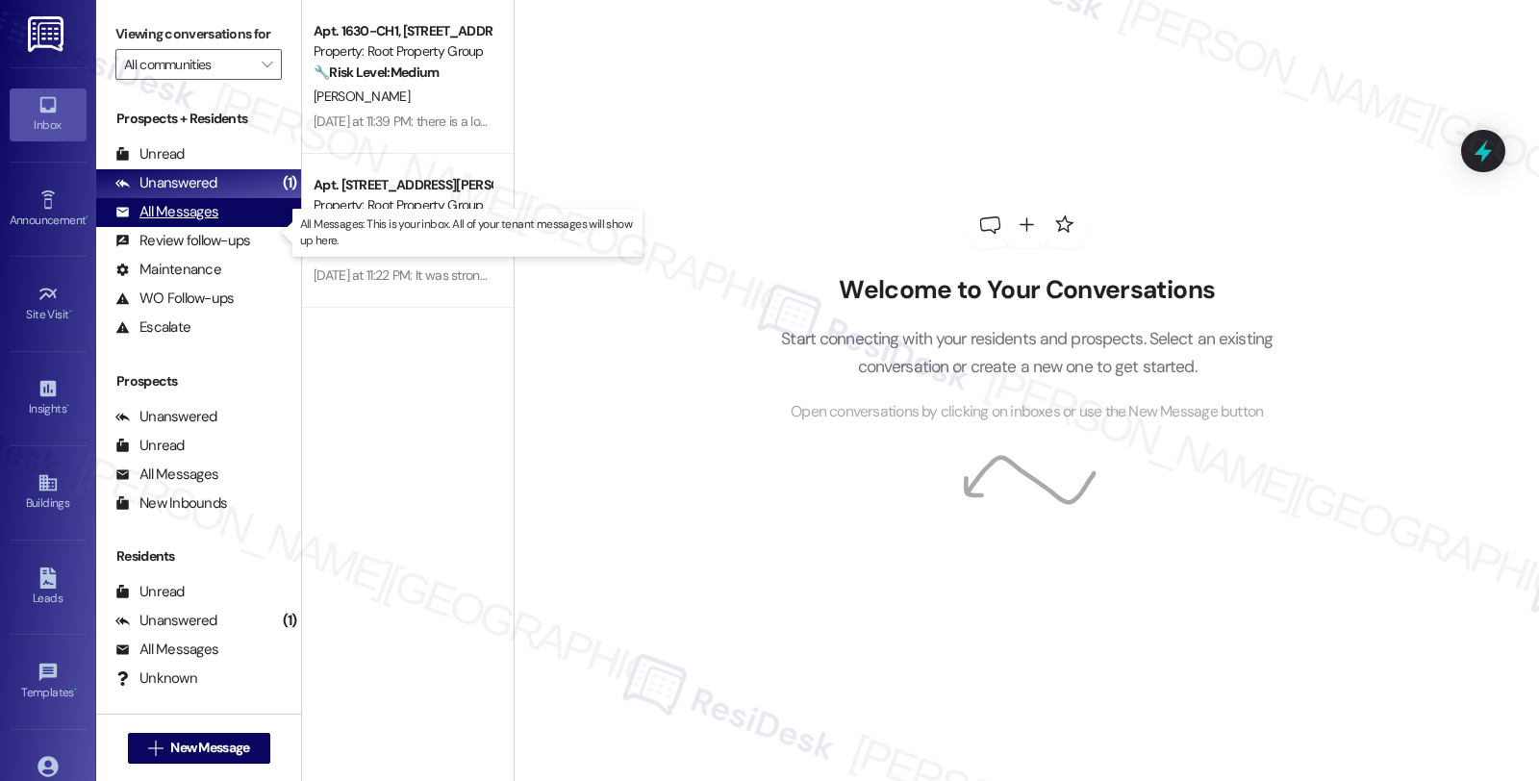
click at [198, 222] on div "All Messages" at bounding box center [166, 212] width 103 height 20
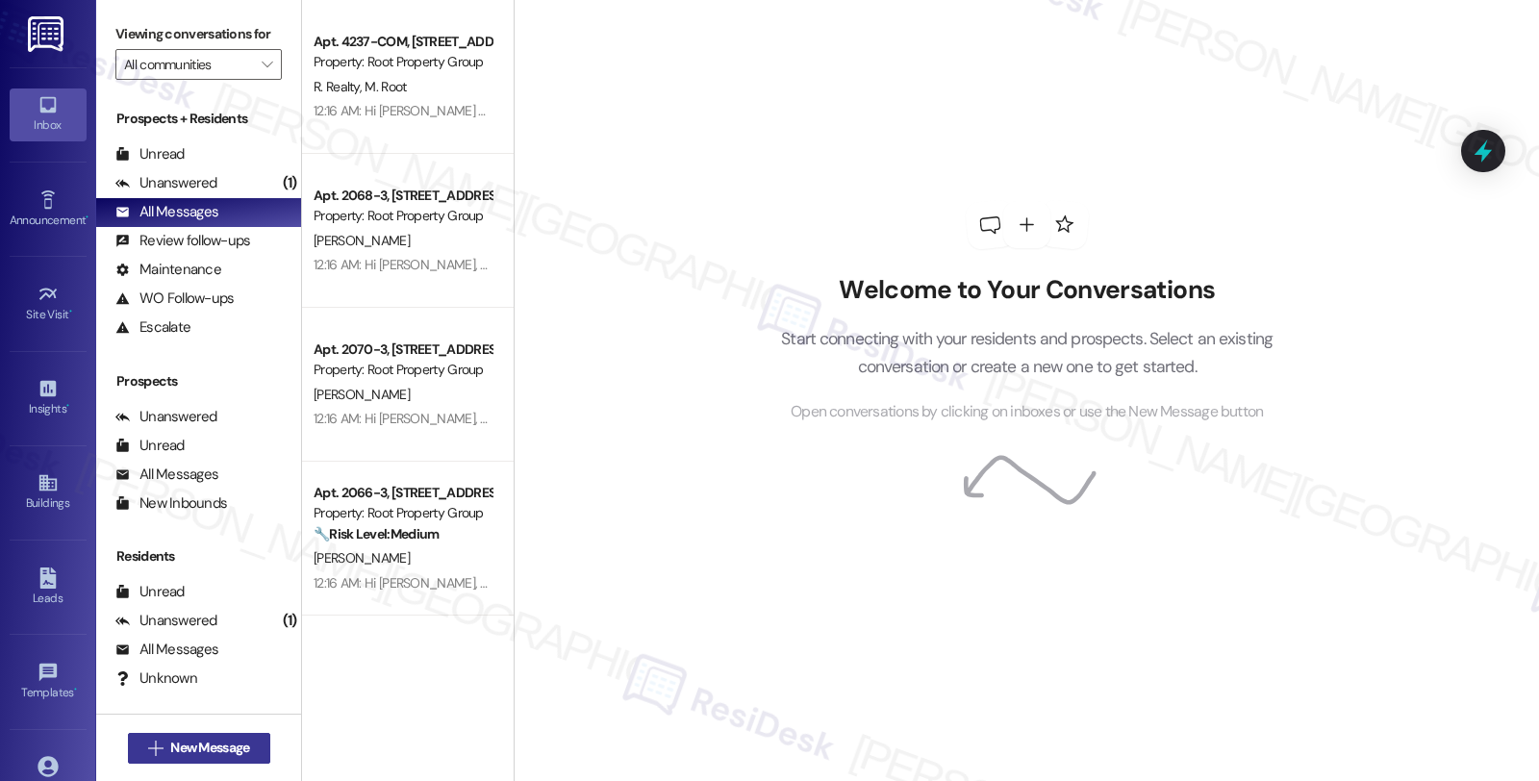
click at [185, 742] on span "New Message" at bounding box center [209, 748] width 79 height 20
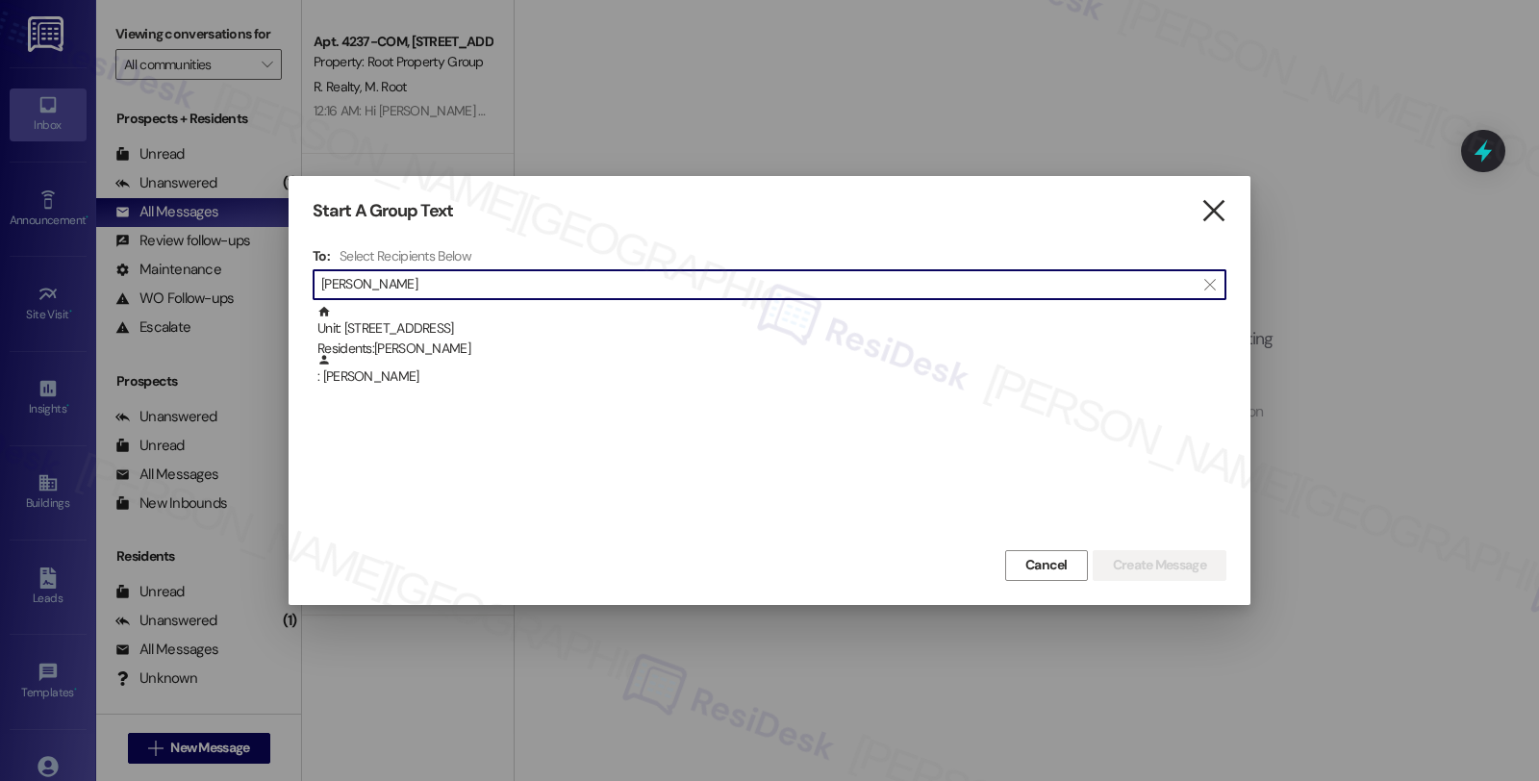
type input "Hutchinson"
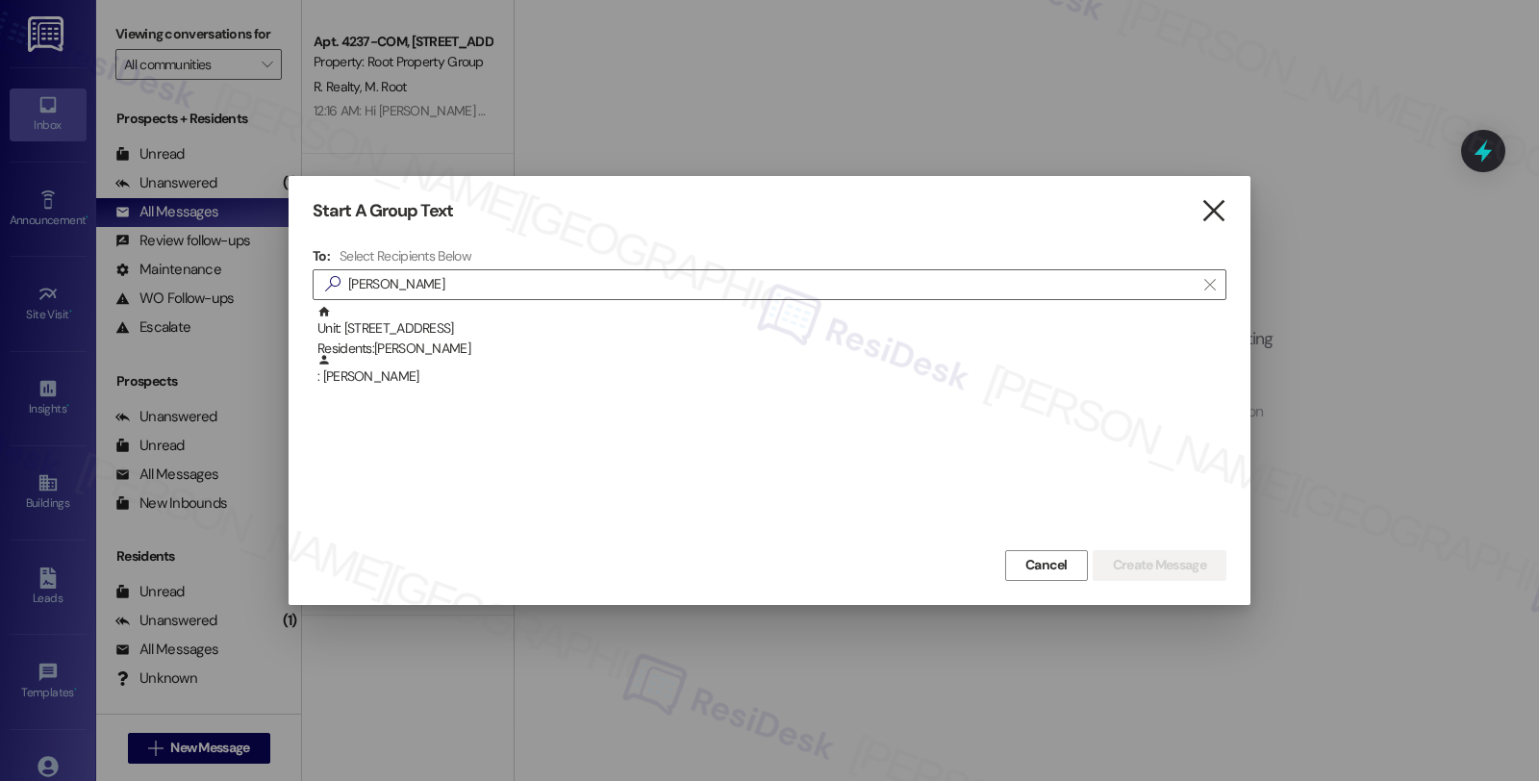
click at [1209, 212] on icon "" at bounding box center [1213, 211] width 26 height 20
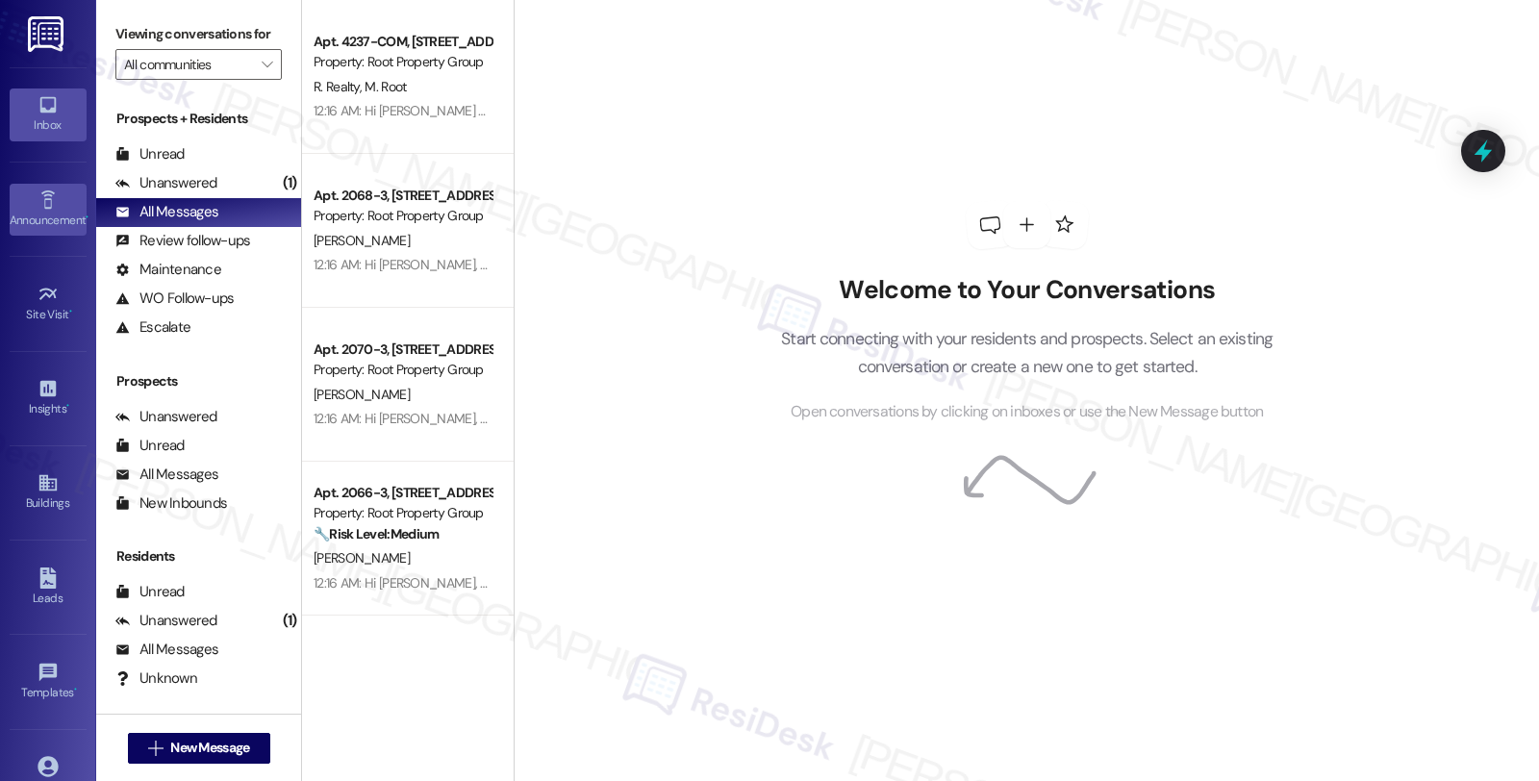
click at [32, 223] on div "Announcement •" at bounding box center [48, 220] width 96 height 19
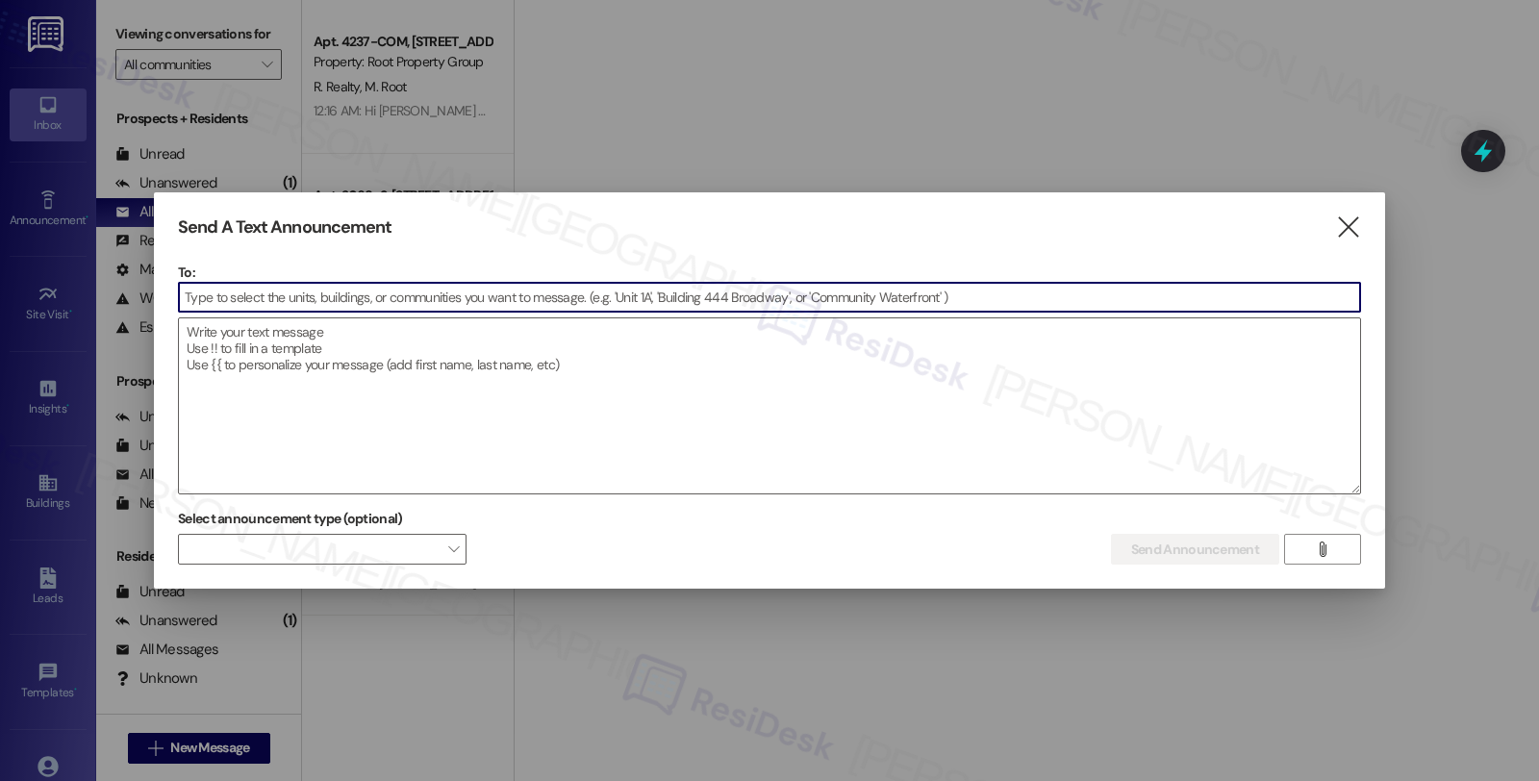
click at [377, 304] on input at bounding box center [769, 297] width 1181 height 29
click at [1187, 293] on input "Hutchinson" at bounding box center [769, 297] width 1181 height 29
paste input "2064"
drag, startPoint x: 341, startPoint y: 287, endPoint x: 81, endPoint y: 287, distance: 260.6
click at [81, 287] on div "Send A Text Announcement  To: Hutchinson2064  Drop image file here Select ann…" at bounding box center [769, 390] width 1539 height 781
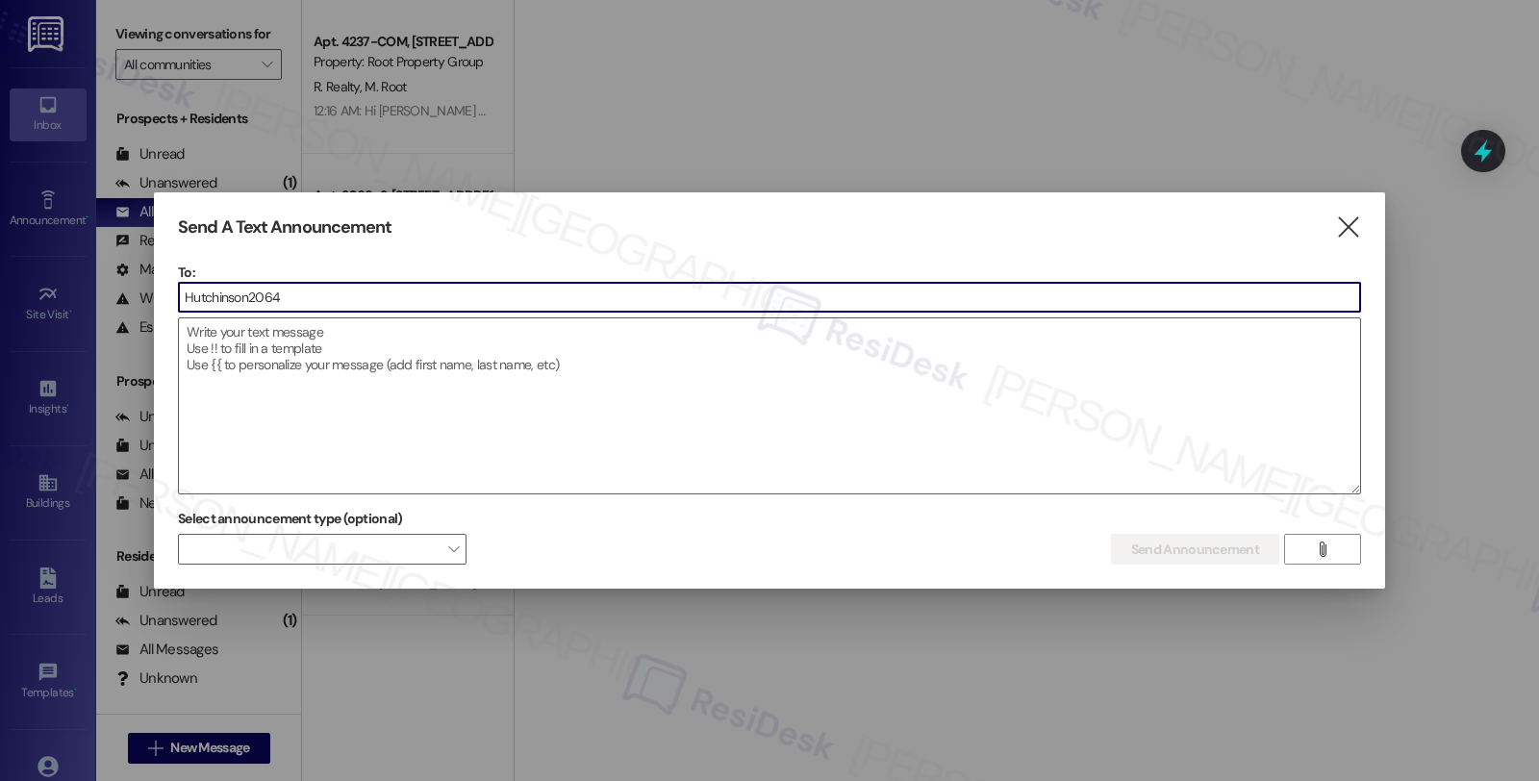
paste input
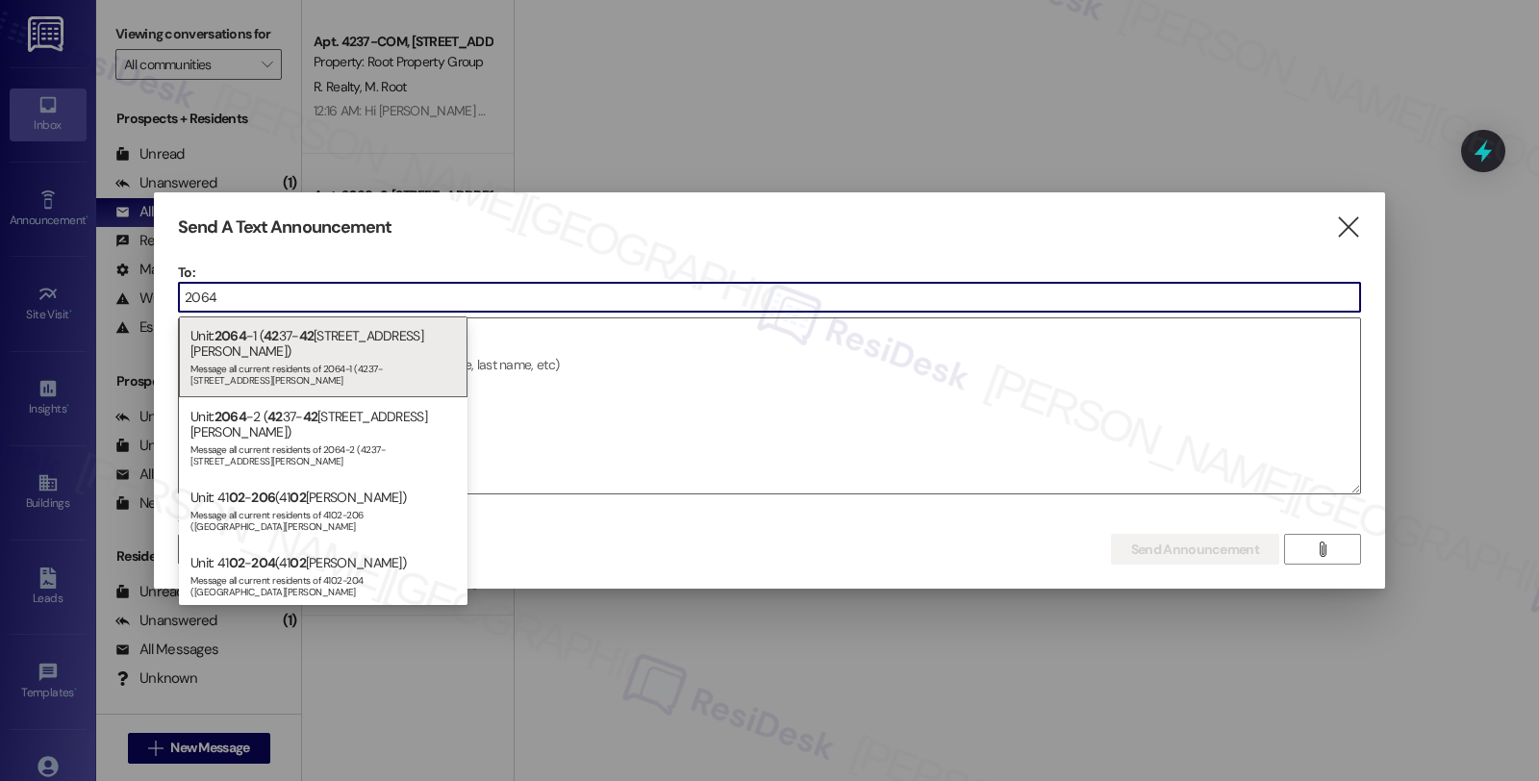
type input "2064"
click at [1344, 217] on icon "" at bounding box center [1348, 227] width 26 height 20
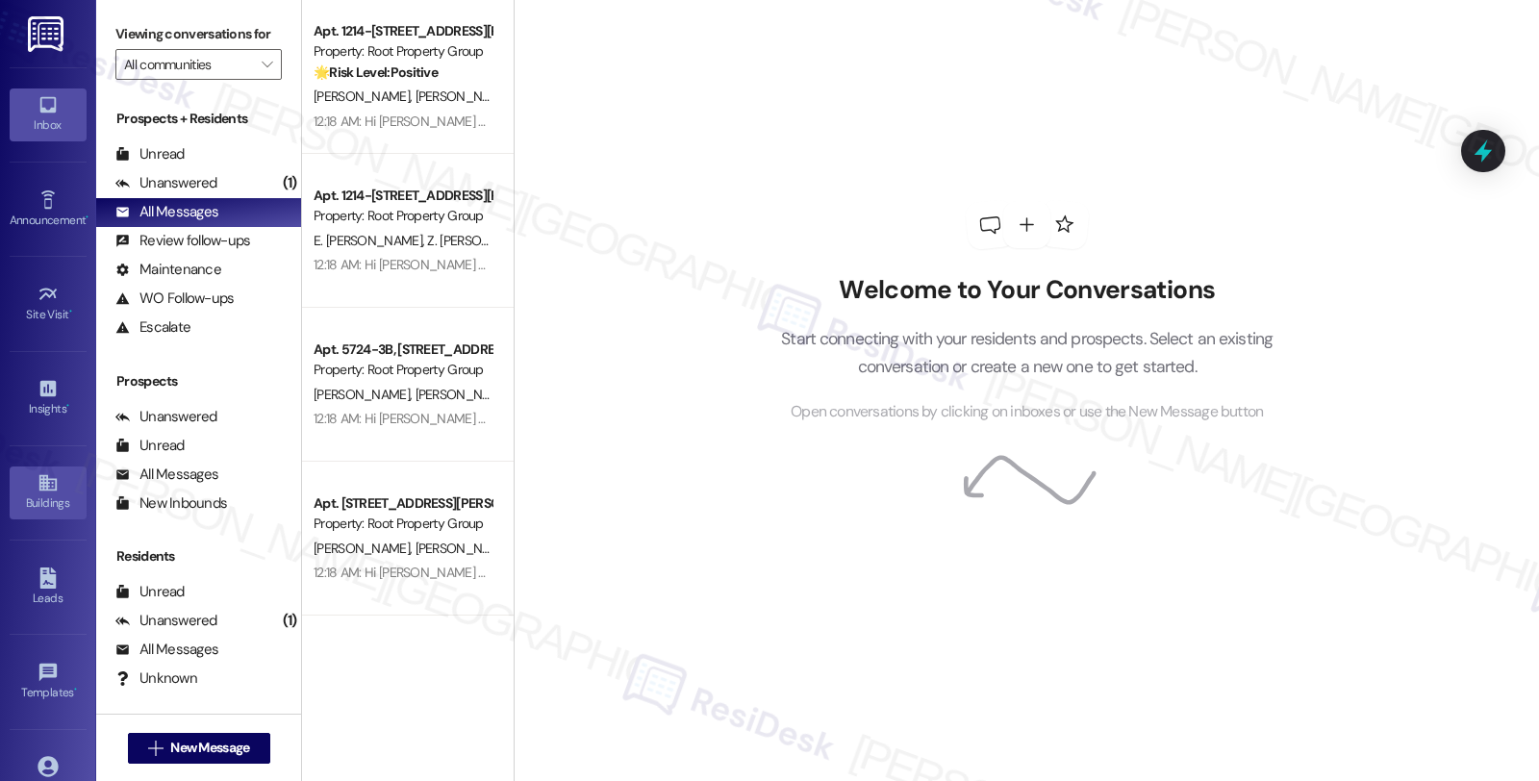
click at [46, 495] on div "Buildings" at bounding box center [48, 502] width 96 height 19
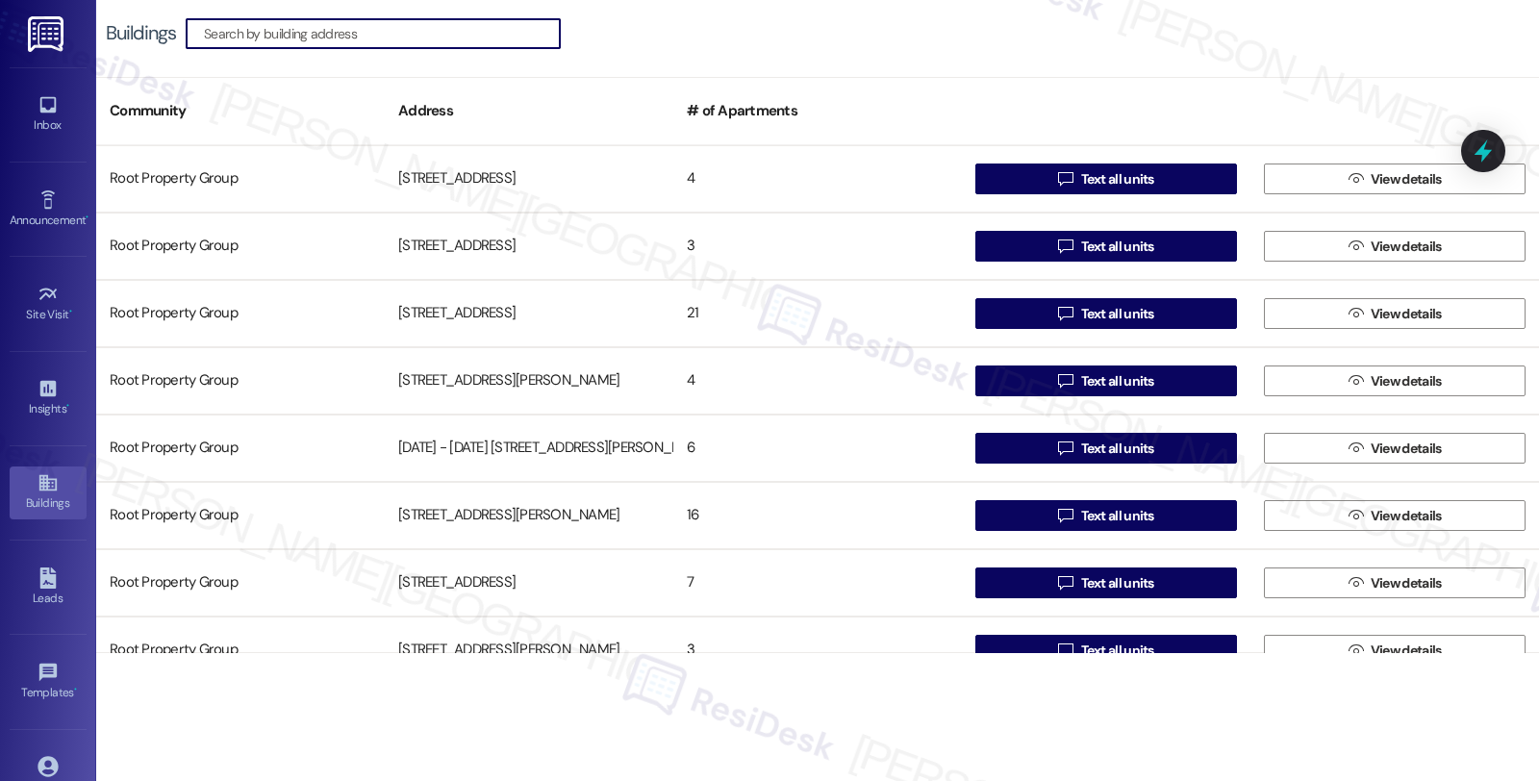
click at [294, 31] on input at bounding box center [382, 33] width 356 height 27
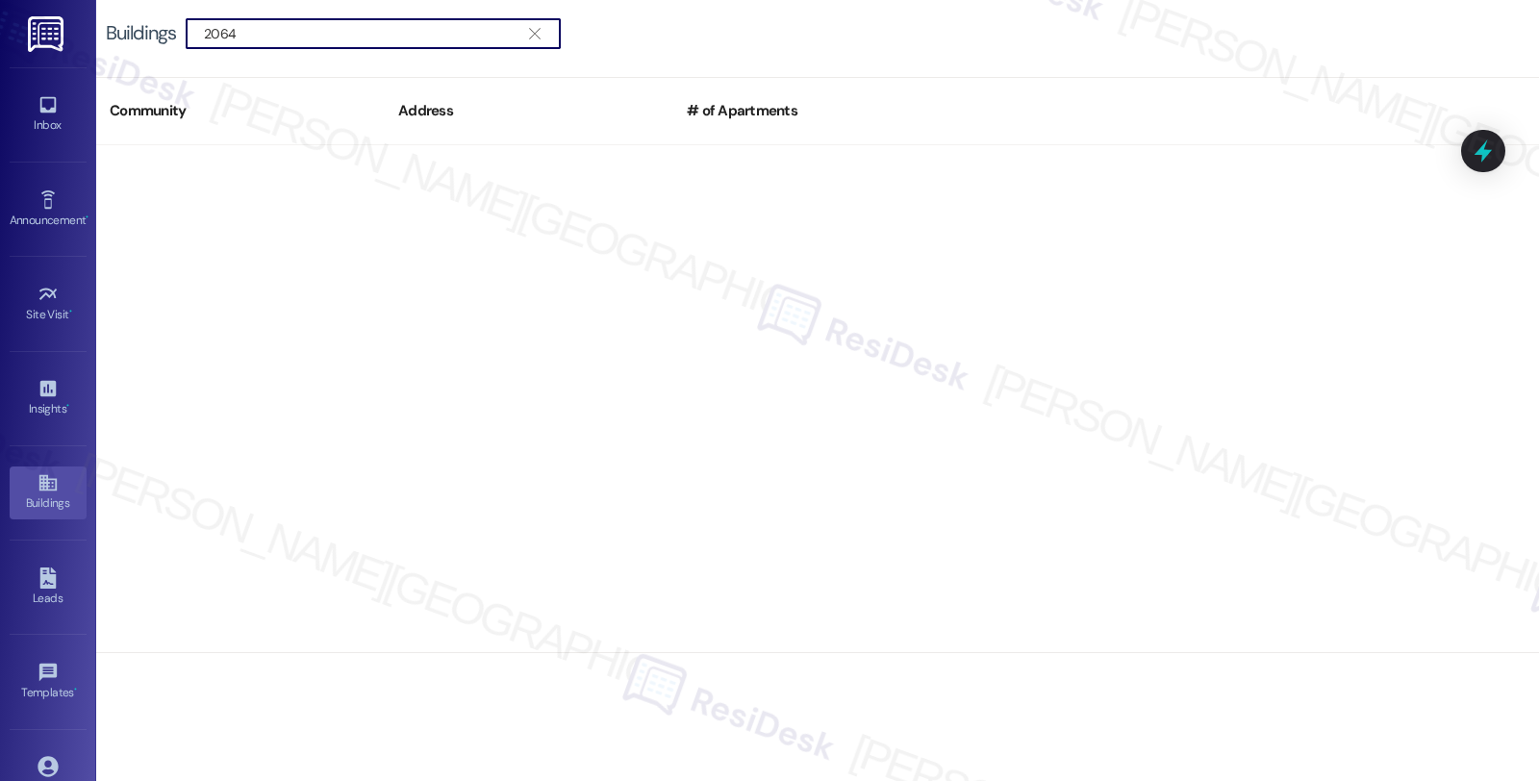
drag, startPoint x: 286, startPoint y: 32, endPoint x: 123, endPoint y: 32, distance: 162.5
click at [123, 32] on div "Buildings  2064 " at bounding box center [343, 33] width 474 height 31
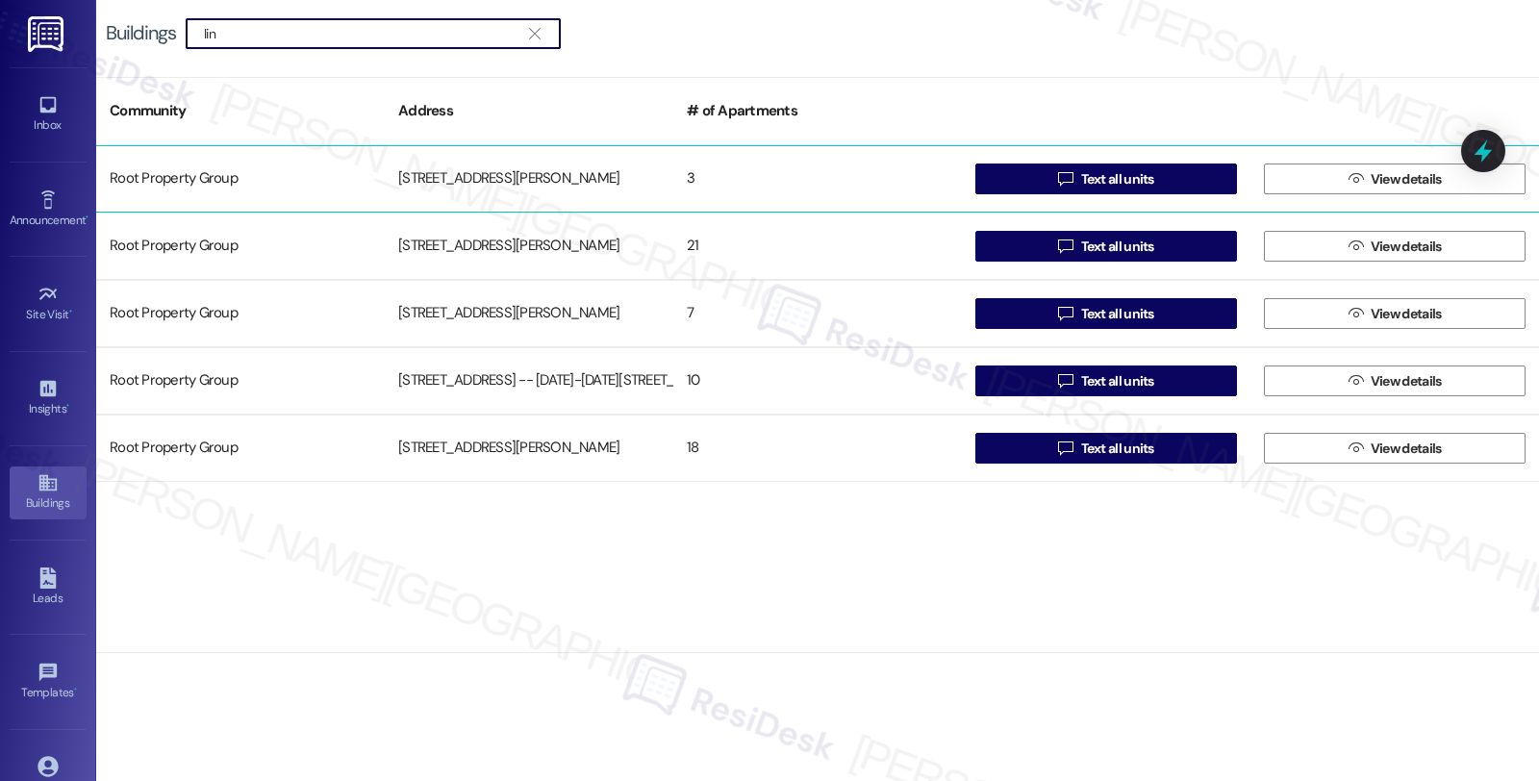
type input "lin"
click at [610, 184] on div "2933 N. Lincoln Avenue" at bounding box center [529, 179] width 288 height 38
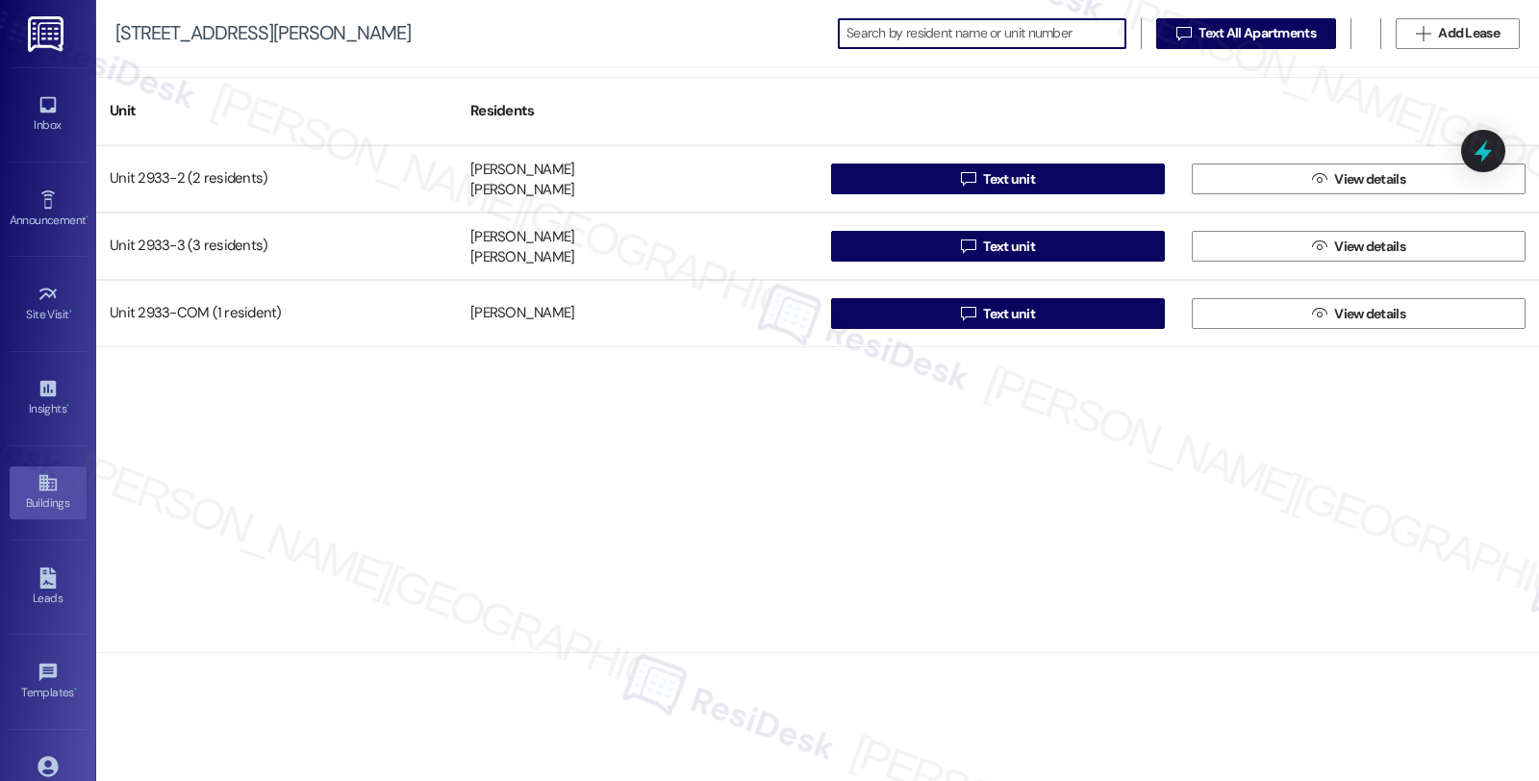
click at [38, 487] on icon at bounding box center [46, 483] width 17 height 16
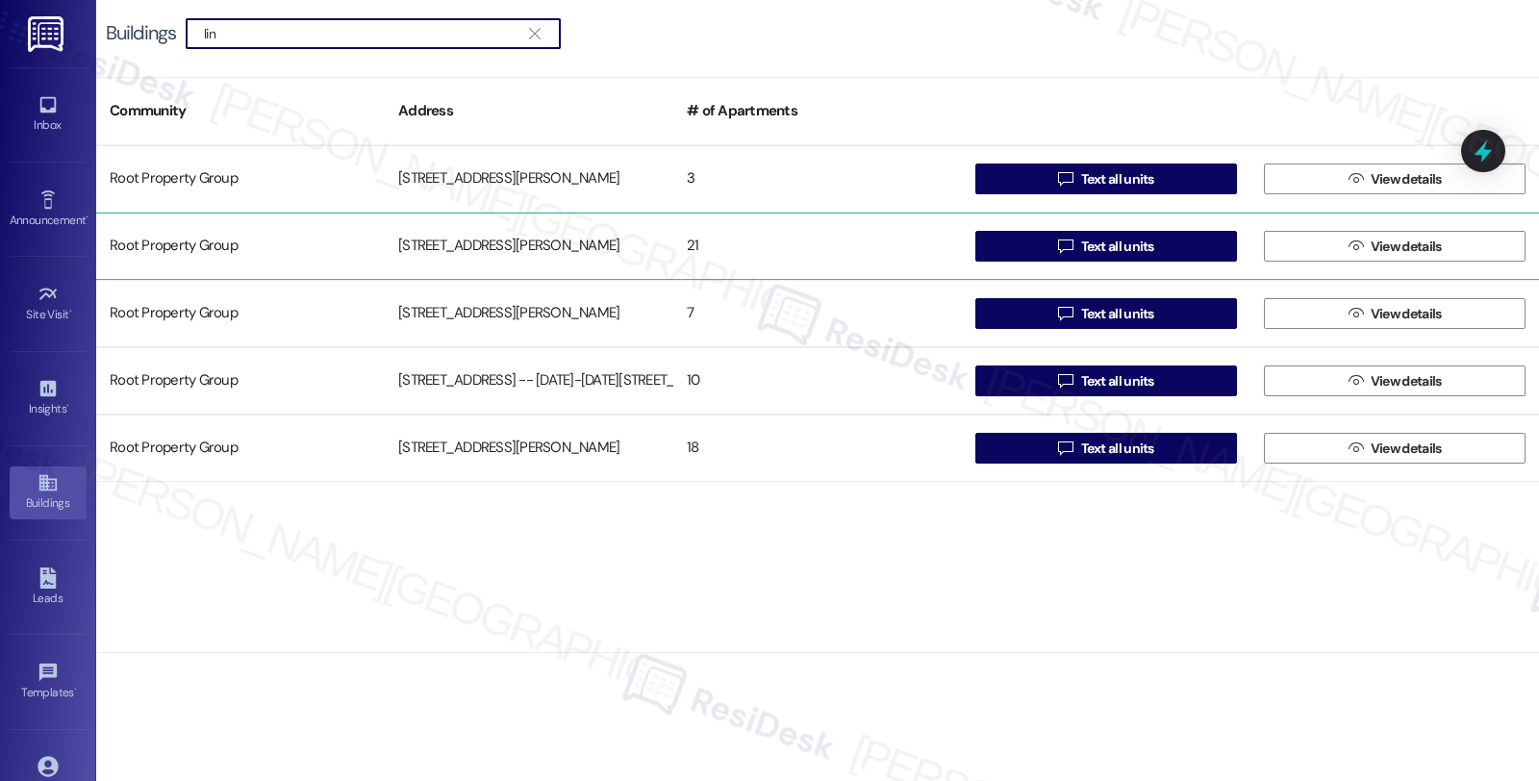
type input "lin"
click at [750, 231] on div "21" at bounding box center [817, 246] width 288 height 38
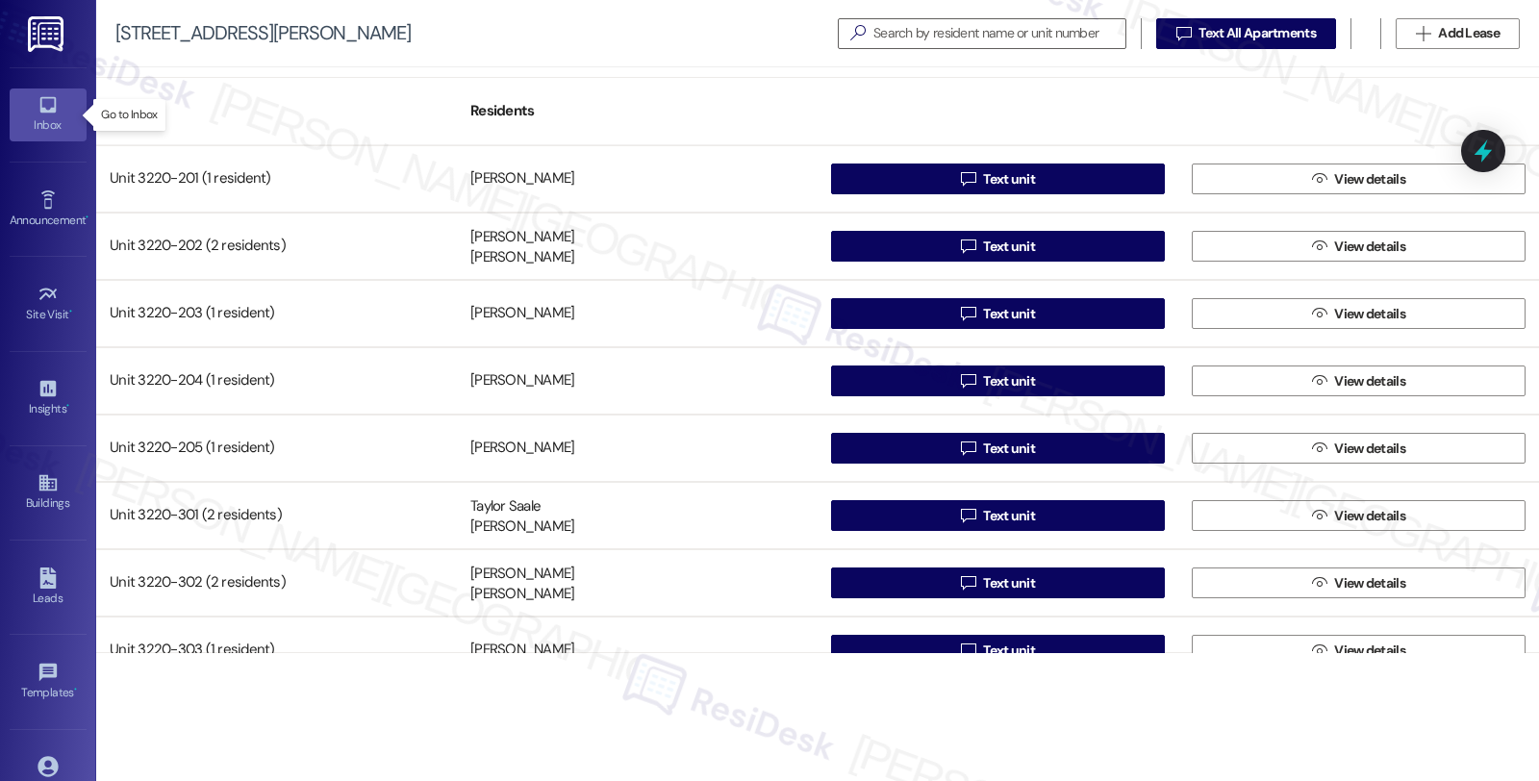
click at [48, 117] on div "Inbox" at bounding box center [48, 124] width 96 height 19
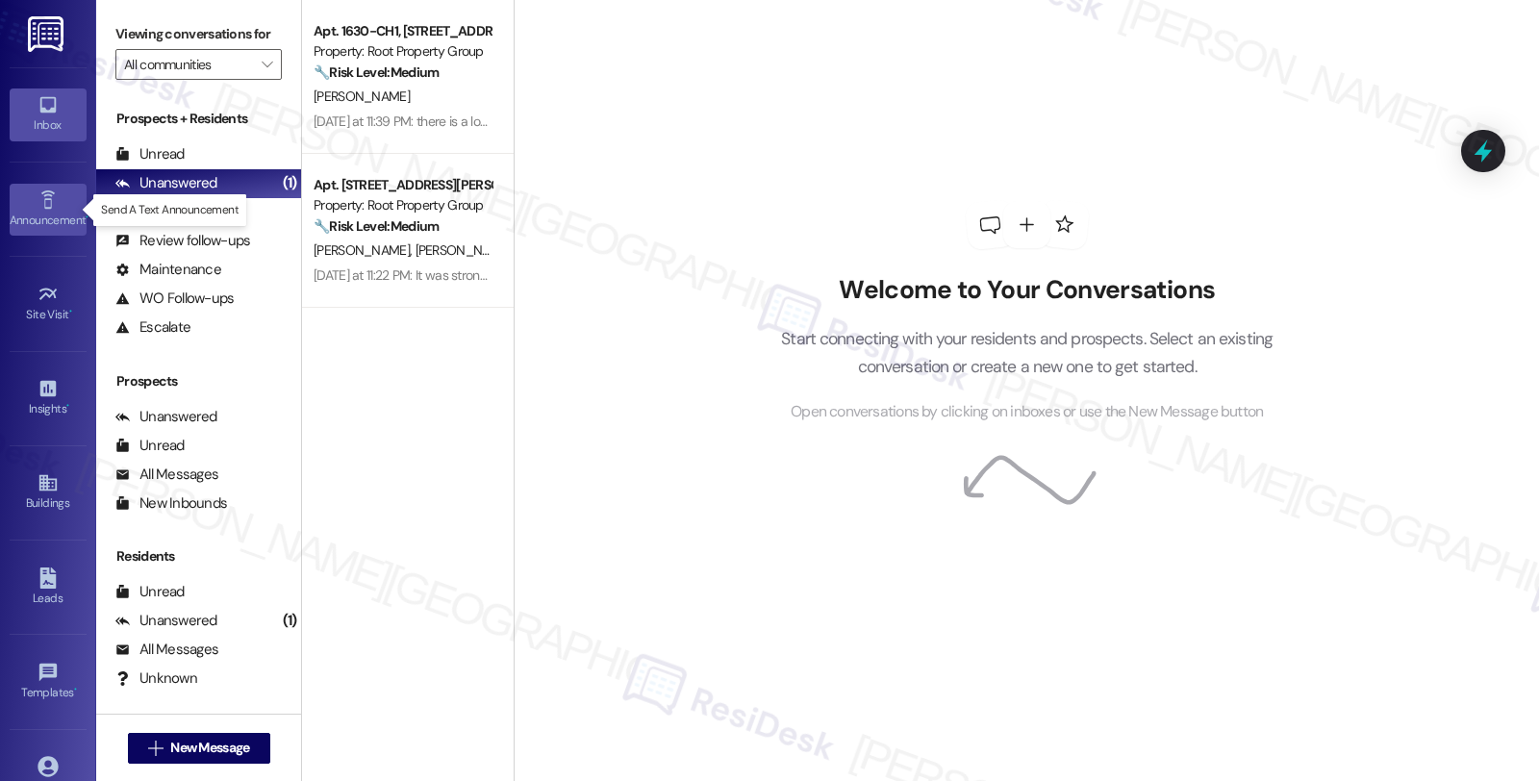
click at [44, 209] on icon at bounding box center [48, 199] width 21 height 21
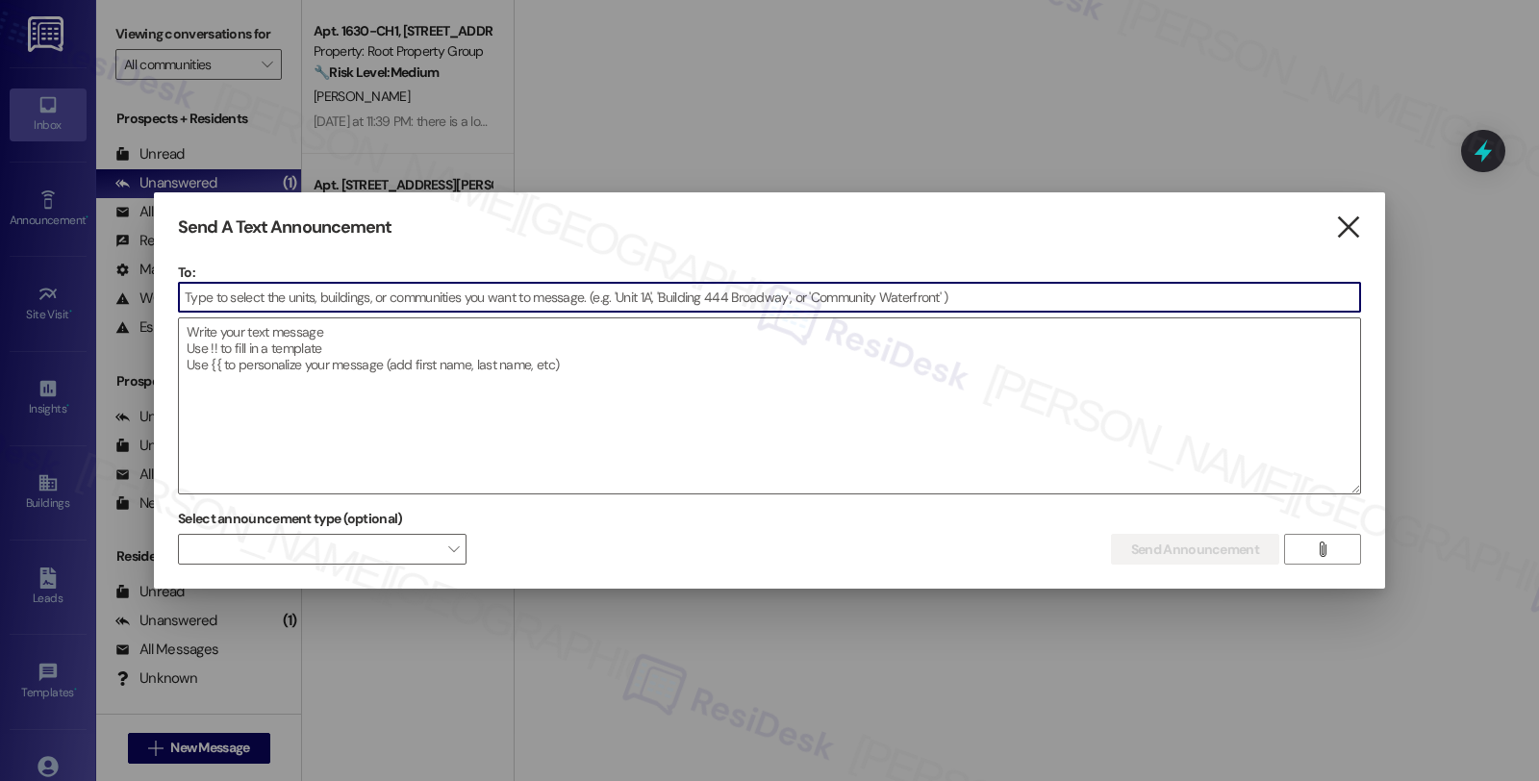
click at [1344, 229] on icon "" at bounding box center [1348, 227] width 26 height 20
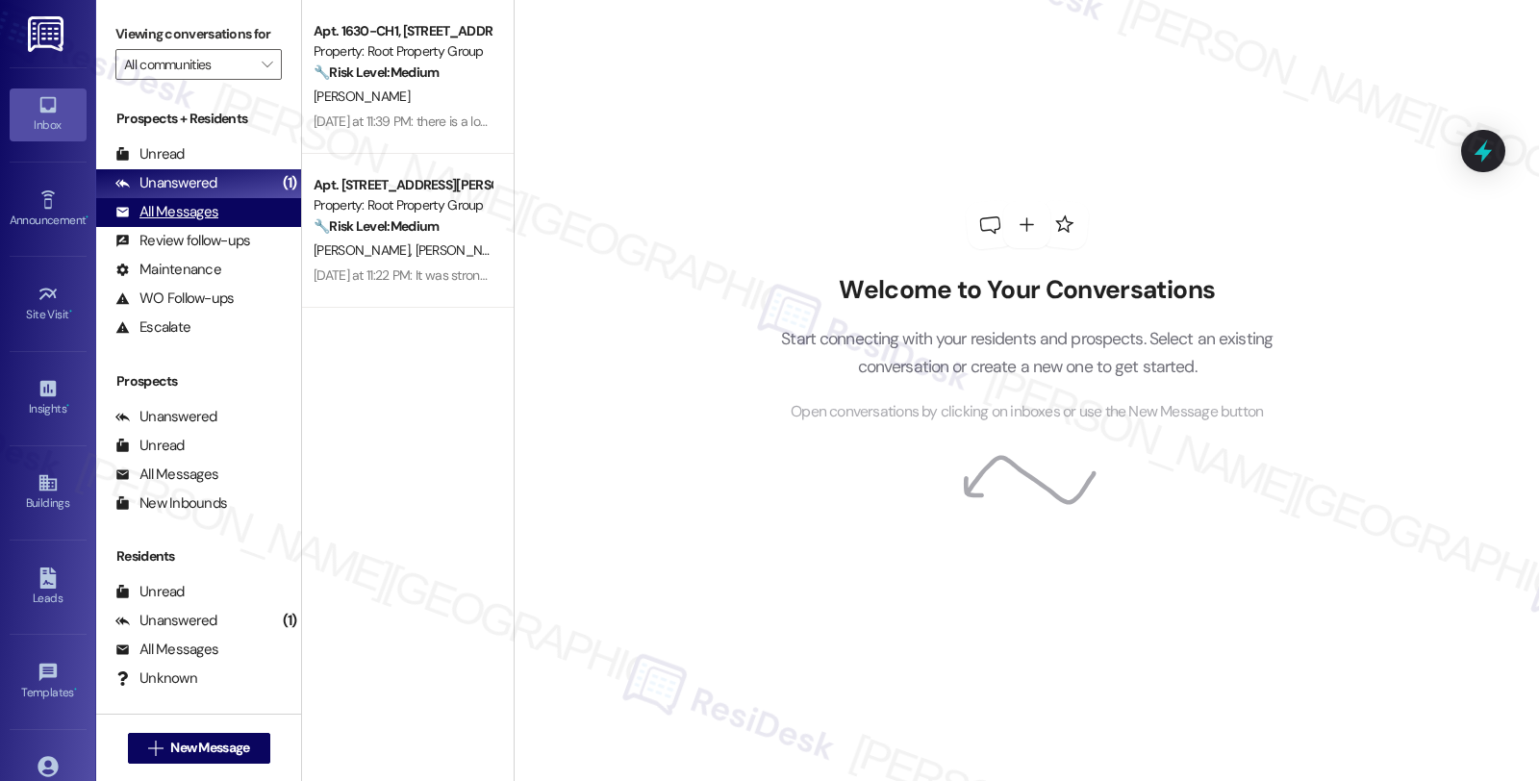
click at [183, 222] on div "All Messages" at bounding box center [166, 212] width 103 height 20
